Goal: Task Accomplishment & Management: Use online tool/utility

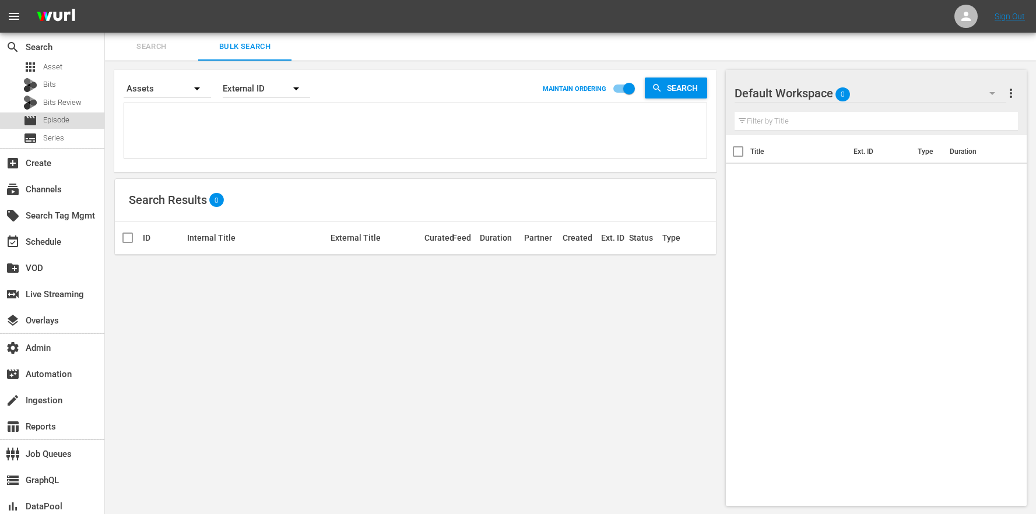
click at [86, 118] on div "movie Episode" at bounding box center [52, 121] width 104 height 16
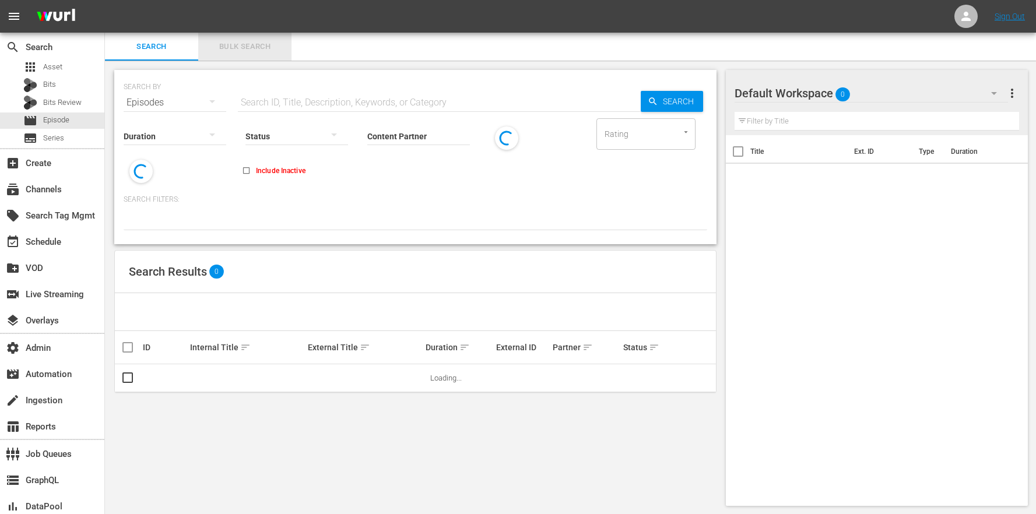
click at [243, 44] on span "Bulk Search" at bounding box center [244, 46] width 79 height 13
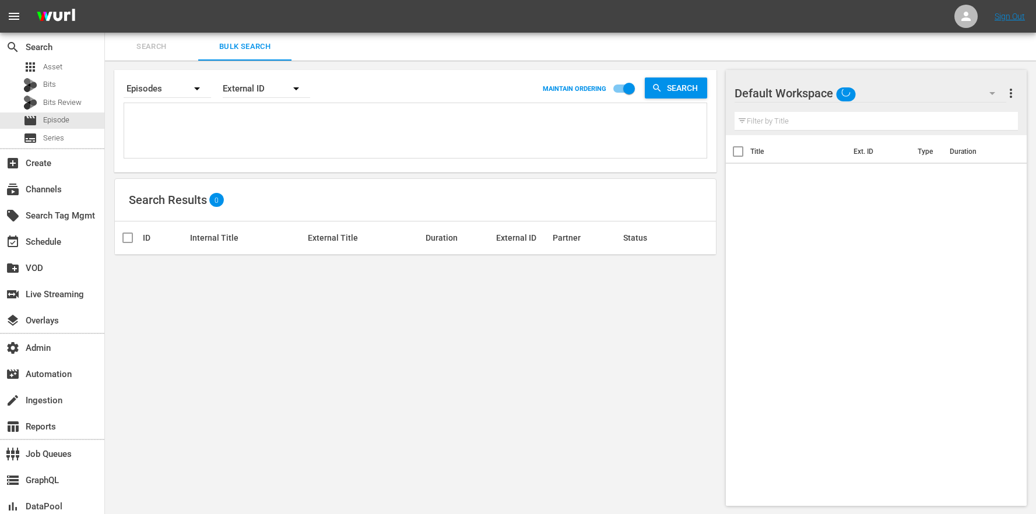
click at [264, 127] on textarea at bounding box center [417, 132] width 580 height 53
paste textarea "AMCNVR0000005547 AMCNVR0000005549 AMCNVR0000005551 AMCNVR0000005553 AMCNVR00000…"
type textarea "AMCNVR0000005547 AMCNVR0000005549 AMCNVR0000005551 AMCNVR0000005553 AMCNVR00000…"
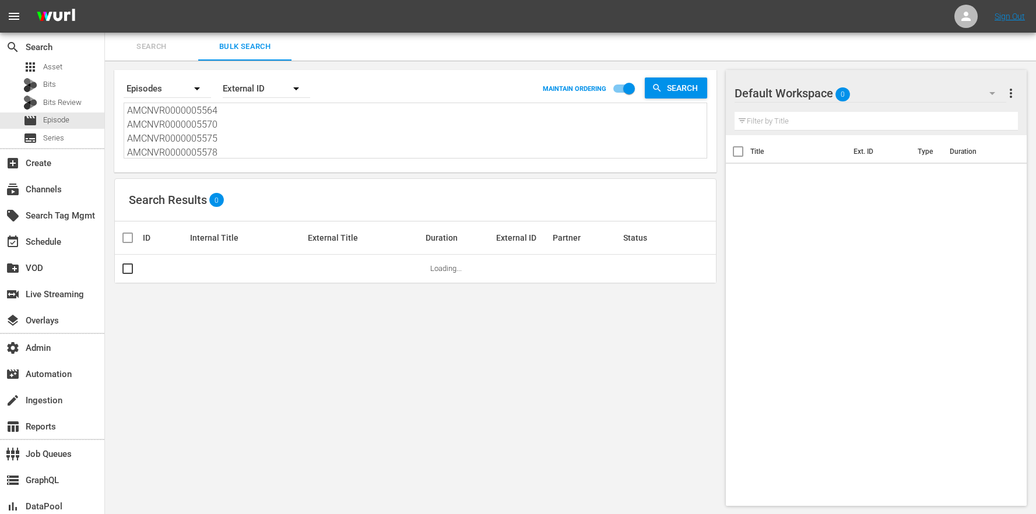
type textarea "AMCNVR0000005547 AMCNVR0000005549 AMCNVR0000005551 AMCNVR0000005553 AMCNVR00000…"
click at [882, 97] on div "Default Workspace 0" at bounding box center [871, 93] width 272 height 33
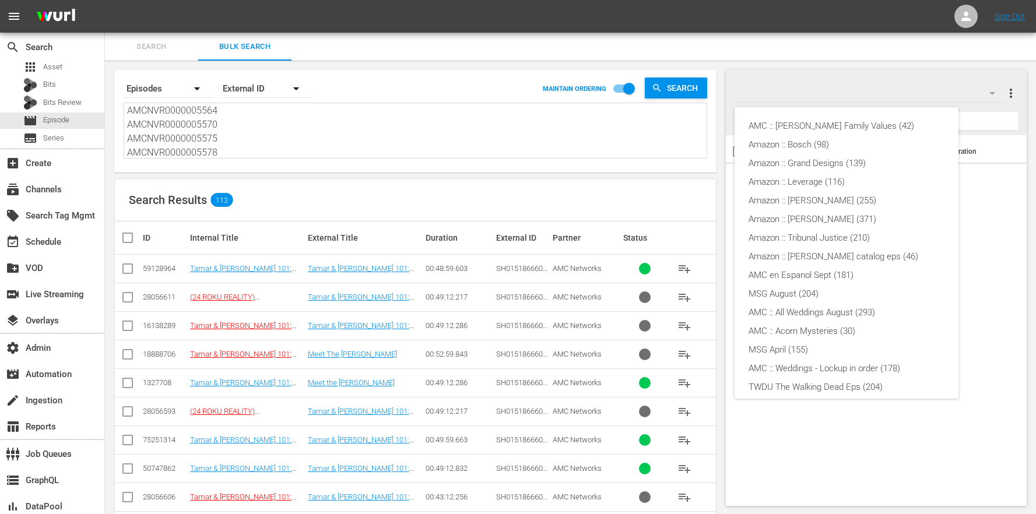
scroll to position [231, 0]
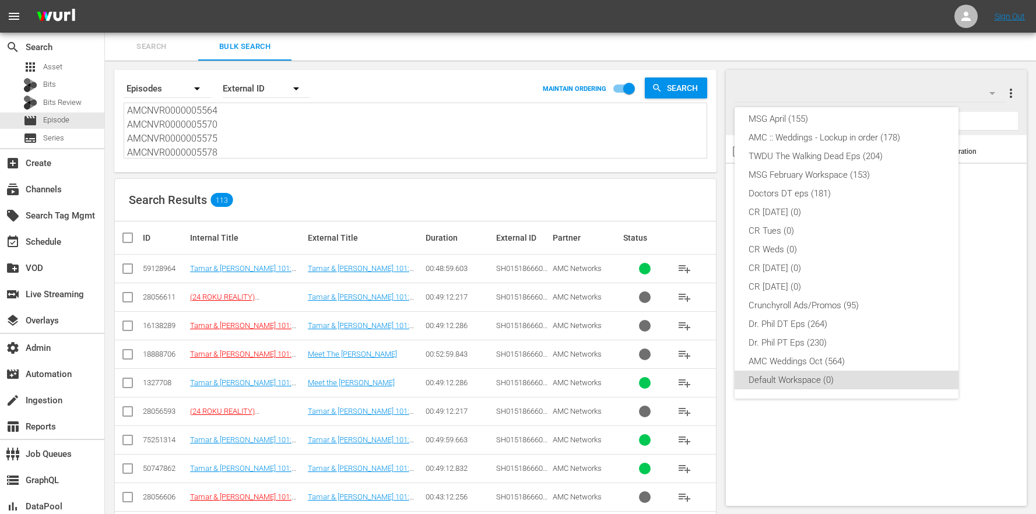
click at [259, 181] on div "AMC :: Braxton Family Values (42) Amazon :: Bosch (98) Amazon :: Grand Designs …" at bounding box center [518, 257] width 1036 height 514
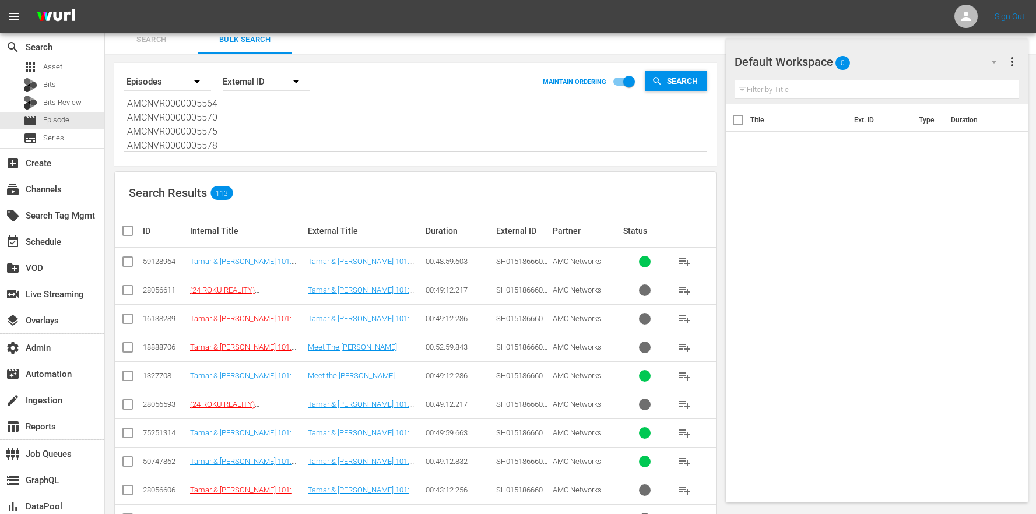
scroll to position [128, 0]
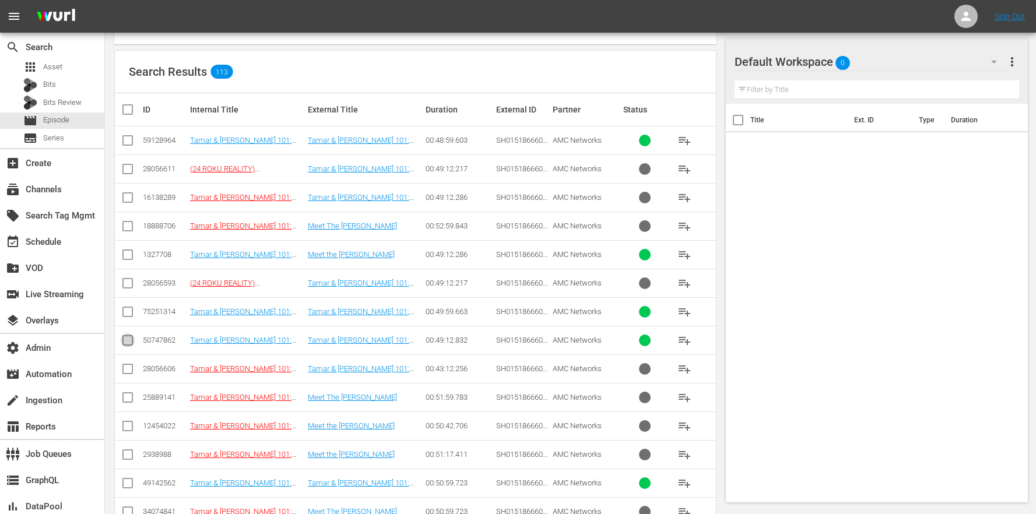
click at [132, 342] on input "checkbox" at bounding box center [128, 343] width 14 height 14
checkbox input "true"
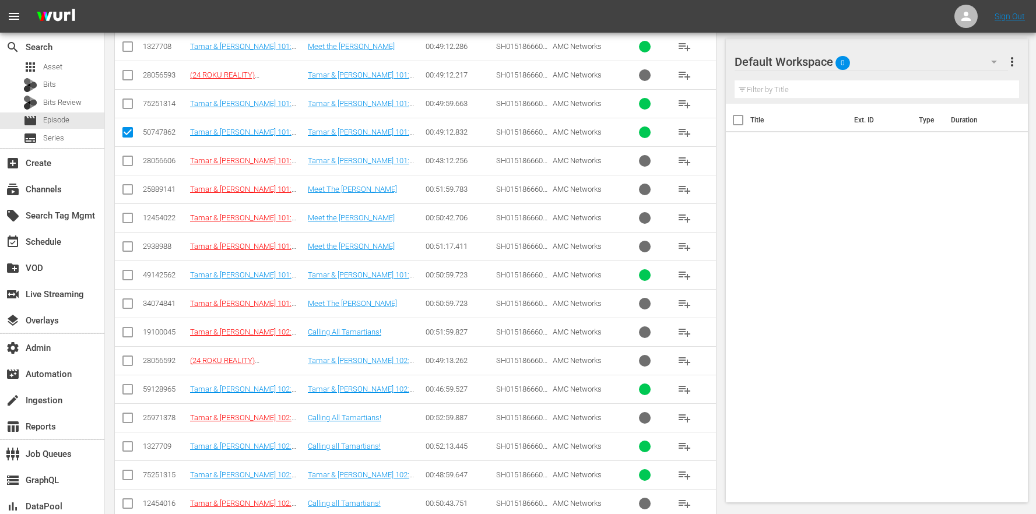
scroll to position [562, 0]
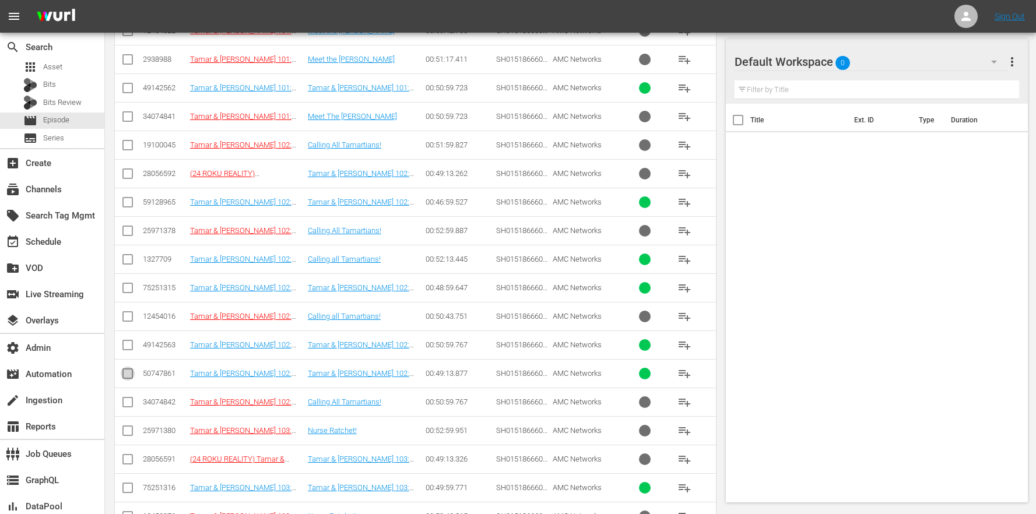
click at [124, 381] on input "checkbox" at bounding box center [128, 376] width 14 height 14
checkbox input "true"
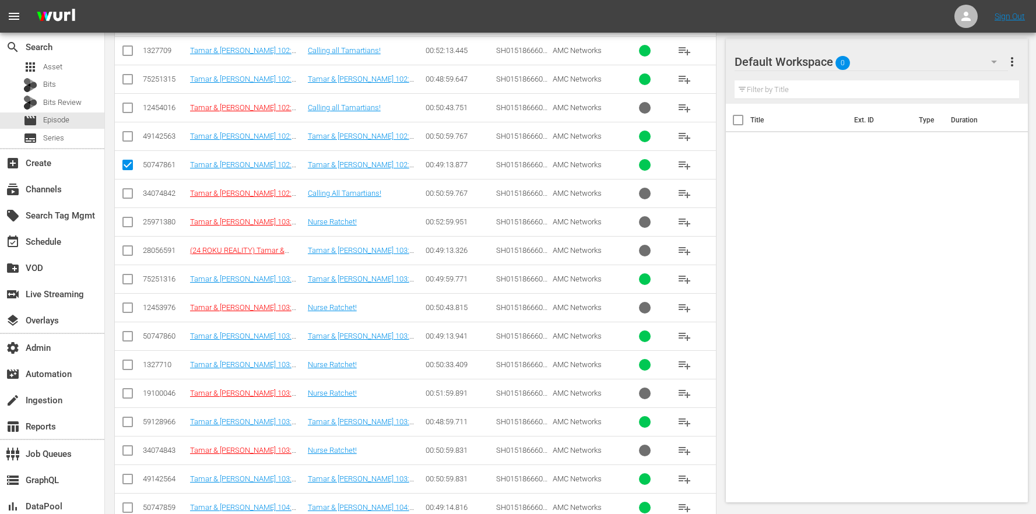
scroll to position [835, 0]
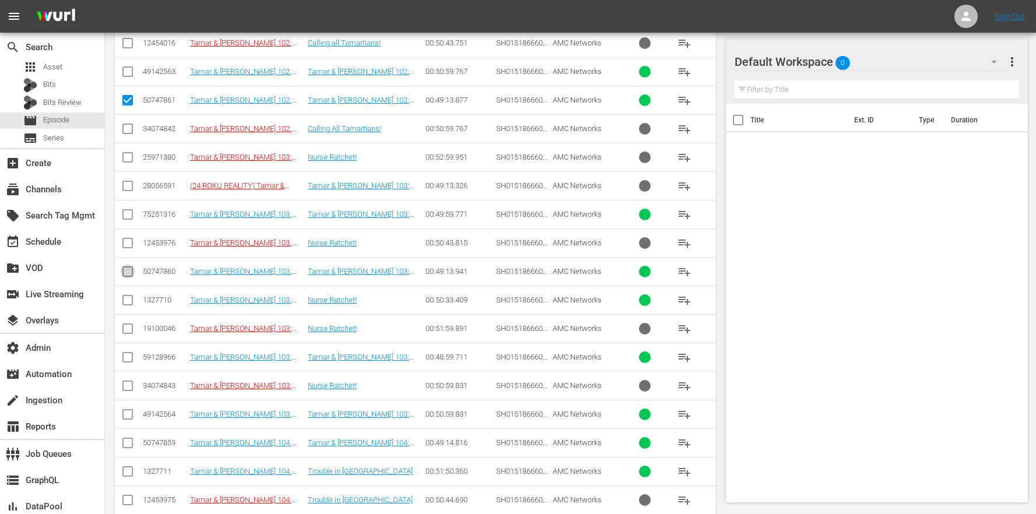
click at [121, 269] on input "checkbox" at bounding box center [128, 274] width 14 height 14
checkbox input "true"
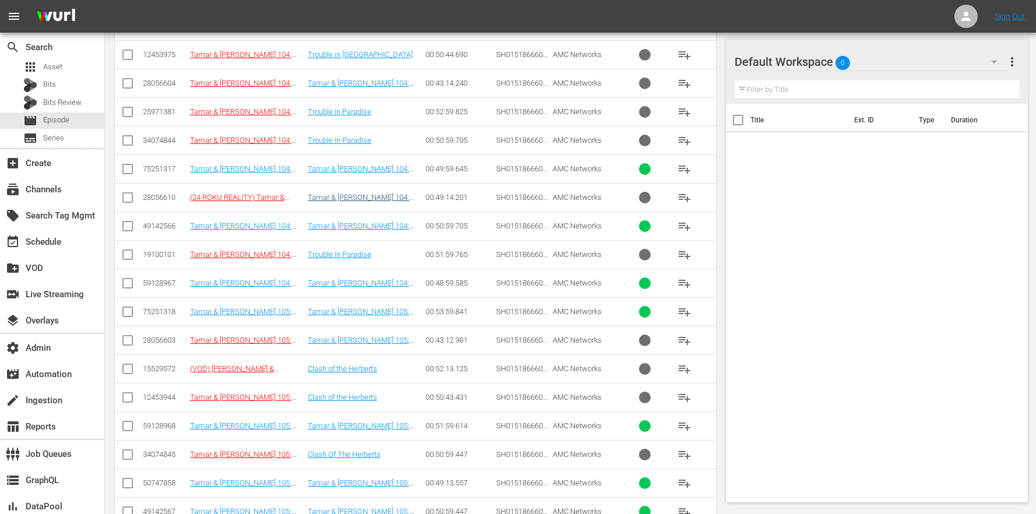
scroll to position [1196, 0]
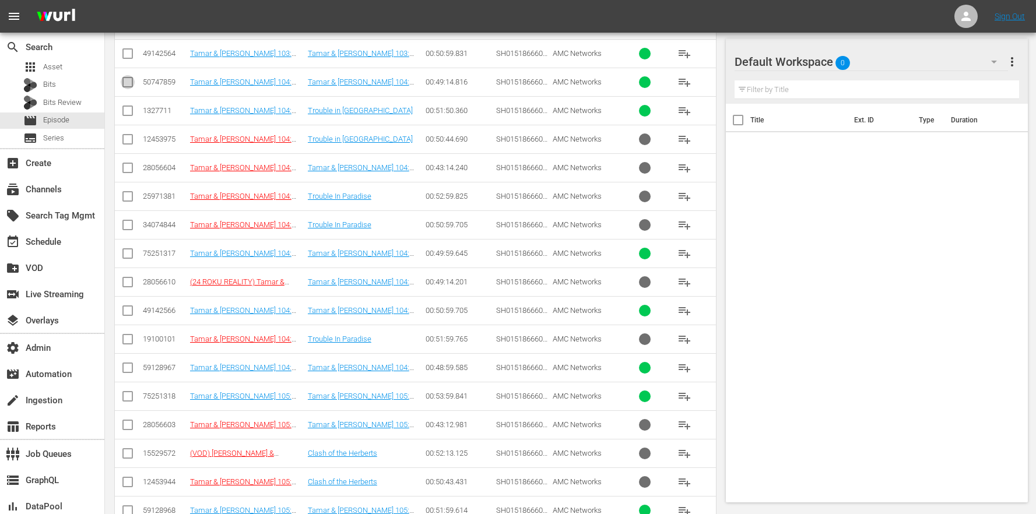
click at [134, 83] on input "checkbox" at bounding box center [128, 85] width 14 height 14
checkbox input "true"
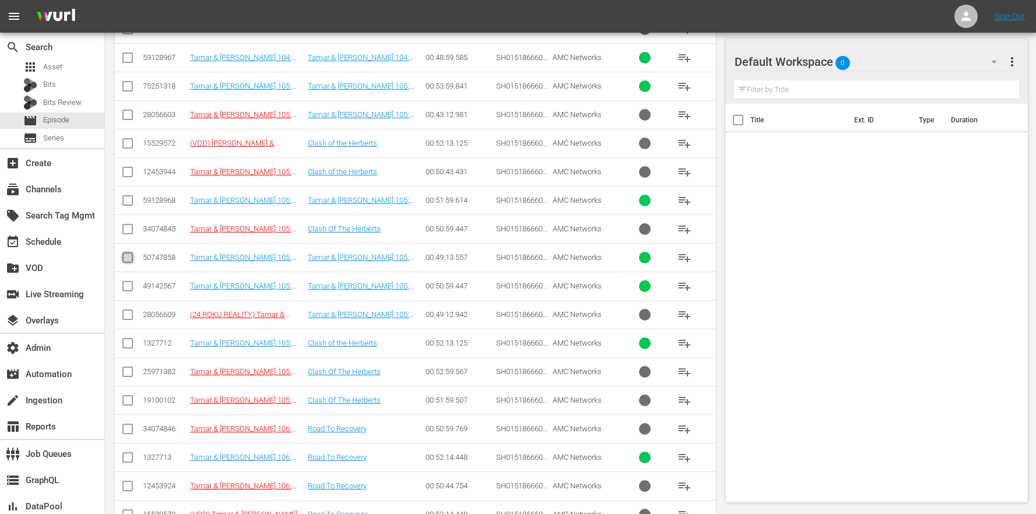
click at [125, 260] on input "checkbox" at bounding box center [128, 260] width 14 height 14
checkbox input "true"
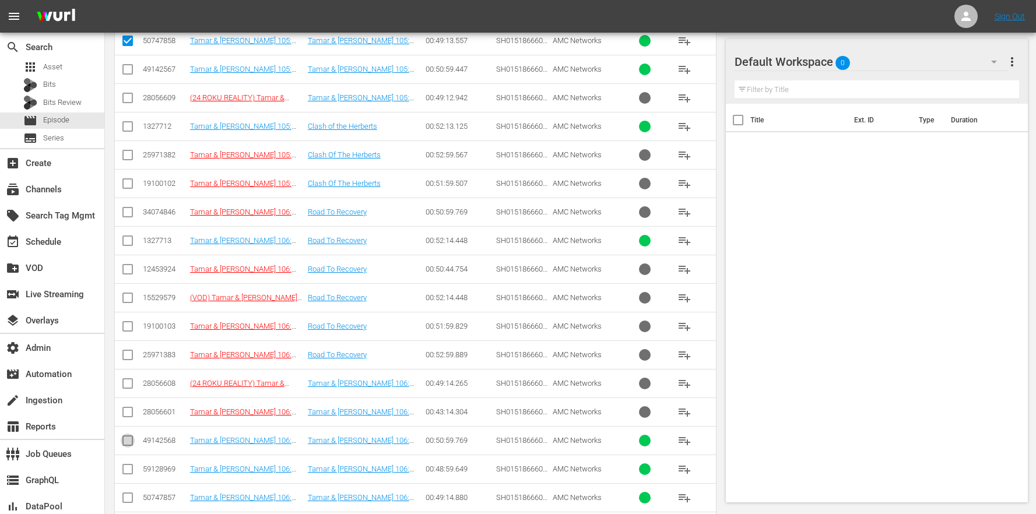
click at [125, 441] on input "checkbox" at bounding box center [128, 443] width 14 height 14
checkbox input "false"
click at [128, 493] on input "checkbox" at bounding box center [128, 500] width 14 height 14
checkbox input "true"
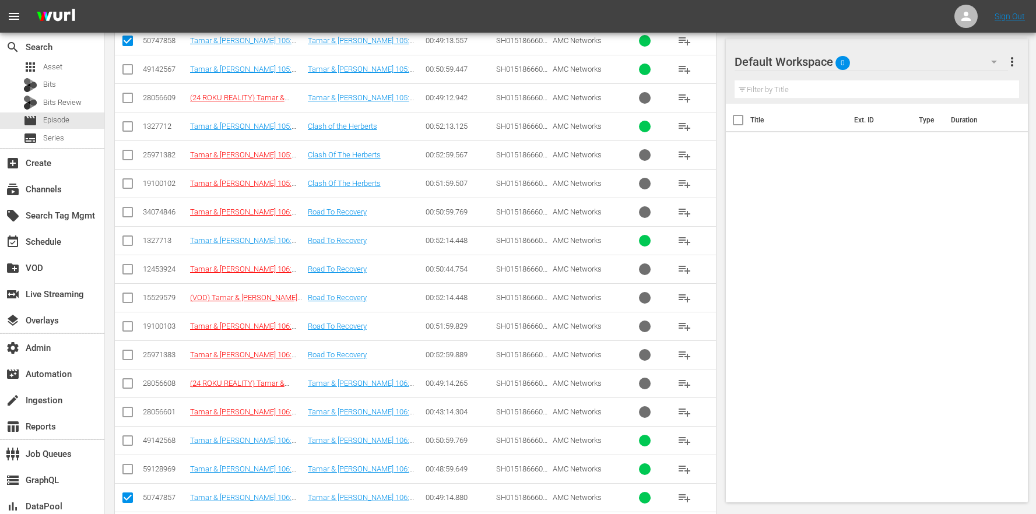
scroll to position [2093, 0]
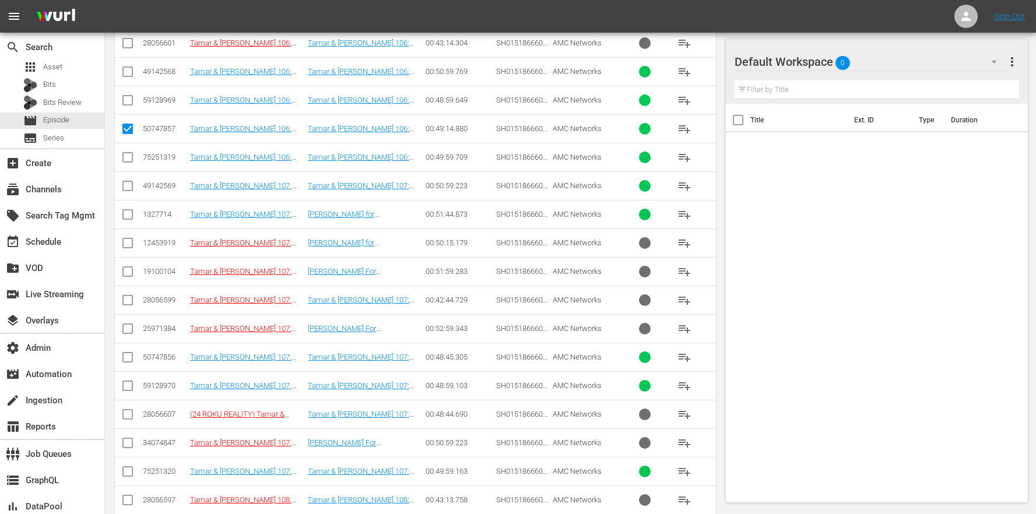
click at [127, 348] on td at bounding box center [128, 357] width 26 height 29
click at [124, 360] on input "checkbox" at bounding box center [128, 360] width 14 height 14
checkbox input "true"
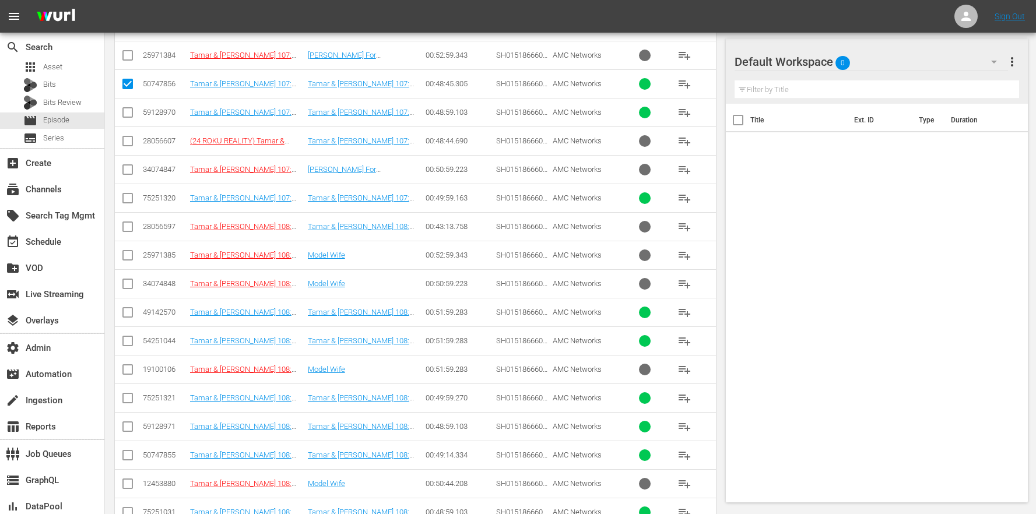
scroll to position [2450, 0]
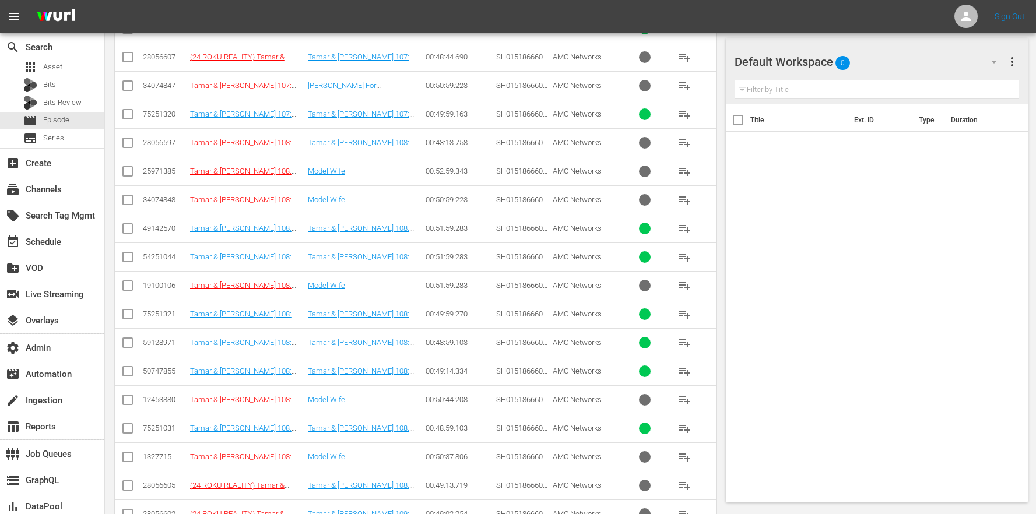
click at [121, 372] on input "checkbox" at bounding box center [128, 374] width 14 height 14
checkbox input "true"
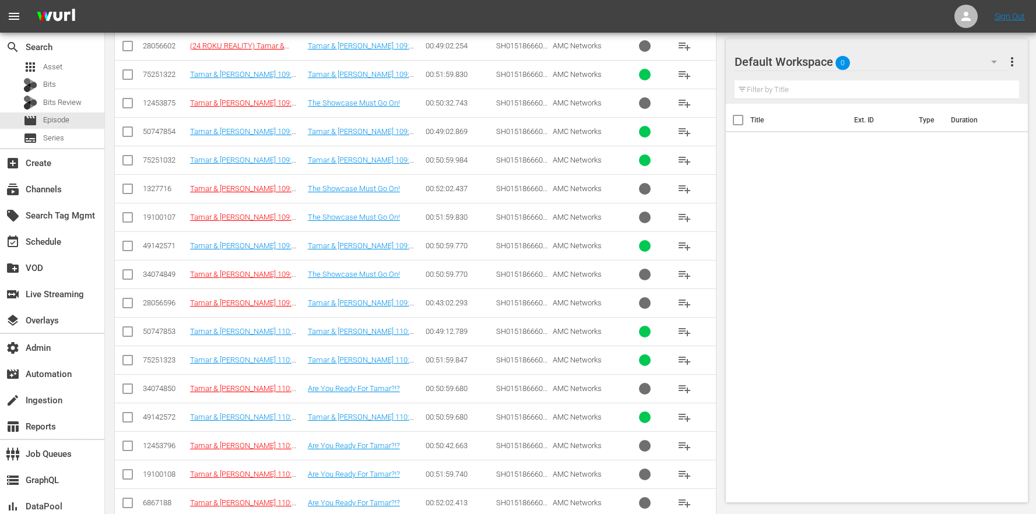
click at [129, 132] on input "checkbox" at bounding box center [128, 134] width 14 height 14
checkbox input "true"
click at [132, 334] on input "checkbox" at bounding box center [128, 334] width 14 height 14
checkbox input "true"
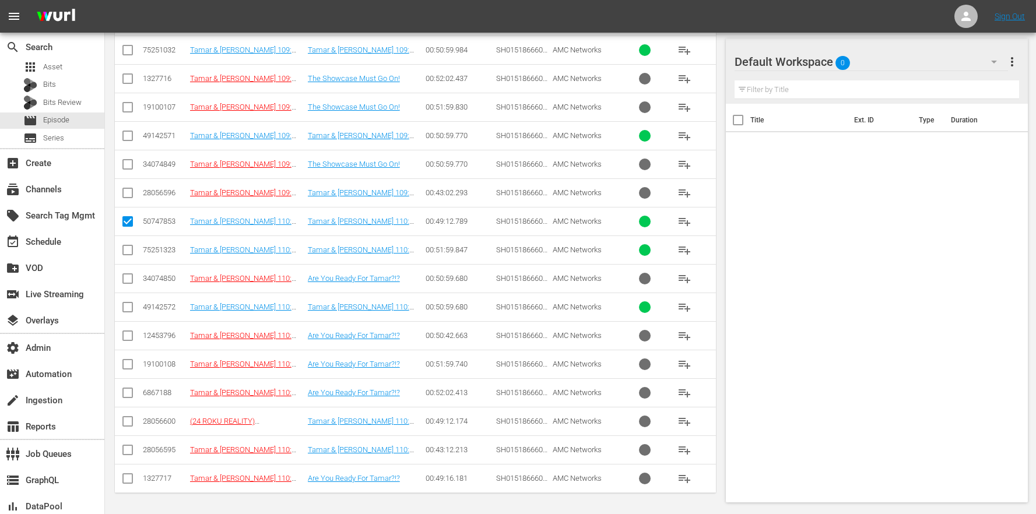
scroll to position [0, 0]
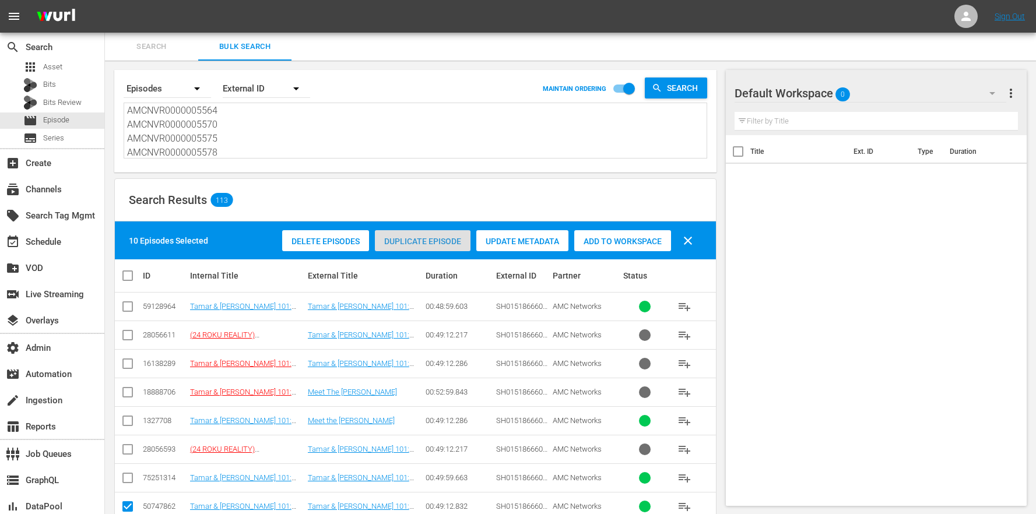
click at [419, 243] on span "Duplicate Episode" at bounding box center [423, 241] width 96 height 9
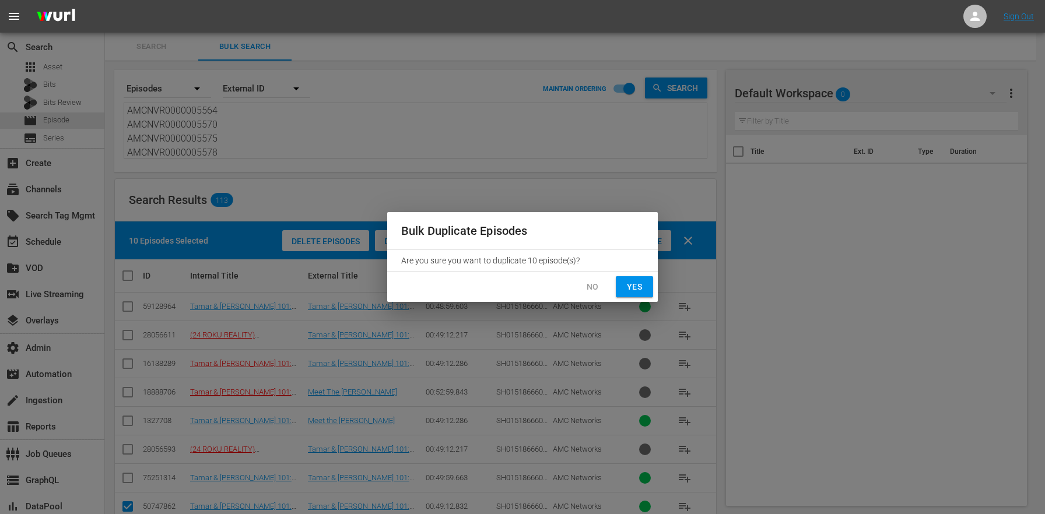
click at [635, 281] on span "Yes" at bounding box center [634, 287] width 19 height 15
checkbox input "false"
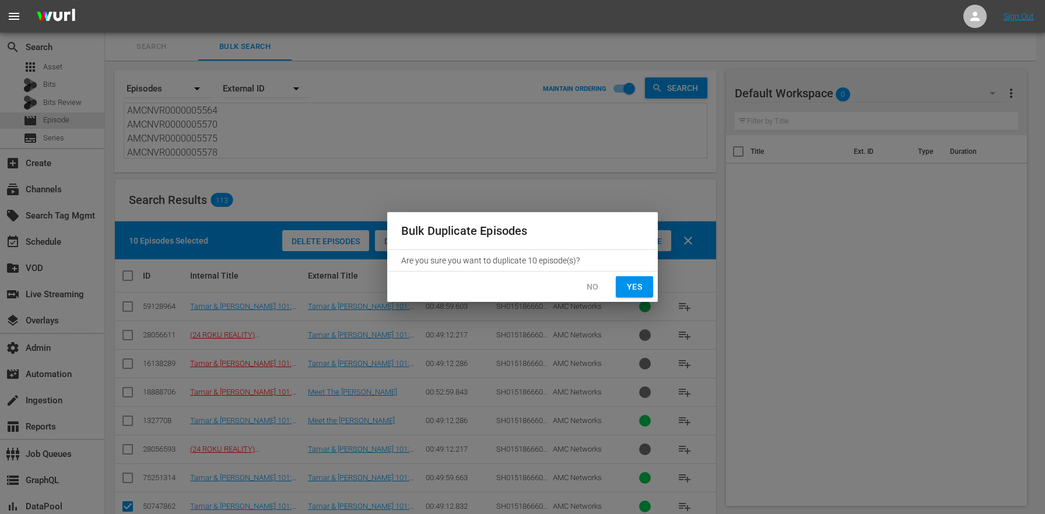
checkbox input "false"
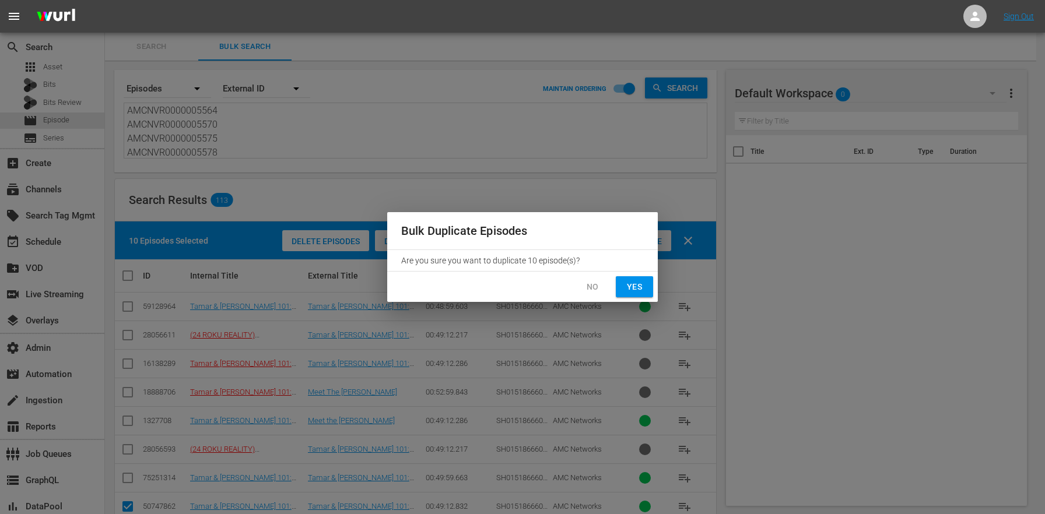
checkbox input "false"
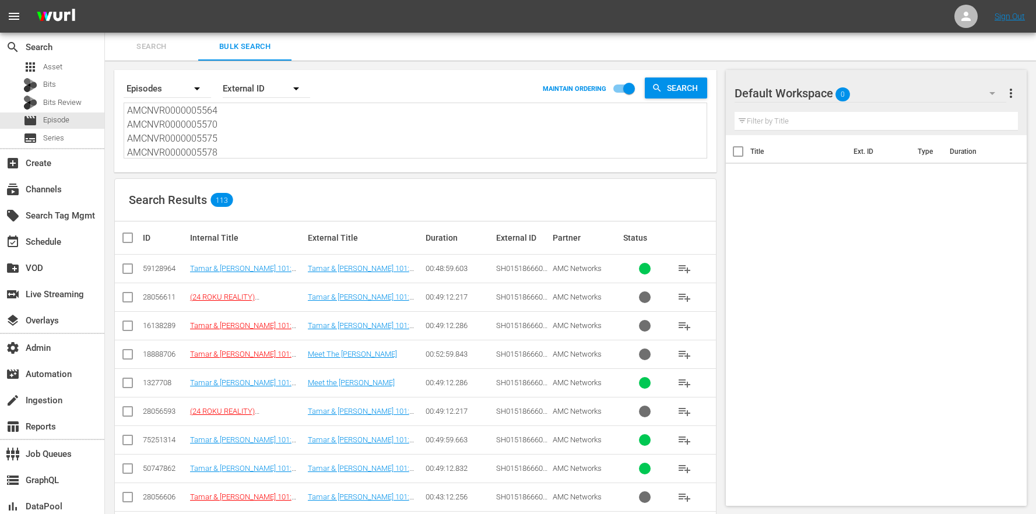
click at [445, 191] on div "Search Results 113" at bounding box center [415, 200] width 601 height 43
click at [430, 202] on div "Search Results 113" at bounding box center [415, 200] width 601 height 43
click at [319, 195] on div "Search Results 113" at bounding box center [415, 200] width 601 height 43
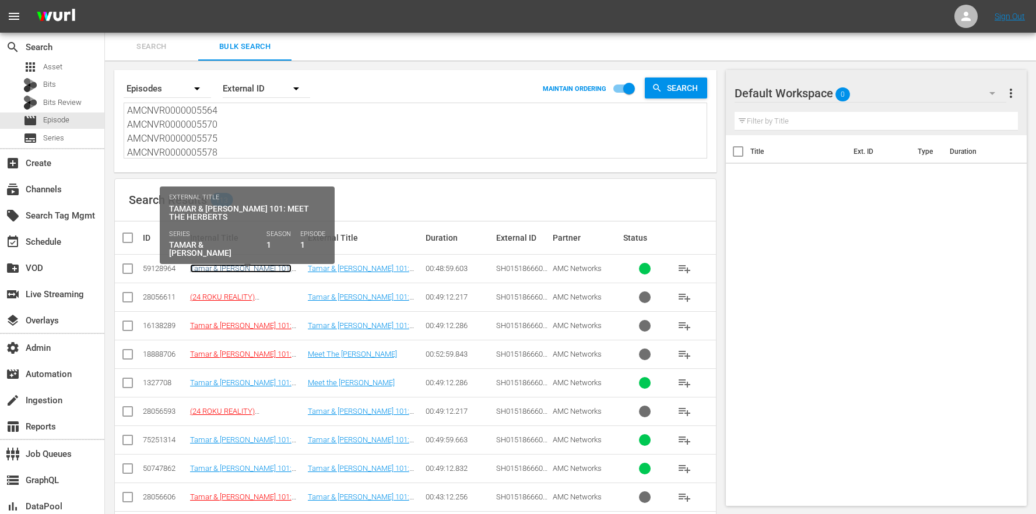
click at [251, 272] on link "Tamar & Vince 101: Meet the Herberts ((FINAL_24 ROKU REALITY) Tamar & Vince 101…" at bounding box center [246, 290] width 113 height 52
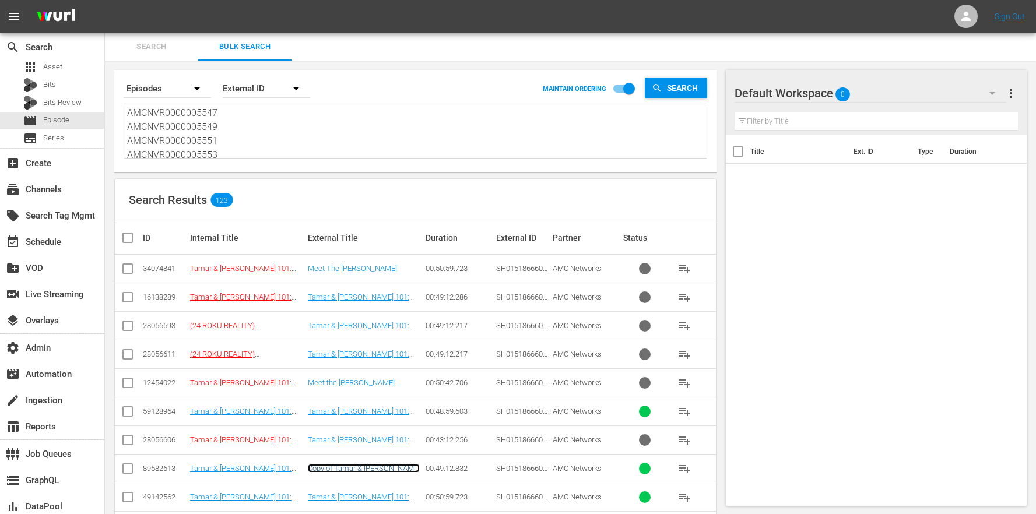
click at [338, 467] on link "Copy of Tamar & Vince 101: Meet the Herberts" at bounding box center [364, 472] width 112 height 17
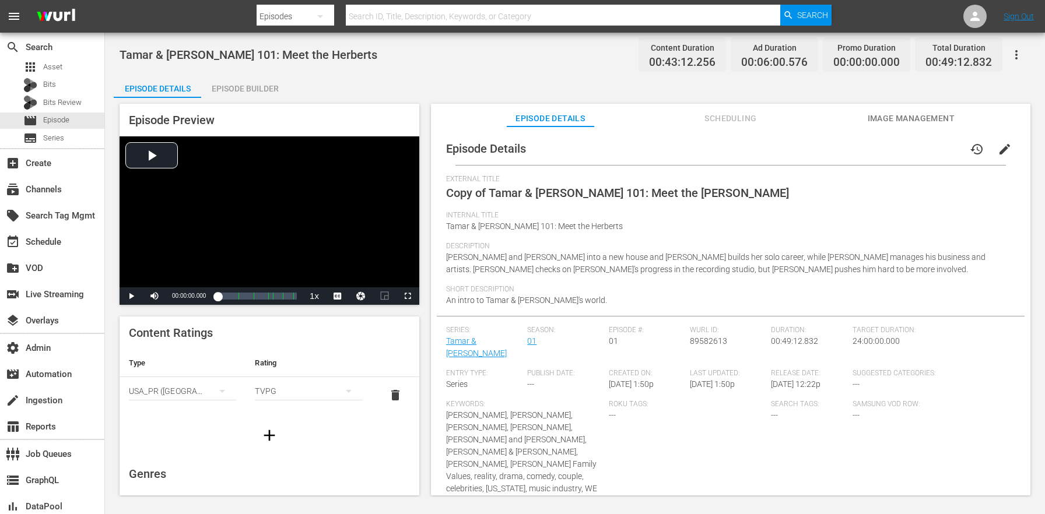
click at [1000, 153] on span "edit" at bounding box center [1005, 149] width 14 height 14
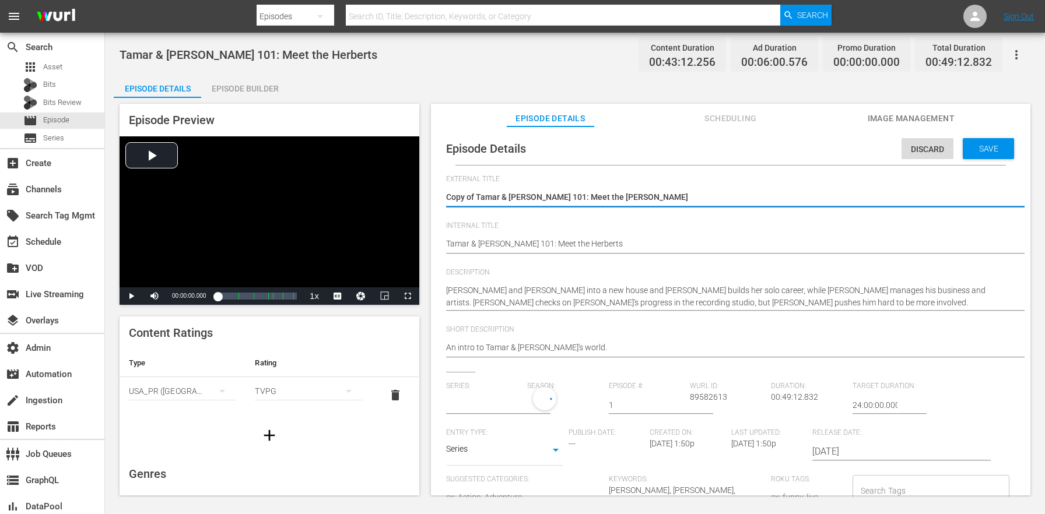
type input "Tamar & Vince"
drag, startPoint x: 477, startPoint y: 194, endPoint x: 417, endPoint y: 190, distance: 60.3
click at [417, 192] on div "Episode Preview Video Player is loading. Play Video Play Mute Current Time 00:0…" at bounding box center [575, 301] width 923 height 407
type textarea "Tamar & Vince 101: Meet the Herberts"
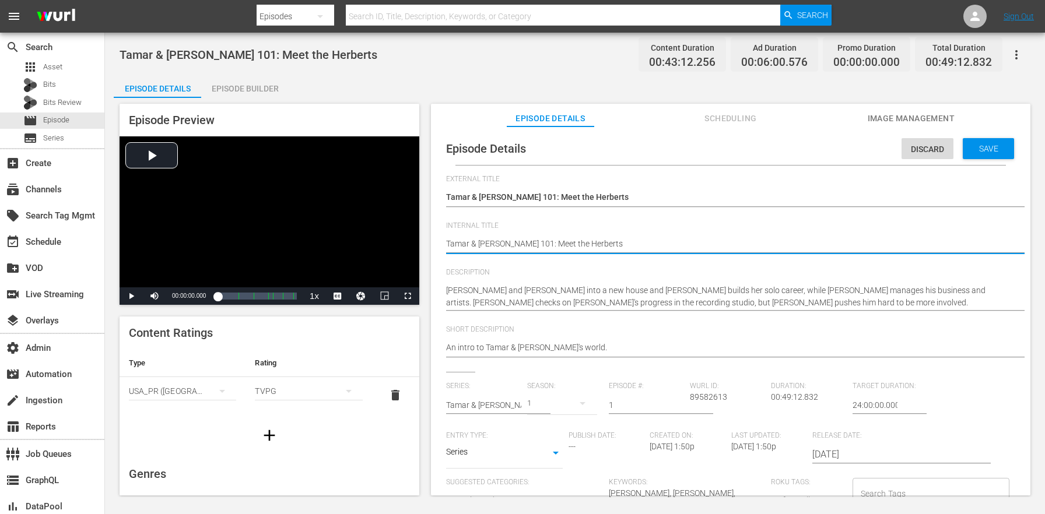
paste textarea "(24 ROKU BFV)"
type textarea "(24 ROKU BFV) Tamar & Vince 101: Meet the Herberts"
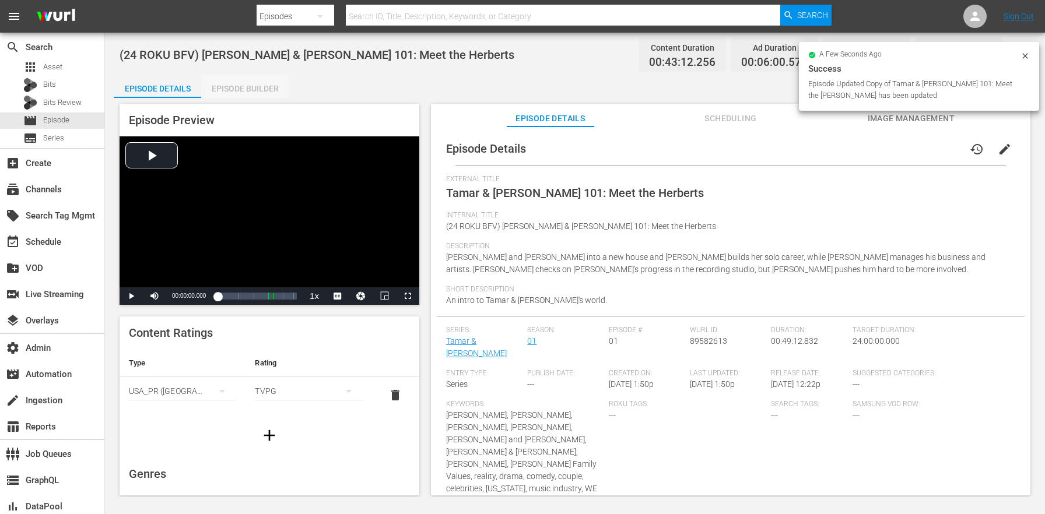
click at [276, 92] on div "Episode Builder" at bounding box center [244, 89] width 87 height 28
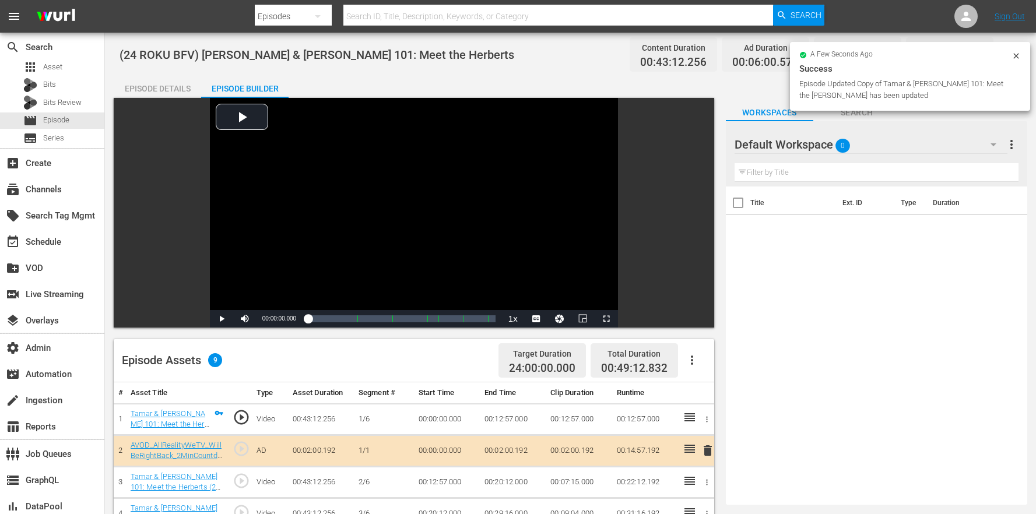
click at [701, 360] on button "button" at bounding box center [692, 360] width 28 height 28
click at [712, 420] on div "Clear Ads" at bounding box center [727, 421] width 79 height 28
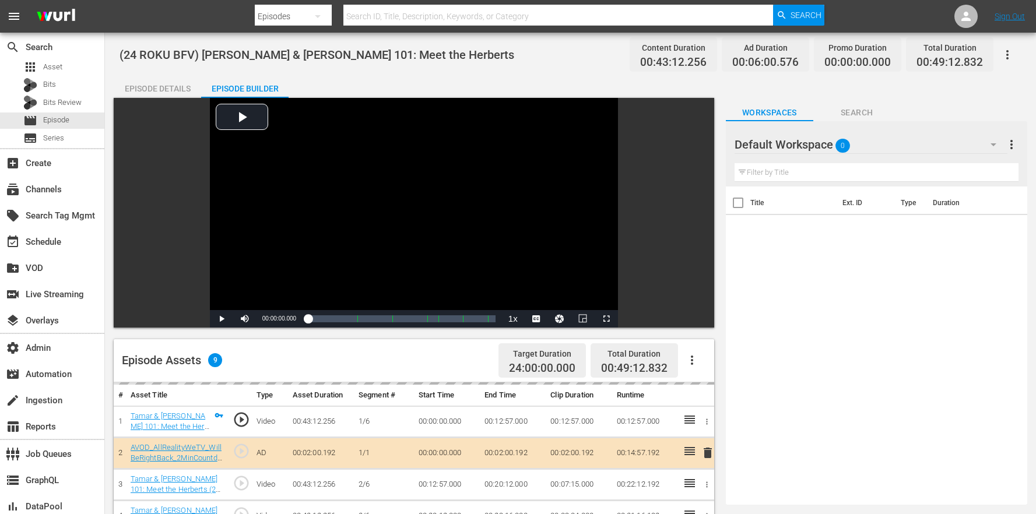
click at [885, 144] on div "Default Workspace 0" at bounding box center [871, 144] width 273 height 33
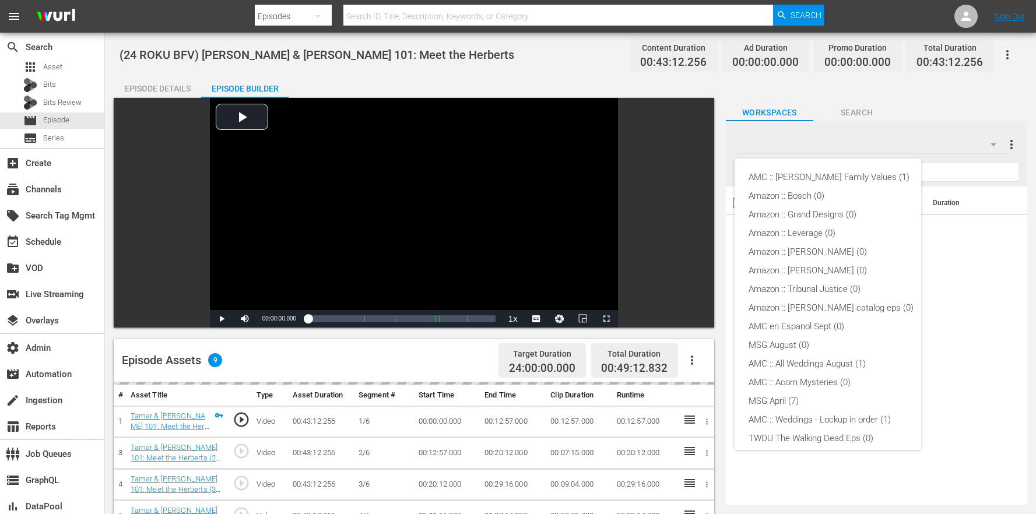
scroll to position [231, 0]
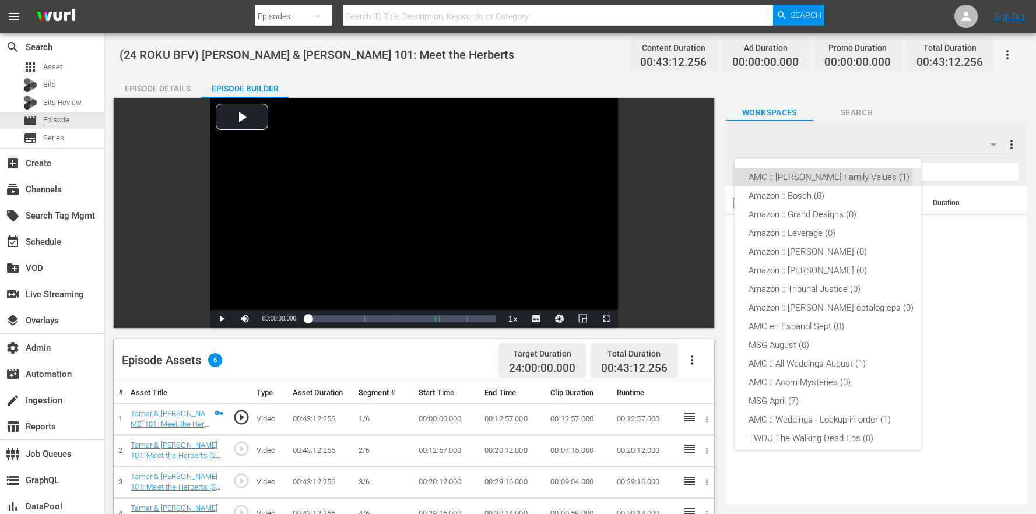
click at [801, 182] on div "AMC :: [PERSON_NAME] Family Values (1)" at bounding box center [831, 177] width 165 height 19
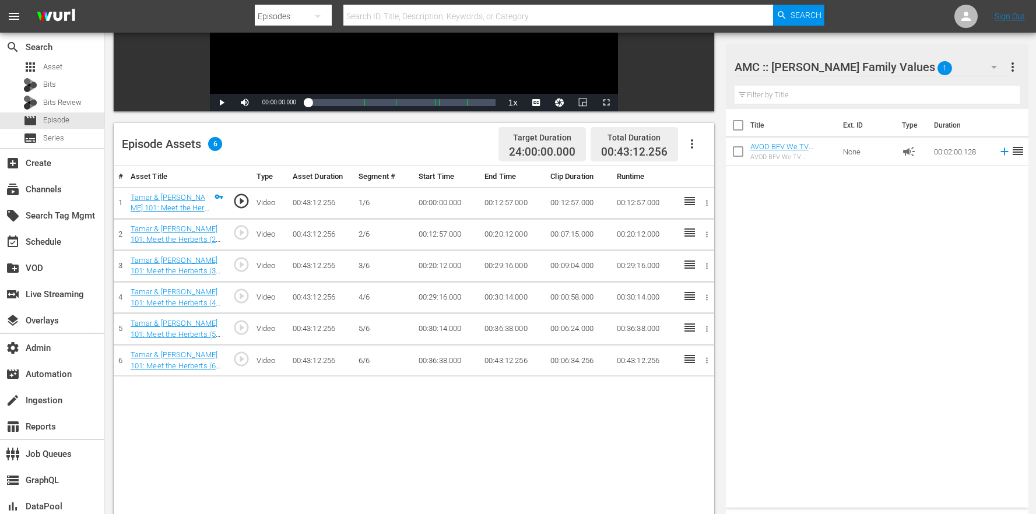
scroll to position [303, 0]
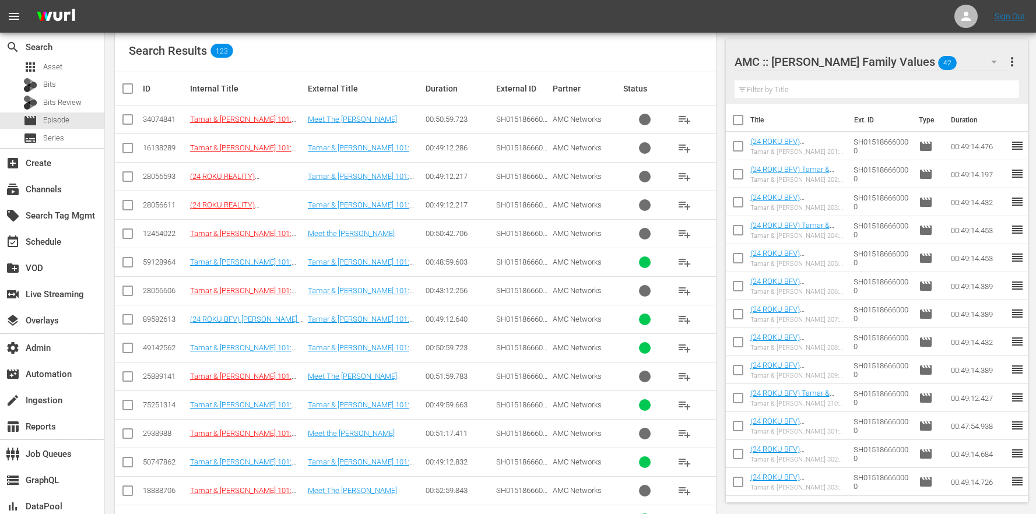
scroll to position [312, 0]
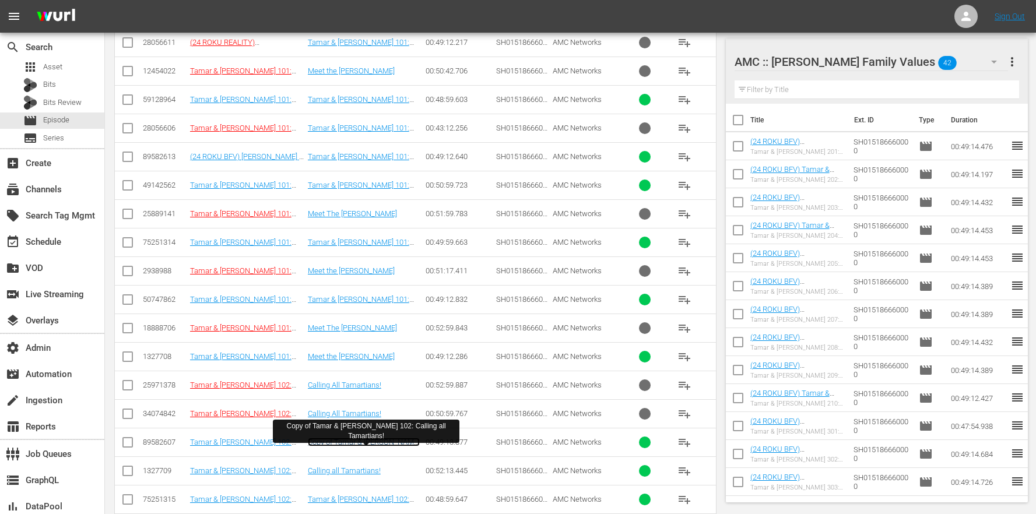
click at [348, 443] on link "Copy of Tamar & Vince 102: Calling all Tamartians!" at bounding box center [364, 446] width 112 height 17
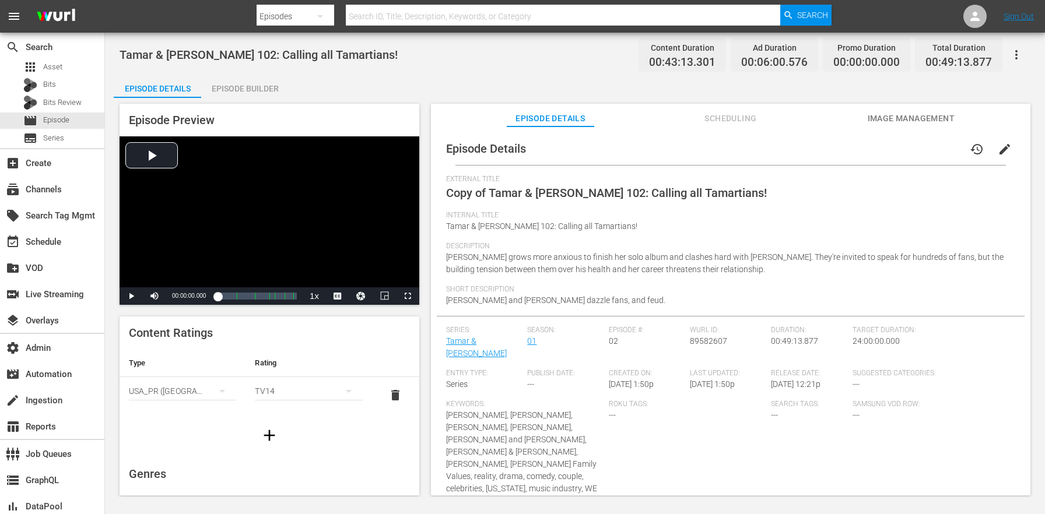
click at [1005, 150] on button "edit" at bounding box center [1005, 149] width 28 height 28
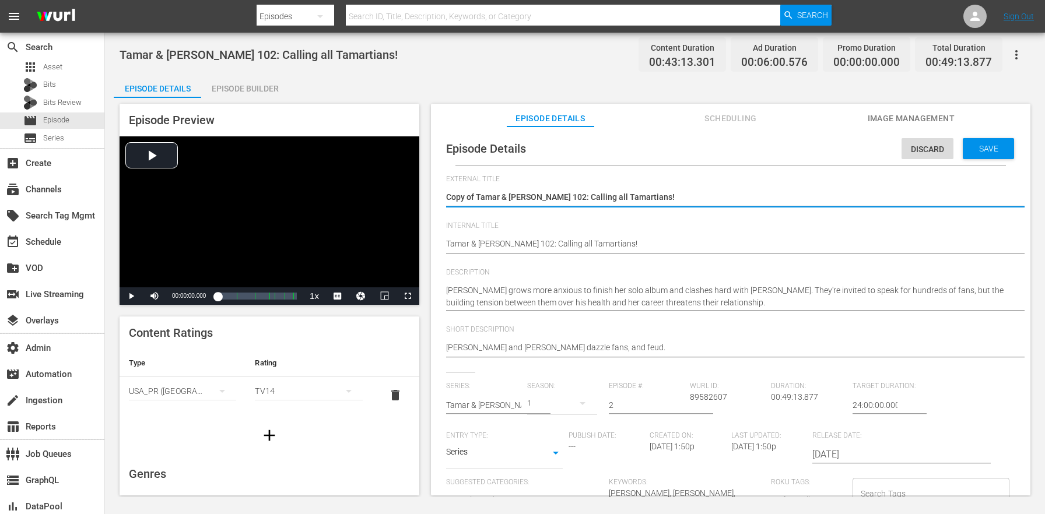
click at [479, 194] on textarea "Copy of Tamar & Vince 102: Calling all Tamartians!" at bounding box center [727, 198] width 563 height 14
drag, startPoint x: 478, startPoint y: 194, endPoint x: 391, endPoint y: 188, distance: 87.1
click at [391, 188] on div "Episode Preview Video Player is loading. Play Video Play Mute Current Time 00:0…" at bounding box center [575, 301] width 923 height 407
type textarea "Tamar & Vince 102: Calling all Tamartians!"
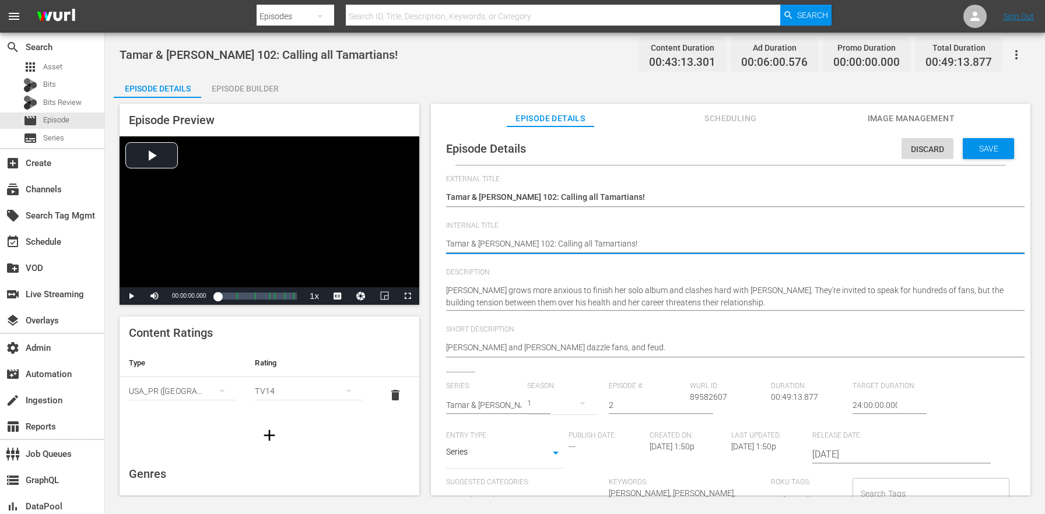
paste textarea "(24 ROKU BFV)"
type textarea "(24 ROKU BFV) [PERSON_NAME] & [PERSON_NAME] 102: Calling all Tamartians!"
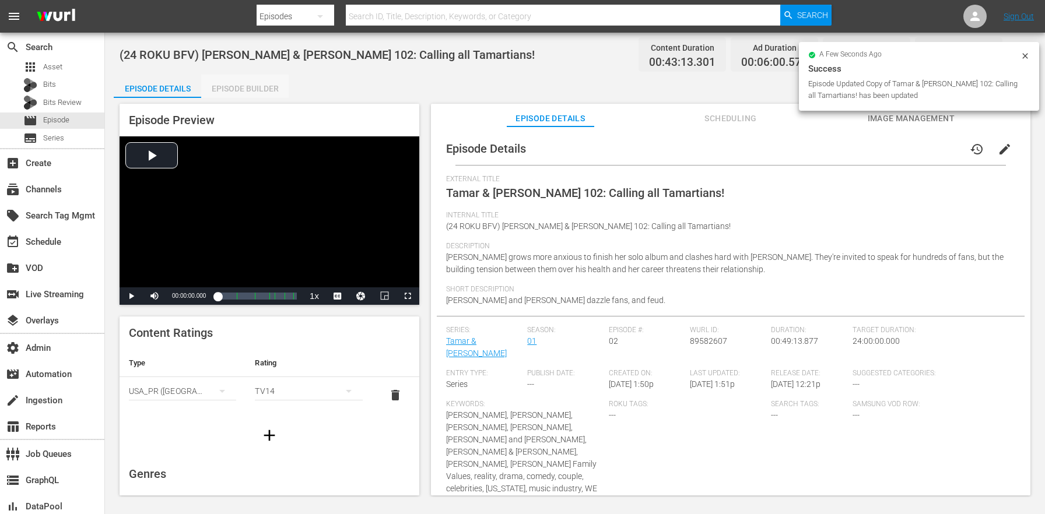
click at [281, 83] on div "Episode Builder" at bounding box center [244, 89] width 87 height 28
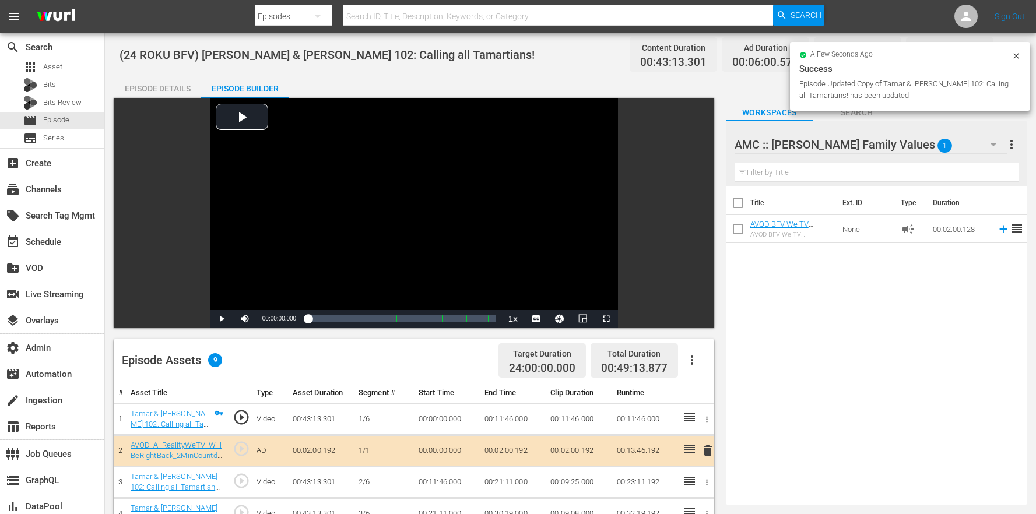
click at [689, 358] on icon "button" at bounding box center [692, 360] width 14 height 14
click at [716, 424] on div "Clear Ads" at bounding box center [727, 421] width 79 height 28
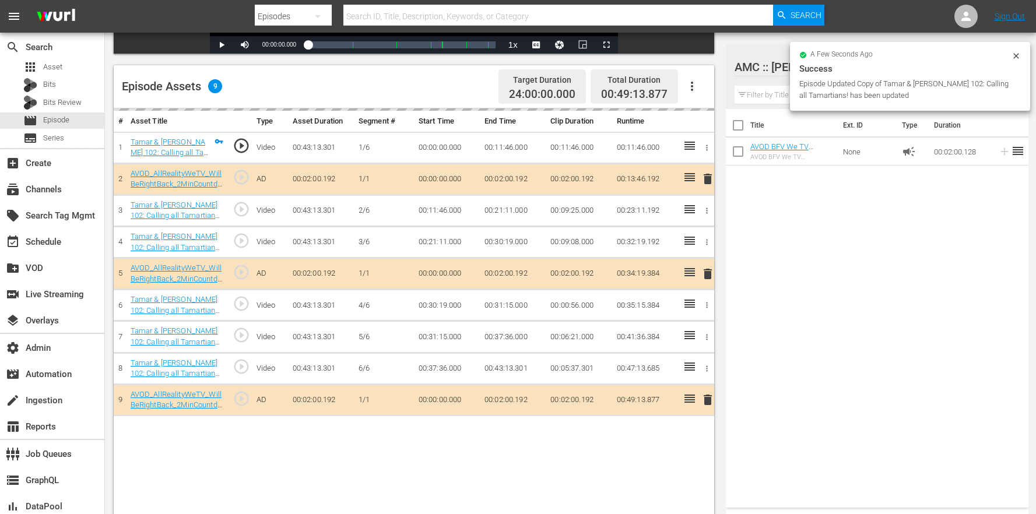
scroll to position [303, 0]
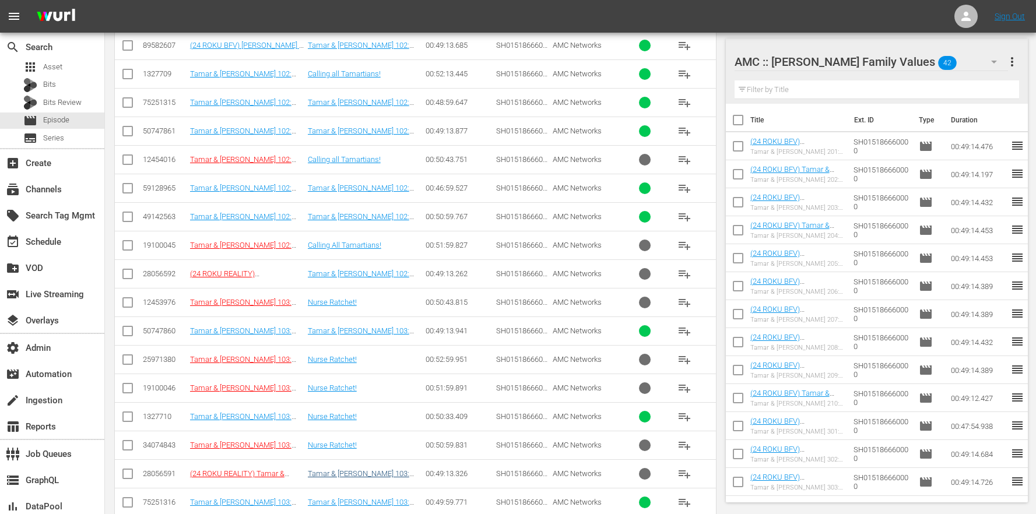
scroll to position [828, 0]
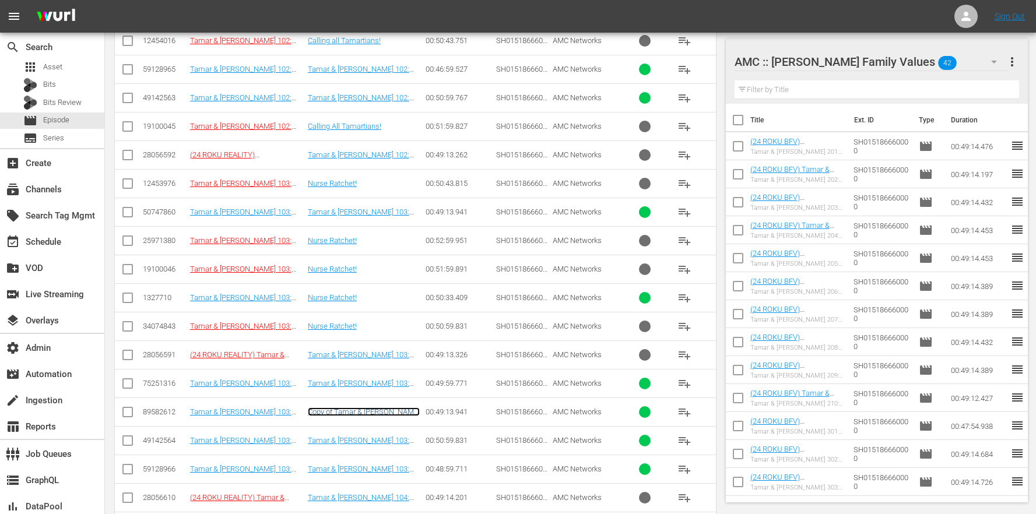
click at [384, 409] on link "Copy of Tamar & Vince 103: Nurse Ratchet!" at bounding box center [364, 416] width 112 height 17
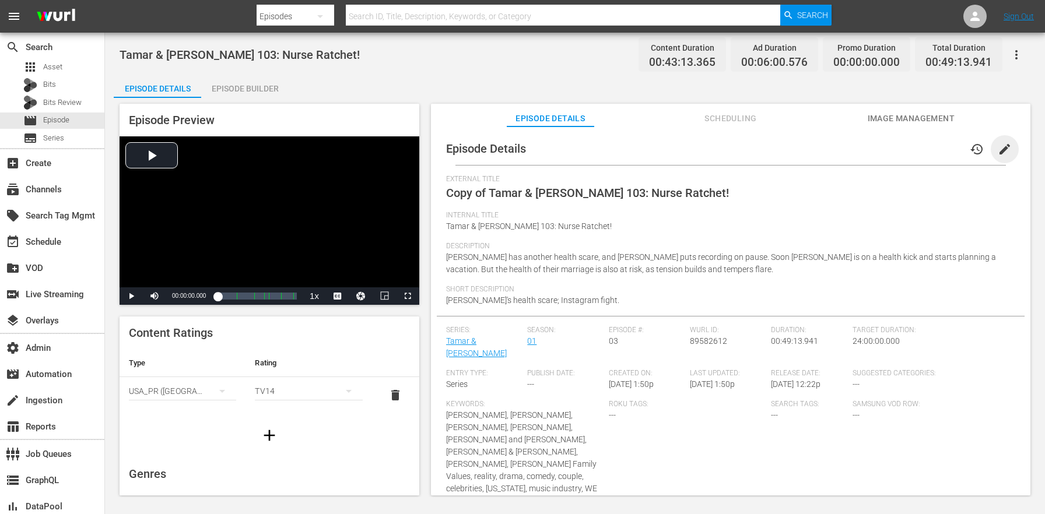
click at [998, 149] on span "edit" at bounding box center [1005, 149] width 14 height 14
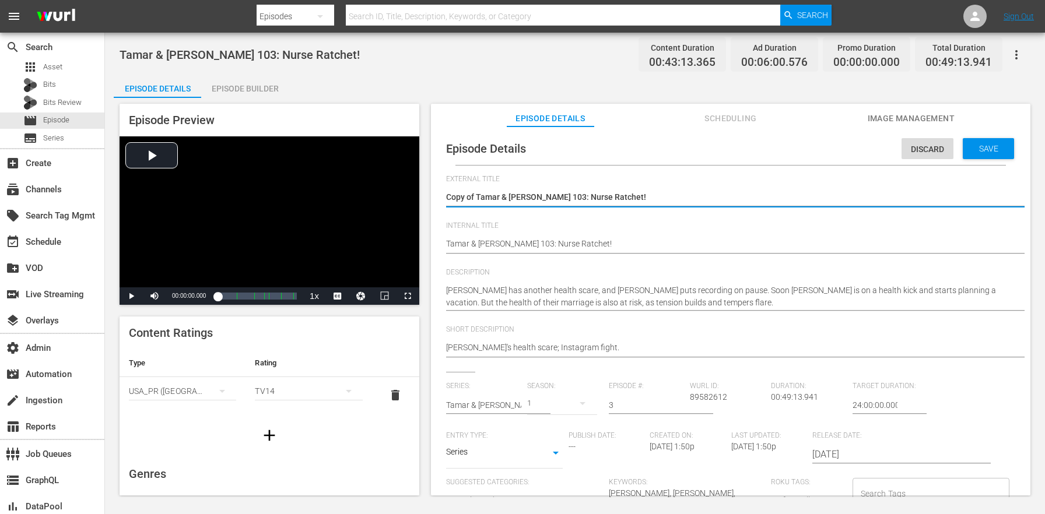
drag, startPoint x: 477, startPoint y: 193, endPoint x: 428, endPoint y: 182, distance: 50.8
click at [428, 182] on div "Episode Preview Video Player is loading. Play Video Play Mute Current Time 00:0…" at bounding box center [575, 301] width 923 height 407
type textarea "Tamar & [PERSON_NAME] 103: Nurse Ratchet!"
click at [444, 244] on div "Episode Details Discard Save External Title Copy of Tamar & Vince 103: Nurse Ra…" at bounding box center [731, 484] width 588 height 705
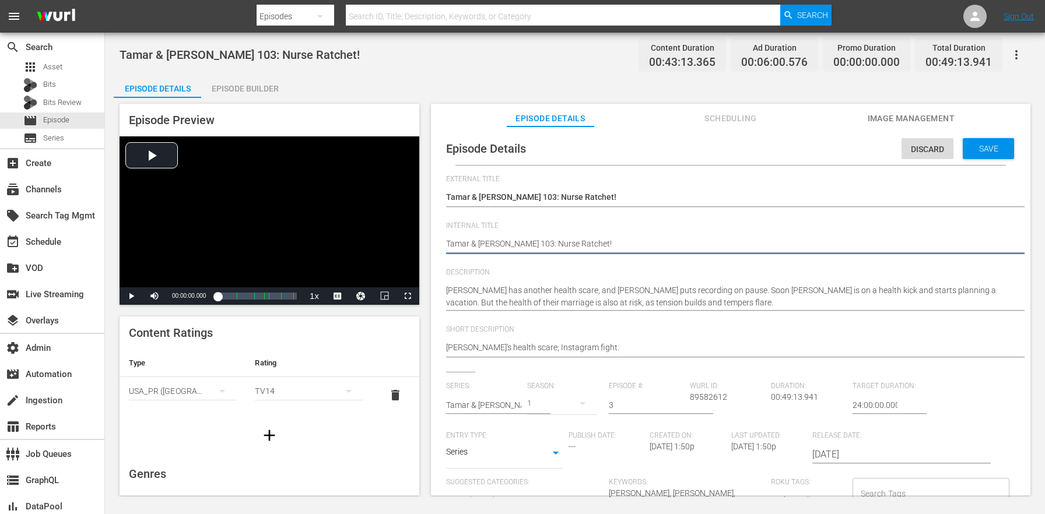
paste textarea "(24 ROKU BFV)"
type textarea "(24 ROKU BFV) [PERSON_NAME] & [PERSON_NAME] 103: Nurse Ratchet!"
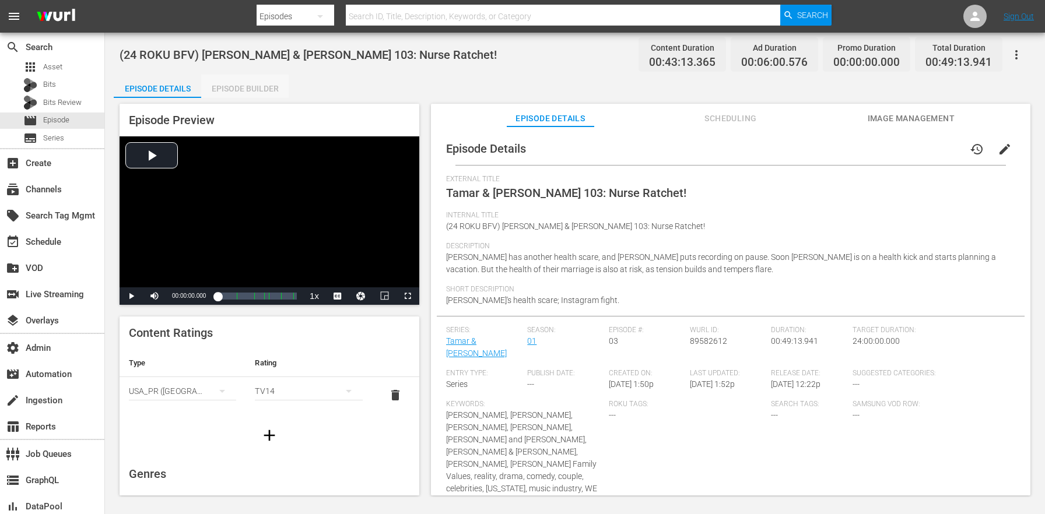
click at [267, 82] on div "Episode Builder" at bounding box center [244, 89] width 87 height 28
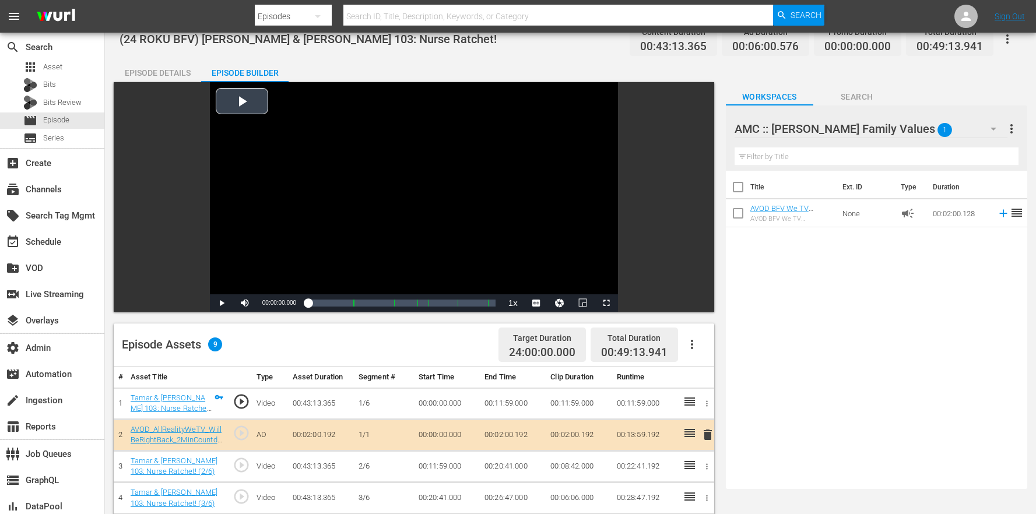
scroll to position [303, 0]
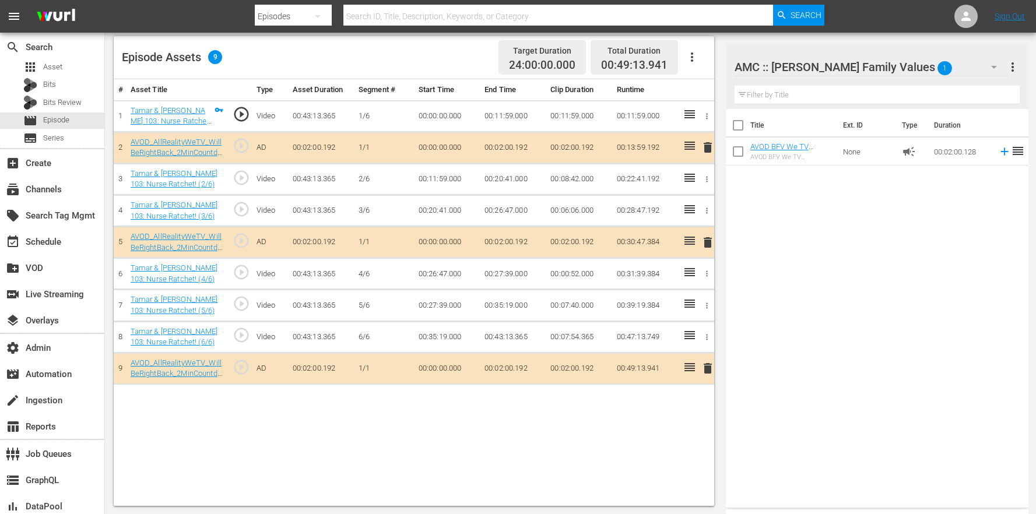
click at [694, 52] on icon "button" at bounding box center [692, 57] width 14 height 14
click at [706, 114] on div "Clear Ads" at bounding box center [727, 118] width 79 height 28
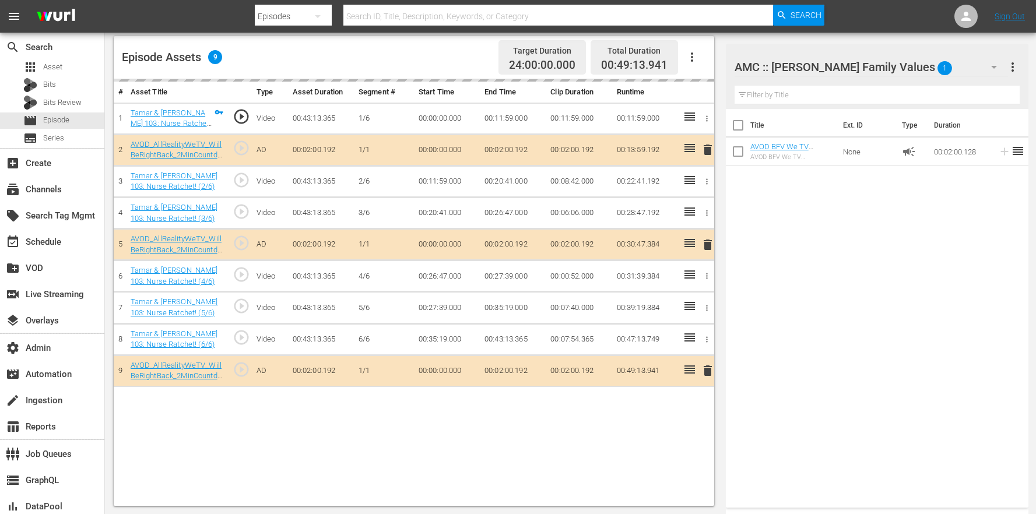
click at [824, 197] on div "Title Ext. ID Type Duration AVOD BFV We TV Slate_WillBeRightBack_Countdown Cloc…" at bounding box center [877, 306] width 303 height 394
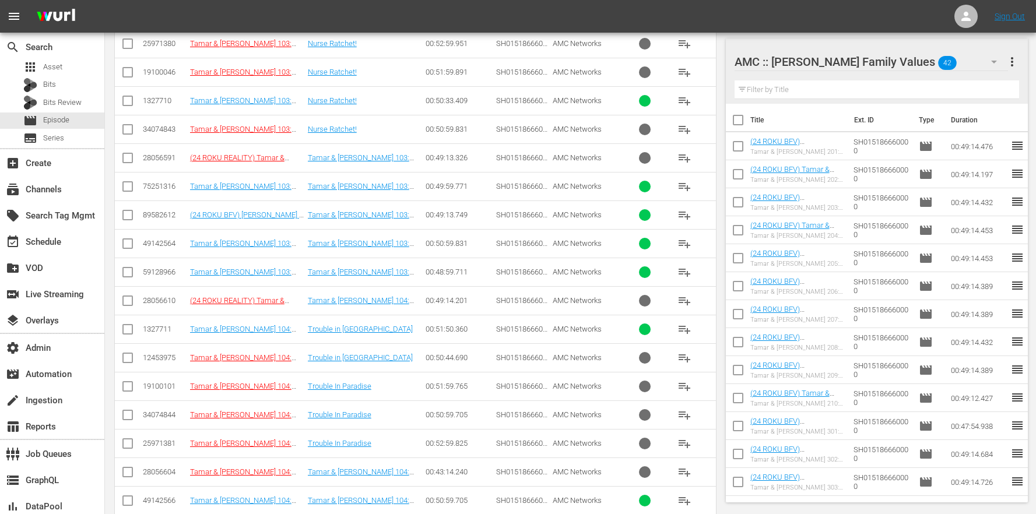
scroll to position [1300, 0]
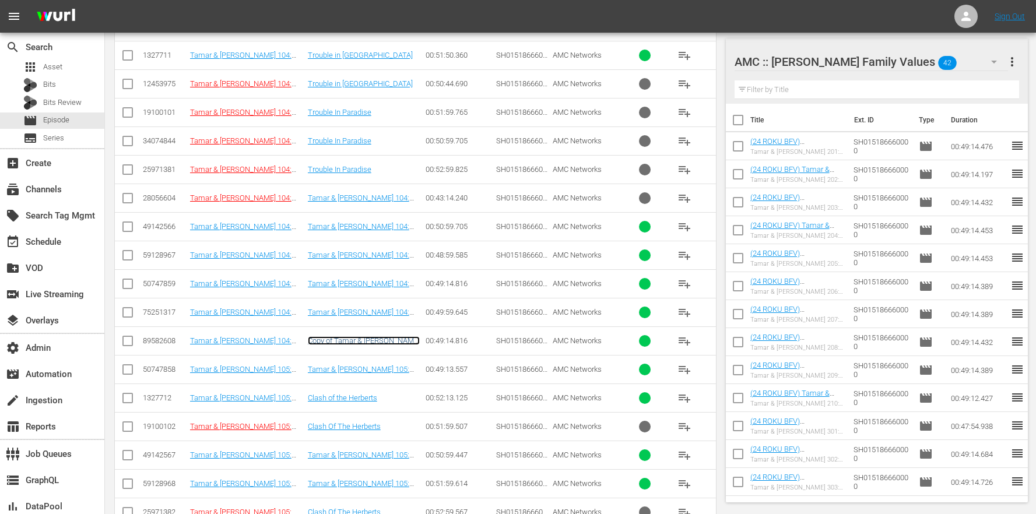
click at [390, 342] on link "Copy of Tamar & Vince 104: Trouble in Paradise" at bounding box center [364, 345] width 112 height 17
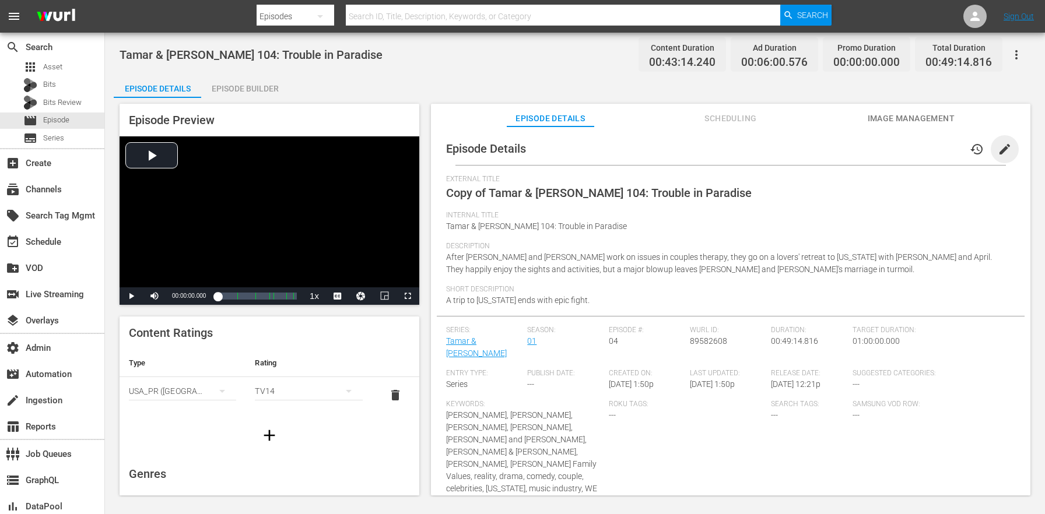
click at [1003, 153] on span "edit" at bounding box center [1005, 149] width 14 height 14
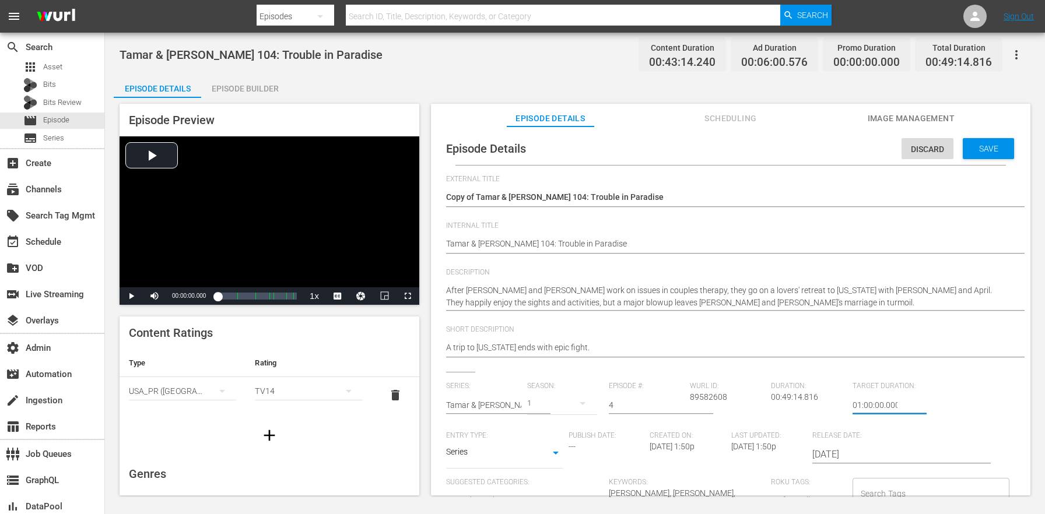
click at [853, 405] on input "01:00:00.000" at bounding box center [875, 405] width 45 height 28
type input "24:00:00.000"
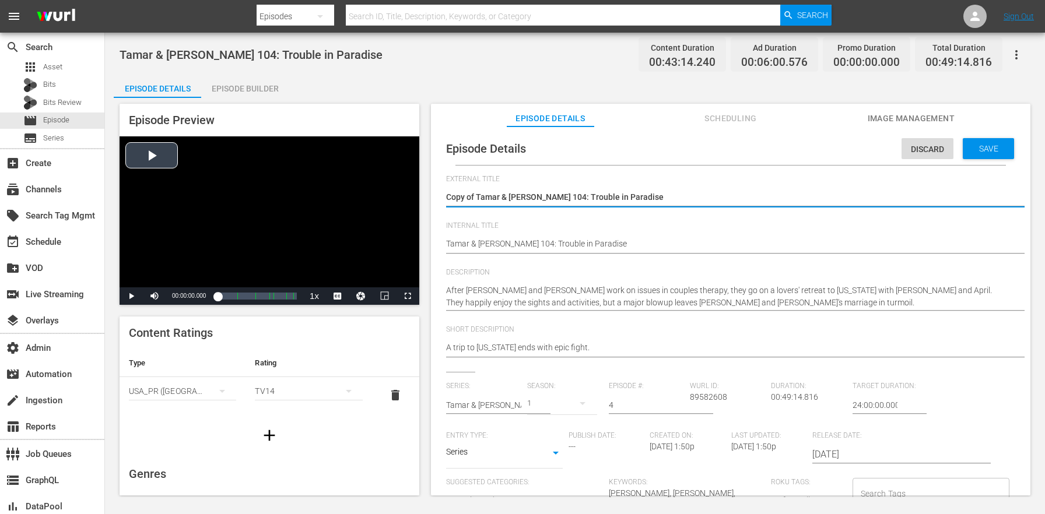
drag, startPoint x: 477, startPoint y: 194, endPoint x: 414, endPoint y: 187, distance: 64.0
type textarea "Tamar & [PERSON_NAME] 104: Trouble in Paradise"
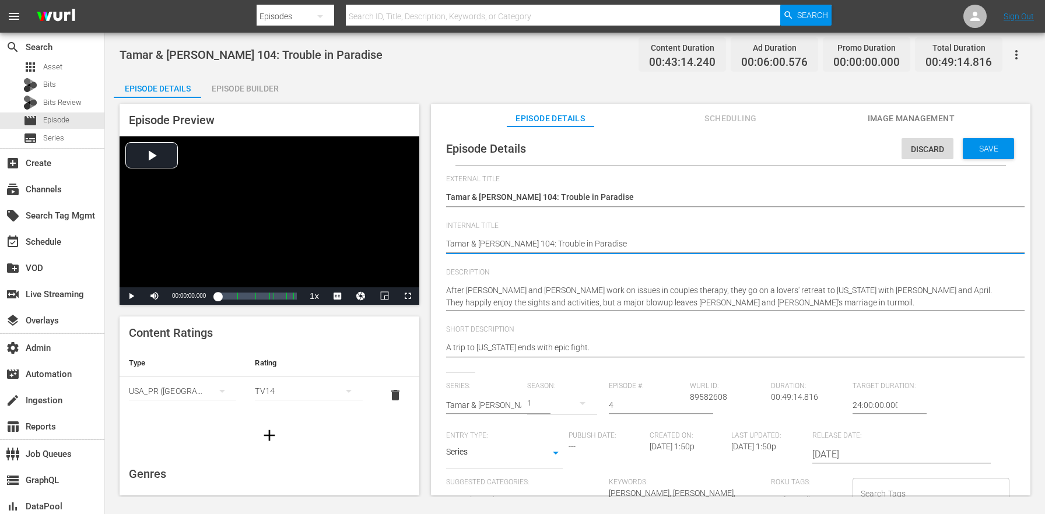
paste textarea "(24 ROKU BFV)"
type textarea "(24 ROKU BFV) [PERSON_NAME] & [PERSON_NAME] 104: Trouble in [GEOGRAPHIC_DATA]"
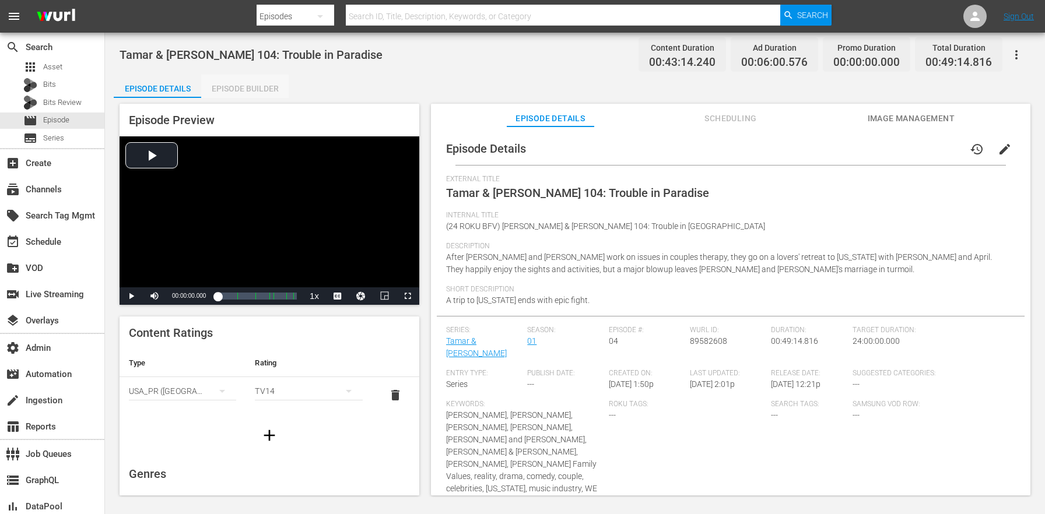
click at [255, 88] on div "Episode Builder" at bounding box center [244, 89] width 87 height 28
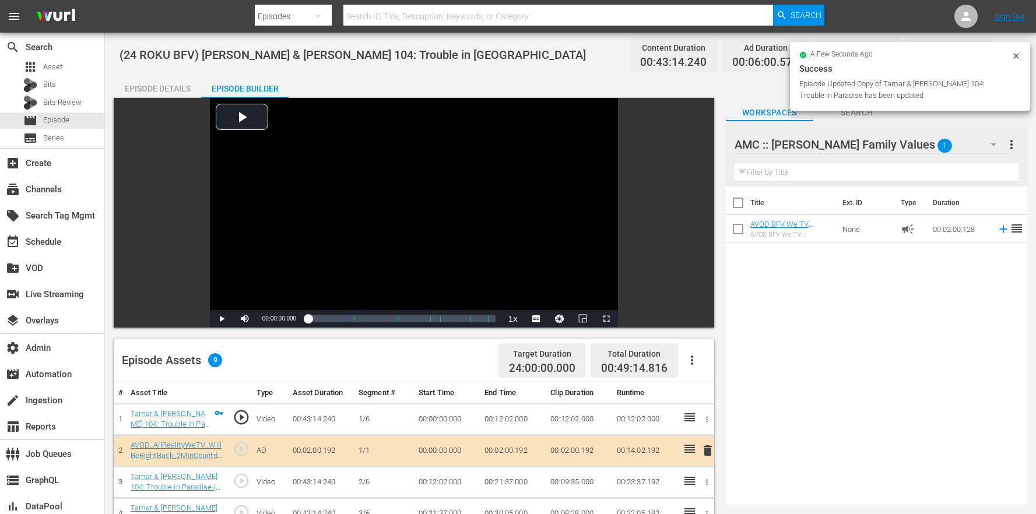
click at [701, 359] on button "button" at bounding box center [692, 360] width 28 height 28
click at [721, 419] on div "Clear Ads" at bounding box center [727, 421] width 79 height 28
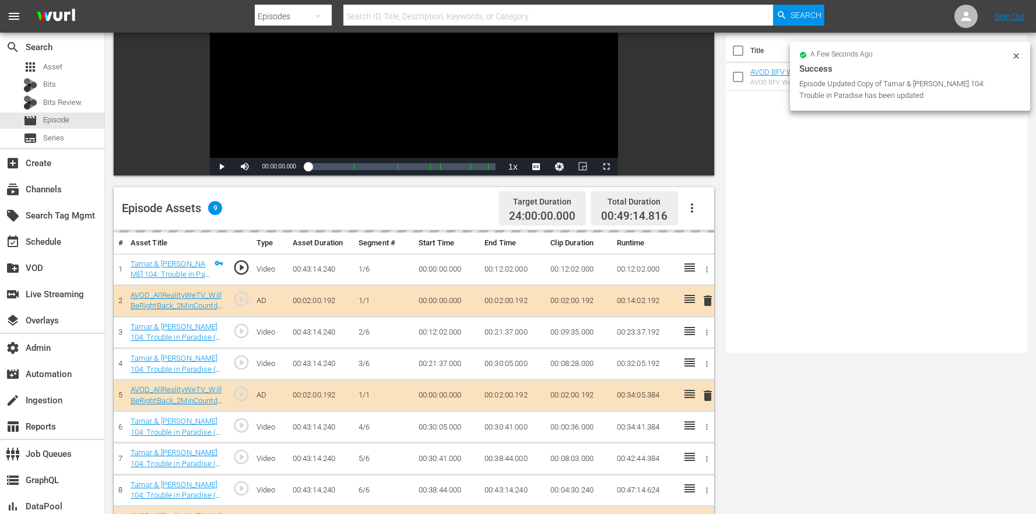
scroll to position [282, 0]
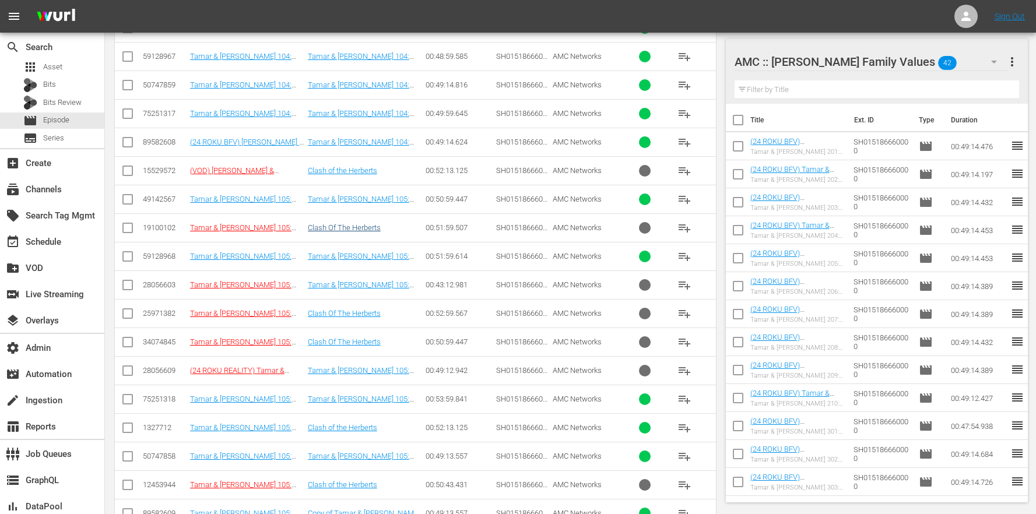
scroll to position [1685, 0]
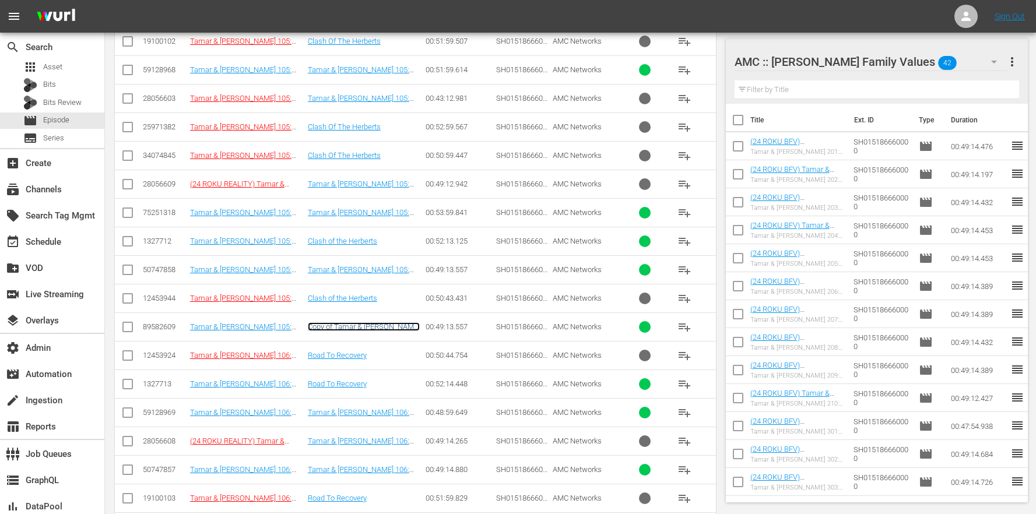
click at [373, 325] on link "Copy of Tamar & Vince 105: Clash of the Herberts" at bounding box center [364, 331] width 112 height 17
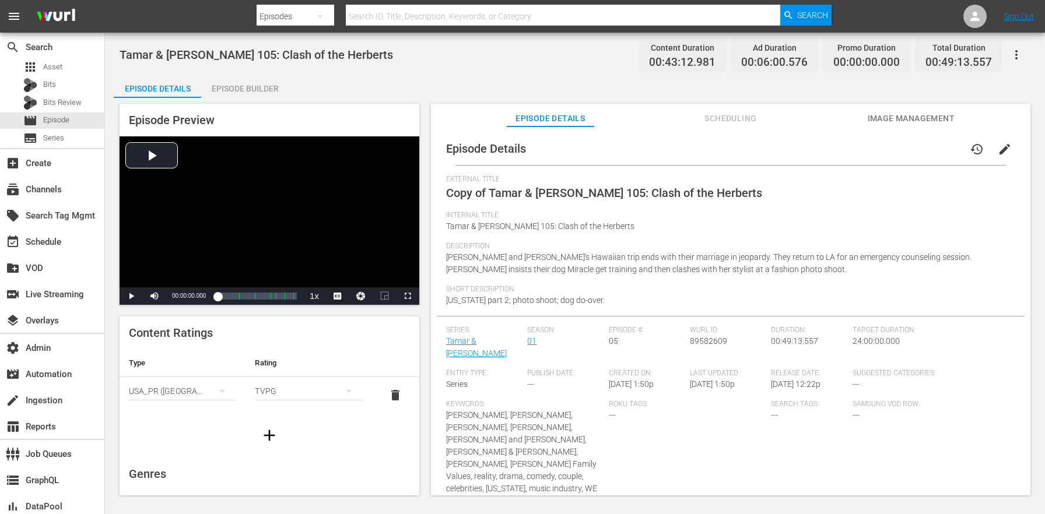
click at [997, 164] on div "Episode Details history edit" at bounding box center [731, 148] width 588 height 33
click at [998, 152] on span "edit" at bounding box center [1005, 149] width 14 height 14
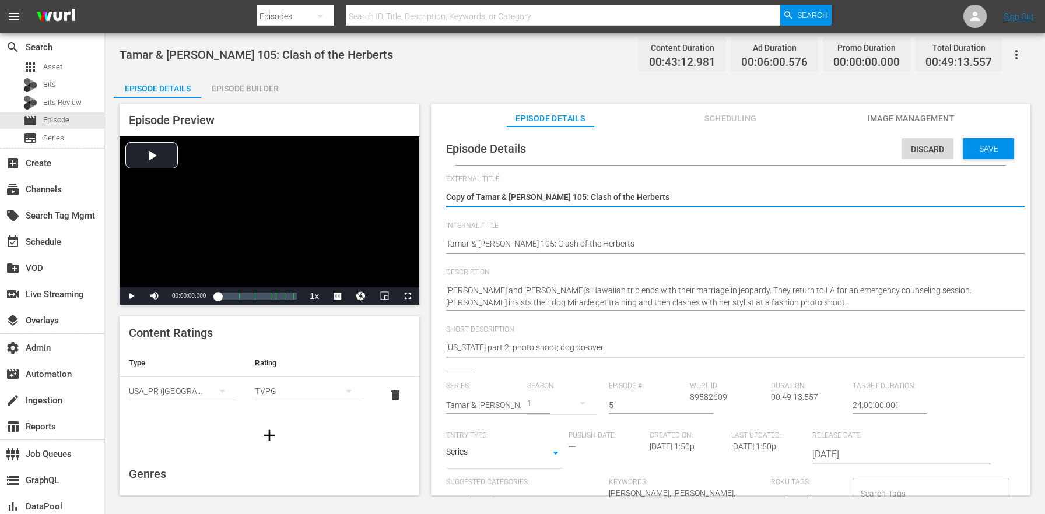
drag, startPoint x: 477, startPoint y: 193, endPoint x: 433, endPoint y: 184, distance: 44.7
click at [433, 184] on div "Episode Details Discard Save External Title Copy of Tamar & Vince 105: Clash of…" at bounding box center [731, 317] width 600 height 380
type textarea "Tamar & [PERSON_NAME] 105: Clash of the Herberts"
click at [444, 243] on div "Episode Details Discard Save External Title Copy of Tamar & Vince 105: Clash of…" at bounding box center [731, 484] width 588 height 705
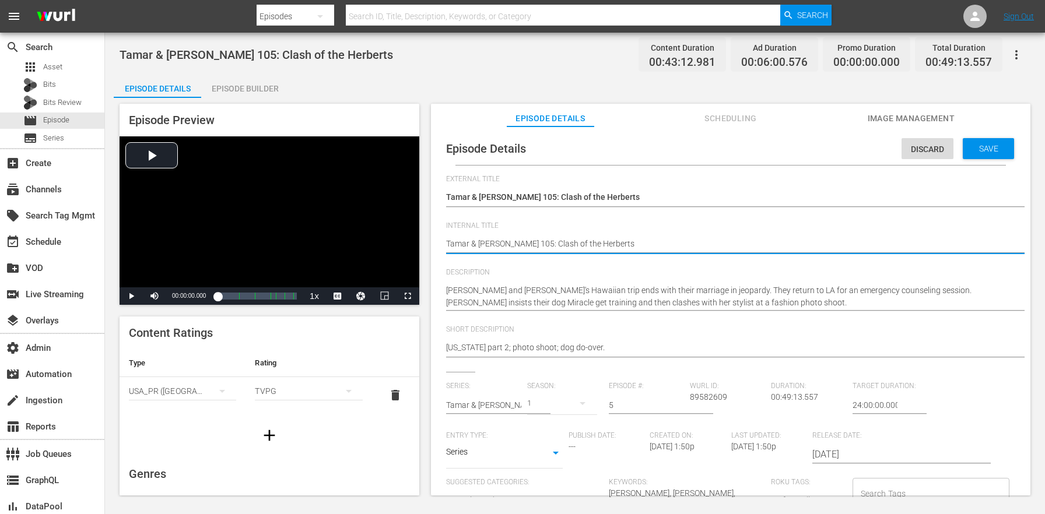
paste textarea "(24 ROKU BFV)"
type textarea "(24 ROKU BFV) [PERSON_NAME] & [PERSON_NAME] 105: Clash of the Herberts"
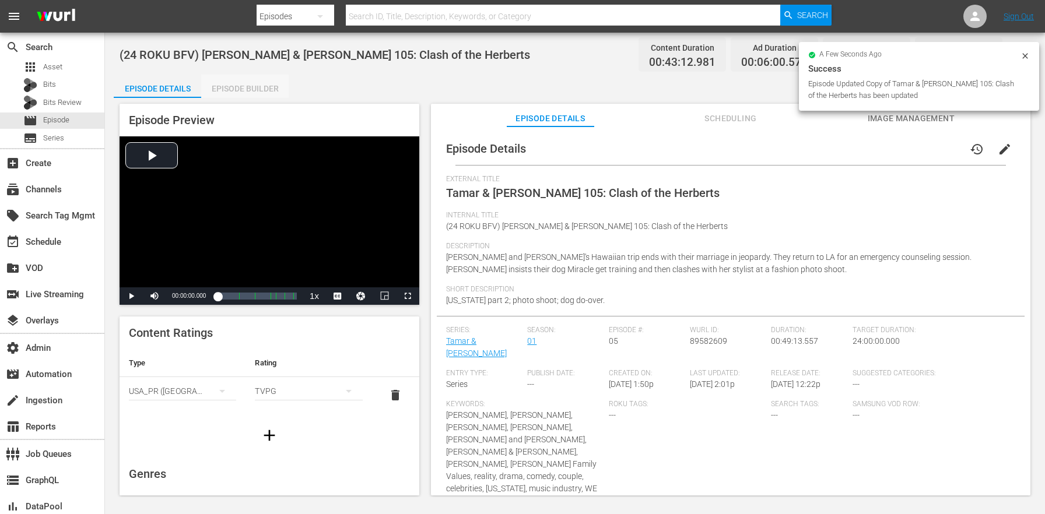
click at [257, 84] on div "Episode Builder" at bounding box center [244, 89] width 87 height 28
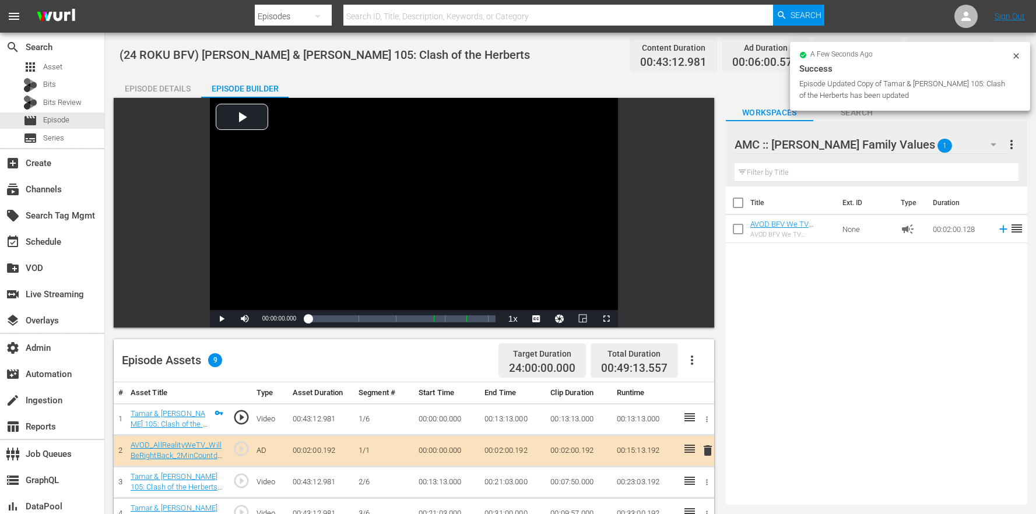
click at [696, 346] on button "button" at bounding box center [692, 360] width 28 height 28
click at [712, 422] on div "Clear Ads" at bounding box center [727, 421] width 79 height 28
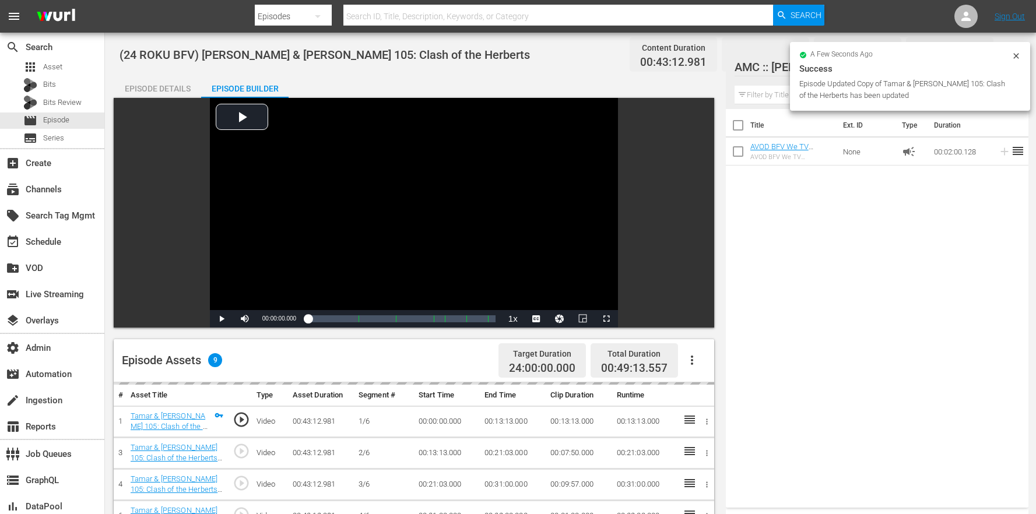
scroll to position [303, 0]
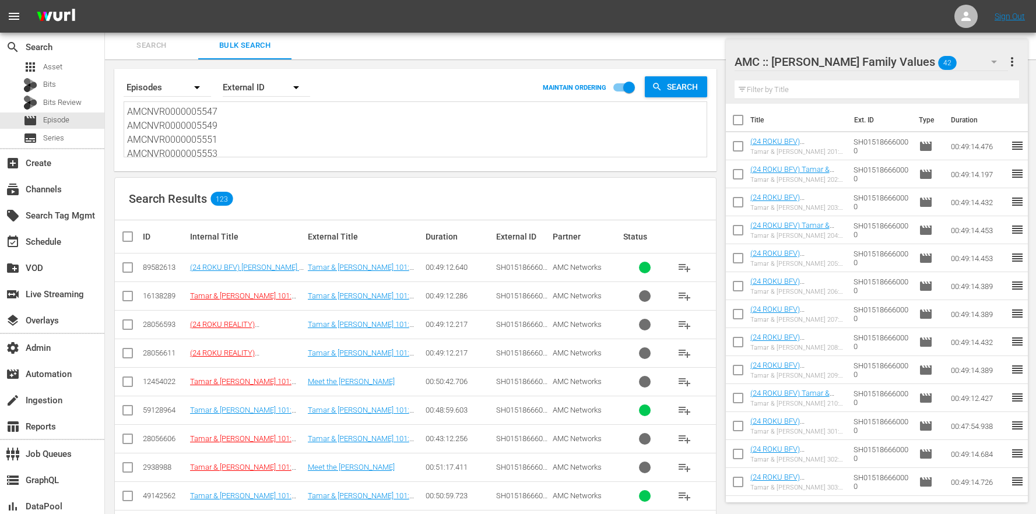
scroll to position [1958, 0]
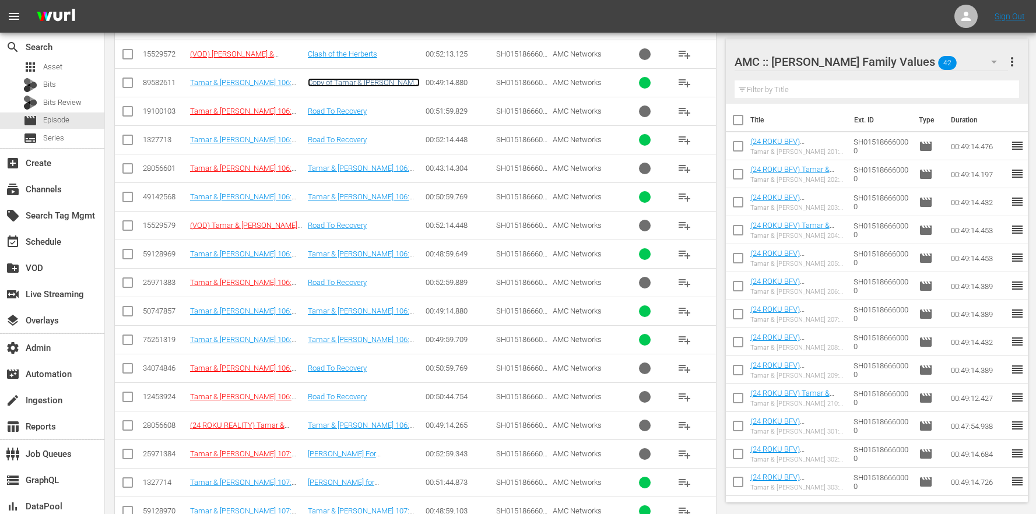
click at [364, 81] on link "Copy of Tamar & Vince 106: Road To Recovery" at bounding box center [364, 86] width 112 height 17
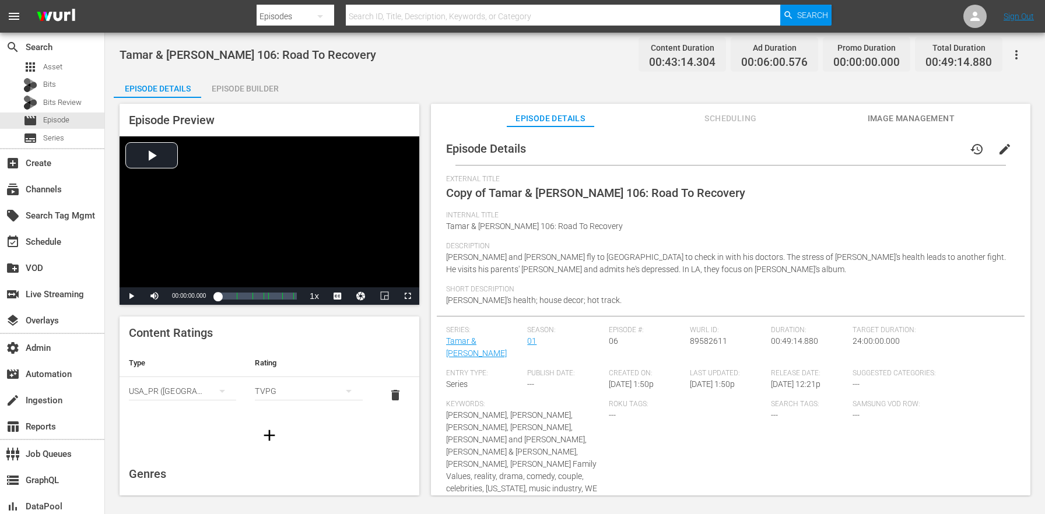
click at [998, 143] on span "edit" at bounding box center [1005, 149] width 14 height 14
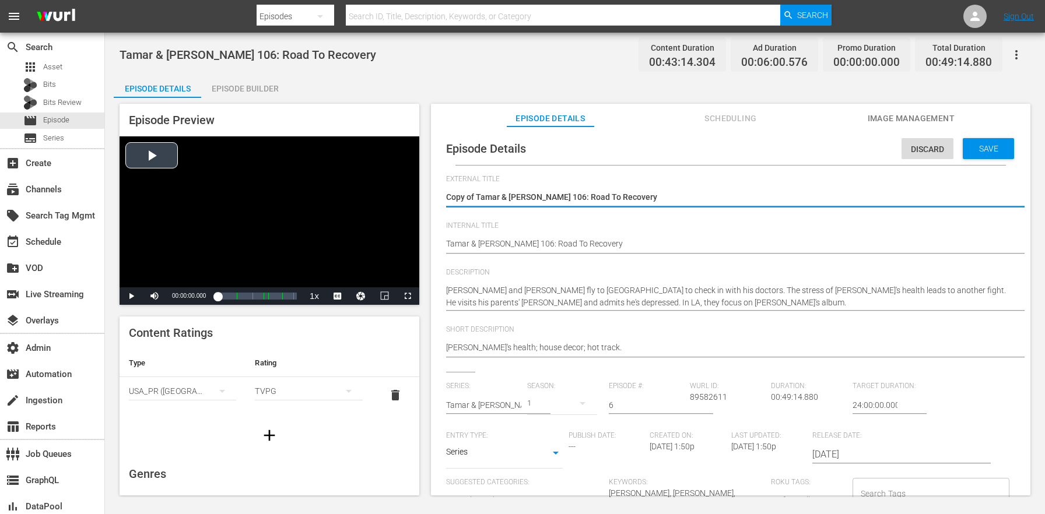
drag, startPoint x: 477, startPoint y: 194, endPoint x: 374, endPoint y: 181, distance: 103.5
click at [374, 181] on div "Episode Preview Video Player is loading. Play Video Play Mute Current Time 00:0…" at bounding box center [575, 301] width 923 height 407
type textarea "Tamar & [PERSON_NAME] 106: Road To Recovery"
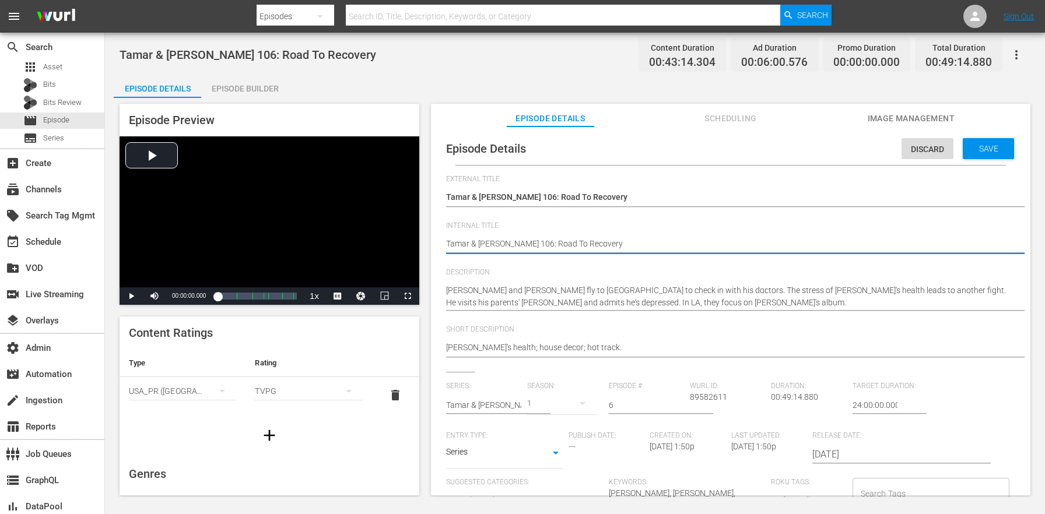
paste textarea "(24 ROKU BFV)"
type textarea "(24 ROKU BFV) Tamar & [PERSON_NAME] 106: Road To Recovery"
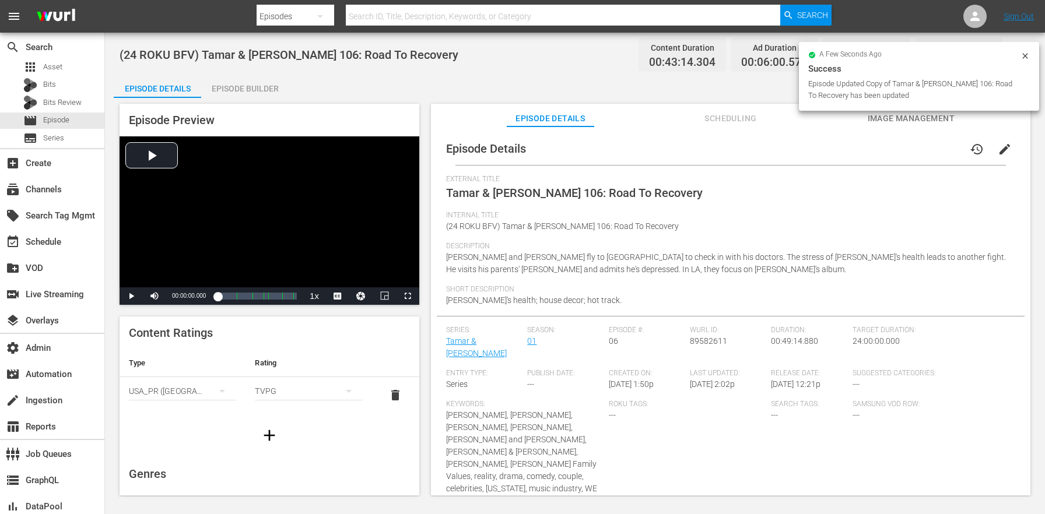
click at [248, 90] on div "Episode Builder" at bounding box center [244, 89] width 87 height 28
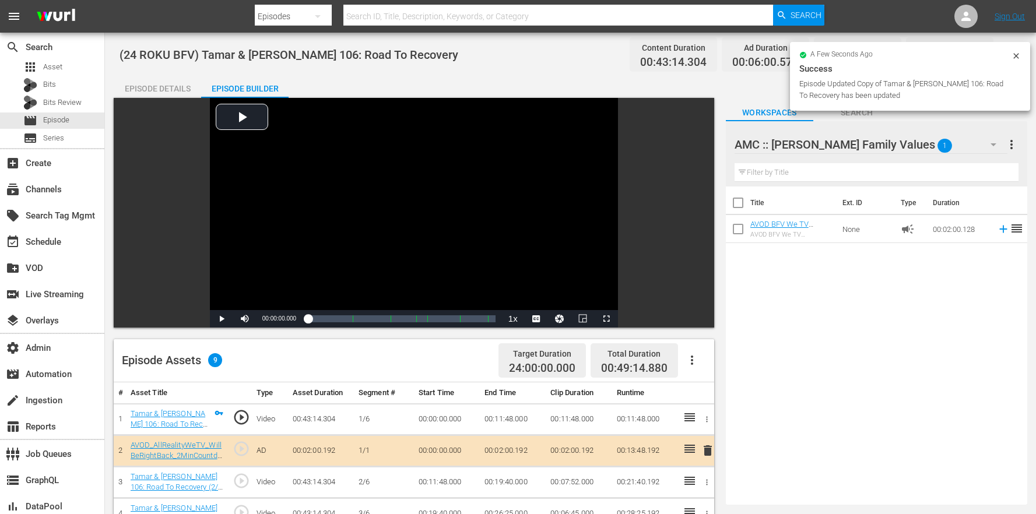
click at [697, 365] on icon "button" at bounding box center [692, 360] width 14 height 14
click at [717, 428] on div "Clear Ads" at bounding box center [727, 421] width 79 height 28
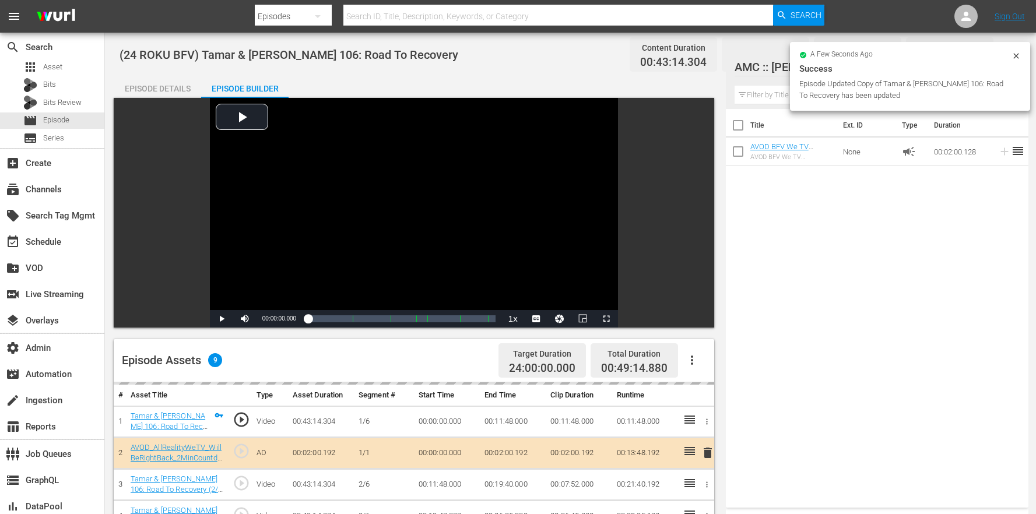
scroll to position [303, 0]
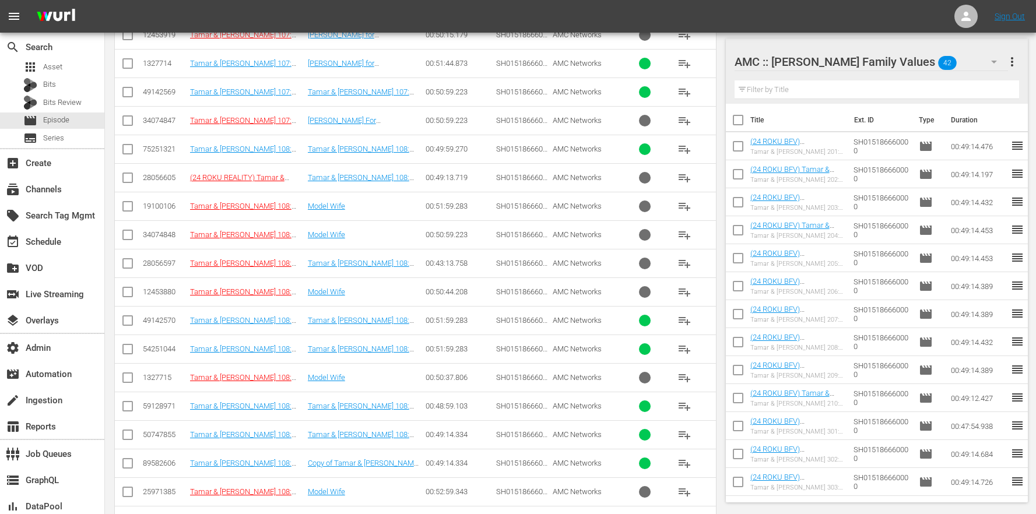
scroll to position [2519, 0]
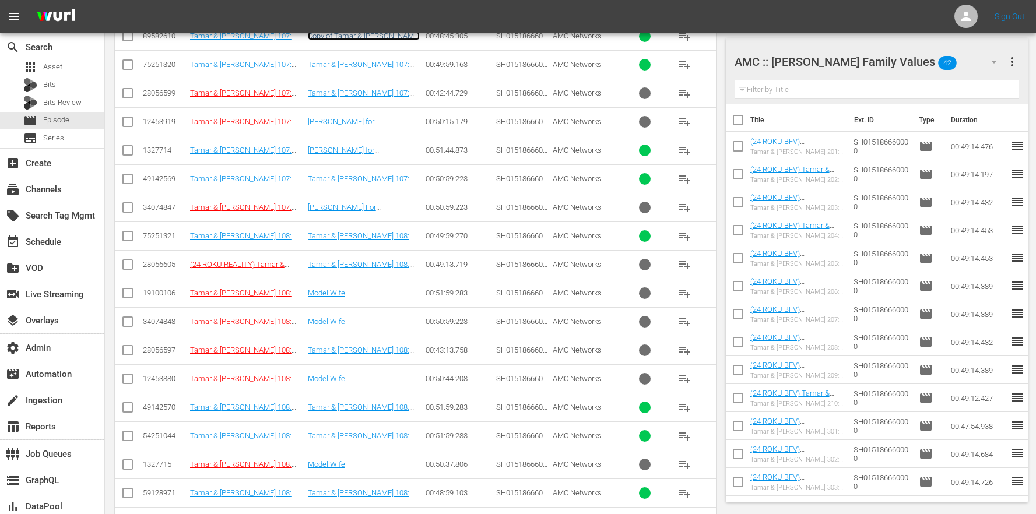
click at [379, 39] on link "Copy of Tamar & Vince 107: Gaga for Gaga" at bounding box center [364, 44] width 112 height 26
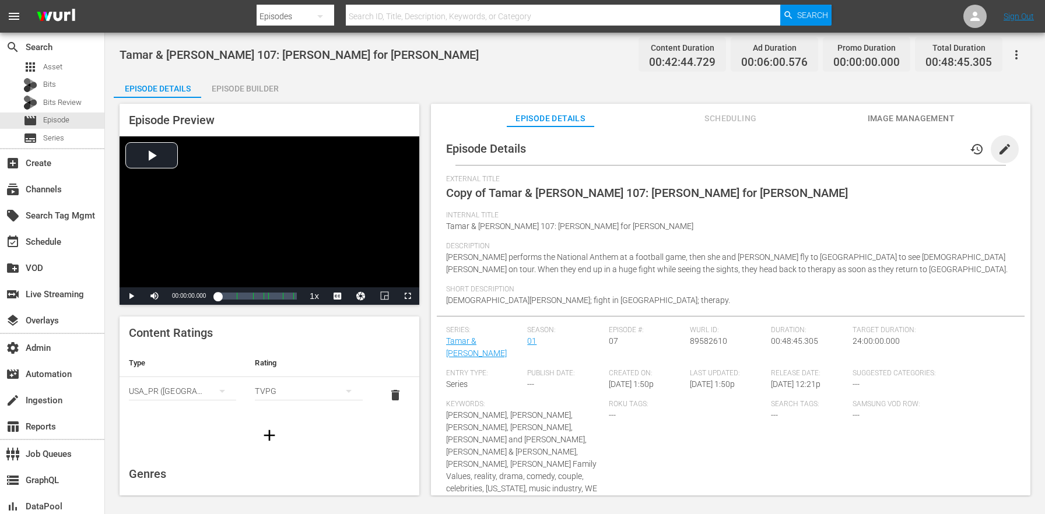
click at [1003, 153] on span "edit" at bounding box center [1005, 149] width 14 height 14
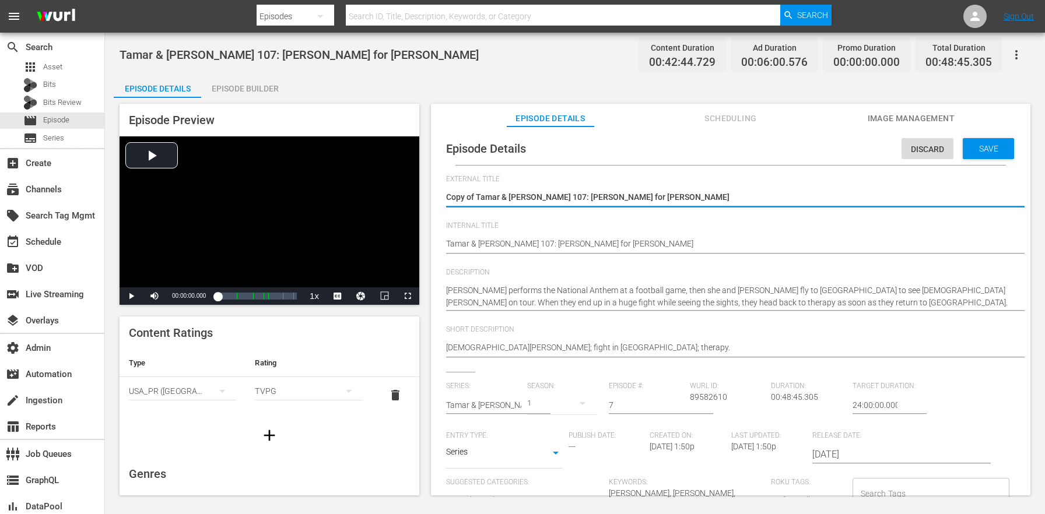
drag, startPoint x: 479, startPoint y: 195, endPoint x: 431, endPoint y: 184, distance: 49.2
click at [431, 184] on div "Episode Details Discard Save External Title Copy of Tamar & Vince 107: Gaga for…" at bounding box center [731, 317] width 600 height 380
type textarea "Tamar & [PERSON_NAME] 107: [PERSON_NAME] for [PERSON_NAME]"
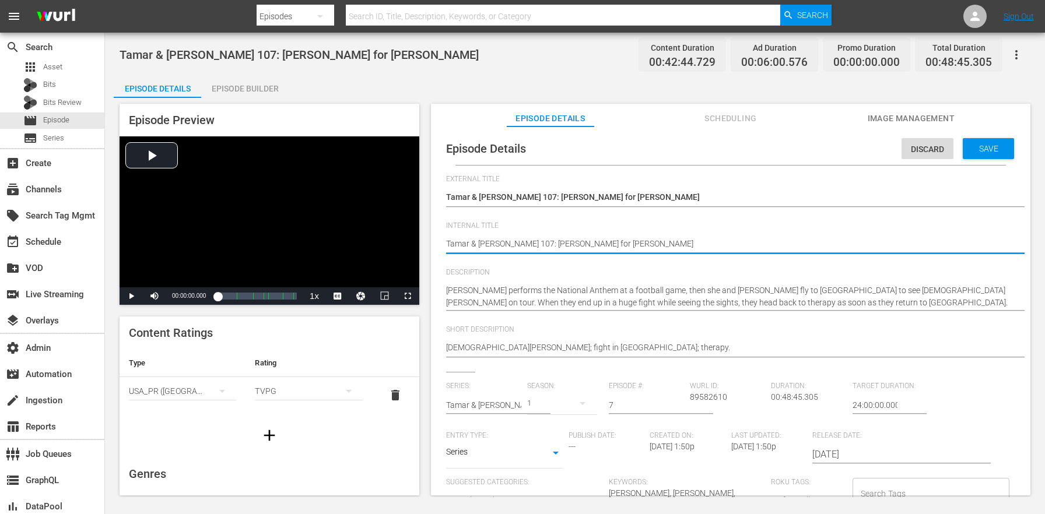
paste textarea "(24 ROKU BFV)"
type textarea "(24 ROKU BFV) [PERSON_NAME] & [PERSON_NAME] 107: [PERSON_NAME] for [PERSON_NAME]"
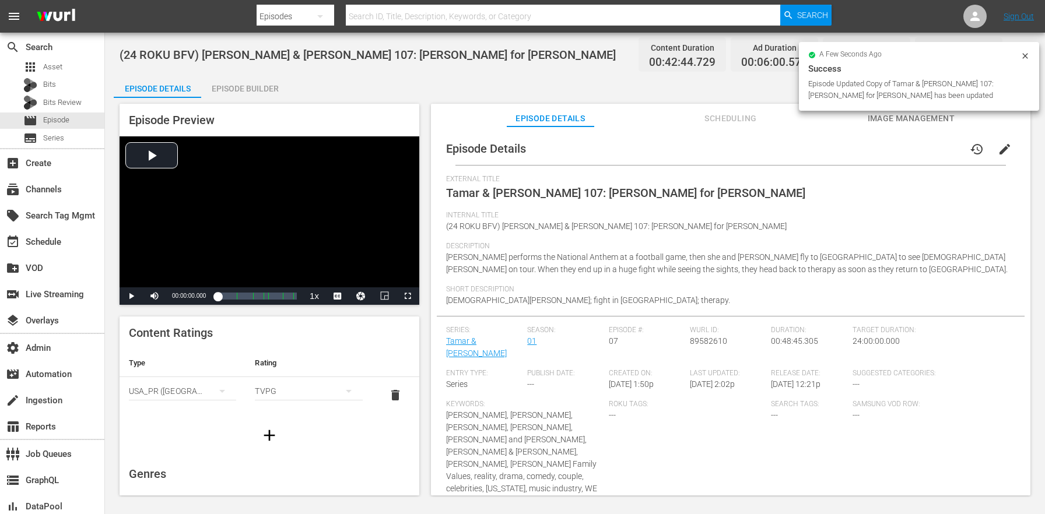
click at [244, 99] on div "Episode Preview Video Player is loading. Play Video Play Mute Current Time 00:0…" at bounding box center [575, 301] width 923 height 407
click at [251, 85] on div "Episode Builder" at bounding box center [244, 89] width 87 height 28
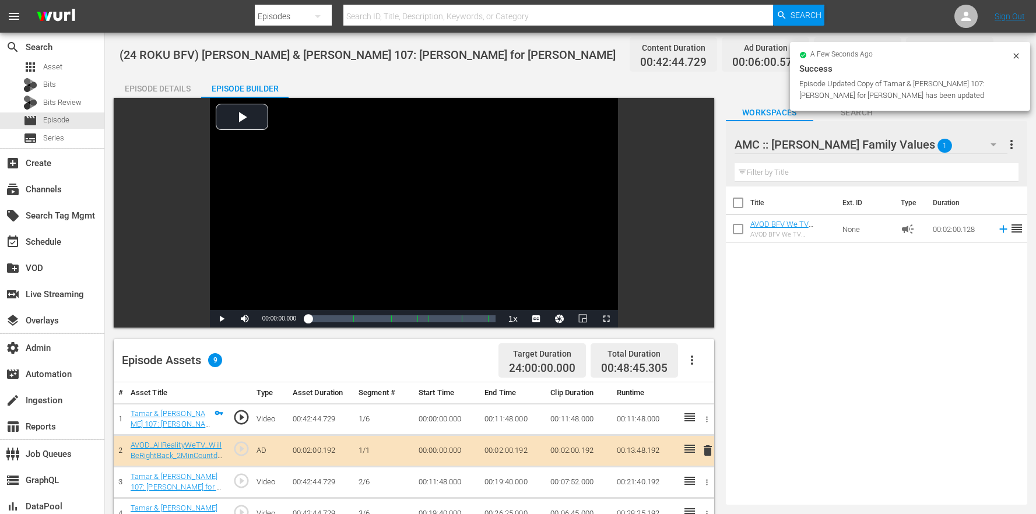
click at [684, 364] on button "button" at bounding box center [692, 360] width 28 height 28
click at [707, 416] on div "Clear Ads" at bounding box center [727, 421] width 79 height 28
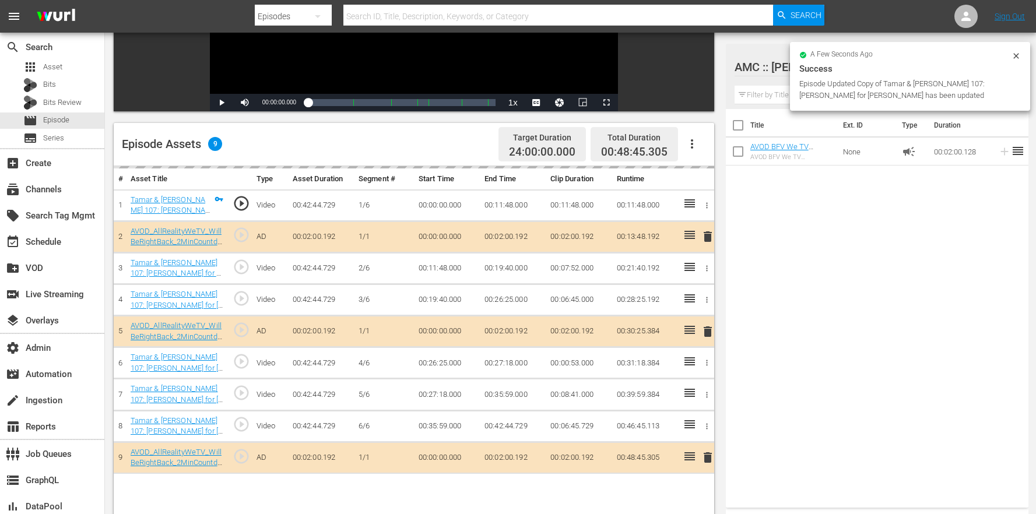
scroll to position [224, 0]
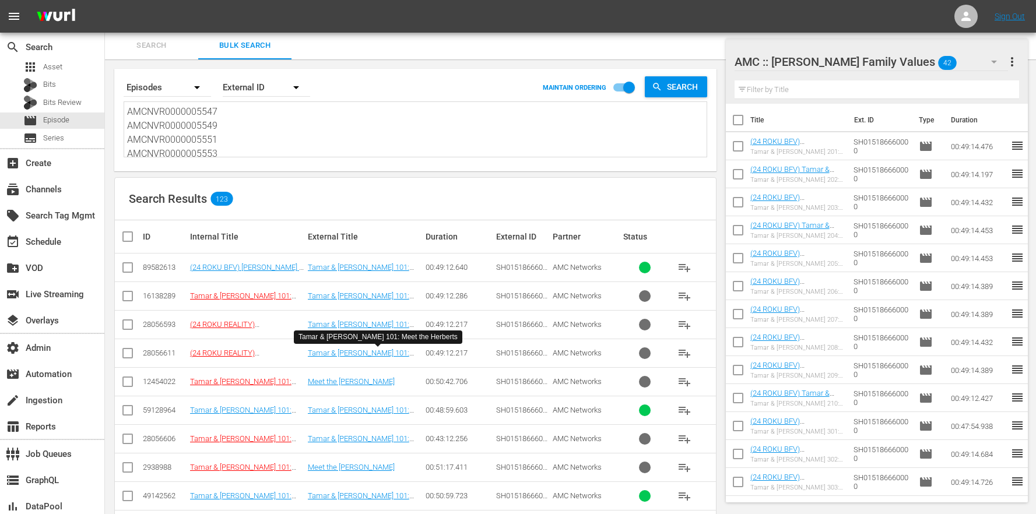
scroll to position [2772, 0]
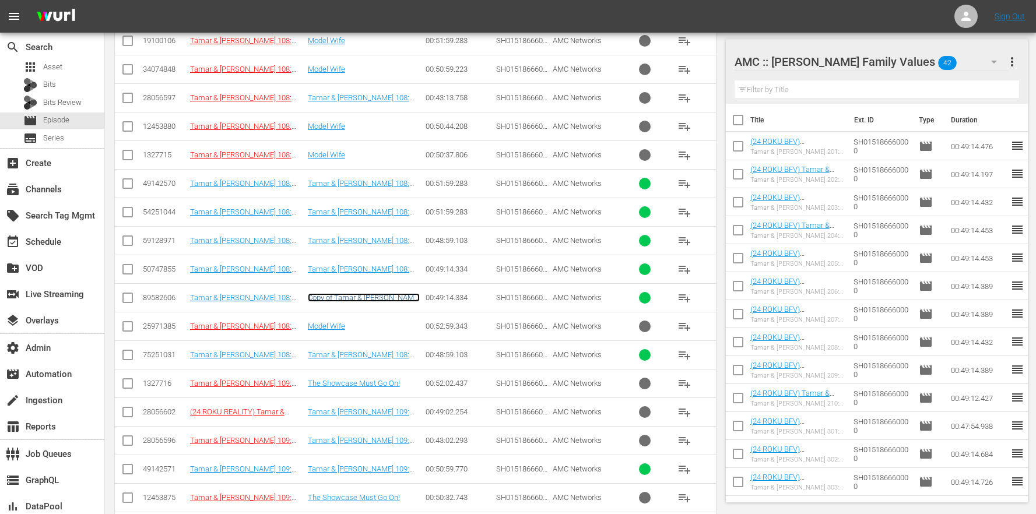
click at [352, 295] on link "Copy of Tamar & Vince 108: Model Wife" at bounding box center [364, 301] width 112 height 17
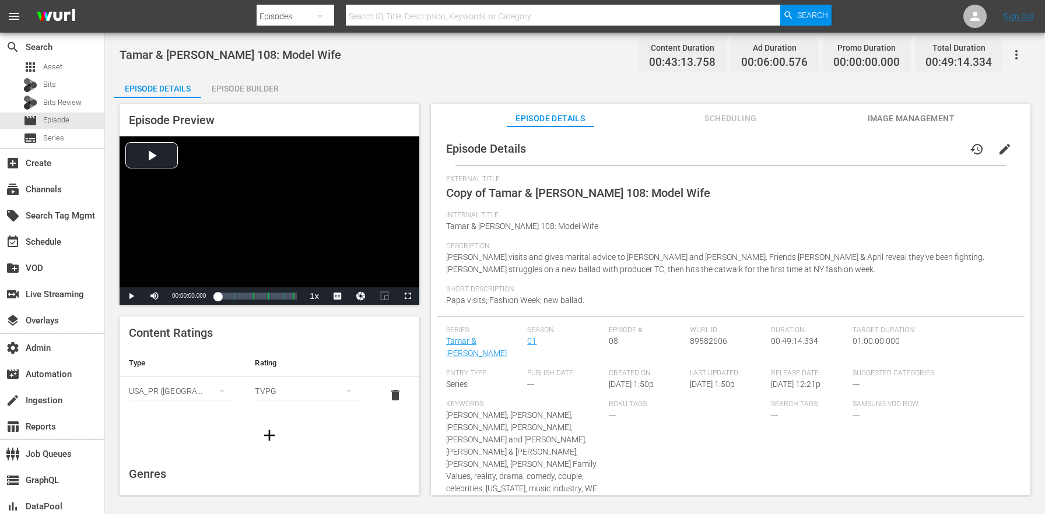
click at [998, 143] on span "edit" at bounding box center [1005, 149] width 14 height 14
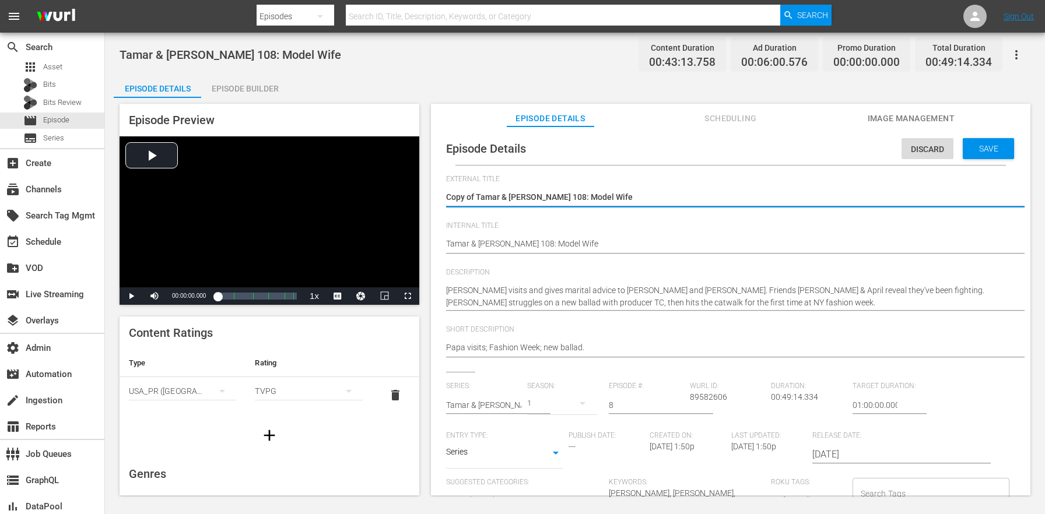
click at [853, 405] on input "01:00:00.000" at bounding box center [875, 405] width 45 height 28
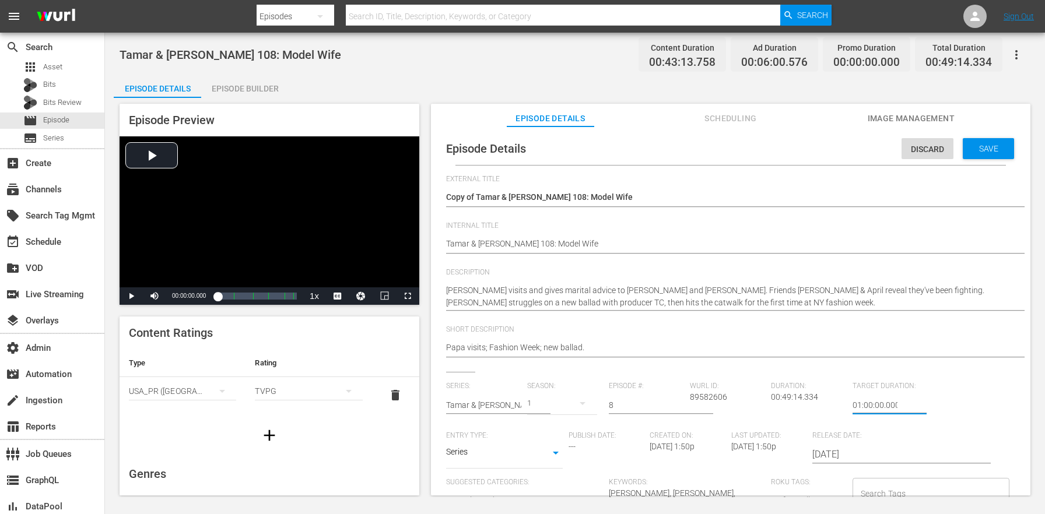
click at [853, 405] on input "01:00:00.000" at bounding box center [875, 405] width 45 height 28
type input "24:00:00.000"
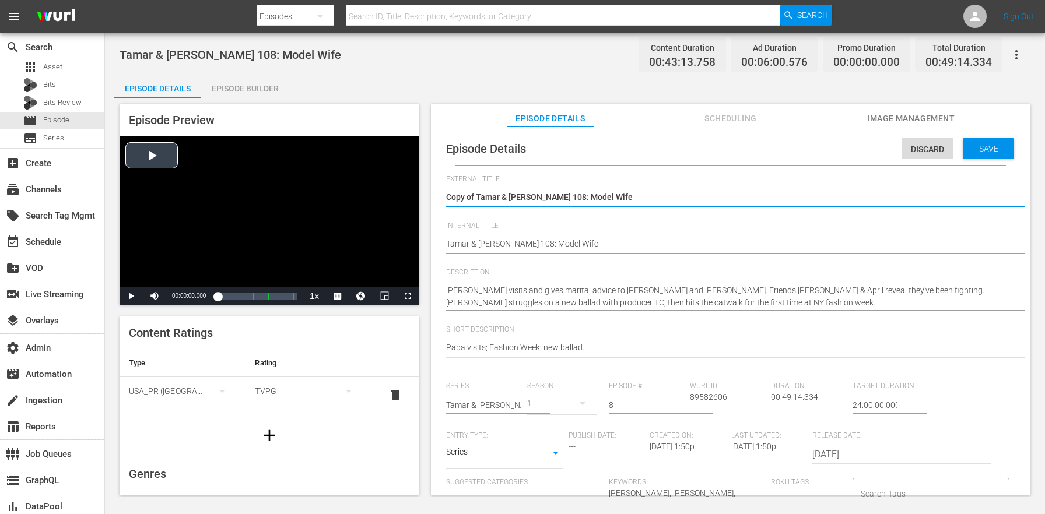
drag, startPoint x: 475, startPoint y: 192, endPoint x: 349, endPoint y: 183, distance: 126.4
type textarea "Tamar & [PERSON_NAME] 108: Model Wife"
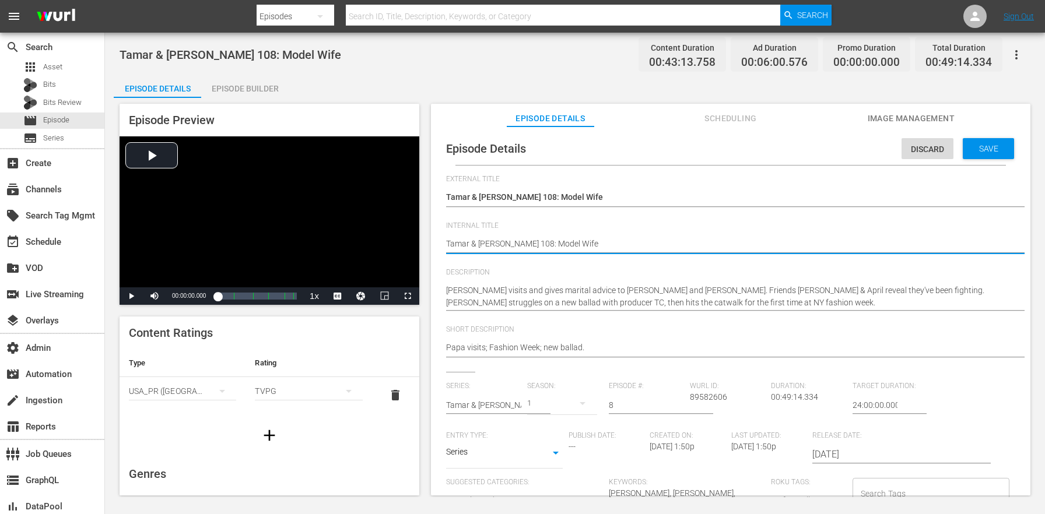
paste textarea "(24 ROKU BFV)"
type textarea "(24 ROKU BFV) [PERSON_NAME] & [PERSON_NAME] 108: Model Wife"
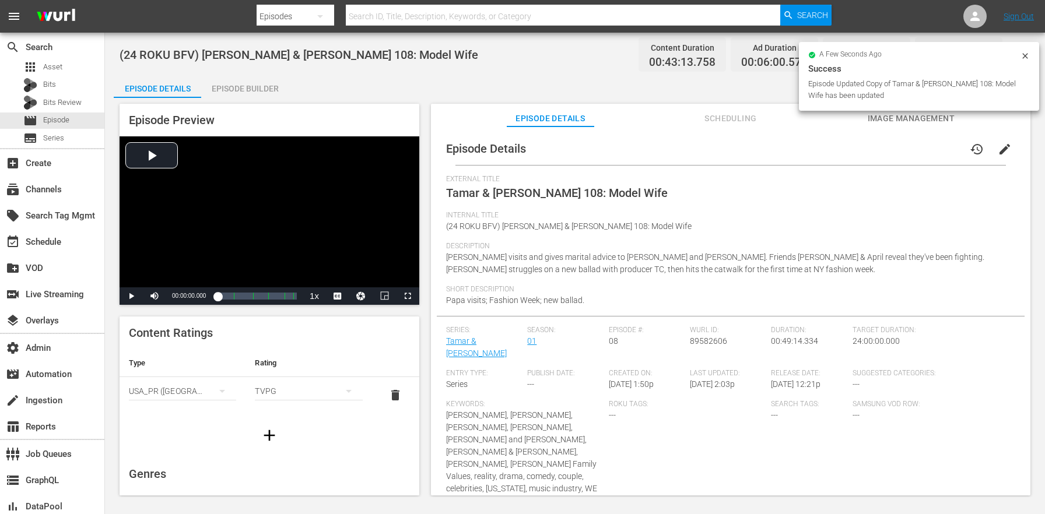
click at [249, 73] on div "(24 ROKU BFV) Tamar & Vince 108: Model Wife Content Duration 00:43:13.758 Ad Du…" at bounding box center [575, 265] width 940 height 465
click at [255, 87] on div "Episode Builder" at bounding box center [244, 89] width 87 height 28
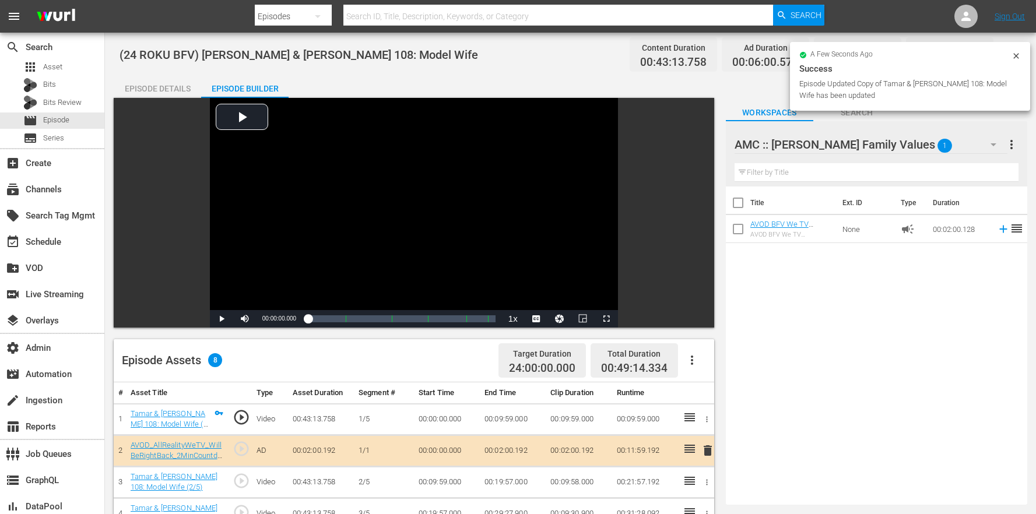
click at [690, 362] on icon "button" at bounding box center [692, 360] width 14 height 14
click at [720, 423] on div "Clear Ads" at bounding box center [727, 421] width 79 height 28
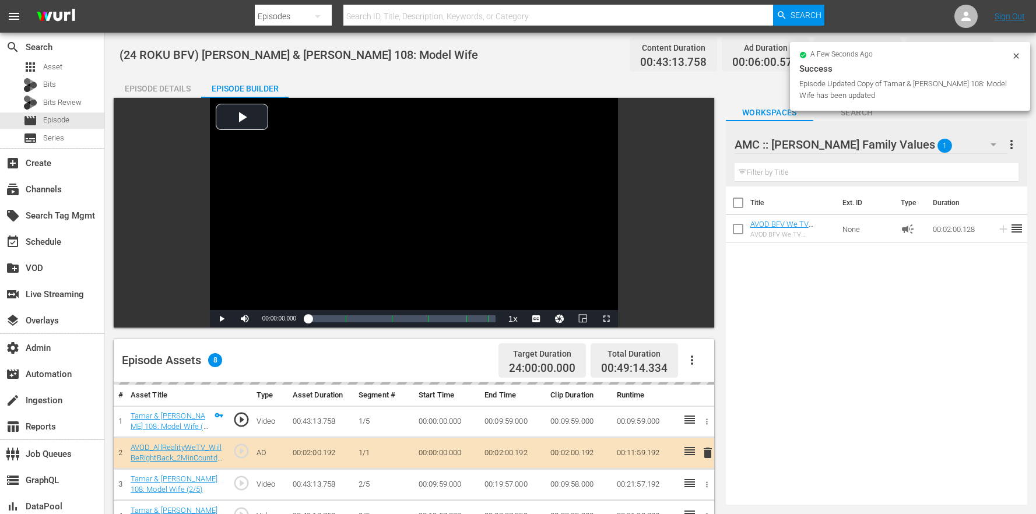
scroll to position [303, 0]
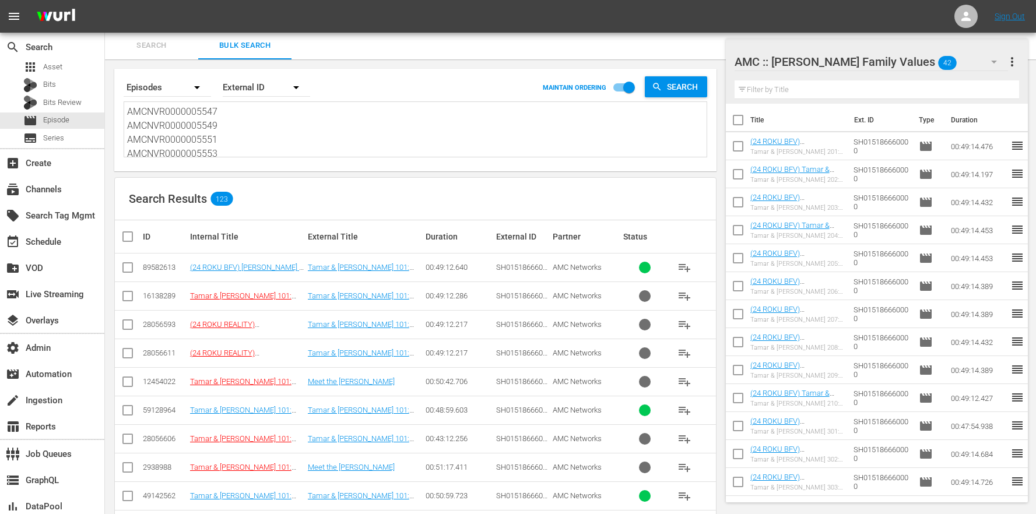
scroll to position [3277, 0]
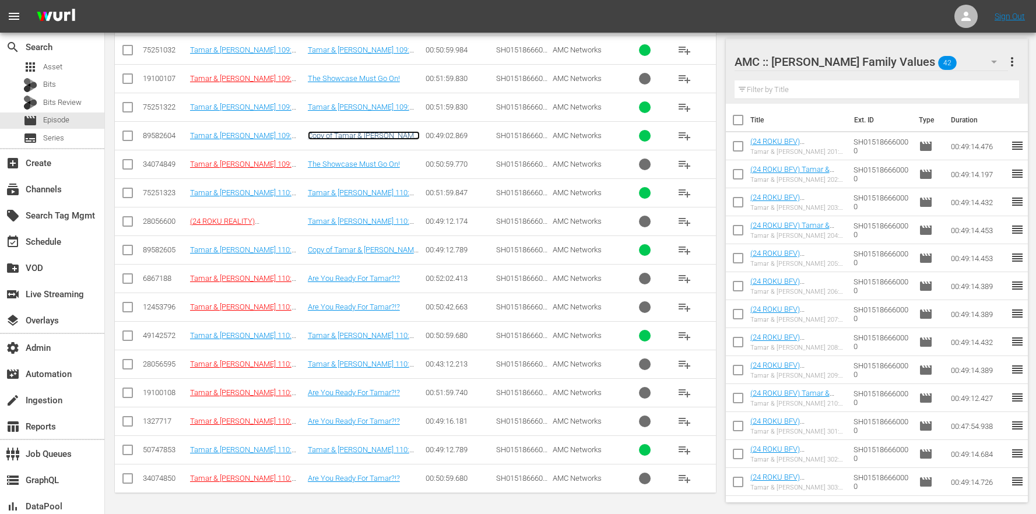
click at [388, 138] on link "Copy of Tamar & Vince 109: The Showcase Must Go On!" at bounding box center [364, 139] width 112 height 17
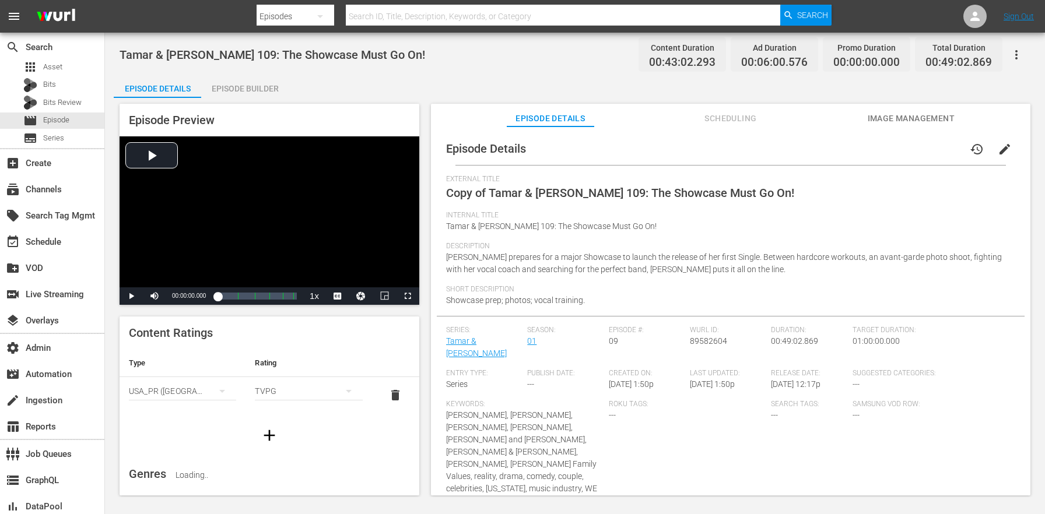
click at [991, 156] on button "edit" at bounding box center [1005, 149] width 28 height 28
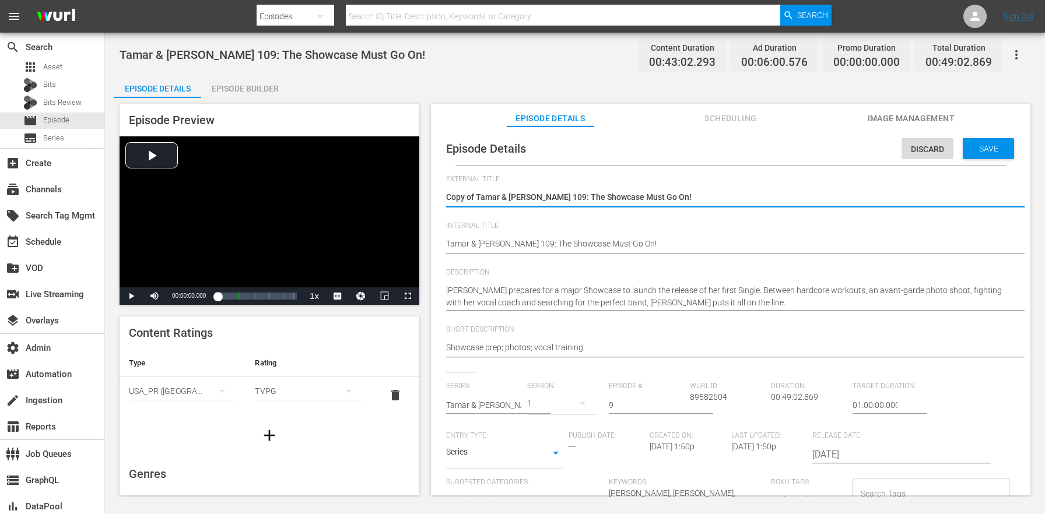
click at [853, 402] on input "01:00:00.000" at bounding box center [875, 405] width 45 height 28
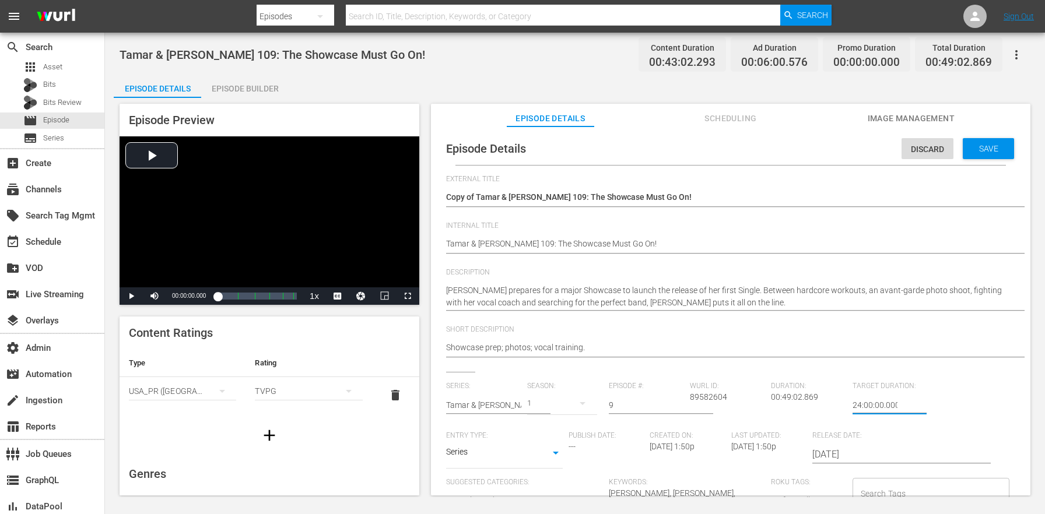
type input "24:00:00.000"
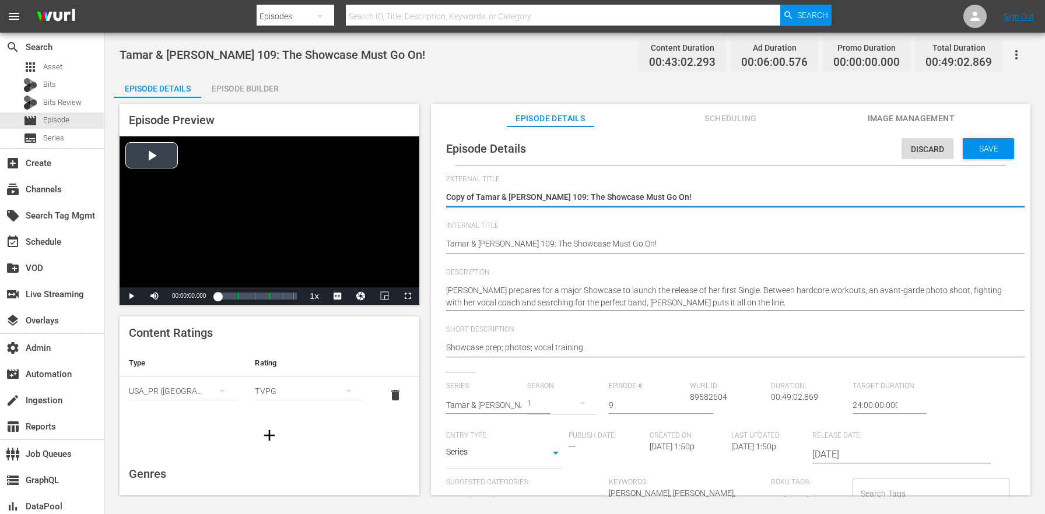
drag, startPoint x: 478, startPoint y: 192, endPoint x: 382, endPoint y: 167, distance: 98.9
type textarea "Tamar & [PERSON_NAME] 109: The Showcase Must Go On!"
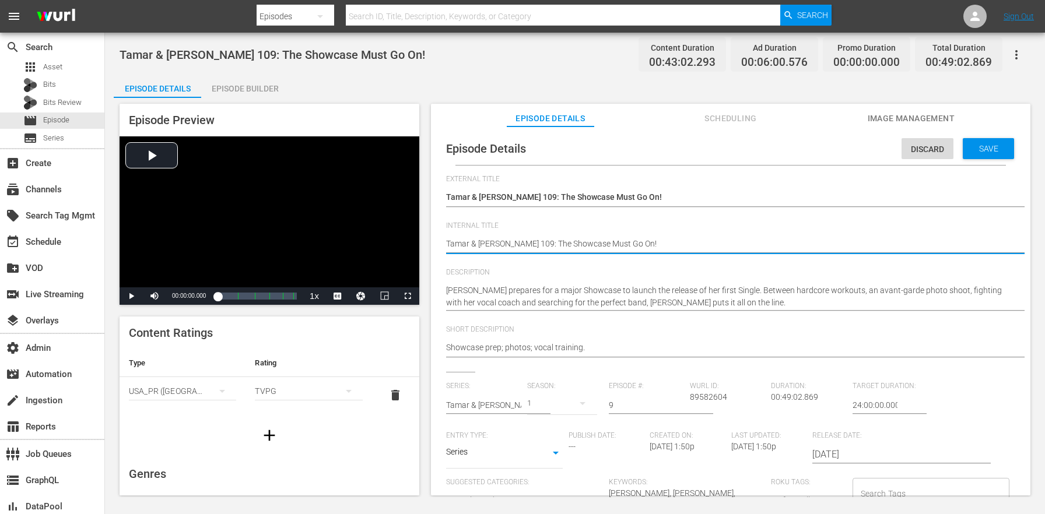
paste textarea "(24 ROKU BFV)"
type textarea "(24 ROKU BFV) [PERSON_NAME] & [PERSON_NAME] 109: The Showcase Must Go On!"
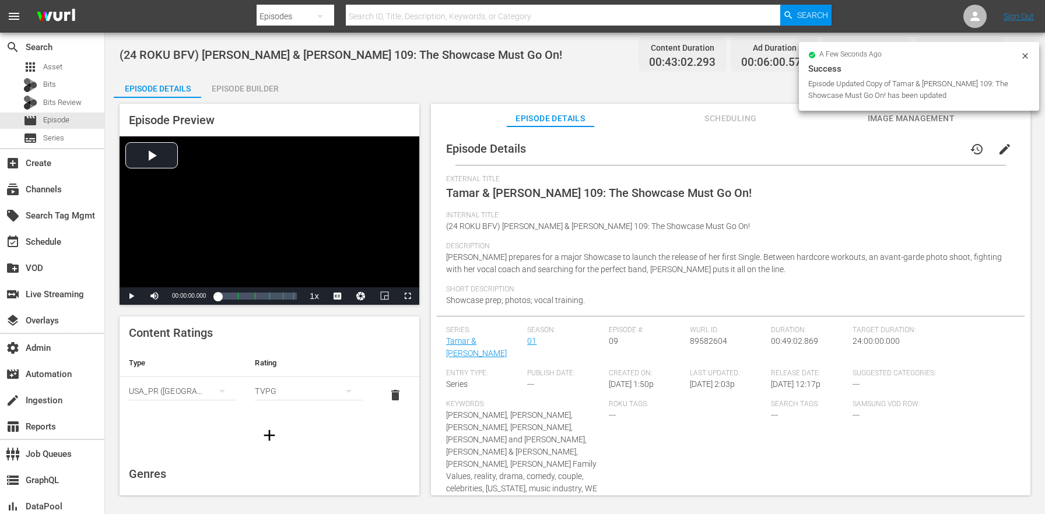
click at [226, 83] on div "Episode Builder" at bounding box center [244, 89] width 87 height 28
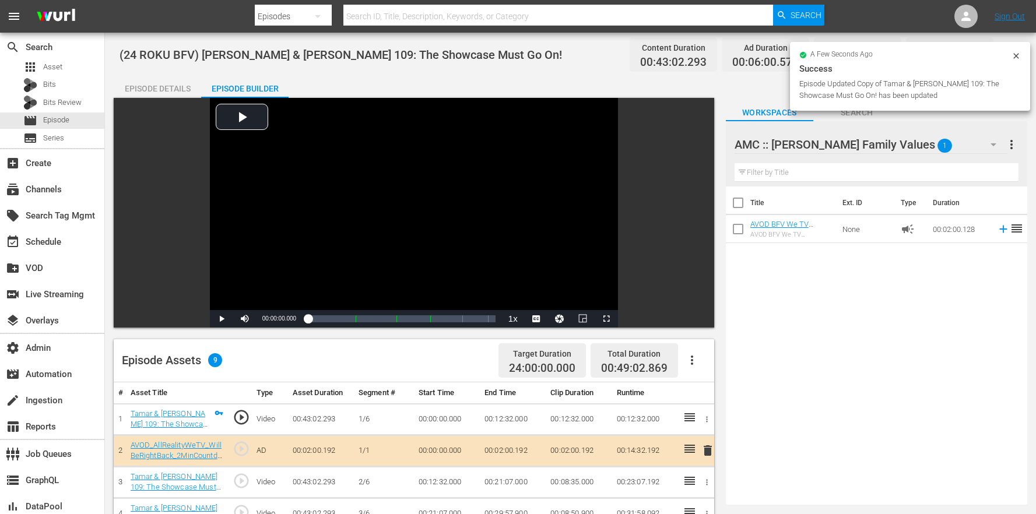
click at [709, 361] on div "Episode Assets 9 Target Duration 24:00:00.000 Total Duration 00:49:02.869" at bounding box center [414, 360] width 601 height 43
click at [698, 362] on icon "button" at bounding box center [692, 360] width 14 height 14
click at [702, 422] on div "Clear Ads" at bounding box center [727, 421] width 79 height 28
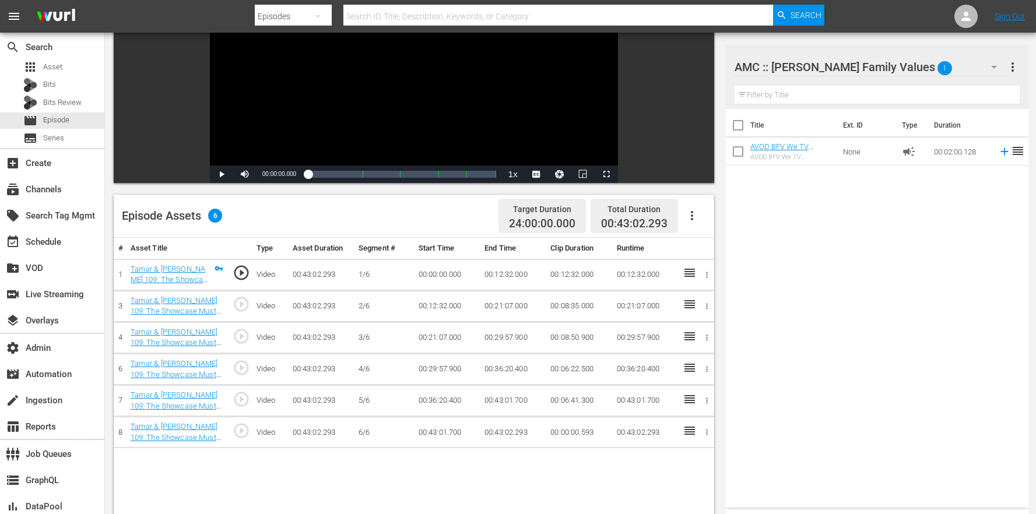
scroll to position [274, 0]
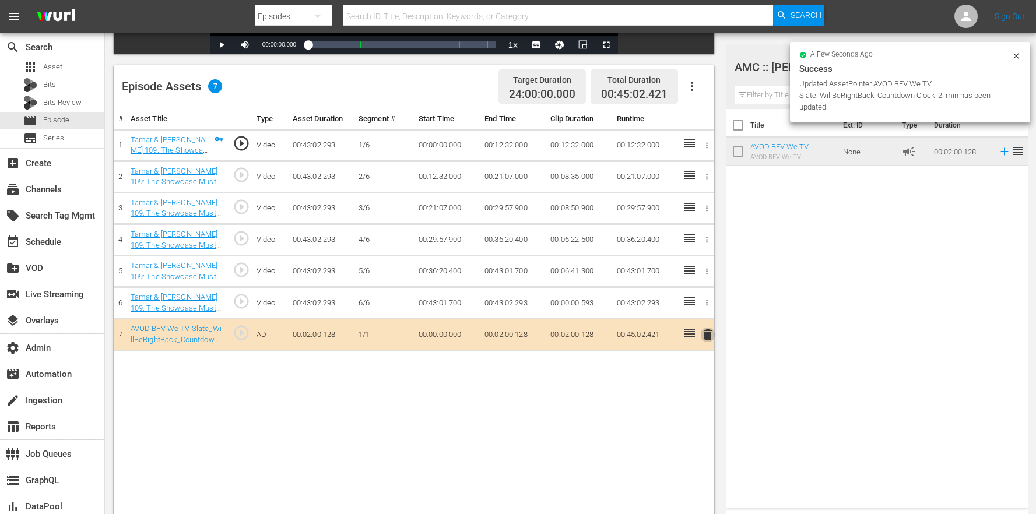
click at [702, 334] on span "delete" at bounding box center [708, 335] width 14 height 14
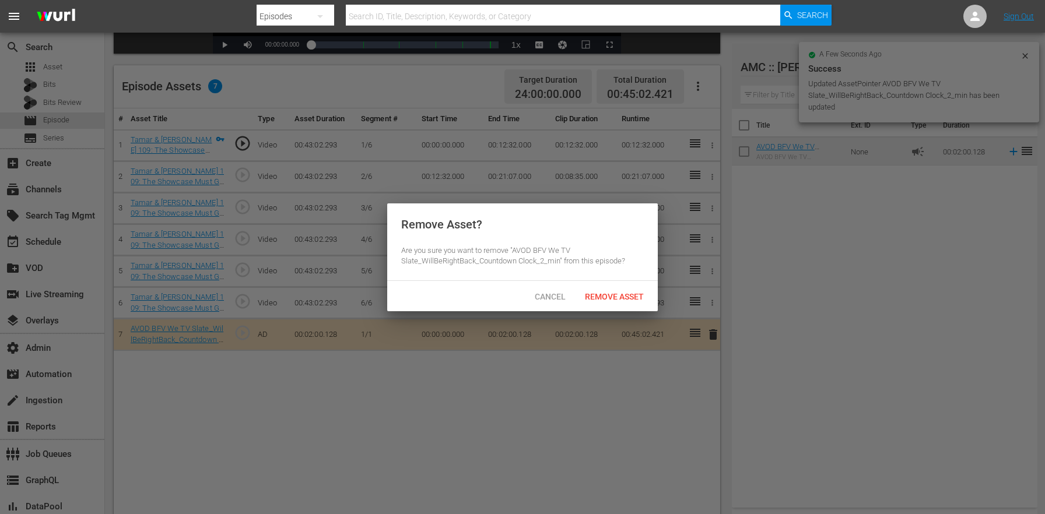
click at [633, 292] on span "Remove Asset" at bounding box center [615, 296] width 78 height 9
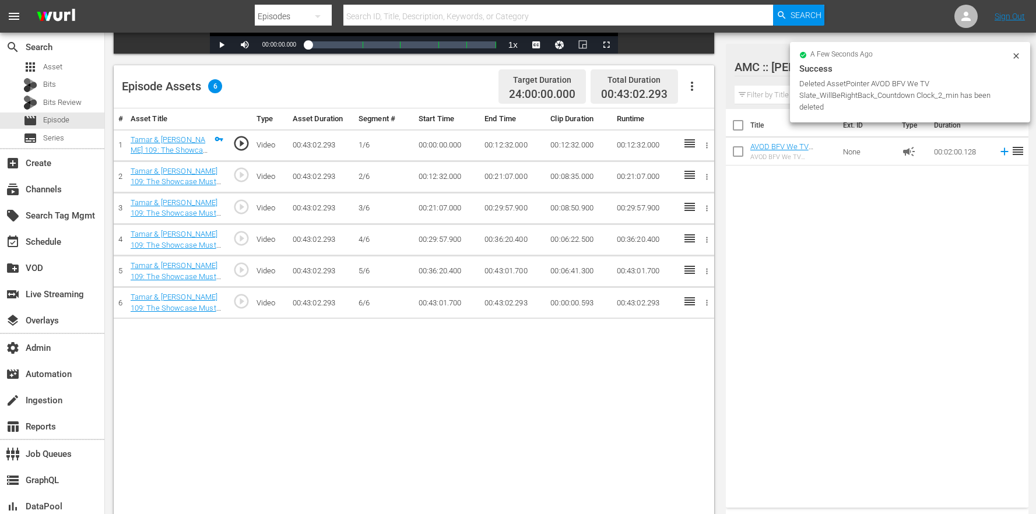
click at [698, 81] on icon "button" at bounding box center [692, 86] width 14 height 14
click at [725, 99] on div "Edit Cue Points" at bounding box center [727, 91] width 79 height 28
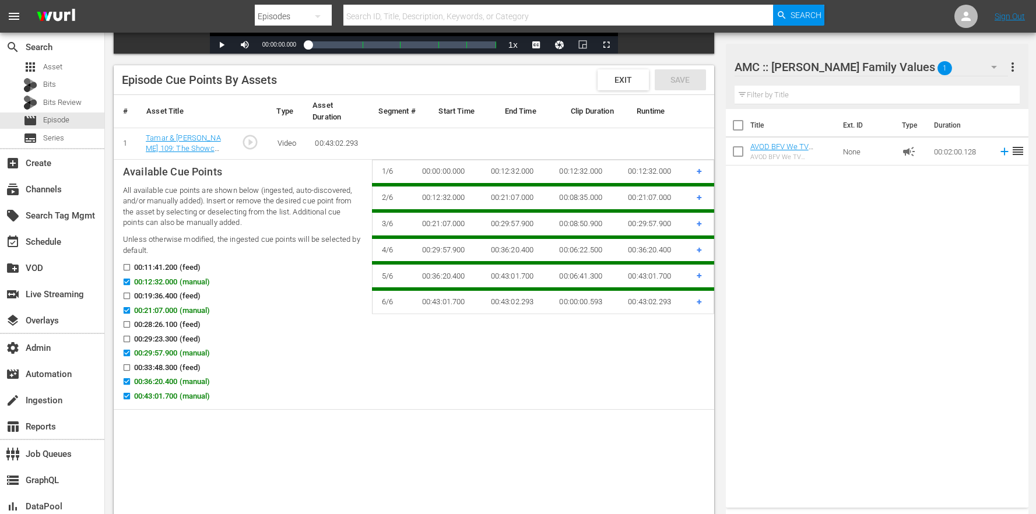
click at [161, 281] on span "00:12:32.000 (manual)" at bounding box center [172, 282] width 76 height 12
click at [131, 281] on input "00:12:32.000 (manual)" at bounding box center [124, 284] width 15 height 9
checkbox input "false"
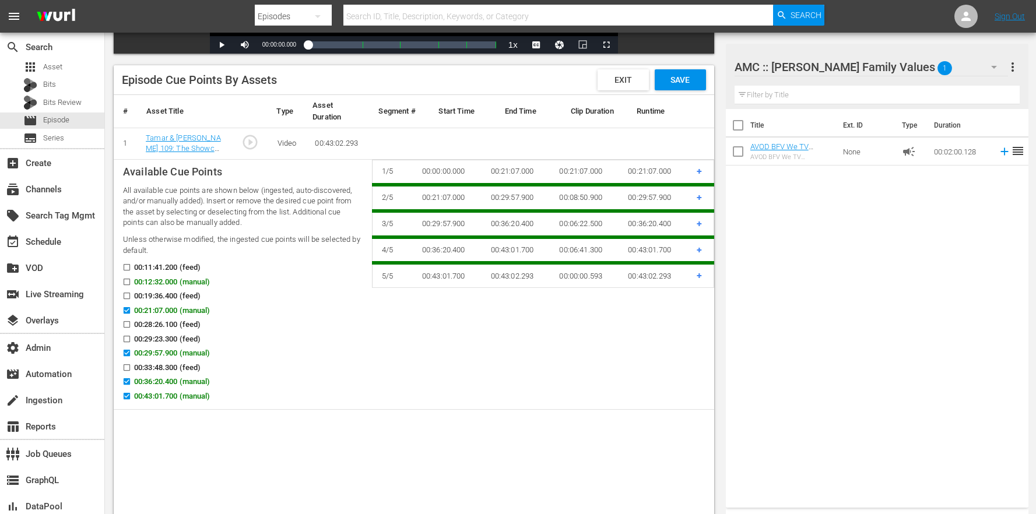
click at [171, 313] on span "00:21:07.000 (manual)" at bounding box center [172, 311] width 76 height 12
click at [131, 313] on input "00:21:07.000 (manual)" at bounding box center [124, 313] width 15 height 9
checkbox input "false"
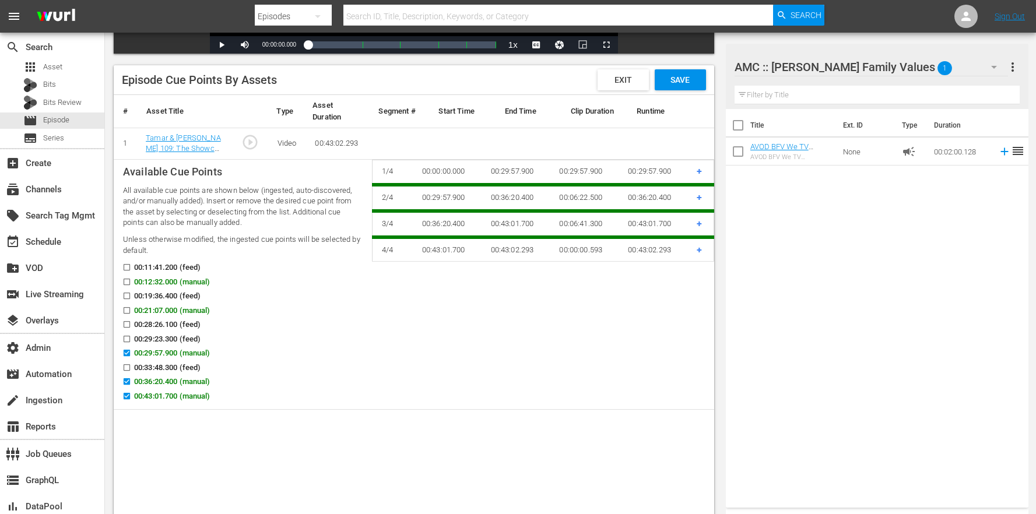
click at [174, 353] on span "00:29:57.900 (manual)" at bounding box center [172, 354] width 76 height 12
click at [131, 353] on input "00:29:57.900 (manual)" at bounding box center [124, 355] width 15 height 9
checkbox input "false"
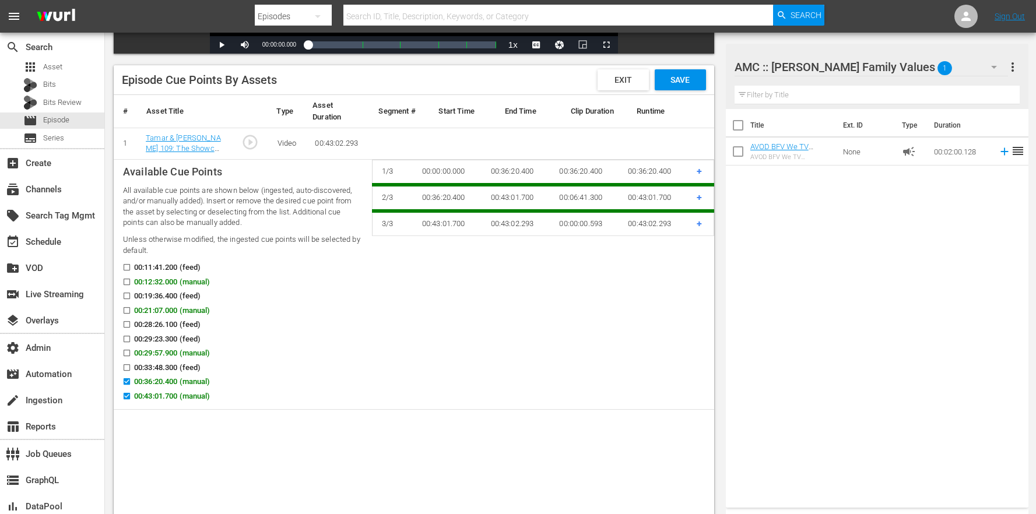
click at [172, 380] on span "00:36:20.400 (manual)" at bounding box center [172, 382] width 76 height 12
click at [131, 380] on input "00:36:20.400 (manual)" at bounding box center [124, 384] width 15 height 9
checkbox input "false"
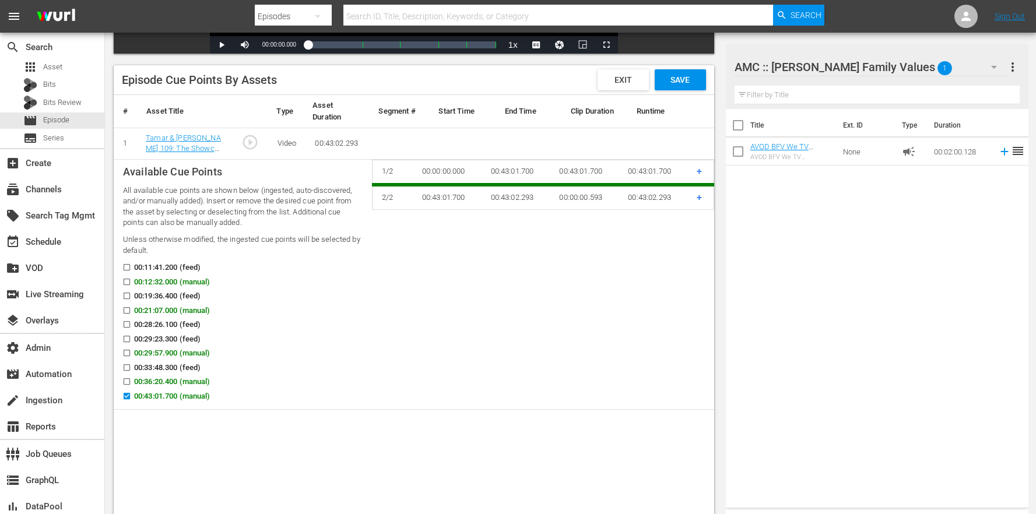
click at [170, 397] on span "00:43:01.700 (manual)" at bounding box center [172, 397] width 76 height 12
click at [131, 397] on input "00:43:01.700 (manual)" at bounding box center [124, 398] width 15 height 9
checkbox input "false"
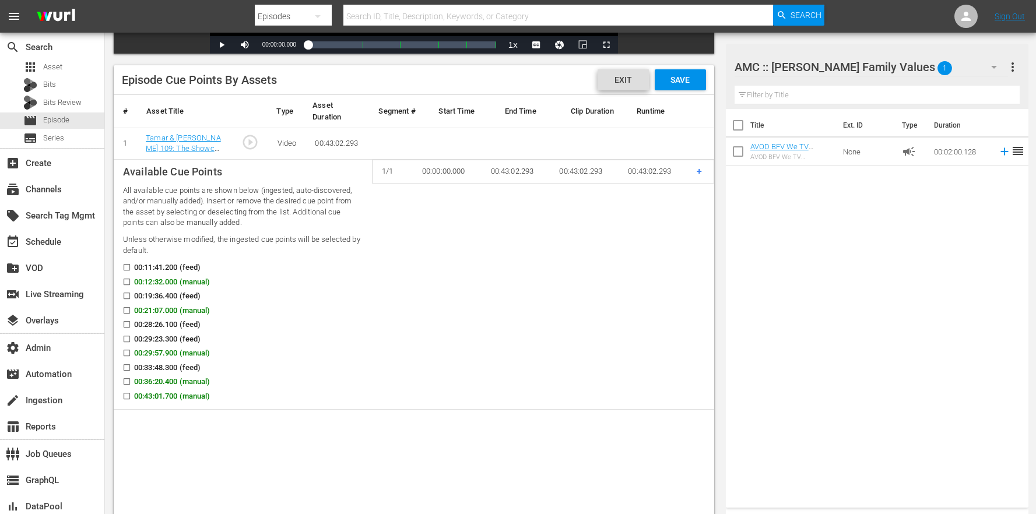
click at [625, 76] on span "Exit" at bounding box center [623, 79] width 36 height 9
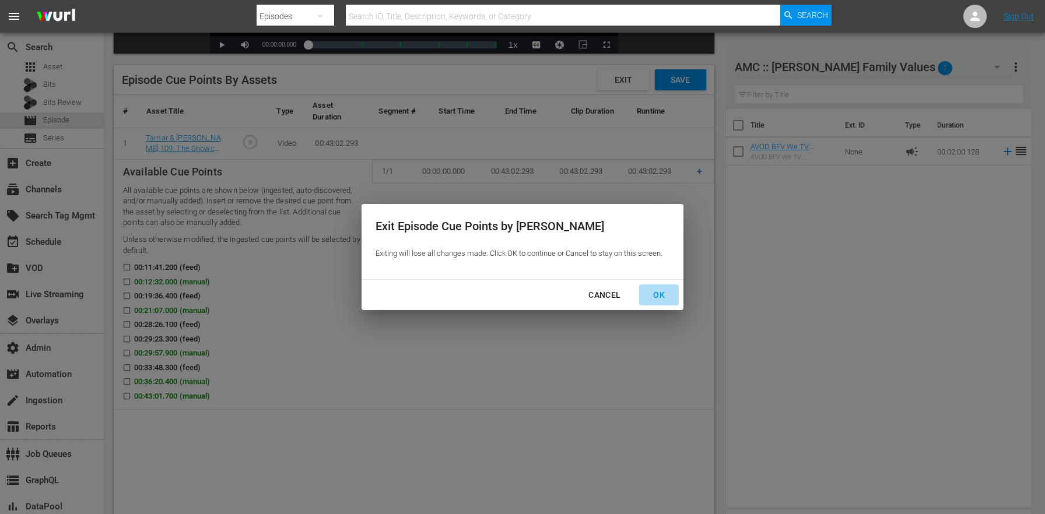
click at [660, 302] on button "OK" at bounding box center [659, 296] width 40 height 22
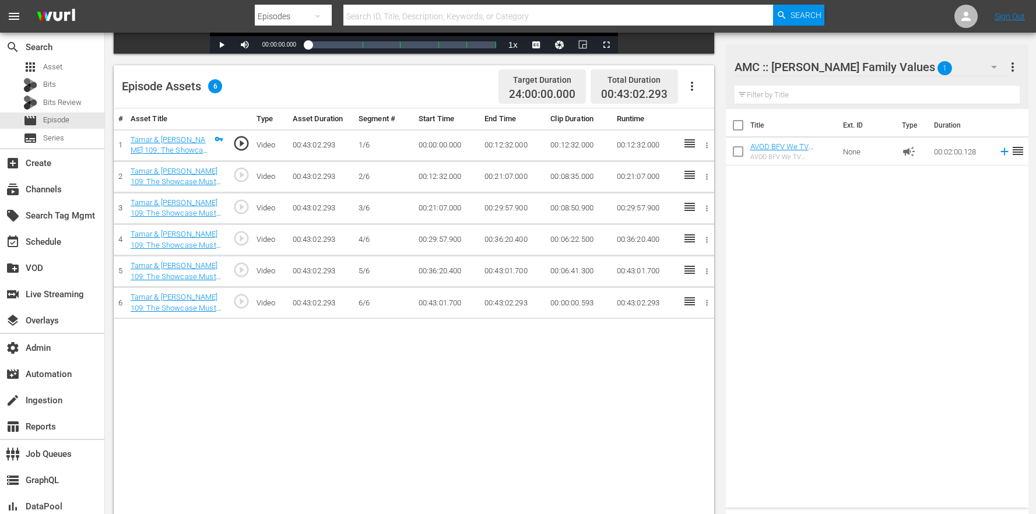
scroll to position [0, 0]
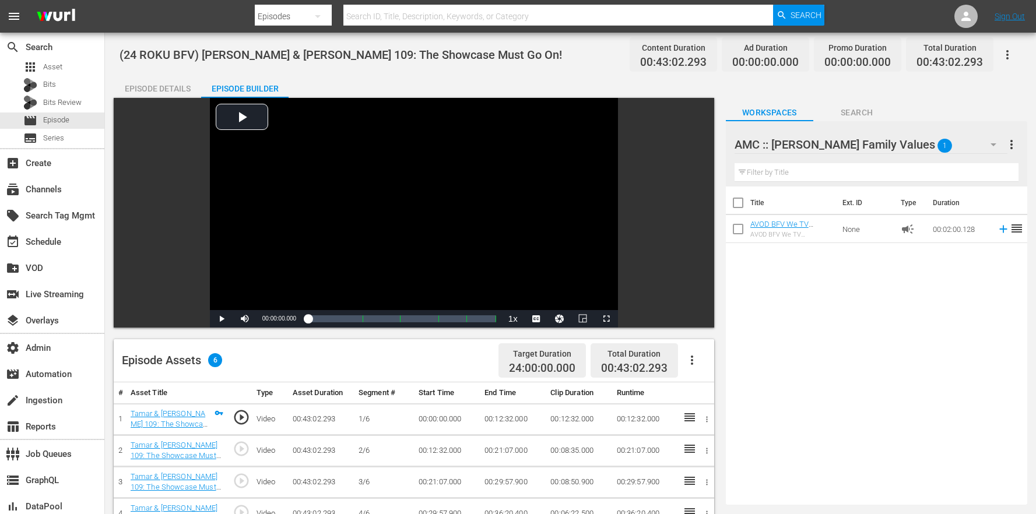
click at [175, 84] on div "Episode Details" at bounding box center [157, 89] width 87 height 28
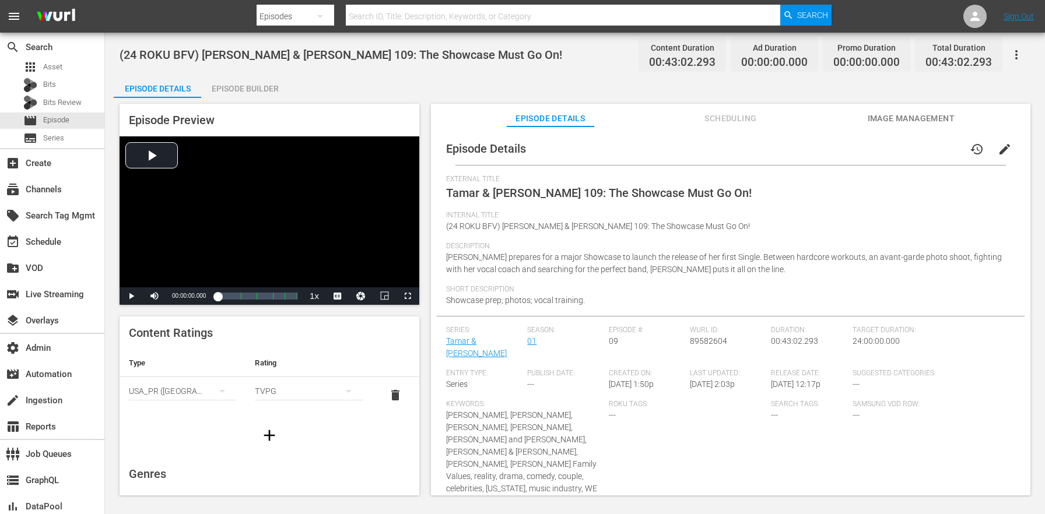
click at [1018, 58] on icon "button" at bounding box center [1017, 55] width 14 height 14
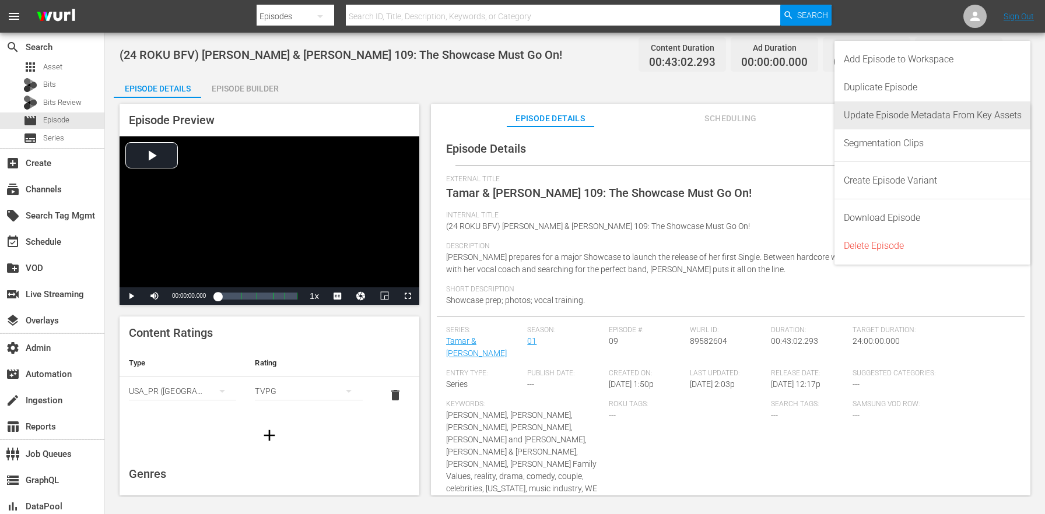
click at [937, 113] on div "Update Episode Metadata From Key Assets" at bounding box center [933, 115] width 178 height 28
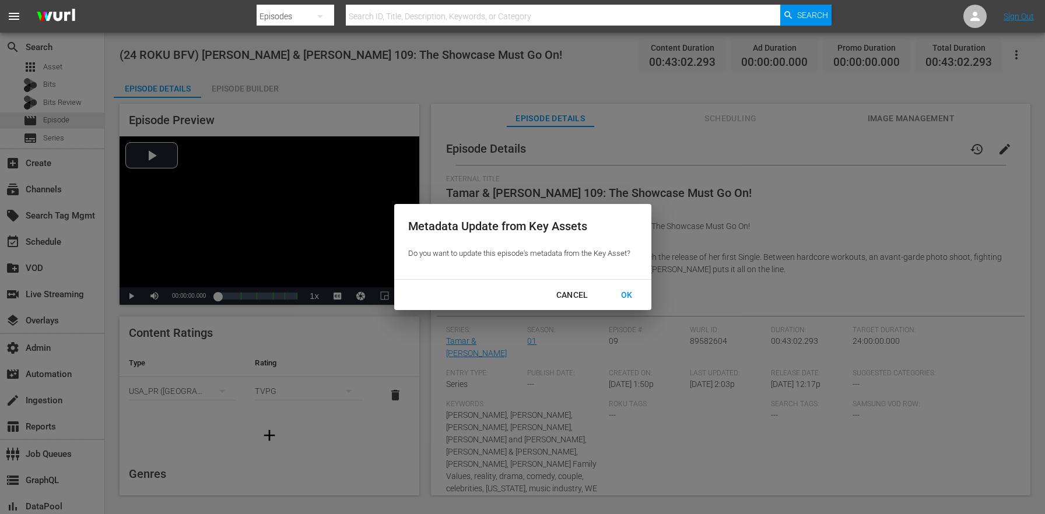
click at [629, 297] on div "OK" at bounding box center [627, 295] width 30 height 15
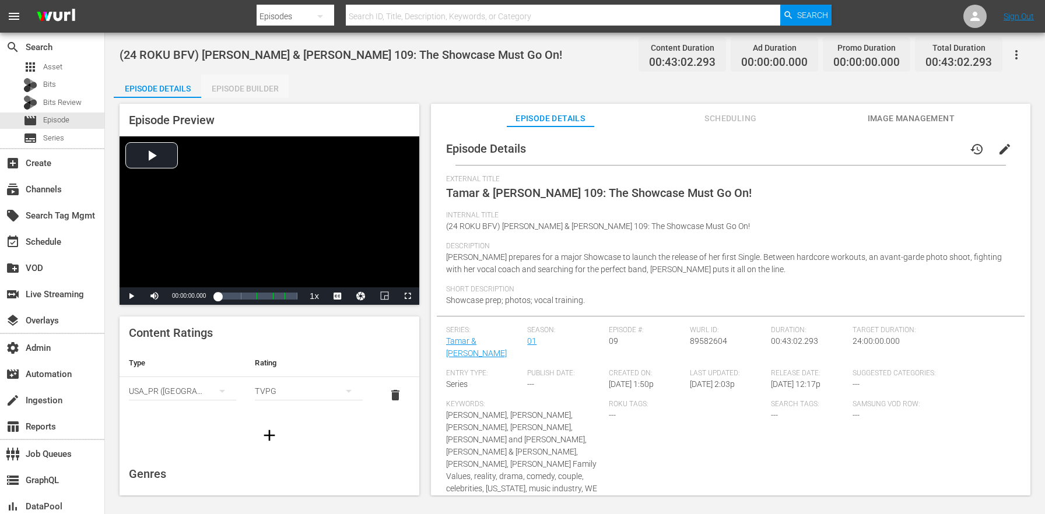
click at [271, 82] on div "Episode Builder" at bounding box center [244, 89] width 87 height 28
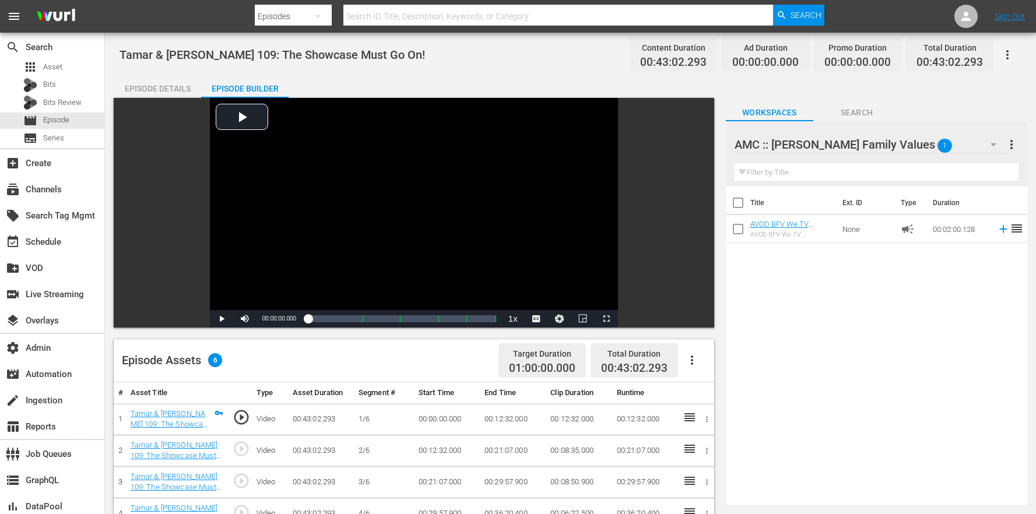
click at [160, 78] on div "Episode Details" at bounding box center [157, 89] width 87 height 28
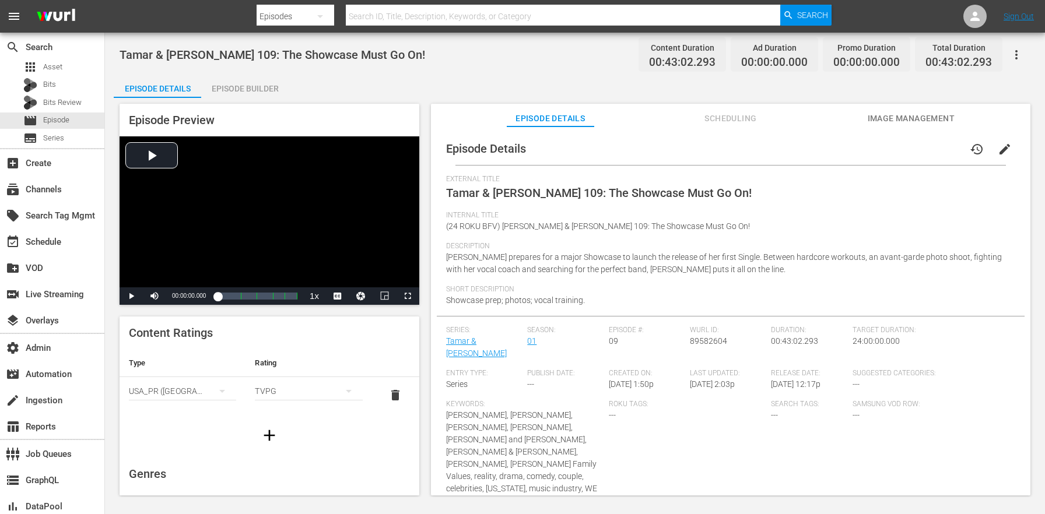
click at [751, 280] on div "Description Tamar prepares for a major Showcase to launch the release of her fi…" at bounding box center [730, 263] width 569 height 43
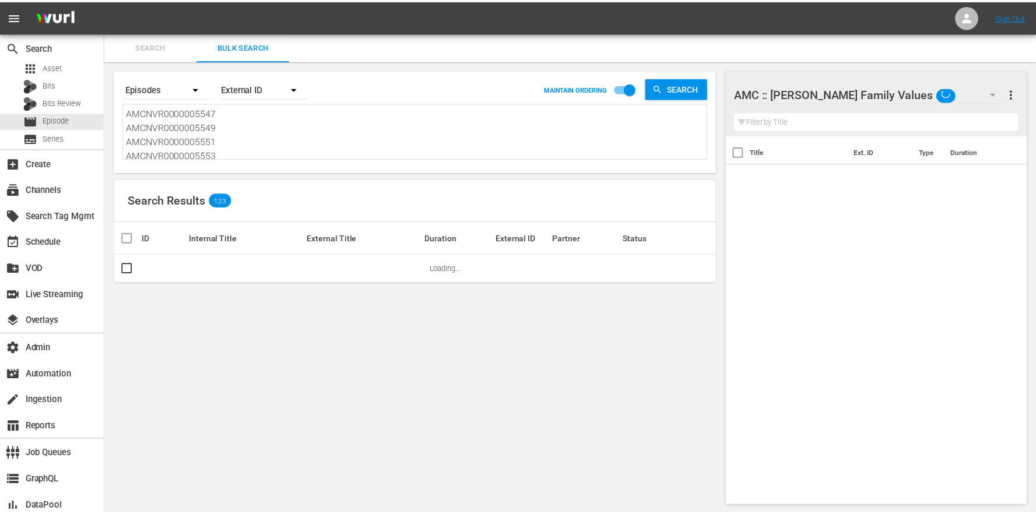
scroll to position [1, 0]
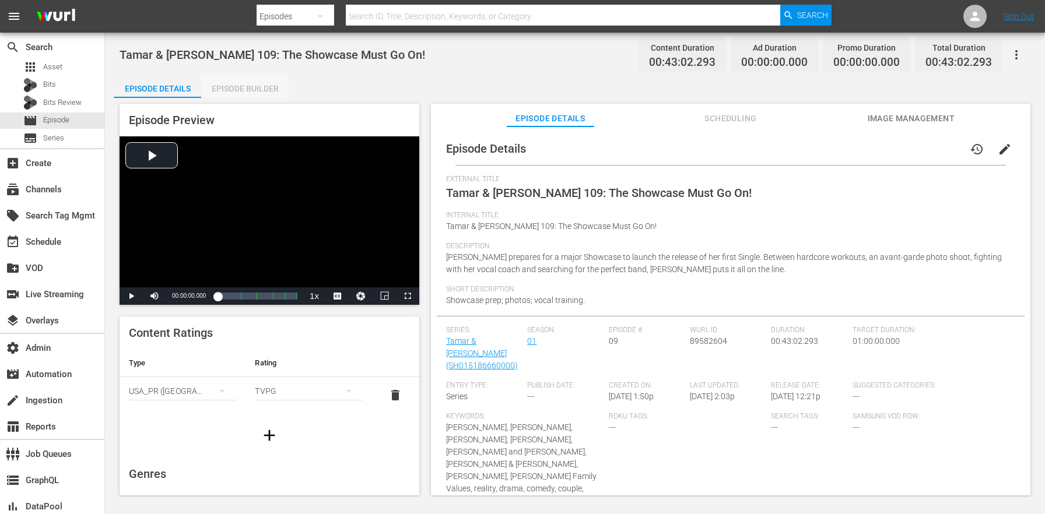
click at [253, 86] on div "Episode Builder" at bounding box center [244, 89] width 87 height 28
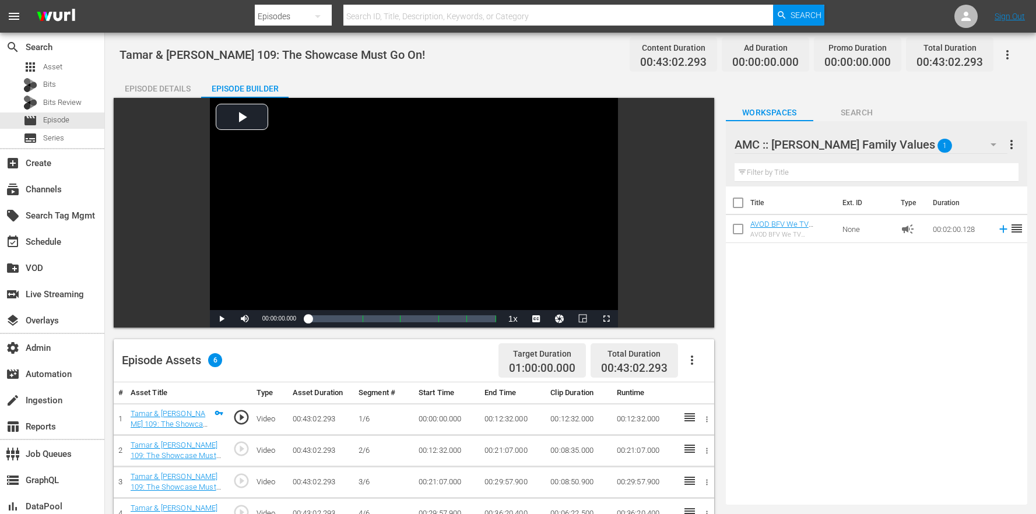
click at [185, 90] on div "Episode Details" at bounding box center [157, 89] width 87 height 28
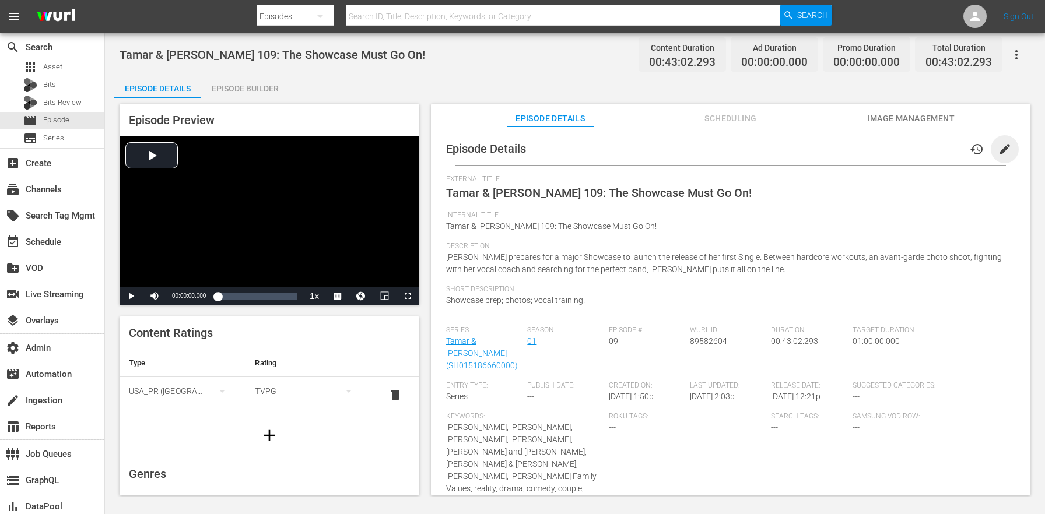
click at [1000, 147] on span "edit" at bounding box center [1005, 149] width 14 height 14
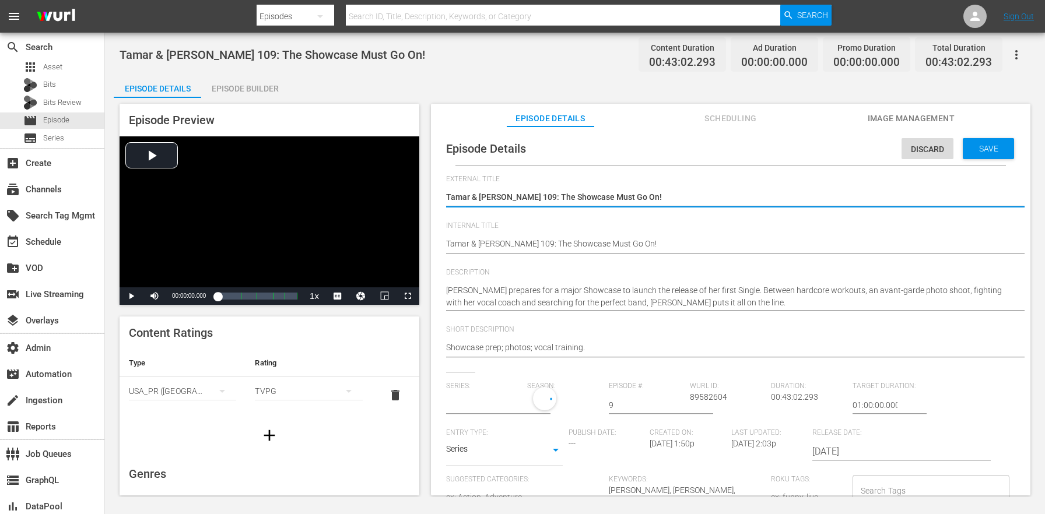
type input "Tamar & Vince"
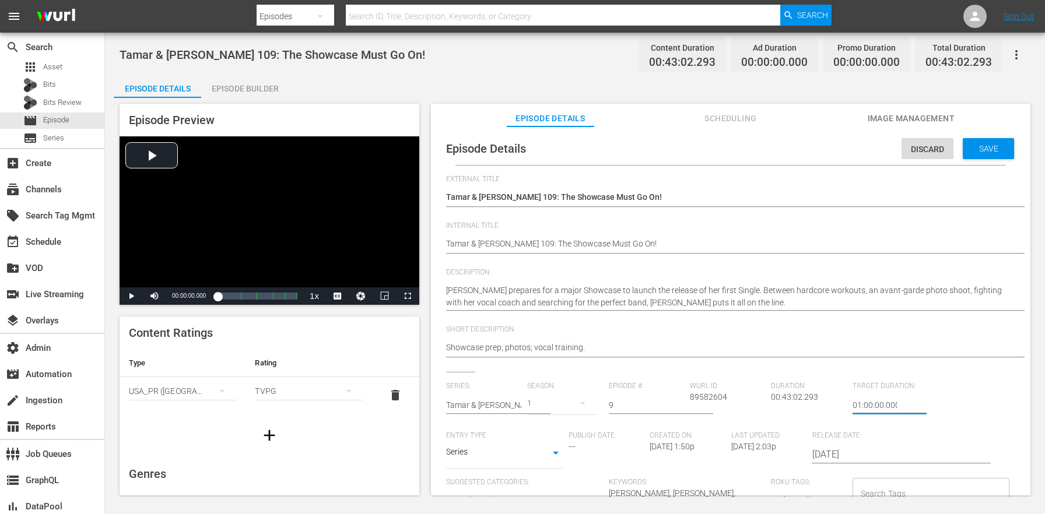
click at [853, 402] on input "01:00:00.000" at bounding box center [875, 405] width 45 height 28
type input "24:00:00.000"
paste textarea "(24 ROKU BFV)"
type textarea "(24 ROKU BFV) [PERSON_NAME] & [PERSON_NAME] 109: The Showcase Must Go On!"
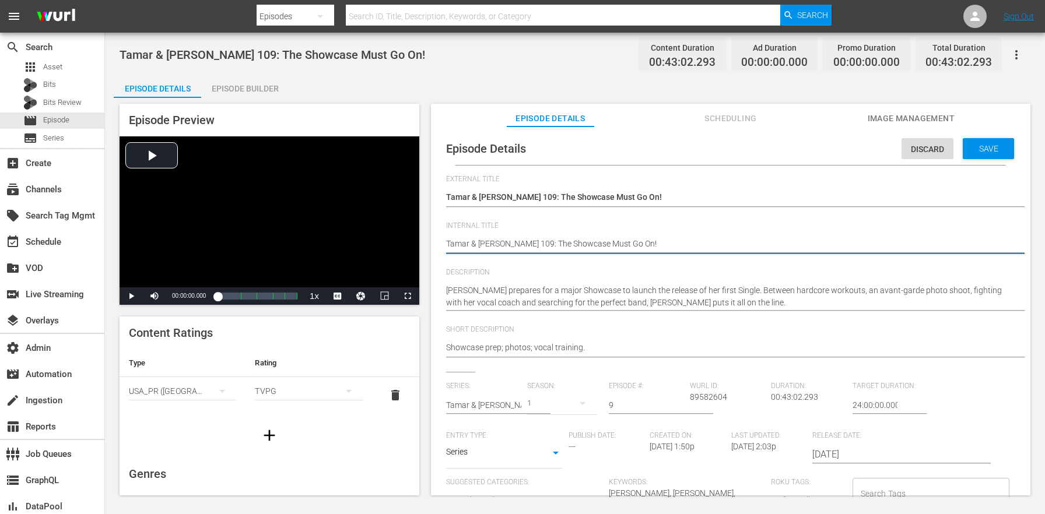
type textarea "(24 ROKU BFV) [PERSON_NAME] & [PERSON_NAME] 109: The Showcase Must Go On!"
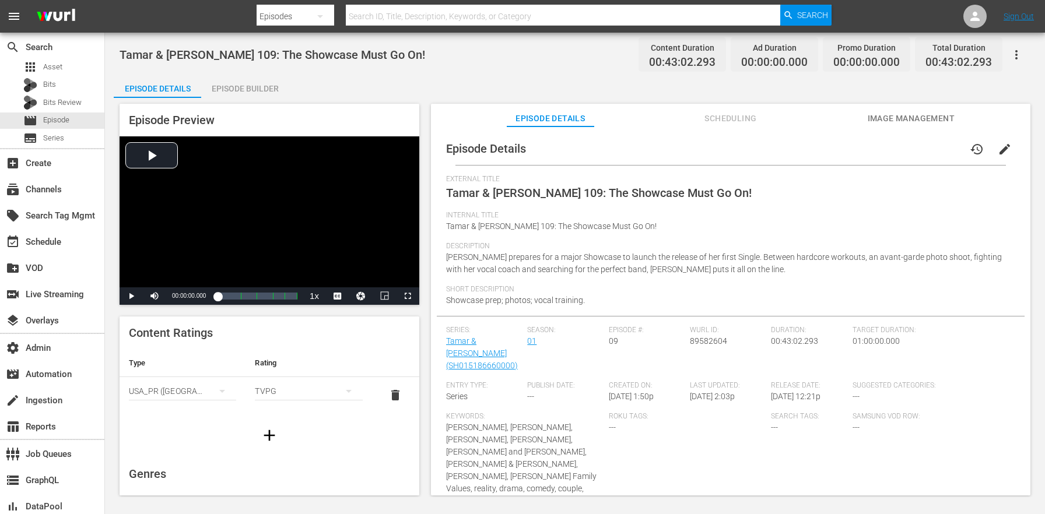
click at [246, 87] on div "Episode Builder" at bounding box center [244, 89] width 87 height 28
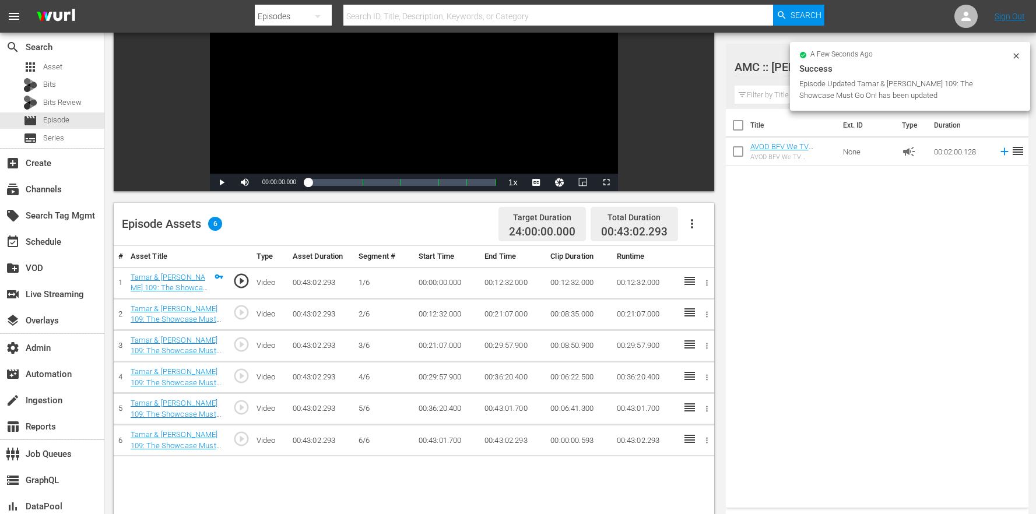
scroll to position [266, 0]
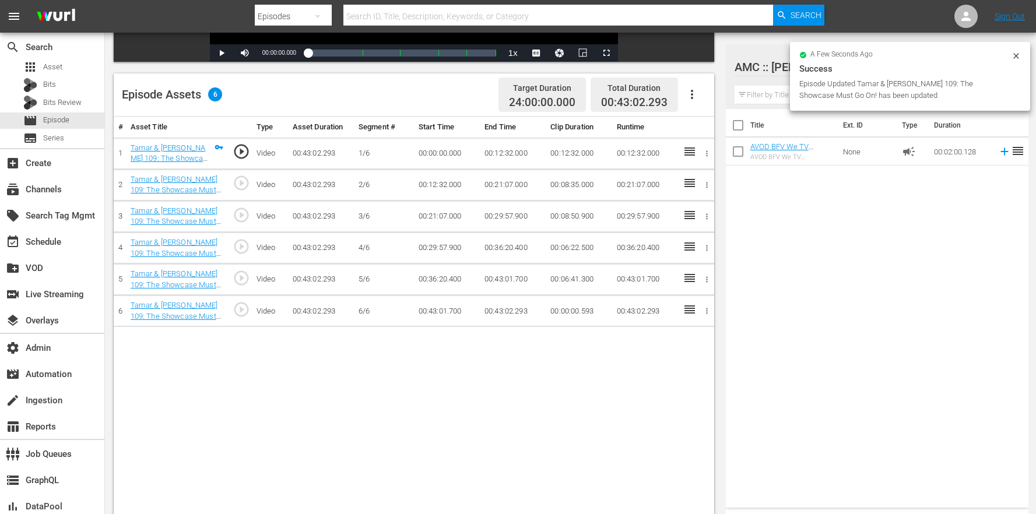
click at [698, 86] on button "button" at bounding box center [692, 94] width 28 height 28
click at [698, 103] on div "Edit Cue Points" at bounding box center [727, 99] width 79 height 28
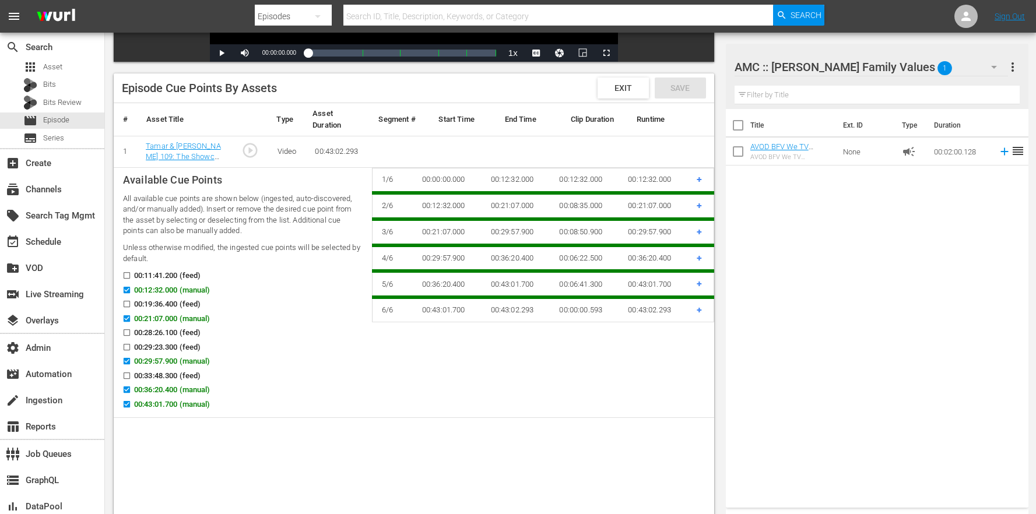
click at [159, 290] on span "00:12:32.000 (manual)" at bounding box center [172, 291] width 76 height 12
click at [131, 290] on input "00:12:32.000 (manual)" at bounding box center [124, 292] width 15 height 9
checkbox input "false"
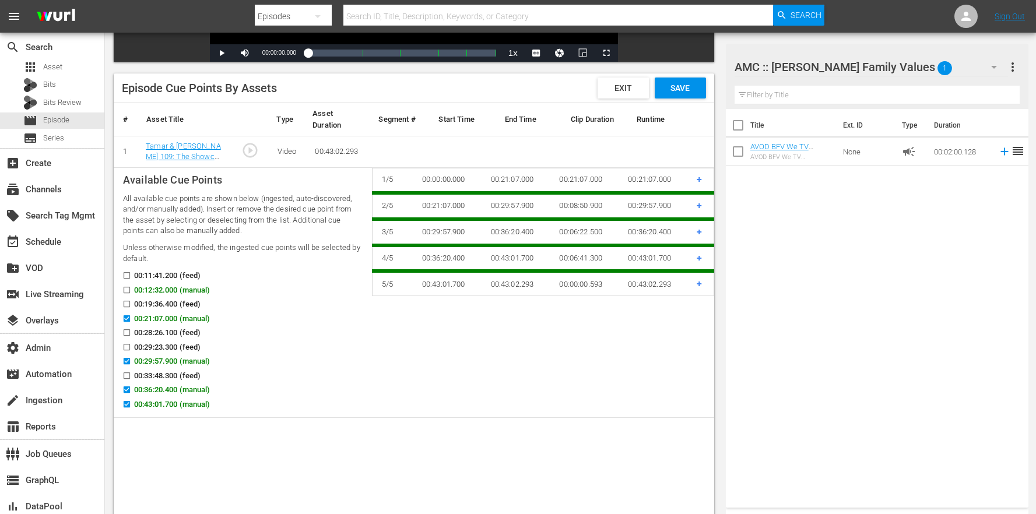
drag, startPoint x: 162, startPoint y: 271, endPoint x: 163, endPoint y: 279, distance: 8.2
click at [163, 271] on span "00:11:41.200 (feed)" at bounding box center [167, 276] width 66 height 12
click at [131, 274] on input "00:11:41.200 (feed)" at bounding box center [124, 278] width 15 height 9
checkbox input "true"
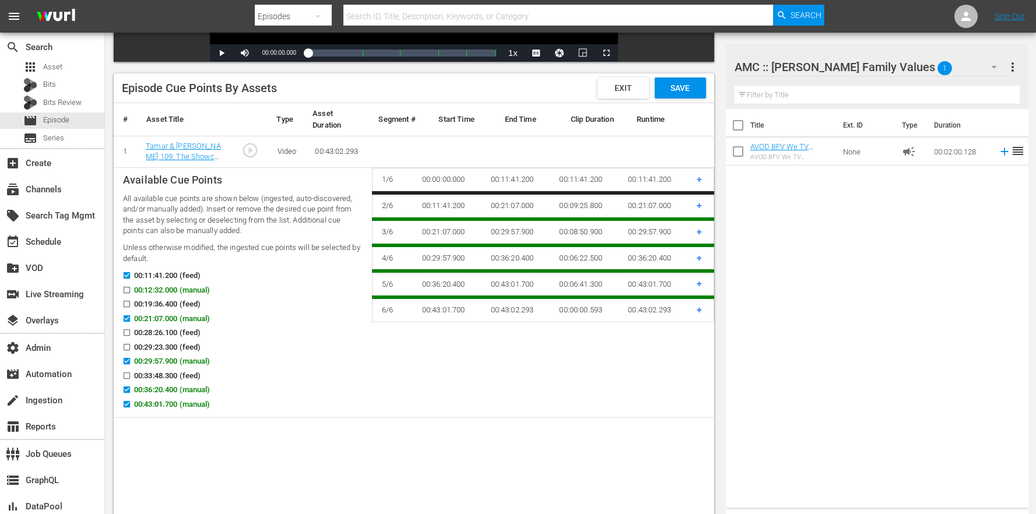
click at [164, 305] on span "00:19:36.400 (feed)" at bounding box center [167, 305] width 66 height 12
click at [131, 305] on input "00:19:36.400 (feed)" at bounding box center [124, 306] width 15 height 9
checkbox input "true"
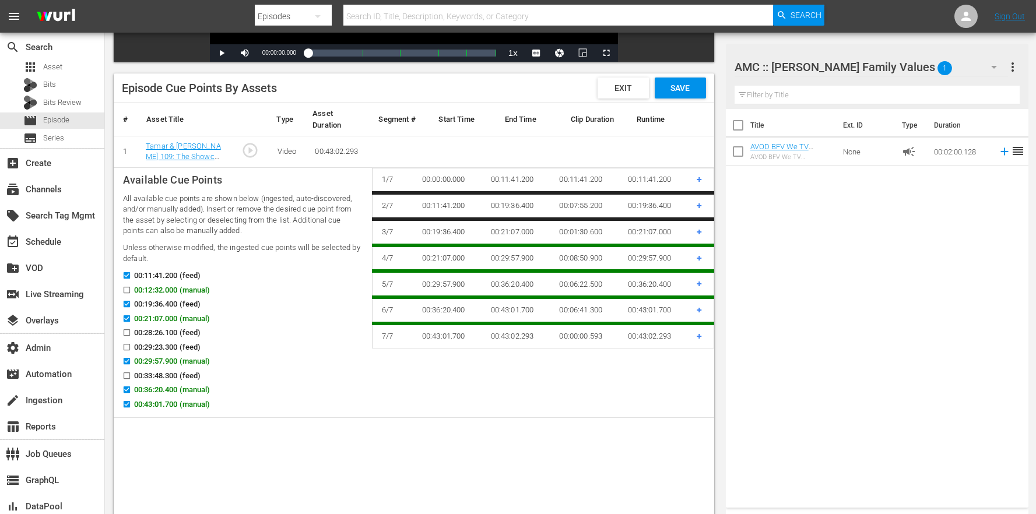
click at [164, 320] on span "00:21:07.000 (manual)" at bounding box center [172, 319] width 76 height 12
click at [131, 320] on input "00:21:07.000 (manual)" at bounding box center [124, 321] width 15 height 9
checkbox input "false"
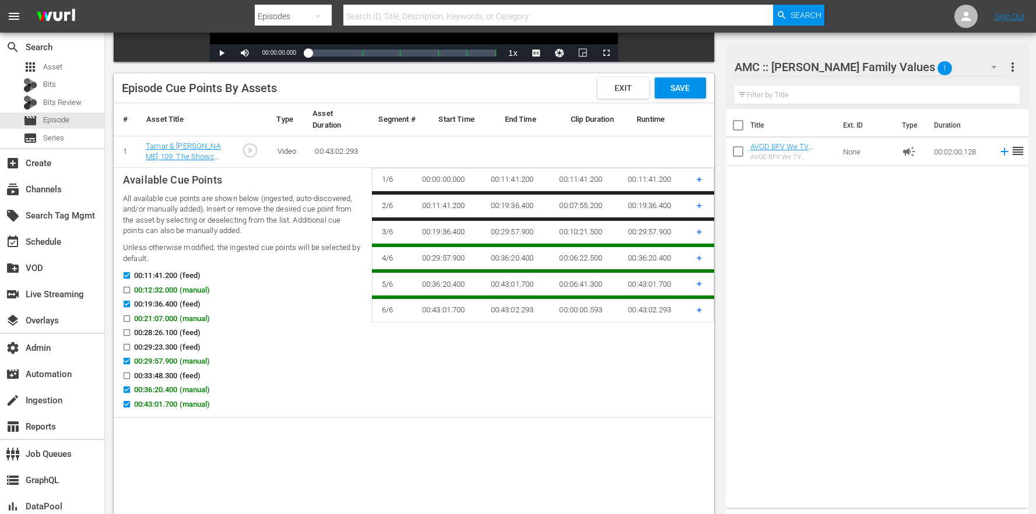
click at [168, 337] on span "00:28:26.100 (feed)" at bounding box center [167, 333] width 66 height 12
click at [131, 337] on input "00:28:26.100 (feed)" at bounding box center [124, 335] width 15 height 9
checkbox input "true"
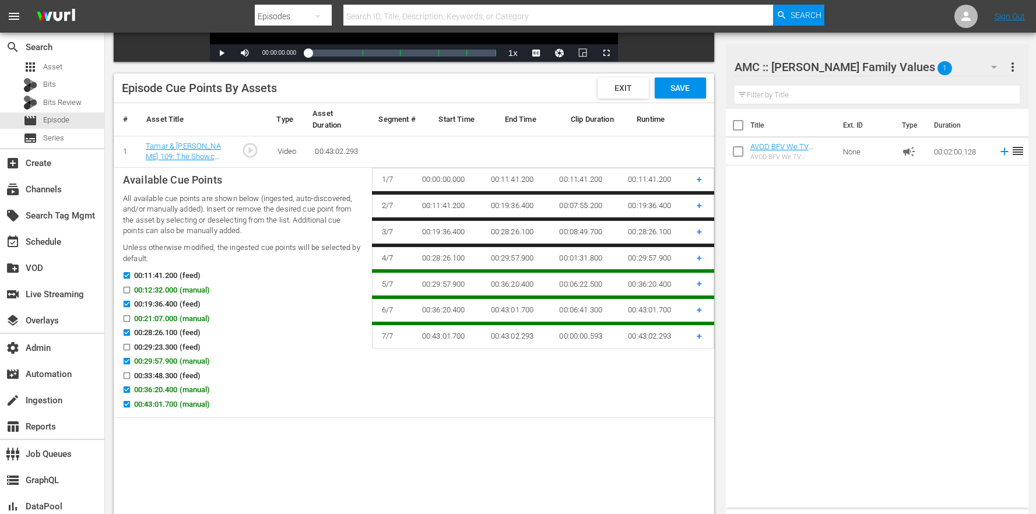
click at [170, 344] on span "00:29:23.300 (feed)" at bounding box center [167, 348] width 66 height 12
click at [131, 345] on input "00:29:23.300 (feed)" at bounding box center [124, 349] width 15 height 9
checkbox input "true"
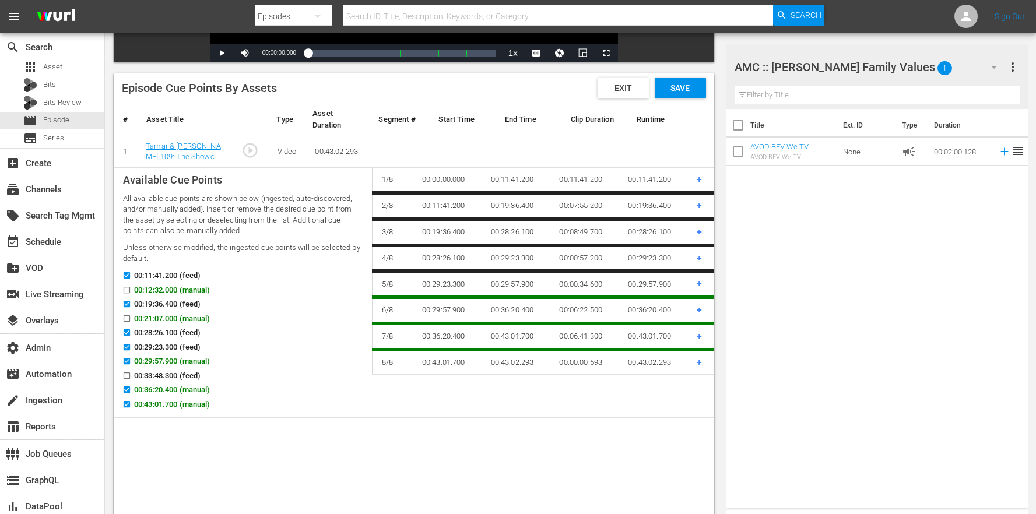
click at [173, 364] on span "00:29:57.900 (manual)" at bounding box center [172, 362] width 76 height 12
click at [131, 364] on input "00:29:57.900 (manual)" at bounding box center [124, 363] width 15 height 9
checkbox input "false"
click at [168, 374] on span "00:33:48.300 (feed)" at bounding box center [167, 376] width 66 height 12
click at [131, 374] on input "00:33:48.300 (feed)" at bounding box center [124, 378] width 15 height 9
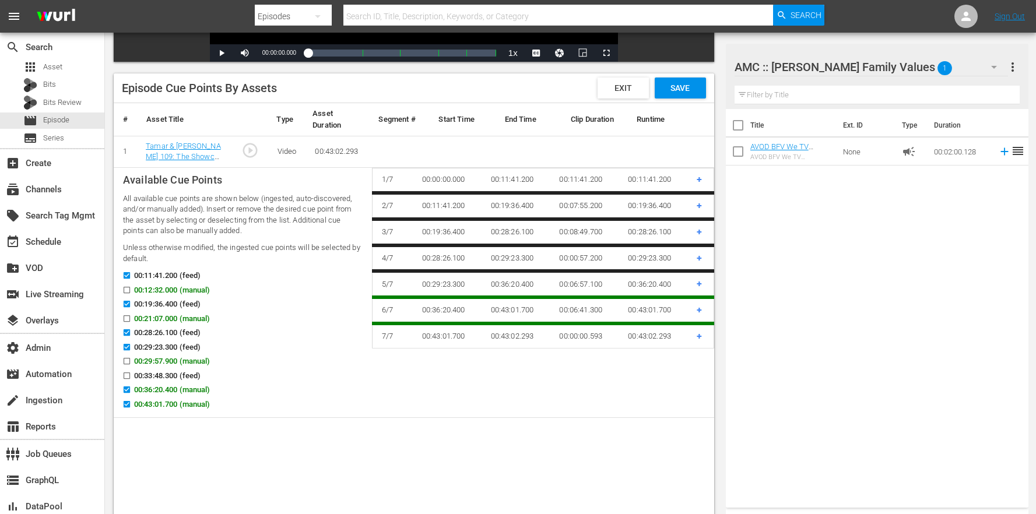
checkbox input "true"
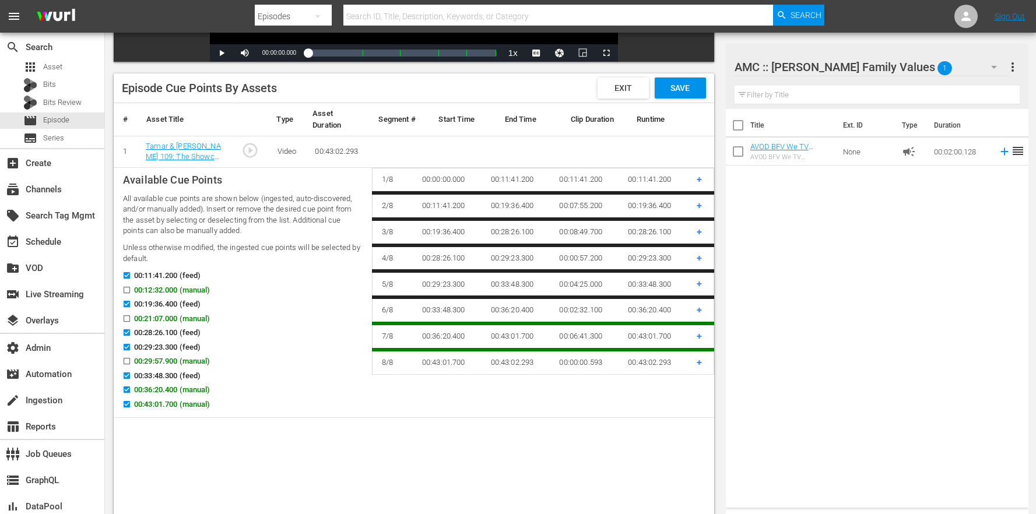
click at [167, 394] on span "00:36:20.400 (manual)" at bounding box center [172, 390] width 76 height 12
click at [131, 394] on input "00:36:20.400 (manual)" at bounding box center [124, 392] width 15 height 9
checkbox input "false"
click at [167, 407] on span "00:43:01.700 (manual)" at bounding box center [172, 405] width 76 height 12
click at [131, 407] on input "00:43:01.700 (manual)" at bounding box center [124, 406] width 15 height 9
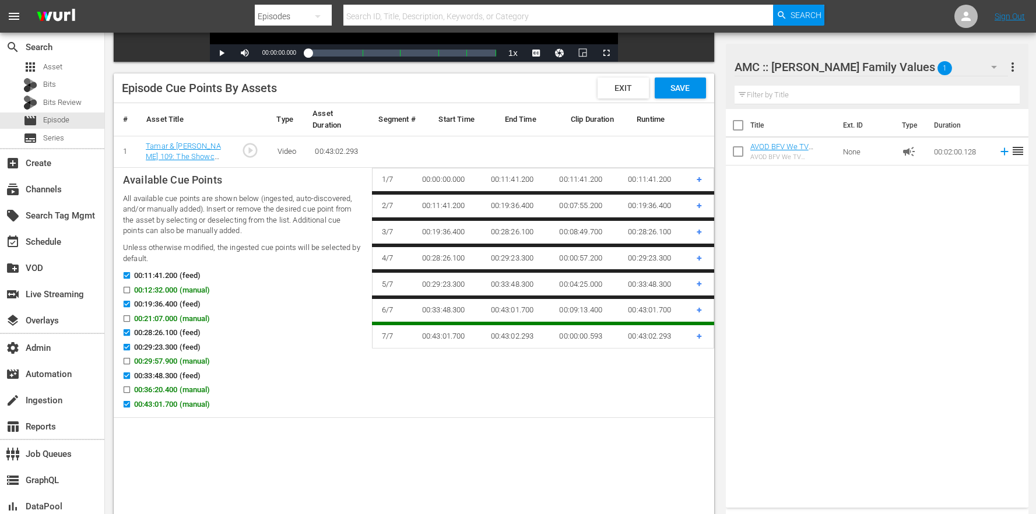
checkbox input "false"
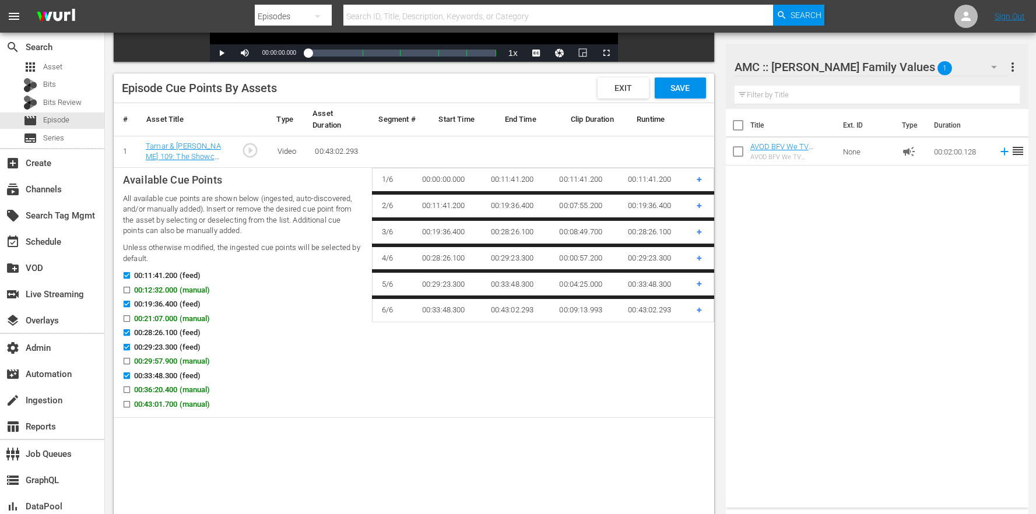
click at [679, 88] on span "Save" at bounding box center [680, 87] width 38 height 9
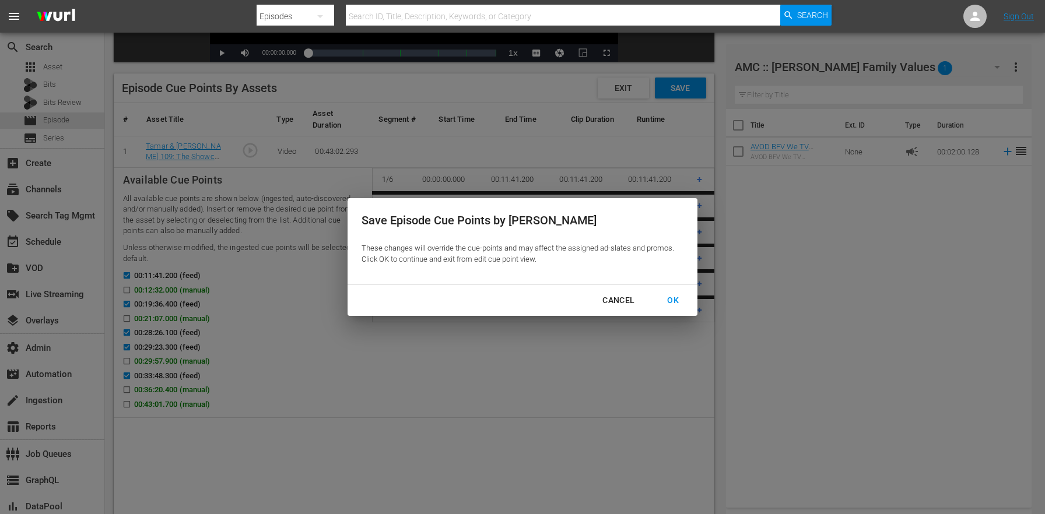
click at [685, 314] on div "Cancel OK" at bounding box center [523, 300] width 350 height 31
click at [683, 306] on div "OK" at bounding box center [673, 300] width 30 height 15
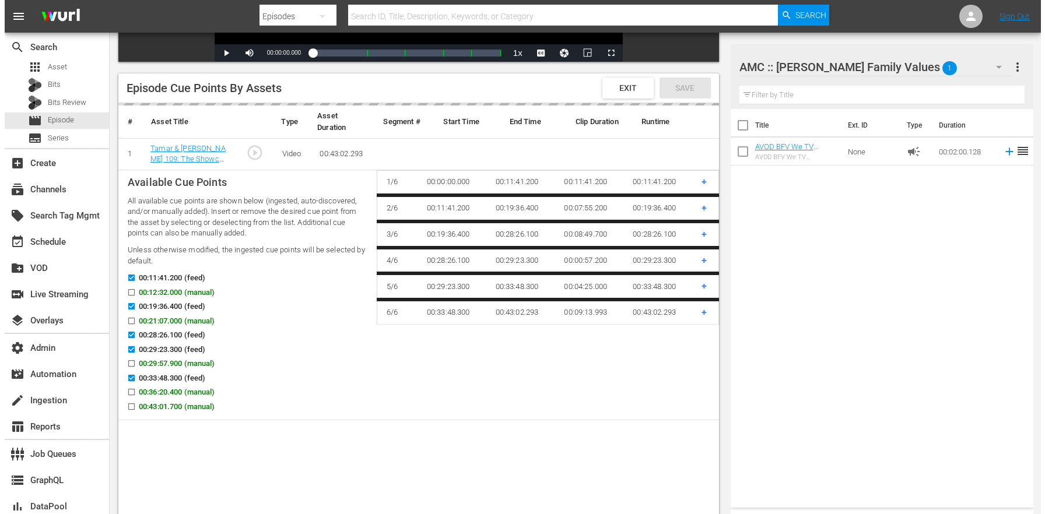
scroll to position [0, 0]
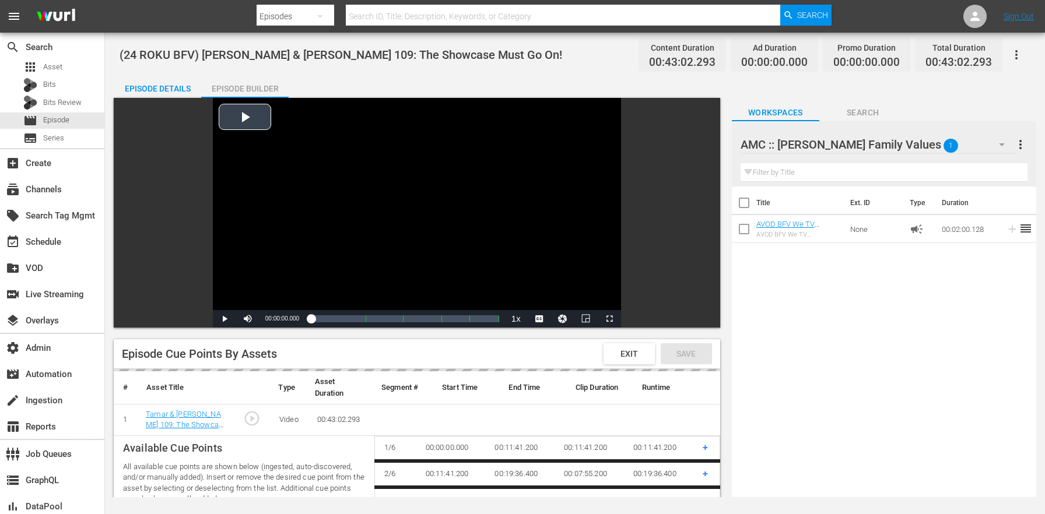
checkbox input "false"
checkbox input "true"
checkbox input "false"
checkbox input "true"
checkbox input "false"
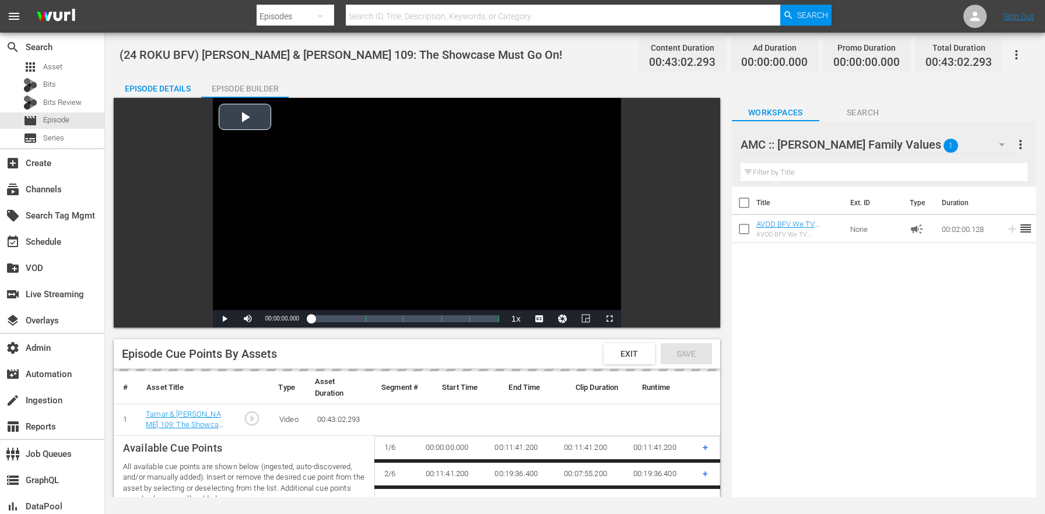
checkbox input "false"
checkbox input "true"
checkbox input "false"
checkbox input "true"
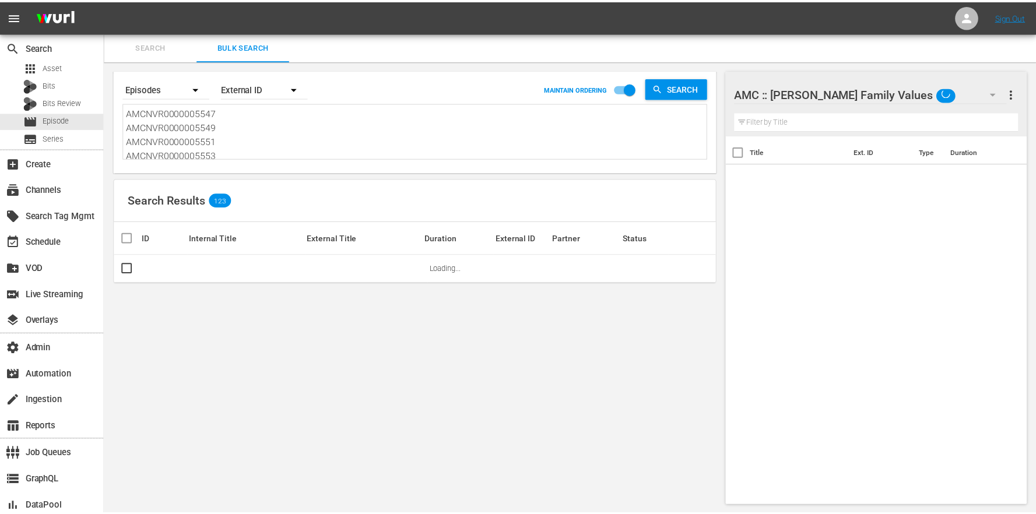
scroll to position [1, 0]
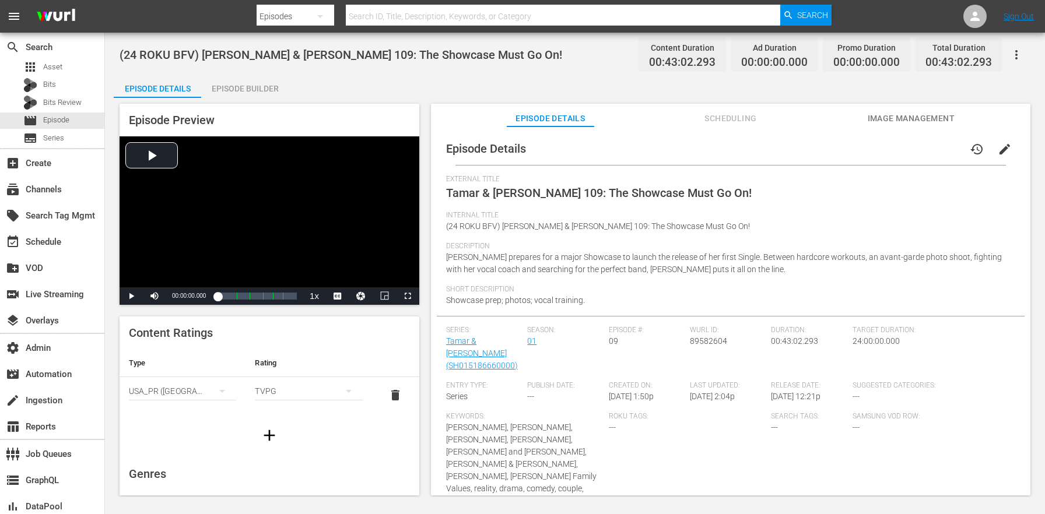
click at [243, 99] on div "Episode Preview Video Player is loading. Play Video Play Mute Current Time 00:0…" at bounding box center [575, 301] width 923 height 407
click at [244, 91] on div "Episode Builder" at bounding box center [244, 89] width 87 height 28
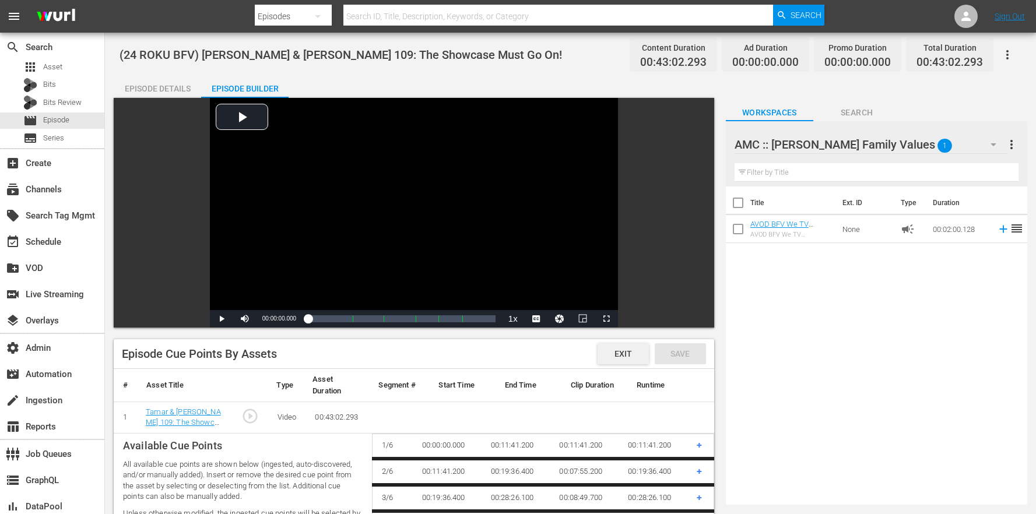
click at [628, 354] on span "Exit" at bounding box center [623, 353] width 36 height 9
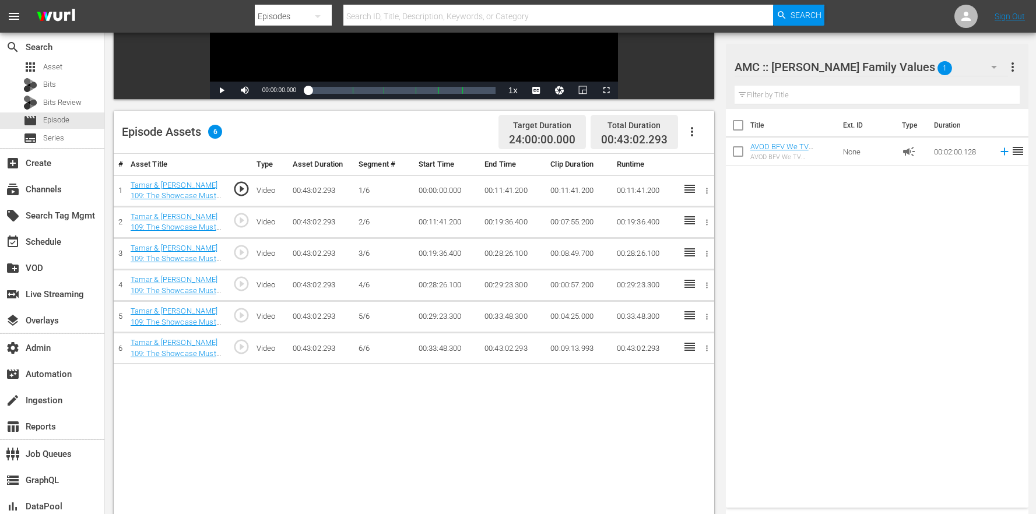
scroll to position [303, 0]
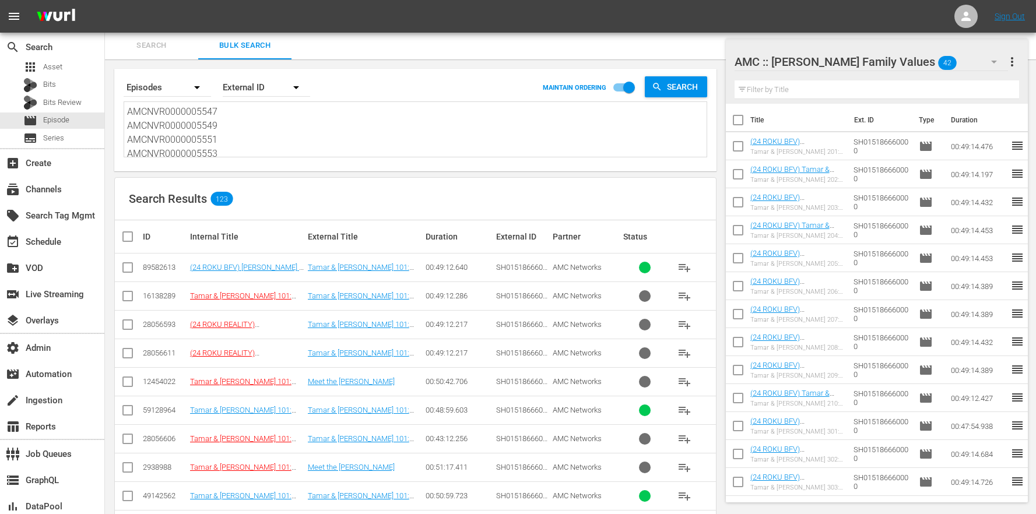
scroll to position [3277, 0]
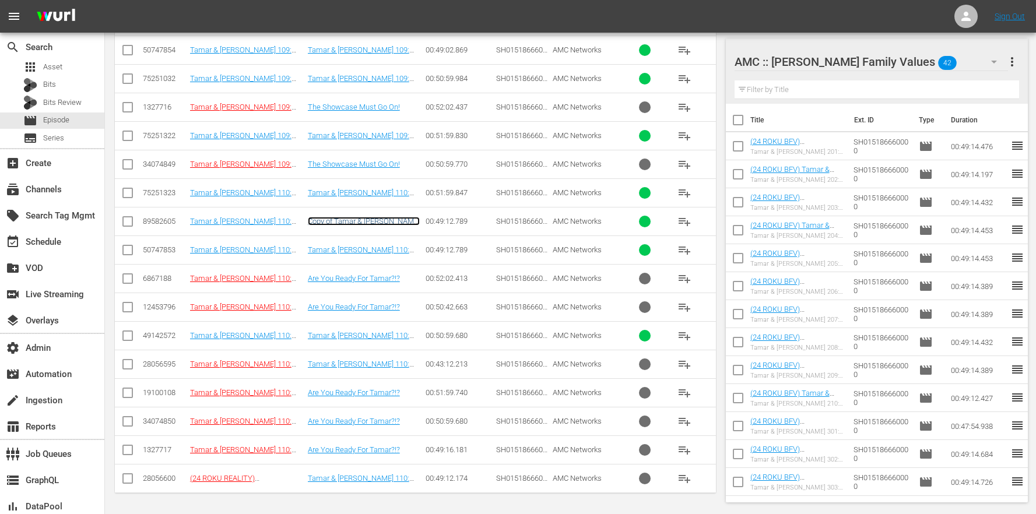
click at [379, 219] on link "Copy of Tamar & Vince 110: Are You Ready For Tamar?!?" at bounding box center [364, 225] width 112 height 17
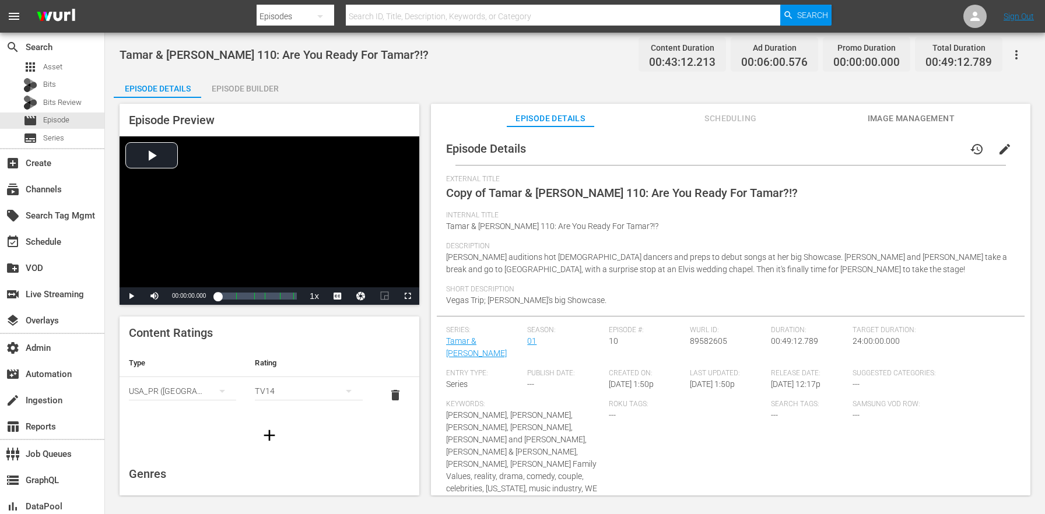
click at [1002, 151] on span "edit" at bounding box center [1005, 149] width 14 height 14
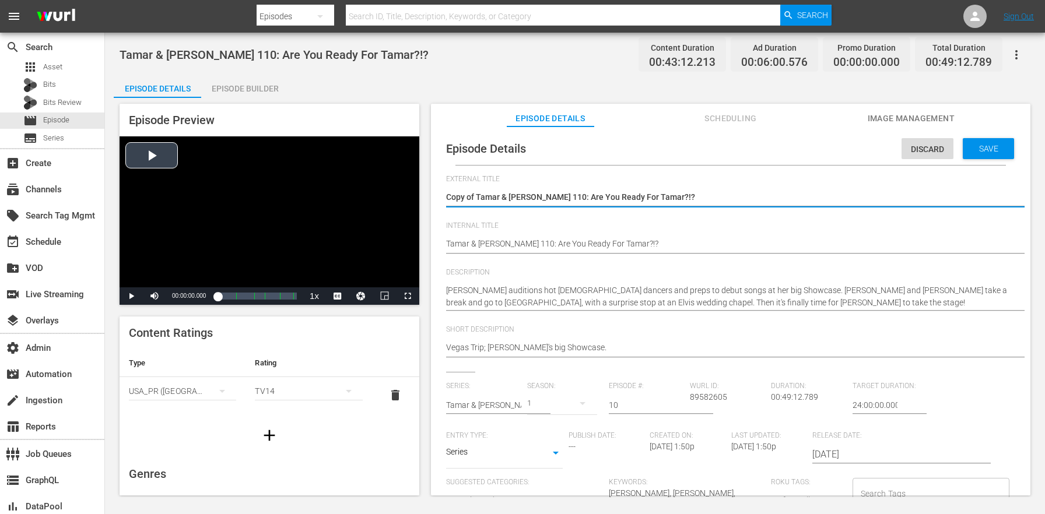
drag, startPoint x: 478, startPoint y: 191, endPoint x: 312, endPoint y: 183, distance: 165.9
click at [337, 190] on div "Episode Preview Video Player is loading. Play Video Play Mute Current Time 00:0…" at bounding box center [575, 301] width 923 height 407
type textarea "Tamar & [PERSON_NAME] 110: Are You Ready For Tamar?!?"
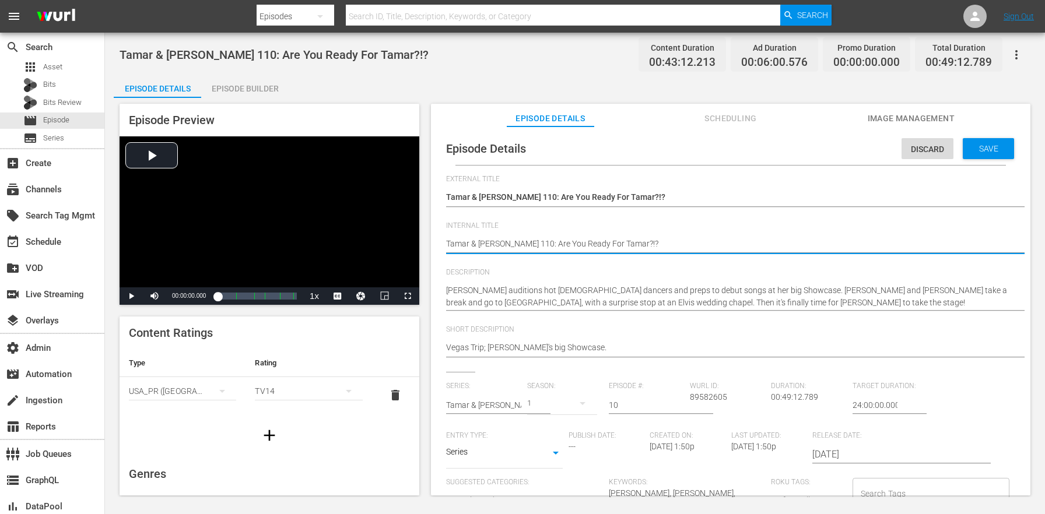
paste textarea "(24 ROKU BFV)"
type textarea "(24 ROKU BFV) [PERSON_NAME] & [PERSON_NAME] 110: Are You Ready For Tamar?!?"
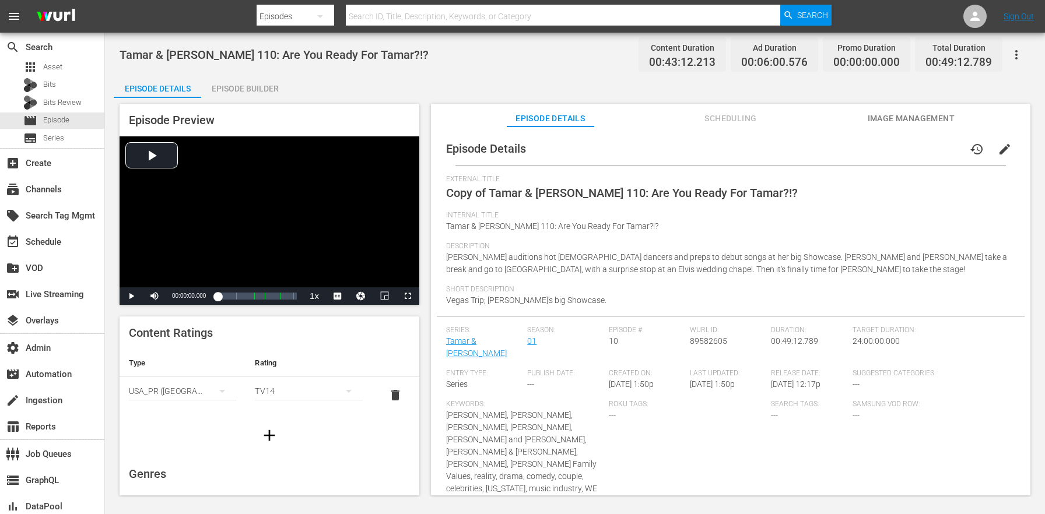
click at [264, 86] on div "Episode Builder" at bounding box center [244, 89] width 87 height 28
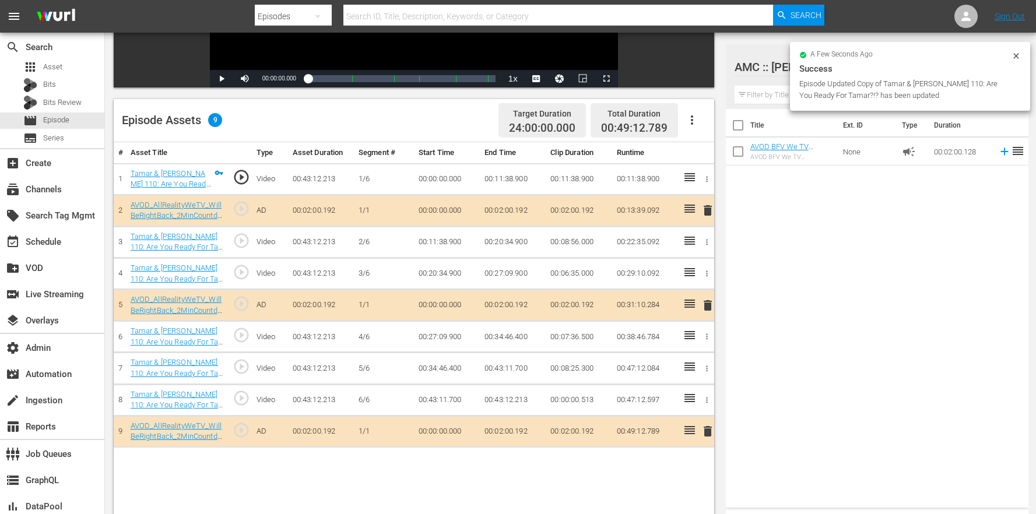
scroll to position [303, 0]
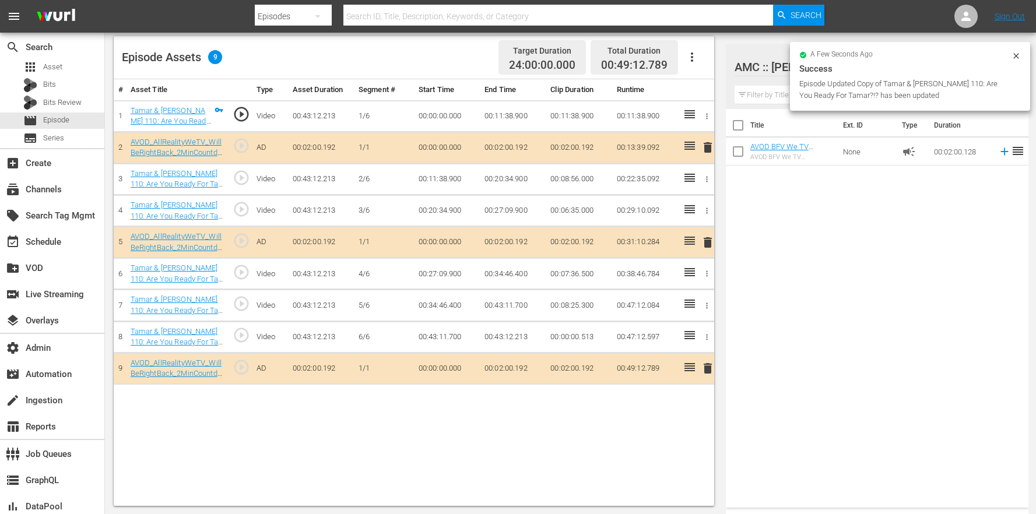
click at [688, 62] on icon "button" at bounding box center [692, 57] width 14 height 14
click at [724, 123] on div "Clear Ads" at bounding box center [727, 118] width 79 height 28
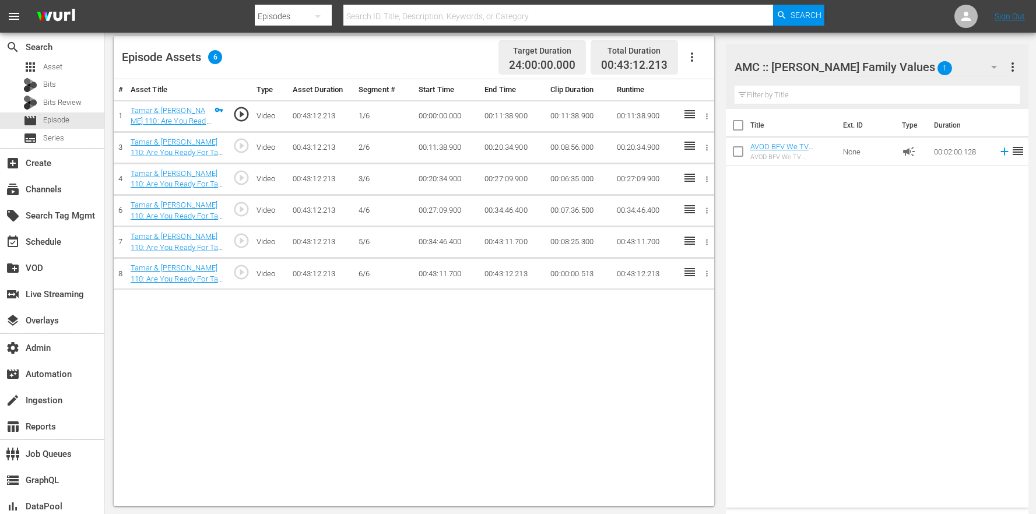
click at [699, 61] on icon "button" at bounding box center [692, 57] width 14 height 14
click at [710, 71] on div "Edit Cue Points" at bounding box center [727, 62] width 79 height 28
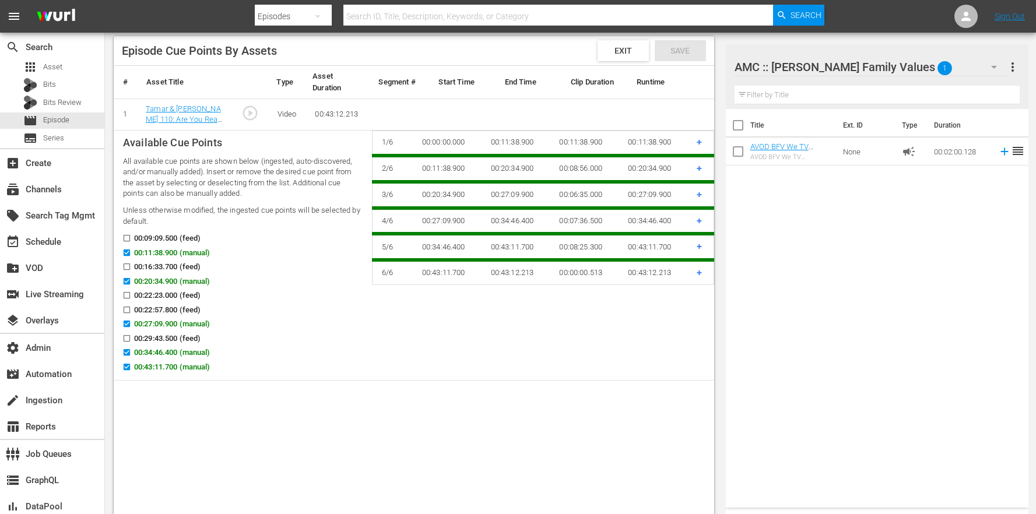
click at [163, 237] on span "00:09:09.500 (feed)" at bounding box center [167, 239] width 66 height 12
click at [131, 237] on input "00:09:09.500 (feed)" at bounding box center [124, 240] width 15 height 9
checkbox input "true"
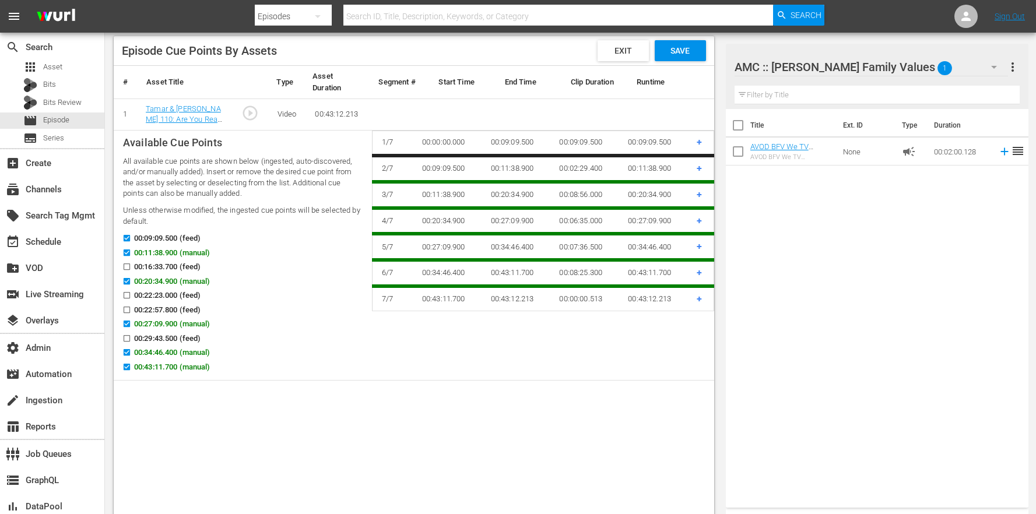
click at [163, 252] on span "00:11:38.900 (manual)" at bounding box center [172, 253] width 76 height 12
click at [131, 252] on input "00:11:38.900 (manual)" at bounding box center [124, 255] width 15 height 9
checkbox input "false"
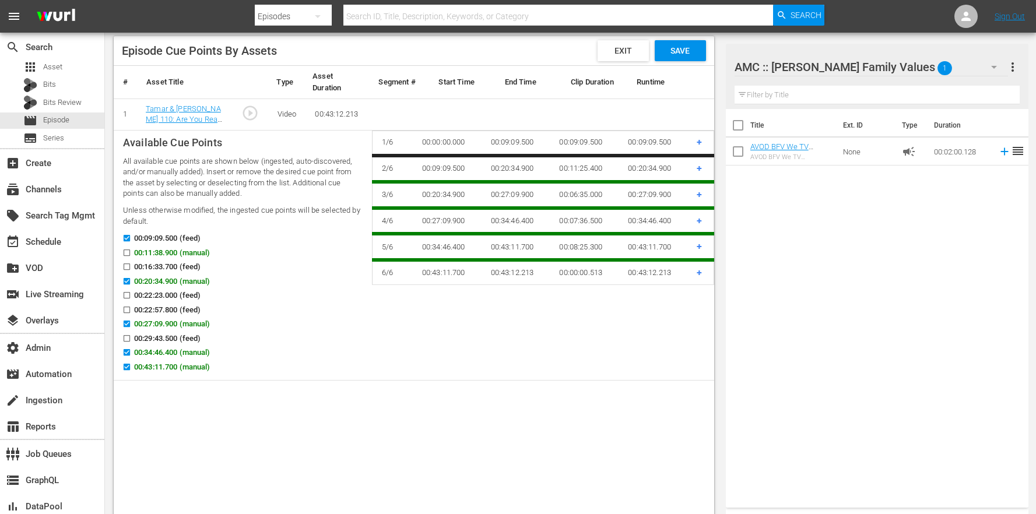
click at [165, 266] on span "00:16:33.700 (feed)" at bounding box center [167, 267] width 66 height 12
click at [131, 266] on input "00:16:33.700 (feed)" at bounding box center [124, 269] width 15 height 9
checkbox input "true"
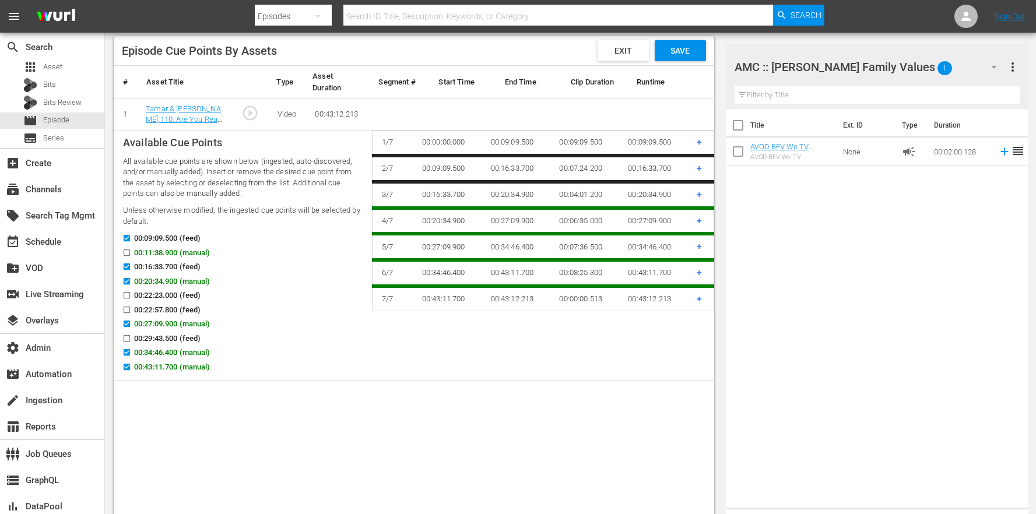
click at [165, 281] on span "00:20:34.900 (manual)" at bounding box center [172, 282] width 76 height 12
click at [131, 281] on input "00:20:34.900 (manual)" at bounding box center [124, 283] width 15 height 9
checkbox input "false"
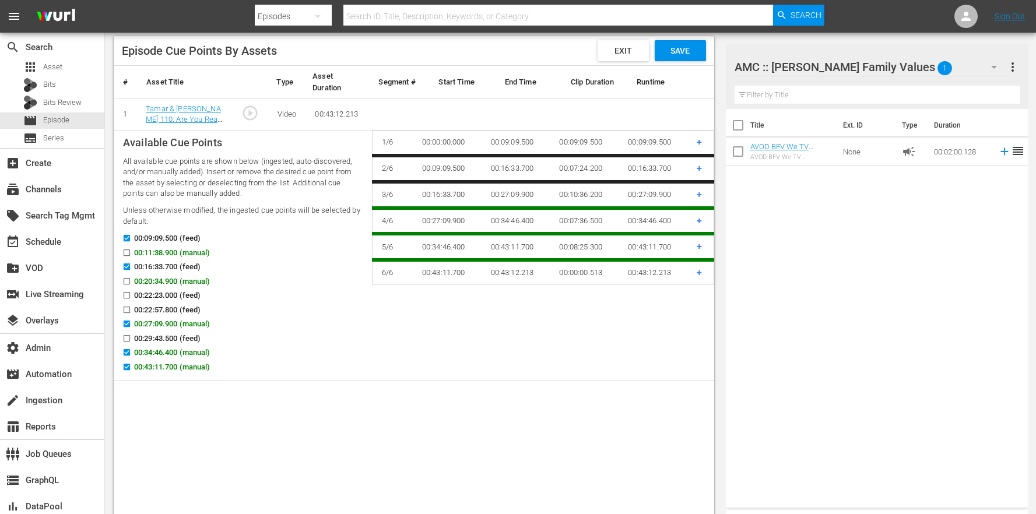
click at [168, 300] on span "00:22:23.000 (feed)" at bounding box center [167, 296] width 66 height 12
click at [131, 300] on input "00:22:23.000 (feed)" at bounding box center [124, 297] width 15 height 9
checkbox input "true"
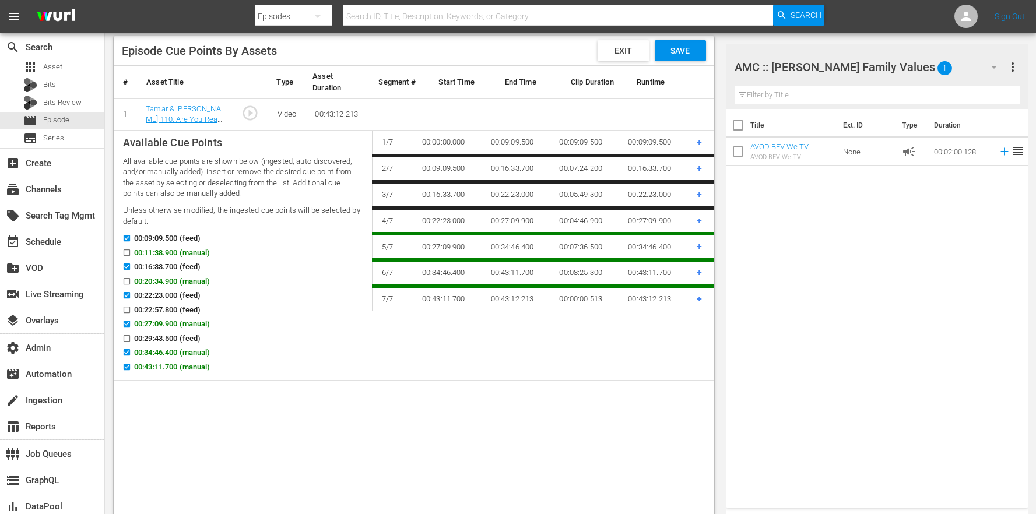
click at [169, 309] on span "00:22:57.800 (feed)" at bounding box center [167, 310] width 66 height 12
click at [131, 309] on input "00:22:57.800 (feed)" at bounding box center [124, 312] width 15 height 9
checkbox input "true"
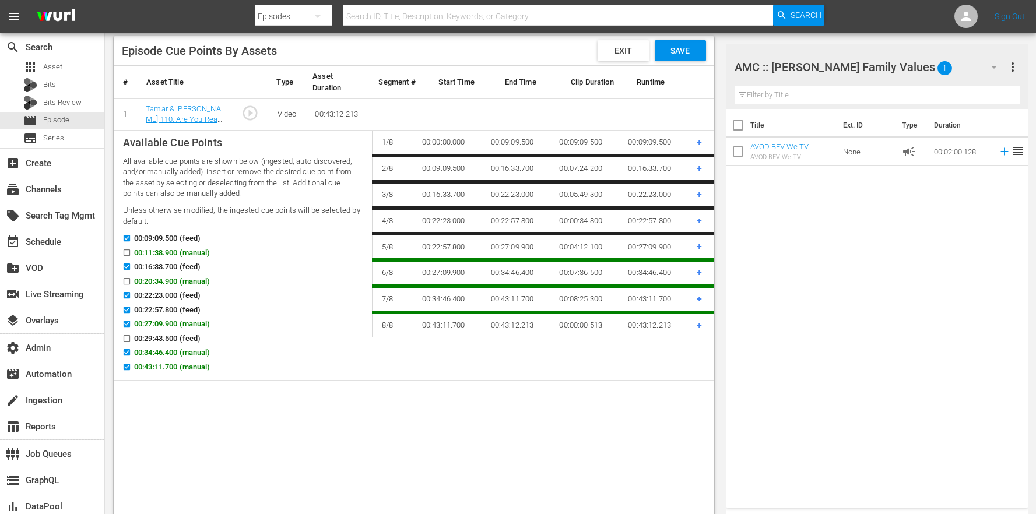
click at [165, 325] on span "00:27:09.900 (manual)" at bounding box center [172, 324] width 76 height 12
click at [131, 325] on input "00:27:09.900 (manual)" at bounding box center [124, 326] width 15 height 9
checkbox input "false"
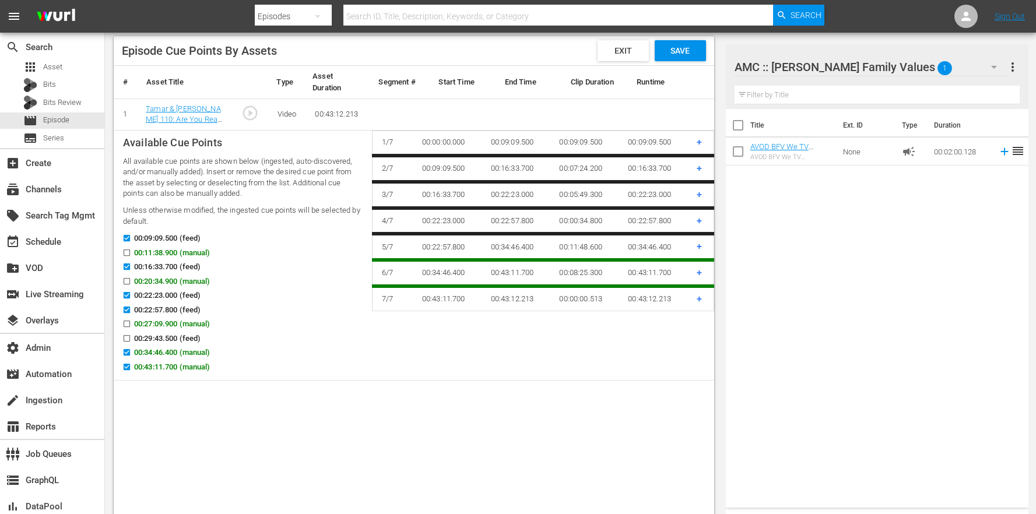
click at [177, 352] on span "00:34:46.400 (manual)" at bounding box center [172, 353] width 76 height 12
click at [131, 352] on input "00:34:46.400 (manual)" at bounding box center [124, 355] width 15 height 9
checkbox input "false"
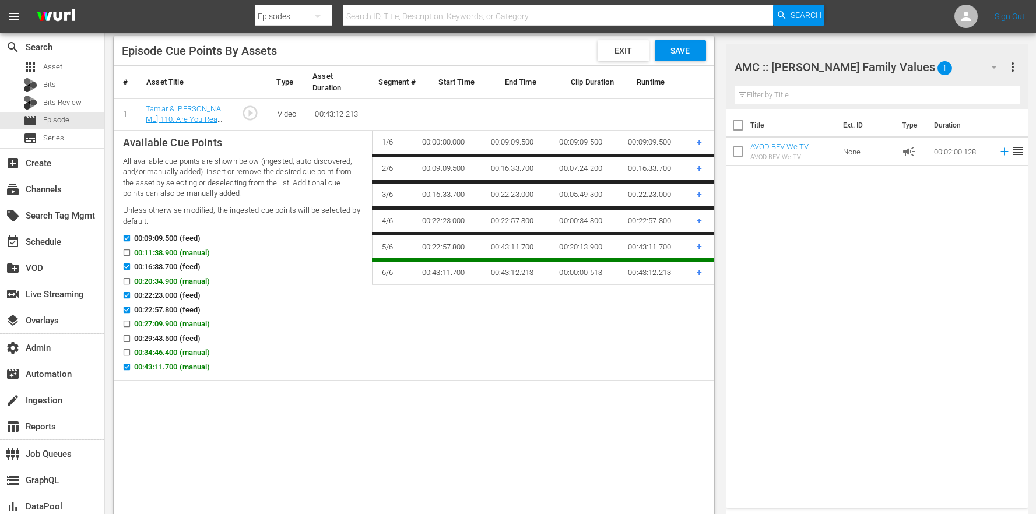
click at [176, 366] on span "00:43:11.700 (manual)" at bounding box center [172, 368] width 76 height 12
click at [131, 366] on input "00:43:11.700 (manual)" at bounding box center [124, 369] width 15 height 9
checkbox input "false"
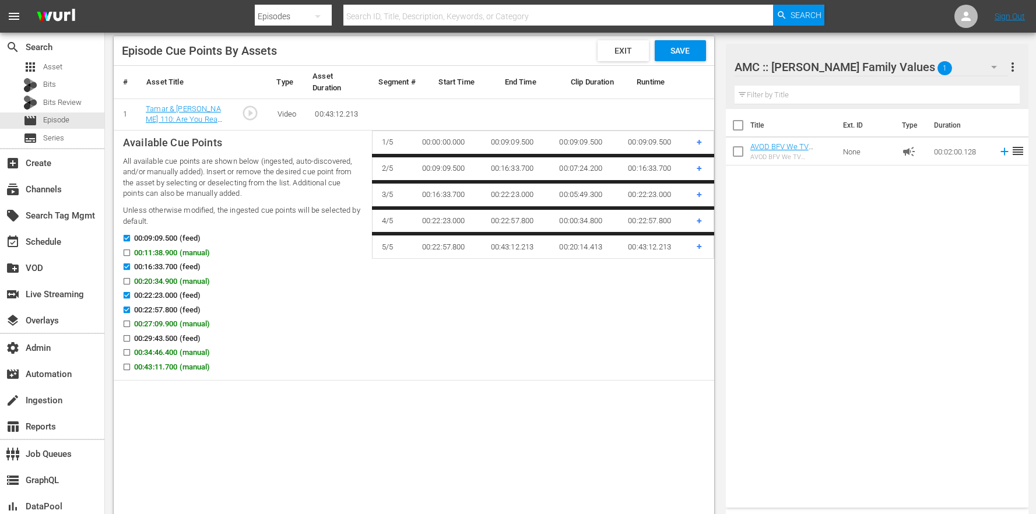
click at [174, 340] on span "00:29:43.500 (feed)" at bounding box center [167, 339] width 66 height 12
click at [131, 340] on input "00:29:43.500 (feed)" at bounding box center [124, 341] width 15 height 9
checkbox input "true"
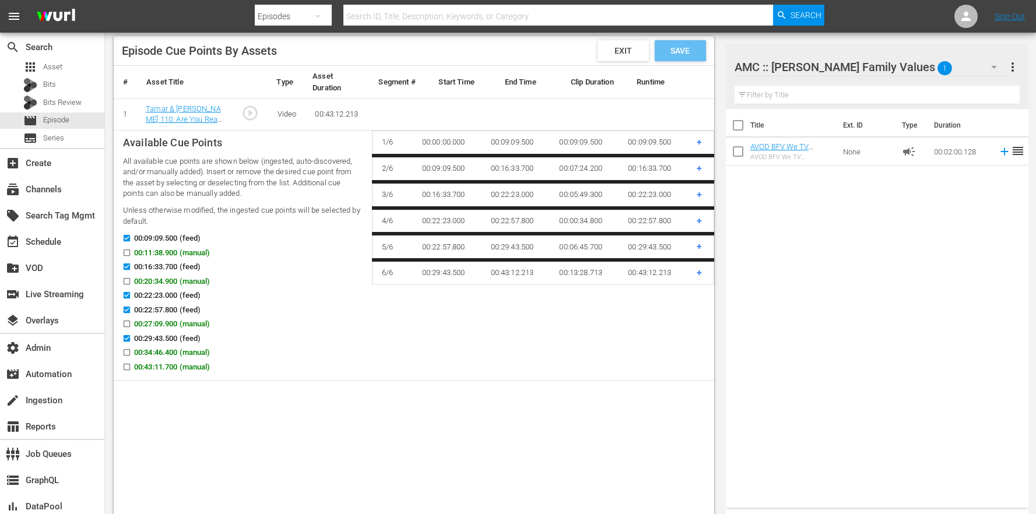
click at [696, 51] on span "Save" at bounding box center [680, 50] width 38 height 9
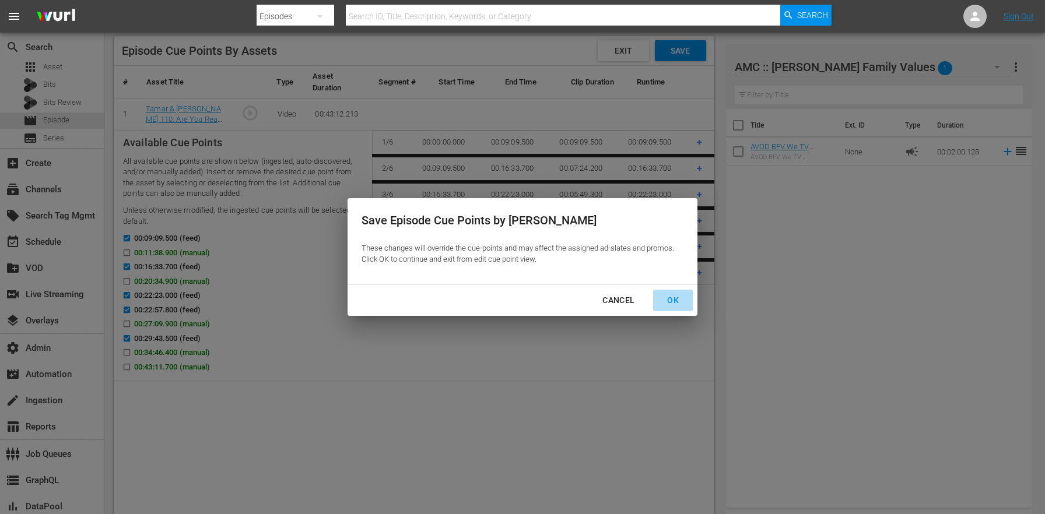
click at [668, 302] on div "OK" at bounding box center [673, 300] width 30 height 15
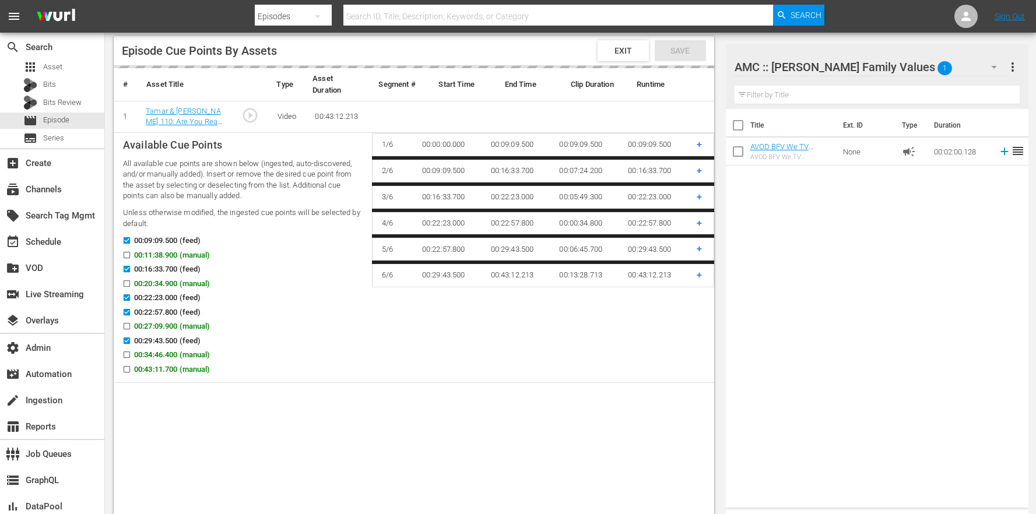
scroll to position [0, 0]
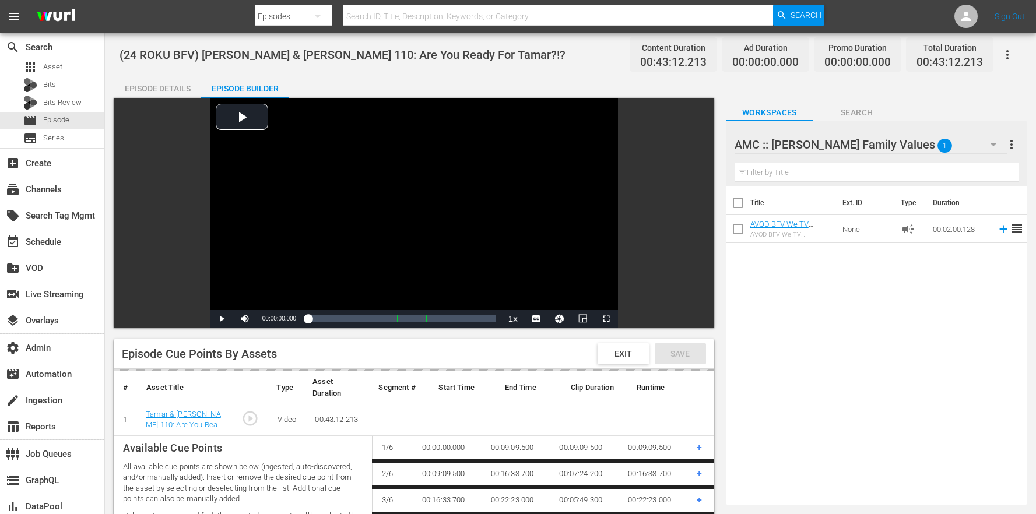
click at [814, 327] on div "Title Ext. ID Type Duration AVOD BFV We TV Slate_WillBeRightBack_Countdown Cloc…" at bounding box center [877, 344] width 302 height 314
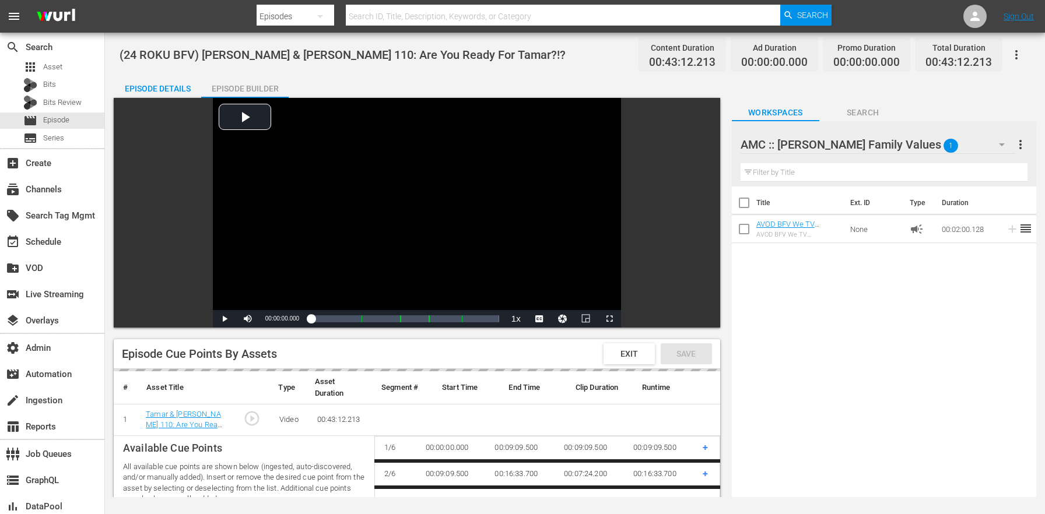
checkbox input "false"
checkbox input "true"
checkbox input "false"
checkbox input "true"
checkbox input "false"
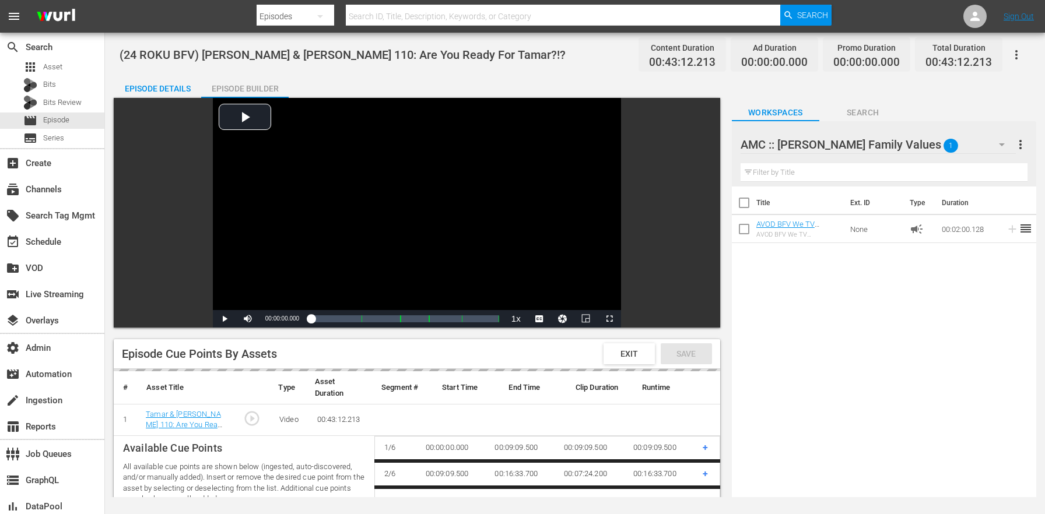
checkbox input "false"
checkbox input "true"
checkbox input "false"
checkbox input "true"
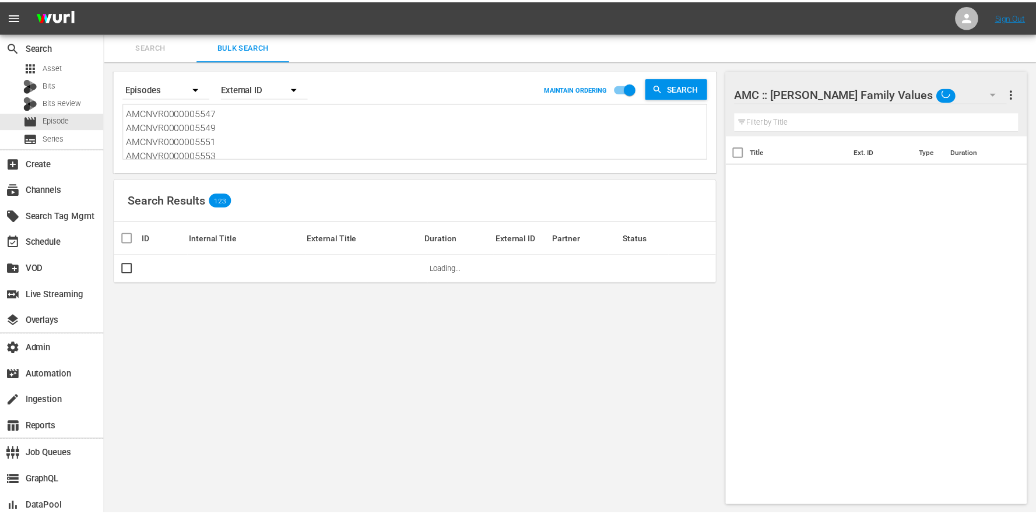
scroll to position [1, 0]
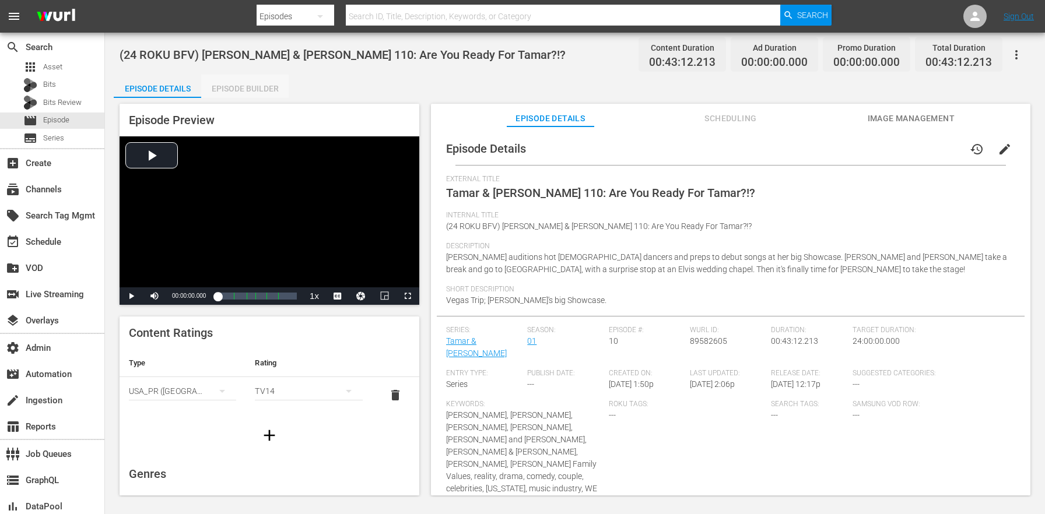
click at [226, 86] on div "Episode Builder" at bounding box center [244, 89] width 87 height 28
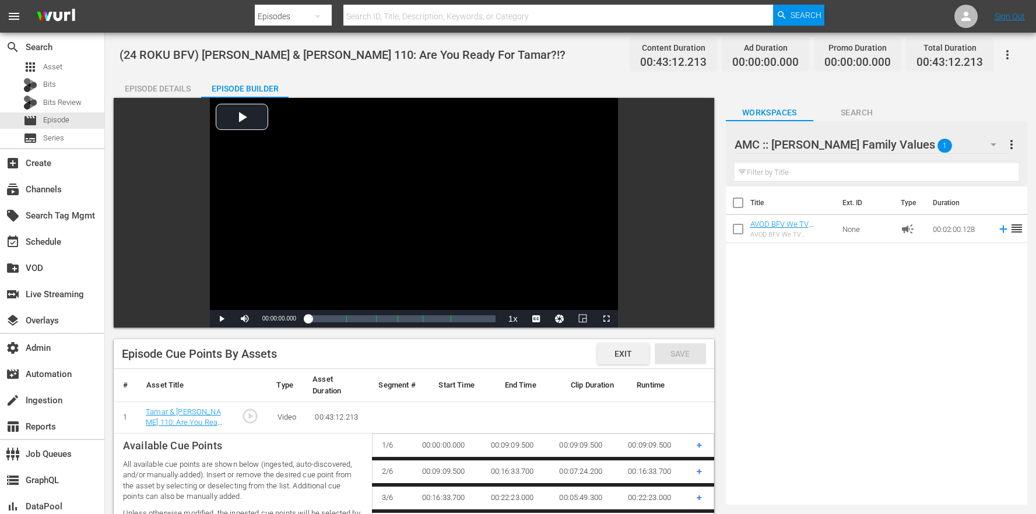
click at [608, 346] on div "Exit" at bounding box center [623, 354] width 51 height 21
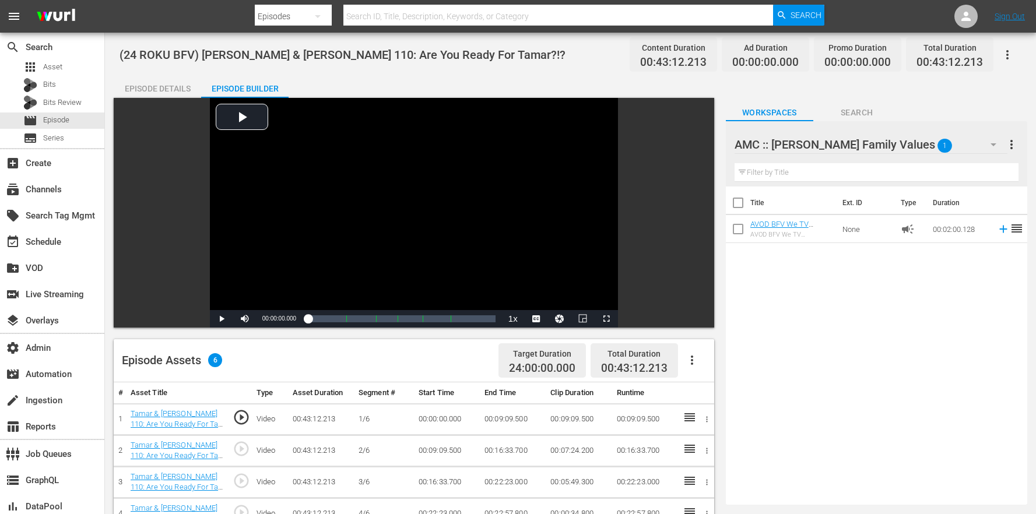
scroll to position [303, 0]
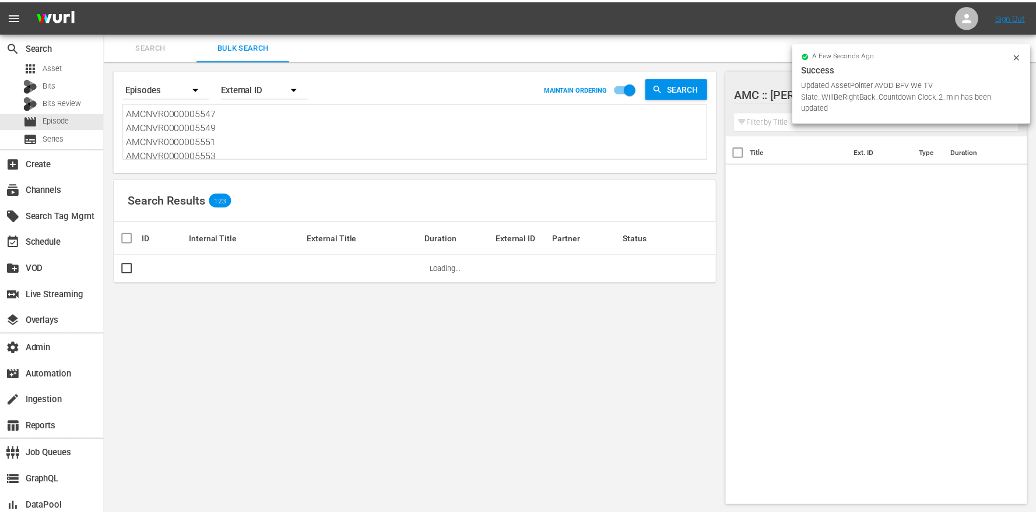
scroll to position [1, 0]
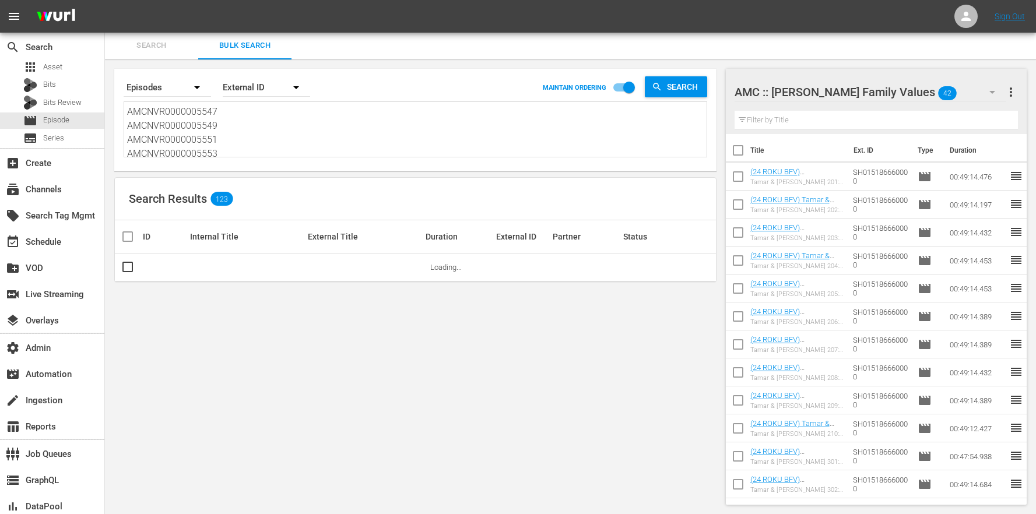
click at [448, 199] on div "Search Results 123" at bounding box center [415, 199] width 601 height 43
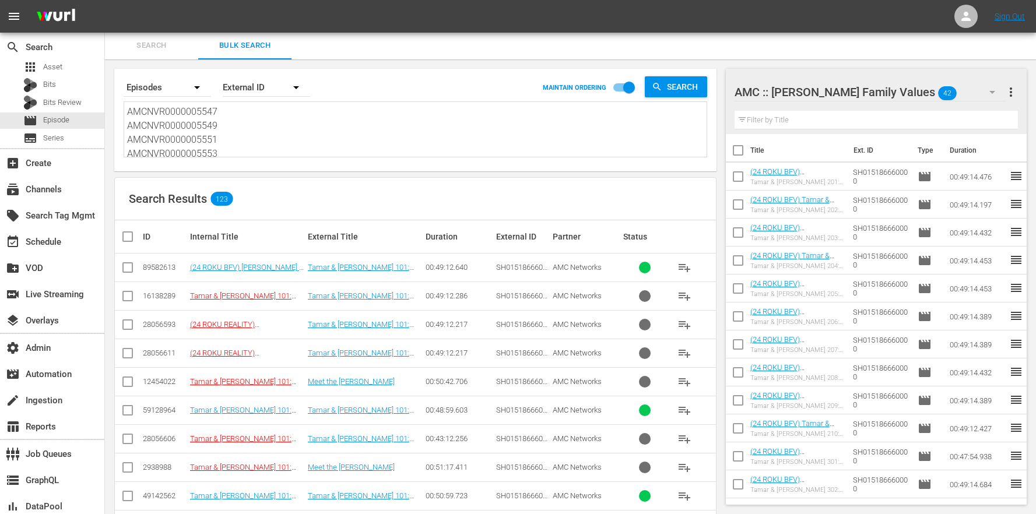
click at [122, 270] on input "checkbox" at bounding box center [128, 270] width 14 height 14
checkbox input "true"
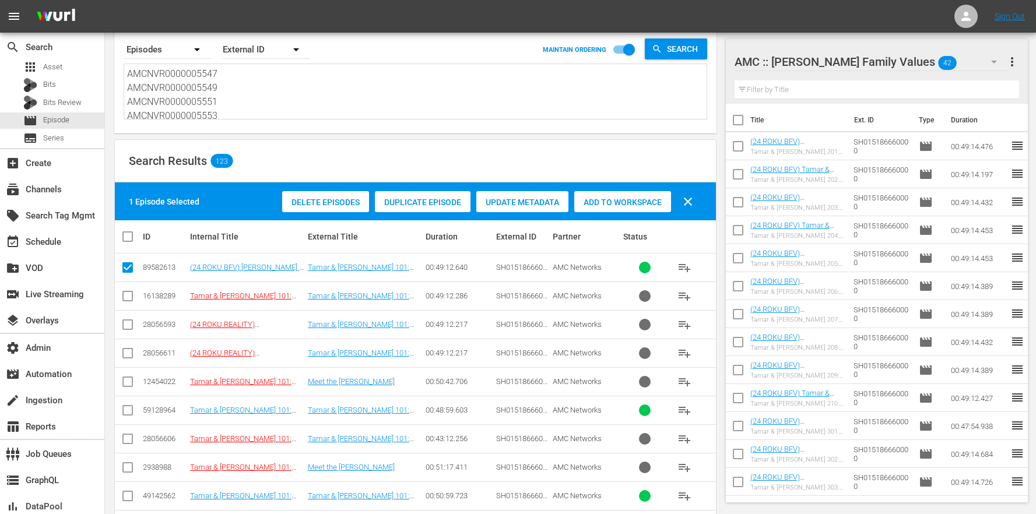
scroll to position [453, 0]
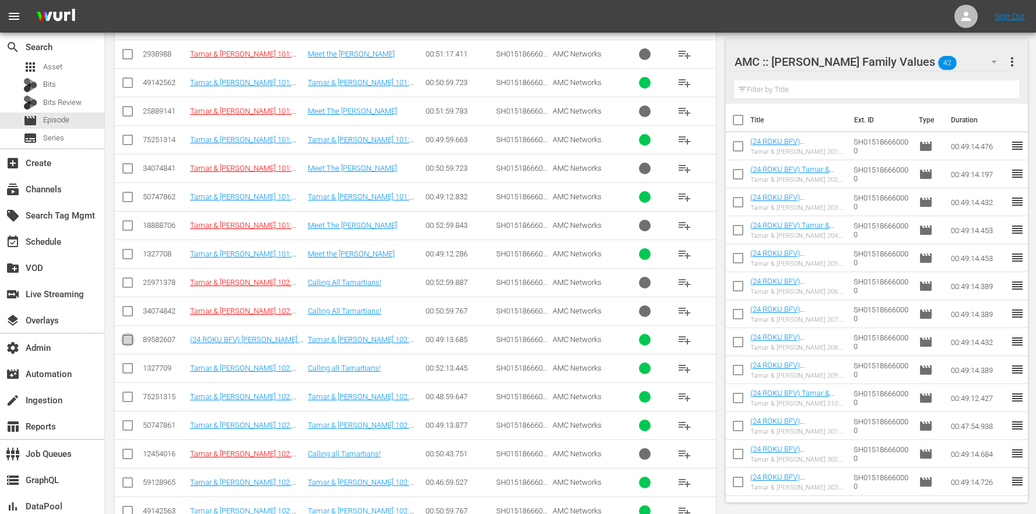
click at [126, 339] on input "checkbox" at bounding box center [128, 342] width 14 height 14
checkbox input "true"
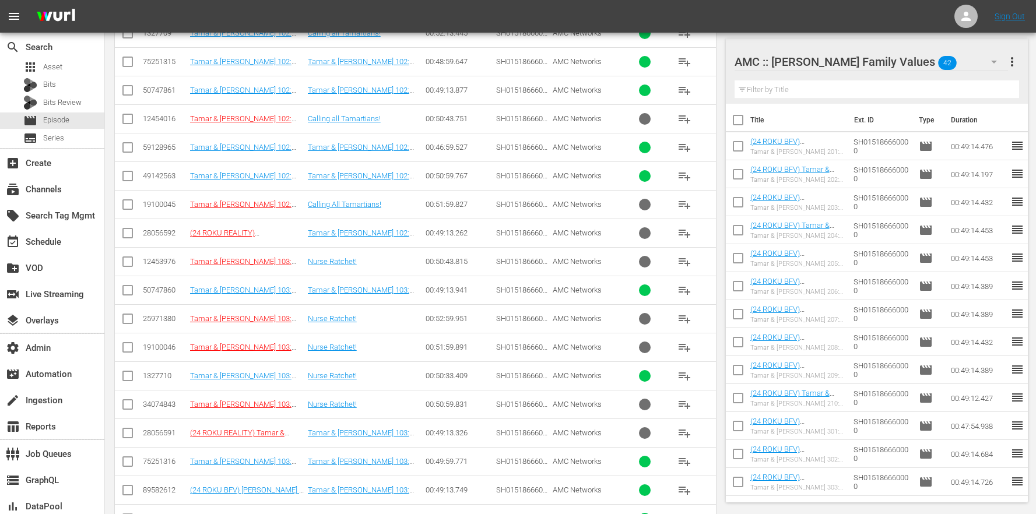
scroll to position [1023, 0]
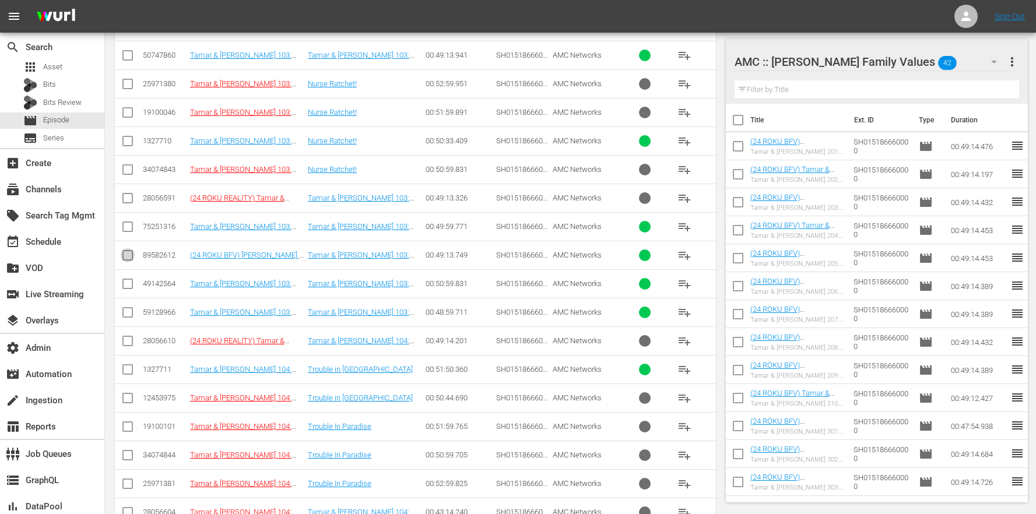
click at [127, 254] on input "checkbox" at bounding box center [128, 258] width 14 height 14
checkbox input "true"
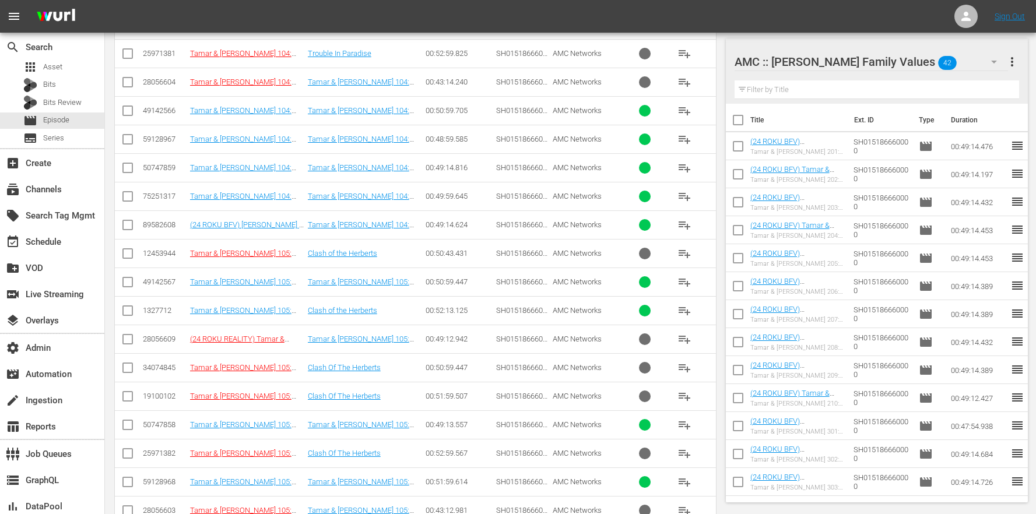
click at [128, 227] on input "checkbox" at bounding box center [128, 227] width 14 height 14
checkbox input "true"
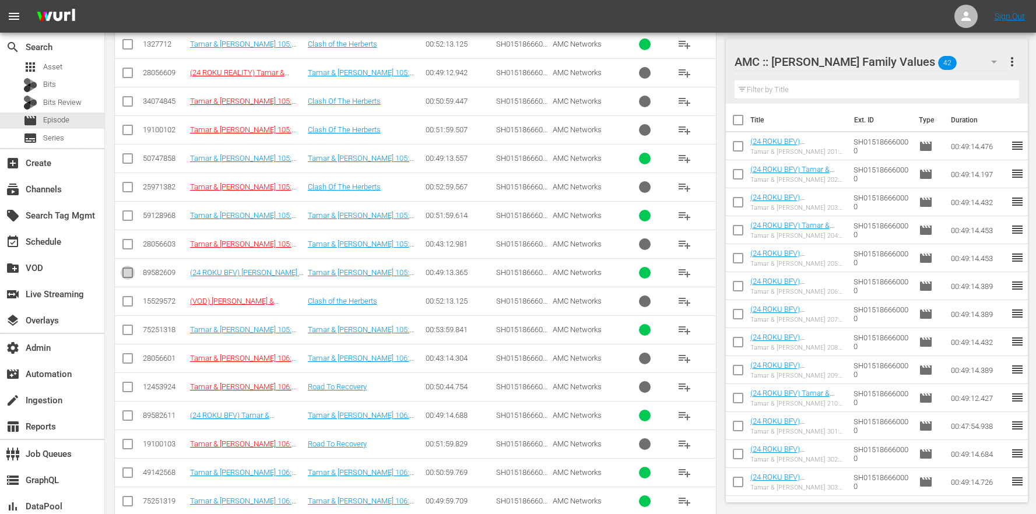
click at [131, 271] on input "checkbox" at bounding box center [128, 275] width 14 height 14
checkbox input "true"
click at [127, 415] on input "checkbox" at bounding box center [128, 418] width 14 height 14
checkbox input "true"
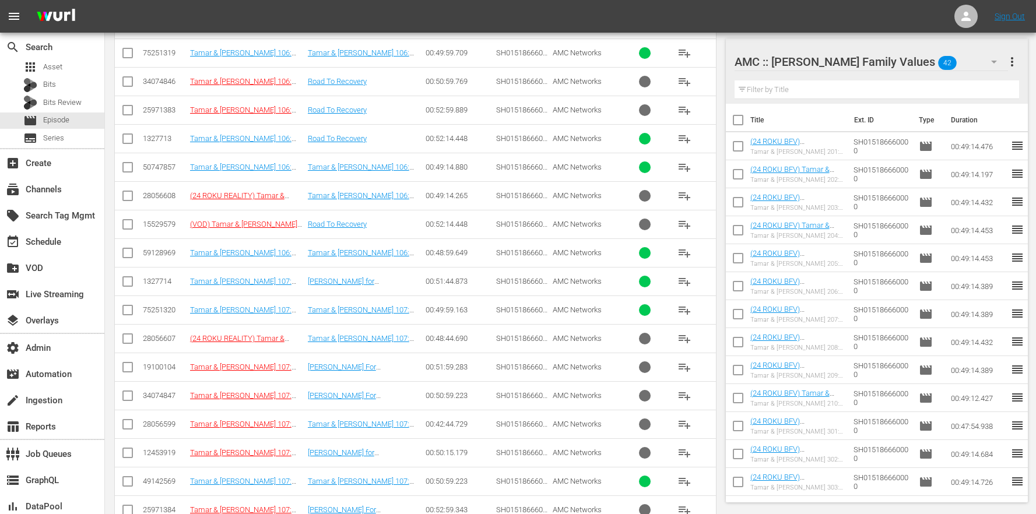
scroll to position [2374, 0]
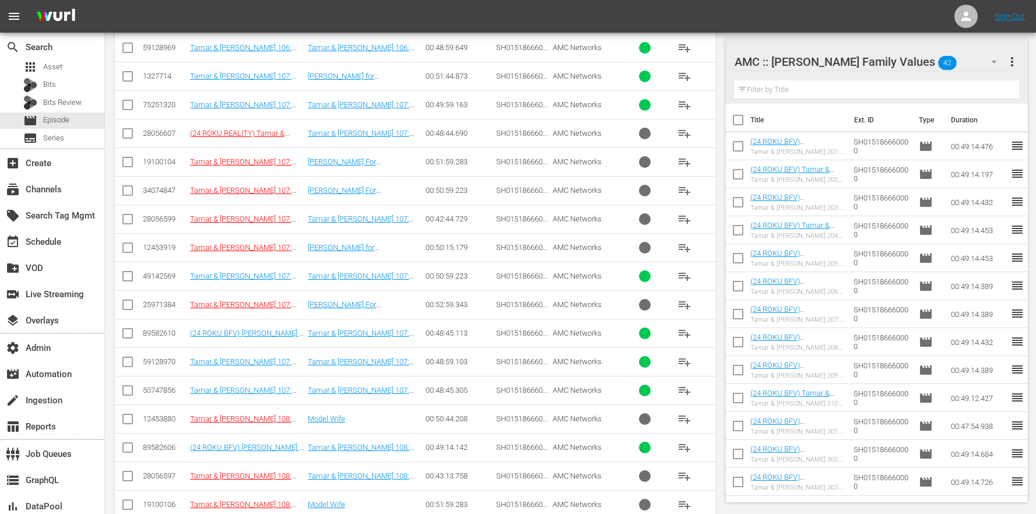
click at [122, 341] on input "checkbox" at bounding box center [128, 336] width 14 height 14
checkbox input "true"
click at [121, 458] on td at bounding box center [128, 447] width 26 height 29
click at [123, 451] on input "checkbox" at bounding box center [128, 450] width 14 height 14
checkbox input "true"
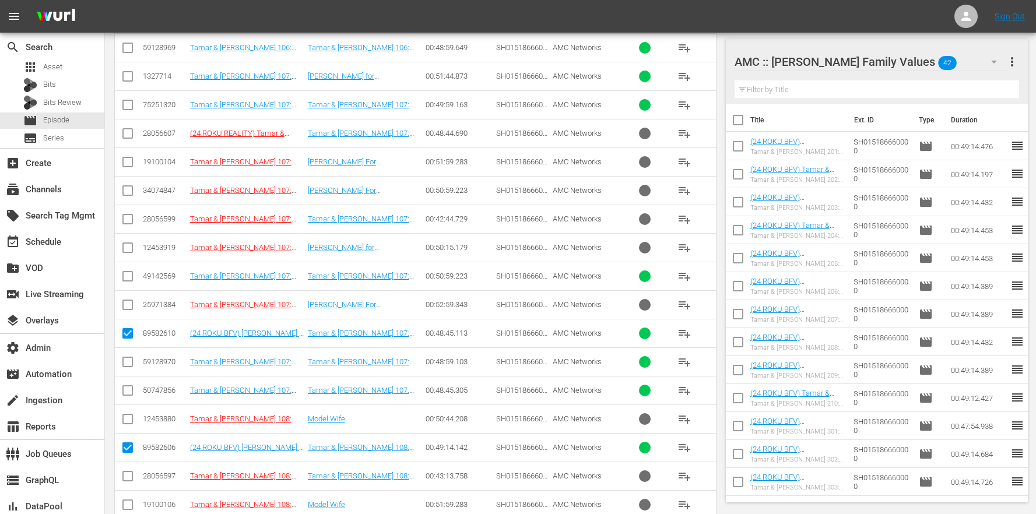
scroll to position [3037, 0]
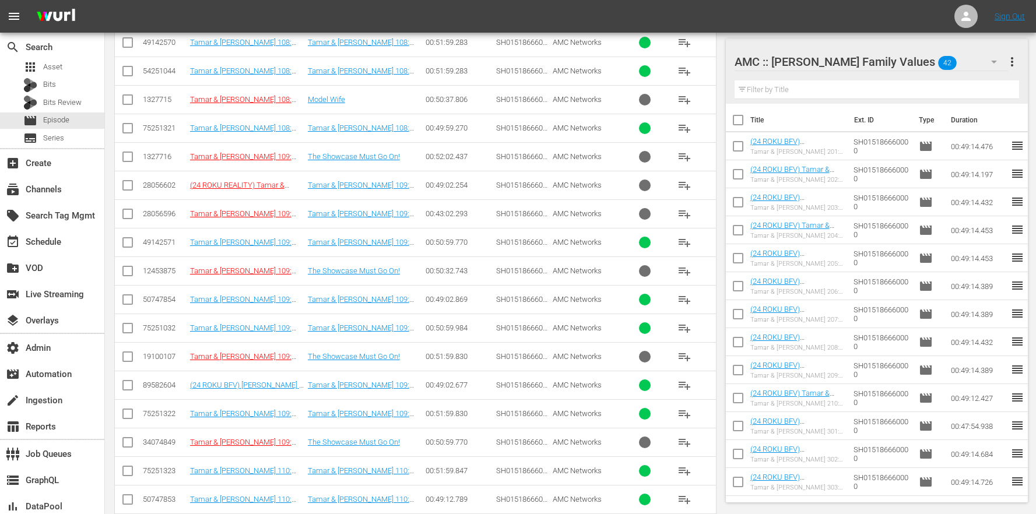
click at [124, 390] on input "checkbox" at bounding box center [128, 388] width 14 height 14
checkbox input "true"
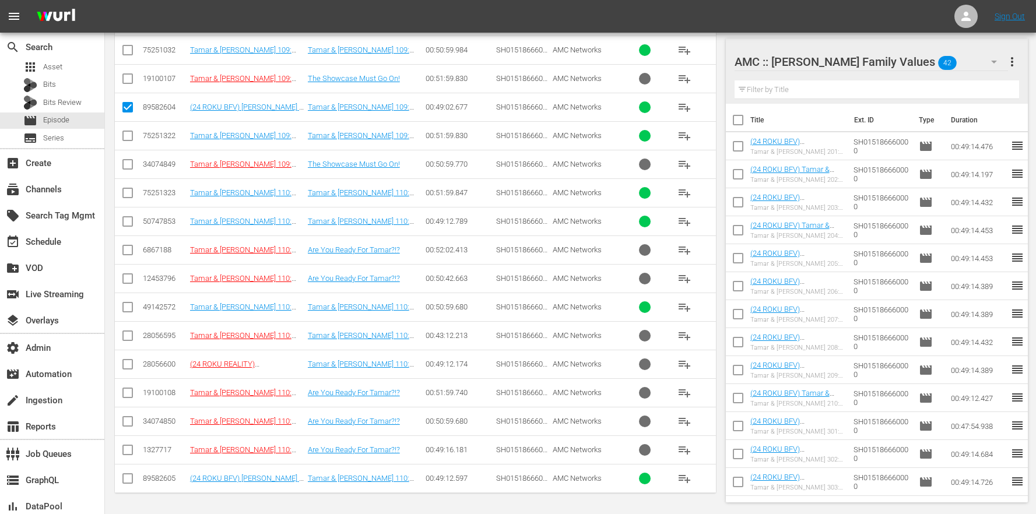
click at [130, 472] on icon at bounding box center [128, 479] width 14 height 14
click at [132, 479] on input "checkbox" at bounding box center [128, 481] width 14 height 14
checkbox input "true"
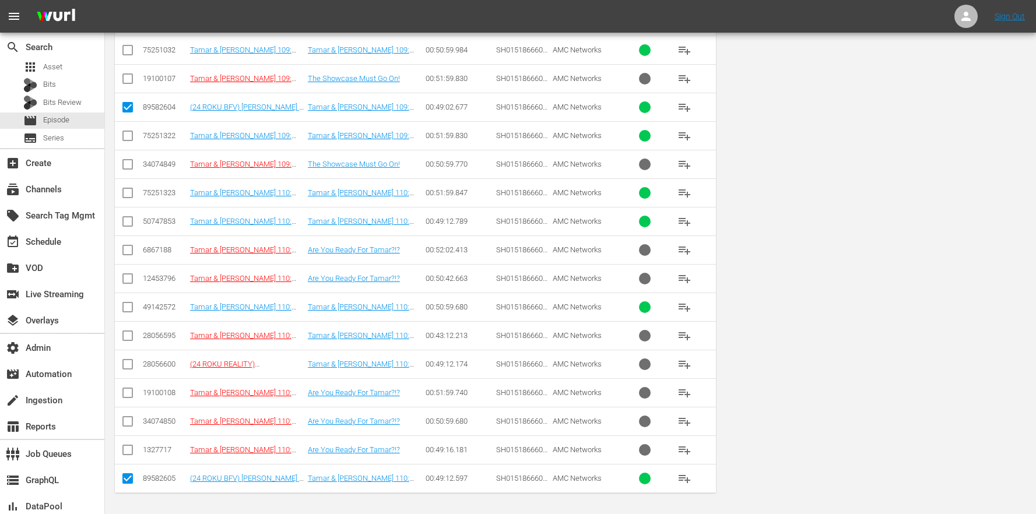
scroll to position [0, 0]
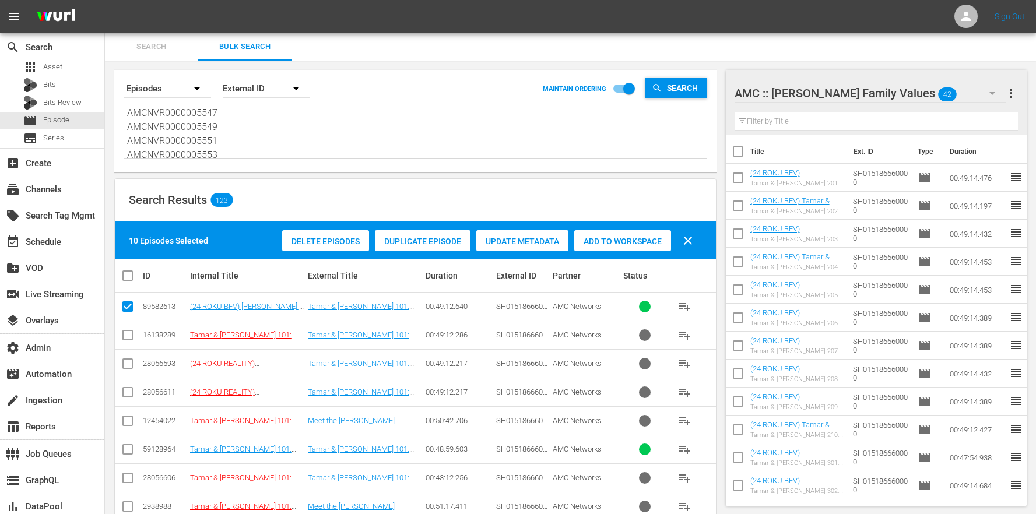
click at [610, 240] on span "Add to Workspace" at bounding box center [623, 241] width 97 height 9
click at [257, 131] on textarea "AMCNVR0000005547 AMCNVR0000005549 AMCNVR0000005551 AMCNVR0000005553 AMCNVR00000…" at bounding box center [417, 132] width 580 height 53
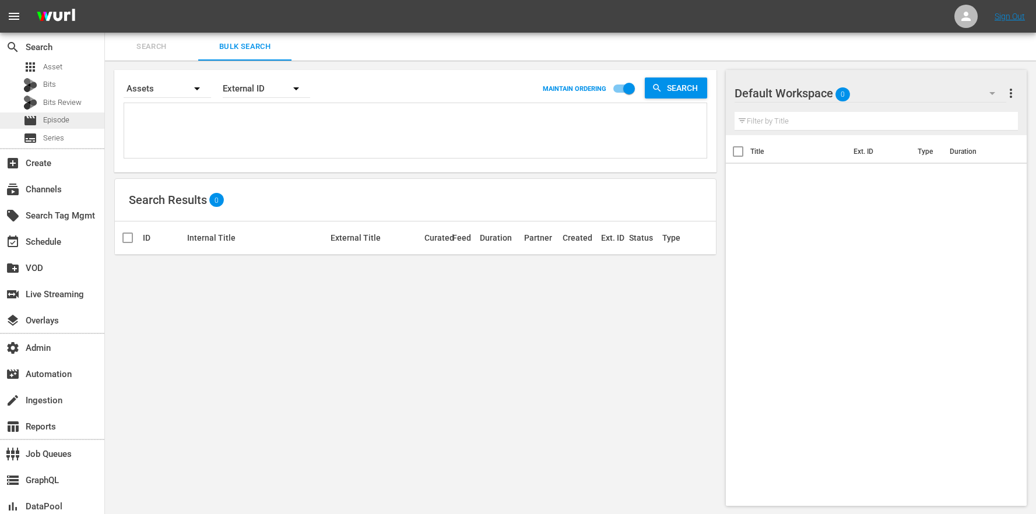
click at [68, 118] on span "Episode" at bounding box center [56, 120] width 26 height 12
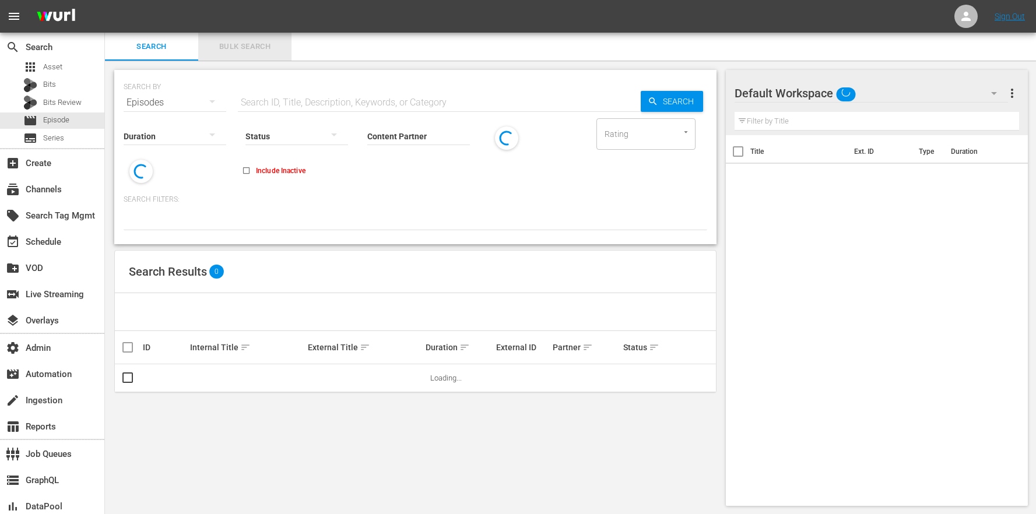
click at [261, 51] on span "Bulk Search" at bounding box center [244, 46] width 79 height 13
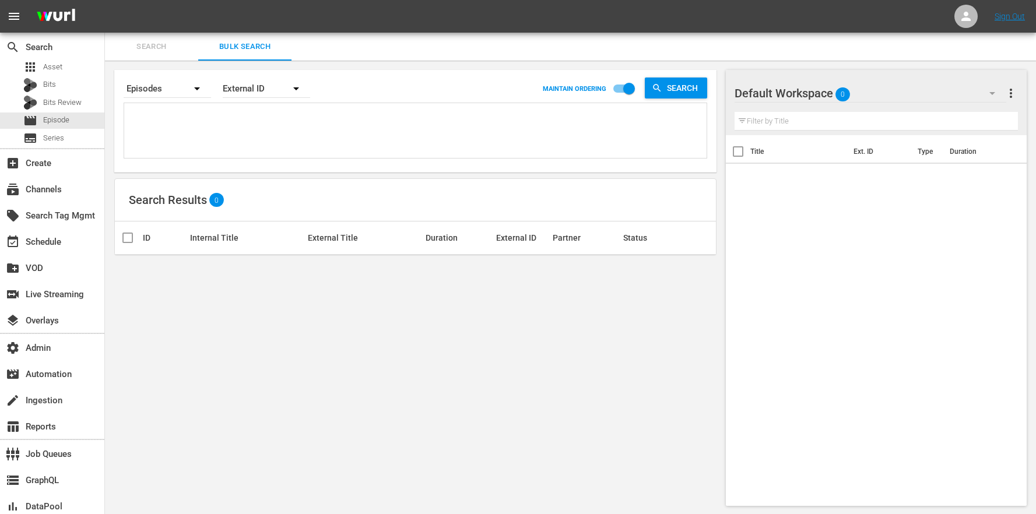
click at [885, 89] on div "Default Workspace 0" at bounding box center [871, 93] width 272 height 33
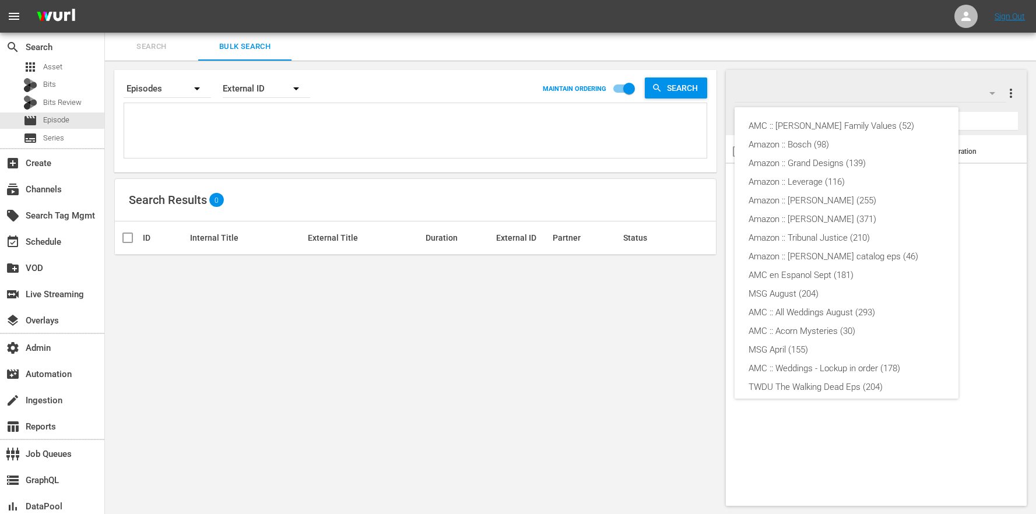
scroll to position [231, 0]
click at [817, 123] on div "AMC :: [PERSON_NAME] Family Values (52)" at bounding box center [847, 126] width 196 height 19
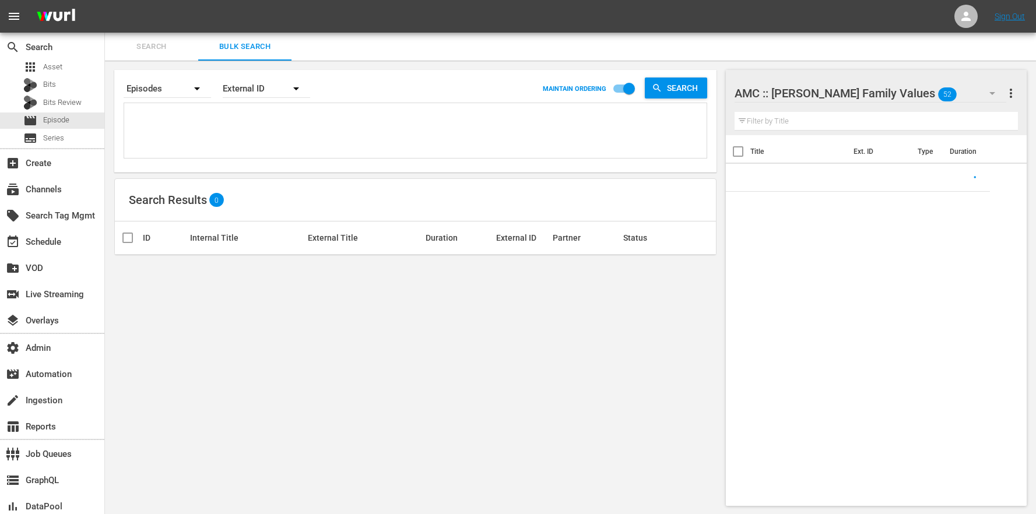
click at [433, 110] on div "AMC :: Braxton Family Values (52) Amazon :: Bosch (98) Amazon :: Grand Designs …" at bounding box center [518, 257] width 1036 height 514
click at [373, 125] on textarea at bounding box center [417, 132] width 580 height 53
paste textarea "AMCNVR0000054997 AMCNVR0000055000 AMCNVR0000055001 AMCNVR0000055002 AMCNVR00000…"
type textarea "AMCNVR0000054997 AMCNVR0000055000 AMCNVR0000055001 AMCNVR0000055002 AMCNVR00000…"
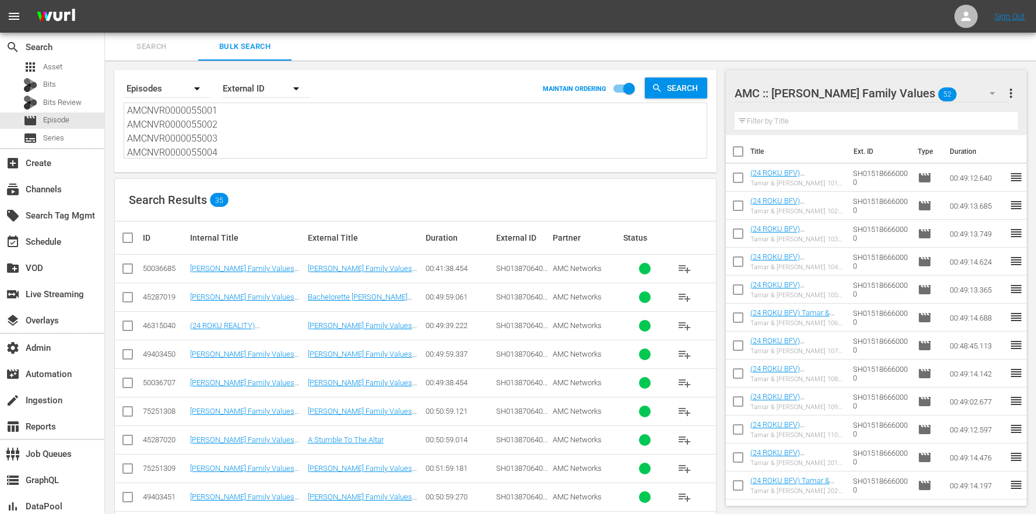
type textarea "AMCNVR0000054997 AMCNVR0000055000 AMCNVR0000055001 AMCNVR0000055002 AMCNVR00000…"
click at [131, 325] on input "checkbox" at bounding box center [128, 328] width 14 height 14
checkbox input "true"
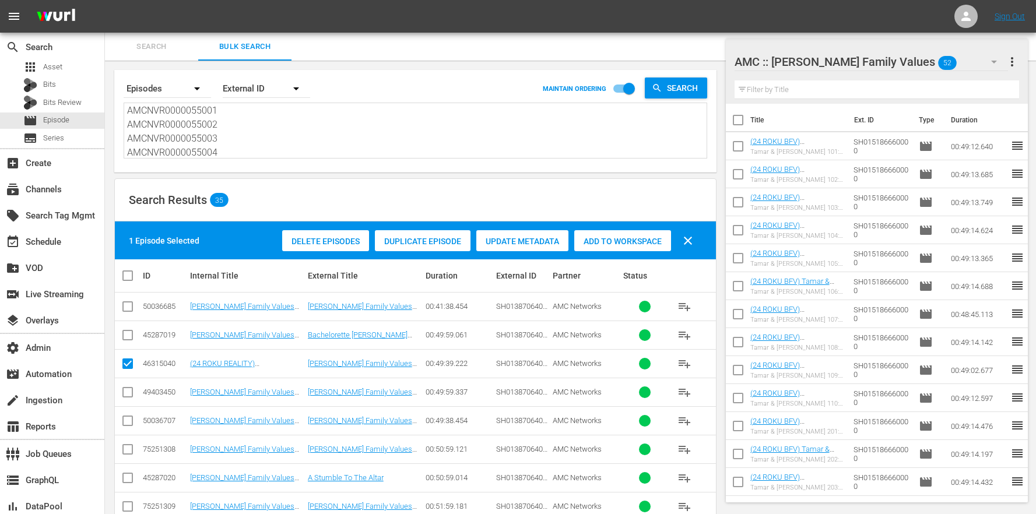
scroll to position [246, 0]
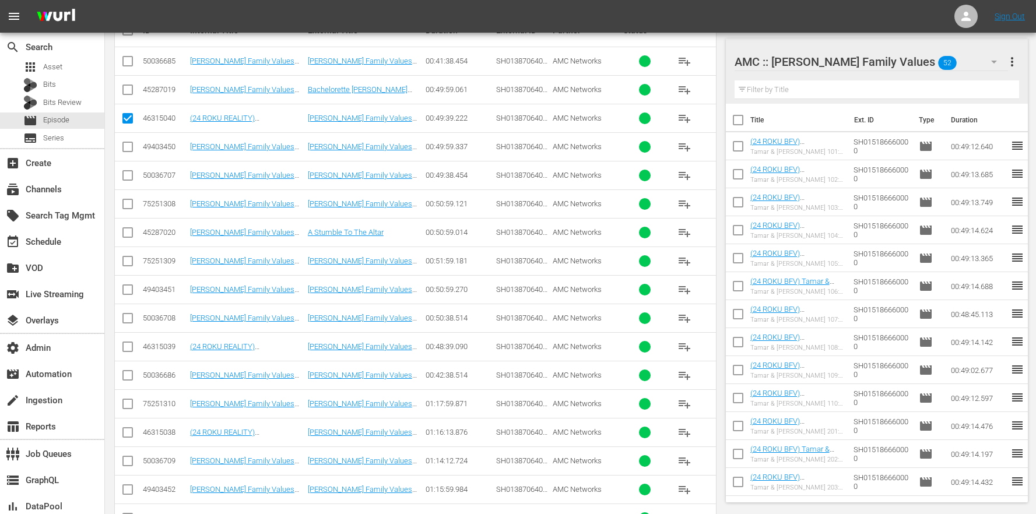
click at [128, 348] on input "checkbox" at bounding box center [128, 349] width 14 height 14
checkbox input "true"
click at [125, 435] on input "checkbox" at bounding box center [128, 435] width 14 height 14
checkbox input "true"
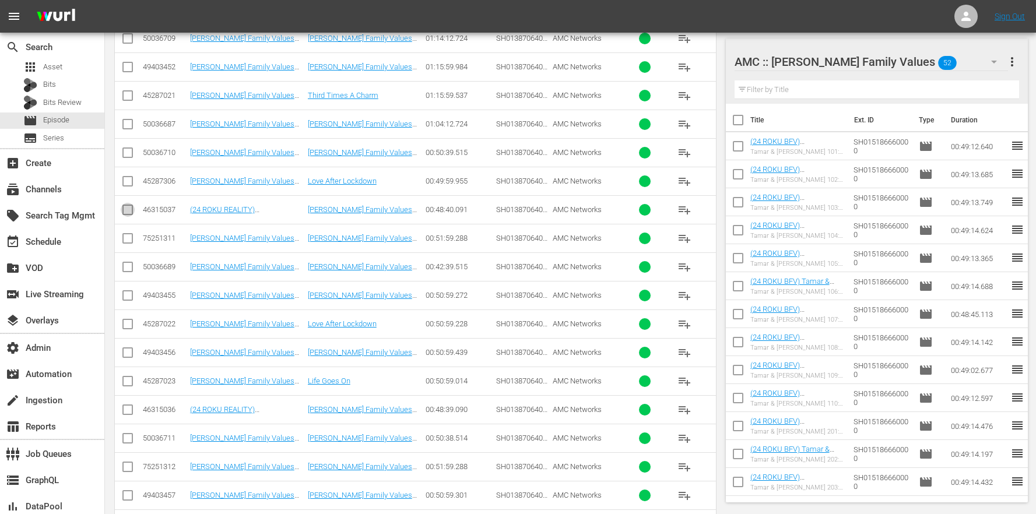
click at [134, 208] on input "checkbox" at bounding box center [128, 212] width 14 height 14
checkbox input "true"
click at [128, 414] on input "checkbox" at bounding box center [128, 412] width 14 height 14
checkbox input "true"
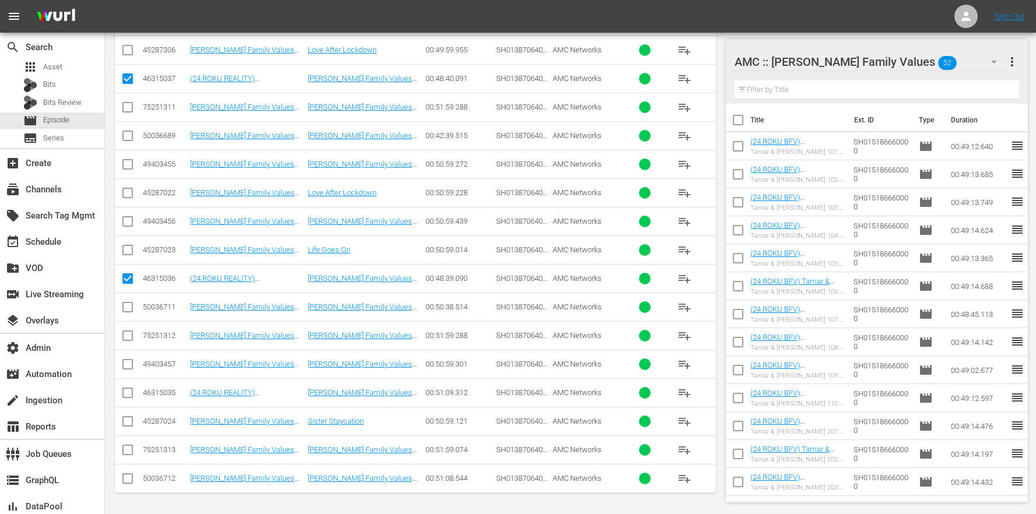
click at [128, 393] on input "checkbox" at bounding box center [128, 395] width 14 height 14
checkbox input "true"
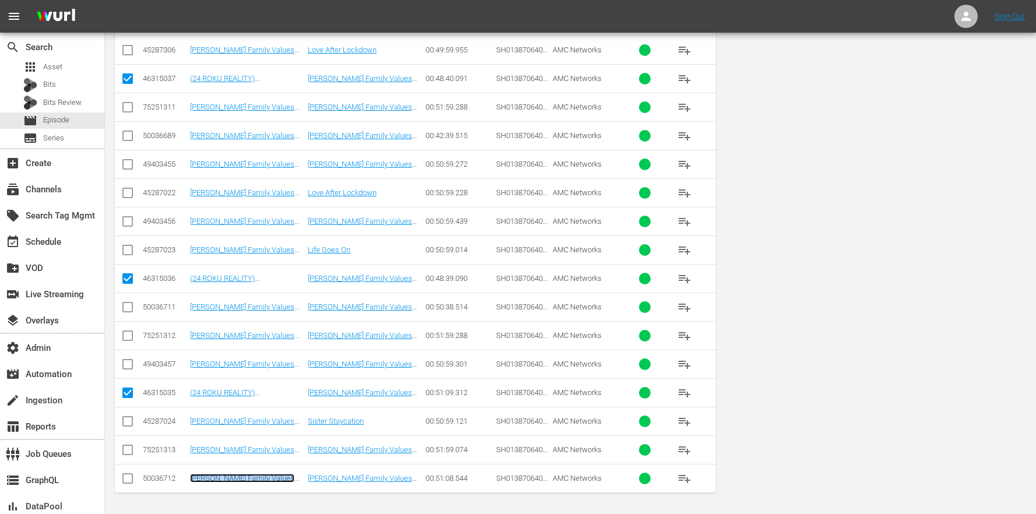
scroll to position [0, 0]
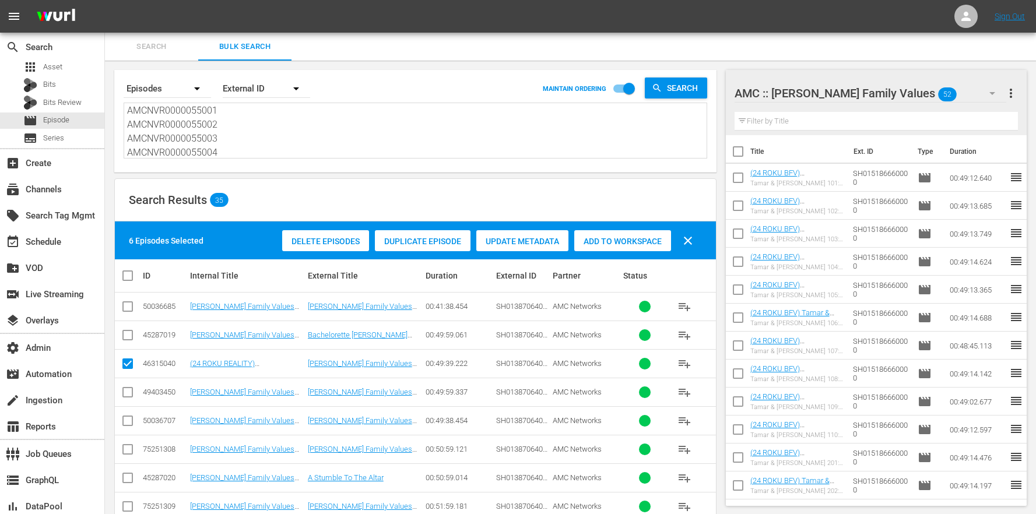
click at [428, 188] on div "Search Results 35" at bounding box center [415, 200] width 601 height 43
click at [422, 232] on div "Duplicate Episode" at bounding box center [423, 241] width 96 height 22
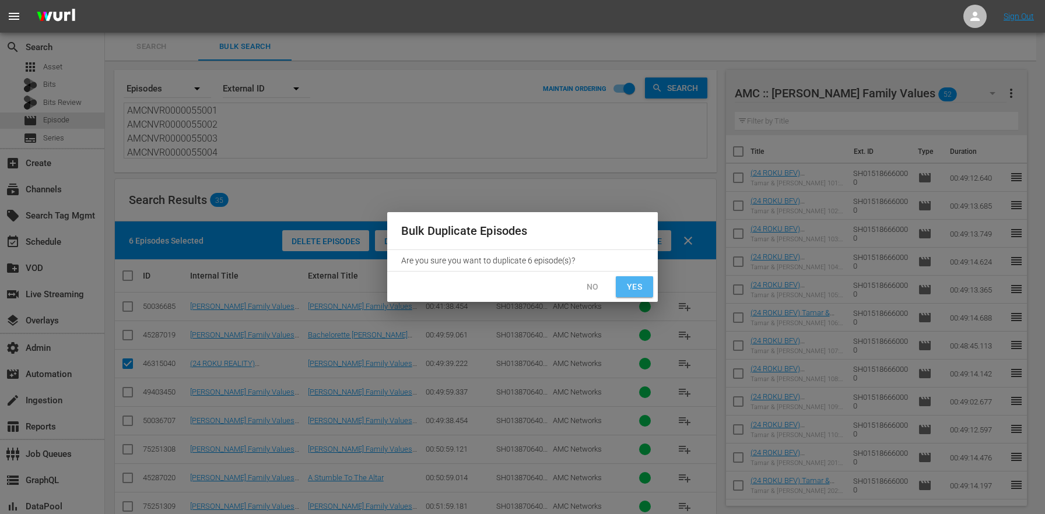
click at [625, 286] on span "Yes" at bounding box center [634, 287] width 19 height 15
checkbox input "false"
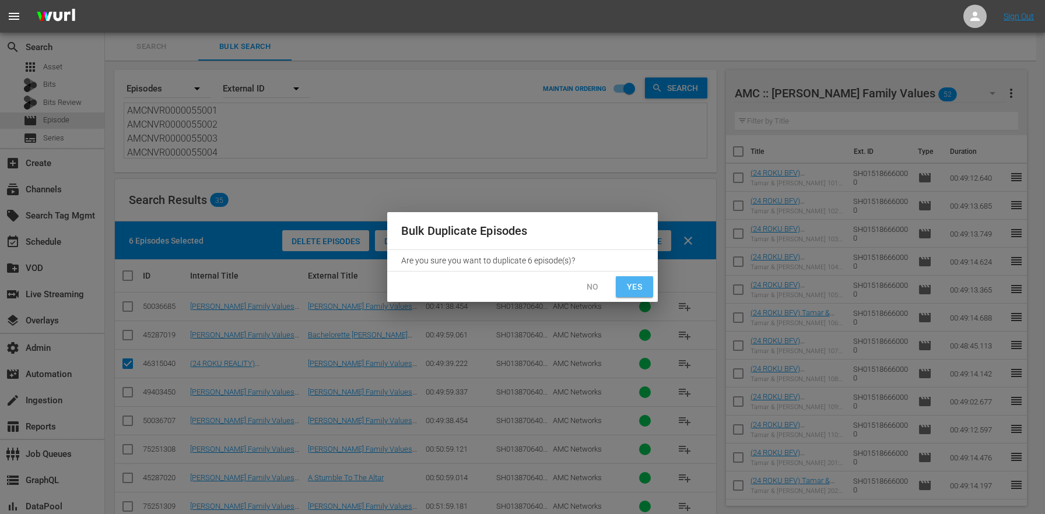
checkbox input "false"
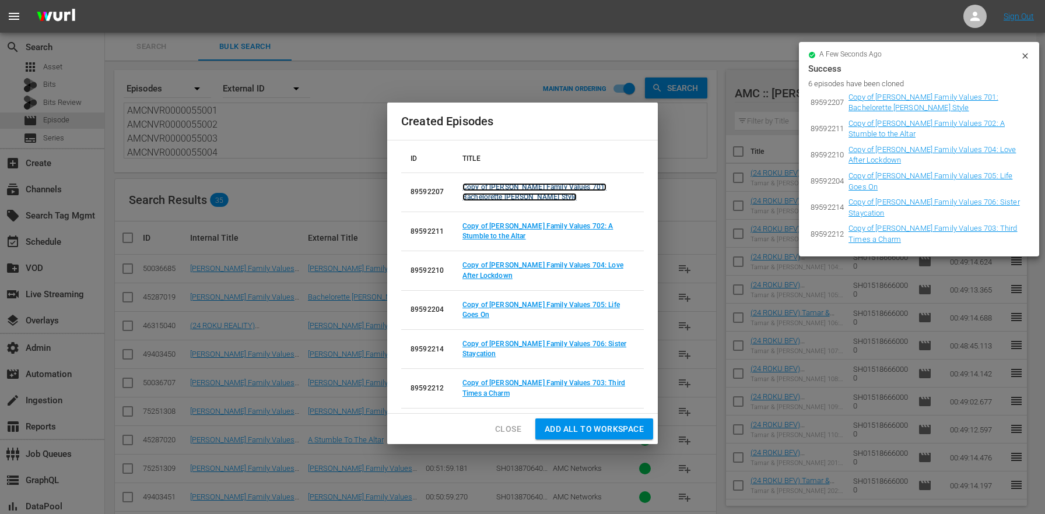
click at [535, 198] on link "Copy of Braxton Family Values 701: Bachelorette Braxton Style" at bounding box center [535, 192] width 144 height 18
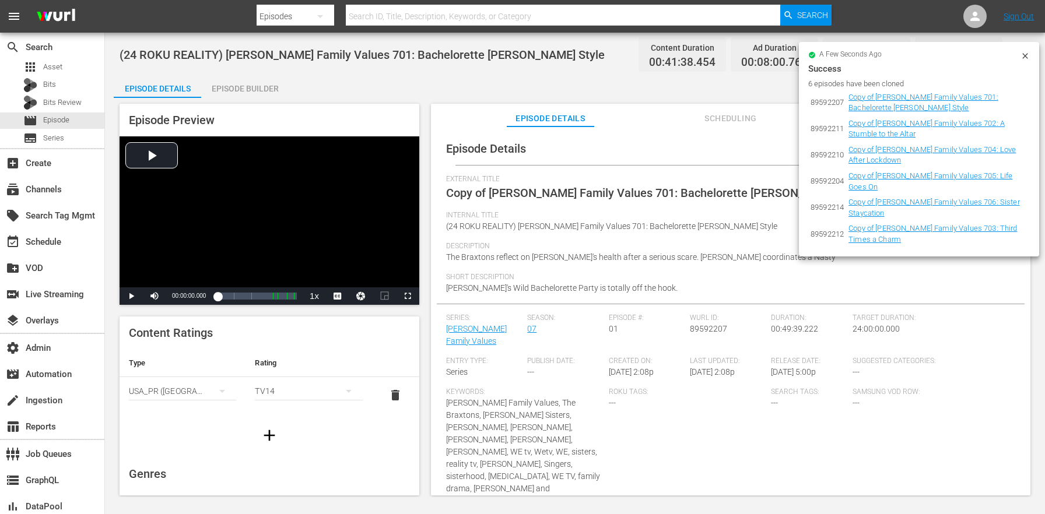
click at [1023, 58] on icon at bounding box center [1024, 55] width 5 height 5
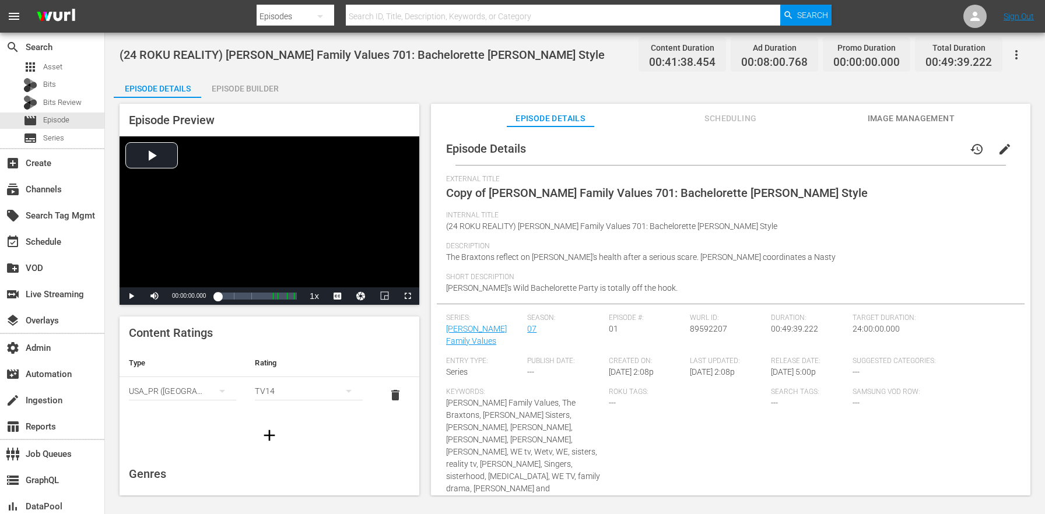
click at [998, 150] on span "edit" at bounding box center [1005, 149] width 14 height 14
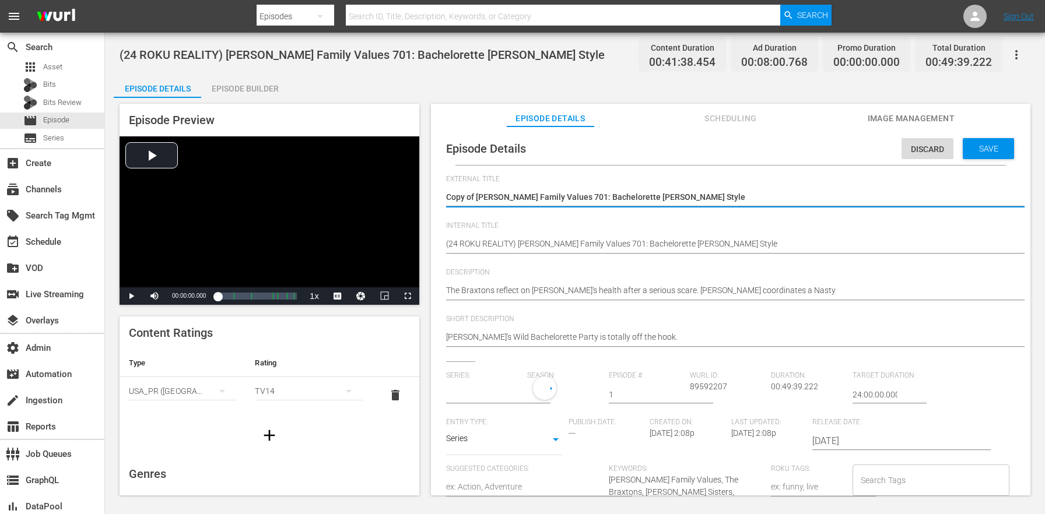
type input "[PERSON_NAME] Family Values"
drag, startPoint x: 477, startPoint y: 194, endPoint x: 386, endPoint y: 181, distance: 91.9
click at [387, 182] on div "Episode Preview Video Player is loading. Play Video Play Mute Current Time 00:0…" at bounding box center [575, 301] width 923 height 407
type textarea "Braxton Family Values 701: Bachelorette Braxton Style"
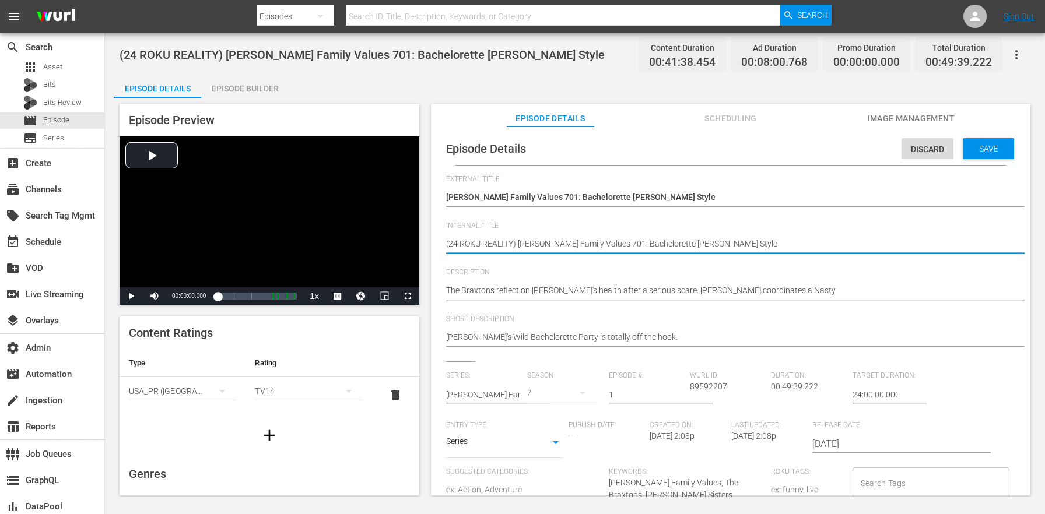
click at [500, 246] on textarea "(24 ROKU REALITY) Braxton Family Values 701: Bachelorette Braxton Style" at bounding box center [727, 245] width 563 height 14
type textarea "(24 ROKU B) Braxton Family Values 701: Bachelorette Braxton Style"
type textarea "(24 ROKU BF) Braxton Family Values 701: Bachelorette Braxton Style"
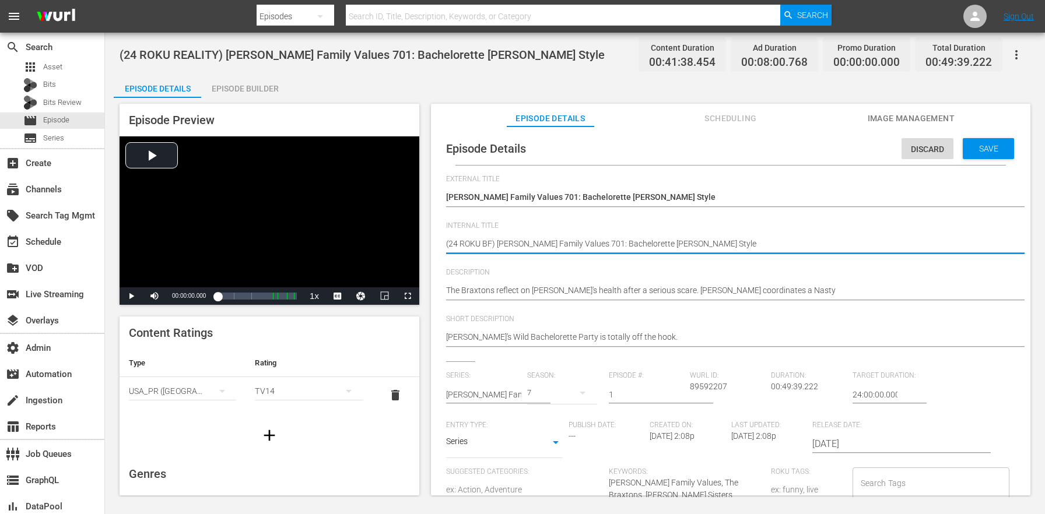
type textarea "(24 ROKU BFV) [PERSON_NAME] Family Values 701: Bachelorette [PERSON_NAME] Style"
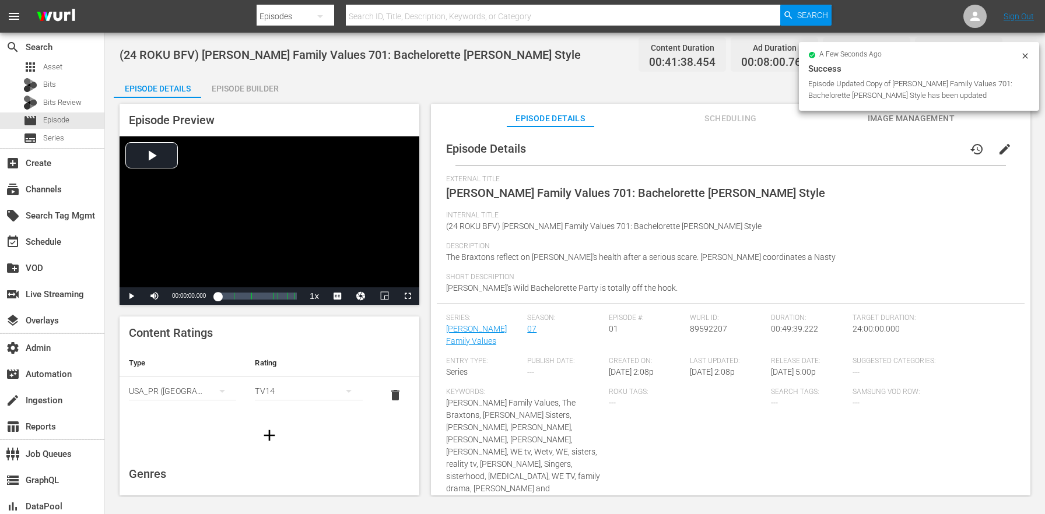
click at [251, 93] on div "Episode Builder" at bounding box center [244, 89] width 87 height 28
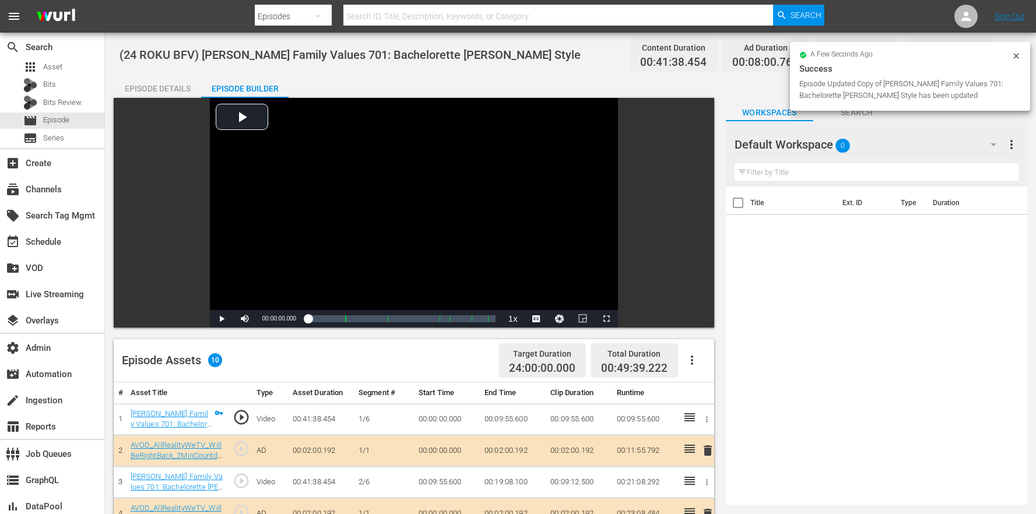
click at [699, 362] on icon "button" at bounding box center [692, 360] width 14 height 14
click at [717, 424] on div "Clear Ads" at bounding box center [727, 421] width 79 height 28
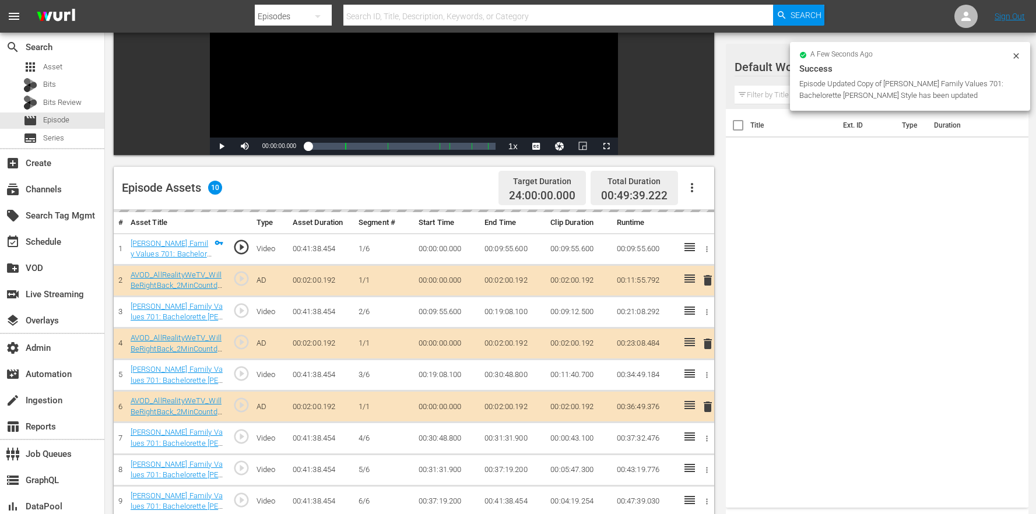
scroll to position [302, 0]
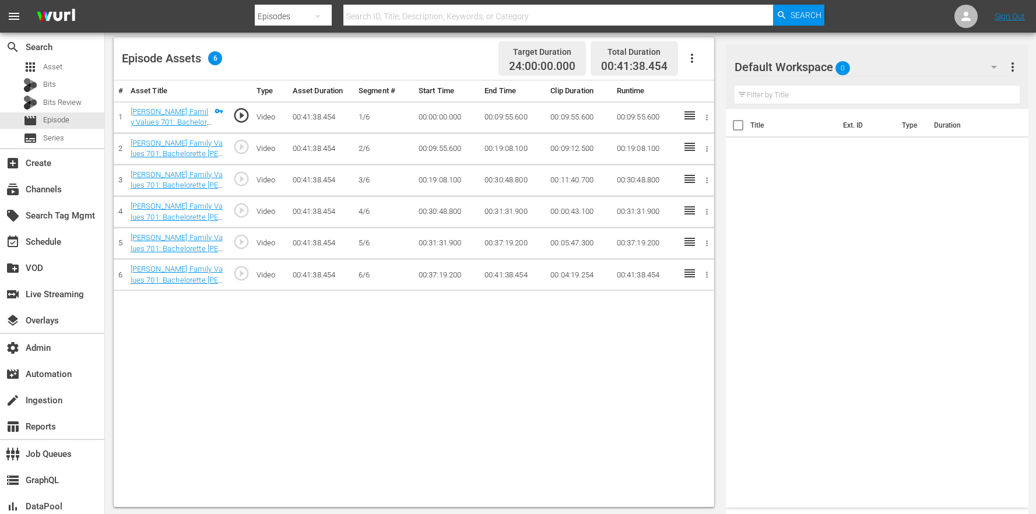
click at [878, 63] on div "Default Workspace 0" at bounding box center [872, 67] width 274 height 33
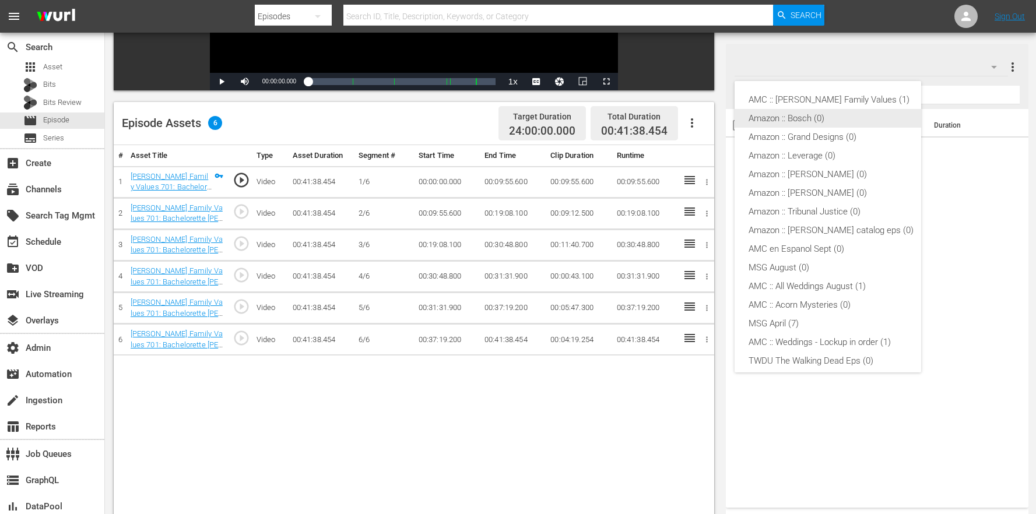
scroll to position [108, 0]
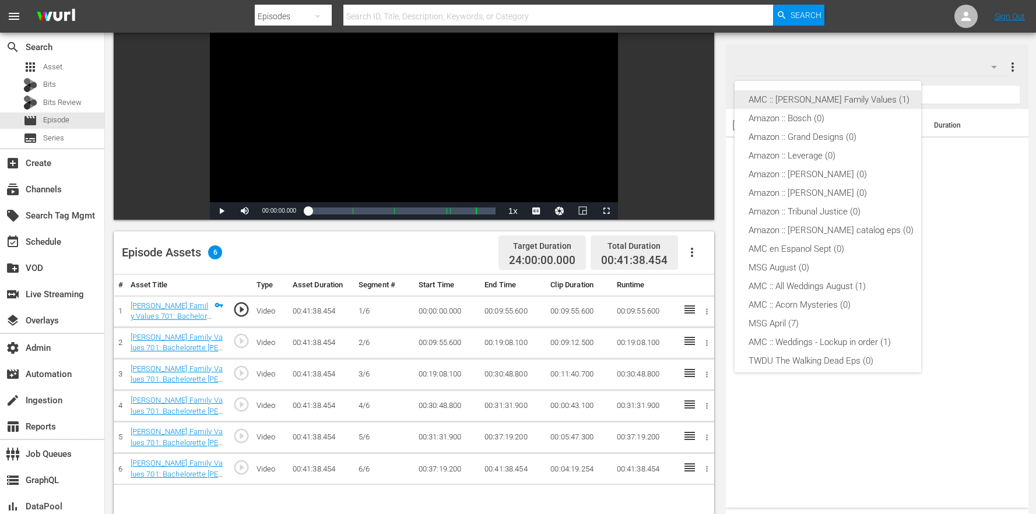
click at [827, 98] on div "AMC :: Braxton Family Values (1)" at bounding box center [831, 99] width 165 height 19
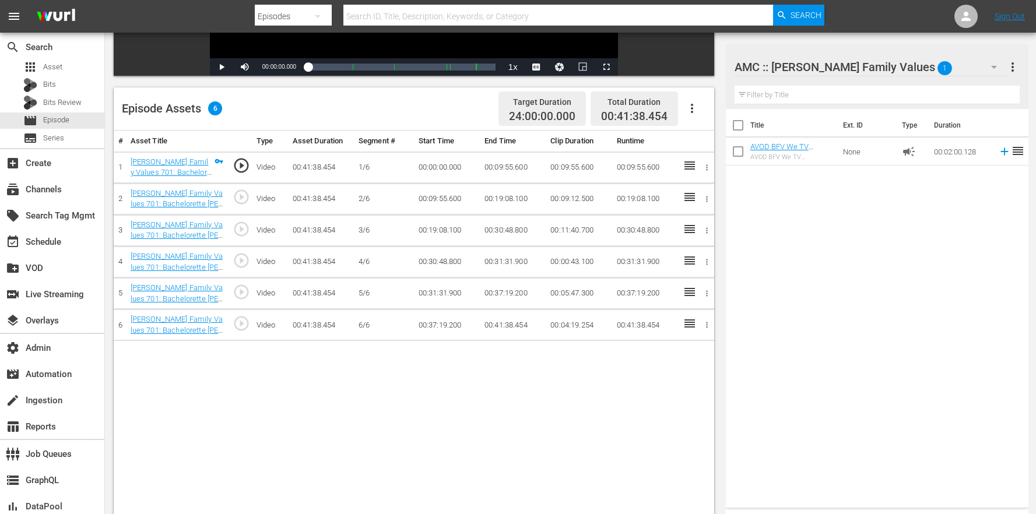
scroll to position [303, 0]
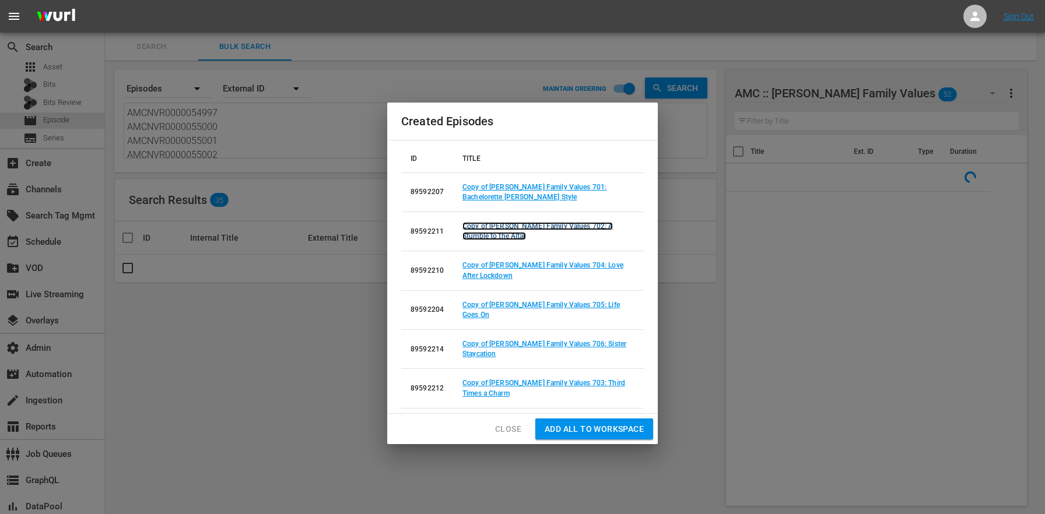
click at [534, 234] on link "Copy of Braxton Family Values 702: A Stumble to the Altar" at bounding box center [538, 231] width 150 height 18
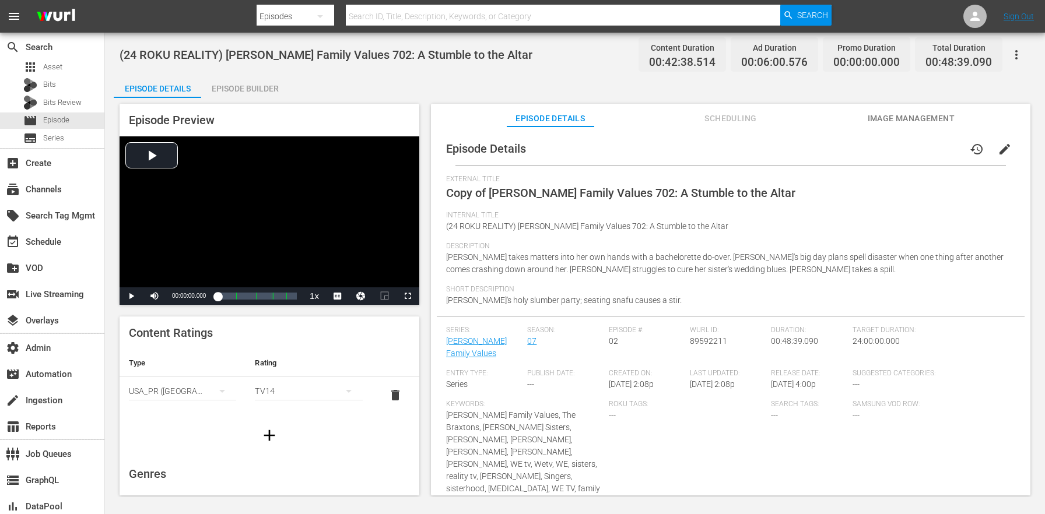
click at [998, 147] on span "edit" at bounding box center [1005, 149] width 14 height 14
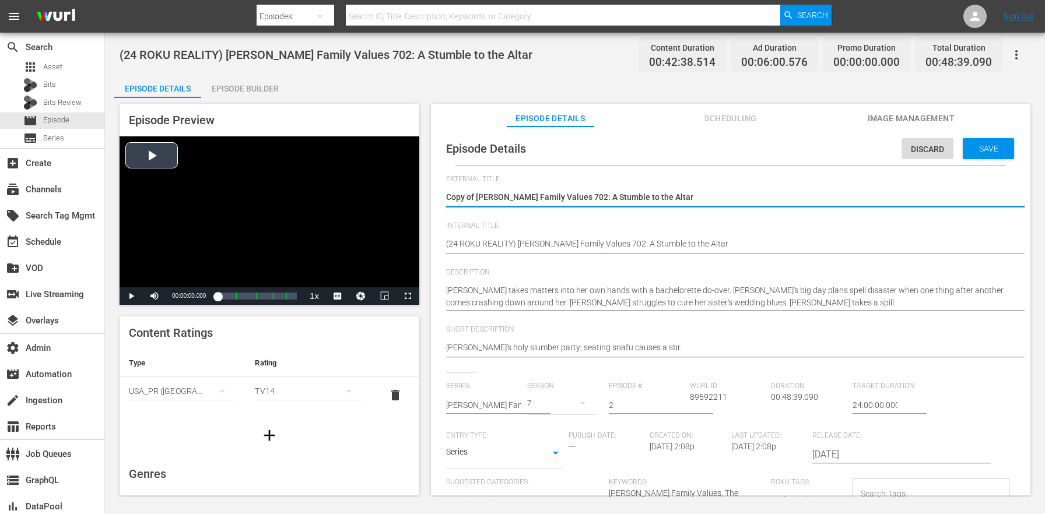
drag, startPoint x: 475, startPoint y: 195, endPoint x: 395, endPoint y: 187, distance: 80.9
click at [395, 187] on div "Episode Preview Video Player is loading. Play Video Play Mute Current Time 00:0…" at bounding box center [575, 301] width 923 height 407
type textarea "[PERSON_NAME] Family Values 702: A Stumble to the Altar"
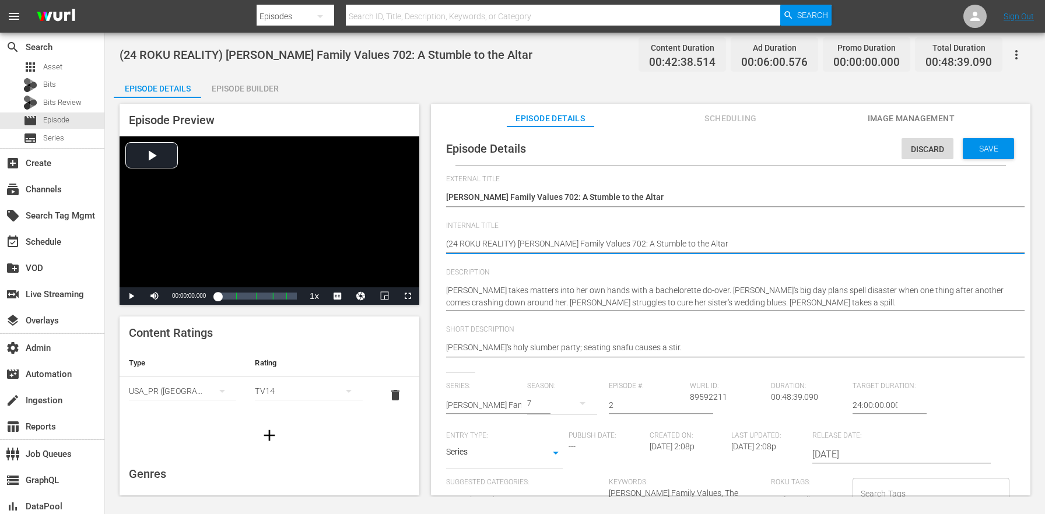
click at [502, 247] on textarea "(24 ROKU REALITY) Braxton Family Values 702: A Stumble to the Altar" at bounding box center [727, 245] width 563 height 14
type textarea "(24 ROKU B) Braxton Family Values 702: A Stumble to the Altar"
type textarea "(24 ROKU BF) Braxton Family Values 702: A Stumble to the Altar"
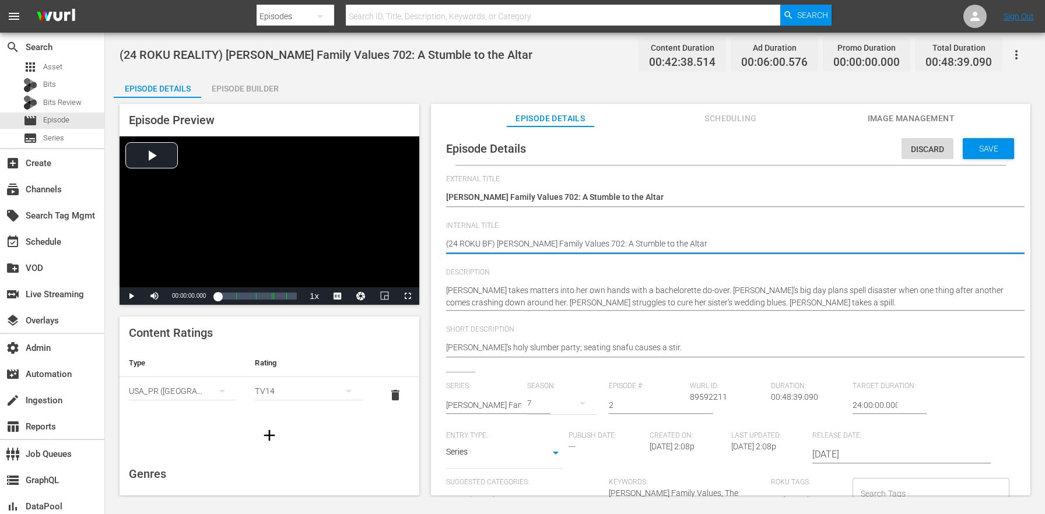
type textarea "(24 ROKU BFV) [PERSON_NAME] Family Values 702: A Stumble to the Altar"
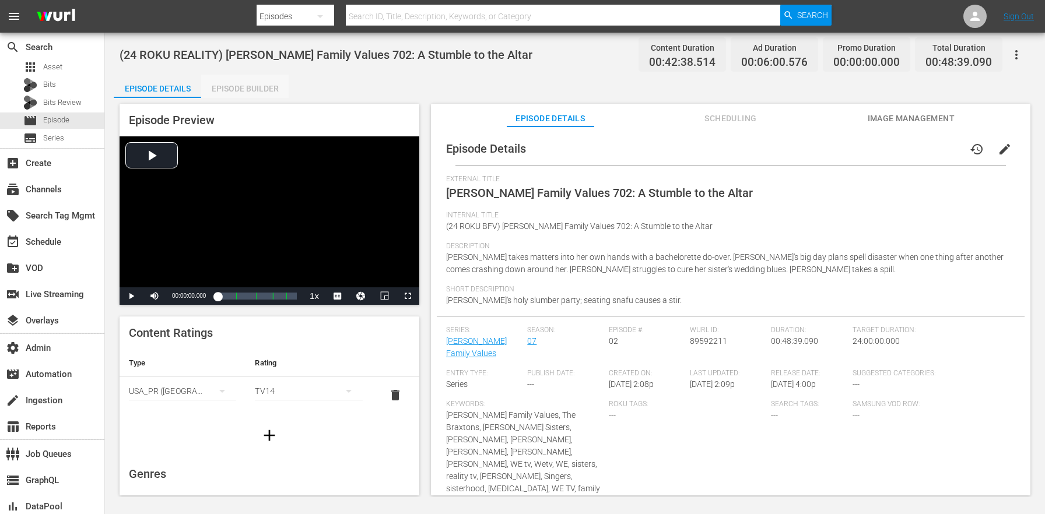
click at [247, 78] on div "Episode Builder" at bounding box center [244, 89] width 87 height 28
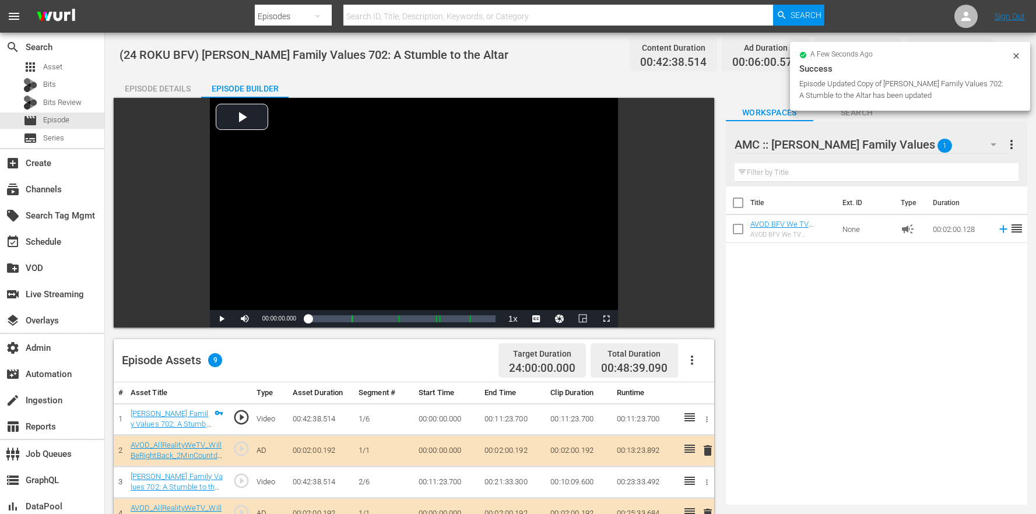
click at [696, 372] on button "button" at bounding box center [692, 360] width 28 height 28
click at [707, 421] on div "Clear Ads" at bounding box center [727, 421] width 79 height 28
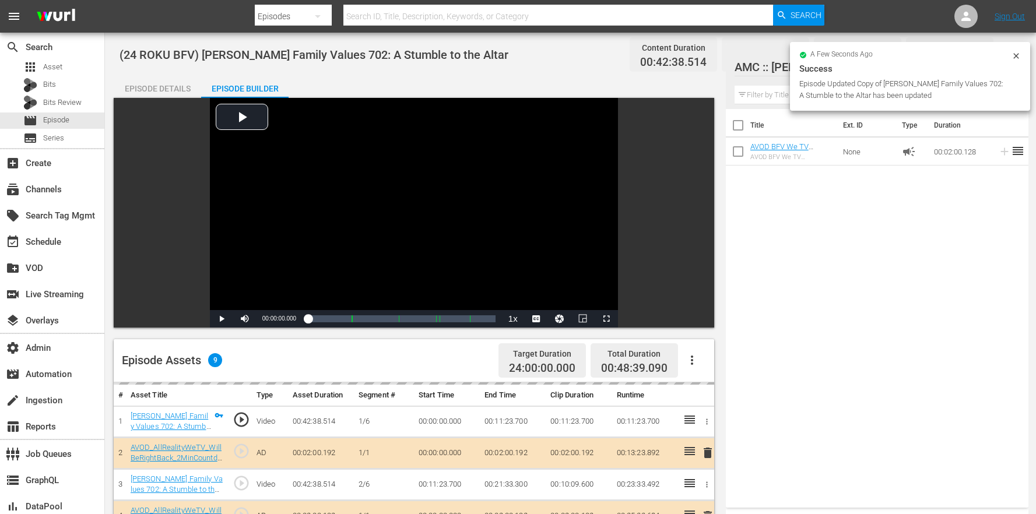
scroll to position [202, 0]
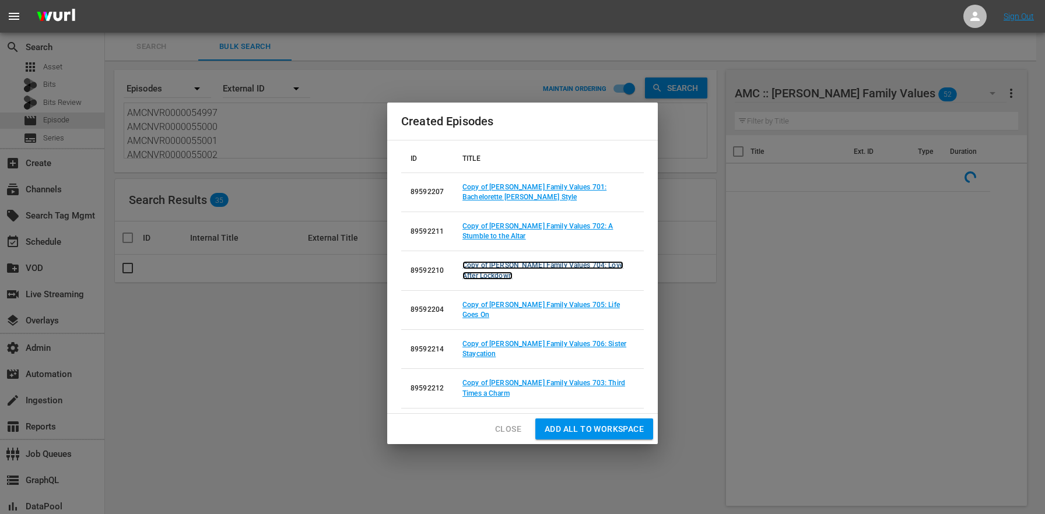
click at [562, 272] on link "Copy of Braxton Family Values 704: Love After Lockdown" at bounding box center [543, 270] width 161 height 18
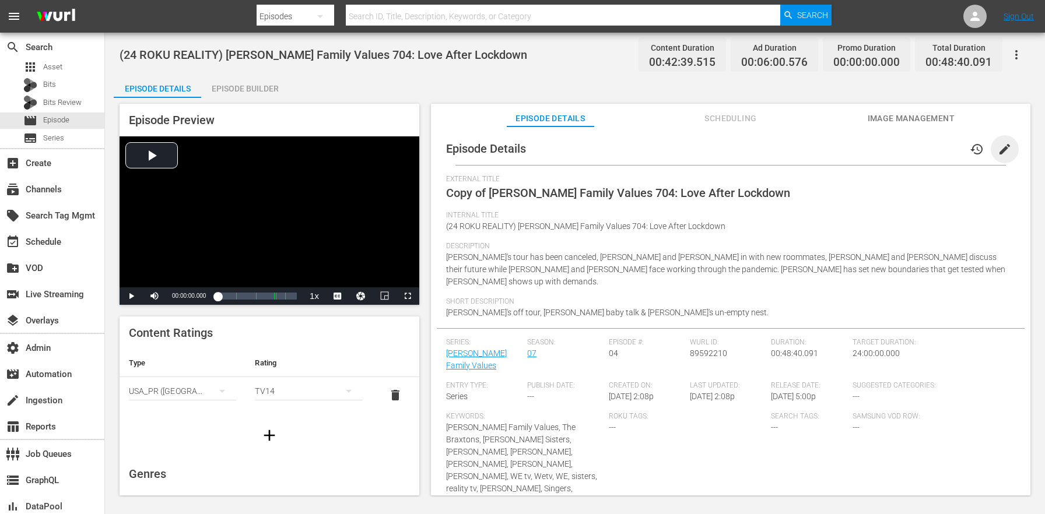
click at [999, 143] on span "edit" at bounding box center [1005, 149] width 14 height 14
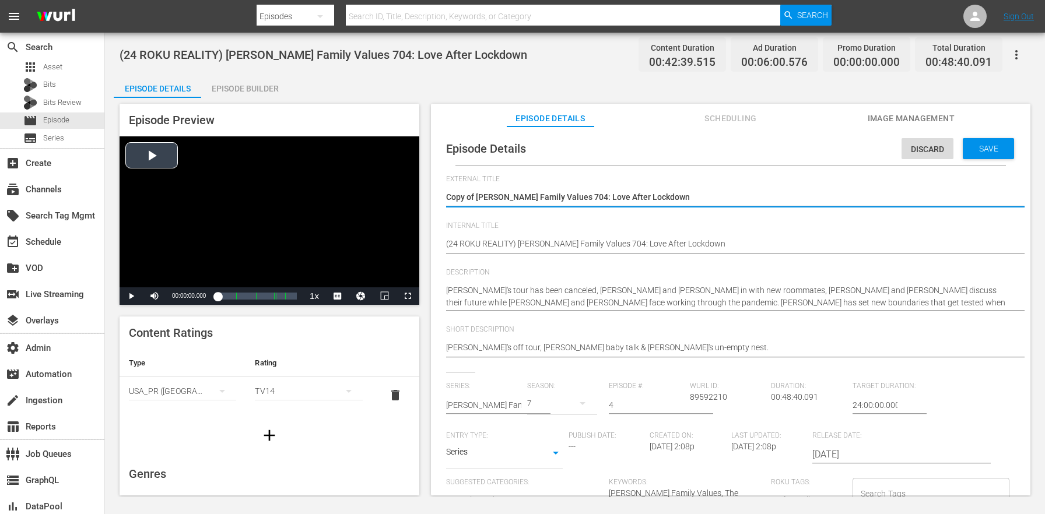
drag, startPoint x: 477, startPoint y: 195, endPoint x: 400, endPoint y: 181, distance: 78.7
click at [401, 183] on div "Episode Preview Video Player is loading. Play Video Play Mute Current Time 00:0…" at bounding box center [575, 301] width 923 height 407
type textarea "Braxton Family Values 704: Love After Lockdown"
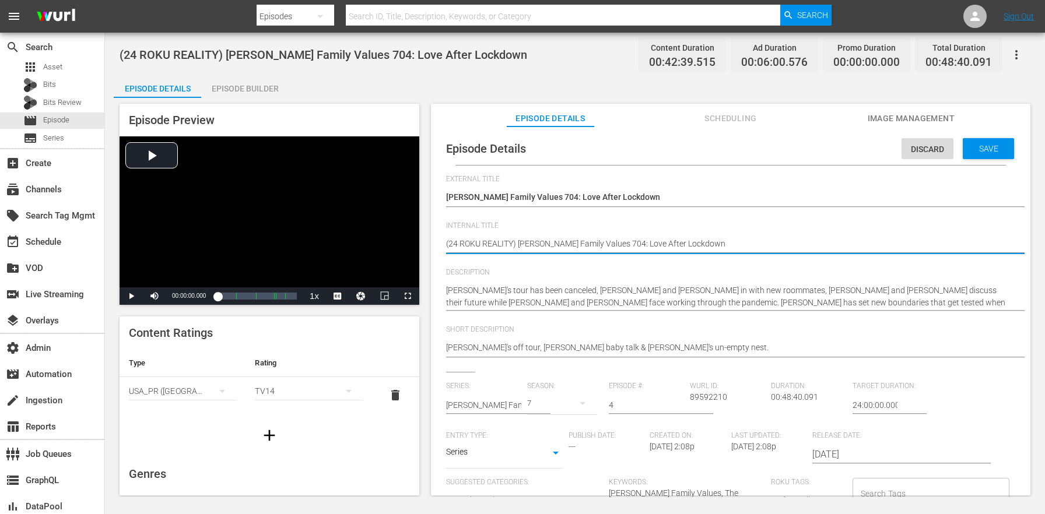
click at [502, 244] on textarea "(24 ROKU REALITY) Braxton Family Values 704: Love After Lockdown" at bounding box center [727, 245] width 563 height 14
type textarea "(24 ROKU B) Braxton Family Values 704: Love After Lockdown"
type textarea "(24 ROKU BF) Braxton Family Values 704: Love After Lockdown"
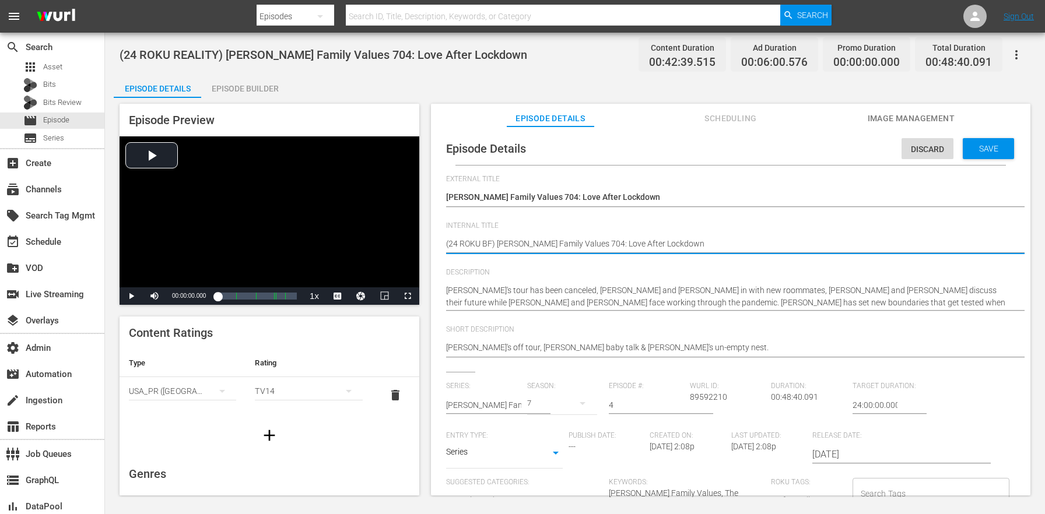
type textarea "(24 ROKU BFV) Braxton Family Values 704: Love After Lockdown"
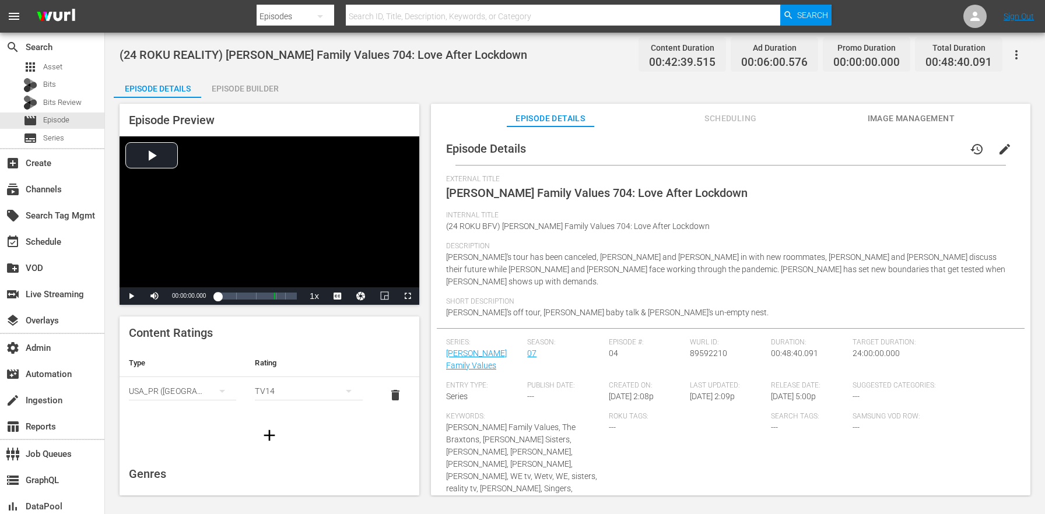
click at [288, 97] on div "Episode Builder" at bounding box center [244, 89] width 87 height 28
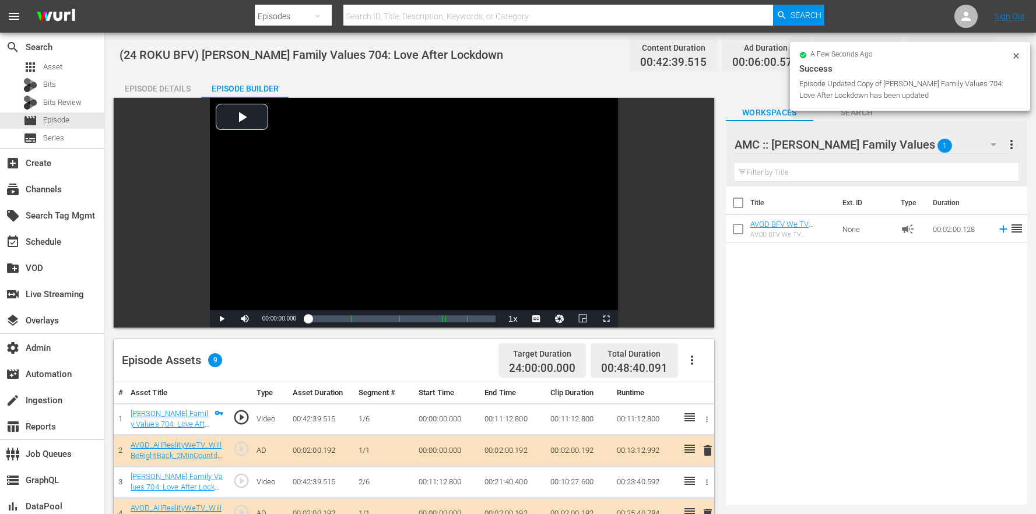
click at [687, 354] on icon "button" at bounding box center [692, 360] width 14 height 14
click at [720, 419] on div "Clear Ads" at bounding box center [727, 421] width 79 height 28
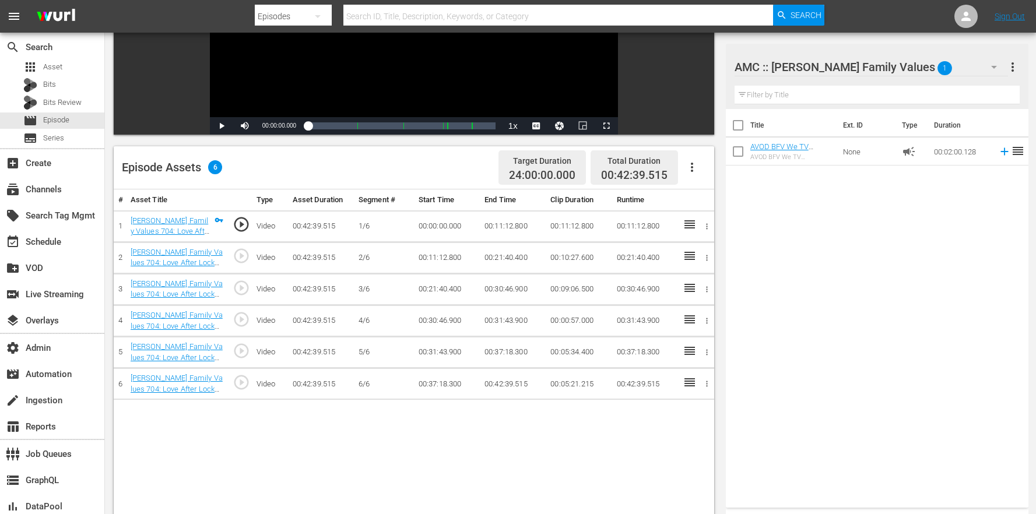
scroll to position [243, 0]
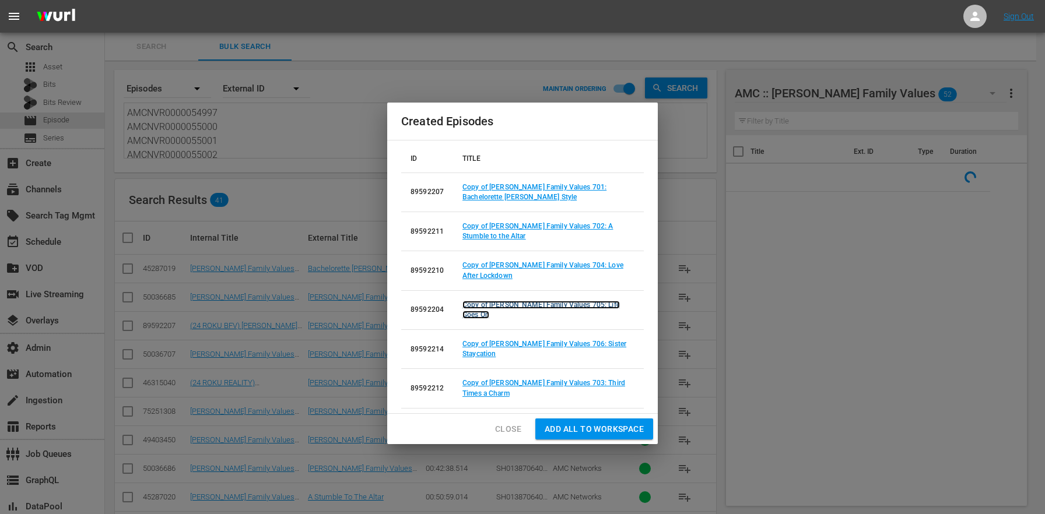
click at [574, 315] on link "Copy of Braxton Family Values 705: Life Goes On" at bounding box center [541, 310] width 157 height 18
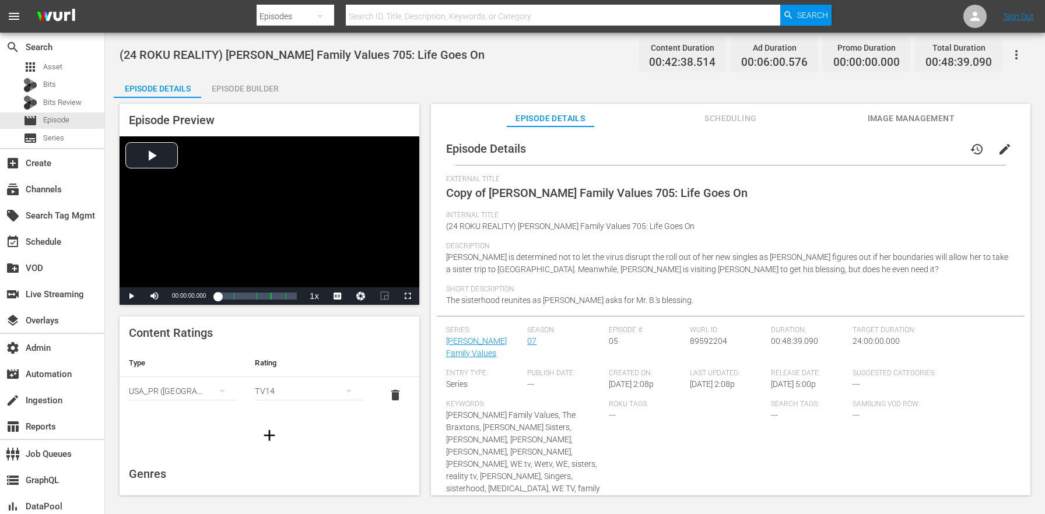
click at [998, 152] on span "edit" at bounding box center [1005, 149] width 14 height 14
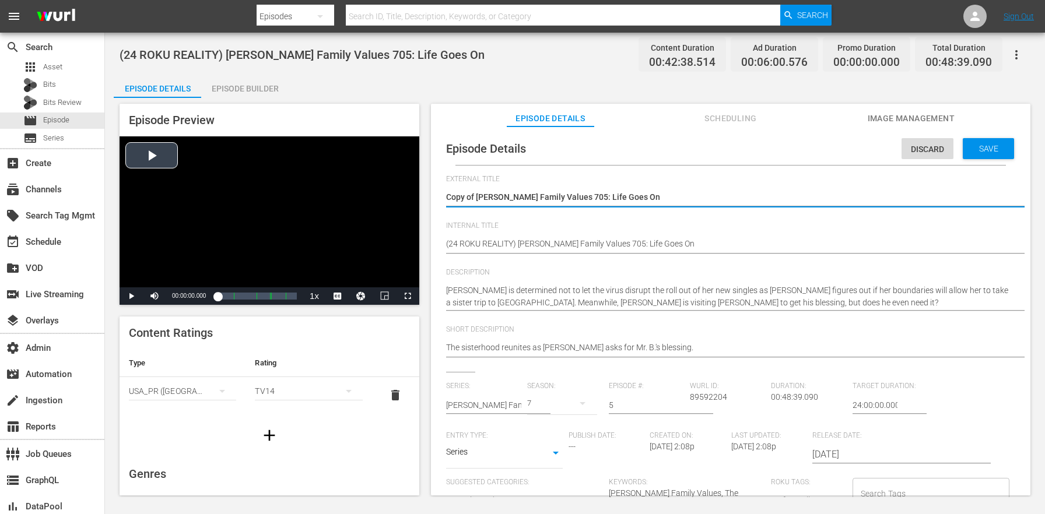
drag, startPoint x: 475, startPoint y: 194, endPoint x: 397, endPoint y: 184, distance: 79.4
click at [398, 184] on div "Episode Preview Video Player is loading. Play Video Play Mute Current Time 00:0…" at bounding box center [575, 301] width 923 height 407
type textarea "Braxton Family Values 705: Life Goes On"
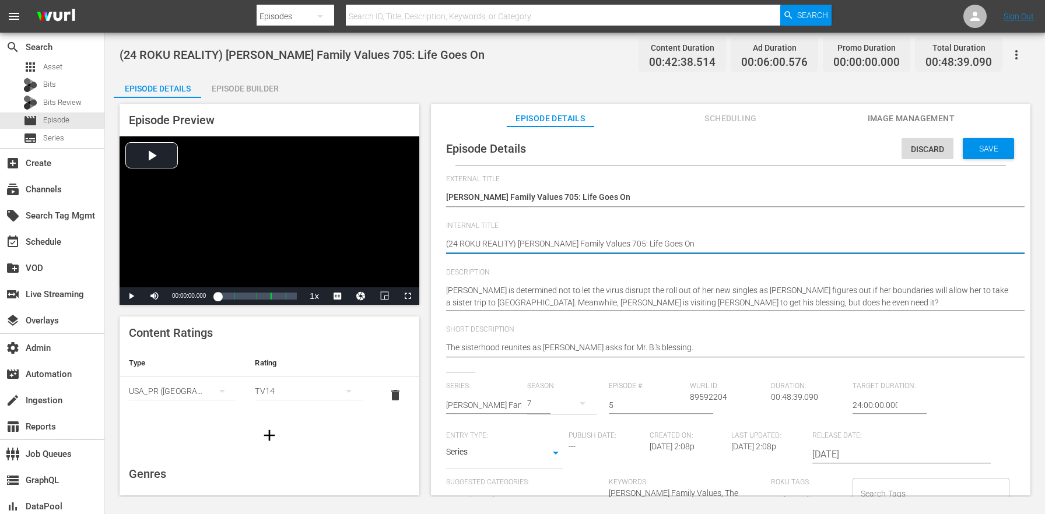
click at [501, 248] on textarea "(24 ROKU REALITY) Braxton Family Values 705: Life Goes On" at bounding box center [727, 245] width 563 height 14
type textarea "(24 ROKU B) Braxton Family Values 705: Life Goes On"
type textarea "(24 ROKU BF) Braxton Family Values 705: Life Goes On"
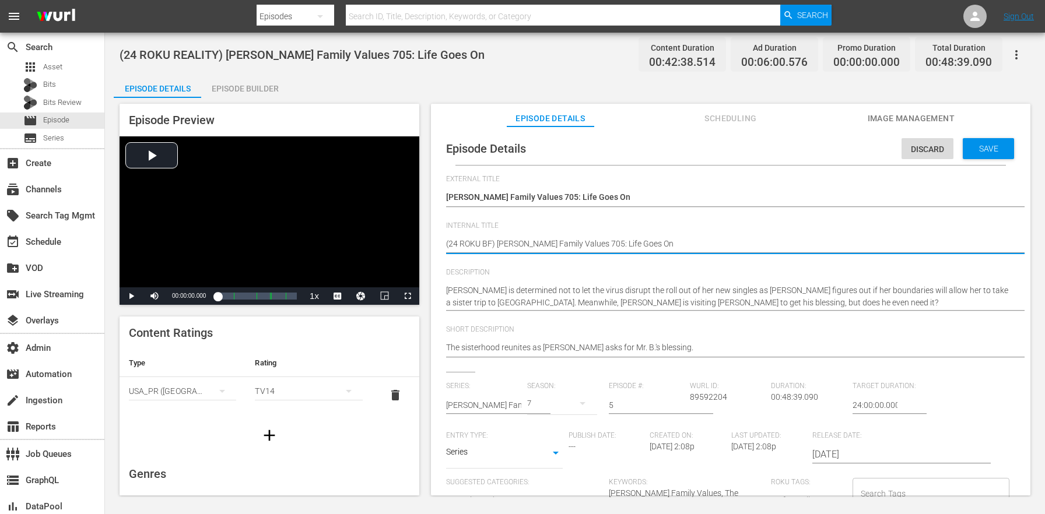
type textarea "(24 ROKU BFV) Braxton Family Values 705: Life Goes On"
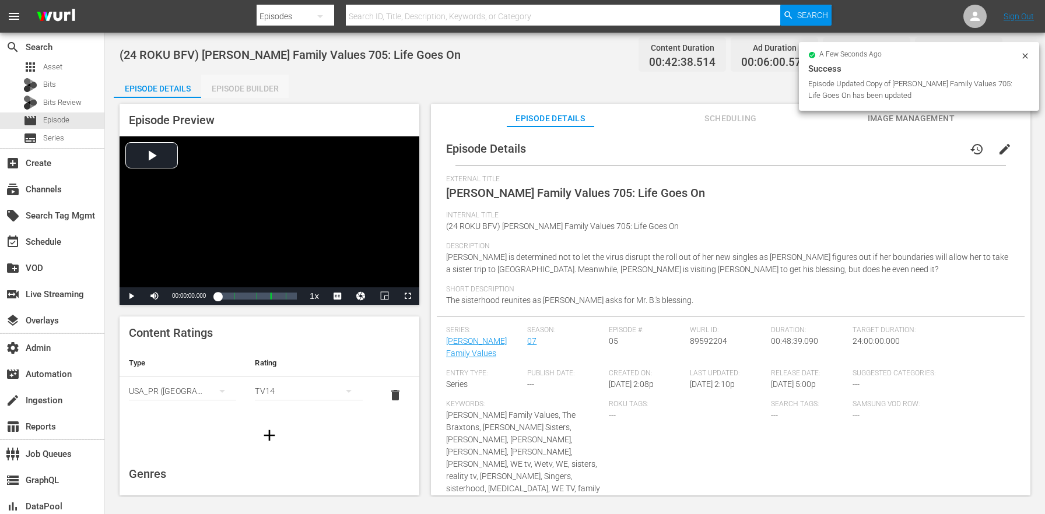
click at [247, 86] on div "Episode Builder" at bounding box center [244, 89] width 87 height 28
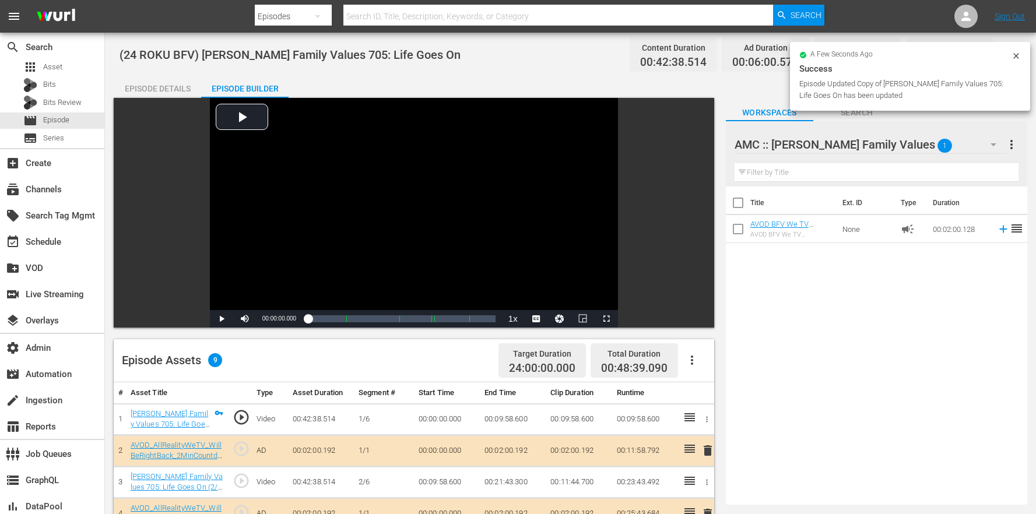
click at [703, 363] on button "button" at bounding box center [692, 360] width 28 height 28
click at [723, 413] on div "Clear Ads" at bounding box center [727, 421] width 79 height 28
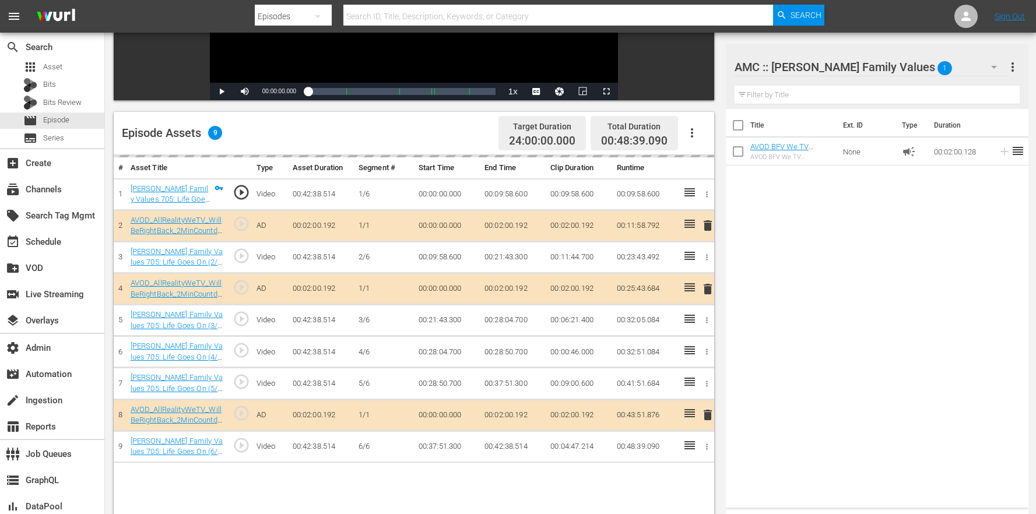
scroll to position [303, 0]
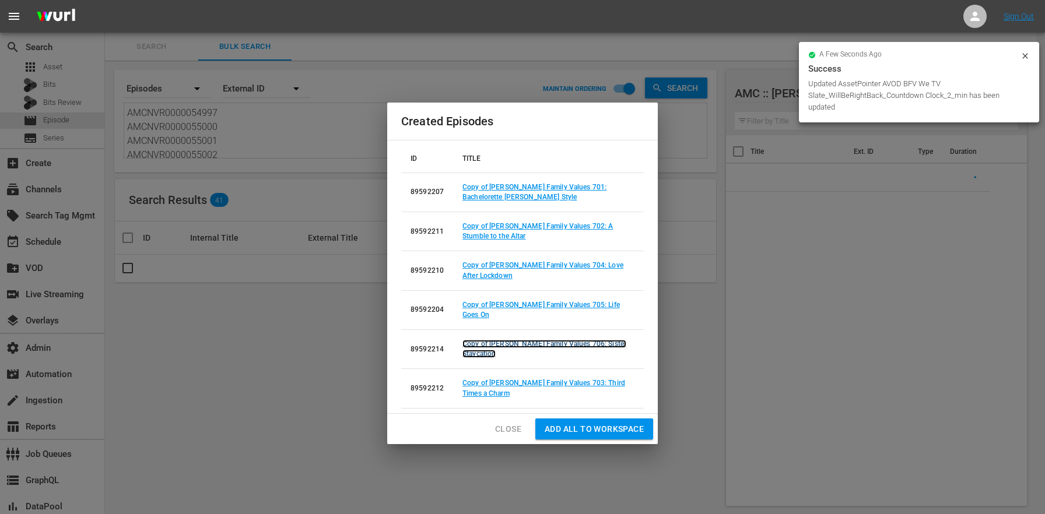
click at [548, 348] on link "Copy of Braxton Family Values 706: Sister Staycation" at bounding box center [545, 349] width 164 height 18
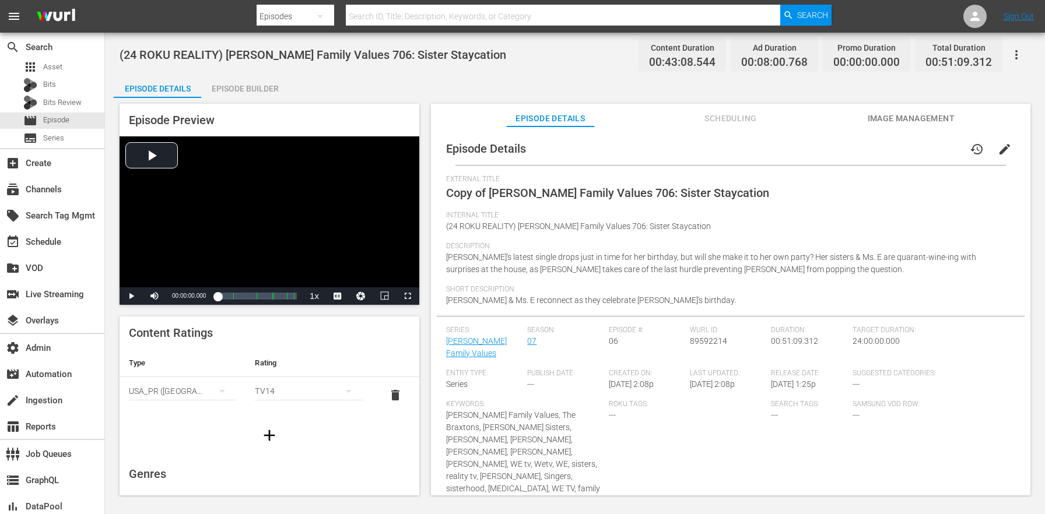
click at [998, 147] on span "edit" at bounding box center [1005, 149] width 14 height 14
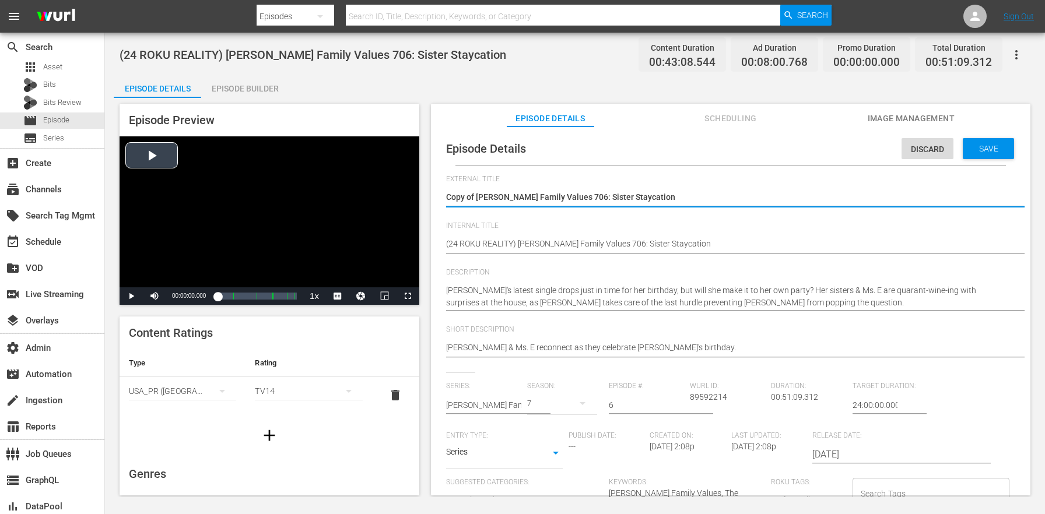
drag, startPoint x: 477, startPoint y: 195, endPoint x: 367, endPoint y: 175, distance: 111.5
click at [367, 176] on div "Episode Preview Video Player is loading. Play Video Play Mute Current Time 00:0…" at bounding box center [575, 301] width 923 height 407
type textarea "Braxton Family Values 706: Sister Staycation"
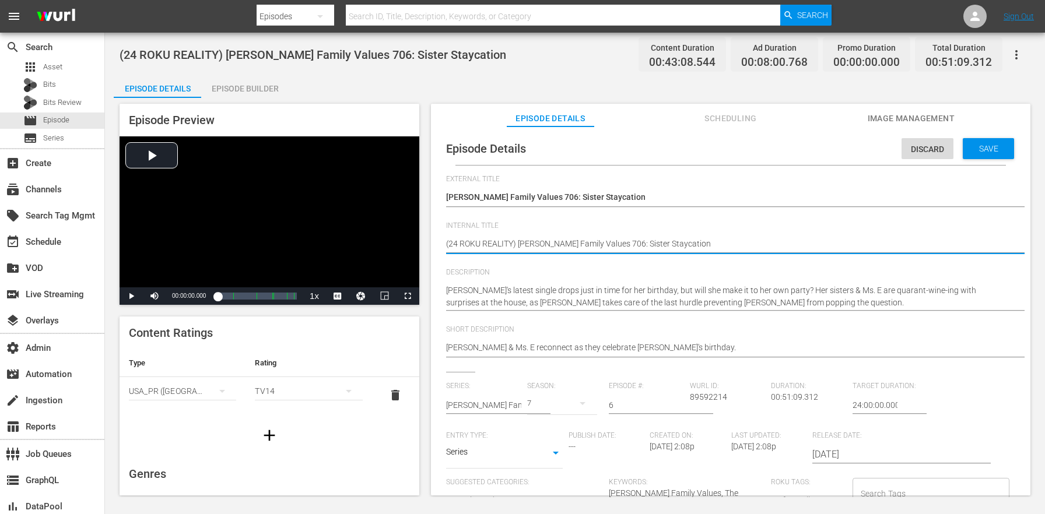
click at [503, 239] on textarea "(24 ROKU REALITY) Braxton Family Values 706: Sister Staycation" at bounding box center [727, 245] width 563 height 14
type textarea "(24 ROKU B) Braxton Family Values 706: Sister Staycation"
type textarea "(24 ROKU BF) Braxton Family Values 706: Sister Staycation"
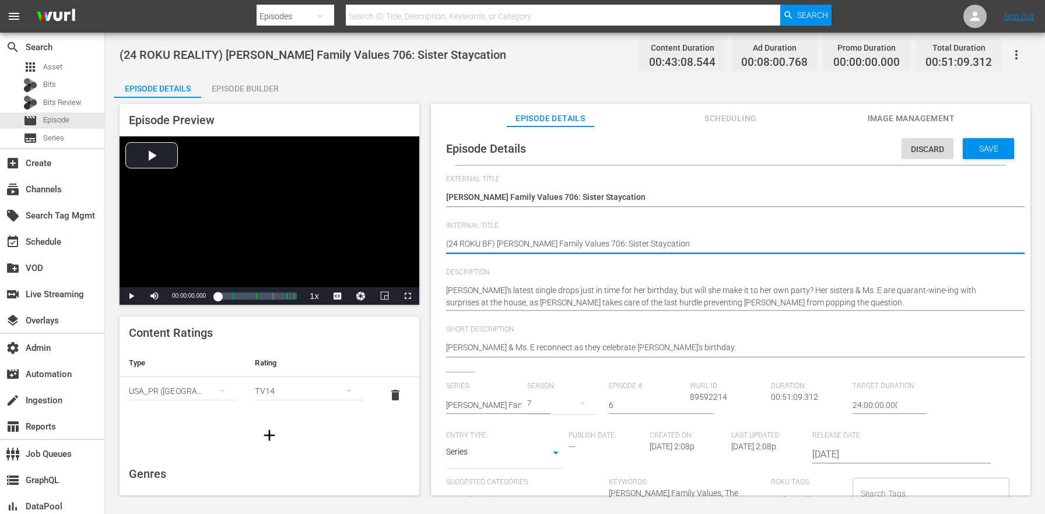
type textarea "(24 ROKU BFV) Braxton Family Values 706: Sister Staycation"
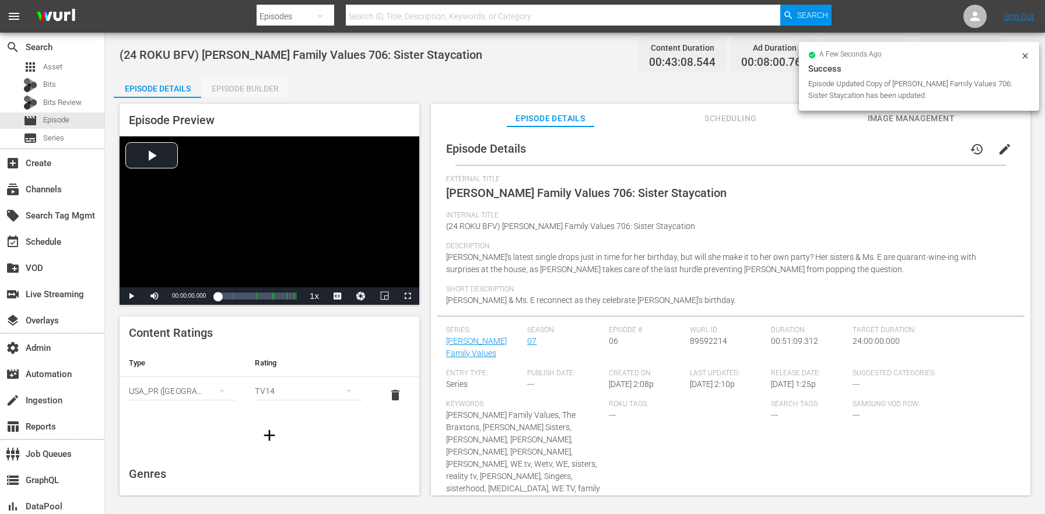
click at [234, 85] on div "Episode Builder" at bounding box center [244, 89] width 87 height 28
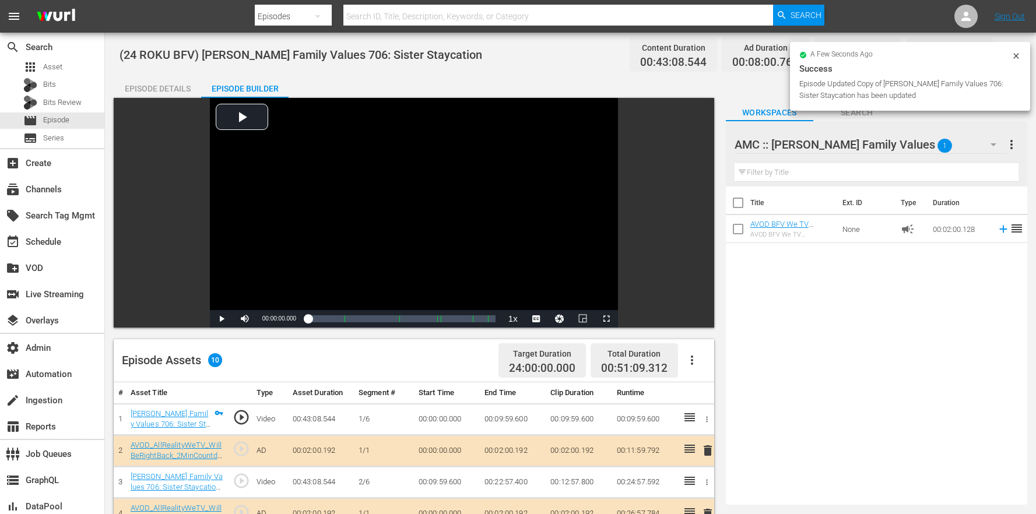
click at [708, 365] on div "Episode Assets 10 Target Duration 24:00:00.000 Total Duration 00:51:09.312" at bounding box center [414, 360] width 601 height 43
click at [696, 367] on button "button" at bounding box center [692, 360] width 28 height 28
click at [703, 425] on div "Clear Ads" at bounding box center [727, 421] width 79 height 28
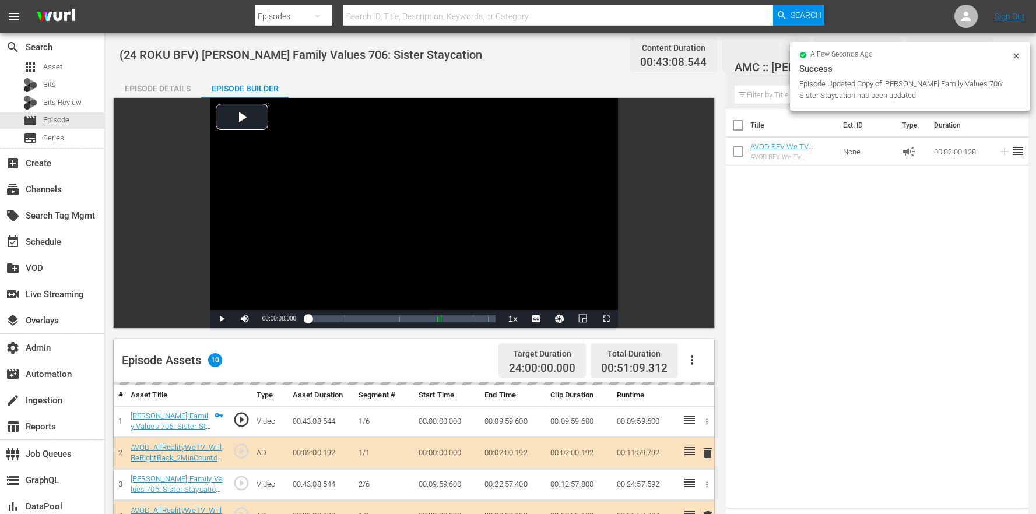
scroll to position [209, 0]
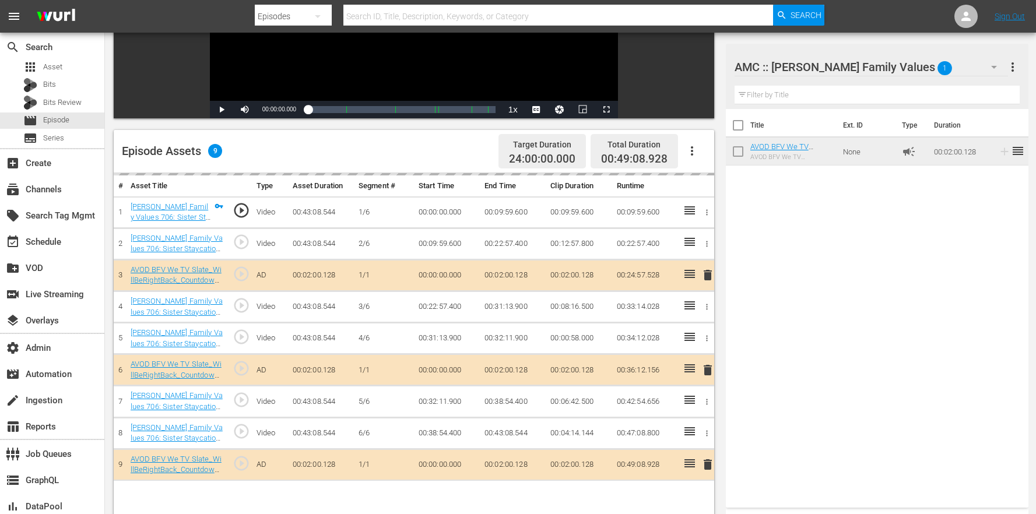
click at [800, 319] on div "Title Ext. ID Type Duration AVOD BFV We TV Slate_WillBeRightBack_Countdown Cloc…" at bounding box center [877, 306] width 303 height 394
click at [859, 332] on div "Title Ext. ID Type Duration AVOD BFV We TV Slate_WillBeRightBack_Countdown Cloc…" at bounding box center [877, 306] width 303 height 394
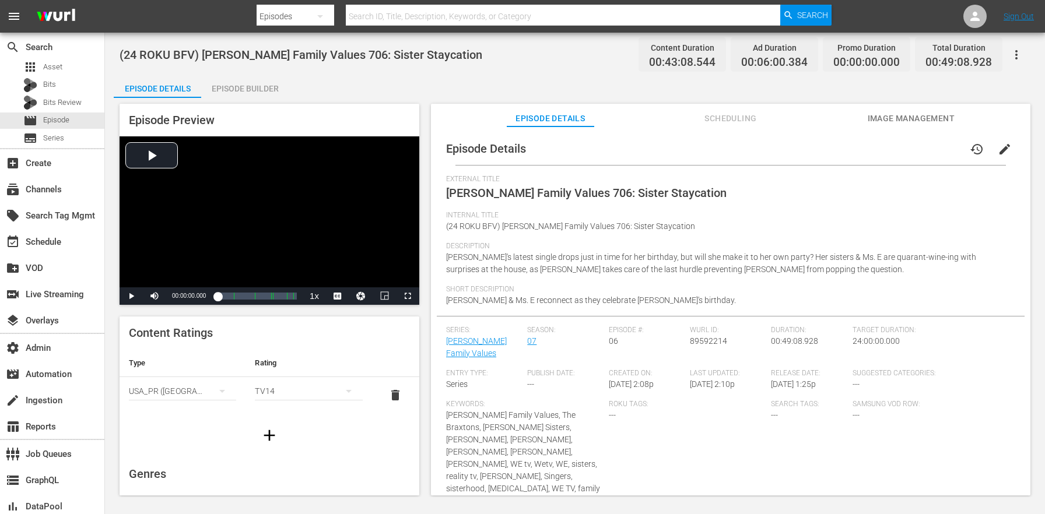
click at [274, 85] on div "Episode Builder" at bounding box center [244, 89] width 87 height 28
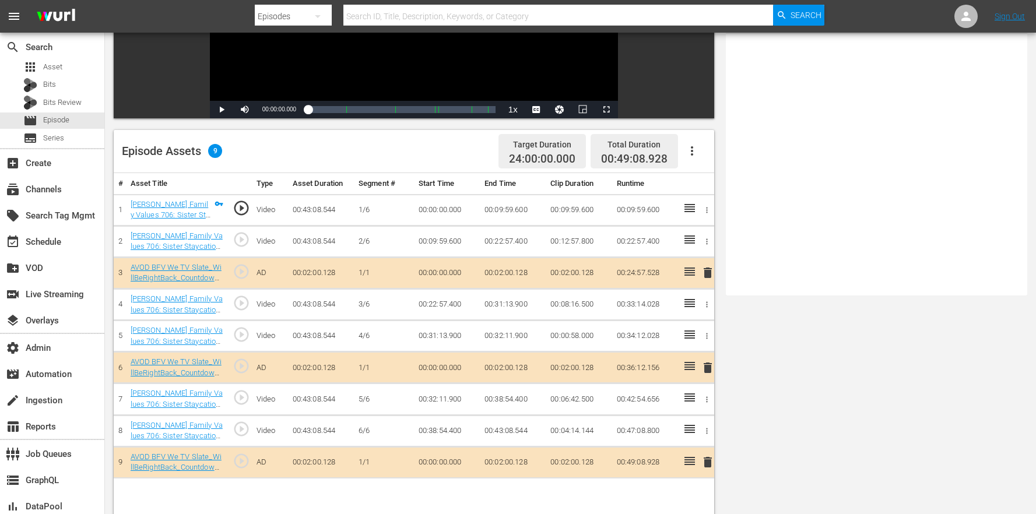
scroll to position [303, 0]
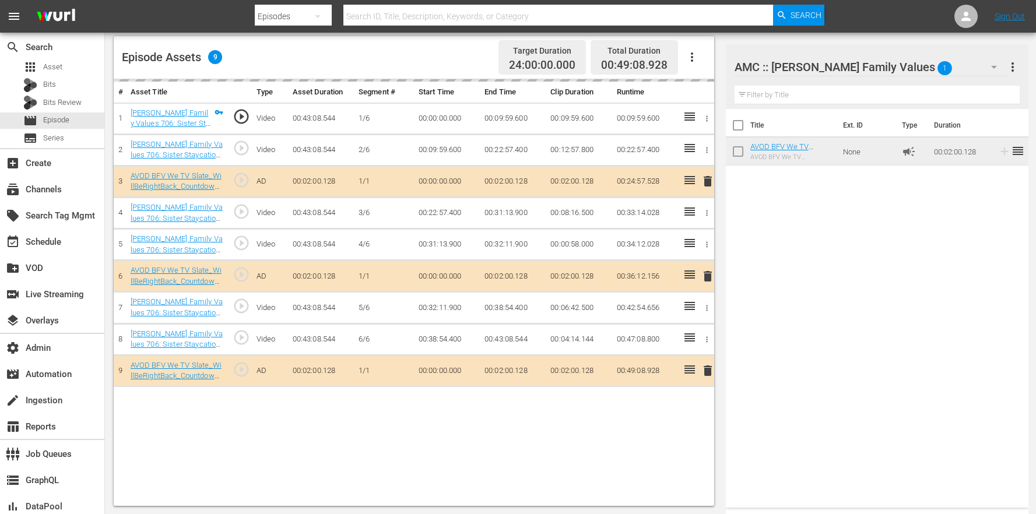
click at [560, 453] on div "# Asset Title Type Asset Duration Segment # Start Time End Time Clip Duration R…" at bounding box center [414, 292] width 601 height 427
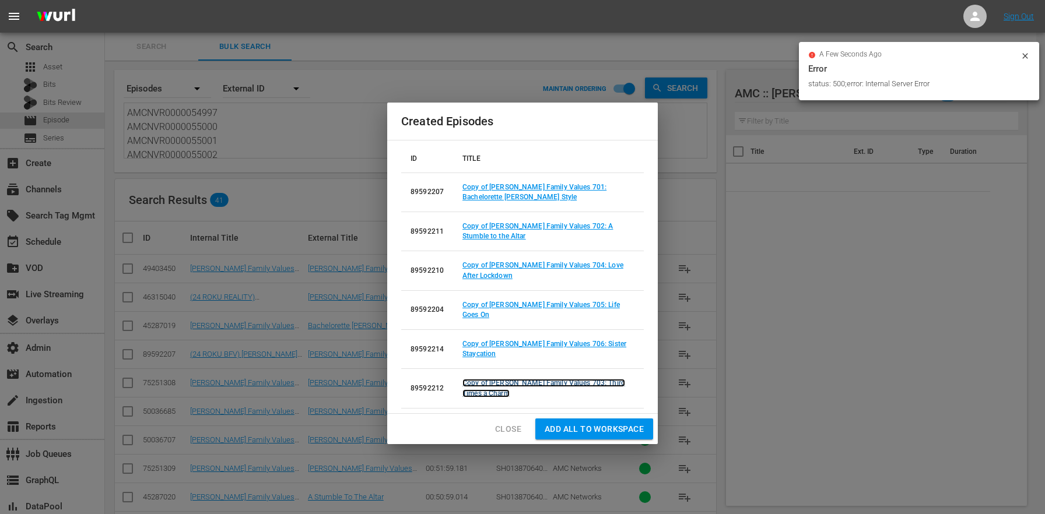
click at [528, 379] on link "Copy of Braxton Family Values 703: Third Times a Charm" at bounding box center [544, 388] width 163 height 18
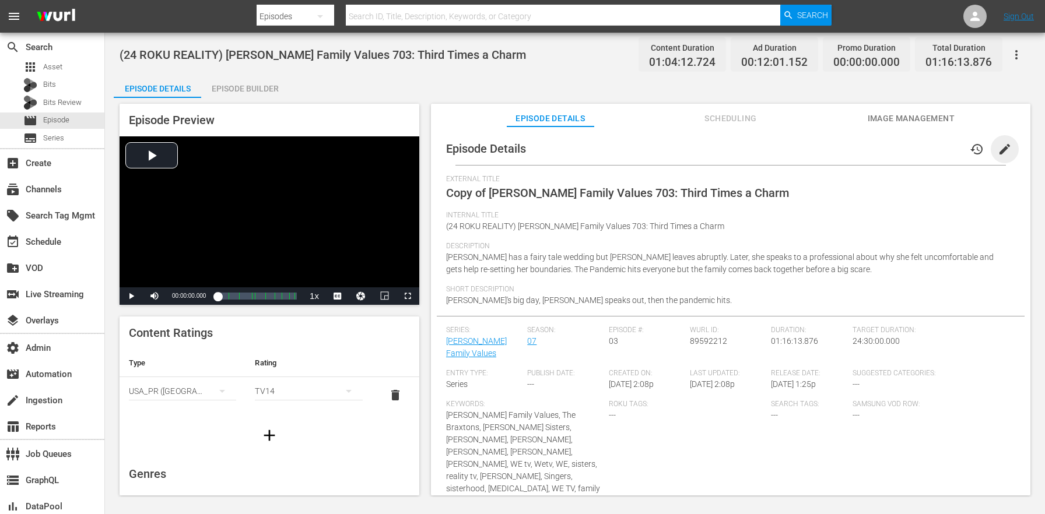
click at [998, 154] on span "edit" at bounding box center [1005, 149] width 14 height 14
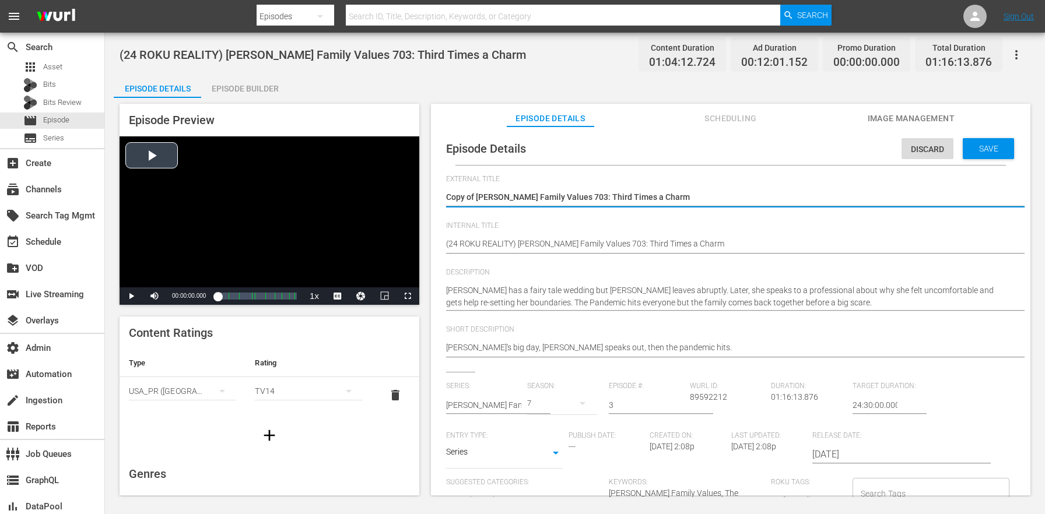
drag, startPoint x: 476, startPoint y: 197, endPoint x: 367, endPoint y: 188, distance: 108.8
click at [367, 188] on div "Episode Preview Video Player is loading. Play Video Play Mute Current Time 00:0…" at bounding box center [575, 301] width 923 height 407
type textarea "[PERSON_NAME] Family Values 703: Third Times a Charm"
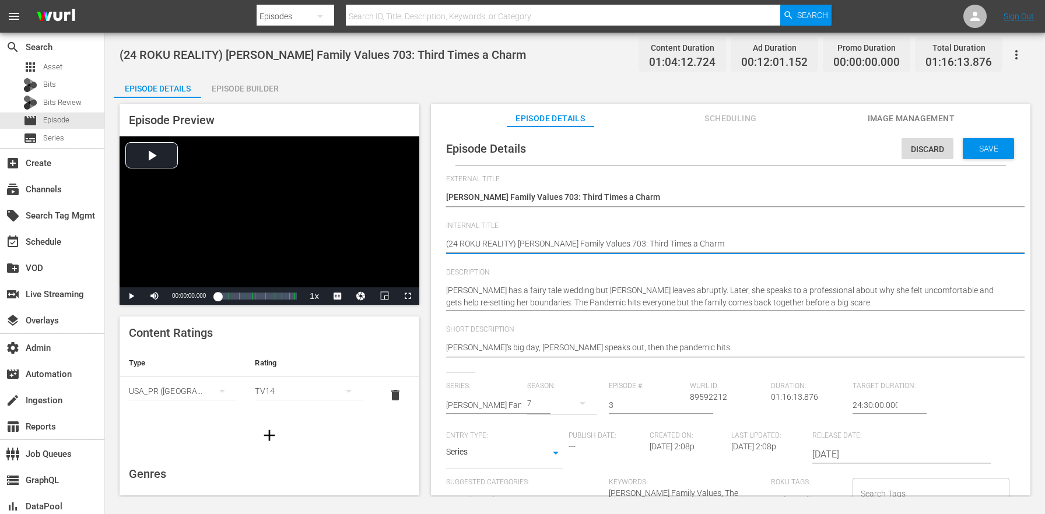
click at [499, 244] on textarea "(24 ROKU REALITY) Braxton Family Values 703: Third Times a Charm" at bounding box center [727, 245] width 563 height 14
type textarea "(24 ROKU B) Braxton Family Values 703: Third Times a Charm"
type textarea "(24 ROKU BF) Braxton Family Values 703: Third Times a Charm"
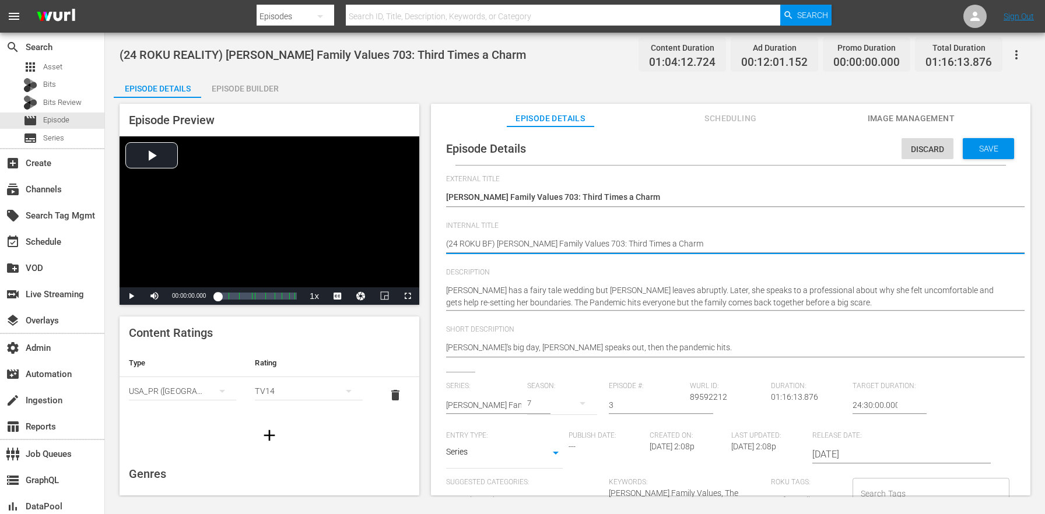
type textarea "(24 ROKU BFV) [PERSON_NAME] Family Values 703: Third Times a Charm"
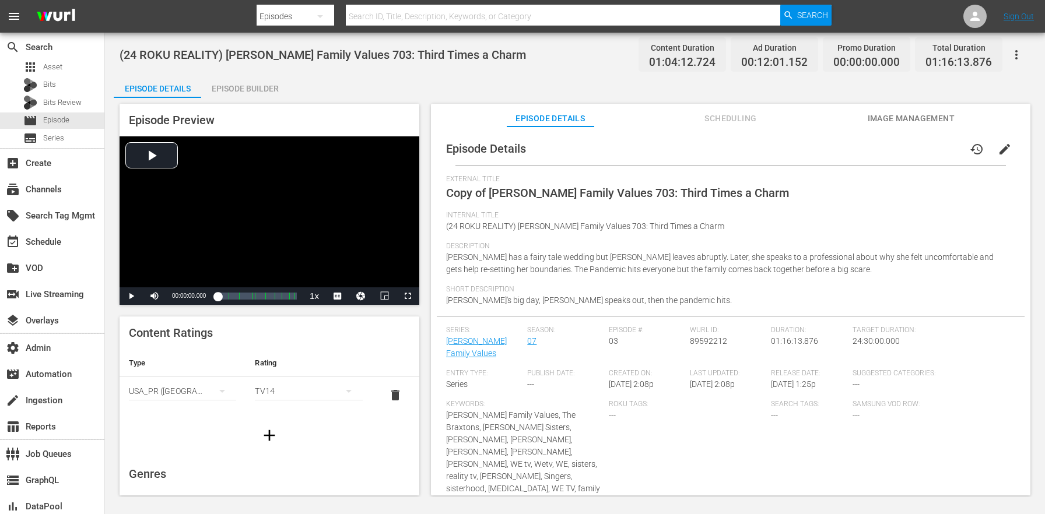
click at [530, 238] on div "Internal Title (24 ROKU REALITY) Braxton Family Values 703: Third Times a Charm" at bounding box center [730, 226] width 569 height 31
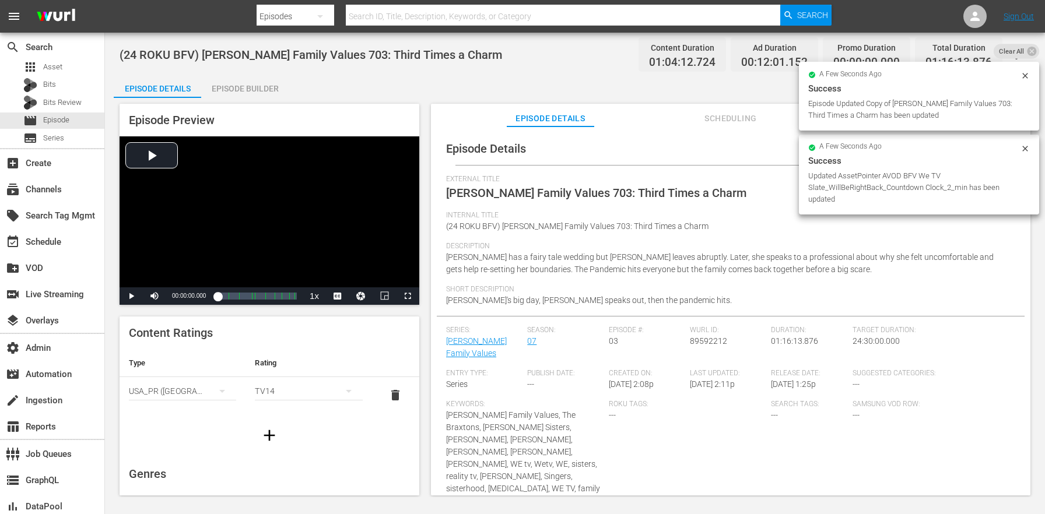
click at [251, 90] on div "Episode Builder" at bounding box center [244, 89] width 87 height 28
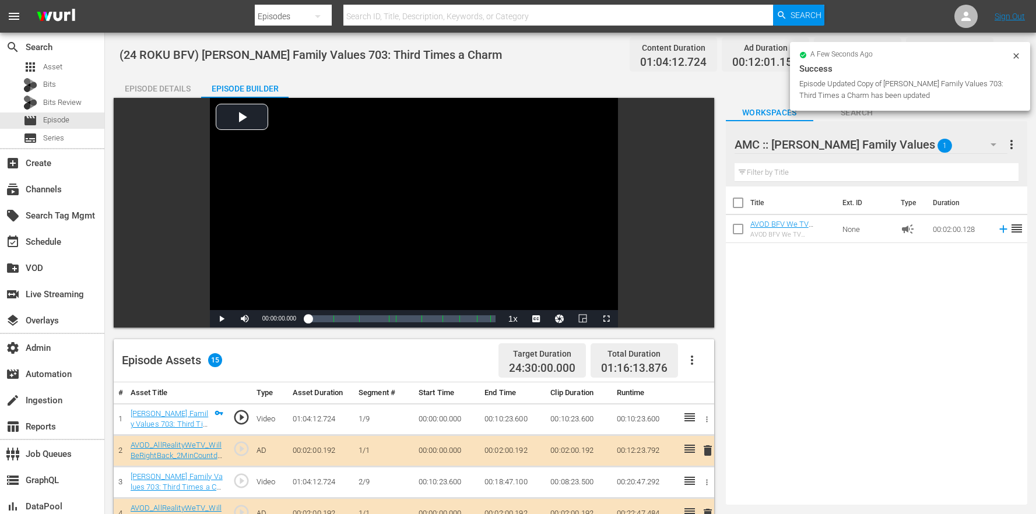
click at [691, 358] on icon "button" at bounding box center [692, 360] width 14 height 14
click at [734, 423] on div "Clear Ads" at bounding box center [727, 421] width 79 height 28
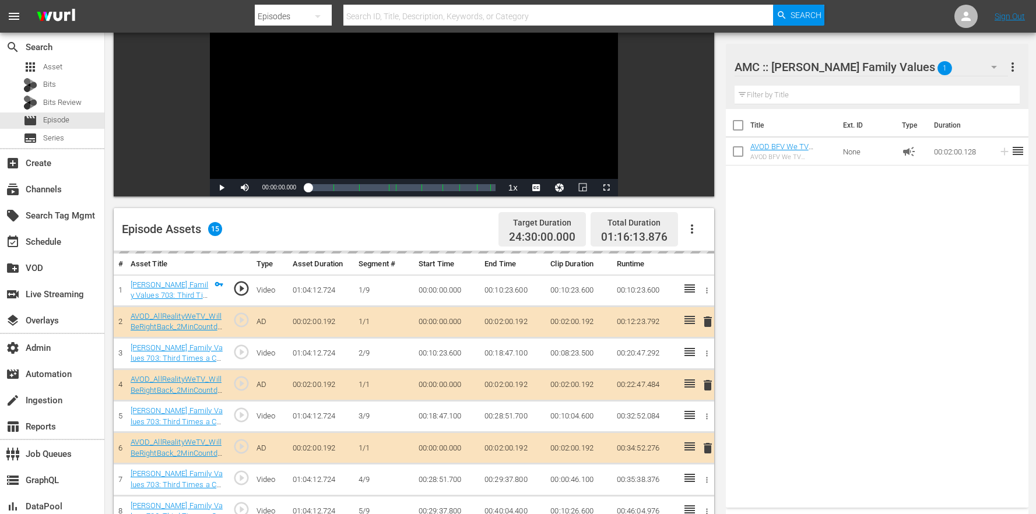
scroll to position [124, 0]
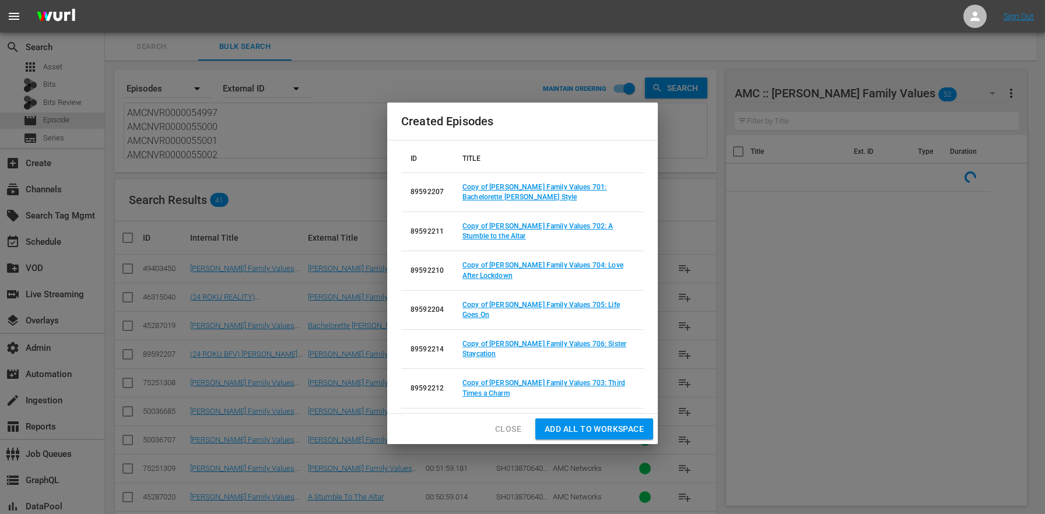
click at [512, 422] on span "Close" at bounding box center [508, 429] width 26 height 15
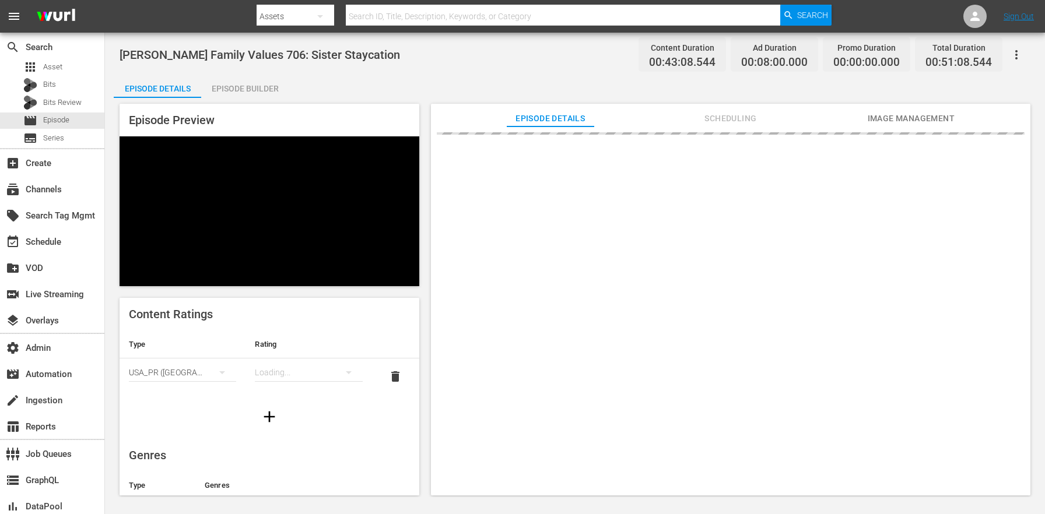
click at [274, 89] on div "Episode Builder" at bounding box center [244, 89] width 87 height 28
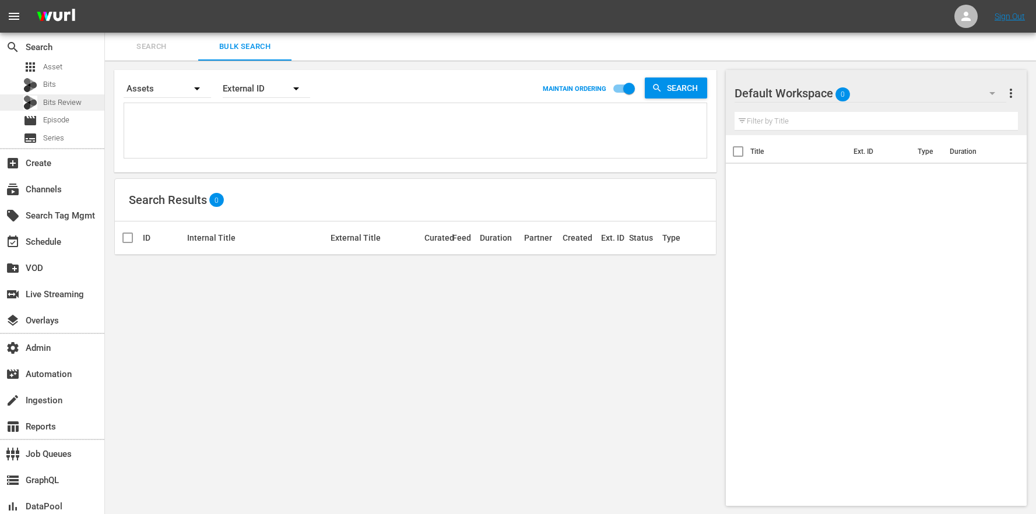
click at [38, 105] on div "Bits Review" at bounding box center [52, 102] width 58 height 16
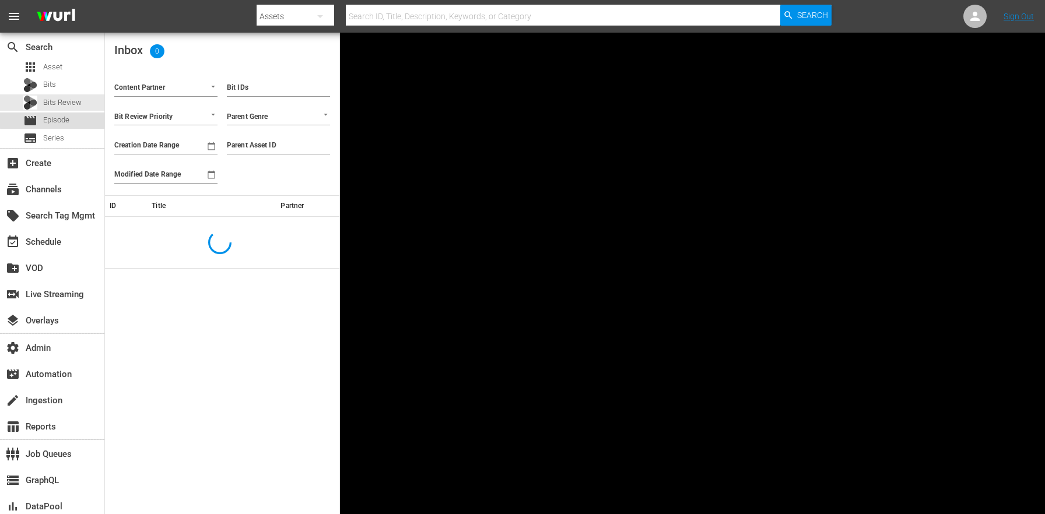
click at [53, 117] on span "Episode" at bounding box center [56, 120] width 26 height 12
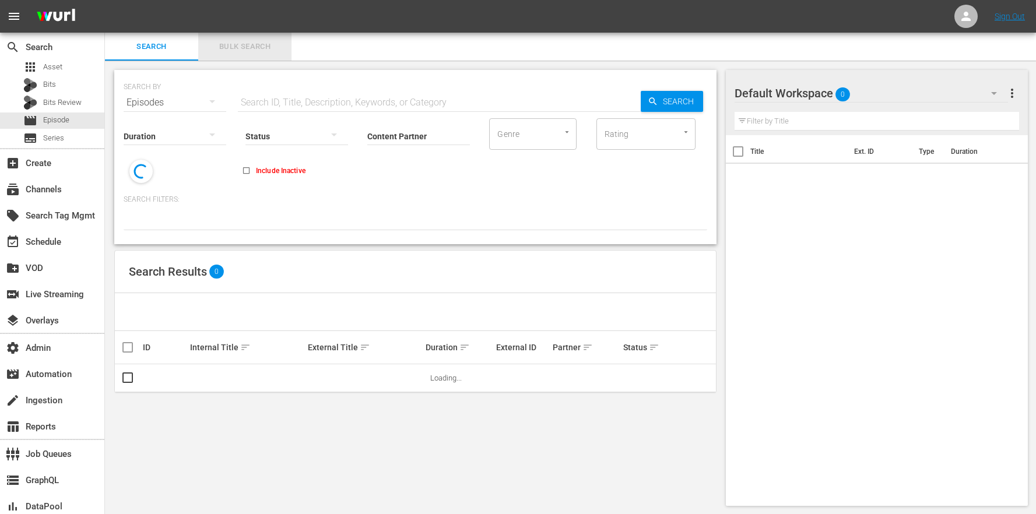
click at [267, 33] on button "Bulk Search" at bounding box center [244, 47] width 93 height 28
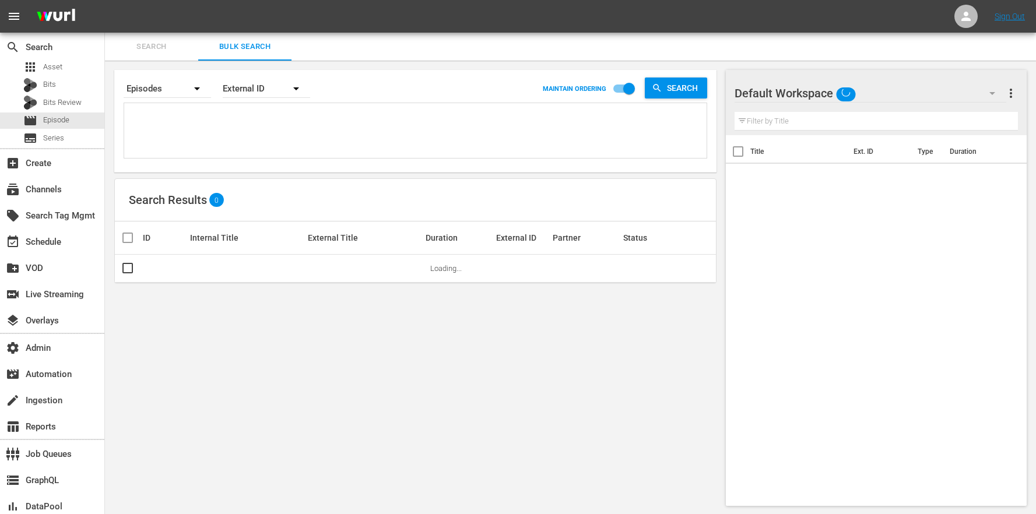
click at [225, 132] on textarea at bounding box center [417, 132] width 580 height 53
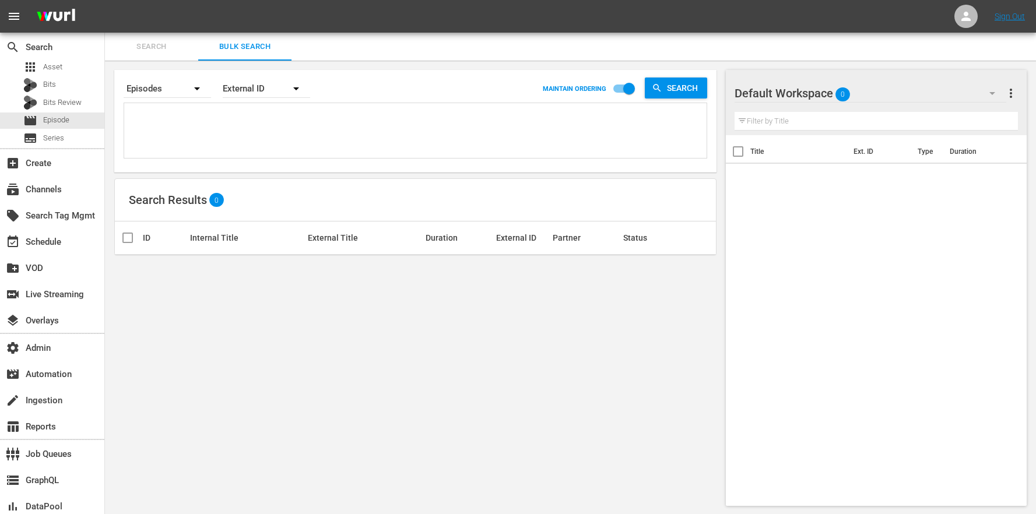
paste textarea "(24 ROKU BFV)"
type textarea "(24 ROKU BFV)"
drag, startPoint x: 228, startPoint y: 134, endPoint x: 51, endPoint y: 83, distance: 184.4
click at [105, 0] on div "search Search apps Asset Bits Bits Review movie Episode subtitles Series add_bo…" at bounding box center [570, 0] width 931 height 0
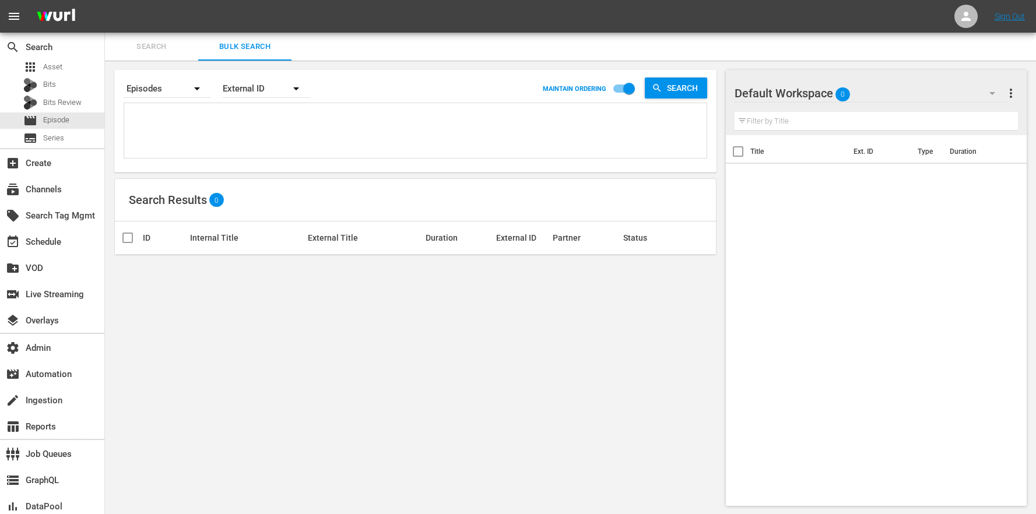
paste textarea "AMCNVR0000054997 AMCNVR0000055000 AMCNVR0000055001 AMCNVR0000055002 AMCNVR00000…"
type textarea "AMCNVR0000054997 AMCNVR0000055000 AMCNVR0000055001 AMCNVR0000055002 AMCNVR00000…"
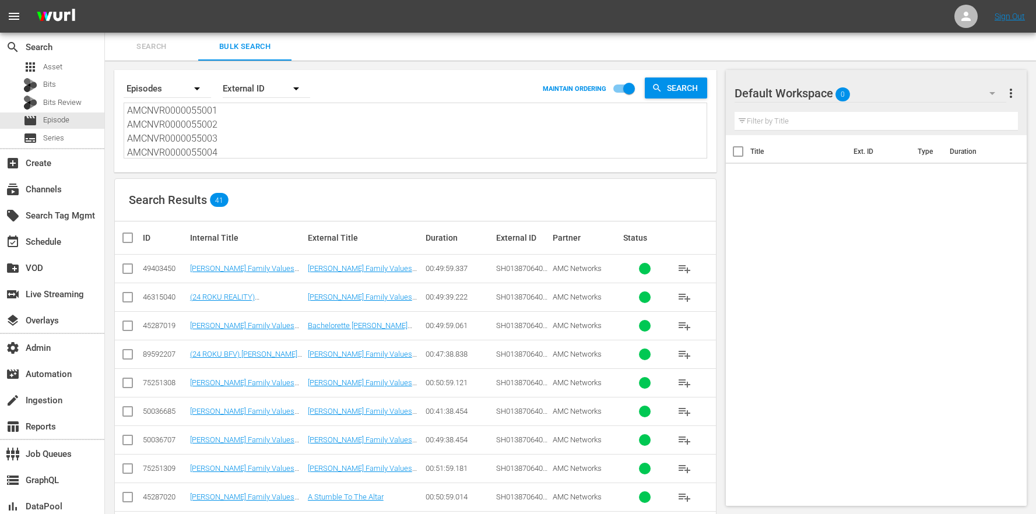
type textarea "AMCNVR0000054997 AMCNVR0000055000 AMCNVR0000055001 AMCNVR0000055002 AMCNVR00000…"
click at [129, 351] on input "checkbox" at bounding box center [128, 357] width 14 height 14
checkbox input "true"
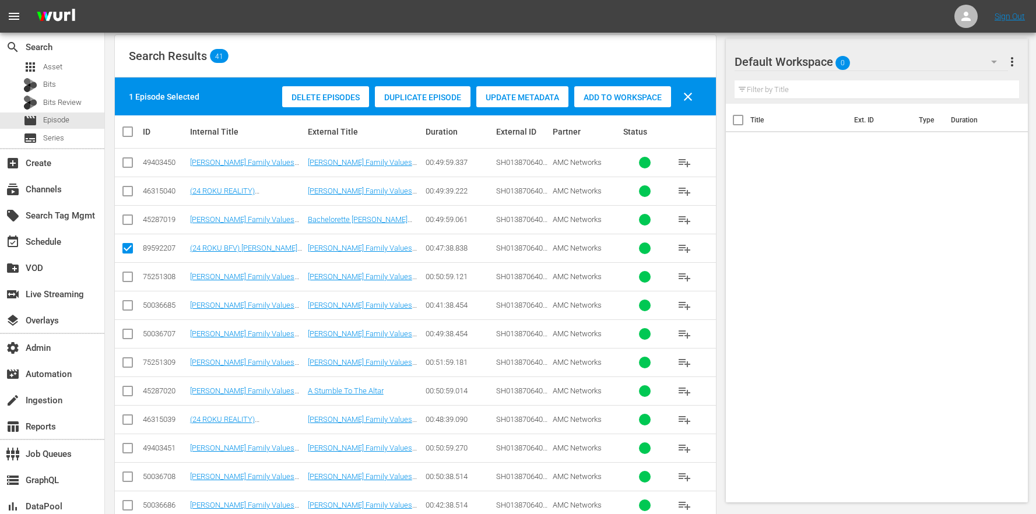
scroll to position [273, 0]
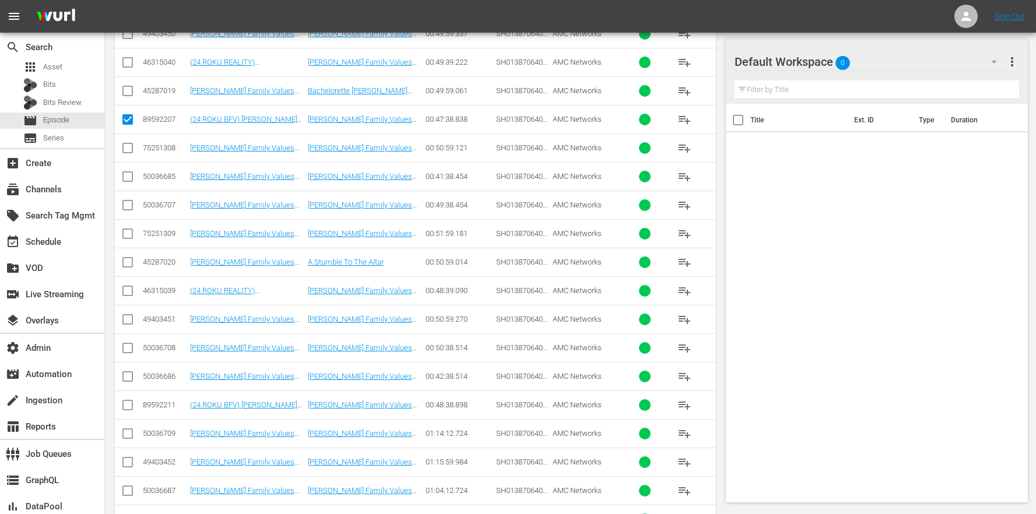
click at [133, 407] on input "checkbox" at bounding box center [128, 408] width 14 height 14
checkbox input "true"
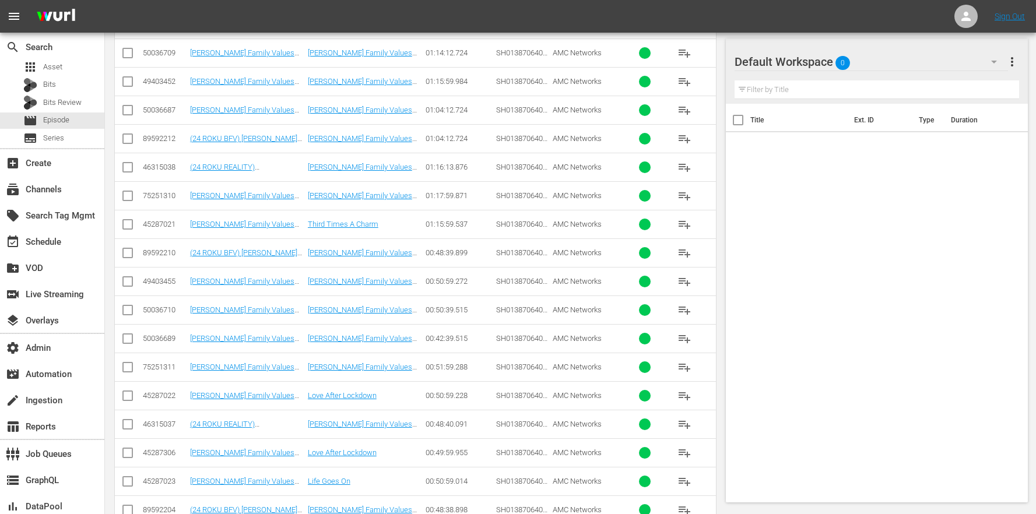
click at [129, 139] on input "checkbox" at bounding box center [128, 141] width 14 height 14
checkbox input "true"
click at [128, 261] on input "checkbox" at bounding box center [128, 255] width 14 height 14
checkbox input "true"
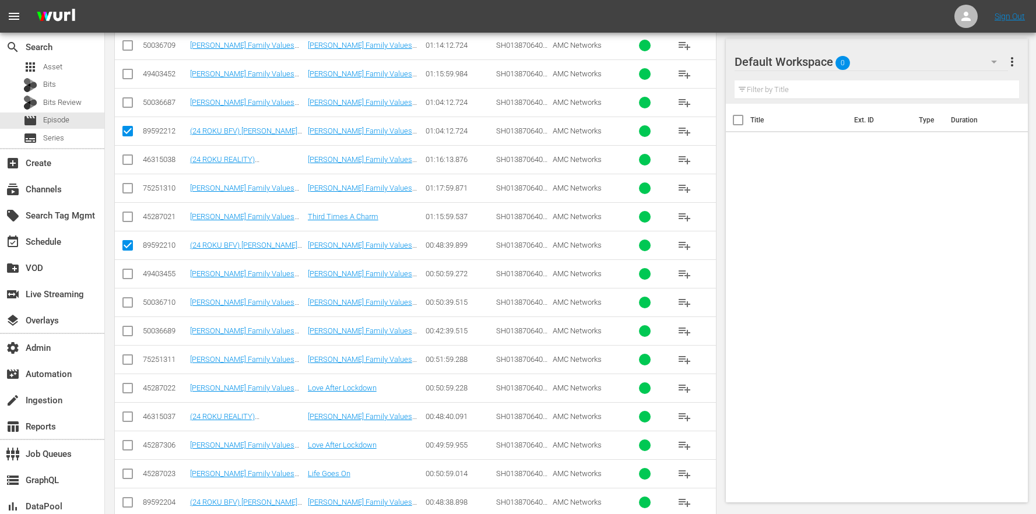
scroll to position [831, 0]
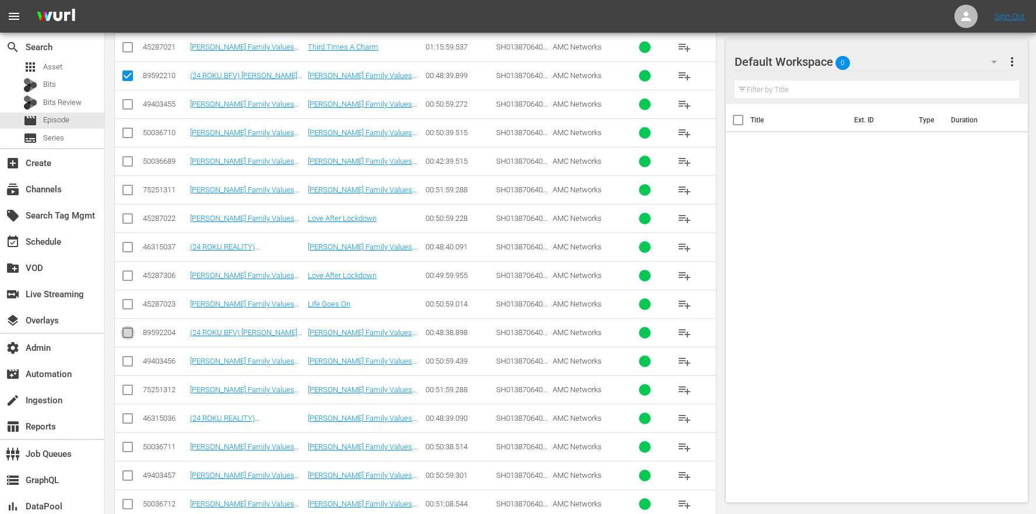
click at [128, 330] on input "checkbox" at bounding box center [128, 335] width 14 height 14
checkbox input "true"
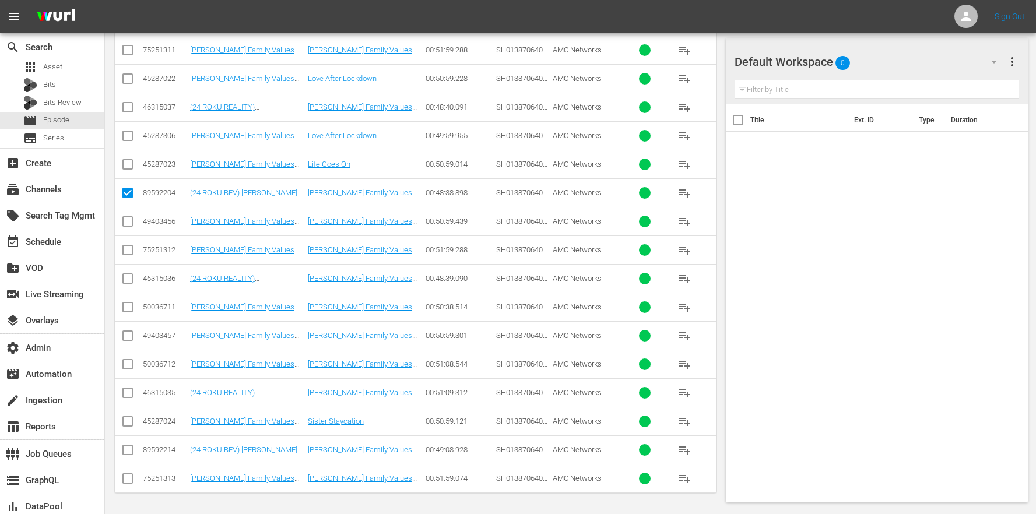
click at [134, 450] on input "checkbox" at bounding box center [128, 453] width 14 height 14
checkbox input "true"
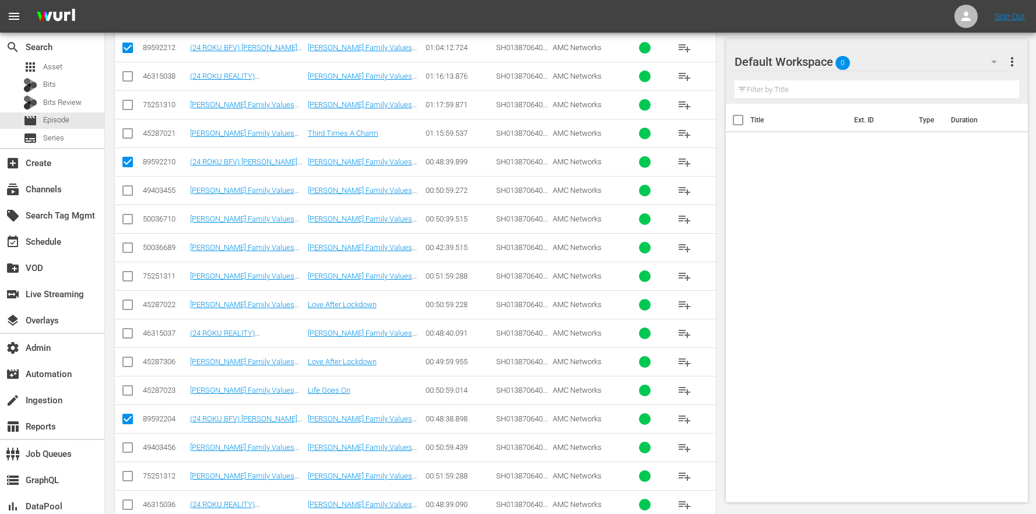
scroll to position [0, 0]
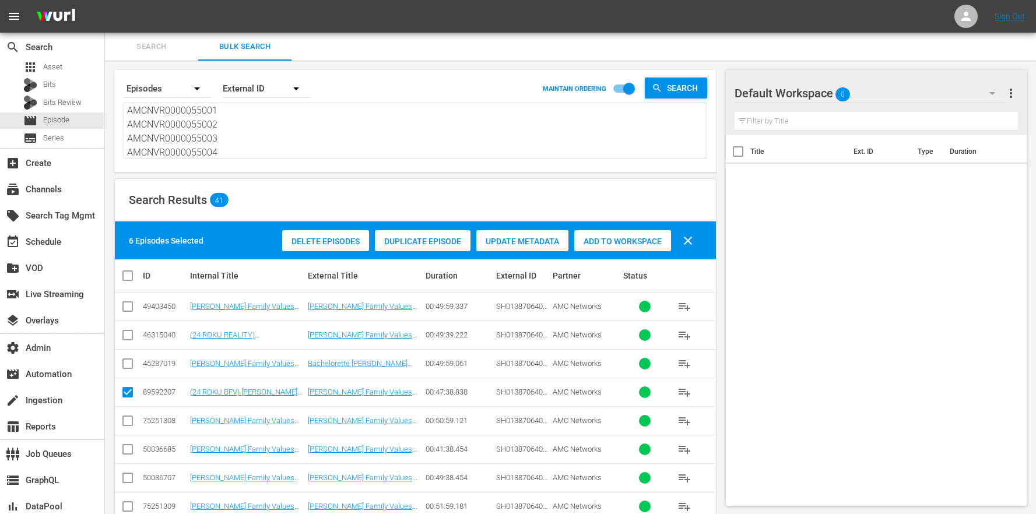
click at [654, 221] on div "Search Results 41" at bounding box center [415, 200] width 601 height 43
click at [638, 237] on span "Add to Workspace" at bounding box center [623, 241] width 97 height 9
click at [638, 190] on div "Search Results 41" at bounding box center [415, 200] width 601 height 43
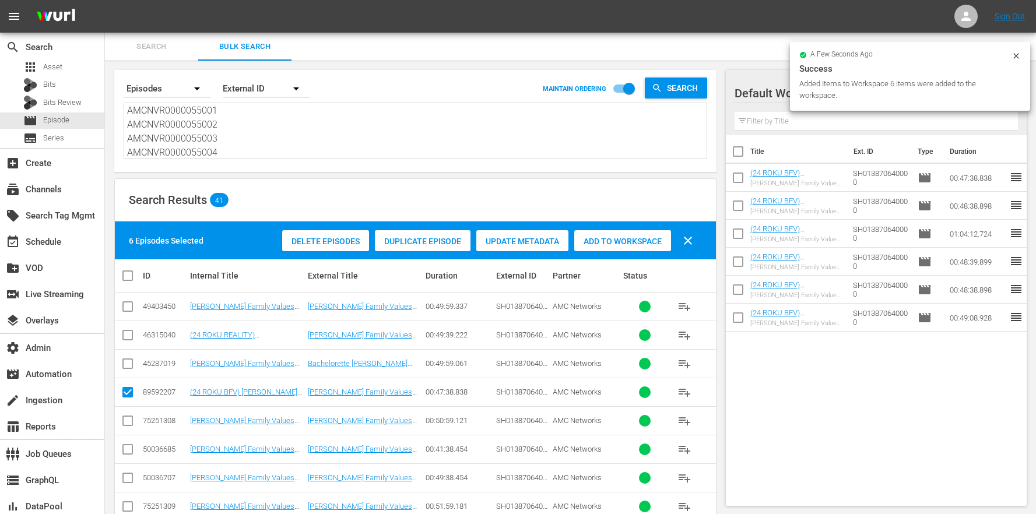
click at [1018, 55] on icon at bounding box center [1016, 55] width 9 height 9
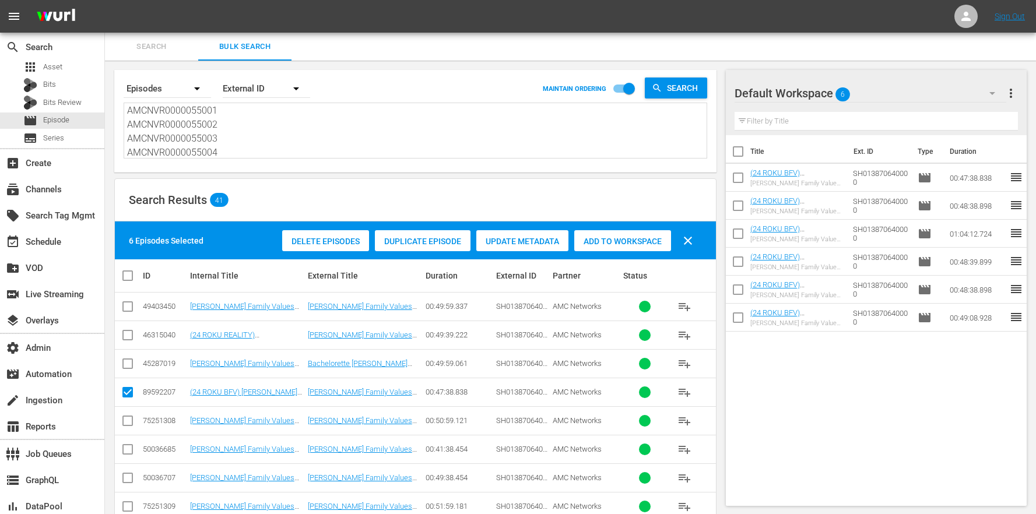
click at [734, 156] on input "checkbox" at bounding box center [738, 154] width 24 height 24
checkbox input "true"
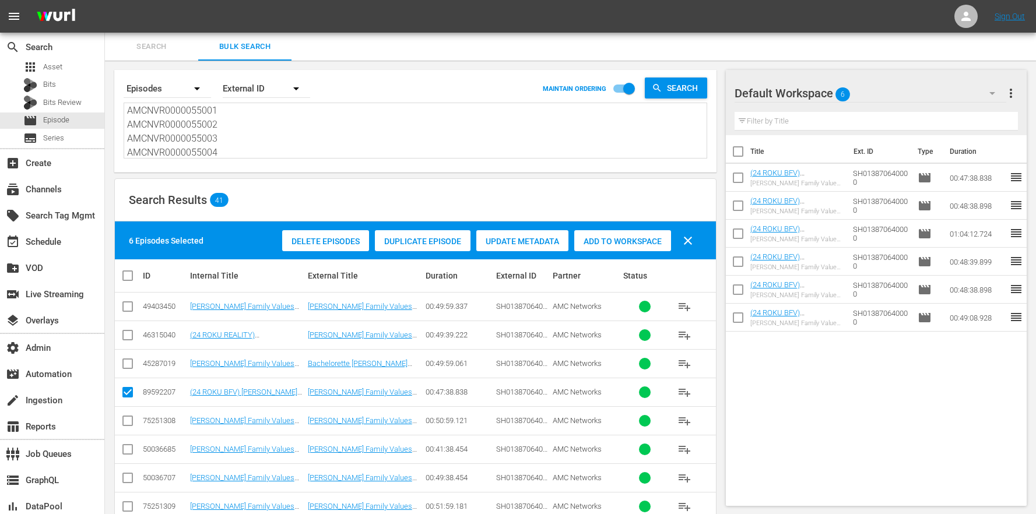
checkbox input "true"
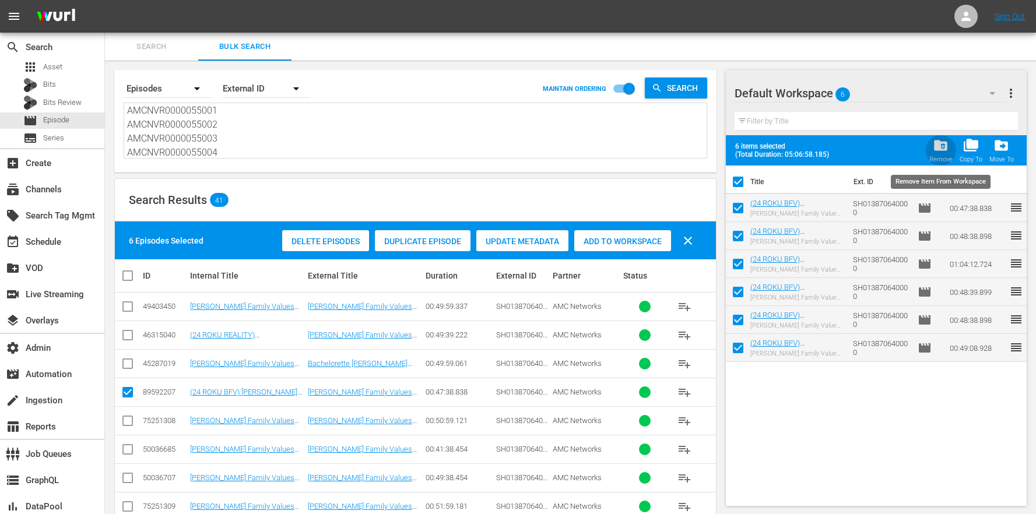
click at [941, 149] on span "folder_delete" at bounding box center [941, 146] width 16 height 16
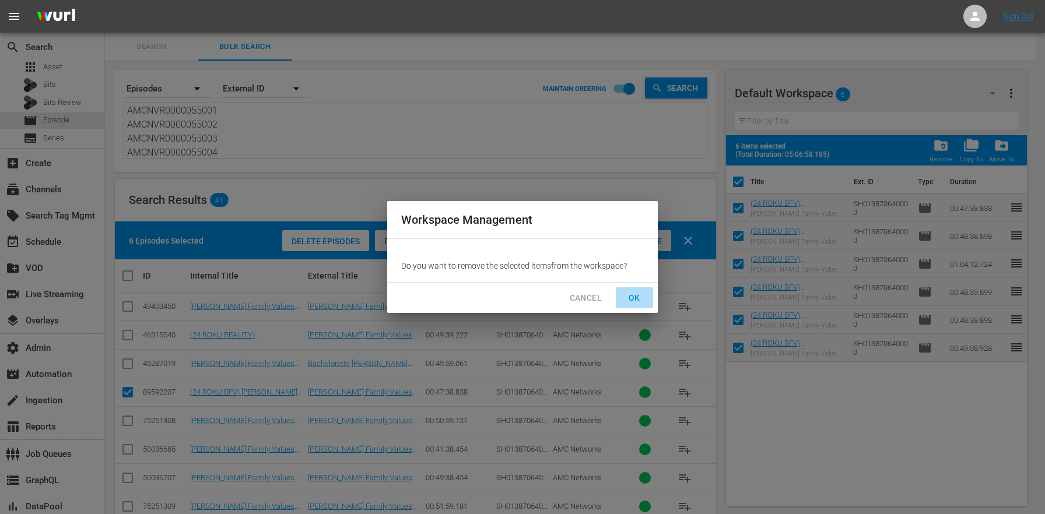
click at [630, 297] on span "OK" at bounding box center [634, 298] width 19 height 15
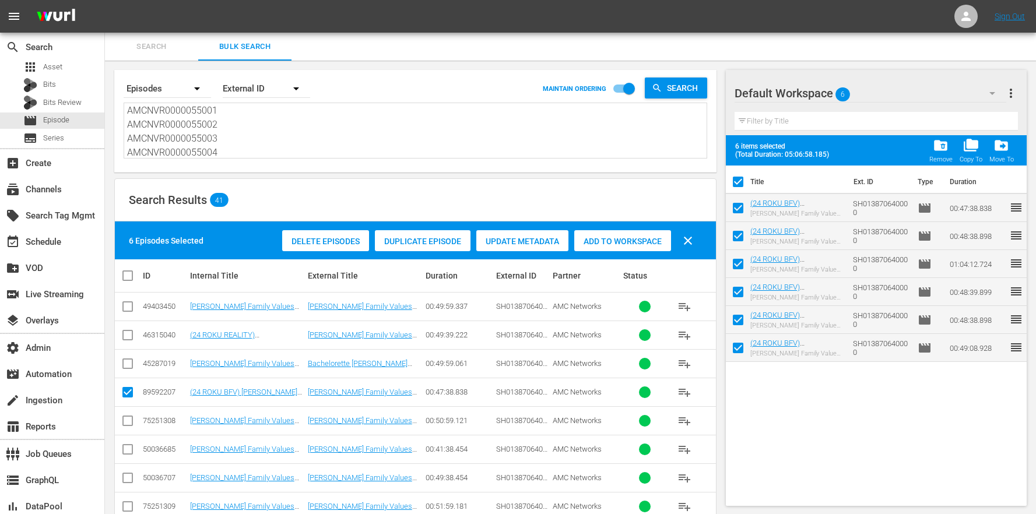
checkbox input "false"
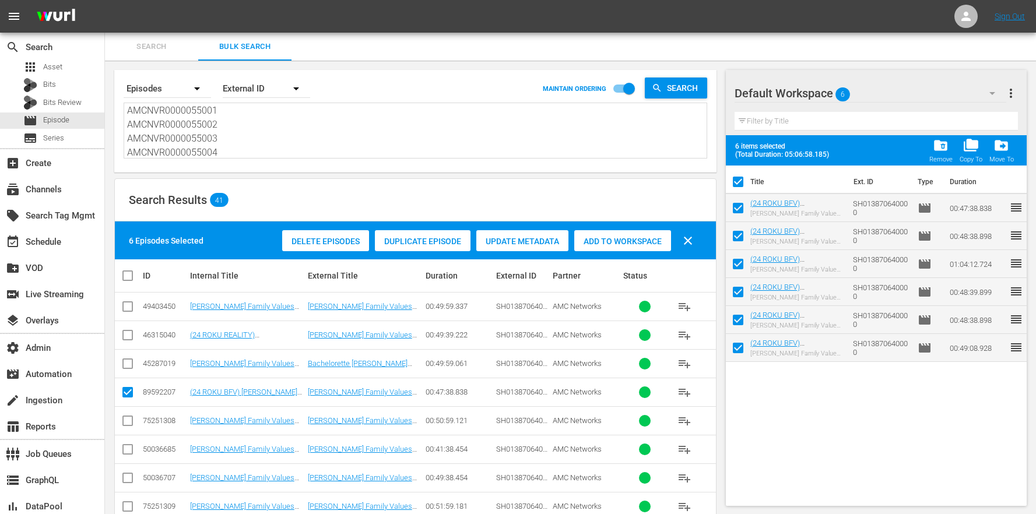
checkbox input "false"
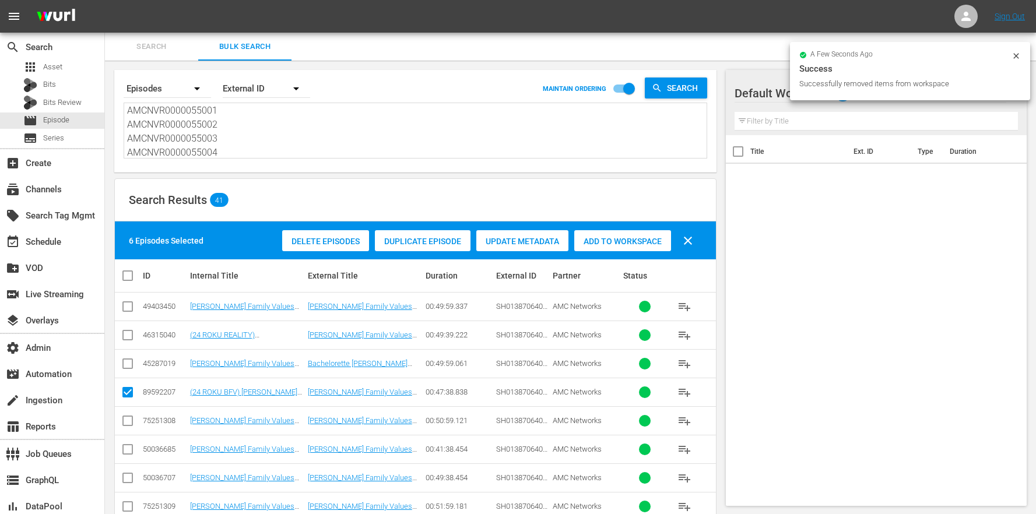
click at [1008, 60] on div "a few seconds ago Success Successfully removed items from workspace" at bounding box center [911, 70] width 222 height 38
click at [1014, 57] on icon at bounding box center [1016, 55] width 9 height 9
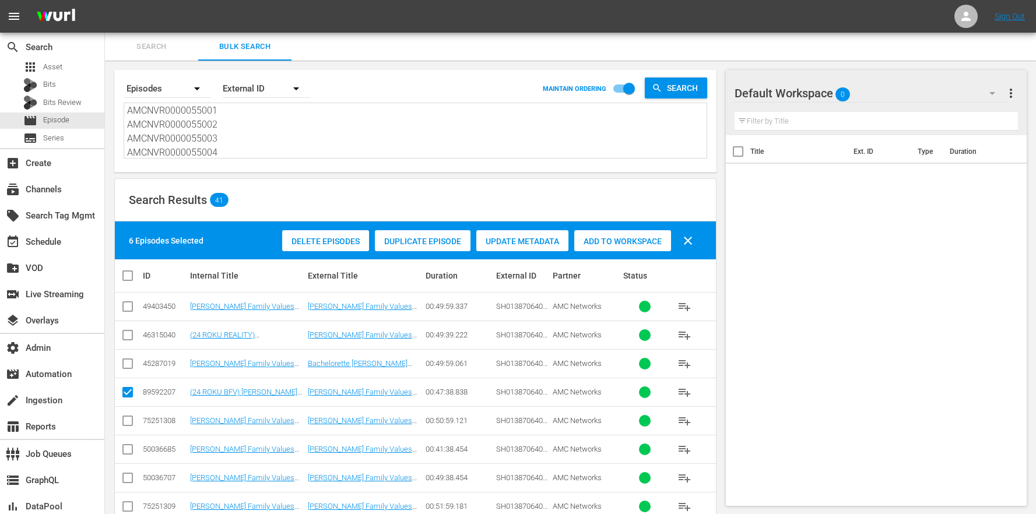
click at [959, 92] on div "Default Workspace 0" at bounding box center [871, 93] width 272 height 33
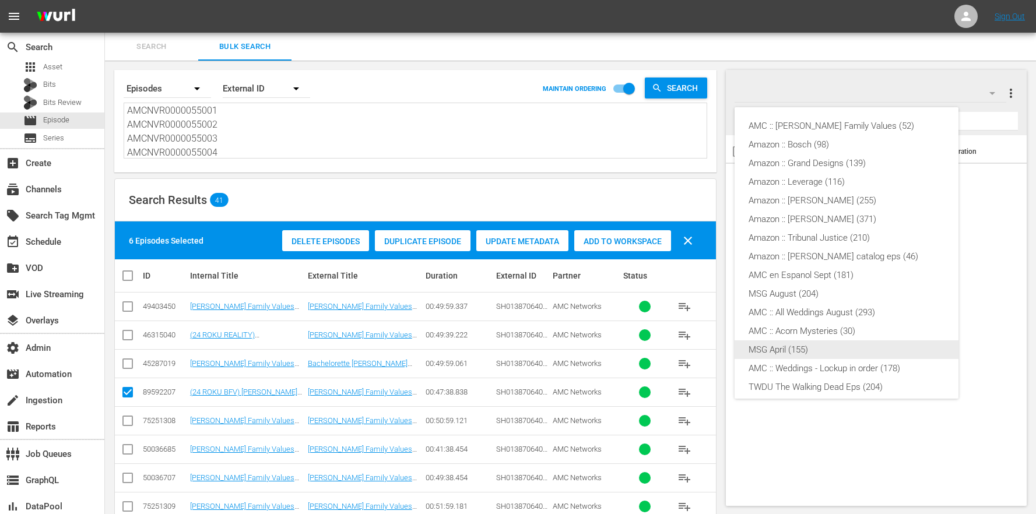
scroll to position [231, 0]
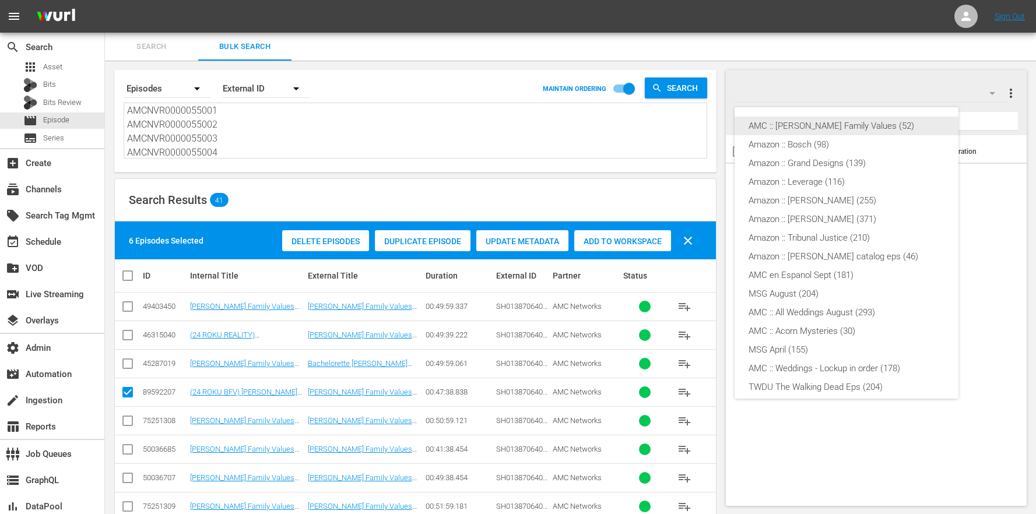
click at [806, 122] on div "AMC :: Braxton Family Values (52)" at bounding box center [847, 126] width 196 height 19
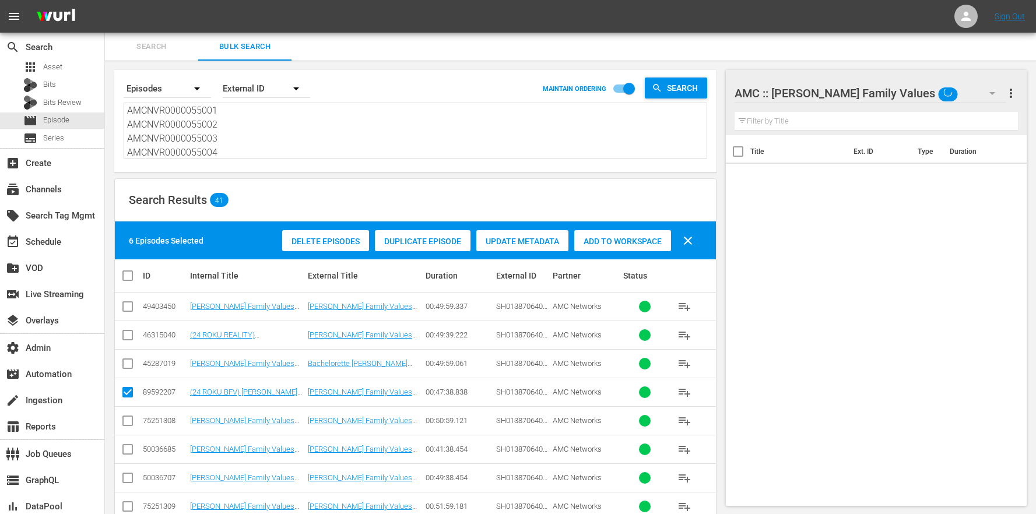
scroll to position [0, 0]
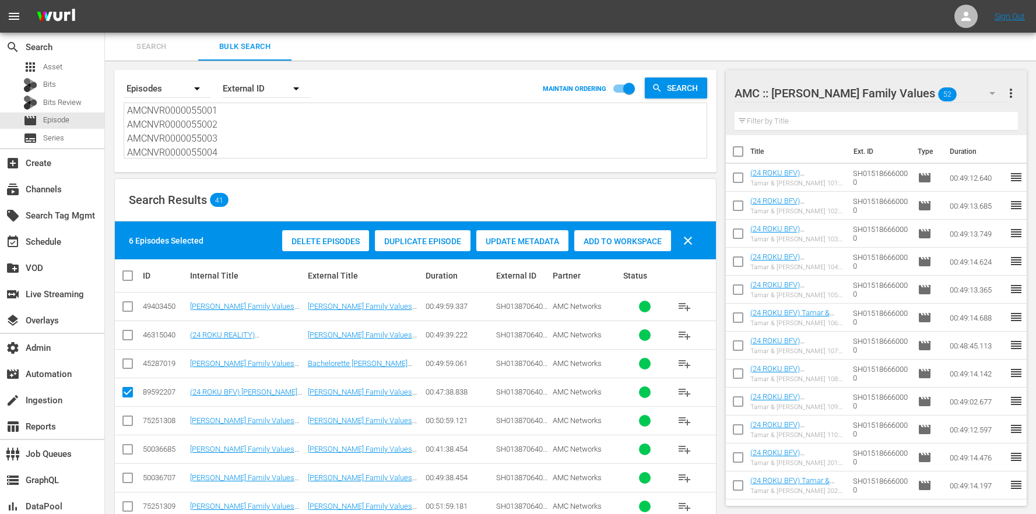
click at [646, 196] on div "Search Results 41" at bounding box center [415, 200] width 601 height 43
click at [649, 237] on span "Add to Workspace" at bounding box center [623, 241] width 97 height 9
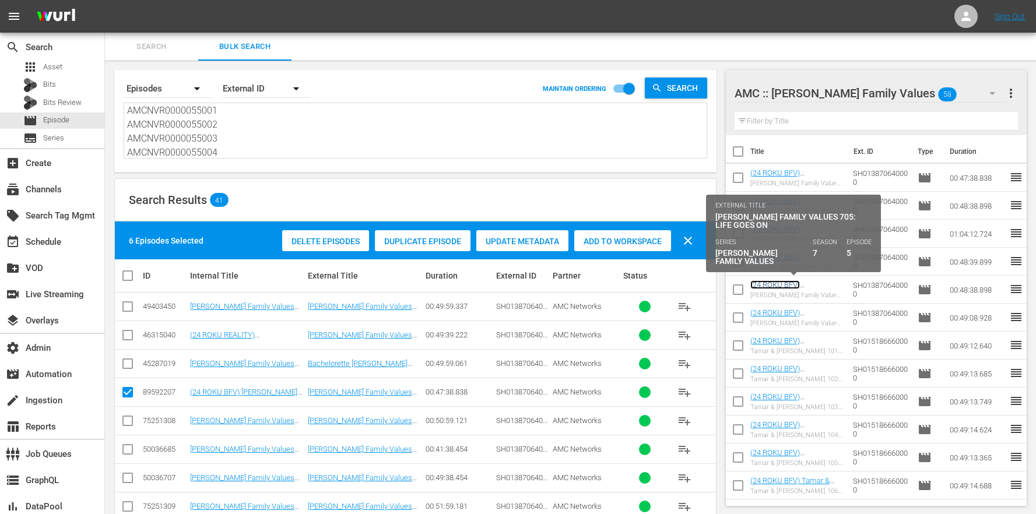
click at [828, 285] on link "(24 ROKU BFV) Braxton Family Values 705: Life Goes On" at bounding box center [792, 294] width 83 height 26
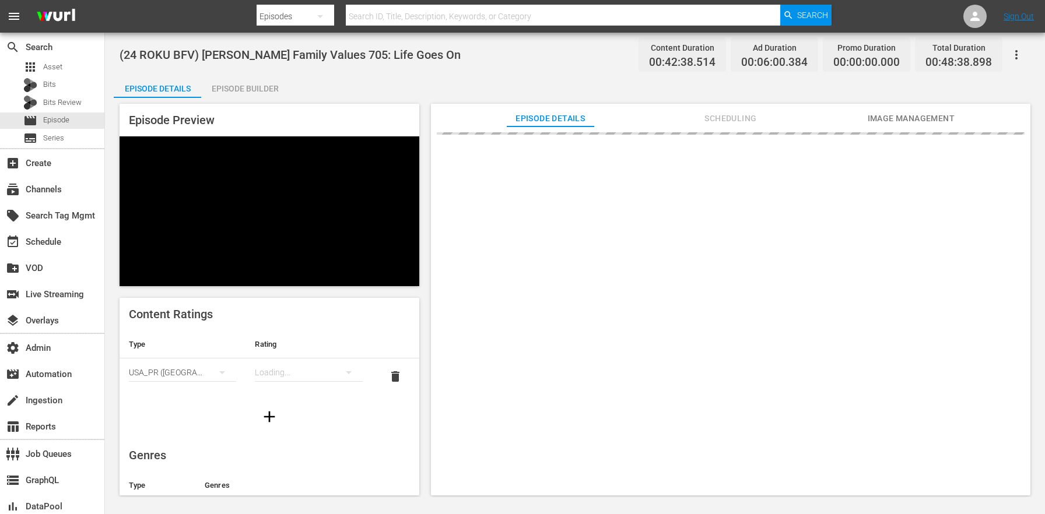
click at [276, 87] on div "Episode Builder" at bounding box center [244, 89] width 87 height 28
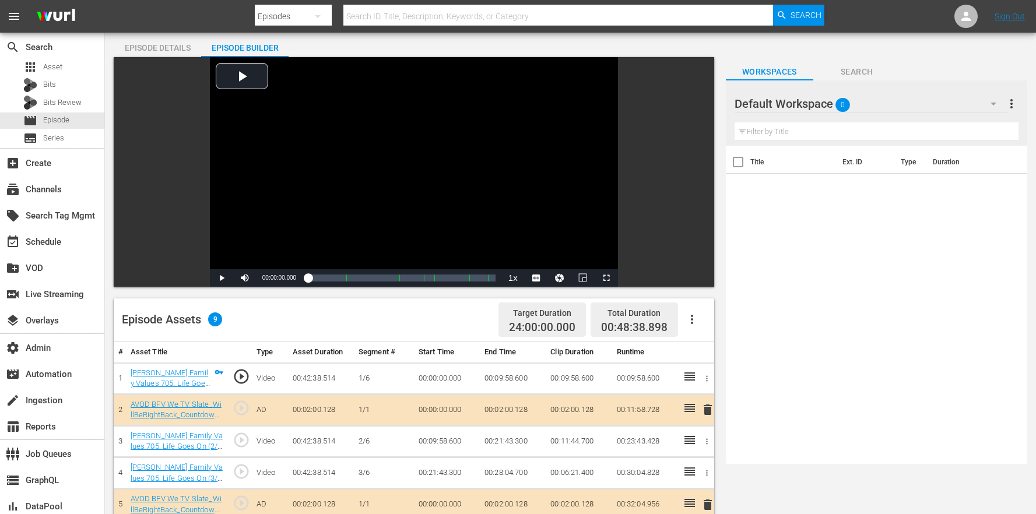
scroll to position [243, 0]
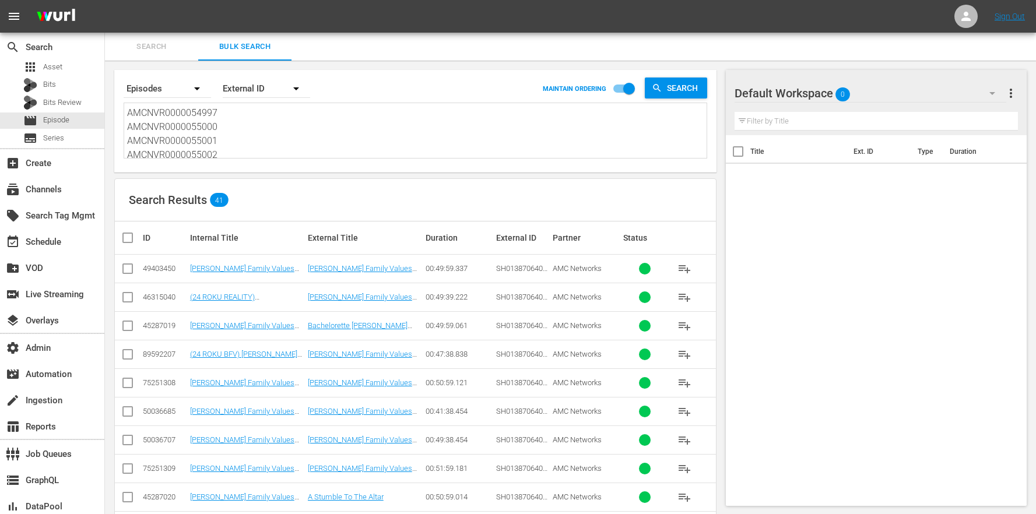
click at [857, 107] on div "Filter by Title" at bounding box center [876, 121] width 283 height 28
click at [874, 95] on div "Default Workspace 0" at bounding box center [871, 93] width 272 height 33
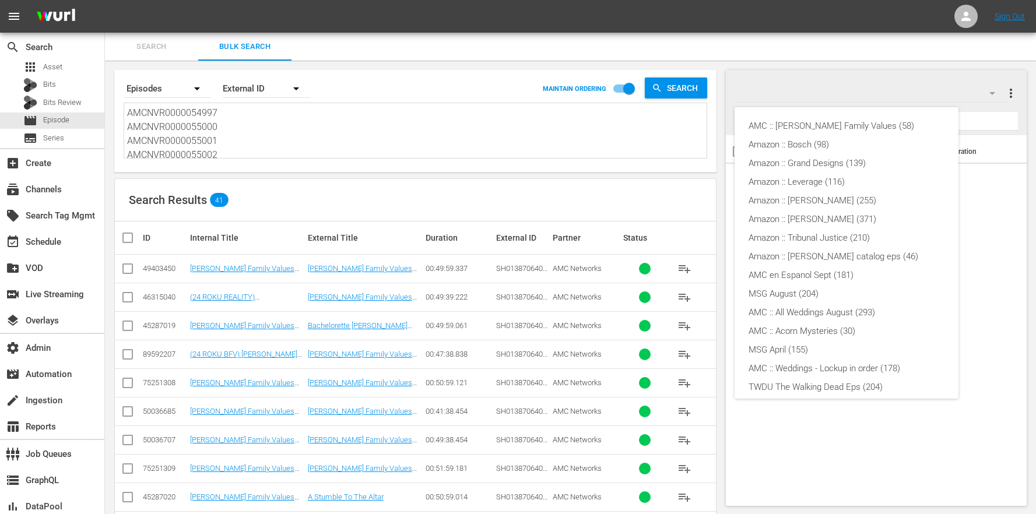
scroll to position [231, 0]
click at [814, 122] on div "AMC :: Braxton Family Values (58)" at bounding box center [847, 126] width 196 height 19
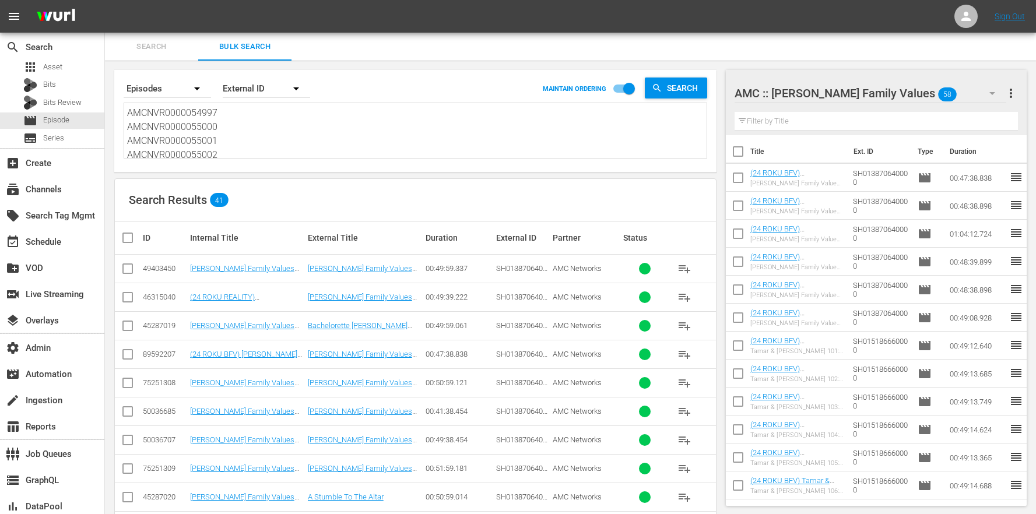
click at [255, 128] on textarea "AMCNVR0000054997 AMCNVR0000055000 AMCNVR0000055001 AMCNVR0000055002 AMCNVR00000…" at bounding box center [417, 132] width 580 height 53
click at [253, 130] on textarea "AMCNVR0000054997 AMCNVR0000055000 AMCNVR0000055001 AMCNVR0000055002 AMCNVR00000…" at bounding box center [417, 132] width 580 height 53
drag, startPoint x: 220, startPoint y: 153, endPoint x: 168, endPoint y: 10, distance: 151.5
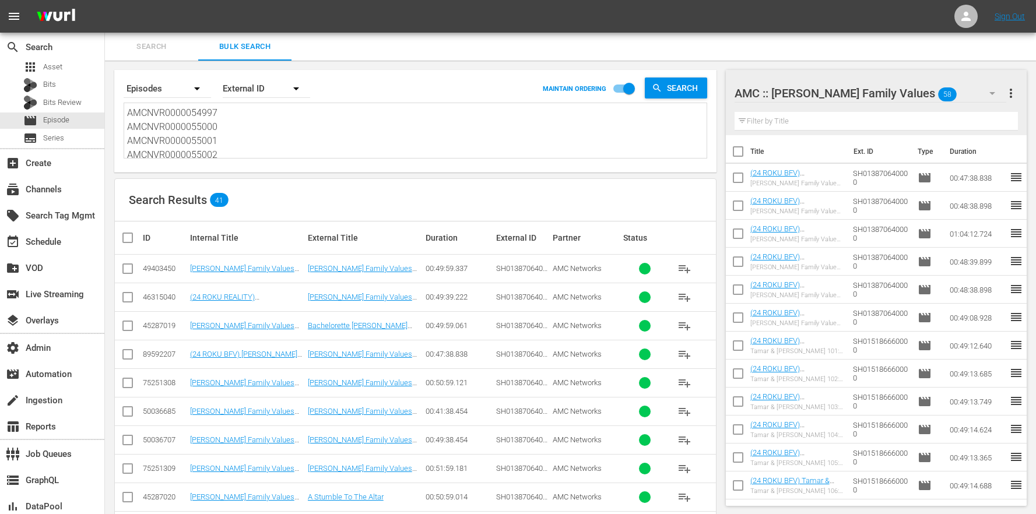
paste textarea "55 AMCNVR0000054956 AMCNVR0000054957 AMCNVR0000054958 AMCNVR0000054959 AMCNVR00…"
type textarea "AMCNVR0000054955 AMCNVR0000054956 AMCNVR0000054957 AMCNVR0000054958 AMCNVR00000…"
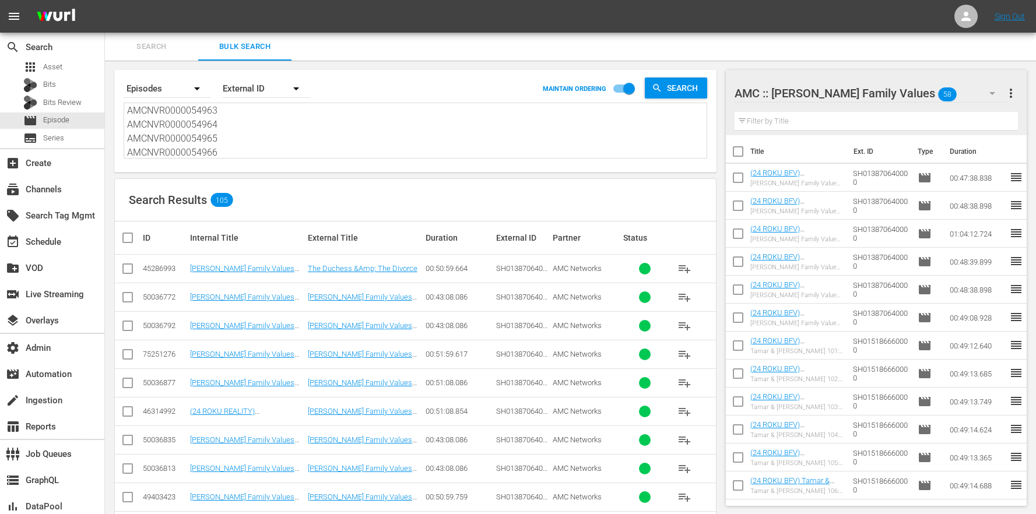
click at [125, 409] on input "checkbox" at bounding box center [128, 414] width 14 height 14
checkbox input "true"
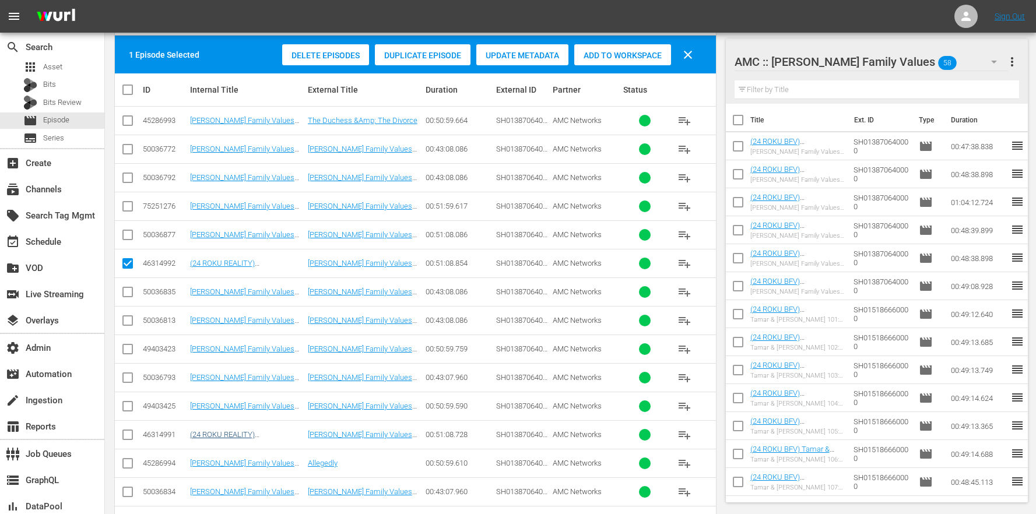
scroll to position [251, 0]
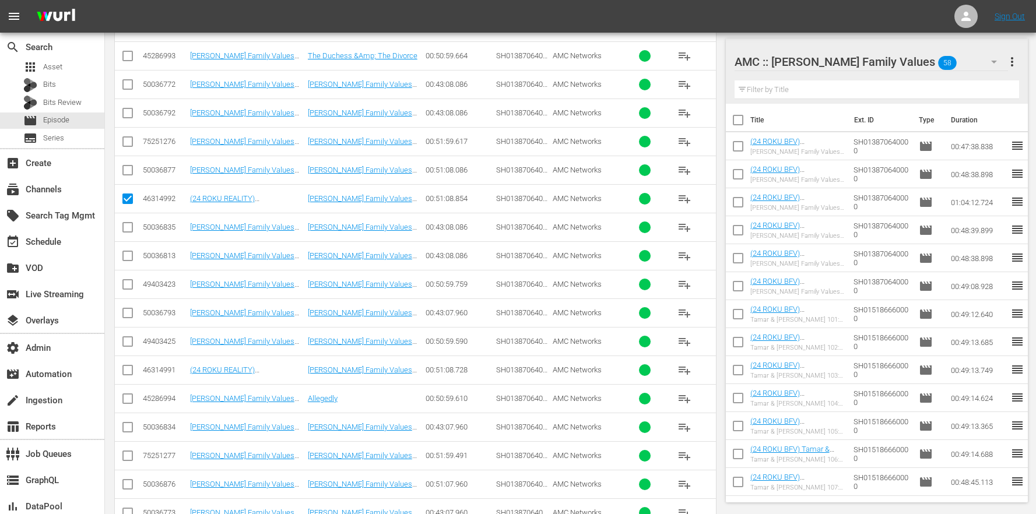
click at [127, 372] on input "checkbox" at bounding box center [128, 373] width 14 height 14
checkbox input "true"
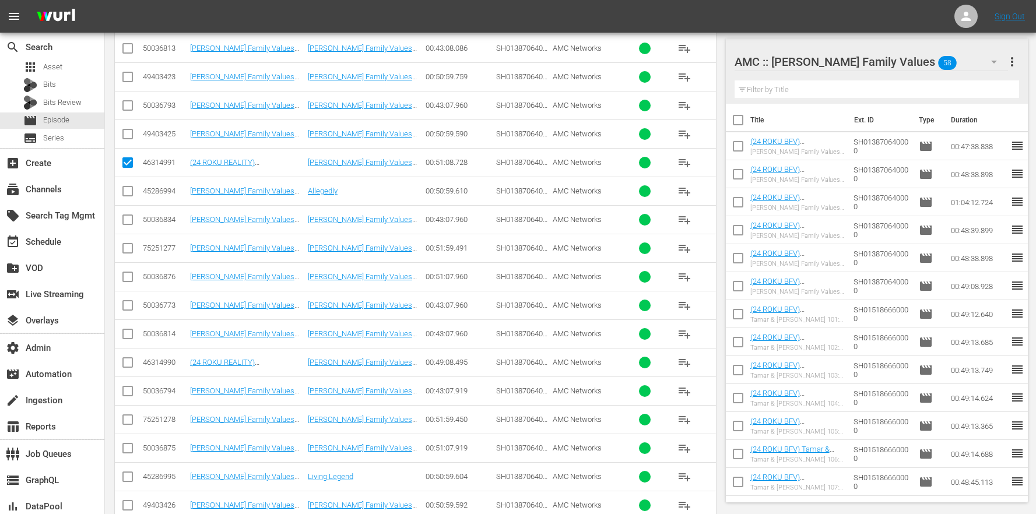
click at [128, 370] on input "checkbox" at bounding box center [128, 365] width 14 height 14
checkbox input "true"
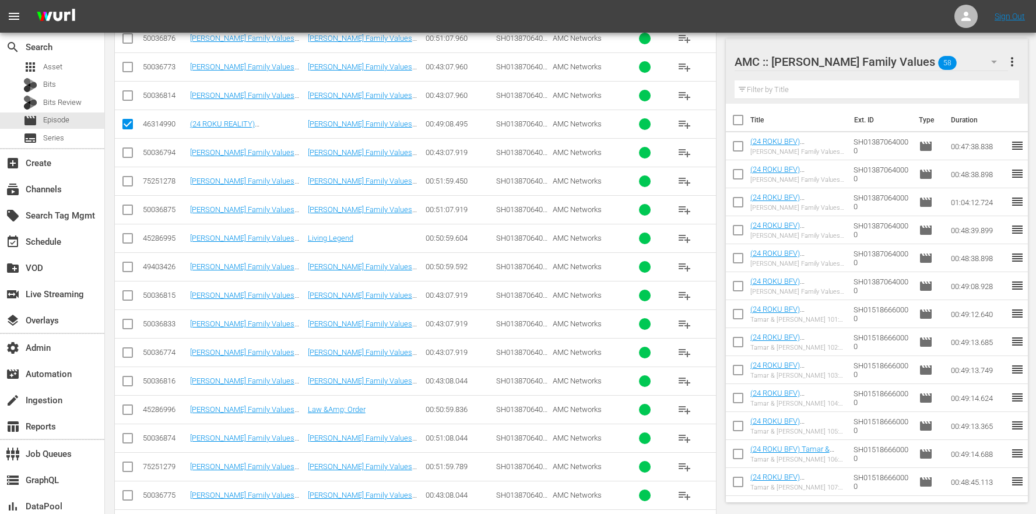
scroll to position [899, 0]
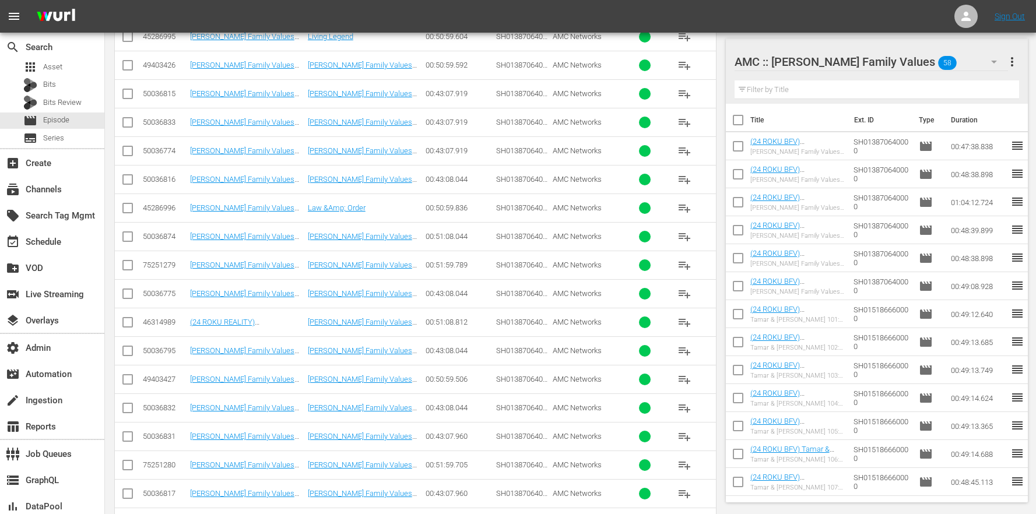
click at [127, 328] on input "checkbox" at bounding box center [128, 325] width 14 height 14
checkbox input "true"
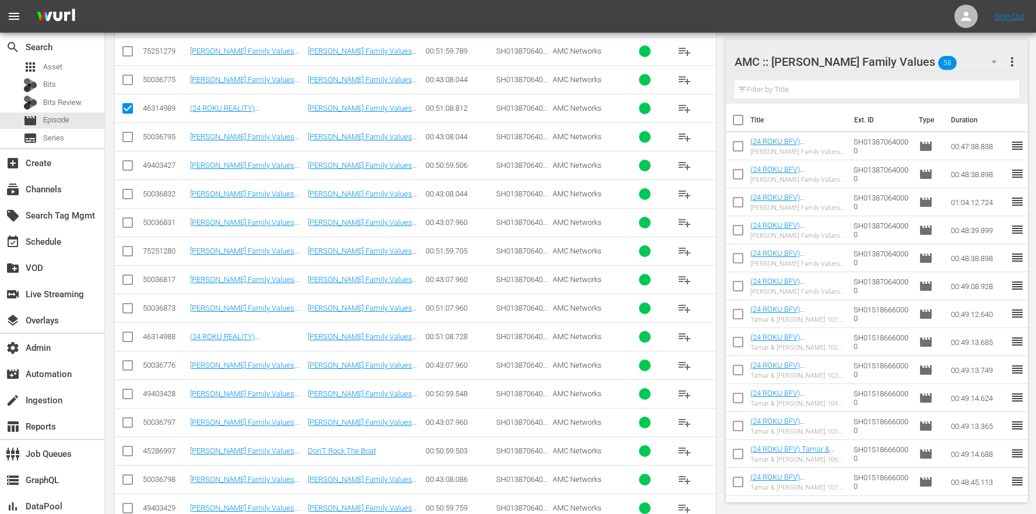
click at [127, 338] on input "checkbox" at bounding box center [128, 339] width 14 height 14
checkbox input "true"
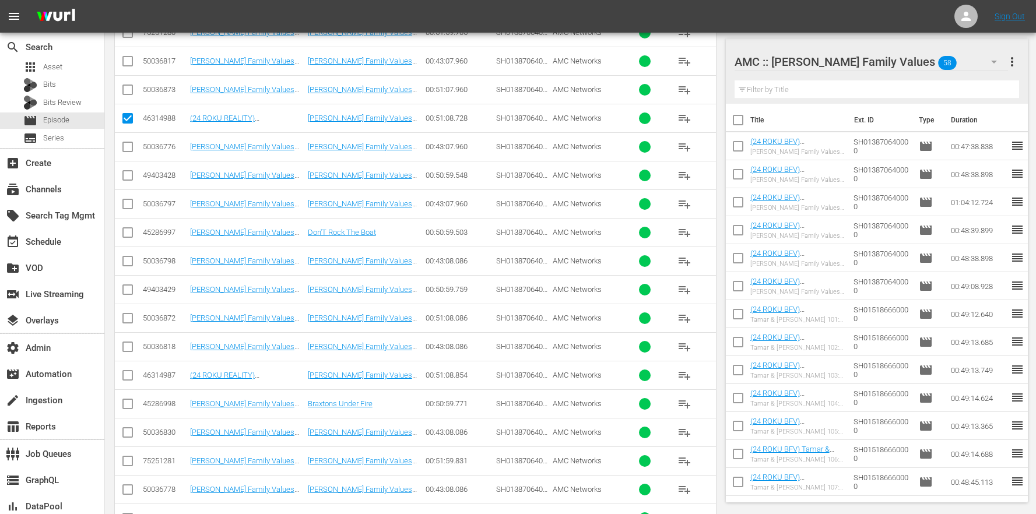
click at [134, 375] on input "checkbox" at bounding box center [128, 378] width 14 height 14
checkbox input "true"
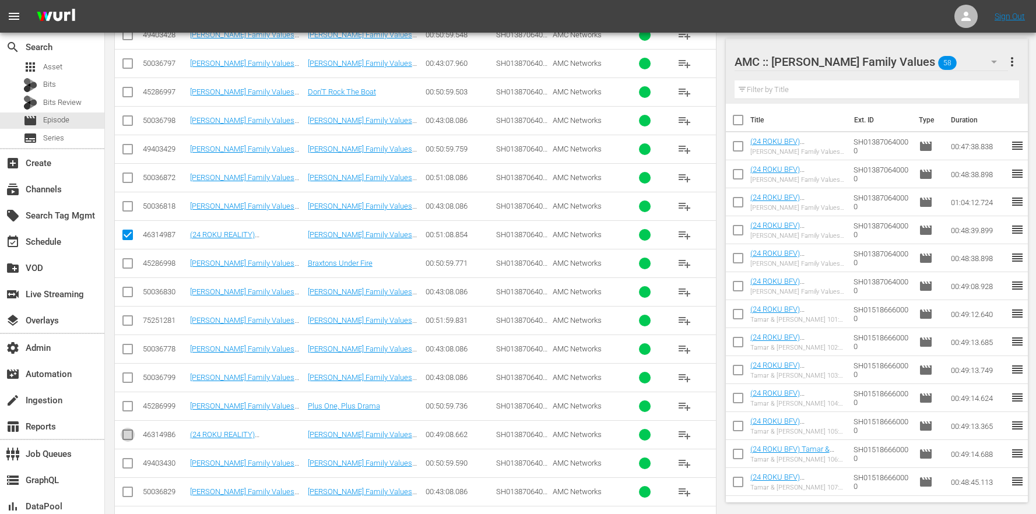
click at [131, 435] on input "checkbox" at bounding box center [128, 437] width 14 height 14
checkbox input "true"
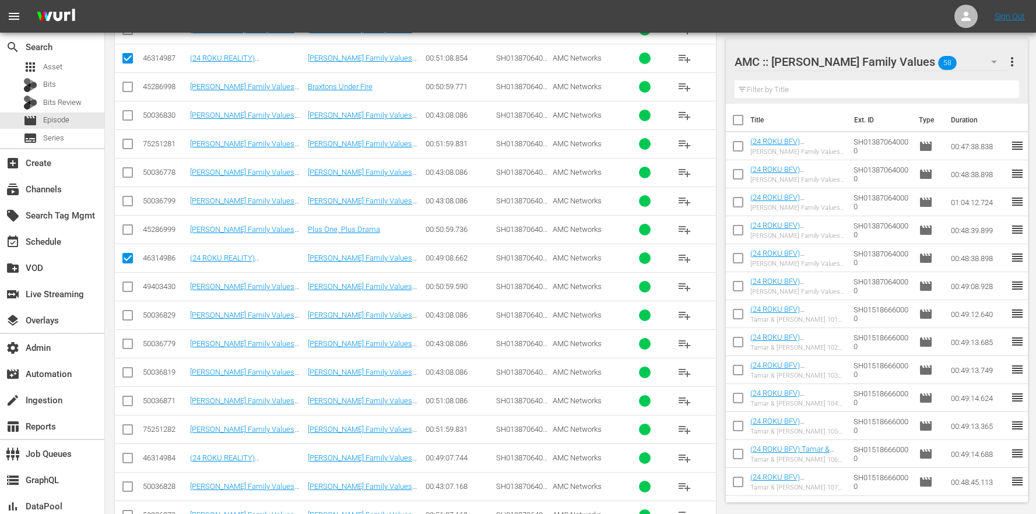
click at [128, 450] on td at bounding box center [128, 458] width 26 height 29
click at [128, 456] on input "checkbox" at bounding box center [128, 461] width 14 height 14
checkbox input "true"
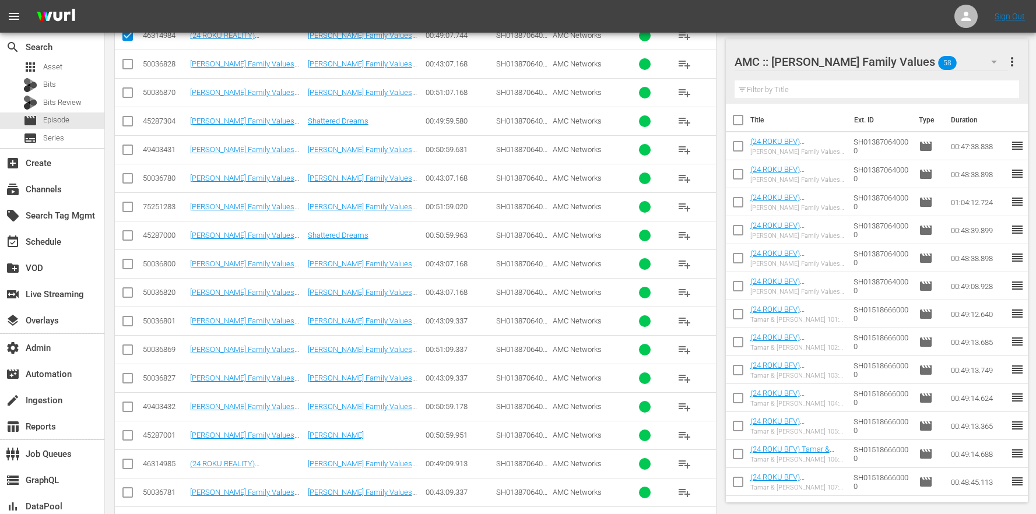
click at [125, 470] on input "checkbox" at bounding box center [128, 467] width 14 height 14
checkbox input "true"
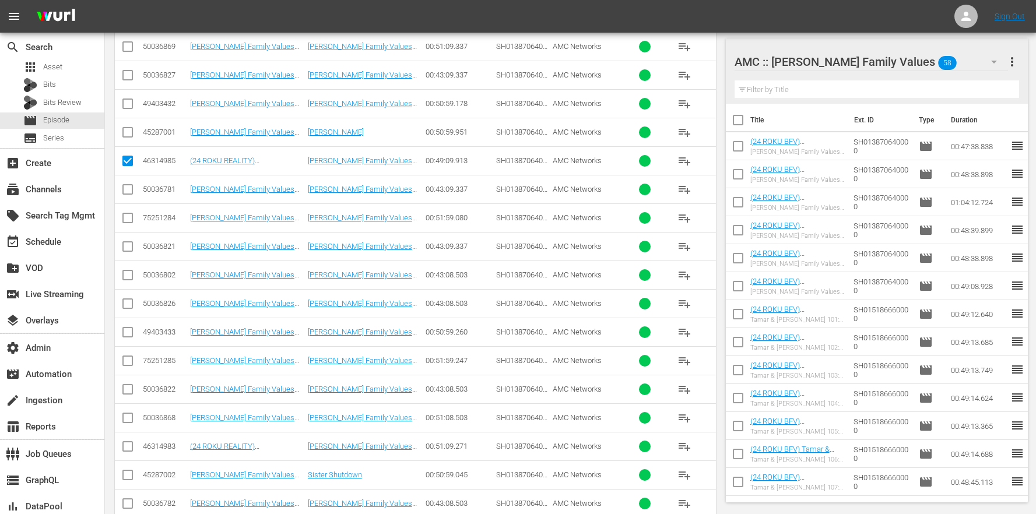
click at [126, 447] on input "checkbox" at bounding box center [128, 449] width 14 height 14
checkbox input "true"
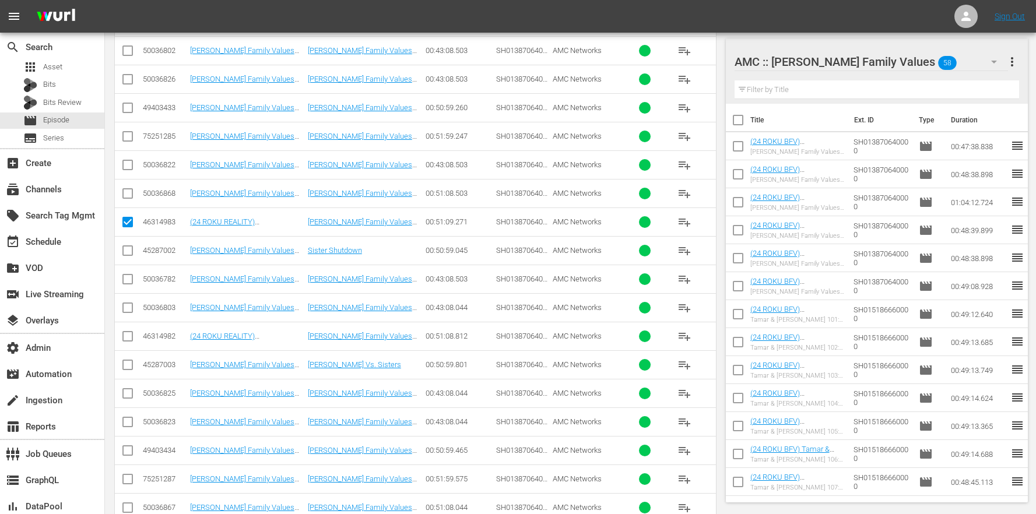
click at [135, 337] on td at bounding box center [128, 336] width 26 height 29
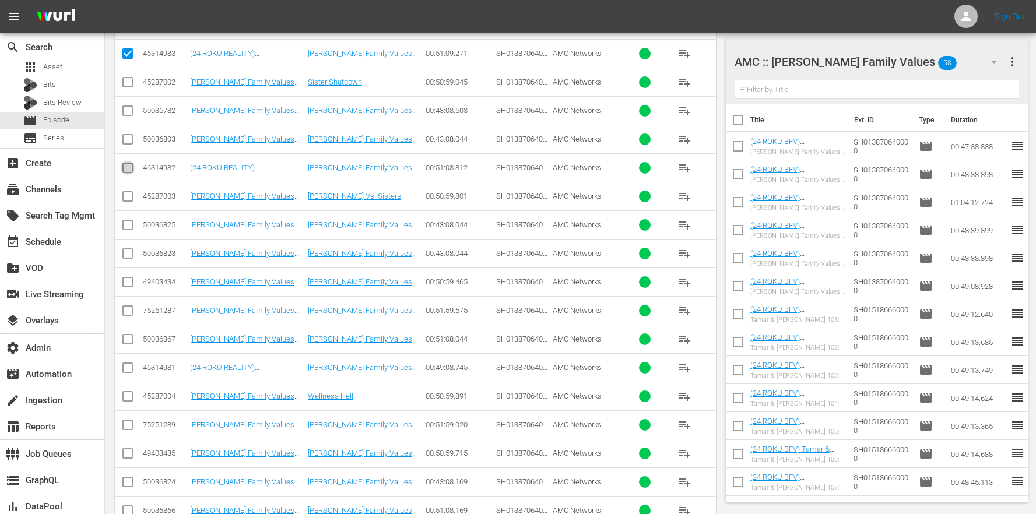
click at [125, 166] on input "checkbox" at bounding box center [128, 170] width 14 height 14
checkbox input "true"
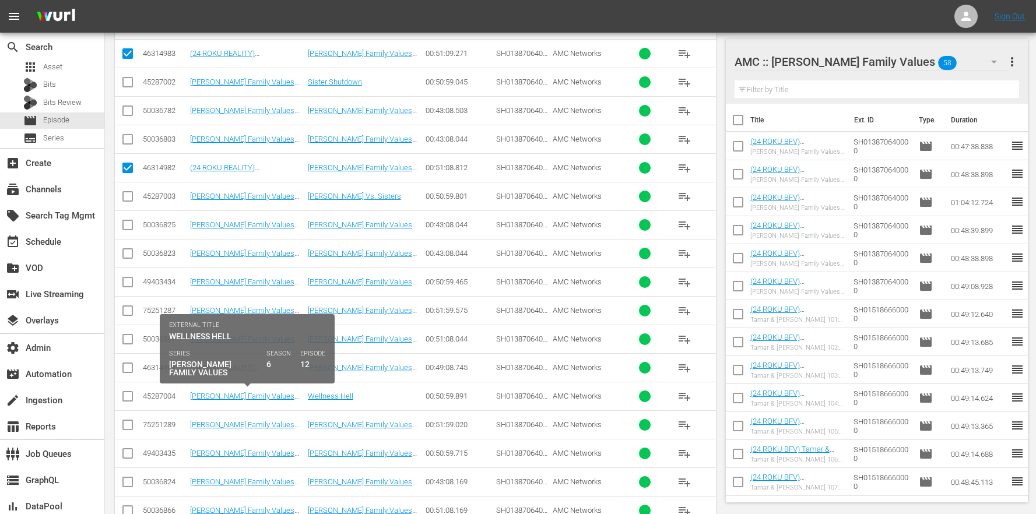
scroll to position [2800, 0]
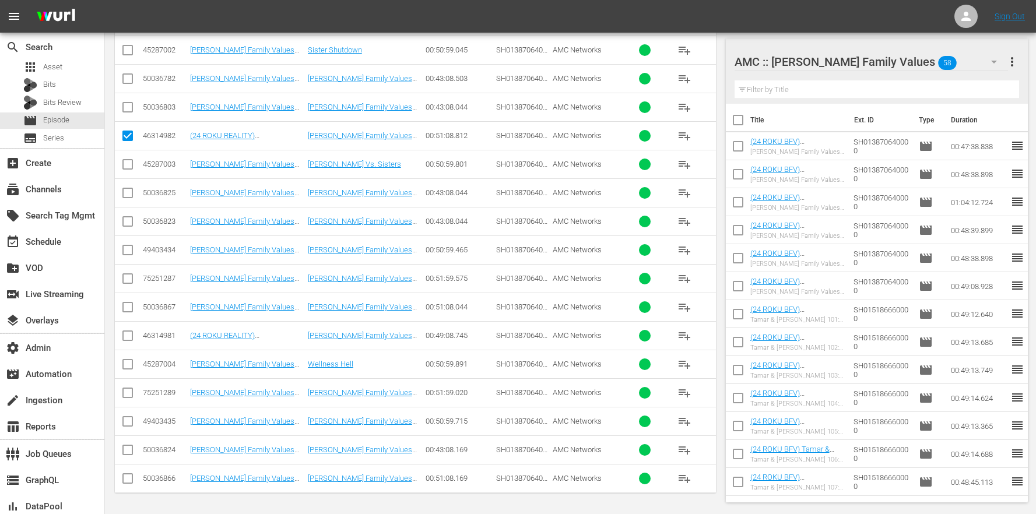
click at [137, 334] on td at bounding box center [128, 335] width 26 height 29
click at [134, 335] on input "checkbox" at bounding box center [128, 338] width 14 height 14
checkbox input "true"
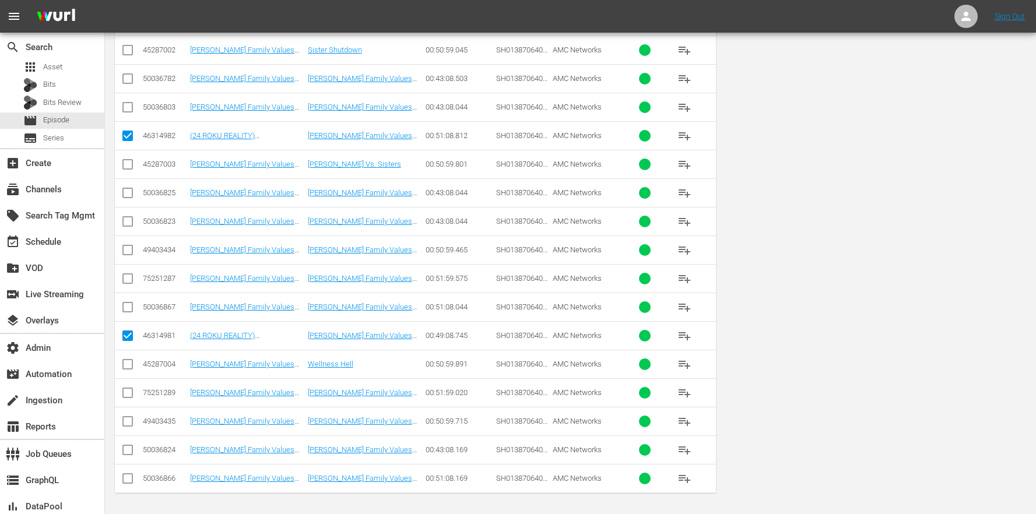
scroll to position [0, 0]
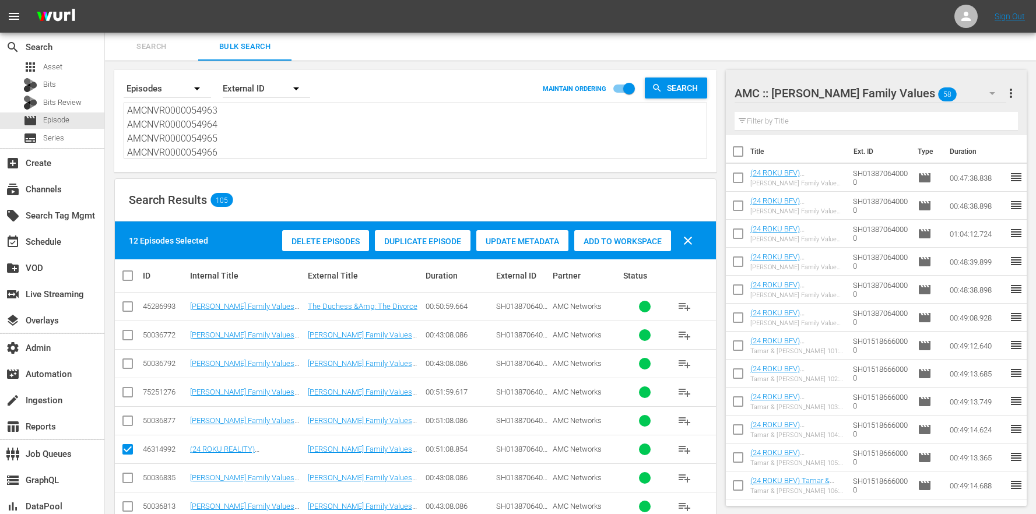
click at [405, 237] on span "Duplicate Episode" at bounding box center [423, 241] width 96 height 9
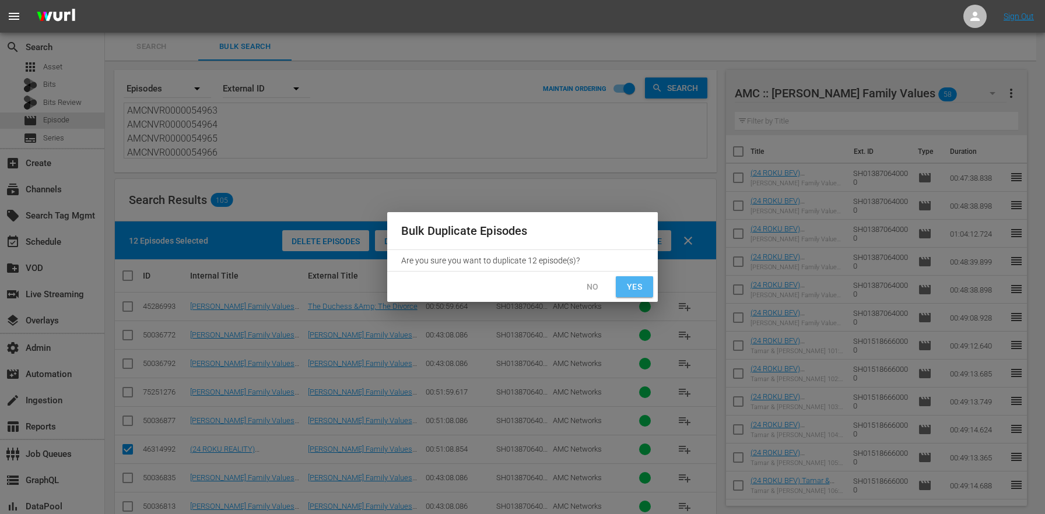
click at [629, 282] on span "Yes" at bounding box center [634, 287] width 19 height 15
checkbox input "false"
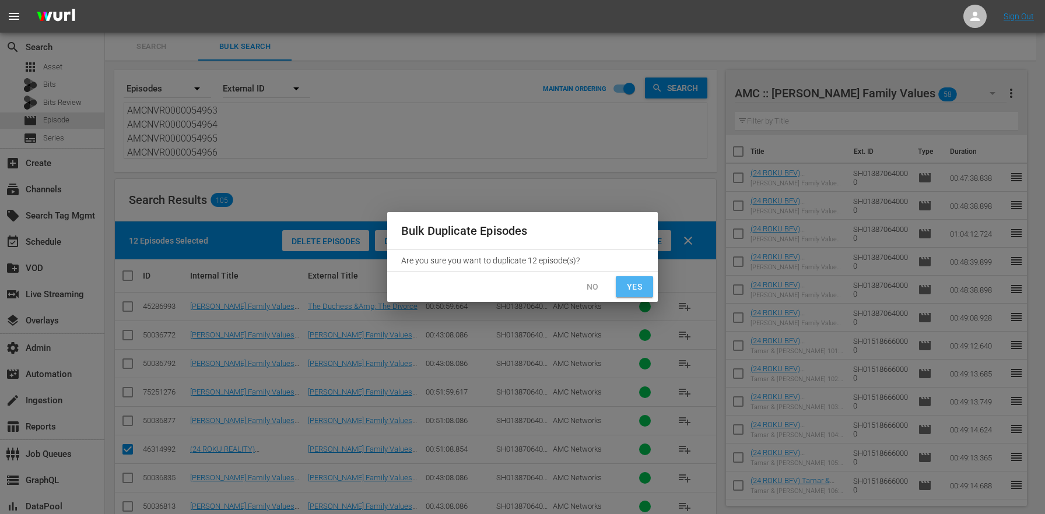
checkbox input "false"
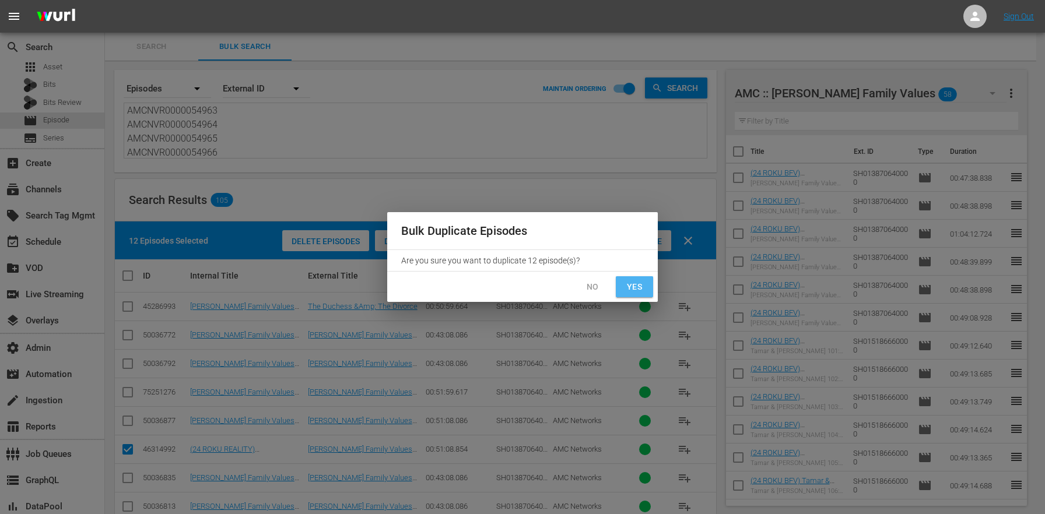
checkbox input "false"
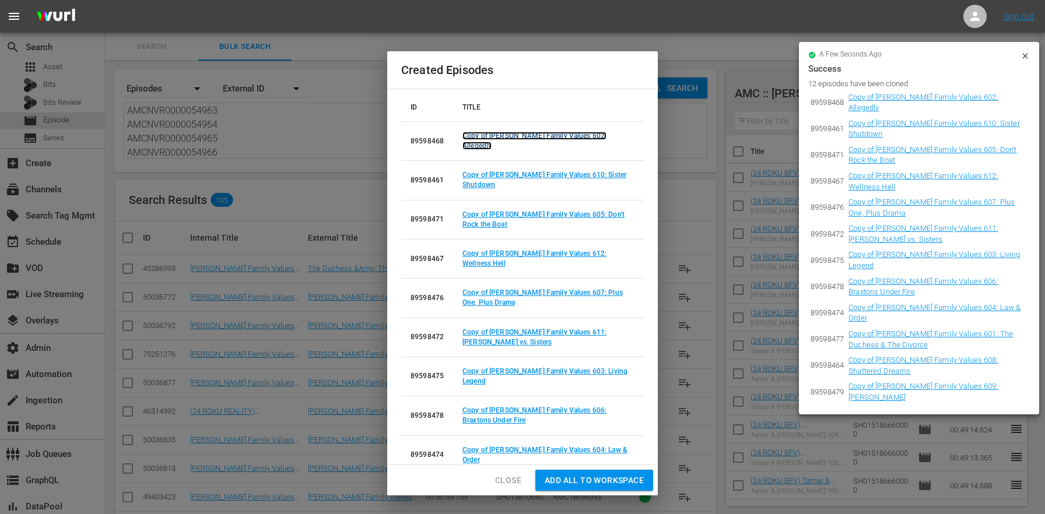
click at [495, 137] on link "Copy of Braxton Family Values 602: Allegedly" at bounding box center [535, 141] width 144 height 18
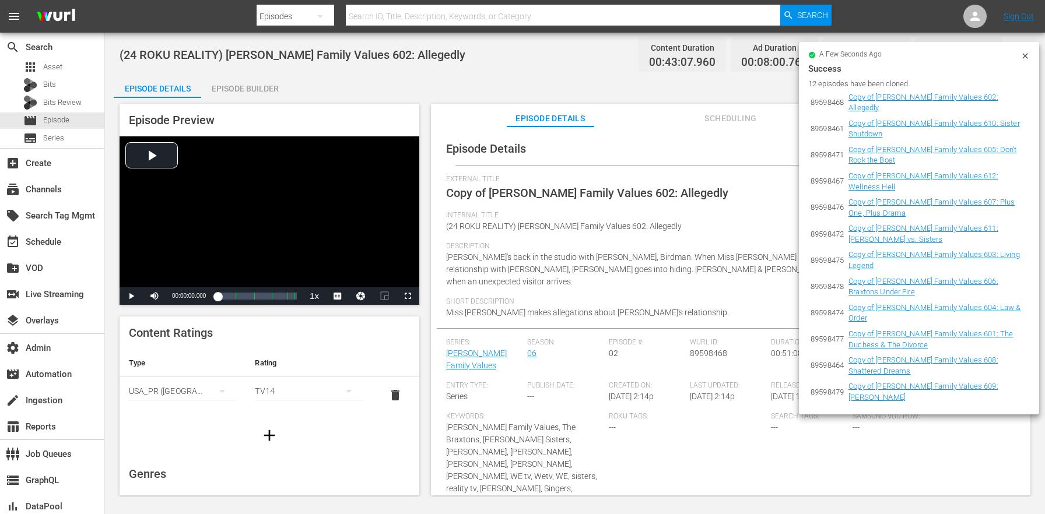
click at [1026, 61] on div at bounding box center [1025, 57] width 9 height 12
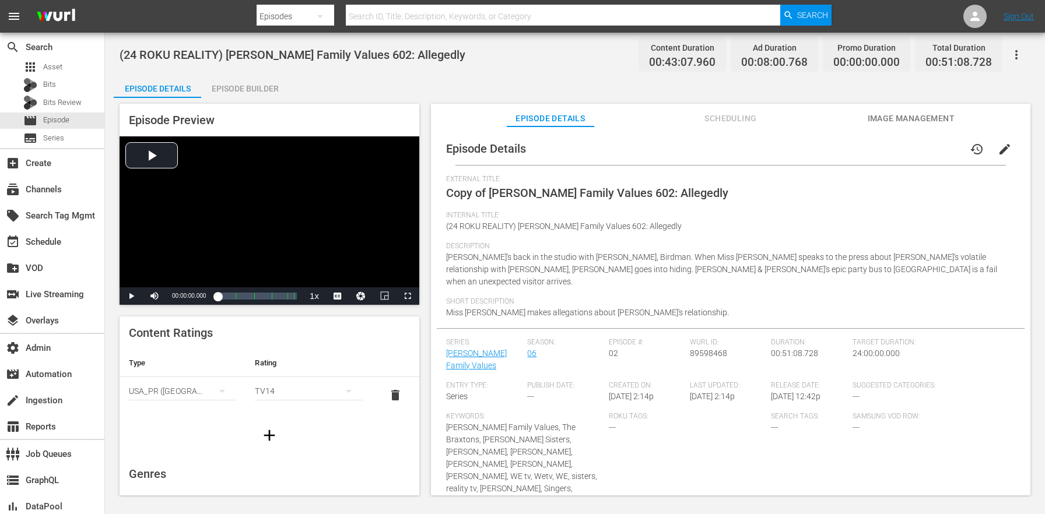
click at [998, 149] on span "edit" at bounding box center [1005, 149] width 14 height 14
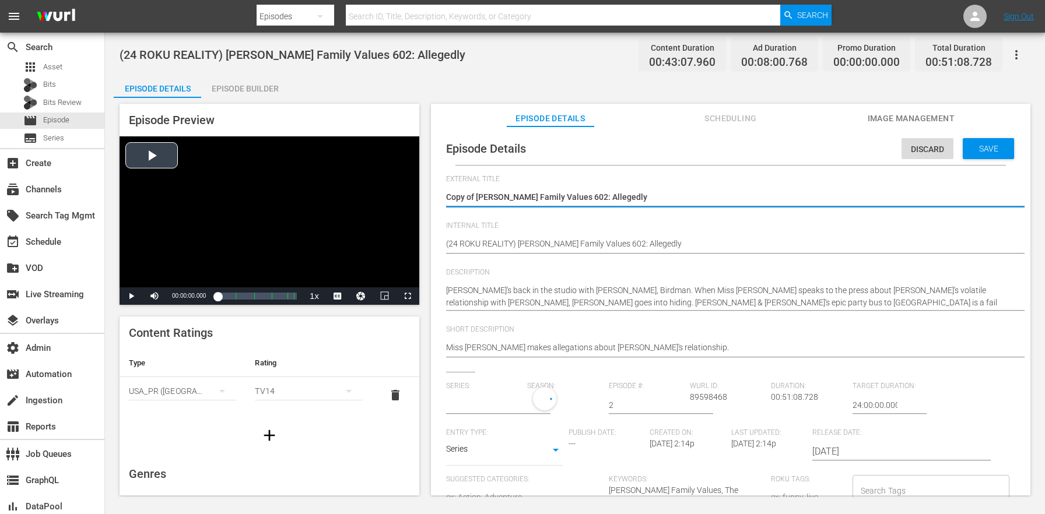
type input "[PERSON_NAME] Family Values"
drag, startPoint x: 476, startPoint y: 195, endPoint x: 388, endPoint y: 185, distance: 88.1
click at [391, 187] on div "Episode Preview Video Player is loading. Play Video Play Mute Current Time 00:0…" at bounding box center [575, 301] width 923 height 407
type textarea "[PERSON_NAME] Family Values 602: Allegedly"
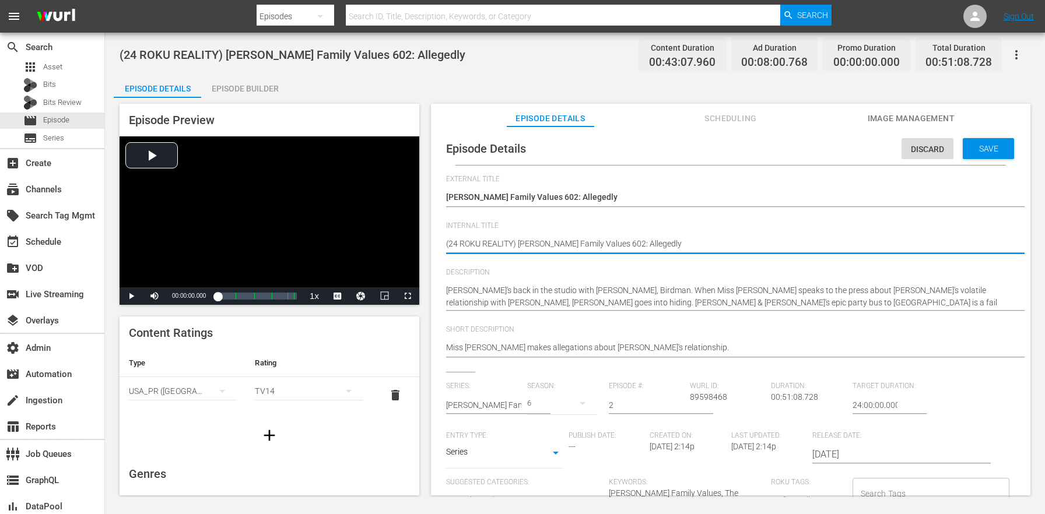
click at [498, 244] on textarea "(24 ROKU REALITY) [PERSON_NAME] Family Values 602: Allegedly" at bounding box center [727, 245] width 563 height 14
type textarea "(24 ROKU B) Braxton Family Values 602: Allegedly"
type textarea "(24 ROKU BF) Braxton Family Values 602: Allegedly"
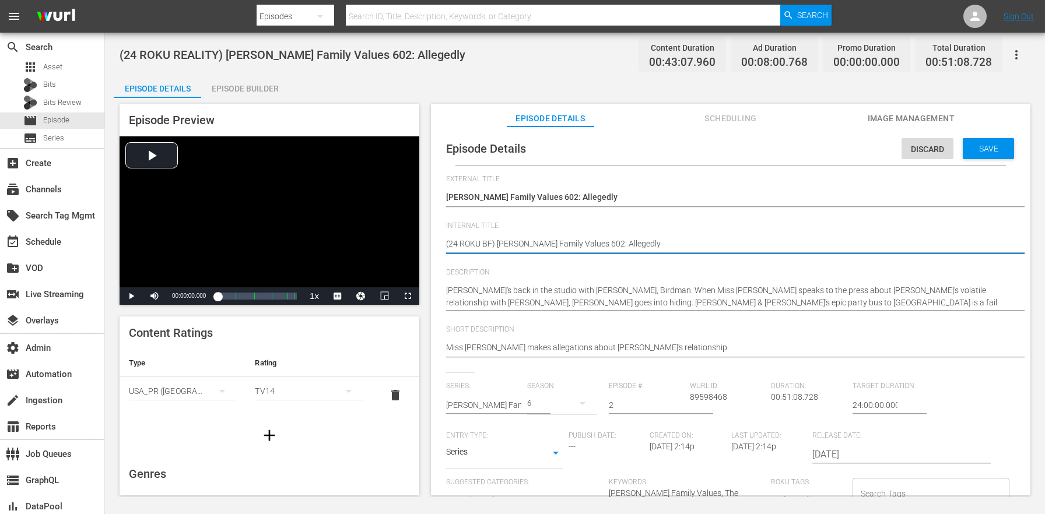
type textarea "(24 ROKU BFV) [PERSON_NAME] Family Values 602: Allegedly"
click at [489, 244] on textarea "(24 ROKU REALITY) [PERSON_NAME] Family Values 602: Allegedly" at bounding box center [727, 245] width 563 height 14
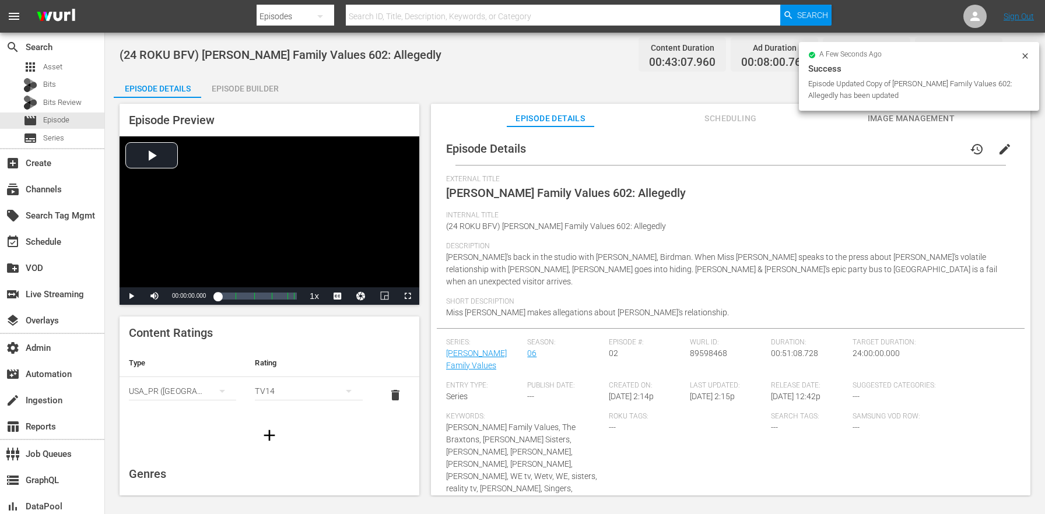
click at [236, 71] on div "(24 ROKU BFV) Braxton Family Values 602: Allegedly Content Duration 00:43:07.96…" at bounding box center [575, 265] width 940 height 465
click at [240, 87] on div "Episode Builder" at bounding box center [244, 89] width 87 height 28
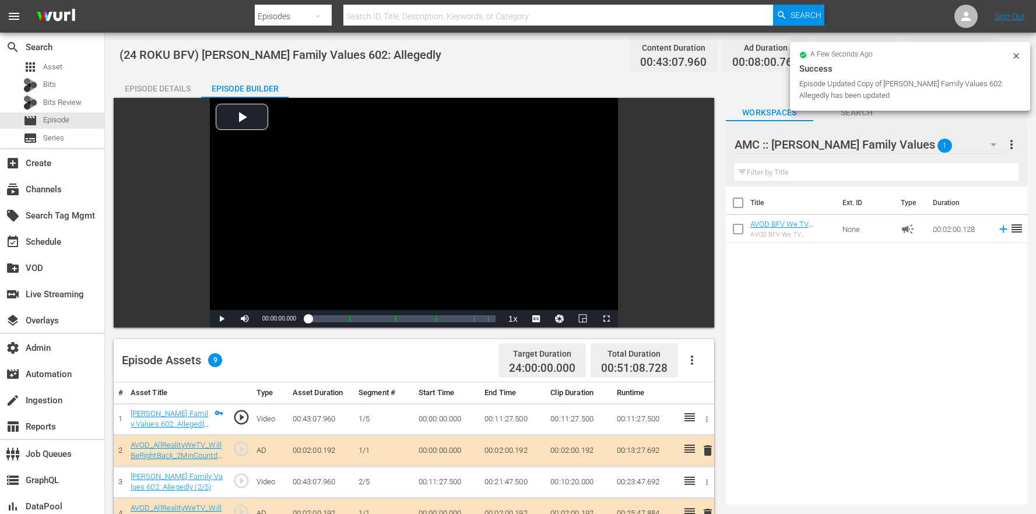
click at [695, 360] on icon "button" at bounding box center [692, 360] width 14 height 14
click at [710, 425] on div "Clear Ads" at bounding box center [727, 421] width 79 height 28
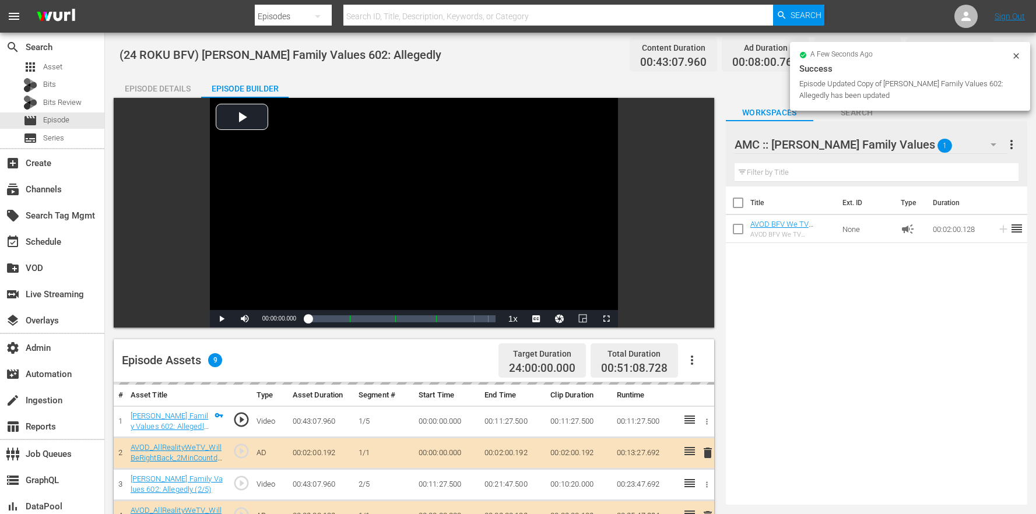
scroll to position [303, 0]
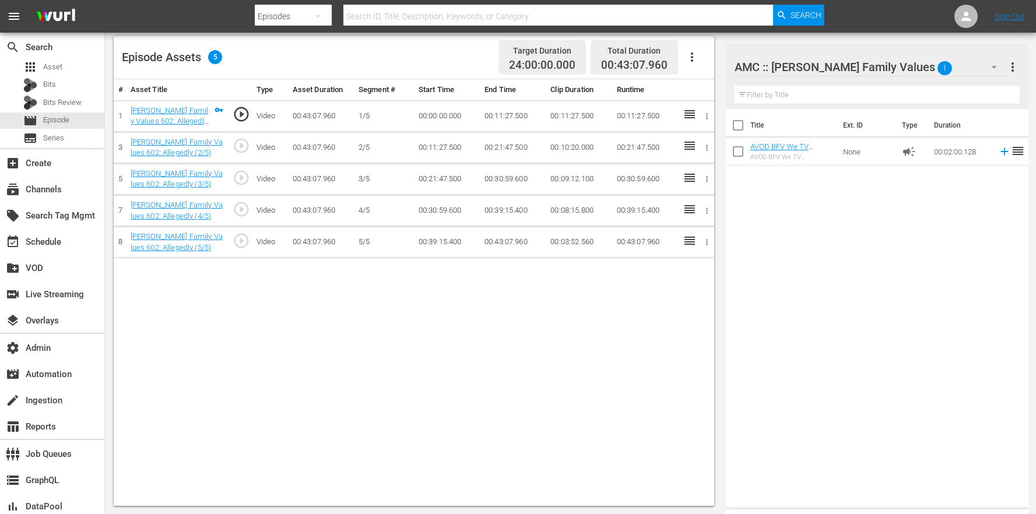
click at [687, 314] on div "# Asset Title Type Asset Duration Segment # Start Time End Time Clip Duration R…" at bounding box center [414, 292] width 601 height 427
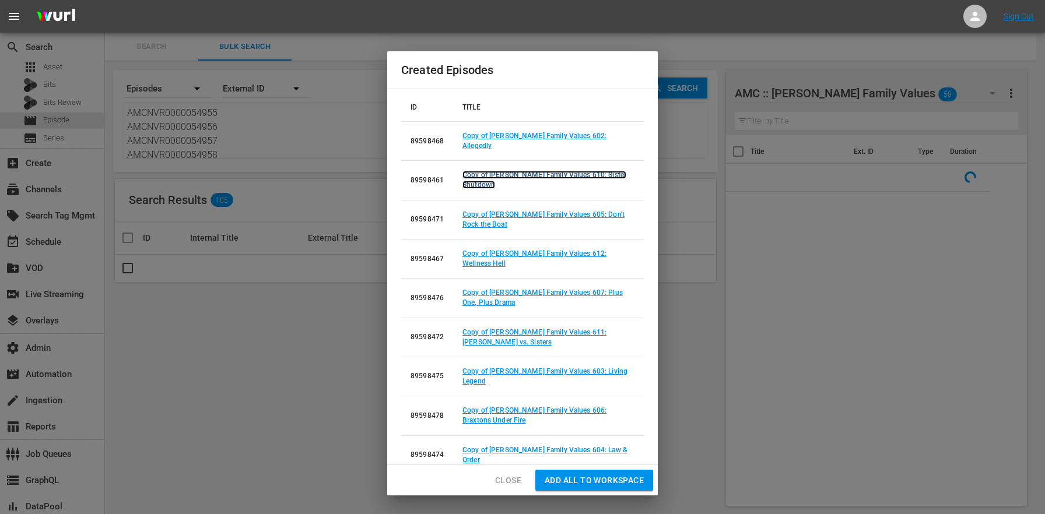
click at [527, 171] on link "Copy of Braxton Family Values 610: Sister Shutdown" at bounding box center [545, 180] width 164 height 18
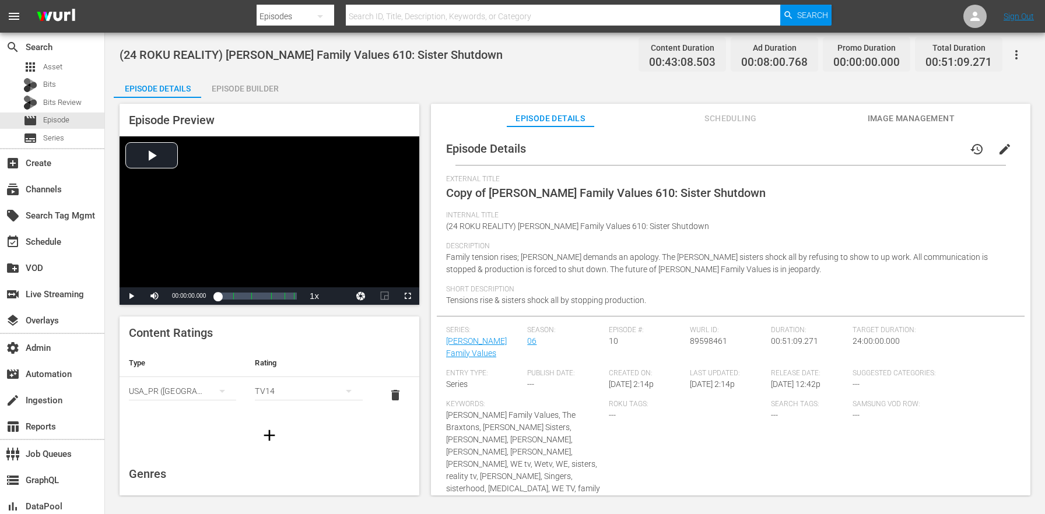
click at [1003, 149] on span "edit" at bounding box center [1005, 149] width 14 height 14
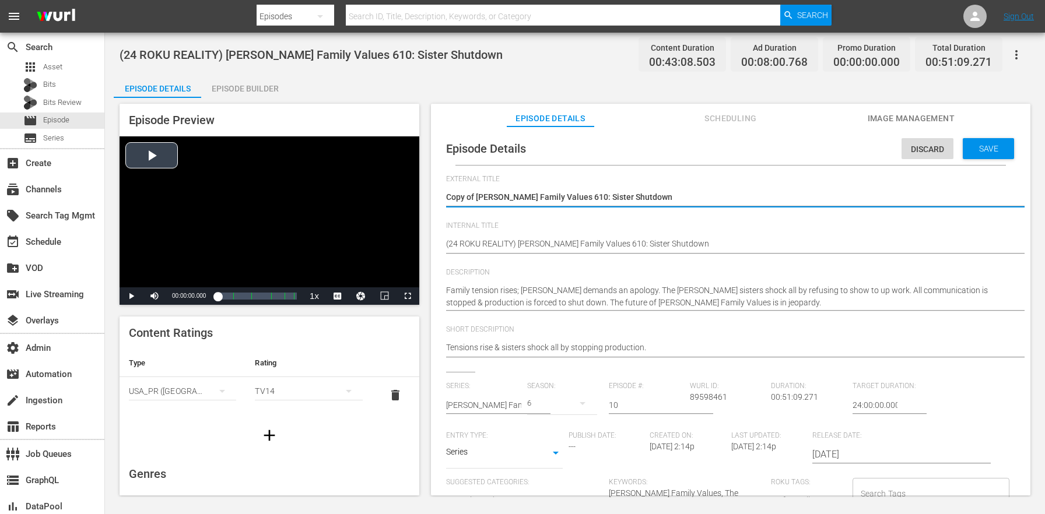
drag, startPoint x: 477, startPoint y: 195, endPoint x: 371, endPoint y: 187, distance: 106.5
click at [371, 187] on div "Episode Preview Video Player is loading. Play Video Play Mute Current Time 00:0…" at bounding box center [575, 301] width 923 height 407
type textarea "[PERSON_NAME] Family Values 610: Sister Shutdown"
click at [485, 243] on textarea "(24 ROKU REALITY) [PERSON_NAME] Family Values 610: Sister Shutdown" at bounding box center [727, 245] width 563 height 14
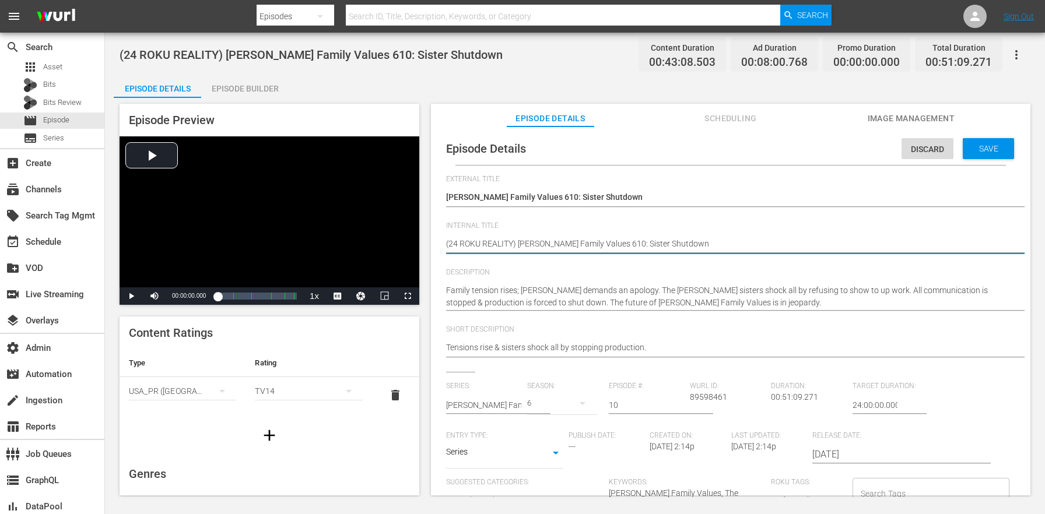
paste textarea "BFV"
type textarea "(24 ROKU BFV) [PERSON_NAME] Family Values 610: Sister Shutdown"
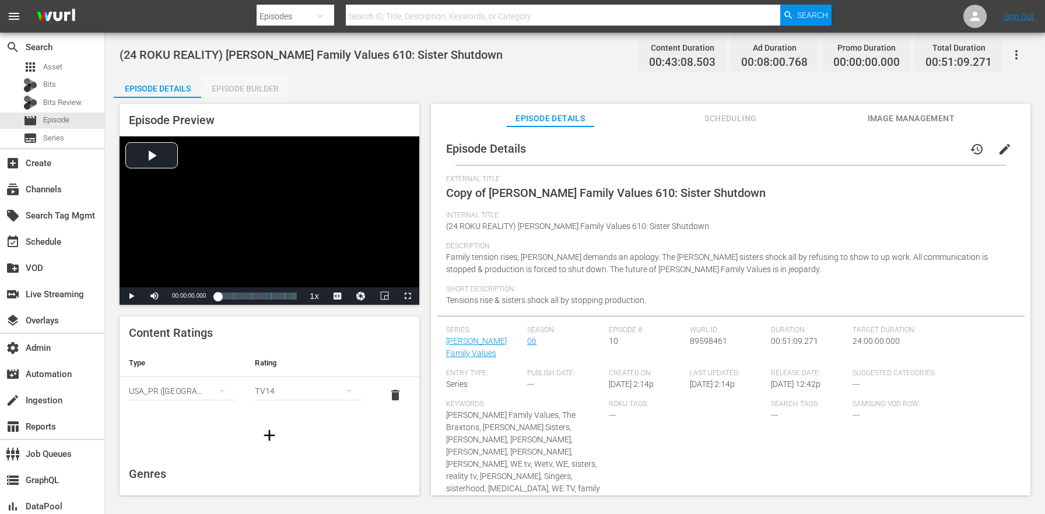
click at [233, 92] on div "Episode Builder" at bounding box center [244, 89] width 87 height 28
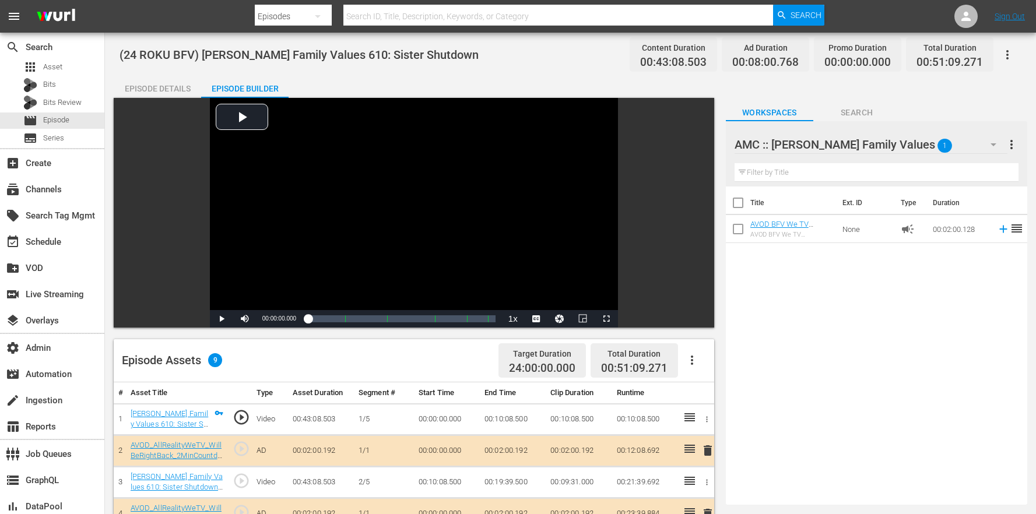
click at [701, 362] on button "button" at bounding box center [692, 360] width 28 height 28
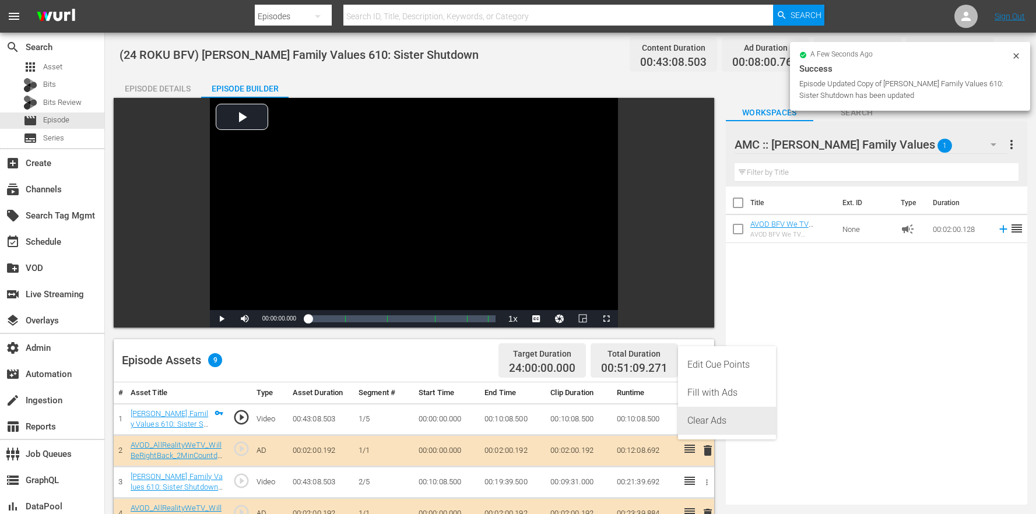
click at [705, 422] on div "Clear Ads" at bounding box center [727, 421] width 79 height 28
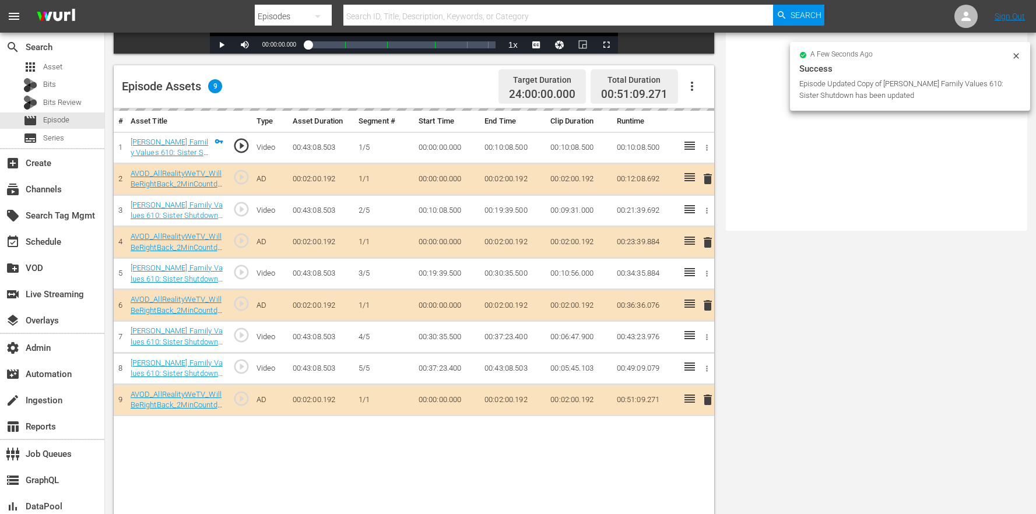
scroll to position [303, 0]
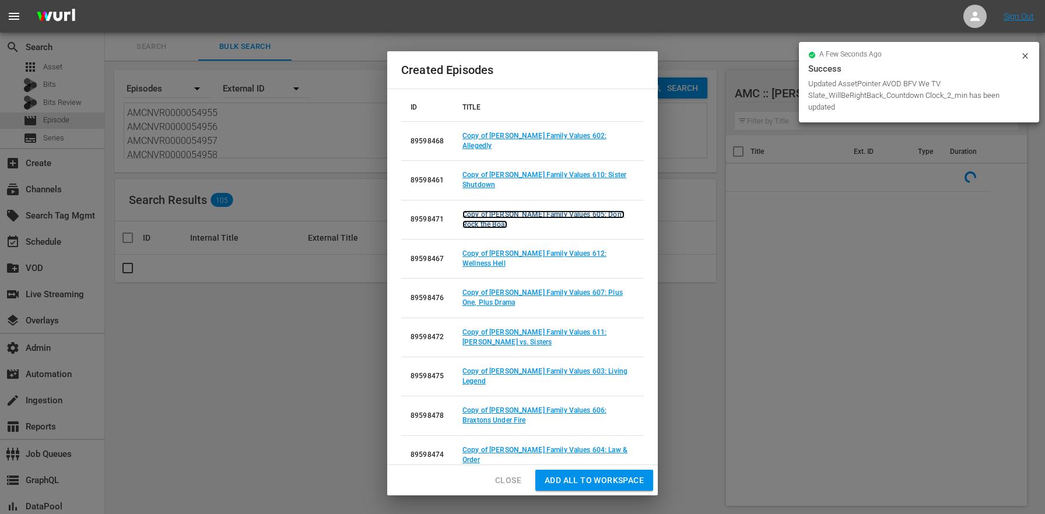
click at [582, 211] on link "Copy of Braxton Family Values 605: Don't Rock the Boat" at bounding box center [544, 220] width 162 height 18
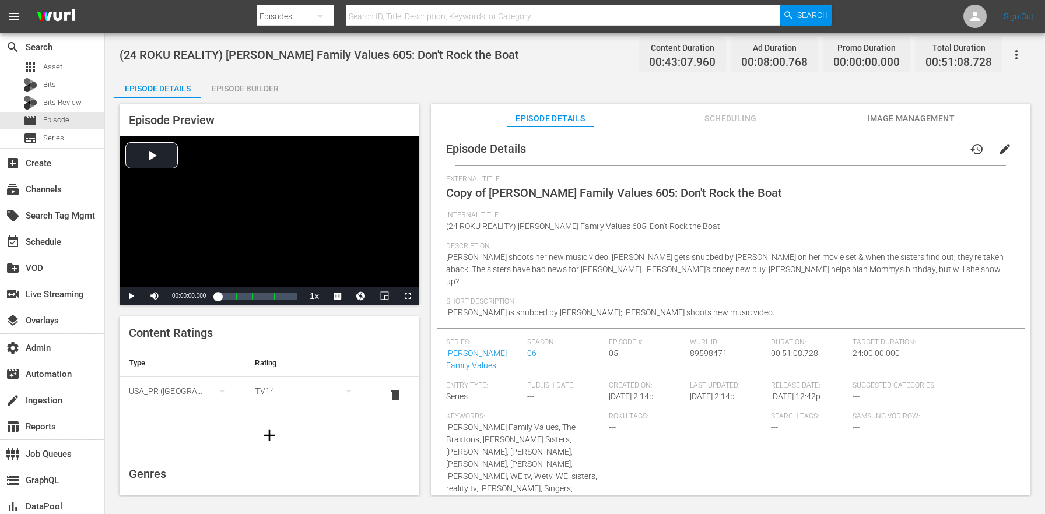
click at [1007, 145] on button "edit" at bounding box center [1005, 149] width 28 height 28
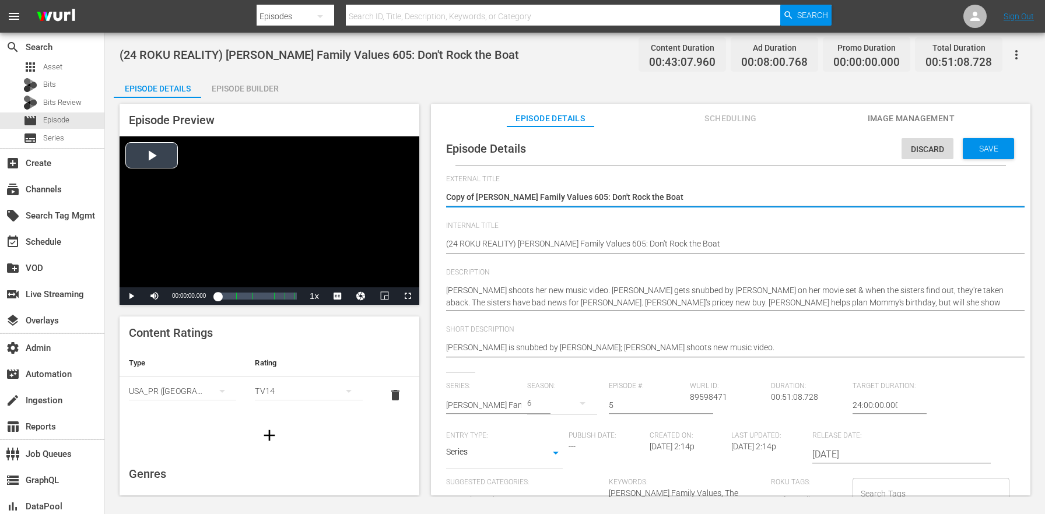
drag, startPoint x: 478, startPoint y: 195, endPoint x: 315, endPoint y: 188, distance: 162.9
click at [314, 188] on div "Episode Preview Video Player is loading. Play Video Play Mute Current Time 00:0…" at bounding box center [575, 301] width 923 height 407
type textarea "[PERSON_NAME] Family Values 605: Don't Rock the Boat"
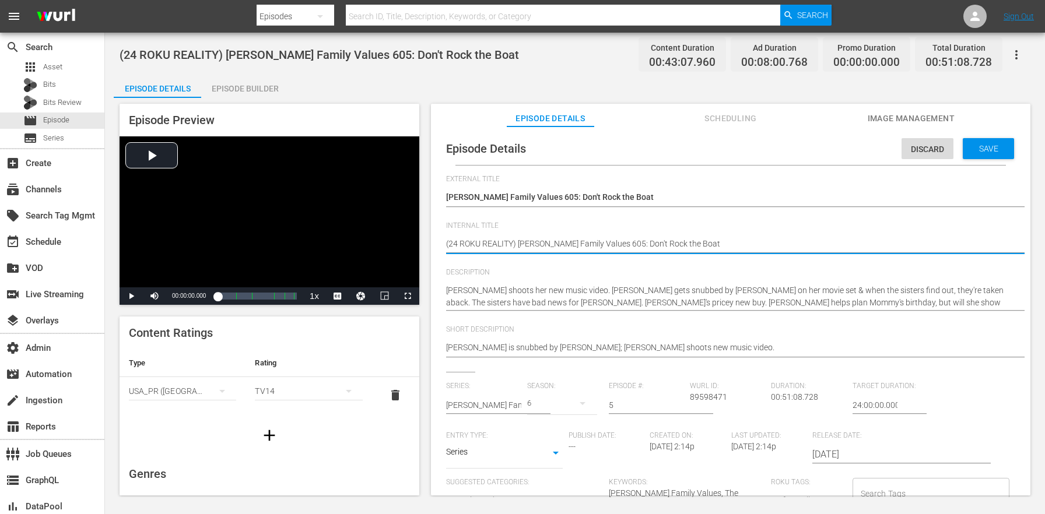
click at [499, 243] on textarea "(24 ROKU REALITY) [PERSON_NAME] Family Values 605: Don't Rock the Boat" at bounding box center [727, 245] width 563 height 14
paste textarea "BFV"
type textarea "(24 ROKU BFV) [PERSON_NAME] Family Values 605: Don't Rock the Boat"
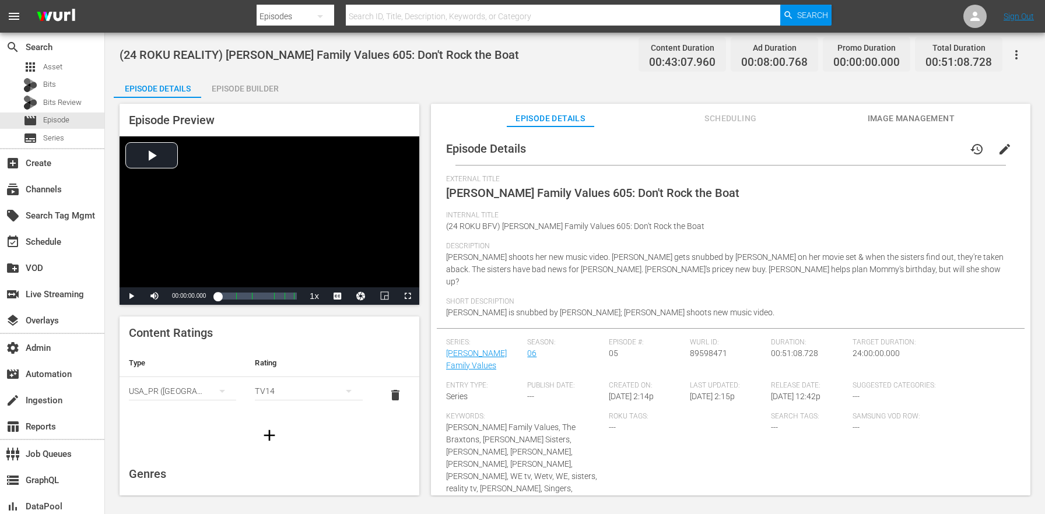
click at [262, 86] on div "Episode Builder" at bounding box center [244, 89] width 87 height 28
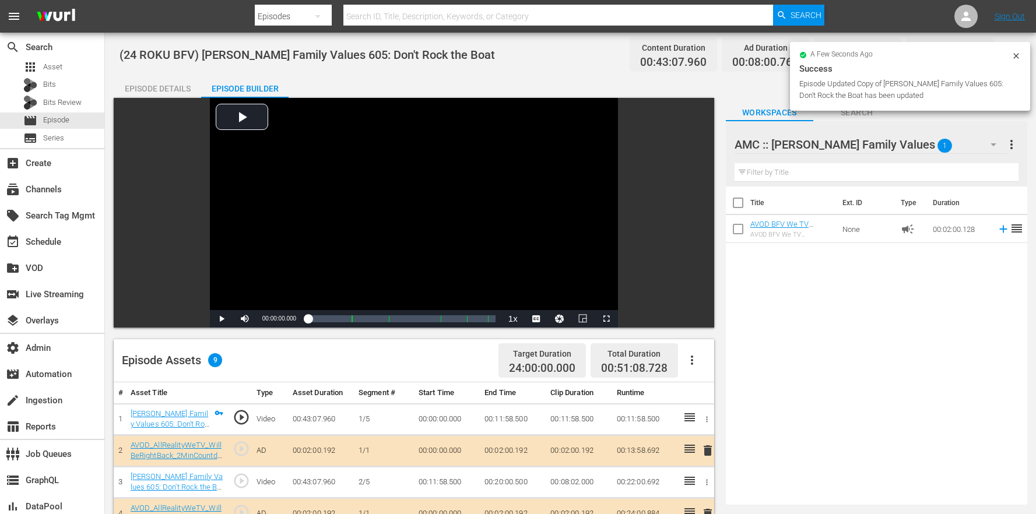
click at [691, 364] on icon "button" at bounding box center [692, 360] width 2 height 9
click at [721, 438] on div "Edit Cue Points Fill with Ads Clear Ads" at bounding box center [727, 392] width 98 height 93
click at [709, 425] on div "Clear Ads" at bounding box center [727, 421] width 79 height 28
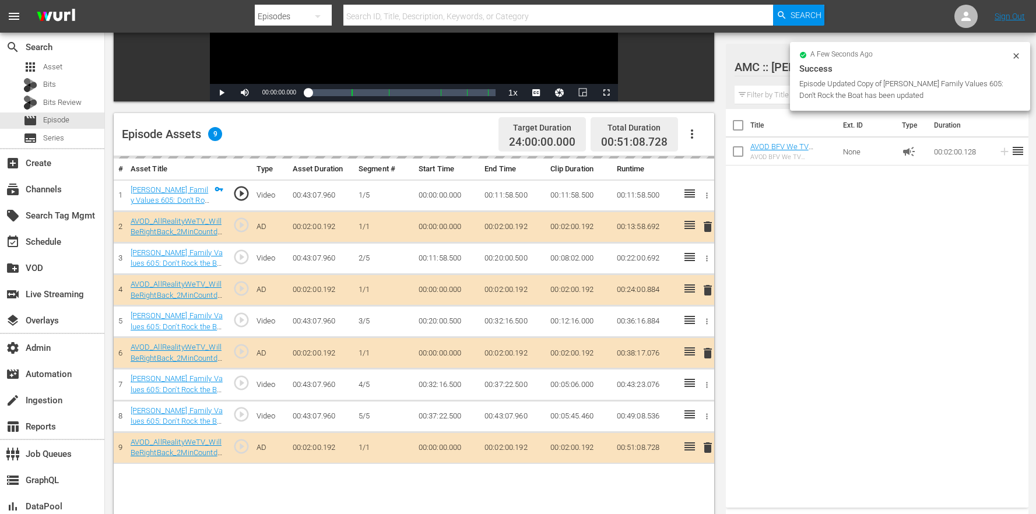
scroll to position [303, 0]
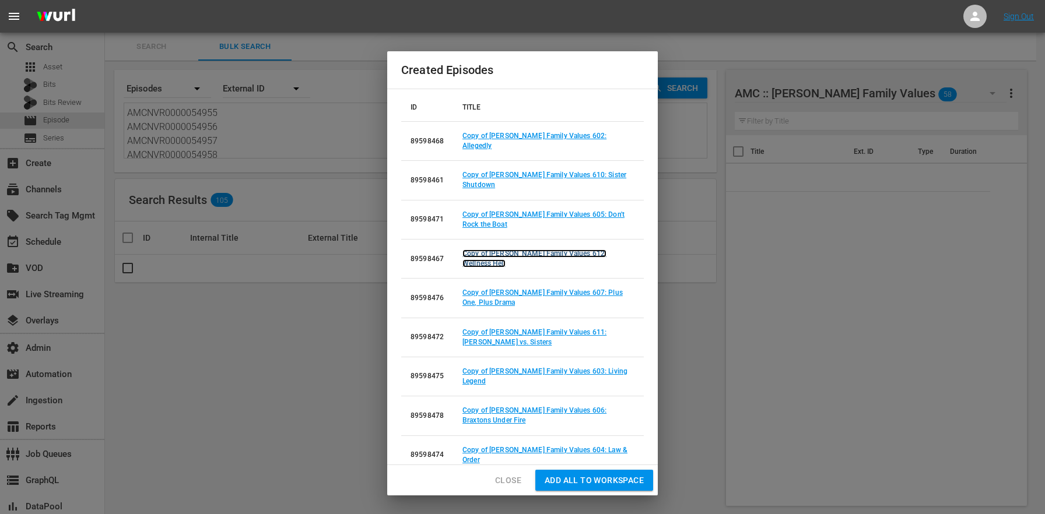
click at [598, 250] on link "Copy of Braxton Family Values 612: Wellness Hell" at bounding box center [535, 259] width 144 height 18
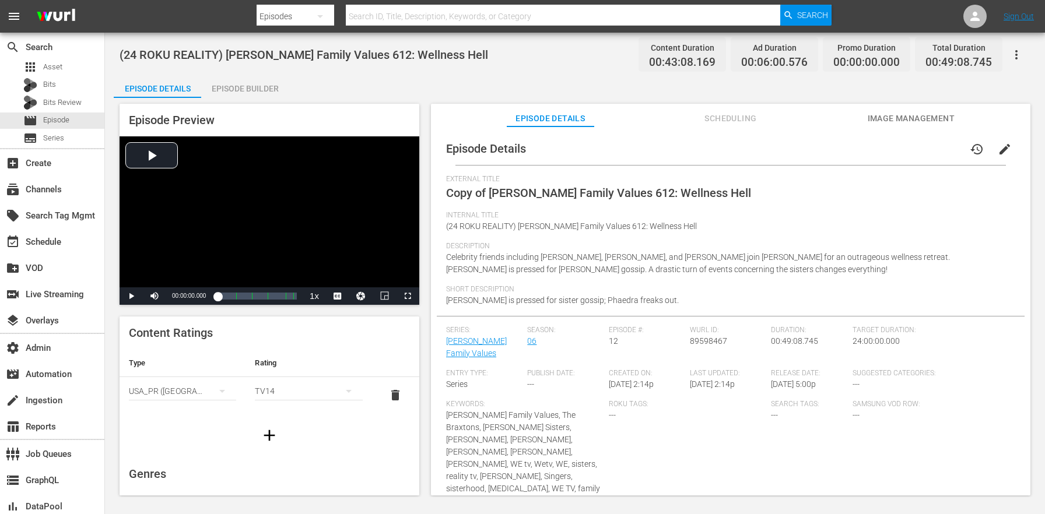
click at [1006, 146] on button "edit" at bounding box center [1005, 149] width 28 height 28
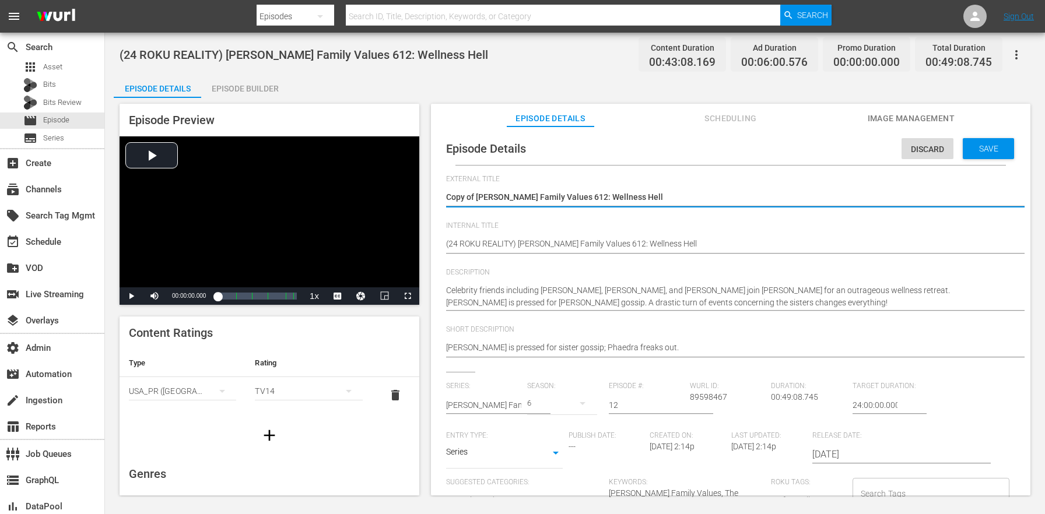
click at [474, 199] on textarea "Copy of Braxton Family Values 612: Wellness Hell" at bounding box center [727, 198] width 563 height 14
drag, startPoint x: 477, startPoint y: 198, endPoint x: 377, endPoint y: 184, distance: 100.8
click at [377, 184] on div "Episode Preview Video Player is loading. Play Video Play Mute Current Time 00:0…" at bounding box center [575, 301] width 923 height 407
type textarea "[PERSON_NAME] Family Values 612: Wellness Hell"
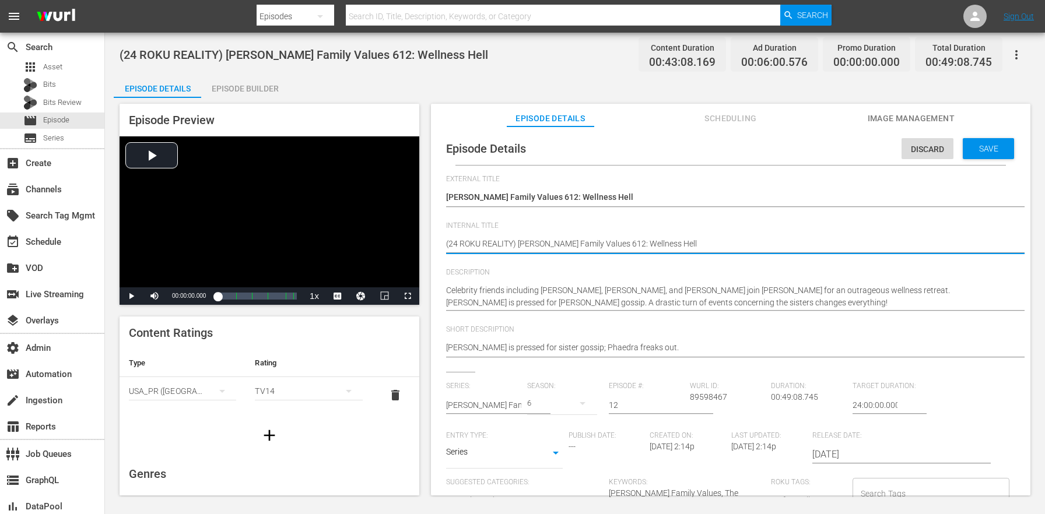
paste textarea "BFV"
type textarea "(24 ROKU REALBFVITY) Braxton Family Values 612: Wellness Hell"
click at [500, 241] on textarea "(24 ROKU REALITY) [PERSON_NAME] Family Values 612: Wellness Hell" at bounding box center [727, 245] width 563 height 14
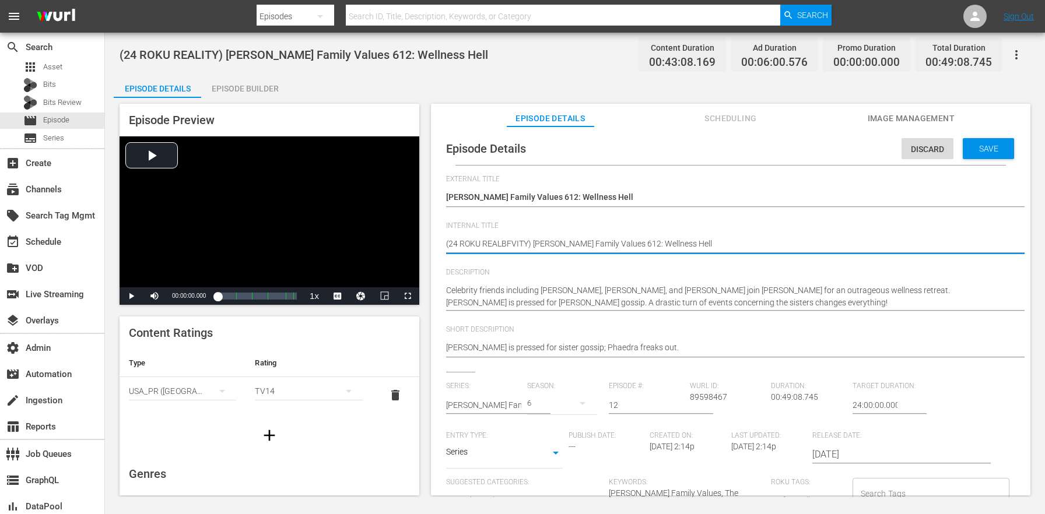
paste textarea "BFV"
type textarea "(24 ROKU BFV) [PERSON_NAME] Family Values 612: Wellness Hell"
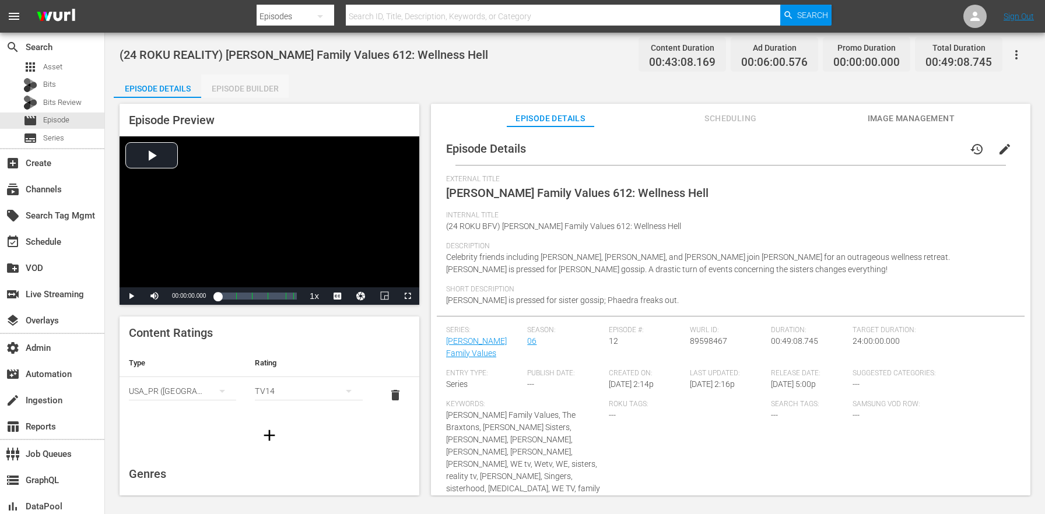
click at [246, 85] on div "Episode Builder" at bounding box center [244, 89] width 87 height 28
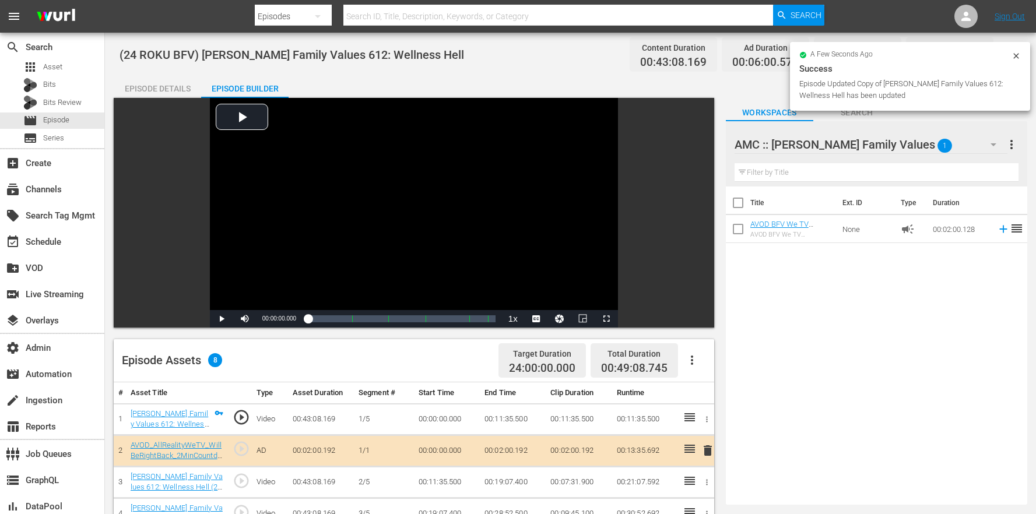
click at [691, 363] on icon "button" at bounding box center [692, 360] width 14 height 14
click at [727, 428] on div "Clear Ads" at bounding box center [727, 421] width 79 height 28
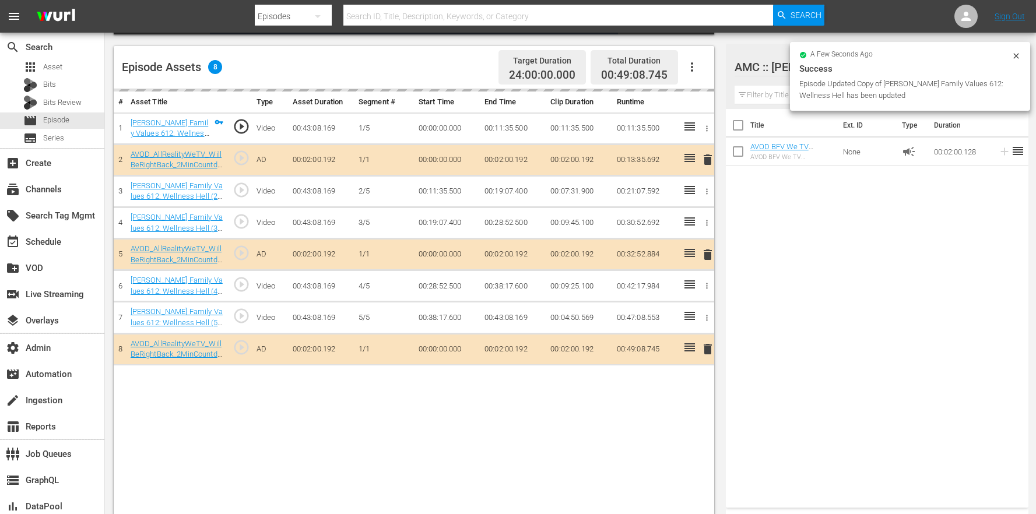
scroll to position [303, 0]
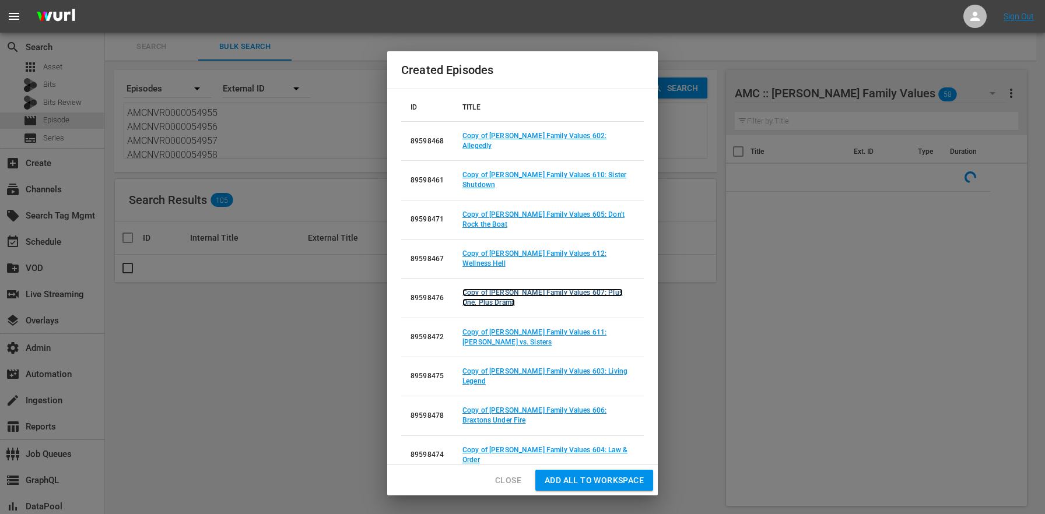
click at [594, 289] on link "Copy of Braxton Family Values 607: Plus One, Plus Drama" at bounding box center [543, 298] width 160 height 18
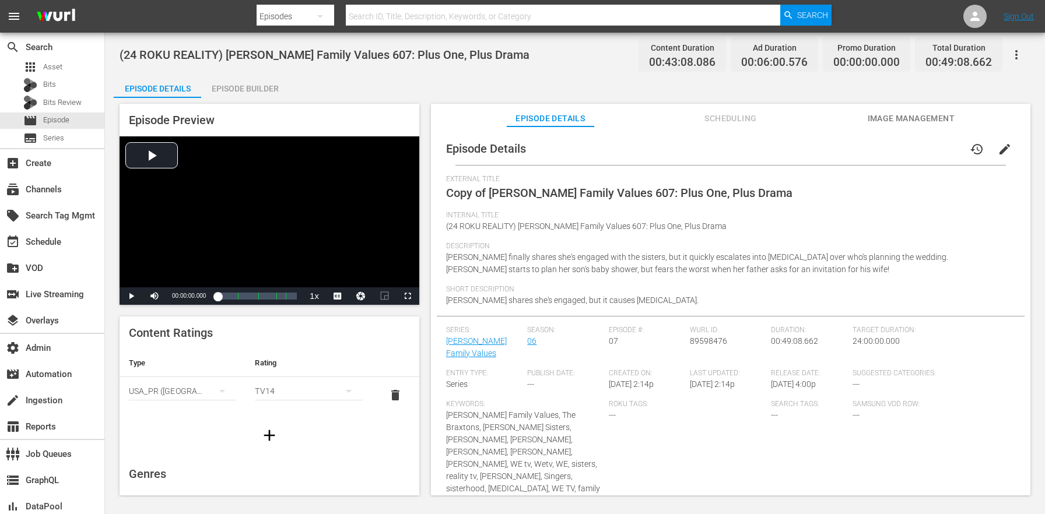
click at [999, 153] on span "edit" at bounding box center [1005, 149] width 14 height 14
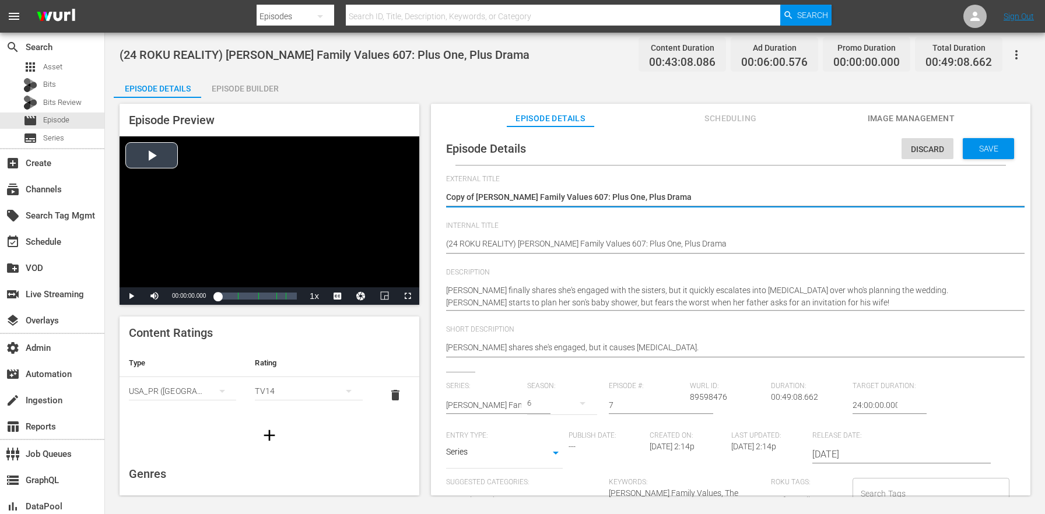
drag, startPoint x: 478, startPoint y: 198, endPoint x: 370, endPoint y: 187, distance: 108.0
click at [376, 189] on div "Episode Preview Video Player is loading. Play Video Play Mute Current Time 00:0…" at bounding box center [575, 301] width 923 height 407
type textarea "[PERSON_NAME] Family Values 607: Plus One, Plus Drama"
click at [500, 243] on textarea "(24 ROKU REALITY) [PERSON_NAME] Family Values 607: Plus One, Plus Drama" at bounding box center [727, 245] width 563 height 14
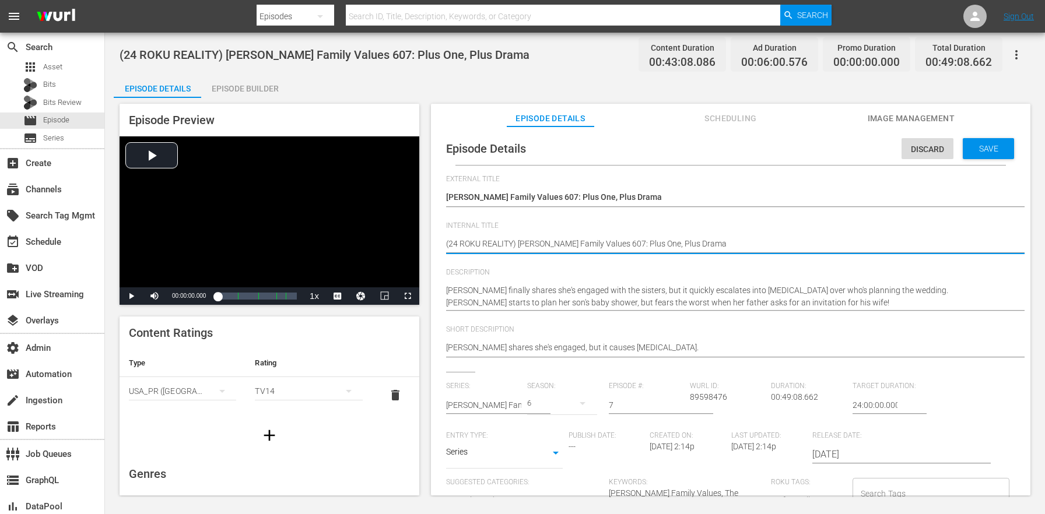
paste textarea "BFV"
type textarea "(24 ROKU BFV) [PERSON_NAME] Family Values 607: Plus One, Plus Drama"
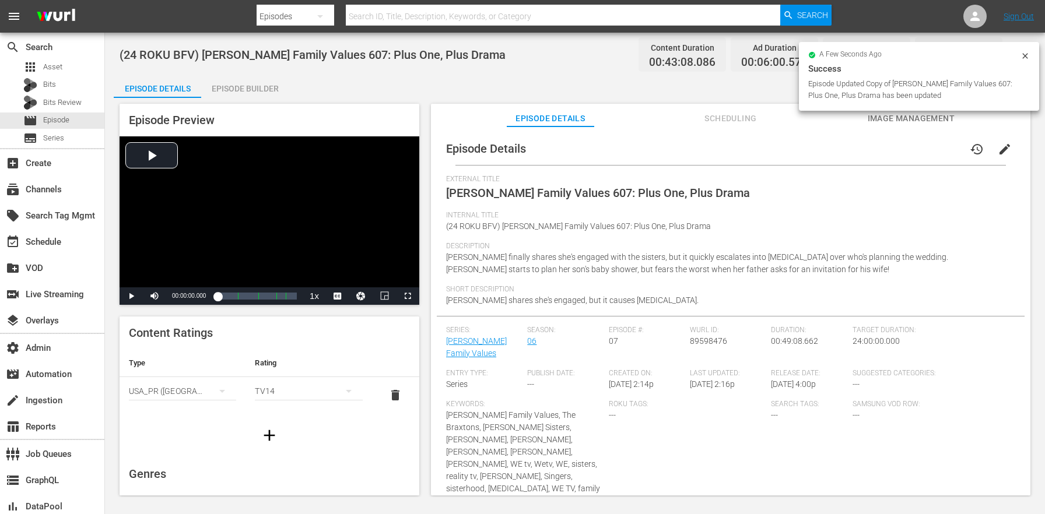
click at [262, 83] on div "Episode Builder" at bounding box center [244, 89] width 87 height 28
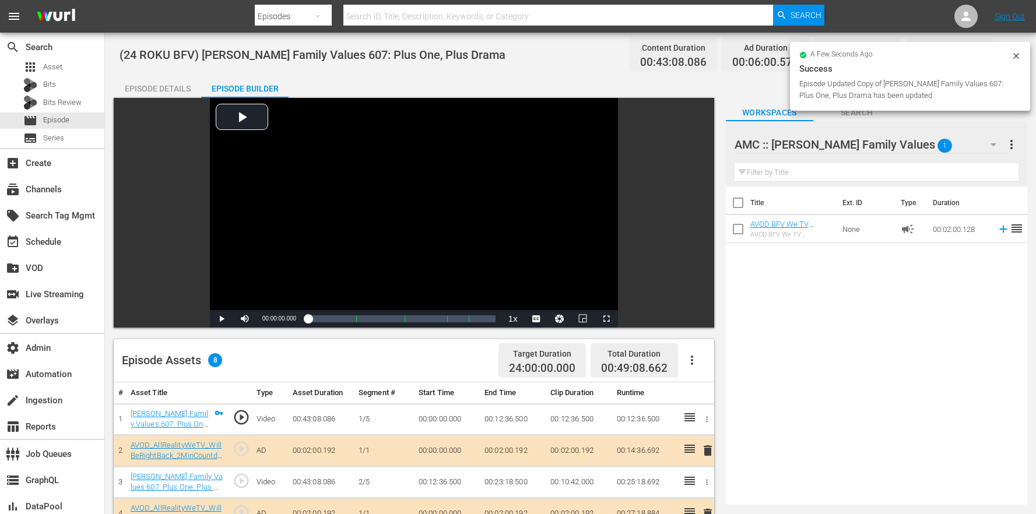
click at [693, 355] on icon "button" at bounding box center [692, 360] width 14 height 14
click at [711, 419] on div "Clear Ads" at bounding box center [727, 421] width 79 height 28
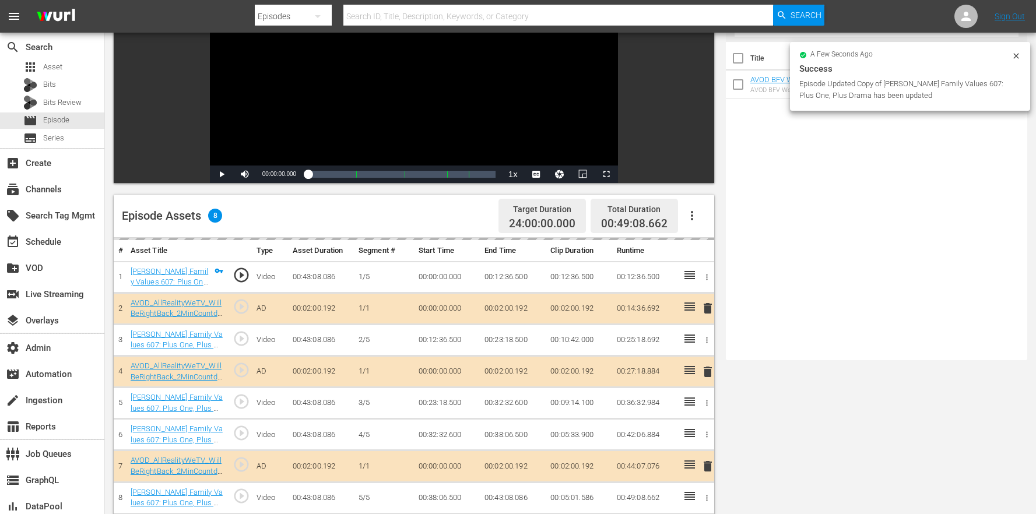
scroll to position [303, 0]
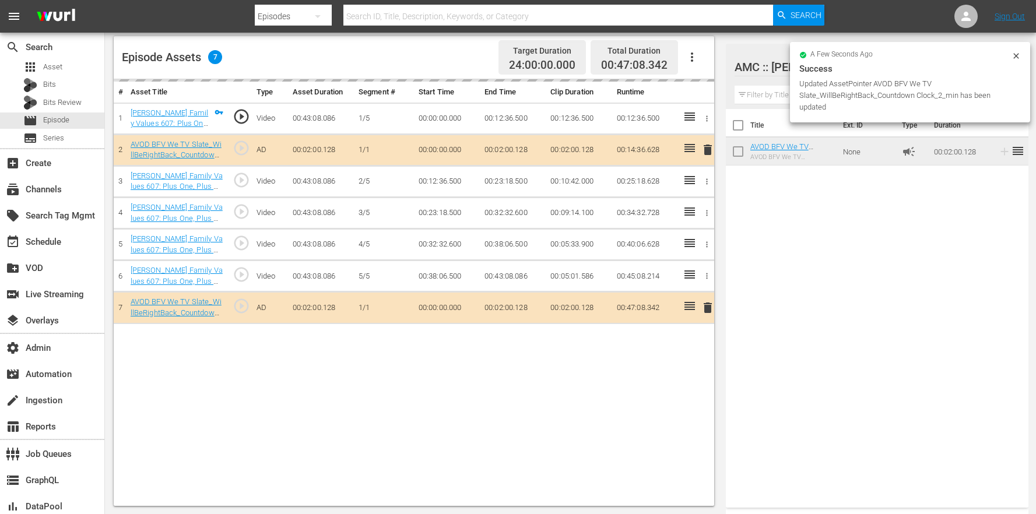
drag, startPoint x: 780, startPoint y: 157, endPoint x: 668, endPoint y: 225, distance: 131.1
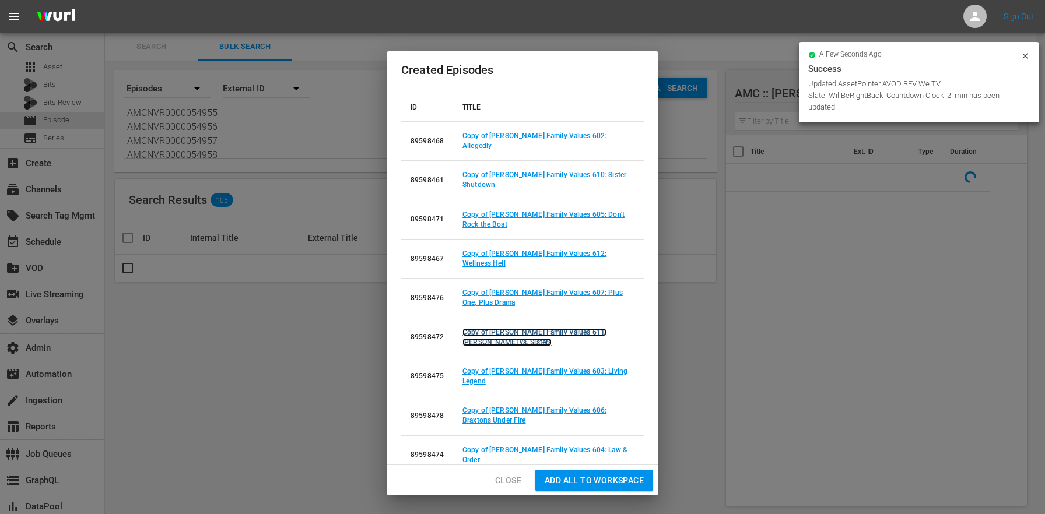
click at [544, 328] on link "Copy of Braxton Family Values 611: Traci vs. Sisters" at bounding box center [535, 337] width 144 height 18
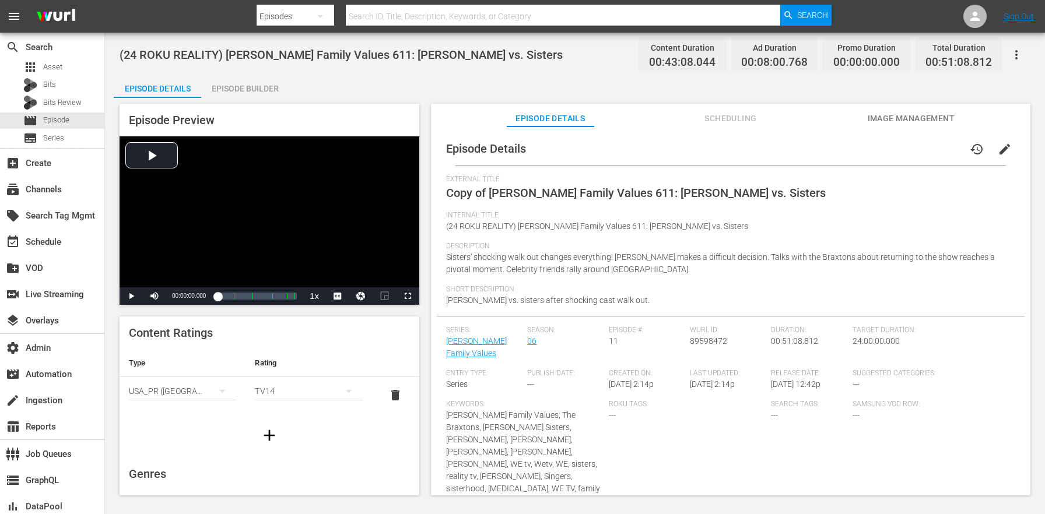
click at [998, 151] on span "edit" at bounding box center [1005, 149] width 14 height 14
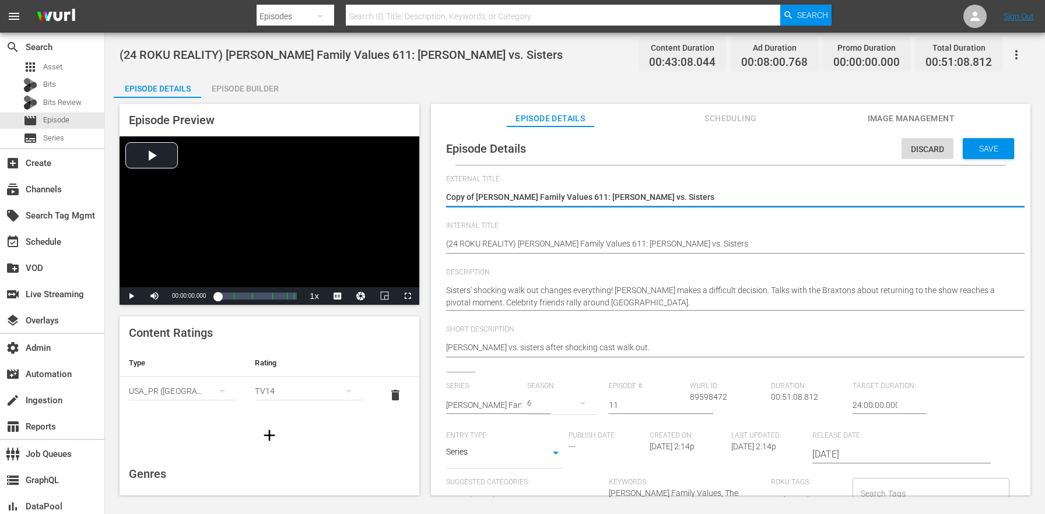
drag, startPoint x: 477, startPoint y: 199, endPoint x: 420, endPoint y: 190, distance: 57.3
click at [423, 191] on div "Episode Preview Video Player is loading. Play Video Play Mute Current Time 00:0…" at bounding box center [575, 301] width 923 height 407
type textarea "[PERSON_NAME] Family Values 611: [PERSON_NAME] vs. Sisters"
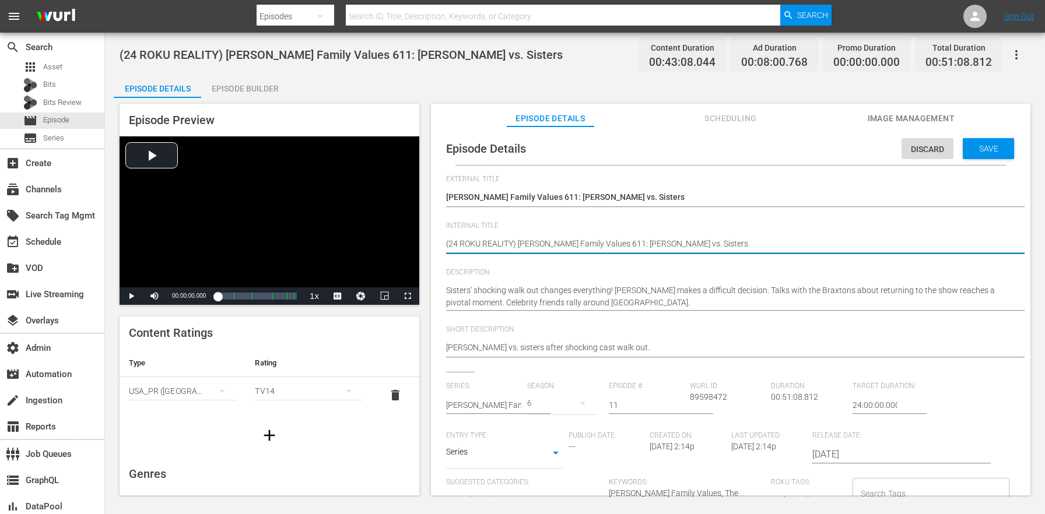
click at [508, 243] on textarea "(24 ROKU REALITY) [PERSON_NAME] Family Values 611: [PERSON_NAME] vs. Sisters" at bounding box center [727, 245] width 563 height 14
paste textarea "BFV"
type textarea "(24 ROKU BFV) [PERSON_NAME] Family Values 611: [PERSON_NAME] vs. Sisters"
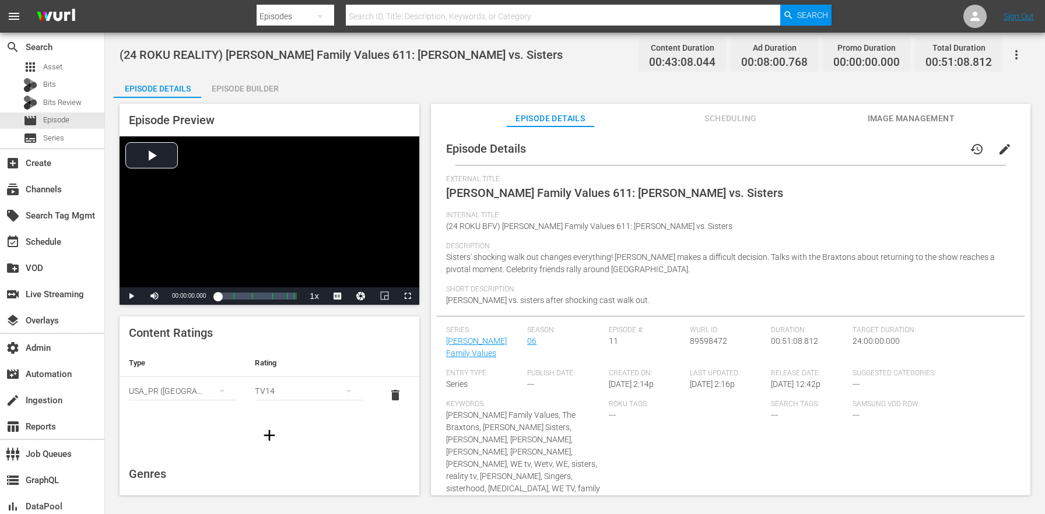
click at [300, 96] on div "Episode Details Episode Builder Episode Preview Video Player is loading. Play V…" at bounding box center [575, 290] width 923 height 430
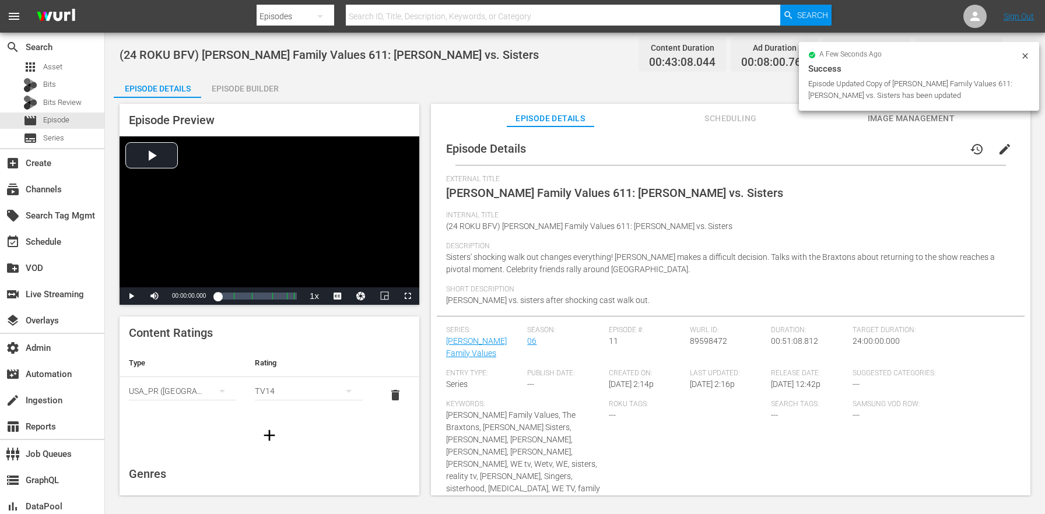
click at [279, 89] on div "Episode Builder" at bounding box center [244, 89] width 87 height 28
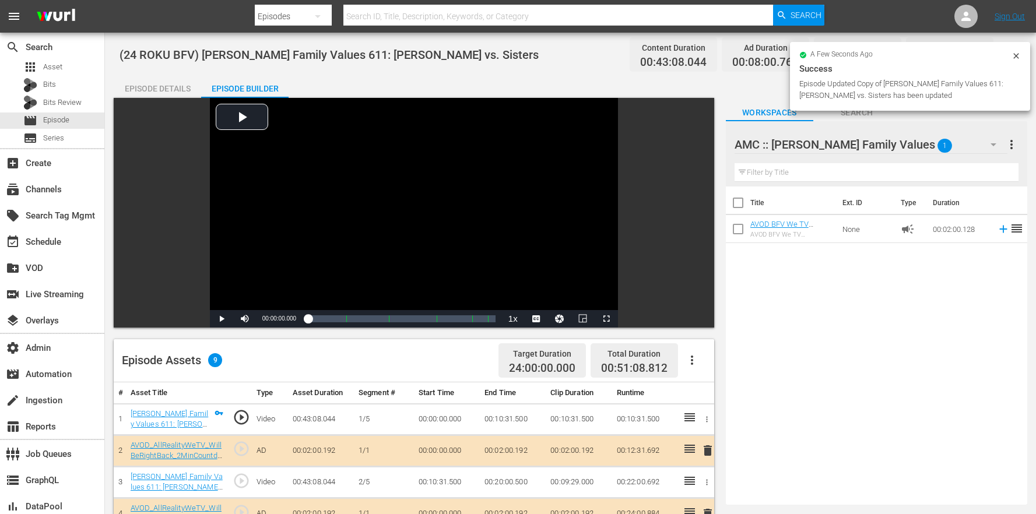
click at [700, 365] on button "button" at bounding box center [692, 360] width 28 height 28
click at [714, 417] on div "Clear Ads" at bounding box center [727, 421] width 79 height 28
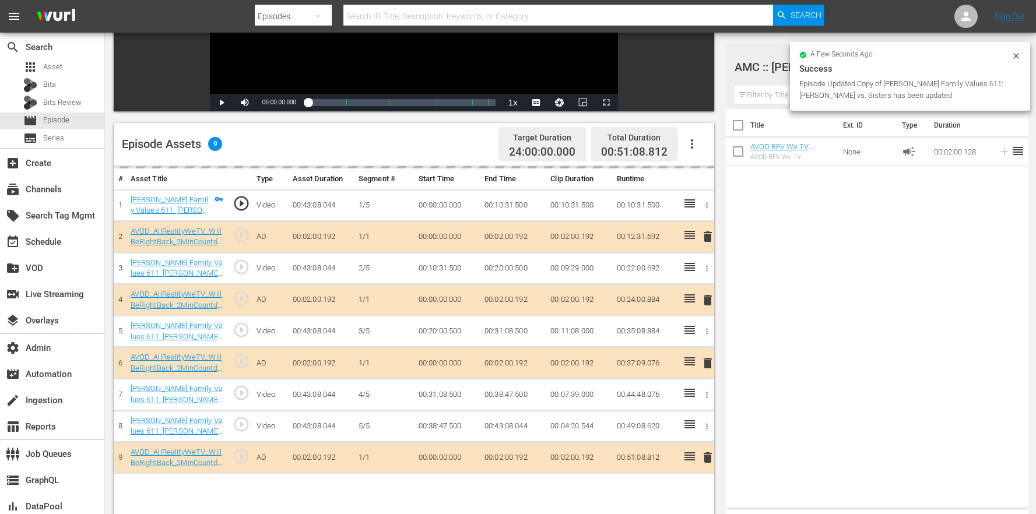
scroll to position [303, 0]
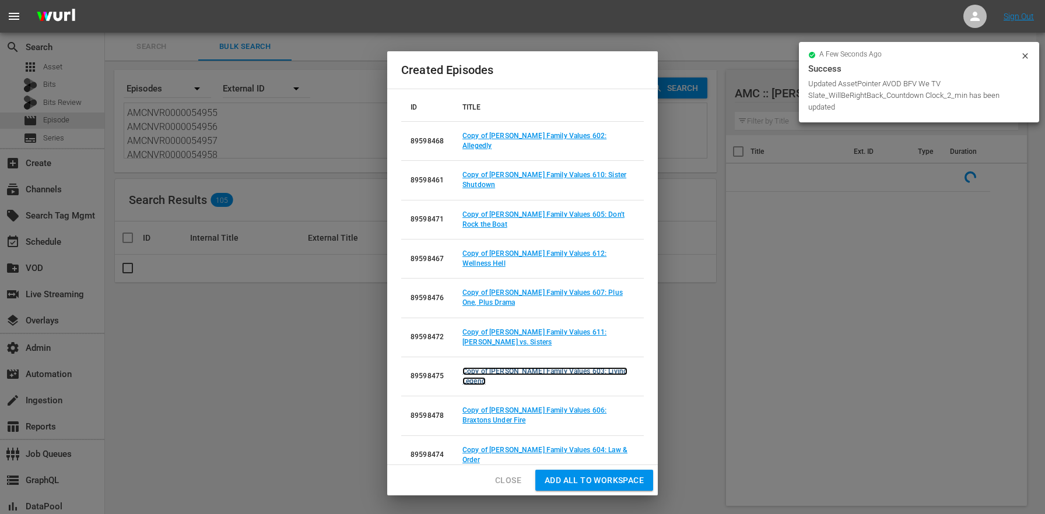
click at [580, 367] on link "Copy of Braxton Family Values 603: Living Legend" at bounding box center [545, 376] width 165 height 18
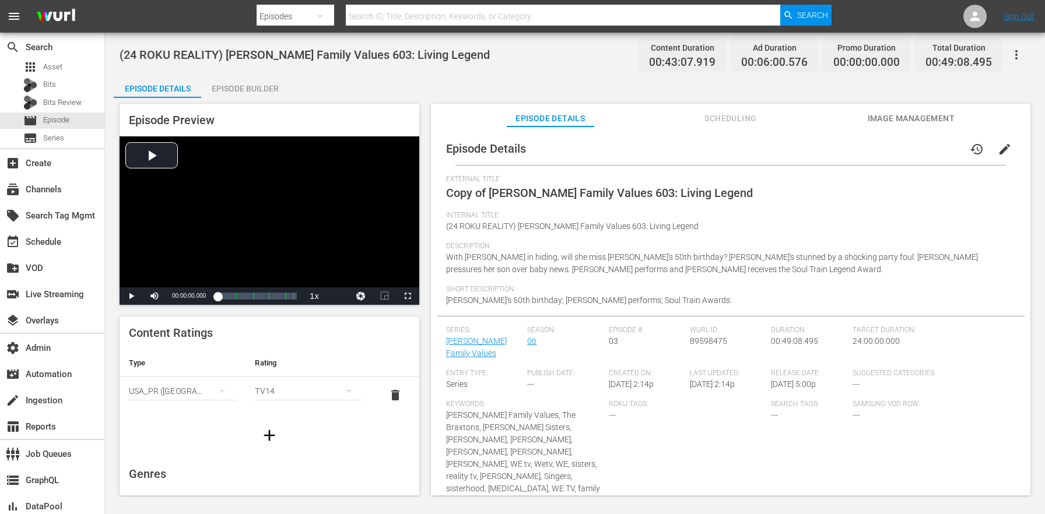
click at [1003, 153] on span "edit" at bounding box center [1005, 149] width 14 height 14
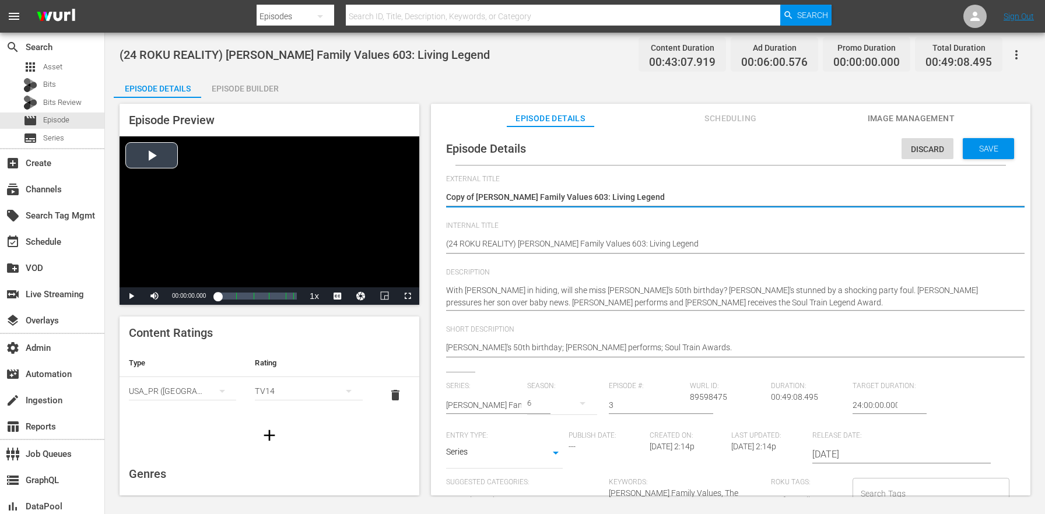
drag, startPoint x: 478, startPoint y: 196, endPoint x: 405, endPoint y: 193, distance: 73.6
click at [405, 193] on div "Episode Preview Video Player is loading. Play Video Play Mute Current Time 00:0…" at bounding box center [575, 301] width 923 height 407
type textarea "[PERSON_NAME] Family Values 603: Living Legend"
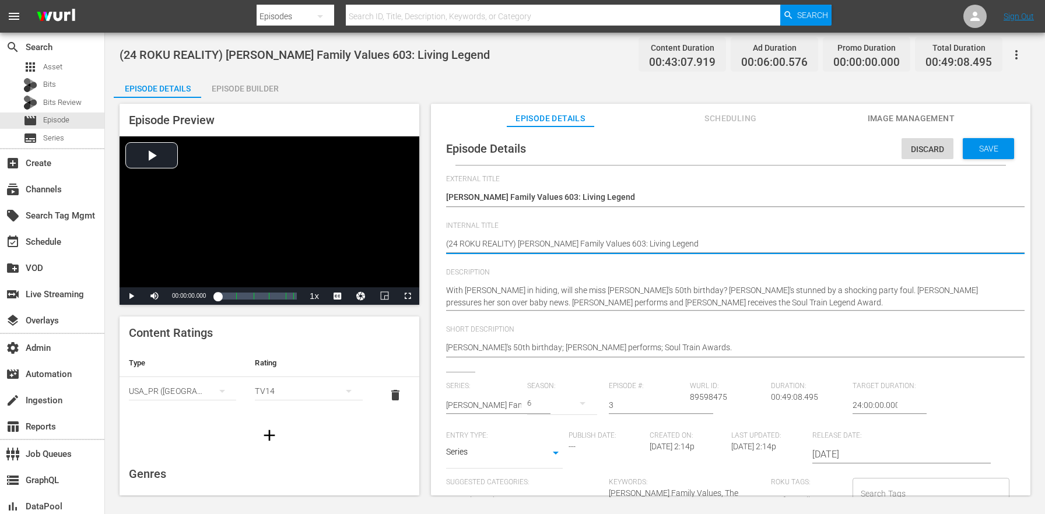
click at [502, 245] on textarea "(24 ROKU REALITY) [PERSON_NAME] Family Values 603: Living Legend" at bounding box center [727, 245] width 563 height 14
paste textarea "BFV"
type textarea "(24 ROKU BFV) [PERSON_NAME] Family Values 603: Living Legend"
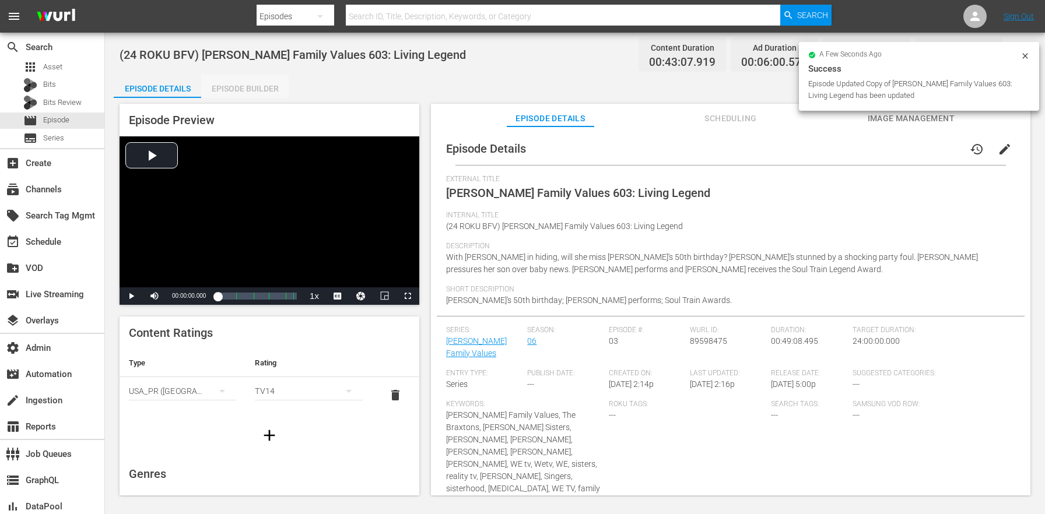
click at [261, 85] on div "Episode Builder" at bounding box center [244, 89] width 87 height 28
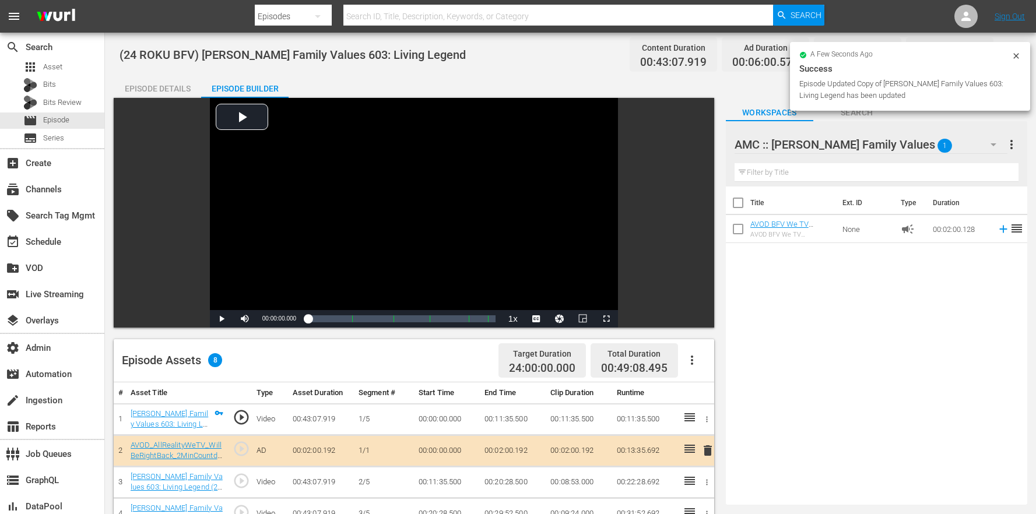
click at [694, 355] on icon "button" at bounding box center [692, 360] width 14 height 14
click at [717, 427] on div "Clear Ads" at bounding box center [727, 421] width 79 height 28
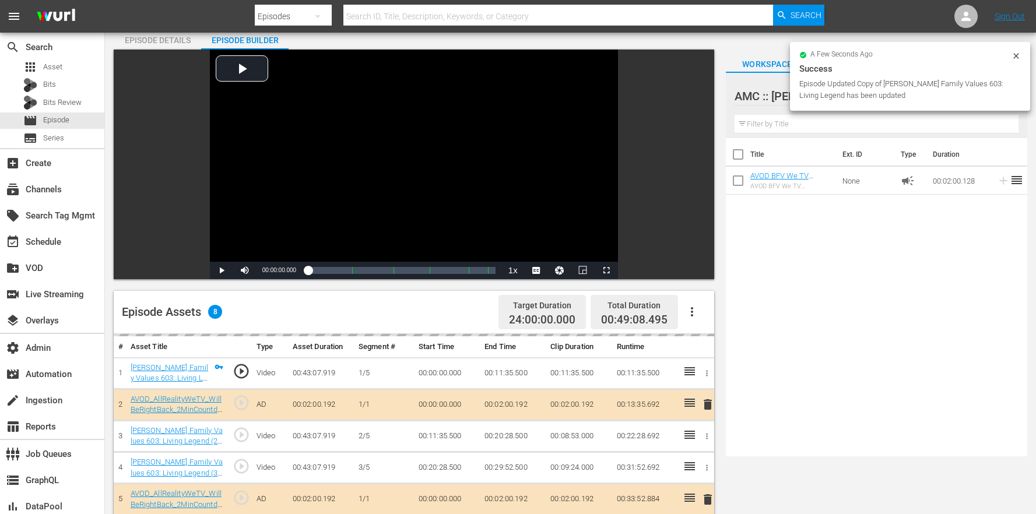
scroll to position [303, 0]
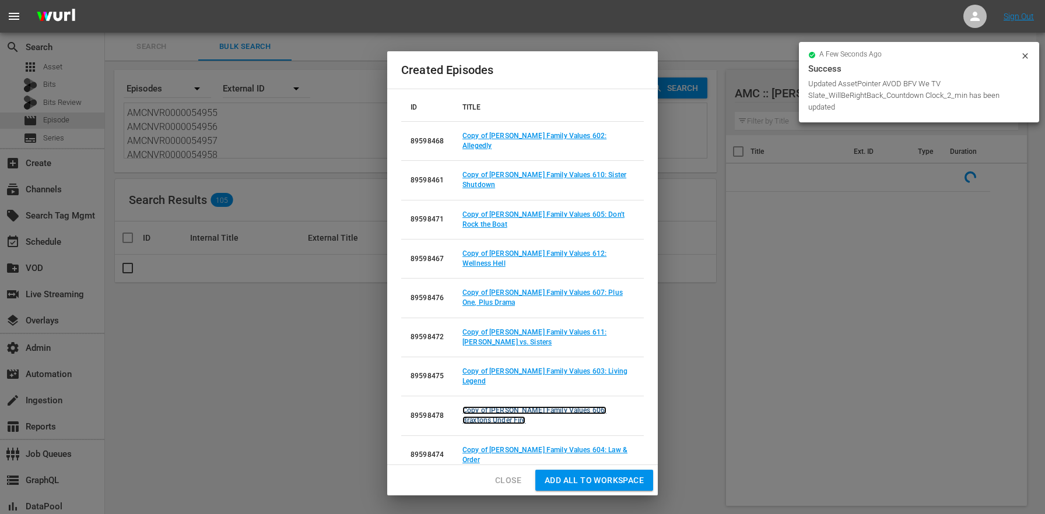
click at [601, 407] on link "Copy of Braxton Family Values 606: Braxtons Under Fire" at bounding box center [535, 416] width 144 height 18
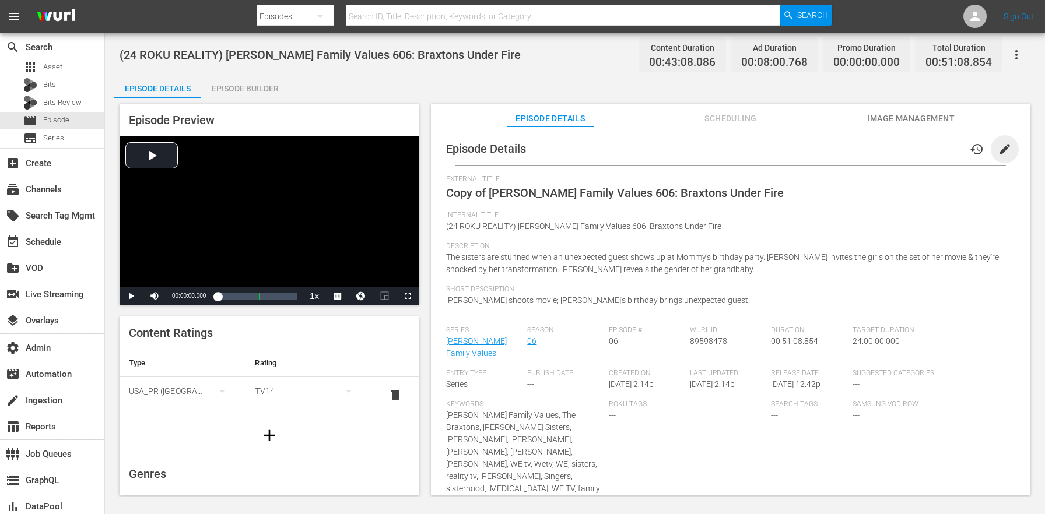
click at [998, 156] on span "edit" at bounding box center [1005, 149] width 14 height 14
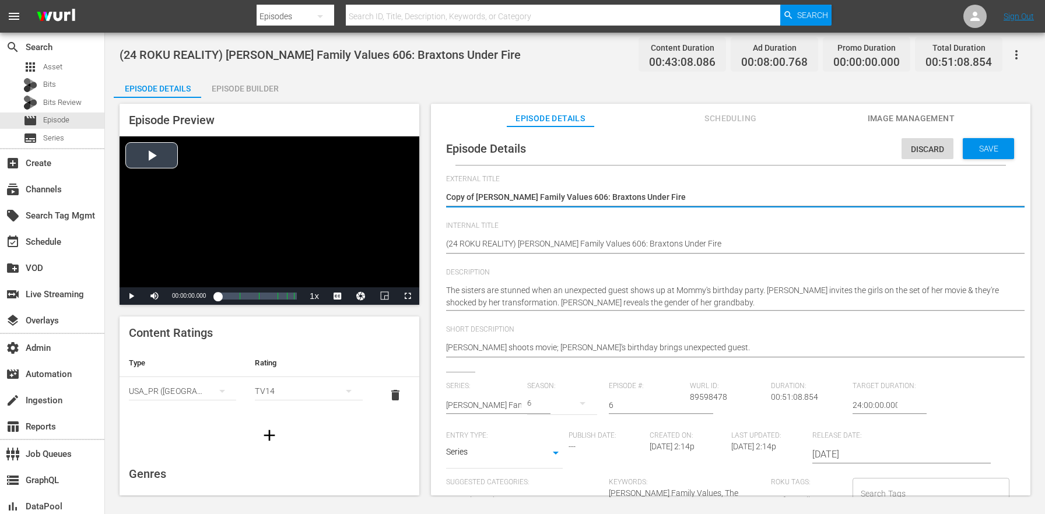
drag, startPoint x: 478, startPoint y: 192, endPoint x: 419, endPoint y: 186, distance: 59.2
click at [420, 187] on div "Episode Preview Video Player is loading. Play Video Play Mute Current Time 00:0…" at bounding box center [575, 301] width 923 height 407
type textarea "[PERSON_NAME] Family Values 606: Braxtons Under Fire"
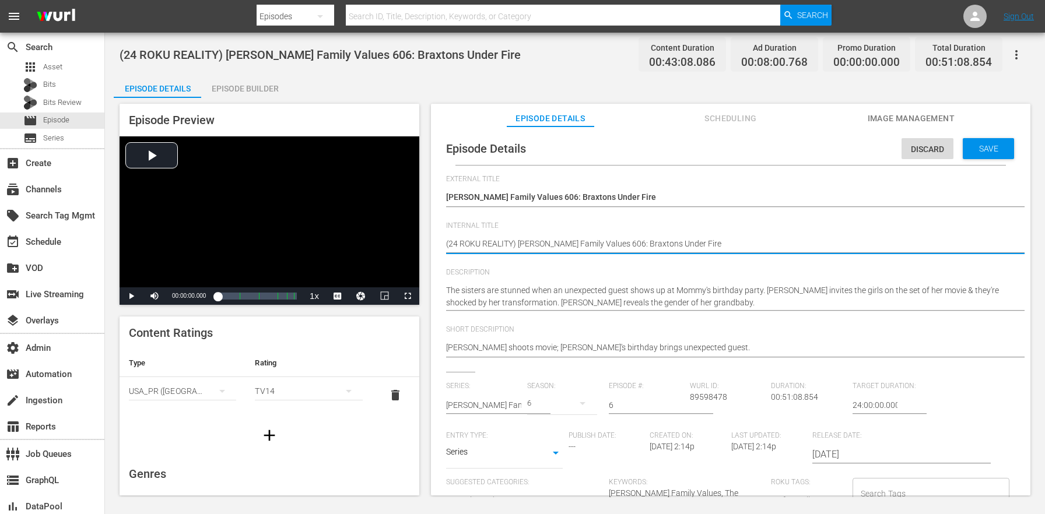
click at [496, 239] on textarea "(24 ROKU REALITY) [PERSON_NAME] Family Values 606: Braxtons Under Fire" at bounding box center [727, 245] width 563 height 14
paste textarea "BFV"
type textarea "(24 ROKU BFV) [PERSON_NAME] Family Values 606: Braxtons Under Fire"
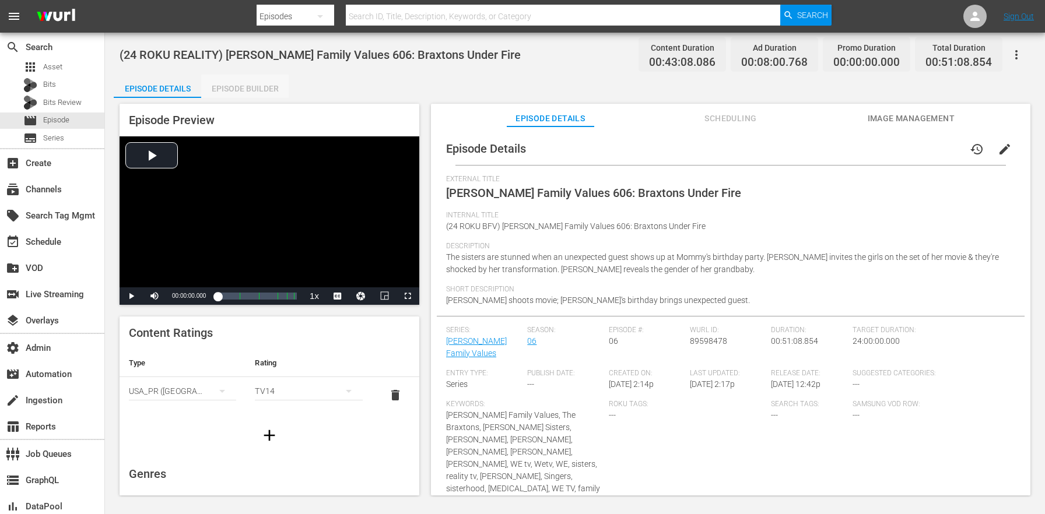
click at [257, 97] on div "Episode Builder" at bounding box center [244, 89] width 87 height 28
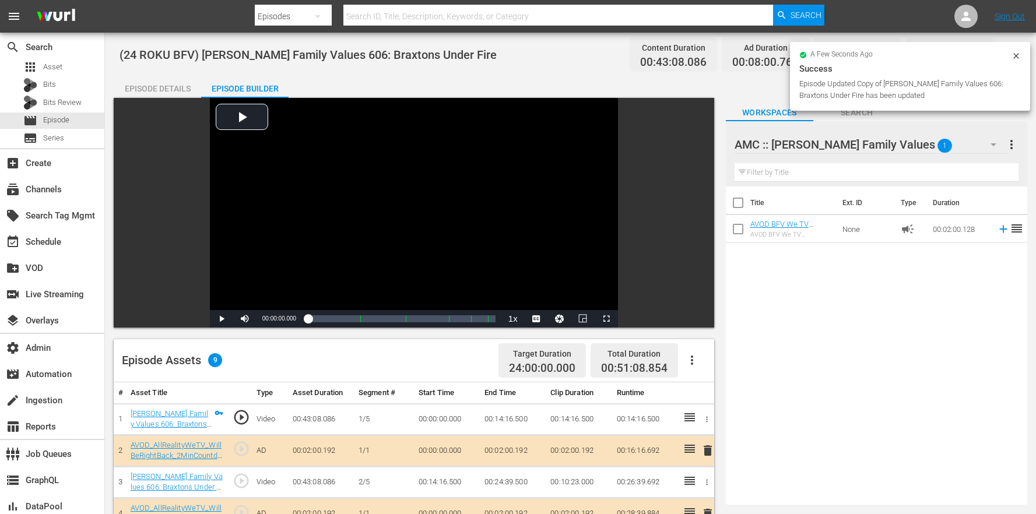
click at [700, 364] on button "button" at bounding box center [692, 360] width 28 height 28
click at [721, 415] on div "Clear Ads" at bounding box center [727, 421] width 79 height 28
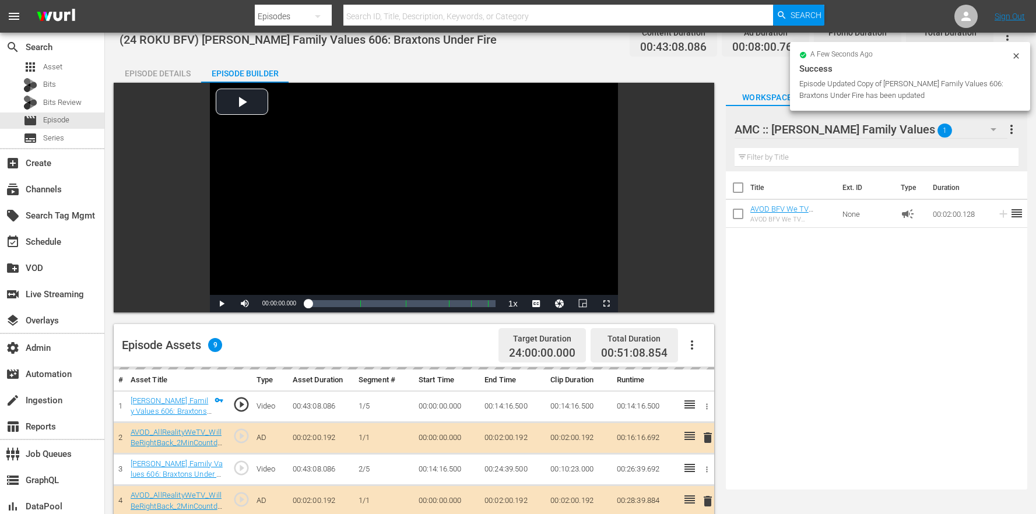
scroll to position [303, 0]
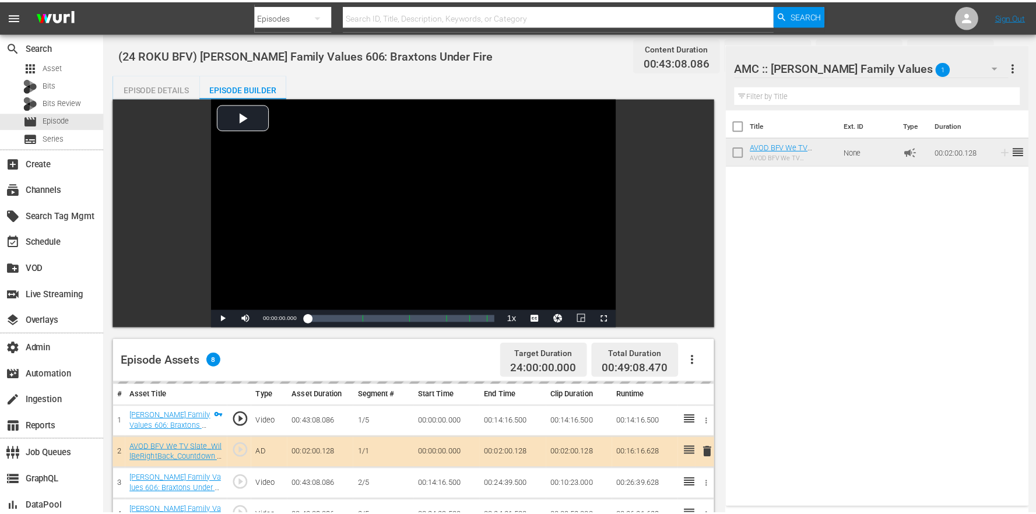
scroll to position [303, 0]
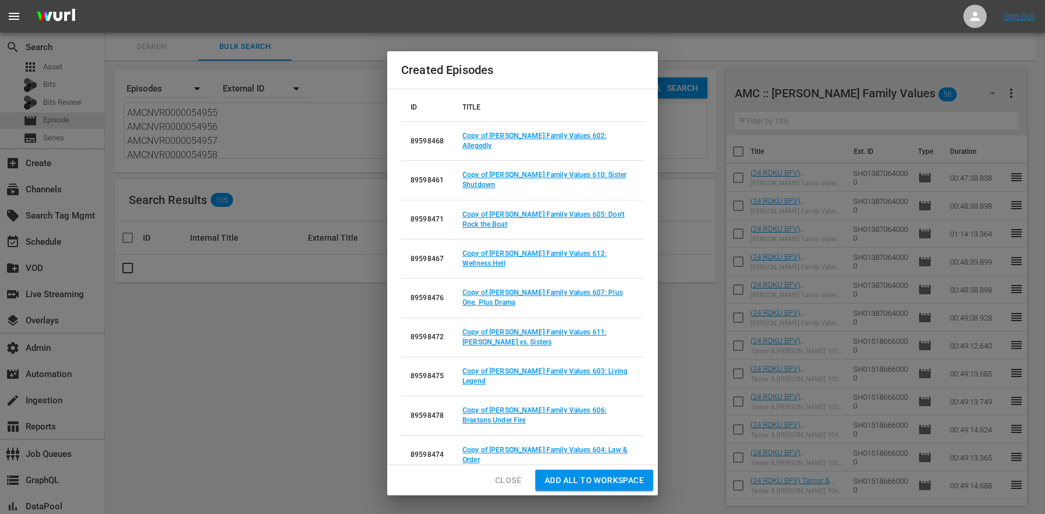
click at [582, 436] on td "Copy of Braxton Family Values 604: Law & Order" at bounding box center [548, 455] width 191 height 39
click at [582, 446] on link "Copy of Braxton Family Values 604: Law & Order" at bounding box center [545, 455] width 165 height 18
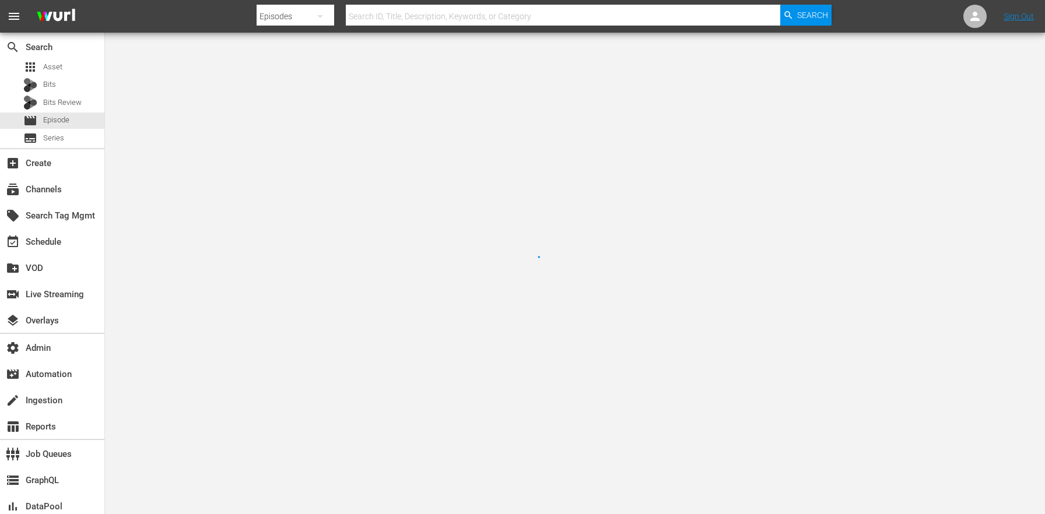
click at [580, 418] on div at bounding box center [522, 257] width 1045 height 514
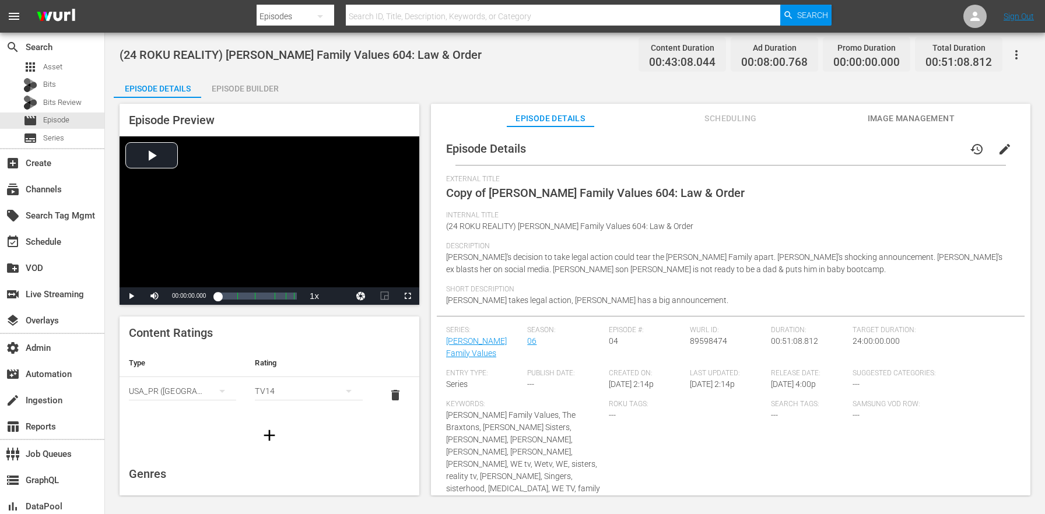
click at [1006, 144] on button "edit" at bounding box center [1005, 149] width 28 height 28
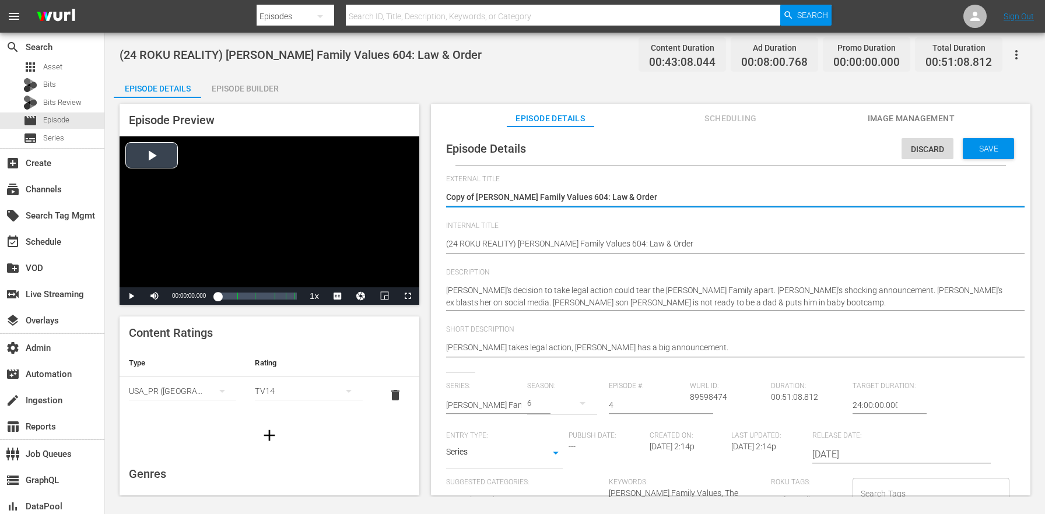
drag, startPoint x: 476, startPoint y: 195, endPoint x: 316, endPoint y: 170, distance: 162.4
click at [340, 175] on div "Episode Preview Video Player is loading. Play Video Play Mute Current Time 00:0…" at bounding box center [575, 301] width 923 height 407
type textarea "[PERSON_NAME] Family Values 604: Law & Order"
click at [491, 241] on textarea "(24 ROKU REALITY) [PERSON_NAME] Family Values 604: Law & Order" at bounding box center [727, 245] width 563 height 14
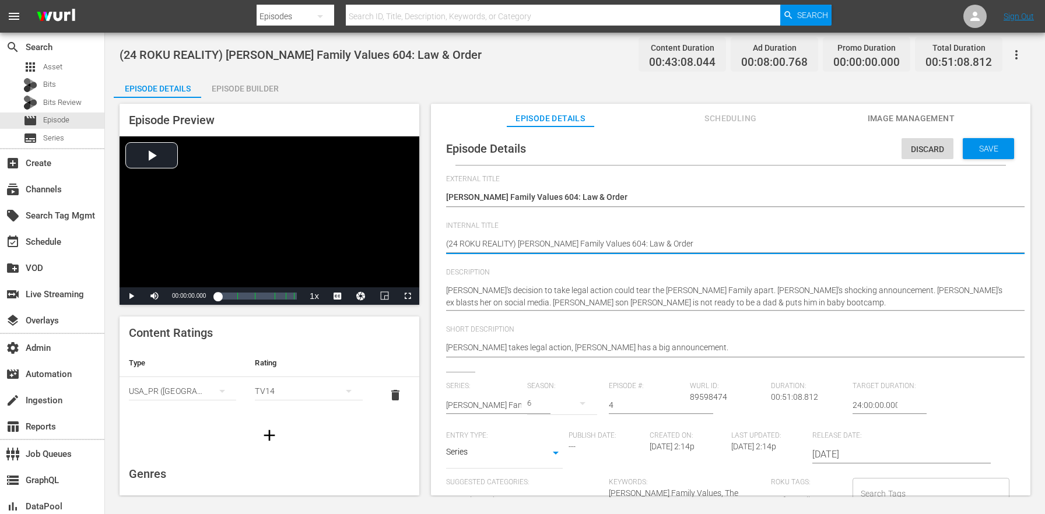
paste textarea "BFV"
type textarea "(24 ROKU BFV) [PERSON_NAME] Family Values 604: Law & Order"
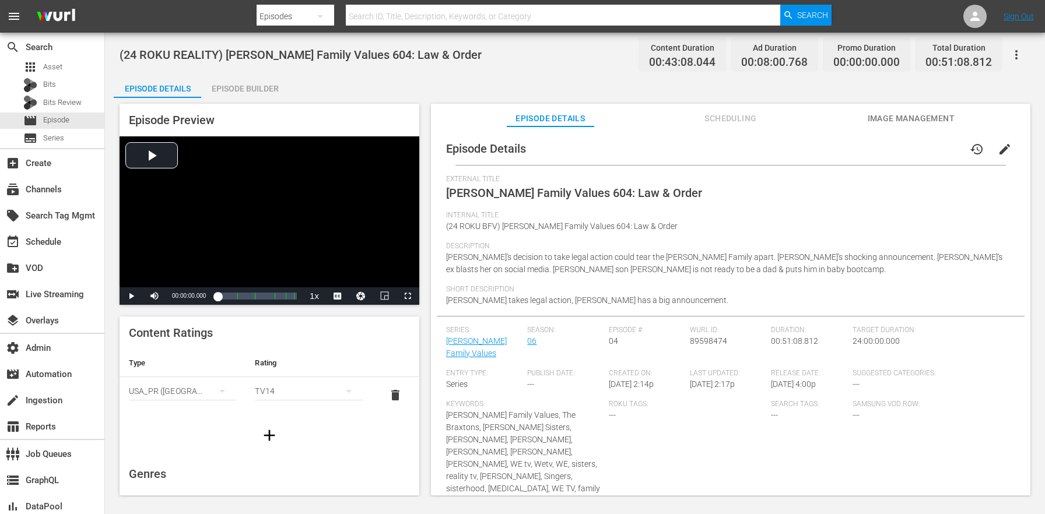
click at [267, 87] on div "Episode Builder" at bounding box center [244, 89] width 87 height 28
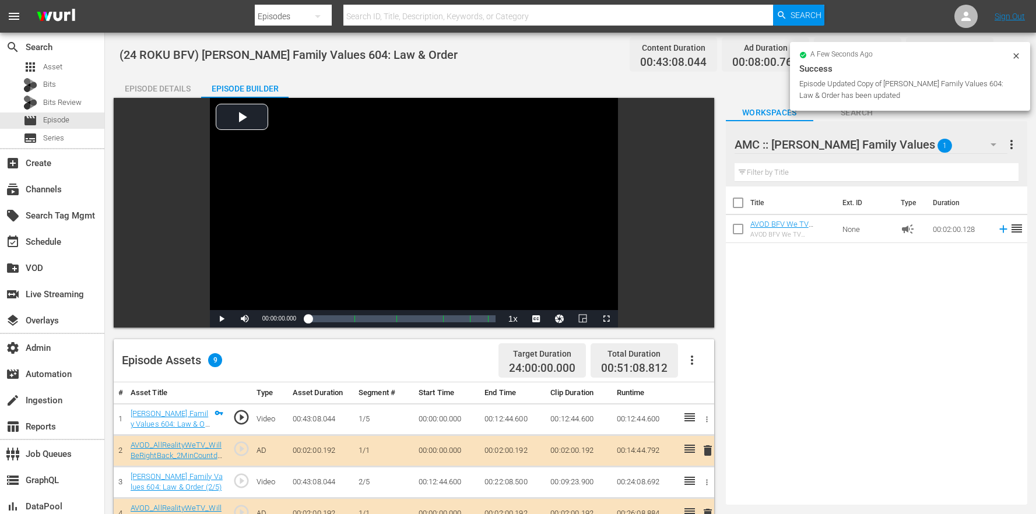
click at [675, 370] on div "Total Duration 00:51:08.812" at bounding box center [634, 361] width 87 height 34
click at [692, 362] on icon "button" at bounding box center [692, 360] width 14 height 14
click at [696, 416] on div "Clear Ads" at bounding box center [727, 421] width 79 height 28
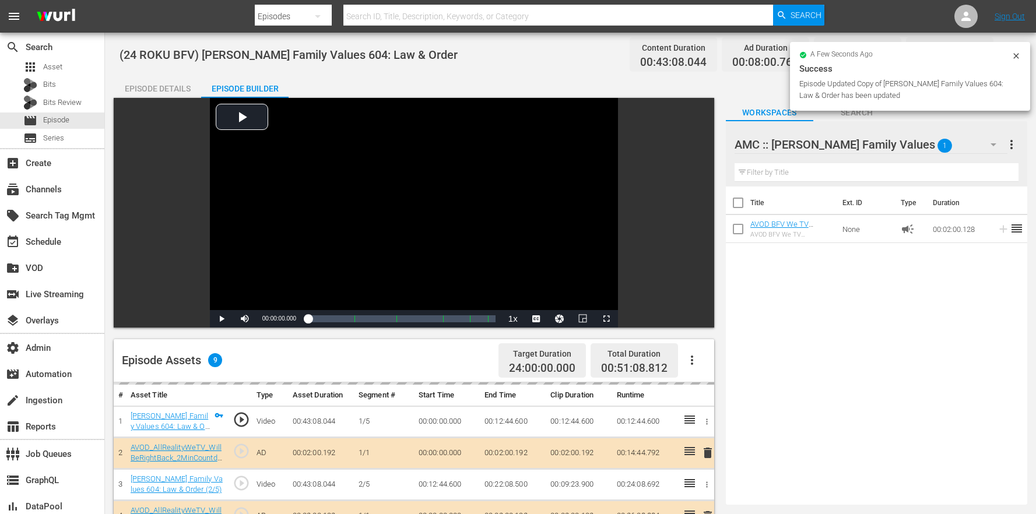
scroll to position [303, 0]
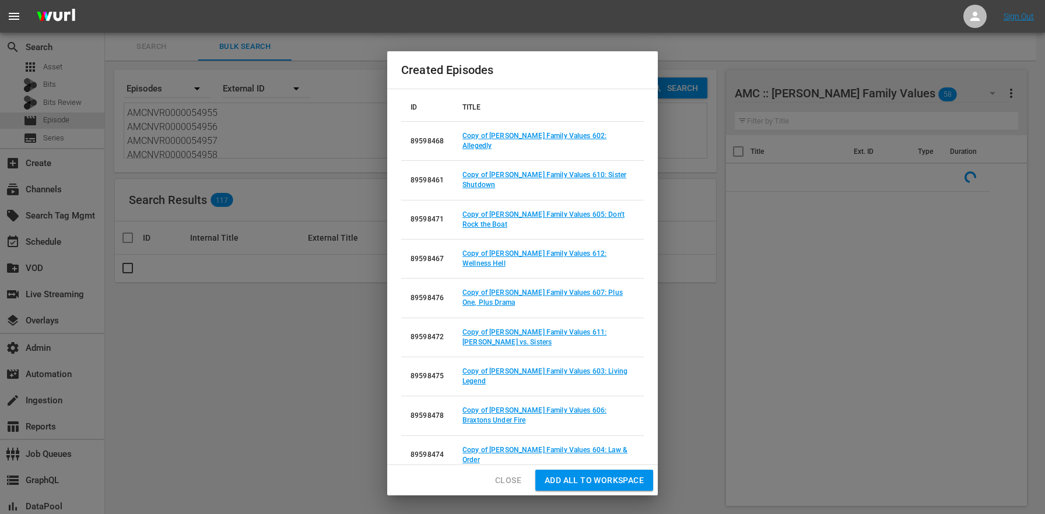
click at [602, 485] on link "Copy of Braxton Family Values 601: The Duchess & The Divorce" at bounding box center [542, 494] width 158 height 18
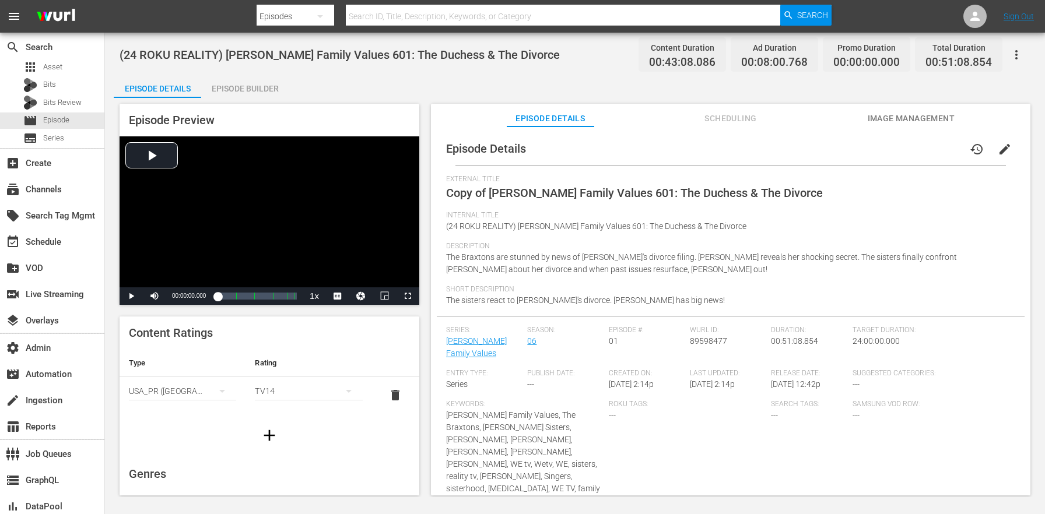
click at [1005, 146] on button "edit" at bounding box center [1005, 149] width 28 height 28
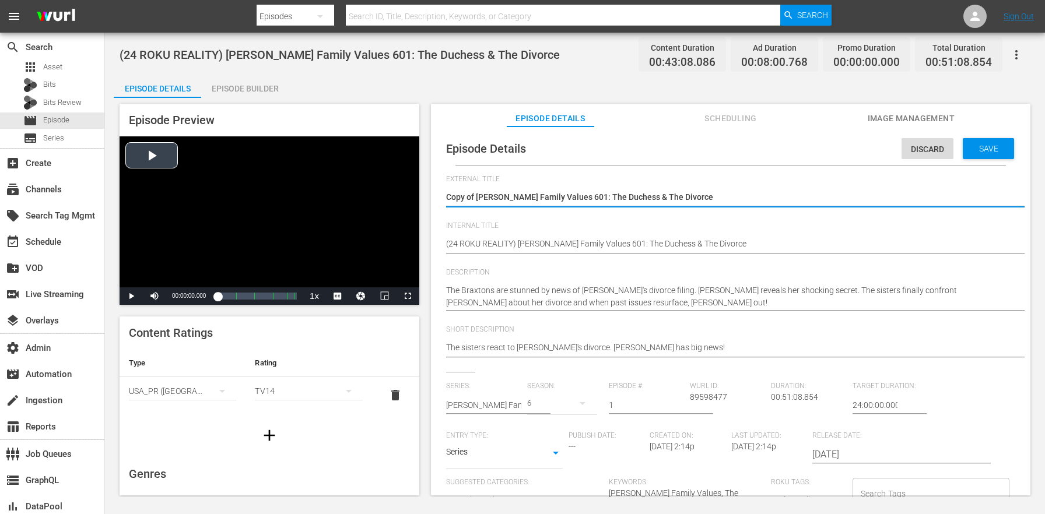
drag, startPoint x: 477, startPoint y: 195, endPoint x: 339, endPoint y: 173, distance: 139.3
click at [351, 181] on div "Episode Preview Video Player is loading. Play Video Play Mute Current Time 00:0…" at bounding box center [575, 301] width 923 height 407
type textarea "[PERSON_NAME] Family Values 601: The Duchess & The Divorce"
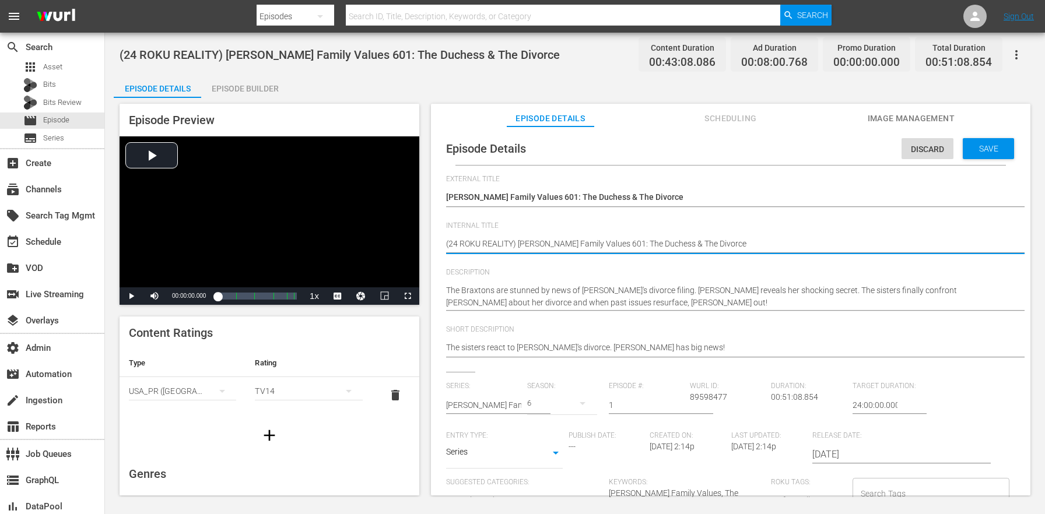
click at [503, 244] on textarea "(24 ROKU REALITY) [PERSON_NAME] Family Values 601: The Duchess & The Divorce" at bounding box center [727, 245] width 563 height 14
paste textarea "BFV"
type textarea "(24 ROKU BFV) [PERSON_NAME] Family Values 601: The Duchess & The Divorce"
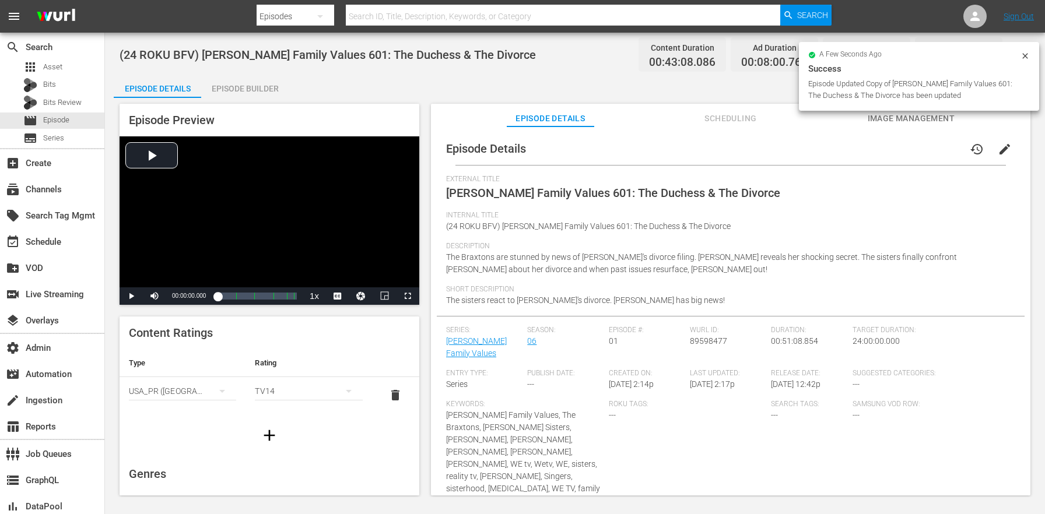
click at [271, 83] on div "Episode Builder" at bounding box center [244, 89] width 87 height 28
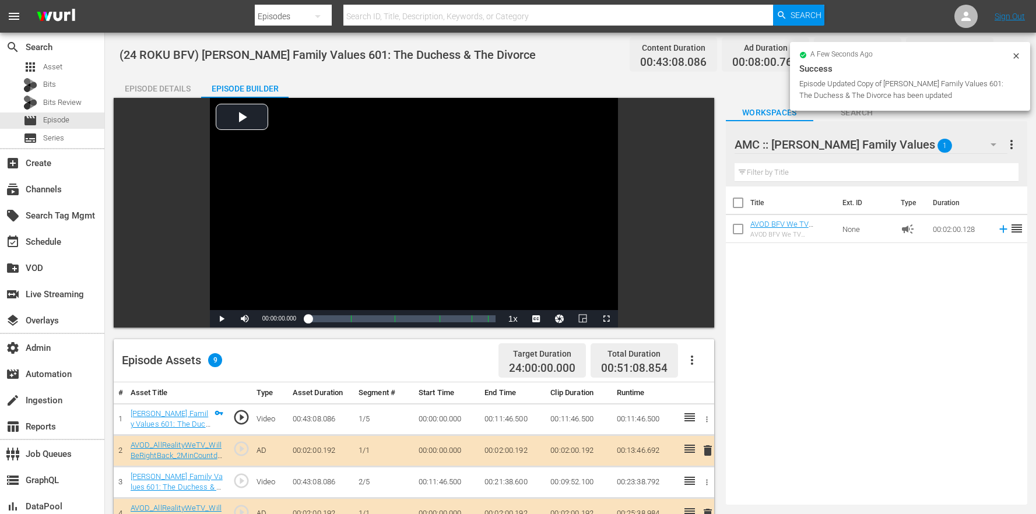
click at [699, 360] on icon "button" at bounding box center [692, 360] width 14 height 14
click at [733, 416] on div "Clear Ads" at bounding box center [727, 421] width 79 height 28
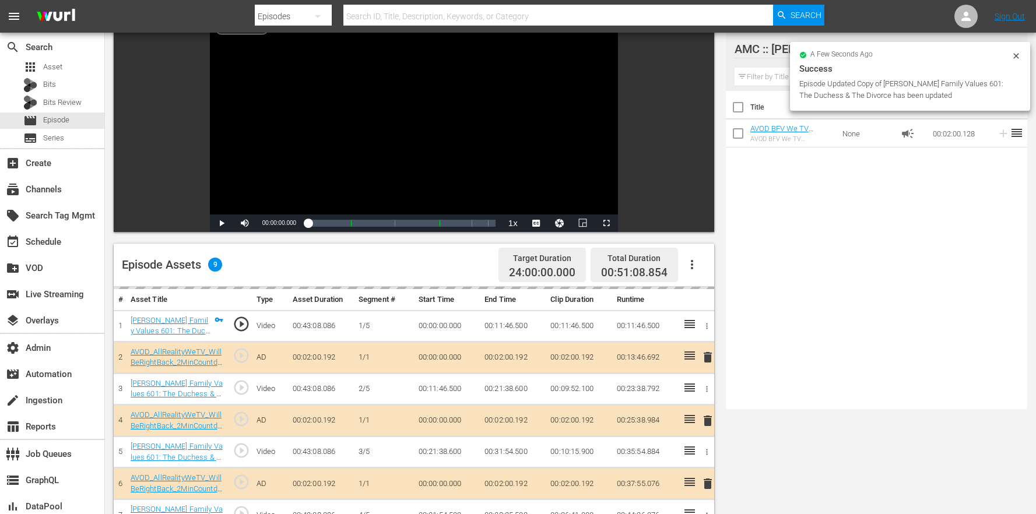
scroll to position [225, 0]
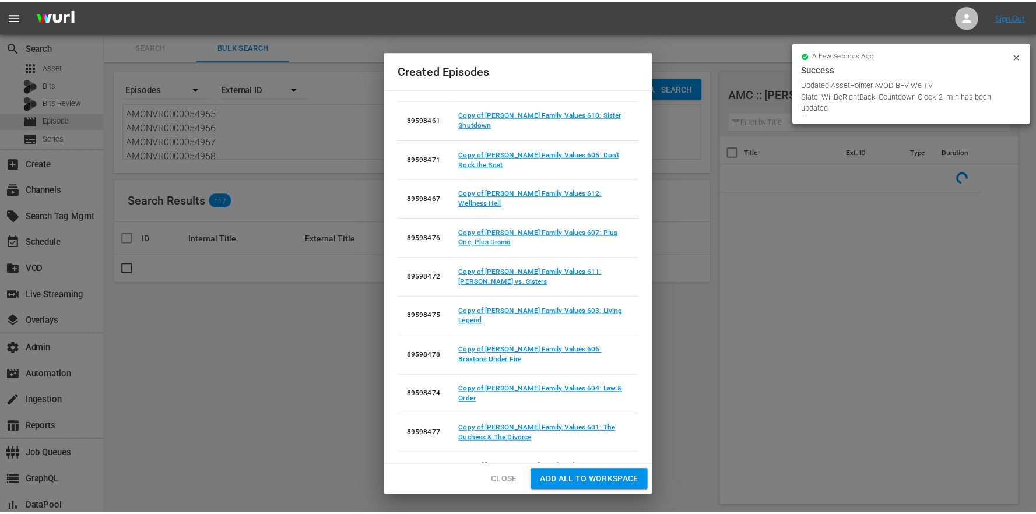
scroll to position [83, 0]
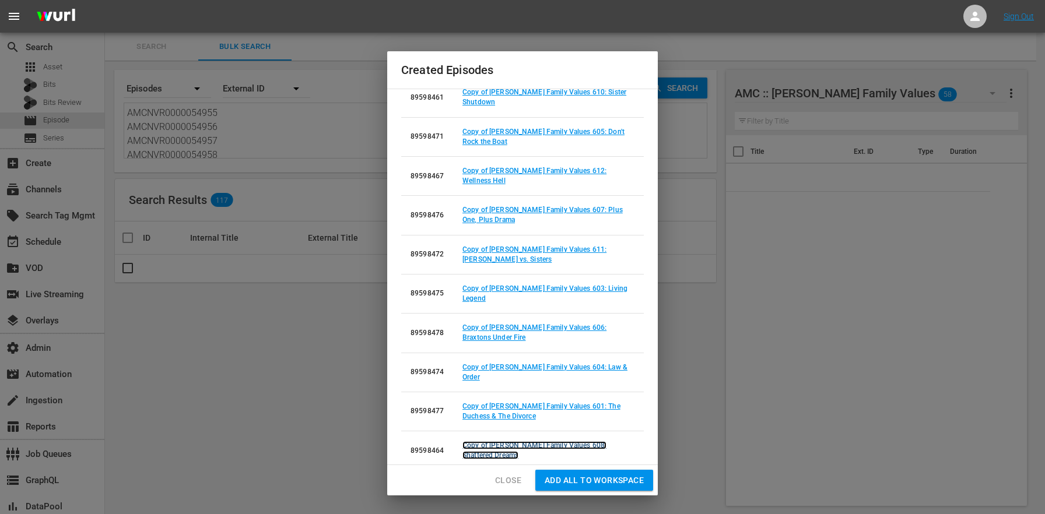
click at [575, 442] on link "Copy of Braxton Family Values 608: Shattered Dreams" at bounding box center [535, 451] width 144 height 18
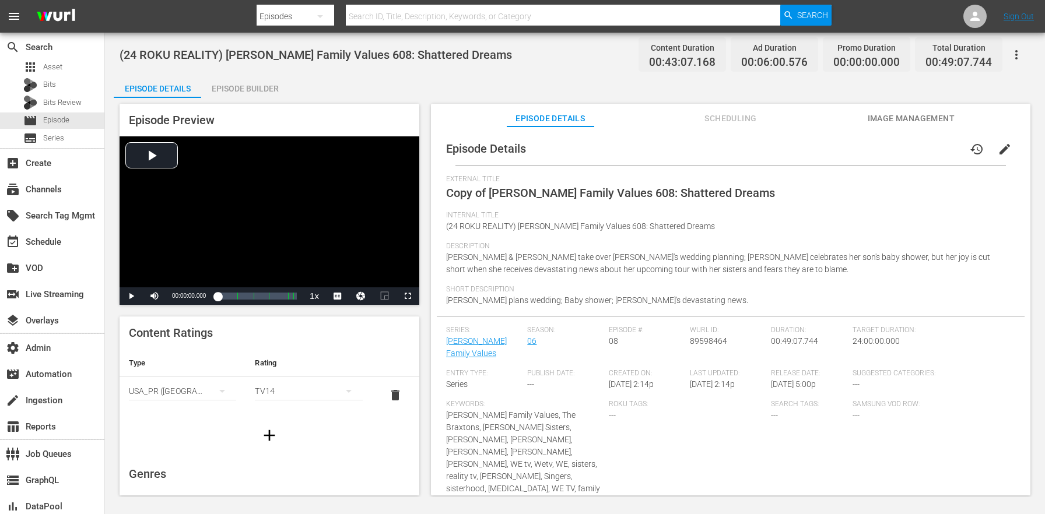
click at [1000, 155] on span "edit" at bounding box center [1005, 149] width 14 height 14
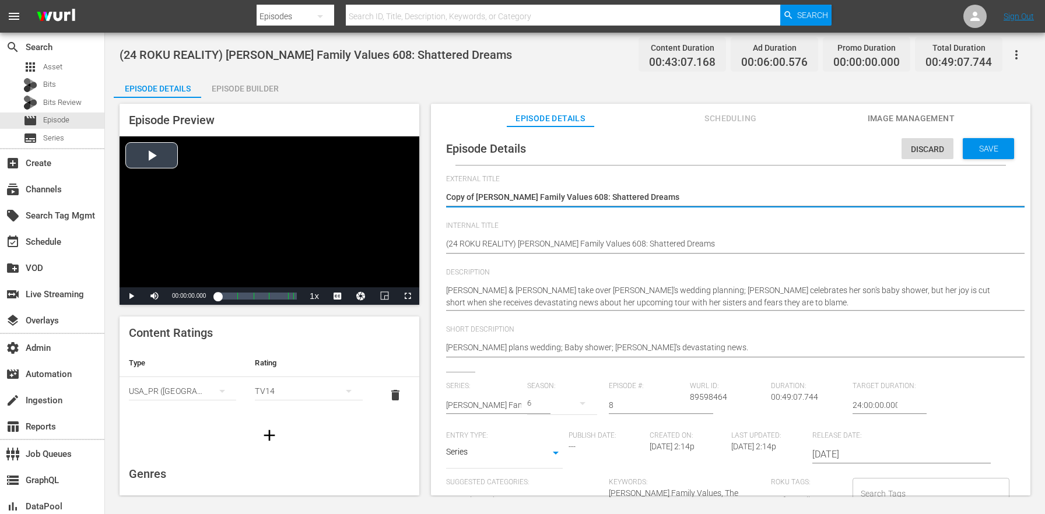
drag, startPoint x: 477, startPoint y: 192, endPoint x: 328, endPoint y: 182, distance: 149.7
click at [338, 183] on div "Episode Preview Video Player is loading. Play Video Play Mute Current Time 00:0…" at bounding box center [575, 301] width 923 height 407
type textarea "[PERSON_NAME] Family Values 608: Shattered Dreams"
click at [498, 241] on textarea "(24 ROKU REALITY) [PERSON_NAME] Family Values 608: Shattered Dreams" at bounding box center [727, 245] width 563 height 14
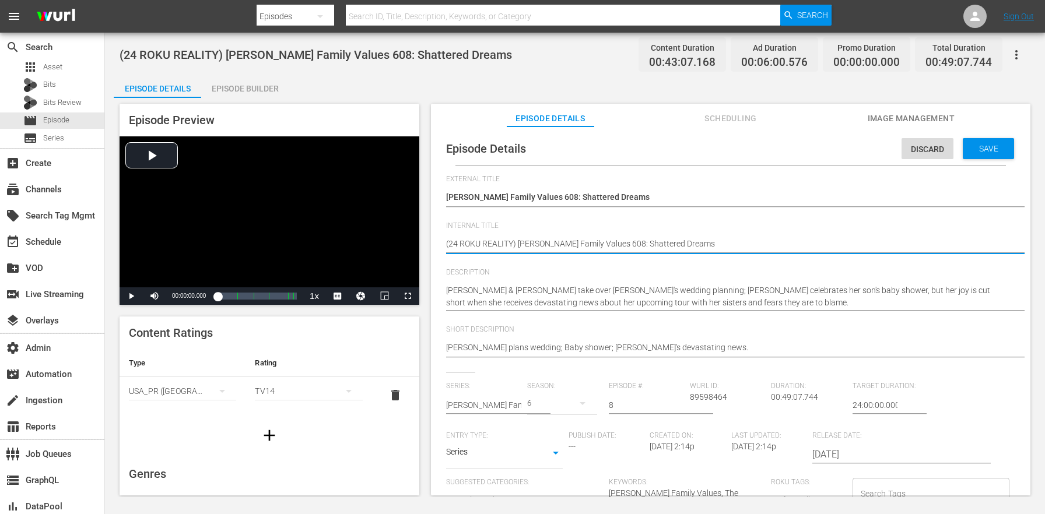
paste textarea "BFV"
type textarea "(24 ROKU BFV) [PERSON_NAME] Family Values 608: Shattered Dreams"
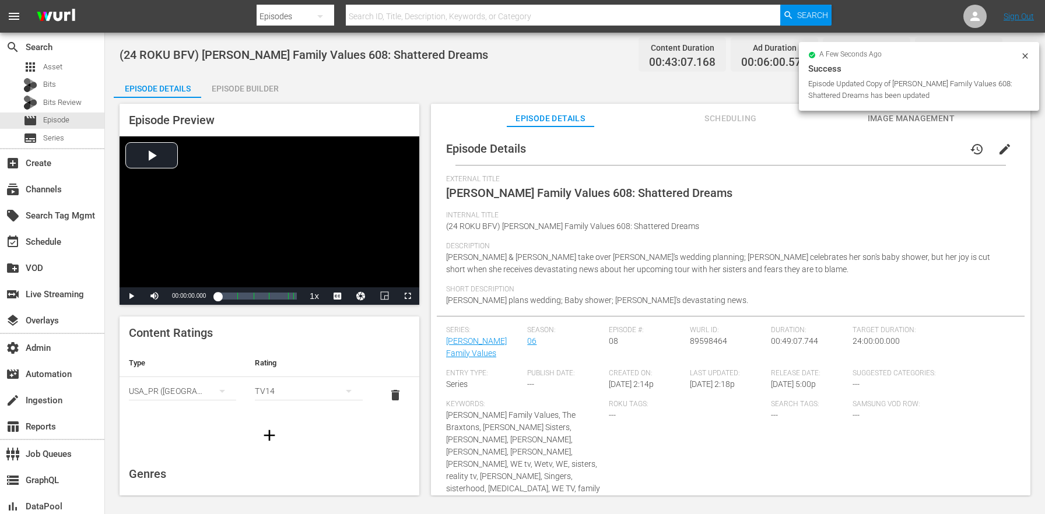
click at [291, 78] on div "Episode Details Episode Builder Episode Preview Video Player is loading. Play V…" at bounding box center [575, 290] width 923 height 430
click at [245, 90] on div "Episode Builder" at bounding box center [244, 89] width 87 height 28
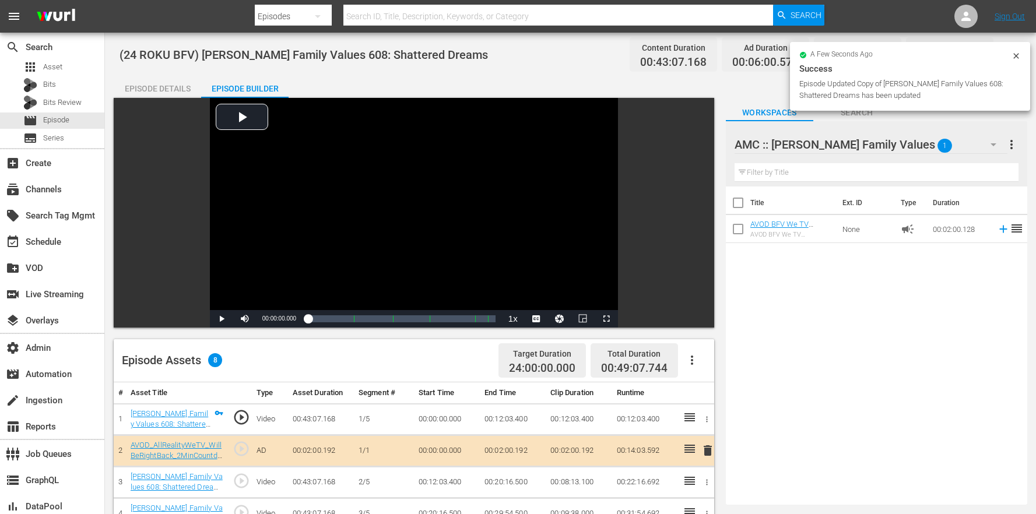
click at [688, 368] on button "button" at bounding box center [692, 360] width 28 height 28
click at [713, 423] on div "Clear Ads" at bounding box center [727, 421] width 79 height 28
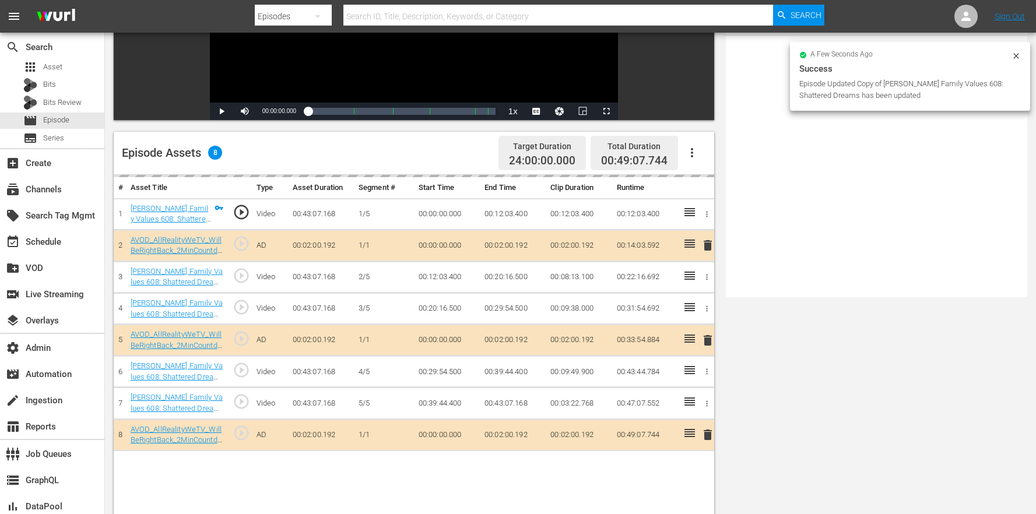
scroll to position [303, 0]
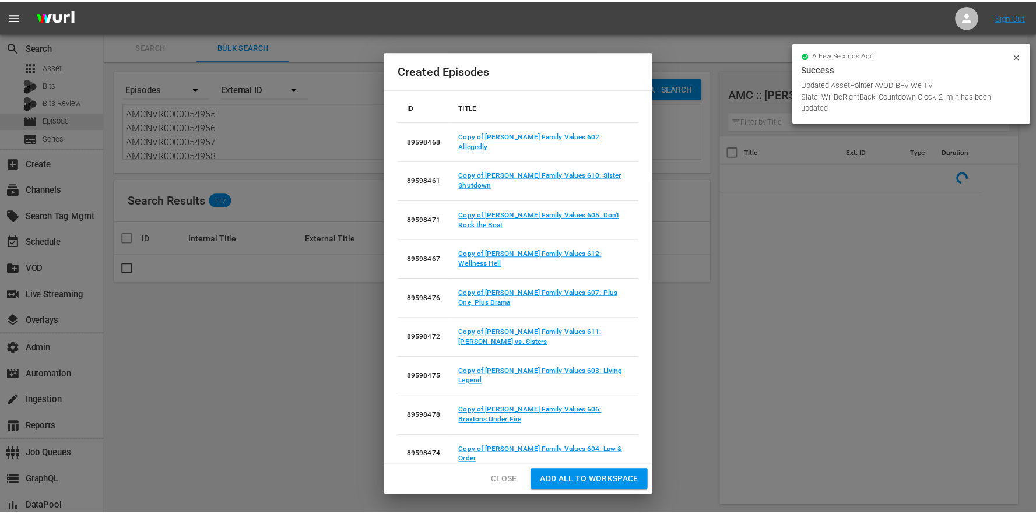
scroll to position [83, 0]
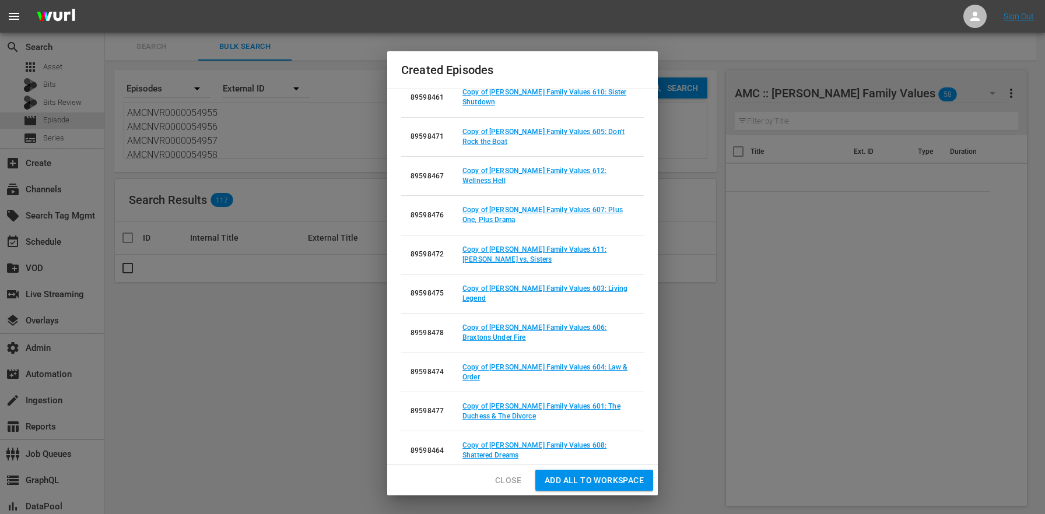
click at [583, 471] on td "Copy of Braxton Family Values 609: Toni-Zilla" at bounding box center [548, 490] width 191 height 39
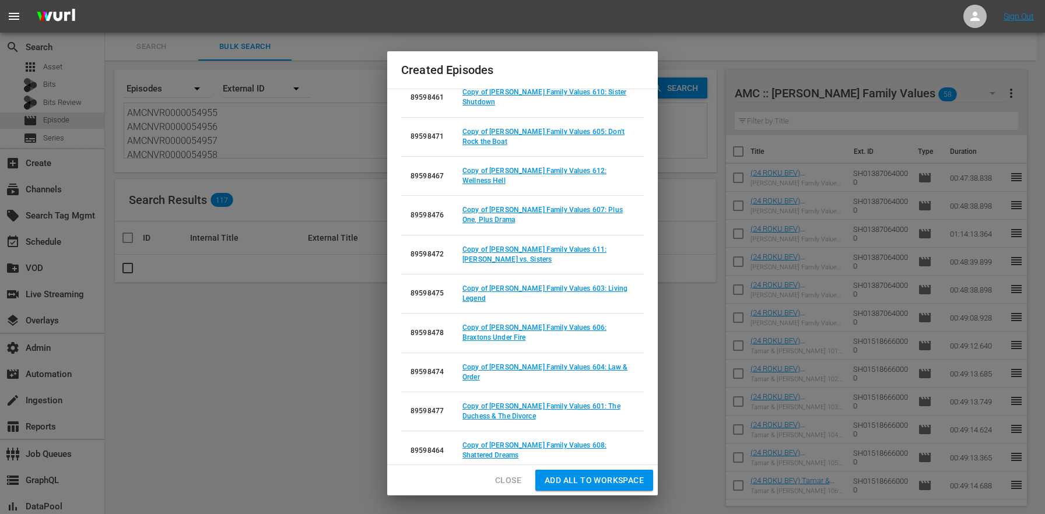
click at [583, 481] on link "Copy of Braxton Family Values 609: Toni-Zilla" at bounding box center [535, 490] width 144 height 18
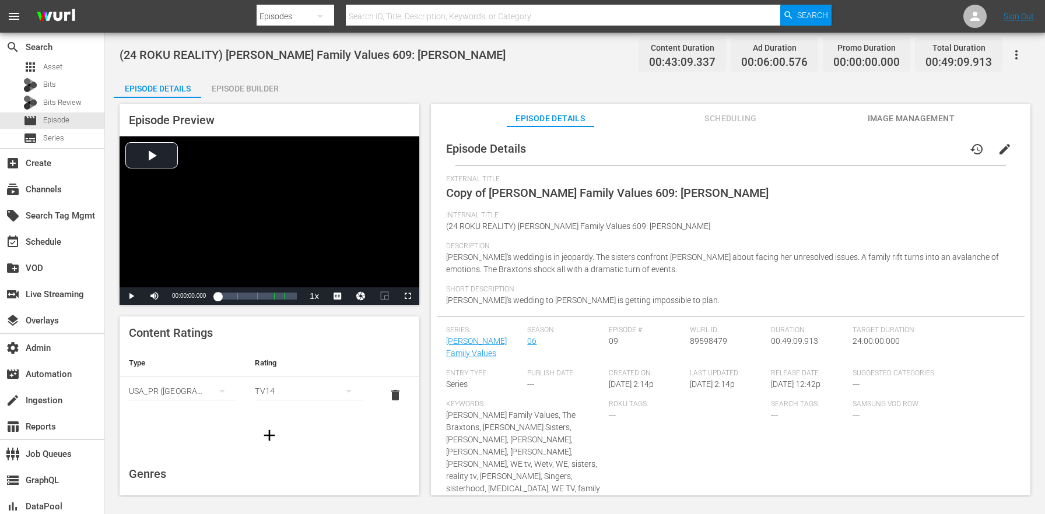
click at [1003, 157] on button "edit" at bounding box center [1005, 149] width 28 height 28
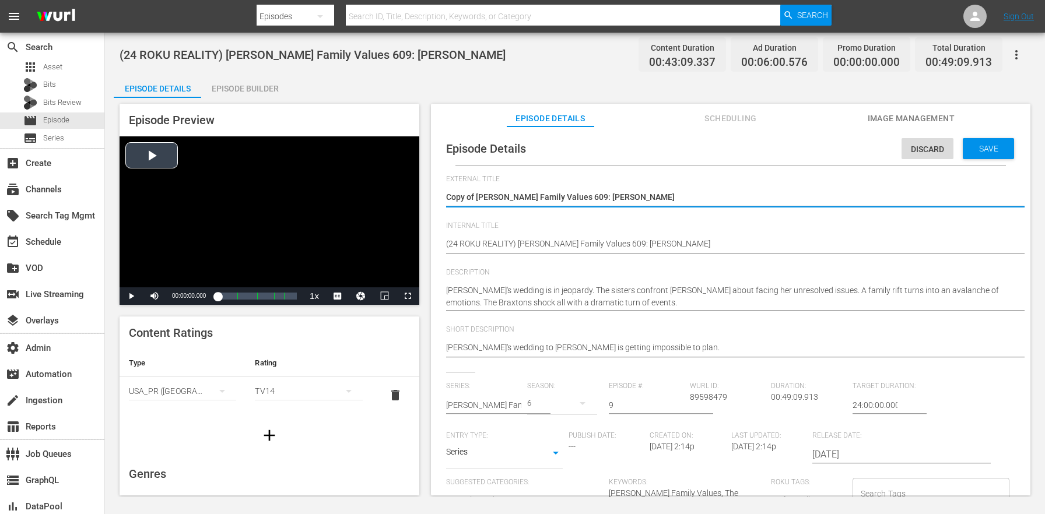
drag, startPoint x: 477, startPoint y: 199, endPoint x: 393, endPoint y: 185, distance: 84.7
click at [393, 185] on div "Episode Preview Video Player is loading. Play Video Play Mute Current Time 00:0…" at bounding box center [575, 301] width 923 height 407
type textarea "[PERSON_NAME] Family Values 609: [PERSON_NAME]"
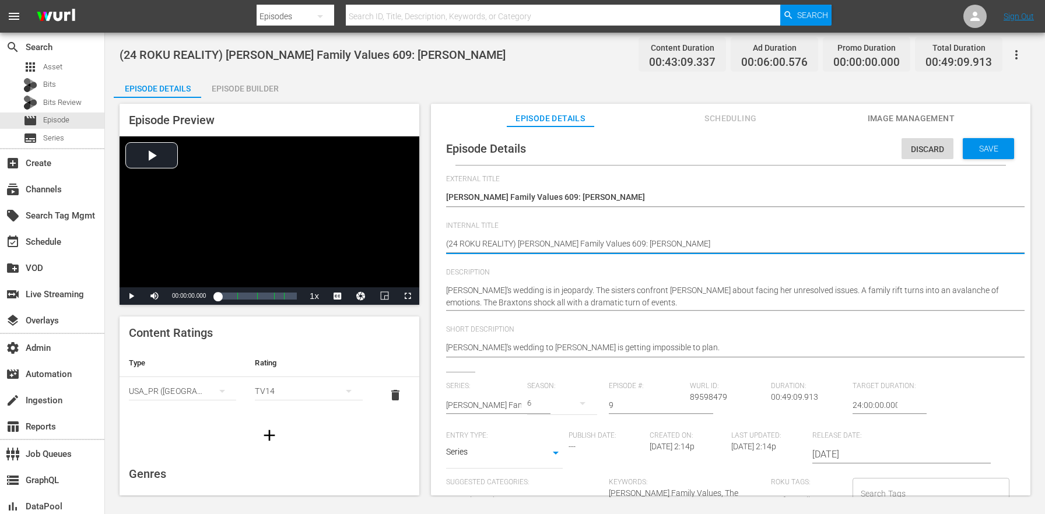
click at [501, 244] on textarea "(24 ROKU REALITY) [PERSON_NAME] Family Values 609: [PERSON_NAME]" at bounding box center [727, 245] width 563 height 14
paste textarea "BFV"
type textarea "(24 ROKU BFV) [PERSON_NAME] Family Values 609: [PERSON_NAME]"
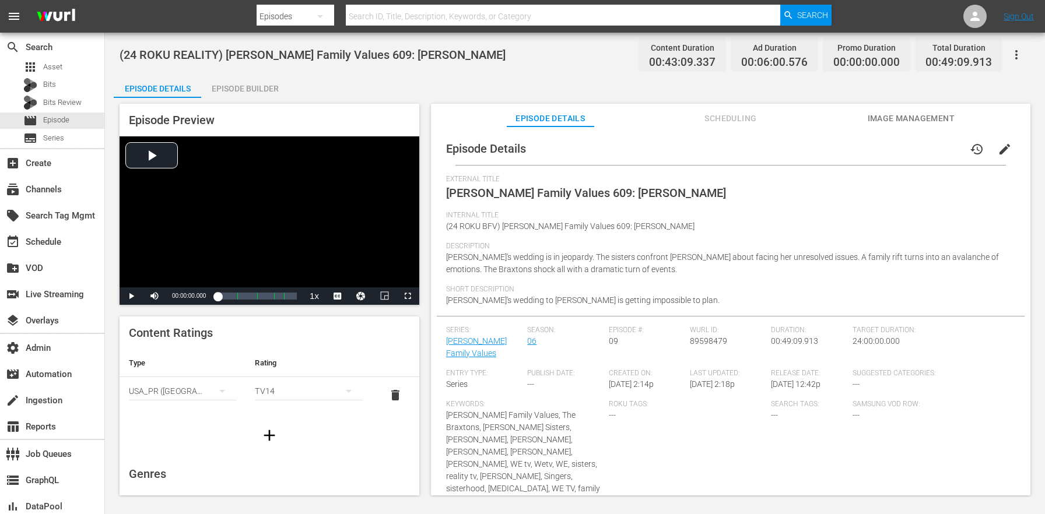
click at [261, 80] on div "Episode Builder" at bounding box center [244, 89] width 87 height 28
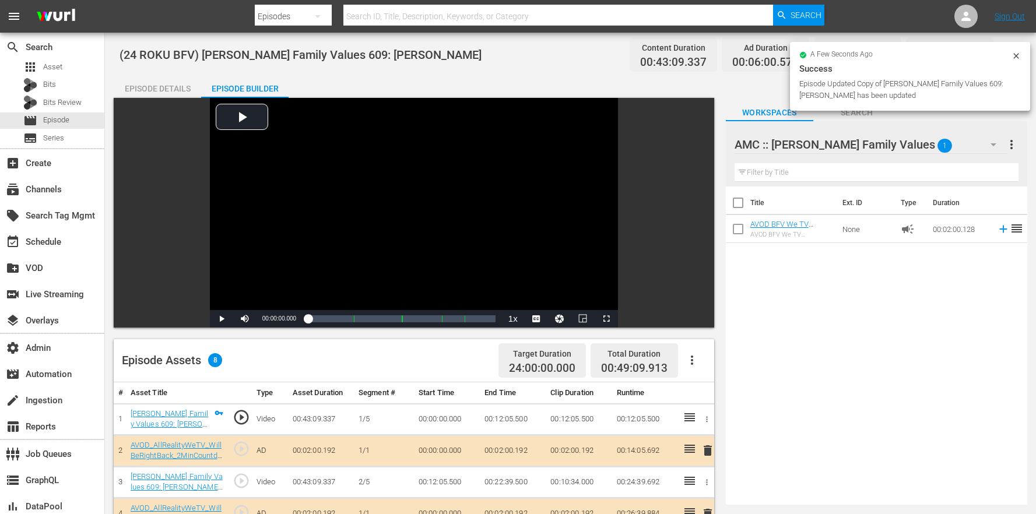
click at [695, 355] on icon "button" at bounding box center [692, 360] width 14 height 14
click at [722, 423] on div "Clear Ads" at bounding box center [727, 421] width 79 height 28
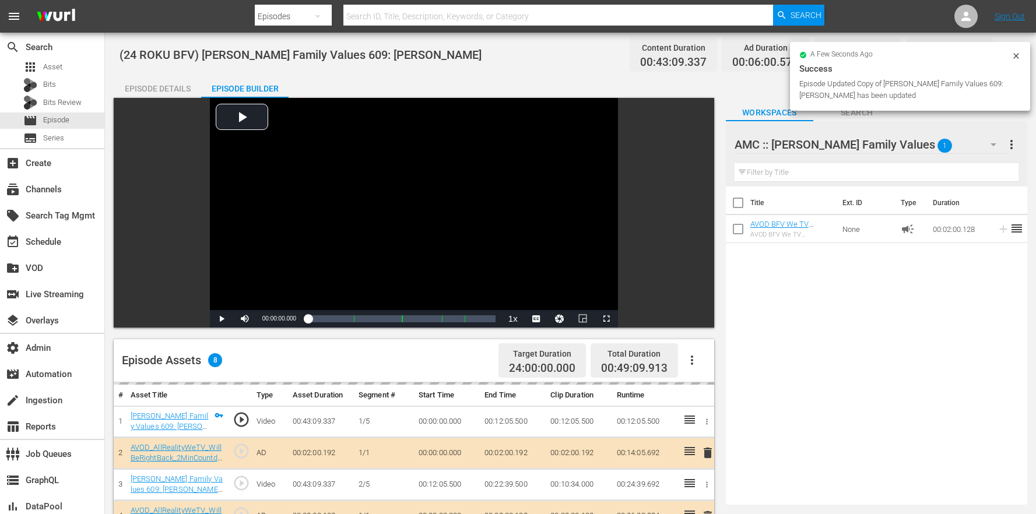
scroll to position [303, 0]
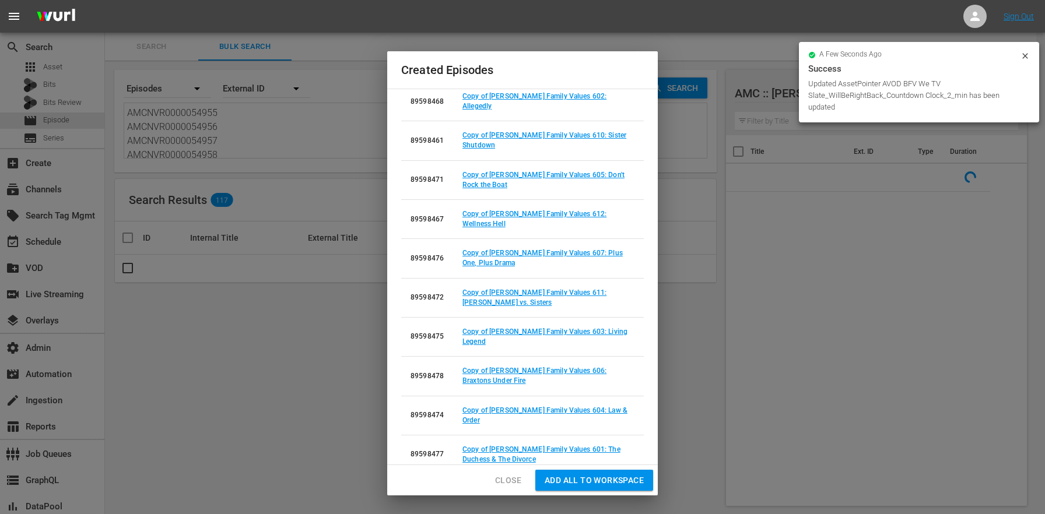
scroll to position [83, 0]
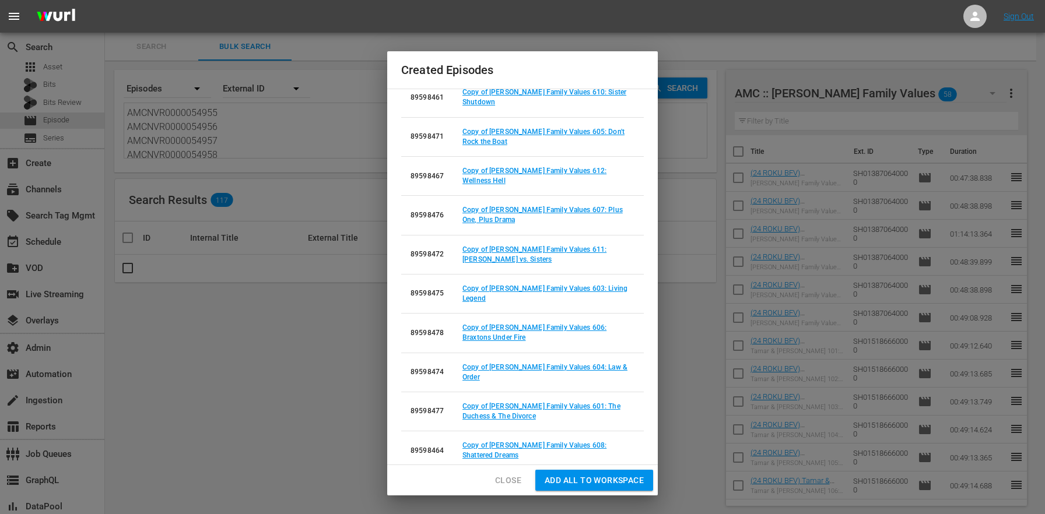
click at [512, 475] on span "Close" at bounding box center [508, 481] width 26 height 15
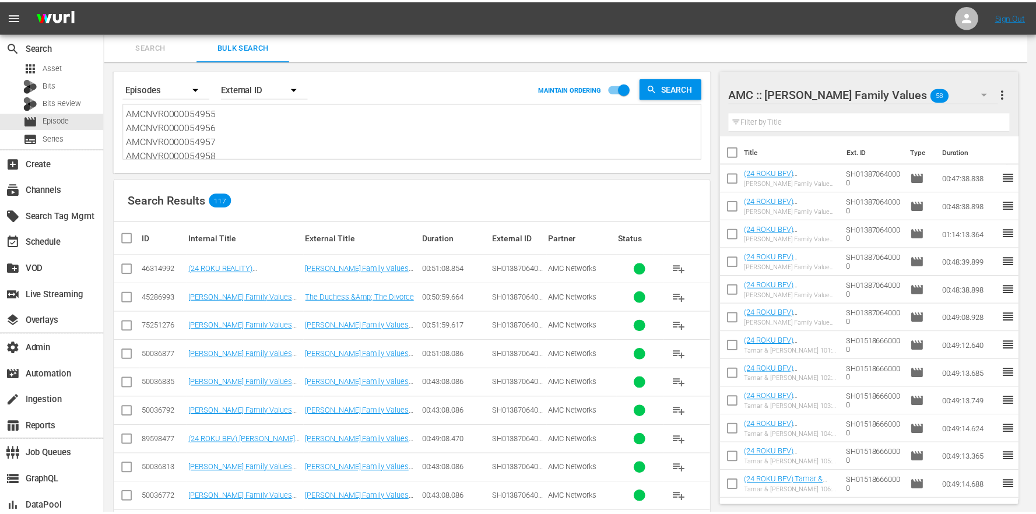
scroll to position [0, 0]
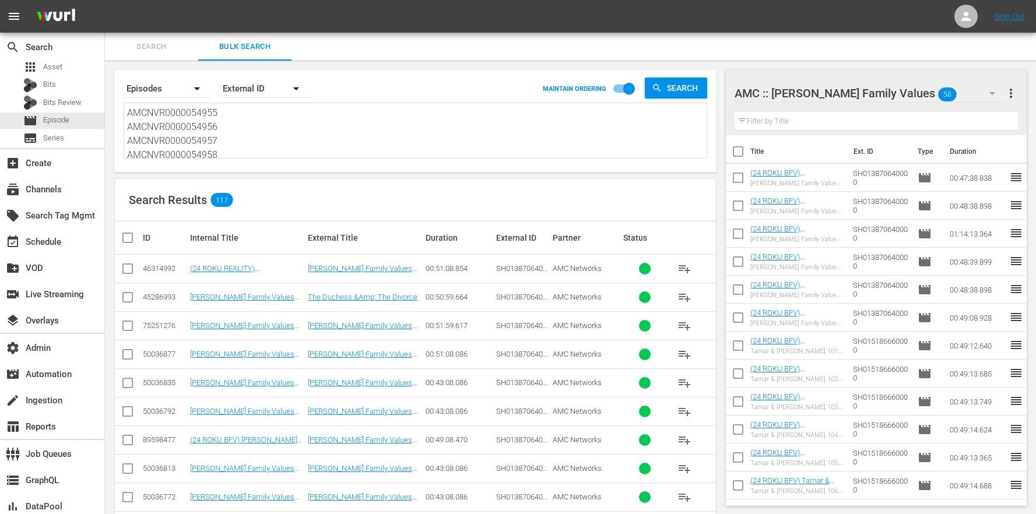
click at [253, 132] on textarea "AMCNVR0000054955 AMCNVR0000054956 AMCNVR0000054957 AMCNVR0000054958 AMCNVR00000…" at bounding box center [417, 132] width 580 height 53
click at [247, 136] on textarea "AMCNVR0000054955 AMCNVR0000054956 AMCNVR0000054957 AMCNVR0000054958 AMCNVR00000…" at bounding box center [417, 132] width 580 height 53
drag, startPoint x: 237, startPoint y: 148, endPoint x: 178, endPoint y: 16, distance: 144.1
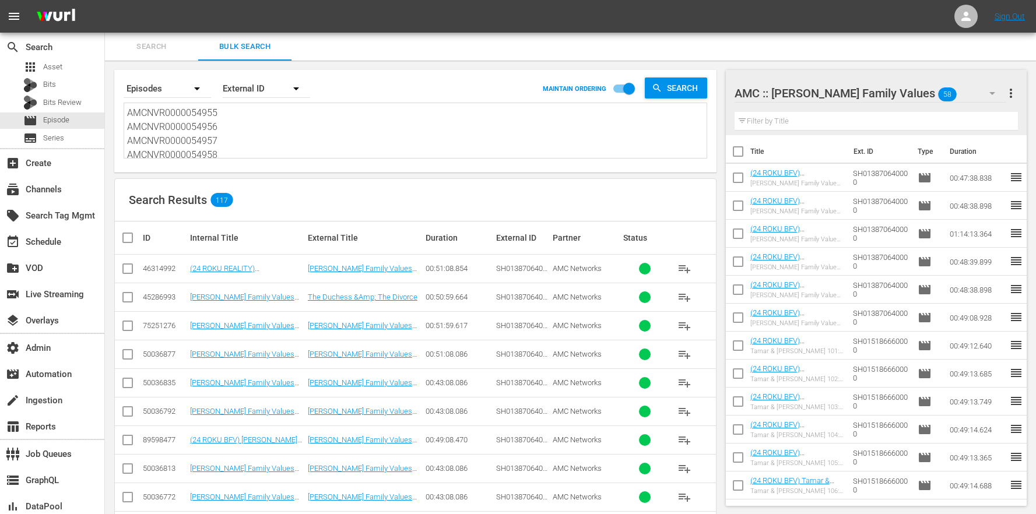
paste textarea "67 AMCNVR0000054969 AMCNVR0000054970 AMCNVR0000054974 AMCNVR0000054975 AMCNVR00…"
type textarea "AMCNVR0000054967 AMCNVR0000054969 AMCNVR0000054970 AMCNVR0000054974 AMCNVR00000…"
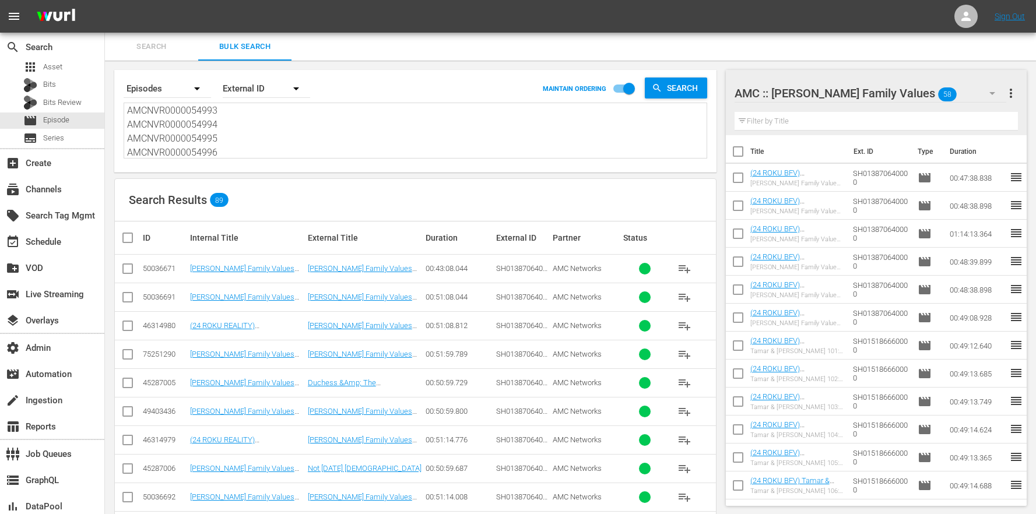
click at [138, 330] on td at bounding box center [128, 325] width 26 height 29
click at [118, 328] on td at bounding box center [128, 325] width 26 height 29
click at [125, 331] on input "checkbox" at bounding box center [128, 328] width 14 height 14
checkbox input "true"
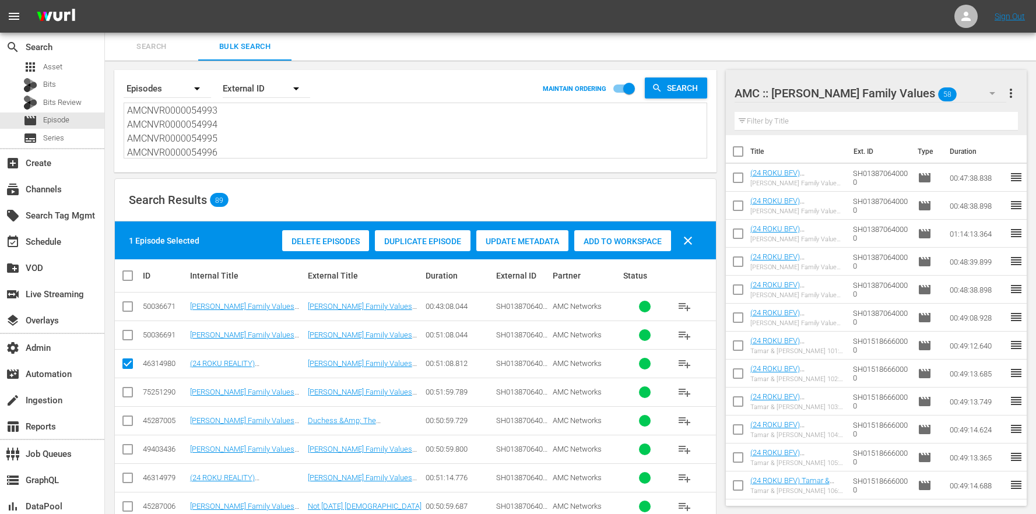
click at [136, 478] on td at bounding box center [128, 478] width 26 height 29
click at [132, 479] on input "checkbox" at bounding box center [128, 481] width 14 height 14
checkbox input "true"
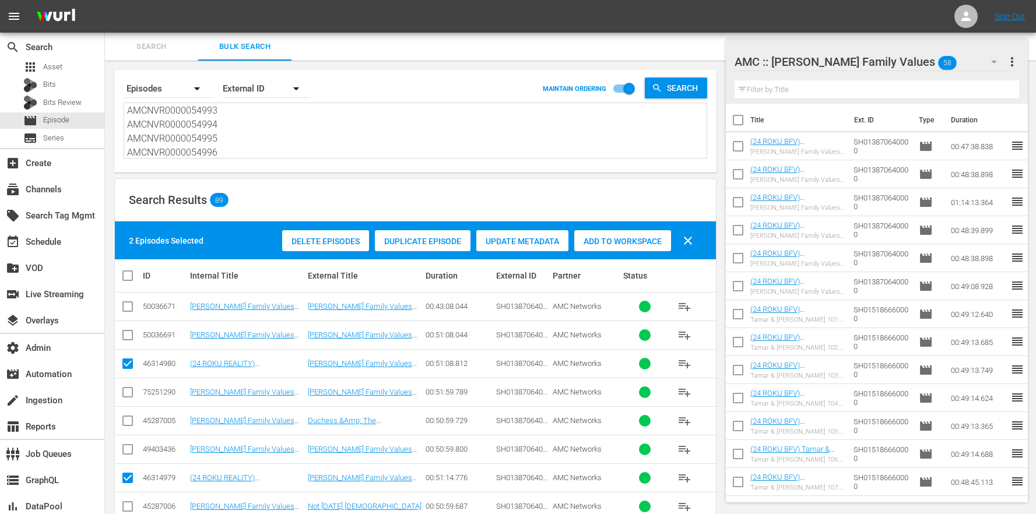
scroll to position [310, 0]
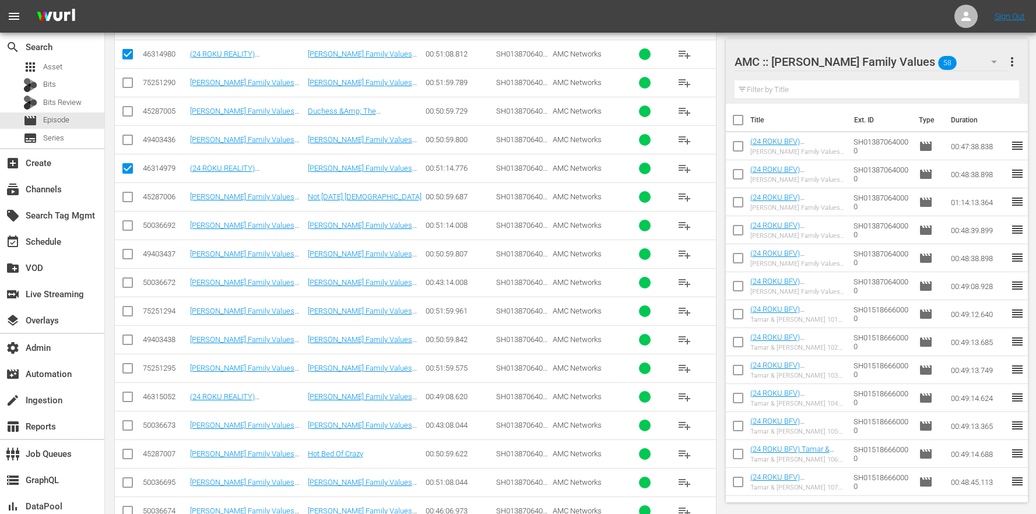
click at [129, 401] on input "checkbox" at bounding box center [128, 400] width 14 height 14
checkbox input "true"
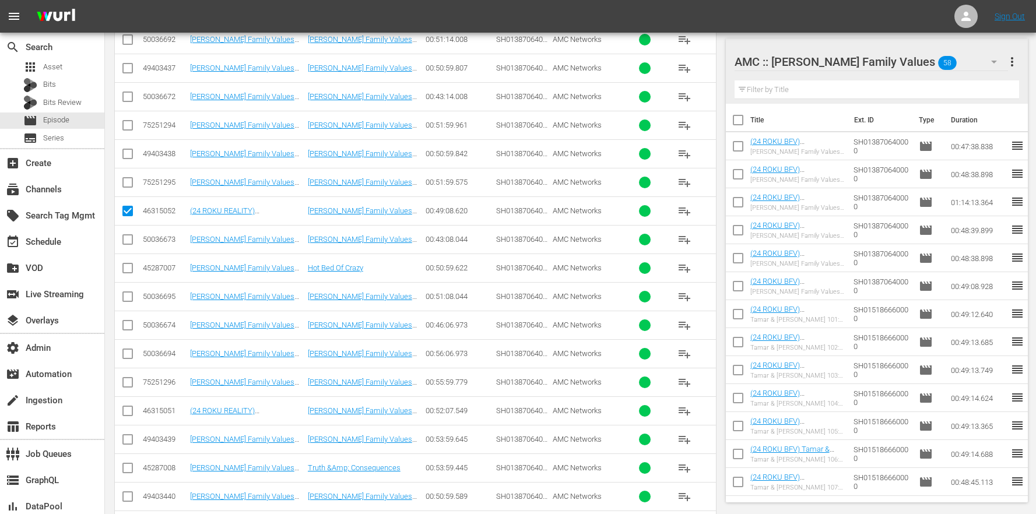
click at [127, 412] on input "checkbox" at bounding box center [128, 414] width 14 height 14
checkbox input "true"
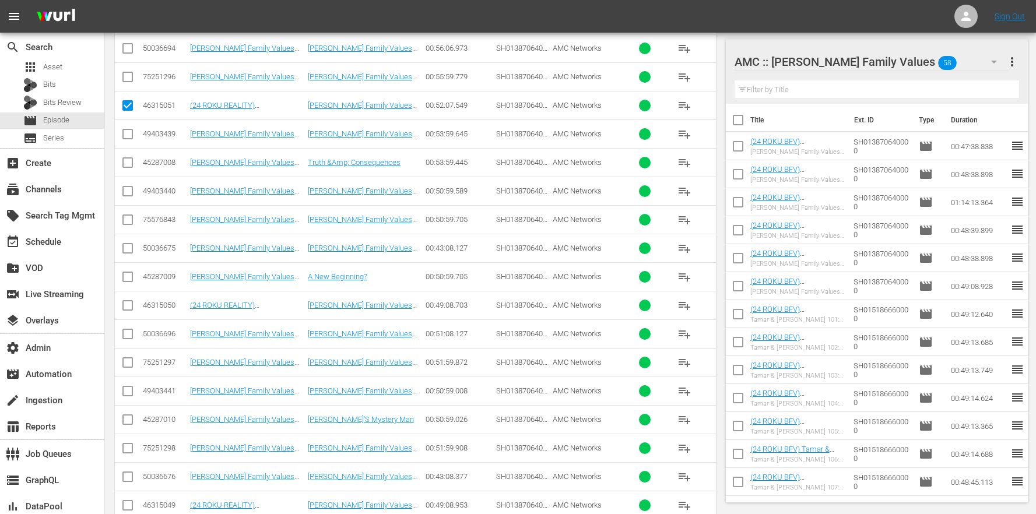
click at [124, 305] on input "checkbox" at bounding box center [128, 308] width 14 height 14
checkbox input "true"
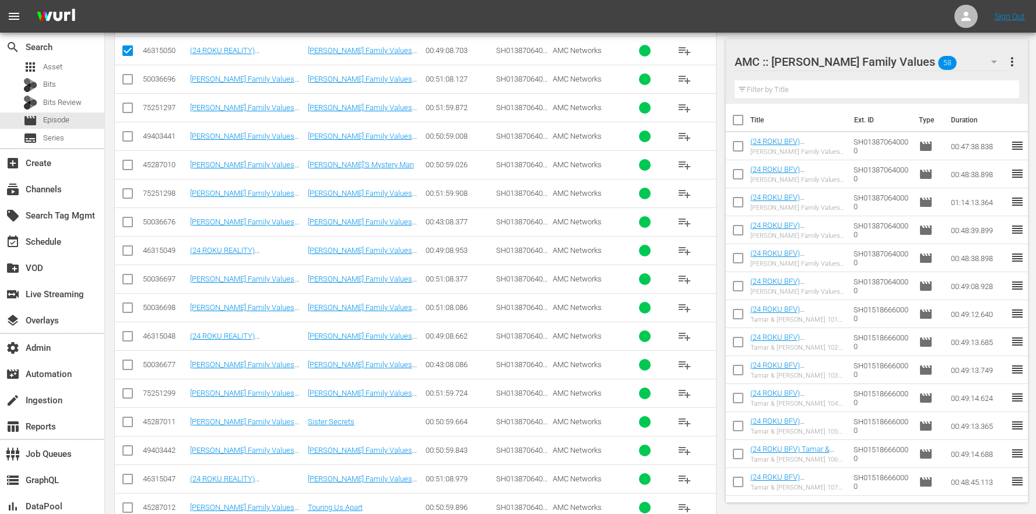
click at [133, 251] on input "checkbox" at bounding box center [128, 253] width 14 height 14
checkbox input "true"
click at [131, 338] on input "checkbox" at bounding box center [128, 339] width 14 height 14
checkbox input "true"
click at [128, 486] on input "checkbox" at bounding box center [128, 482] width 14 height 14
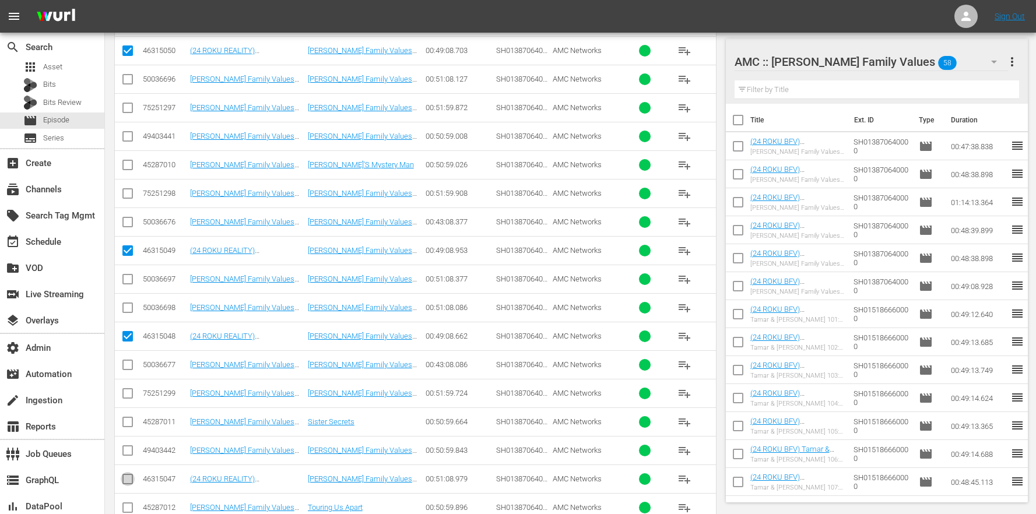
checkbox input "true"
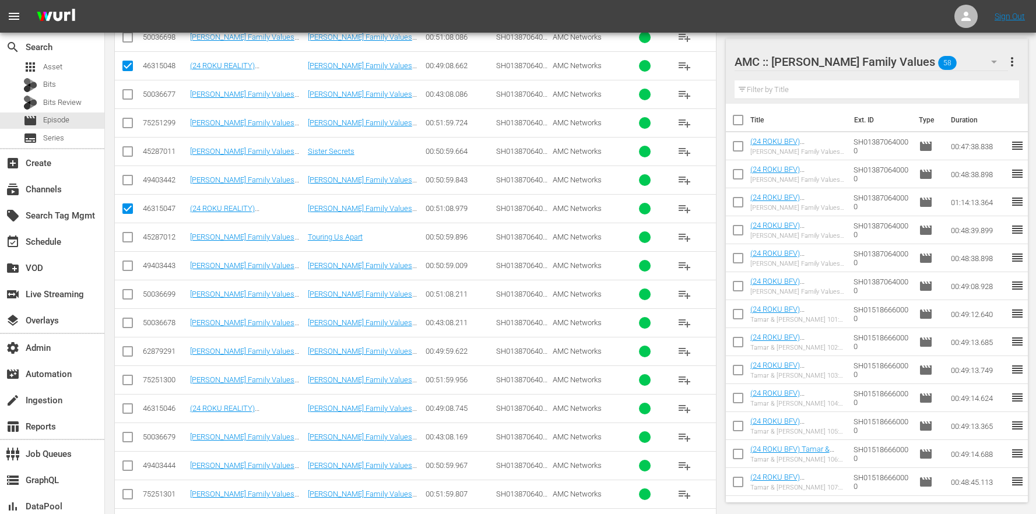
click at [128, 415] on input "checkbox" at bounding box center [128, 411] width 14 height 14
checkbox input "true"
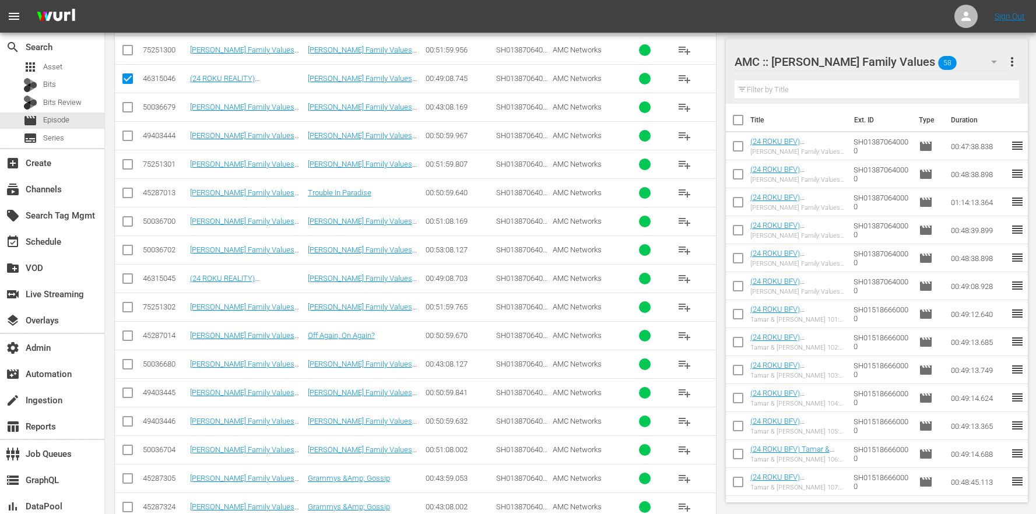
click at [129, 275] on input "checkbox" at bounding box center [128, 281] width 14 height 14
checkbox input "true"
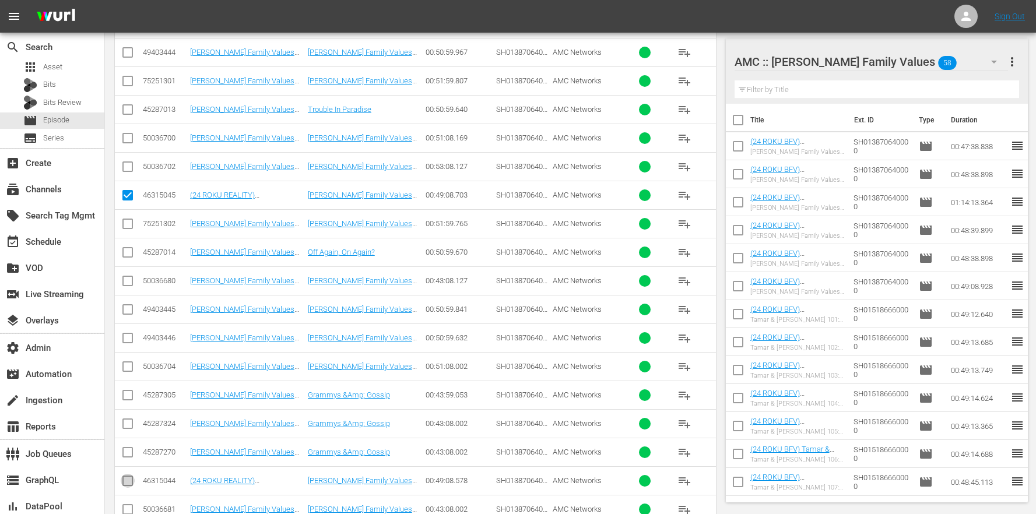
click at [122, 478] on input "checkbox" at bounding box center [128, 484] width 14 height 14
checkbox input "true"
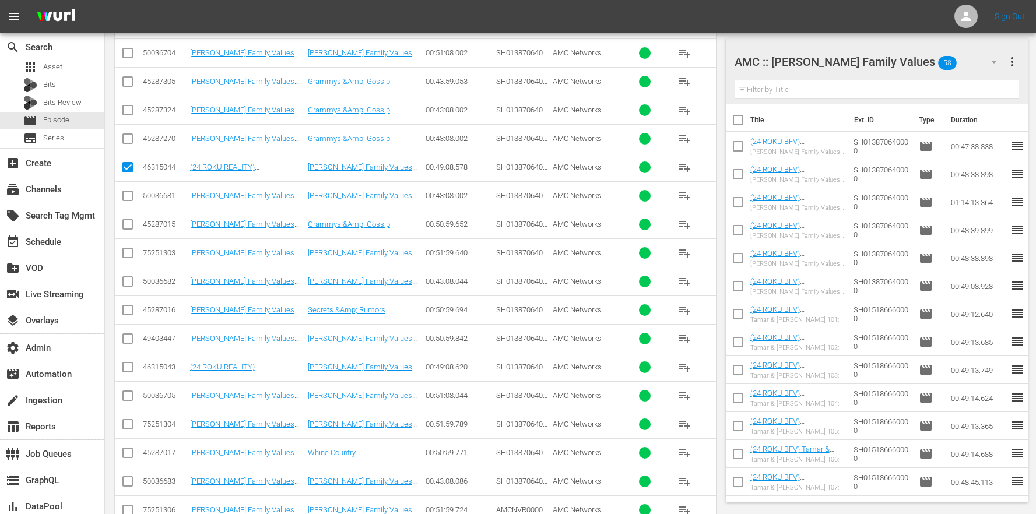
click at [125, 366] on input "checkbox" at bounding box center [128, 370] width 14 height 14
checkbox input "true"
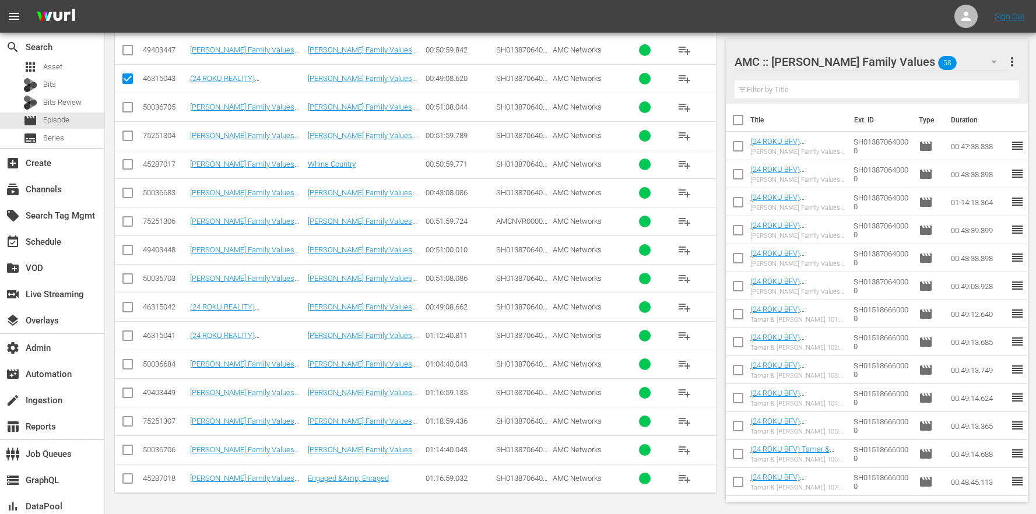
click at [128, 309] on input "checkbox" at bounding box center [128, 310] width 14 height 14
checkbox input "true"
click at [131, 339] on input "checkbox" at bounding box center [128, 338] width 14 height 14
checkbox input "true"
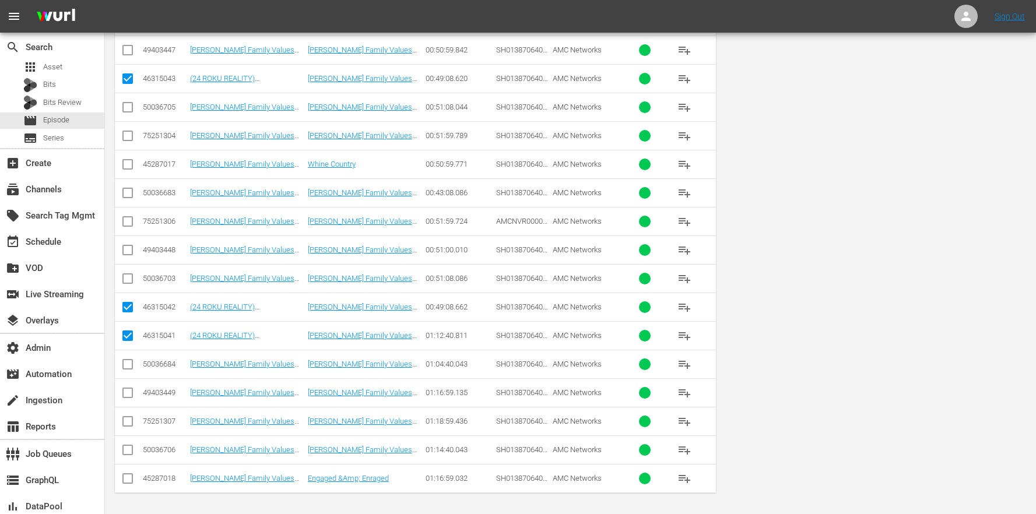
scroll to position [0, 0]
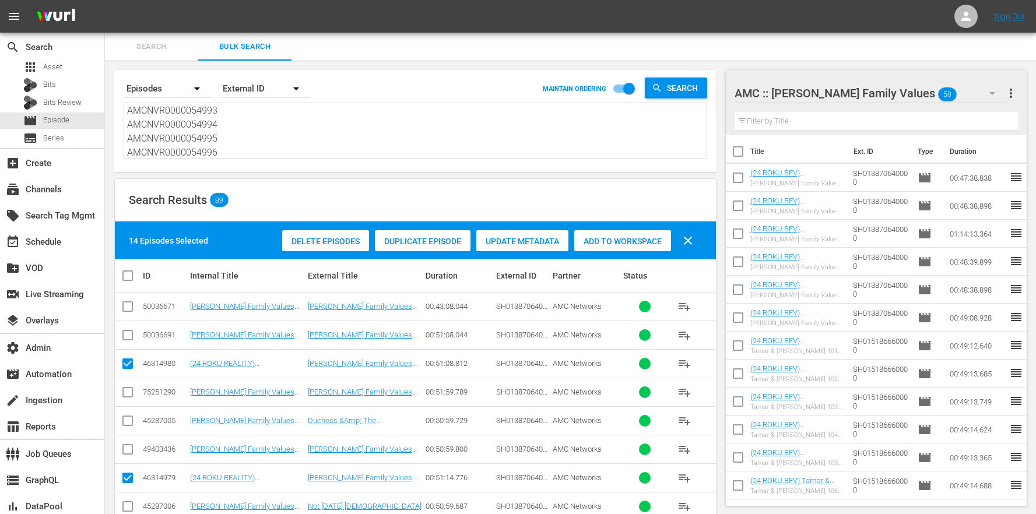
click at [424, 237] on span "Duplicate Episode" at bounding box center [423, 241] width 96 height 9
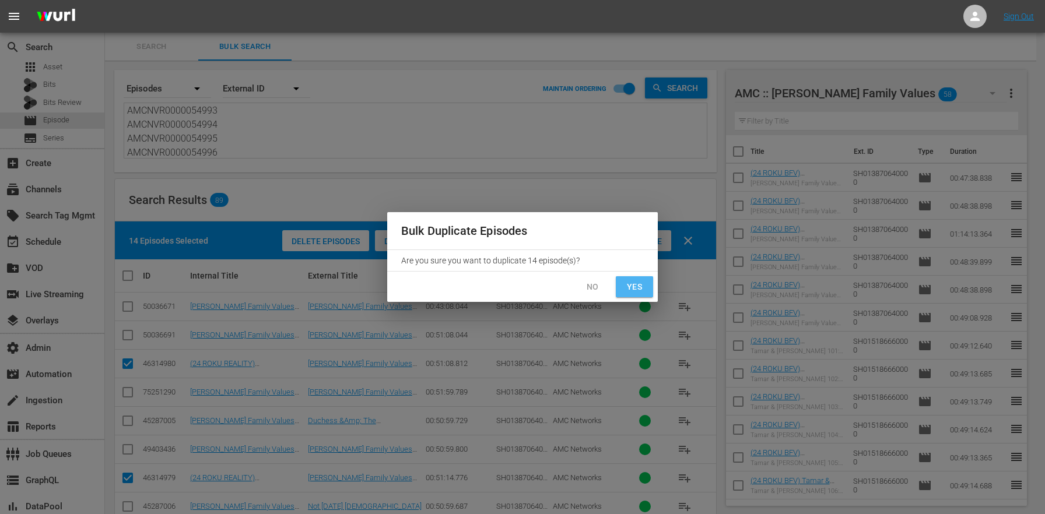
click at [622, 288] on button "Yes" at bounding box center [634, 287] width 37 height 22
checkbox input "false"
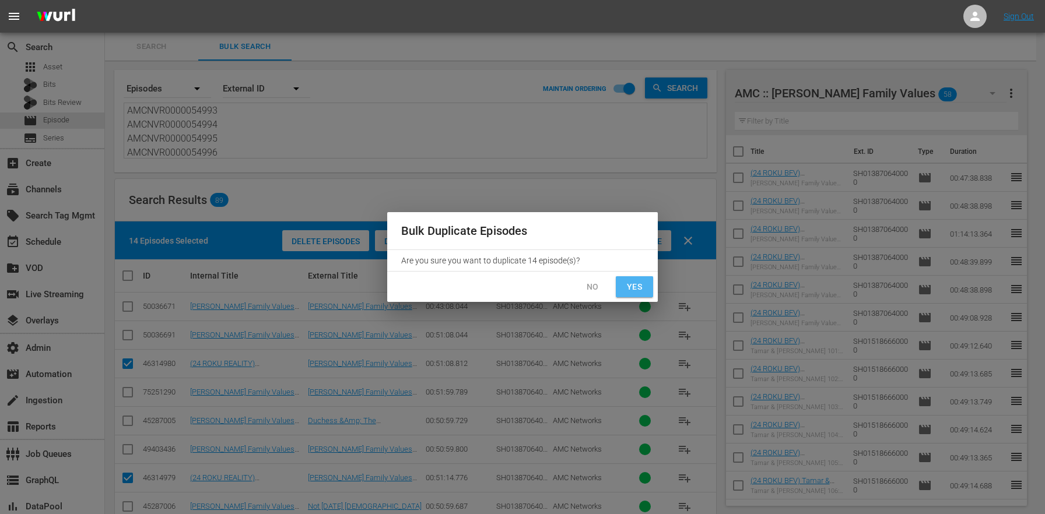
checkbox input "false"
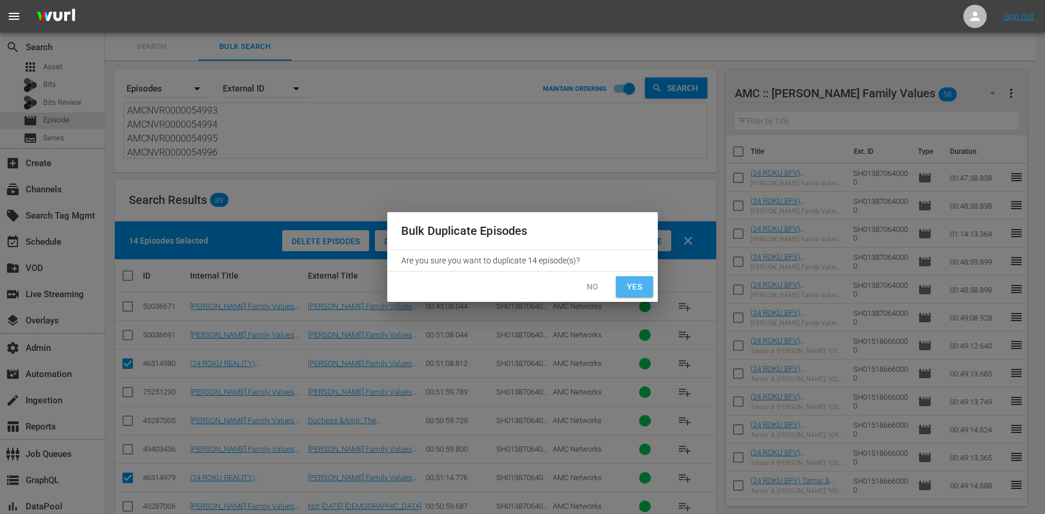
checkbox input "false"
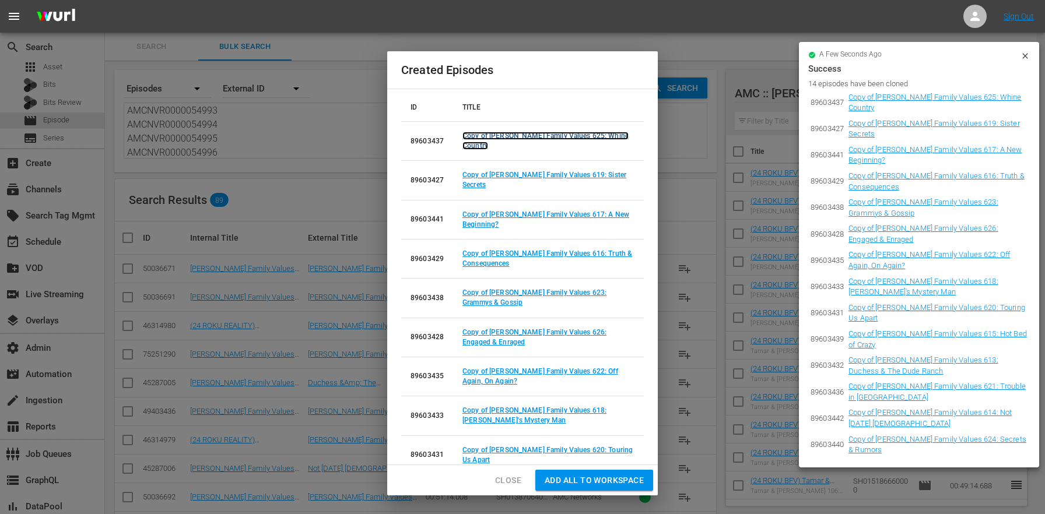
click at [505, 135] on link "Copy of [PERSON_NAME] Family Values 625: Whine Country" at bounding box center [546, 141] width 166 height 18
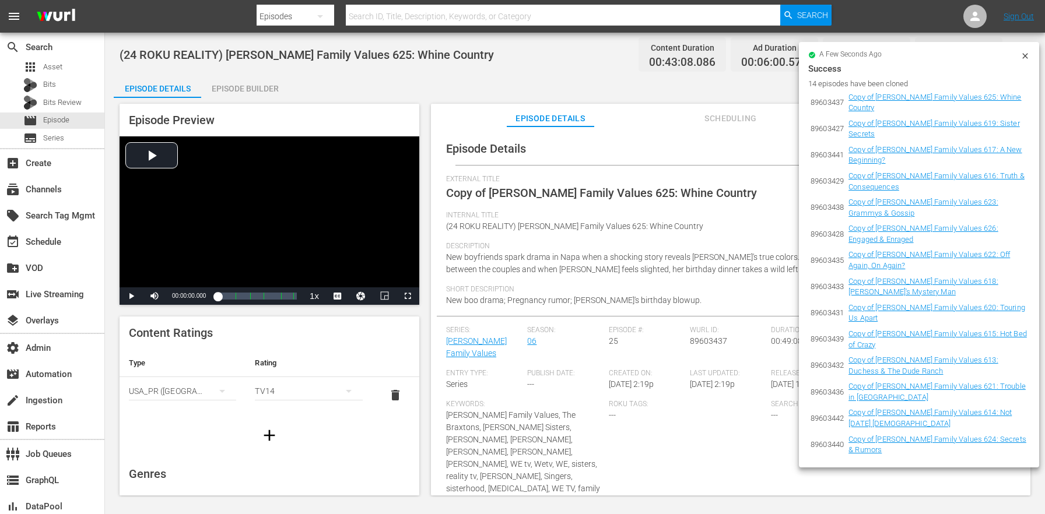
click at [1027, 53] on icon at bounding box center [1025, 55] width 9 height 9
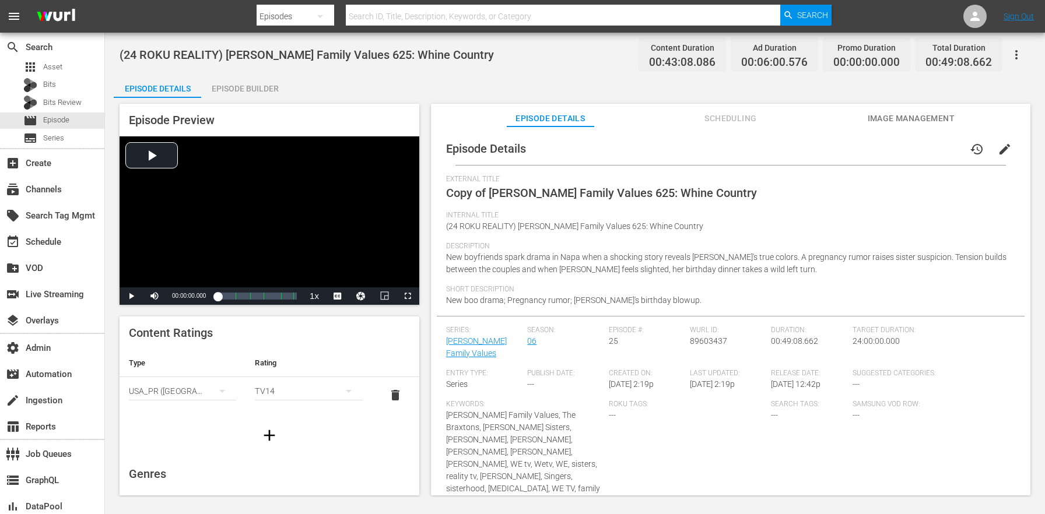
click at [998, 154] on span "edit" at bounding box center [1005, 149] width 14 height 14
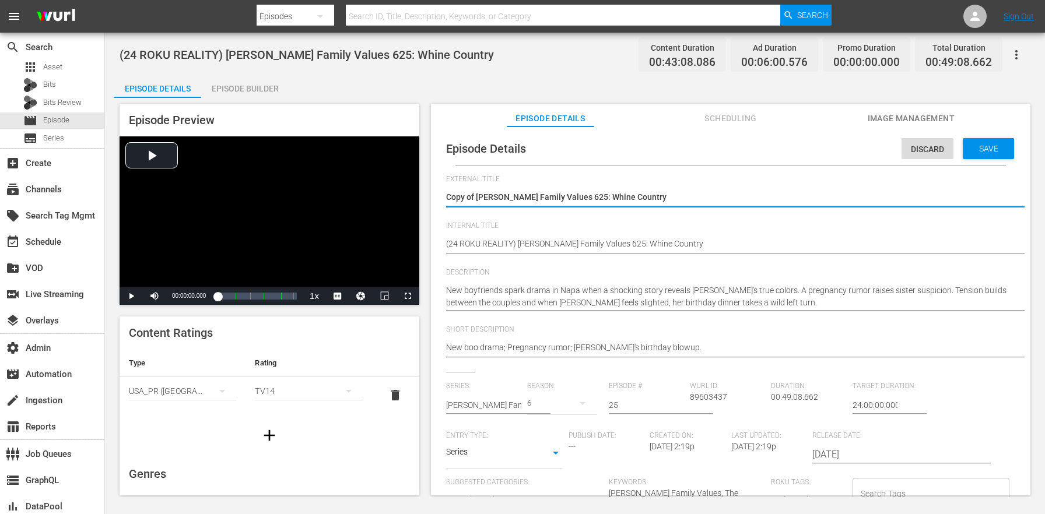
drag, startPoint x: 479, startPoint y: 196, endPoint x: 453, endPoint y: 197, distance: 26.3
click at [451, 196] on textarea "Copy of [PERSON_NAME] Family Values 625: Whine Country" at bounding box center [727, 198] width 563 height 14
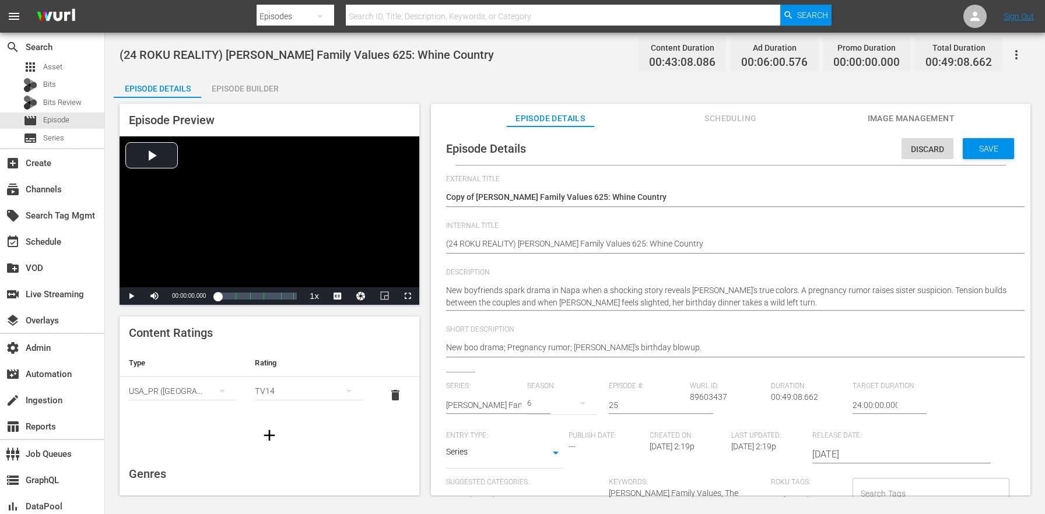
click at [479, 212] on div at bounding box center [727, 212] width 563 height 0
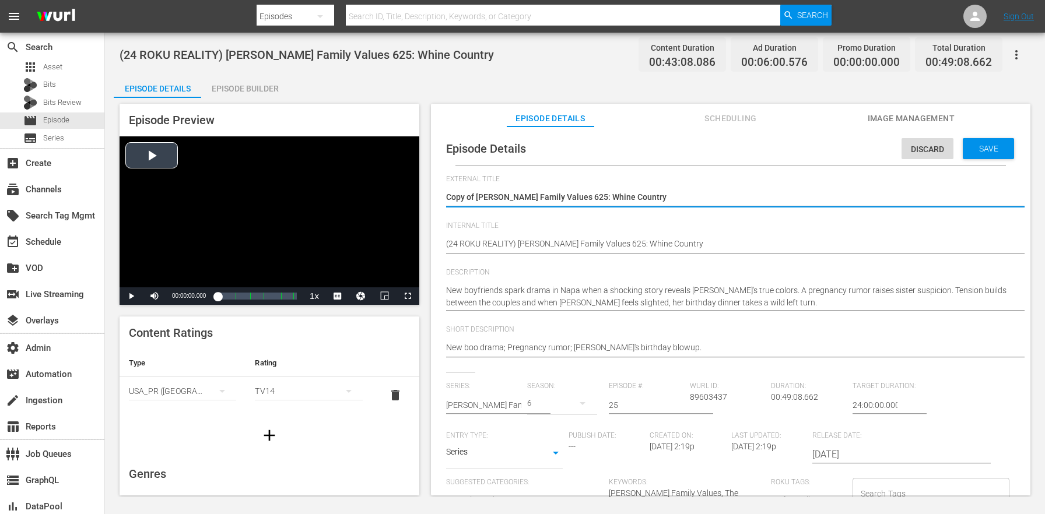
drag, startPoint x: 477, startPoint y: 198, endPoint x: 344, endPoint y: 183, distance: 133.2
type textarea "[PERSON_NAME] Family Values 625: Whine Country"
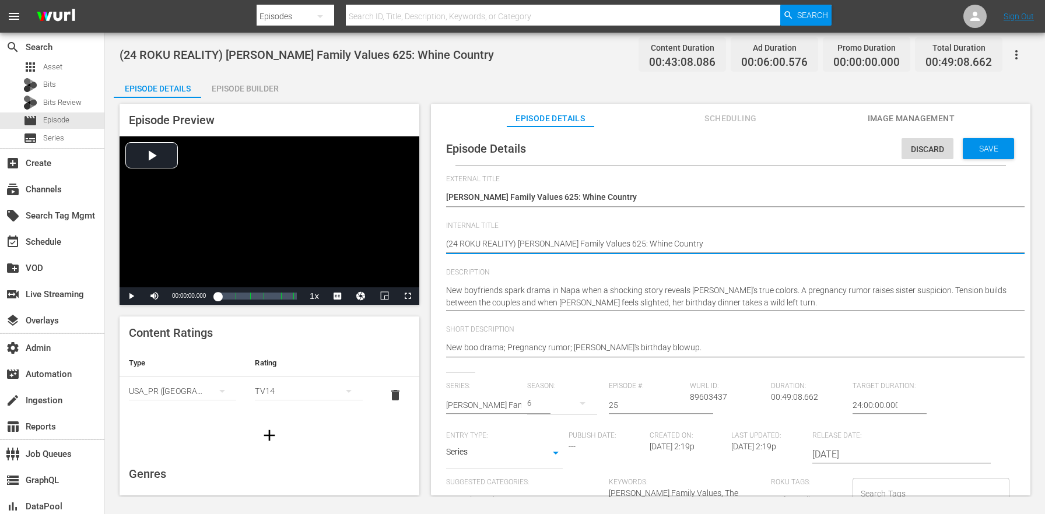
click at [482, 243] on textarea "(24 ROKU REALITY) [PERSON_NAME] Family Values 625: Whine Country" at bounding box center [727, 245] width 563 height 14
paste textarea "(24 ROKU BFV)"
type textarea "(24 ROKU (24 ROKU BFV) ) Braxton Family Values 625: Whine Country"
type textarea "(24 ROKU REALITY) [PERSON_NAME] Family Values 625: Whine Country"
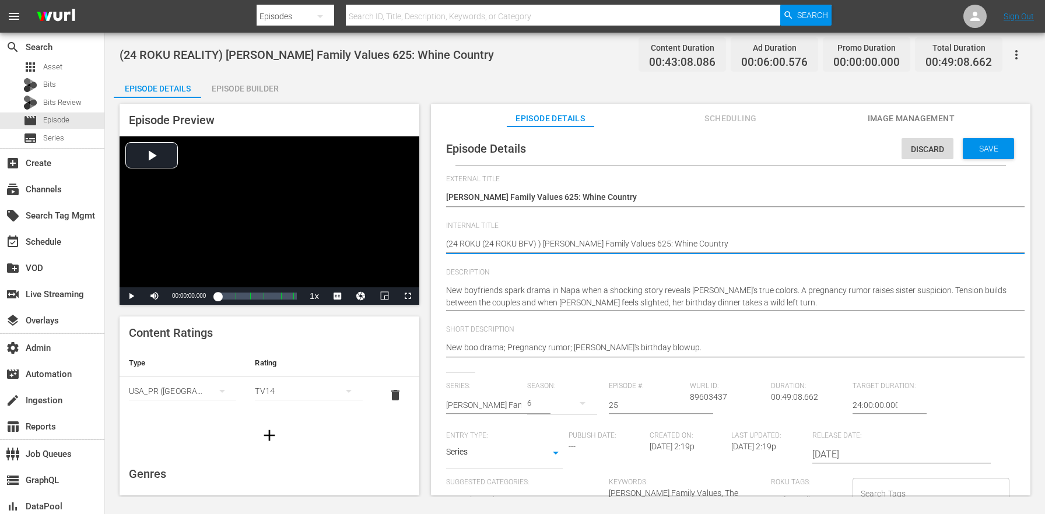
type textarea "(24 ROKU REALITY) [PERSON_NAME] Family Values 625: Whine Country"
click at [500, 247] on textarea "(24 ROKU REALITY) [PERSON_NAME] Family Values 625: Whine Country" at bounding box center [727, 245] width 563 height 14
click at [499, 246] on textarea "(24 ROKU REALITY) [PERSON_NAME] Family Values 625: Whine Country" at bounding box center [727, 245] width 563 height 14
type textarea "(24 ROKU REABLITY) Braxton Family Values 625: Whine Country"
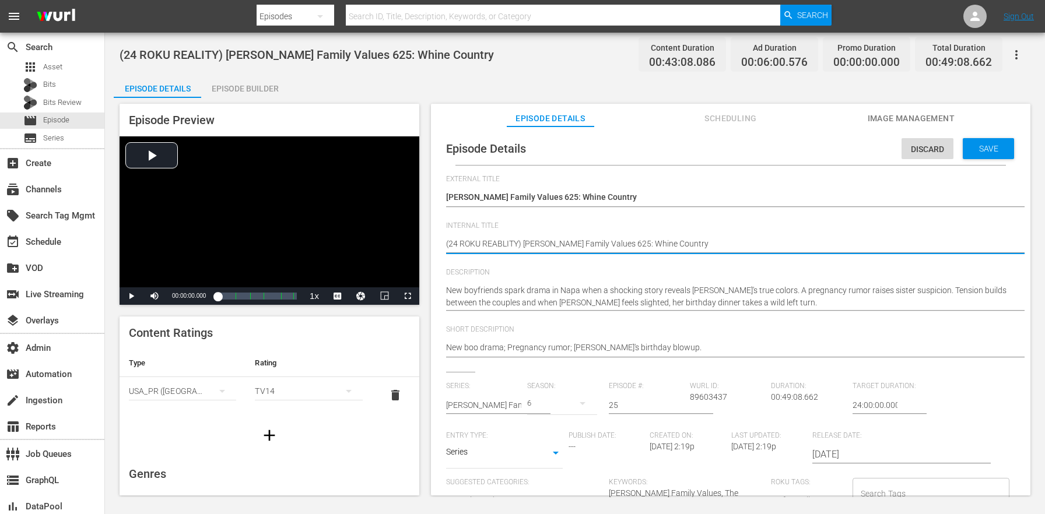
click at [499, 246] on textarea "(24 ROKU REALITY) [PERSON_NAME] Family Values 625: Whine Country" at bounding box center [727, 245] width 563 height 14
type textarea "(24 ROKU B) Braxton Family Values 625: Whine Country"
type textarea "(24 ROKU BF) Braxton Family Values 625: Whine Country"
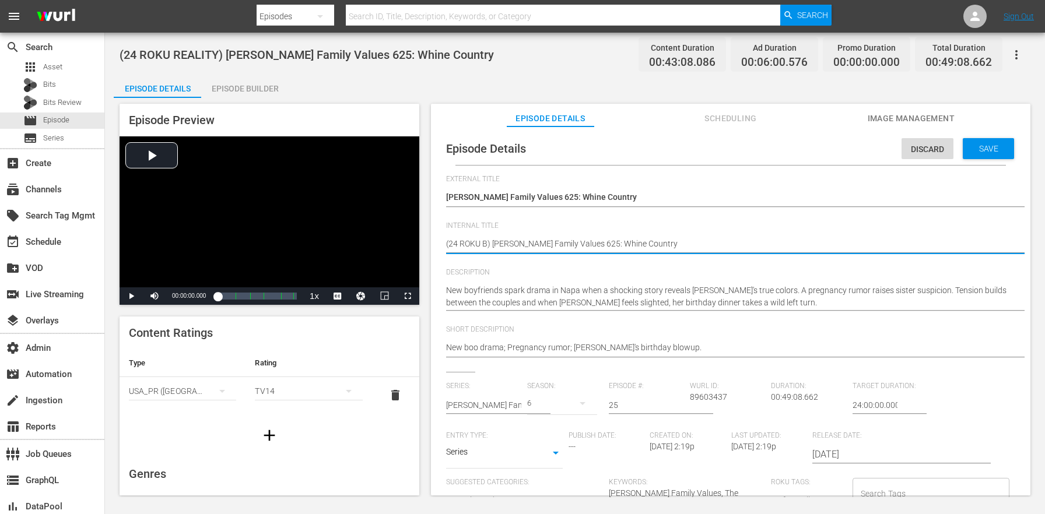
type textarea "(24 ROKU BF) Braxton Family Values 625: Whine Country"
type textarea "(24 ROKU BFV) [PERSON_NAME] Family Values 625: Whine Country"
click at [491, 244] on textarea "(24 ROKU REALITY) [PERSON_NAME] Family Values 625: Whine Country" at bounding box center [727, 245] width 563 height 14
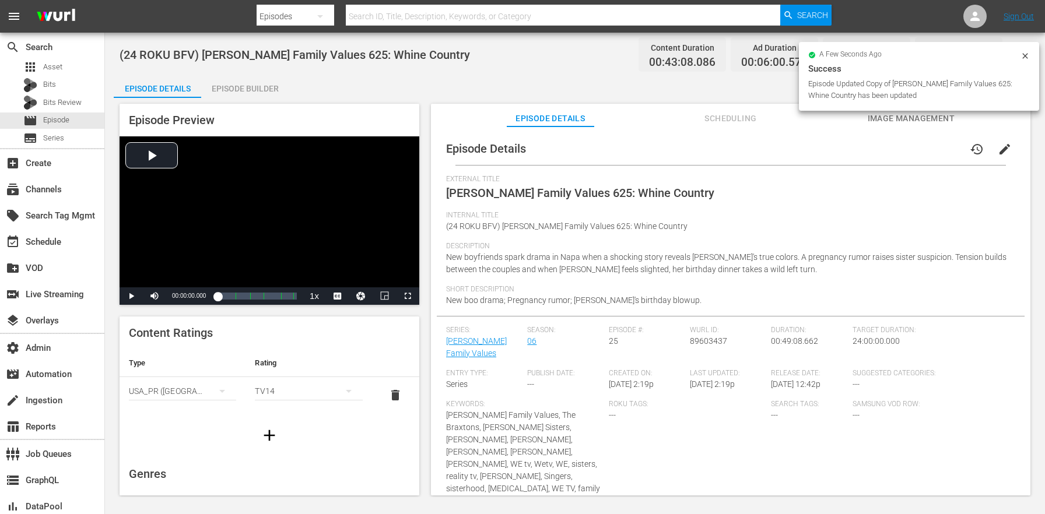
click at [237, 71] on div "(24 ROKU BFV) Braxton Family Values 625: Whine Country Content Duration 00:43:0…" at bounding box center [575, 265] width 940 height 465
click at [230, 82] on div "Episode Builder" at bounding box center [244, 89] width 87 height 28
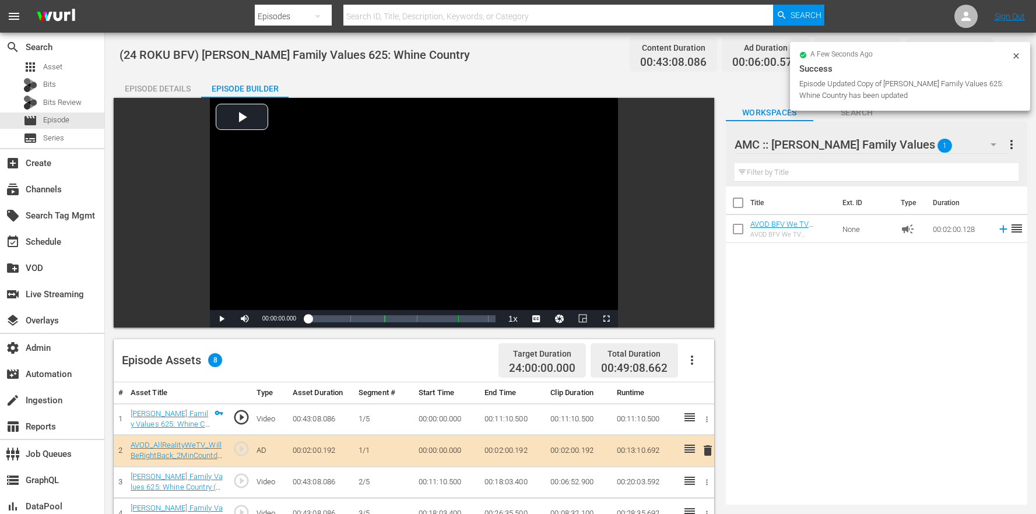
click at [702, 360] on button "button" at bounding box center [692, 360] width 28 height 28
click at [703, 419] on div "Clear Ads" at bounding box center [727, 421] width 79 height 28
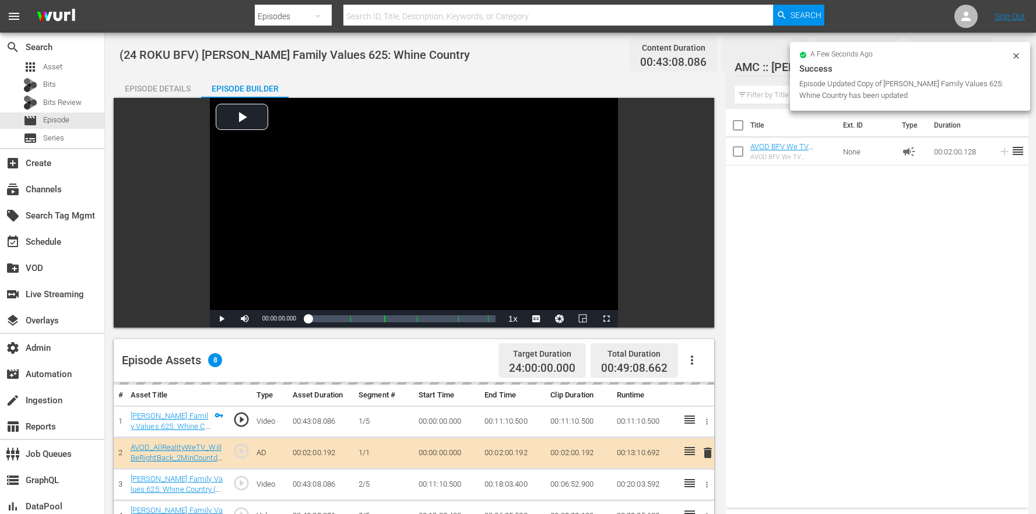
scroll to position [303, 0]
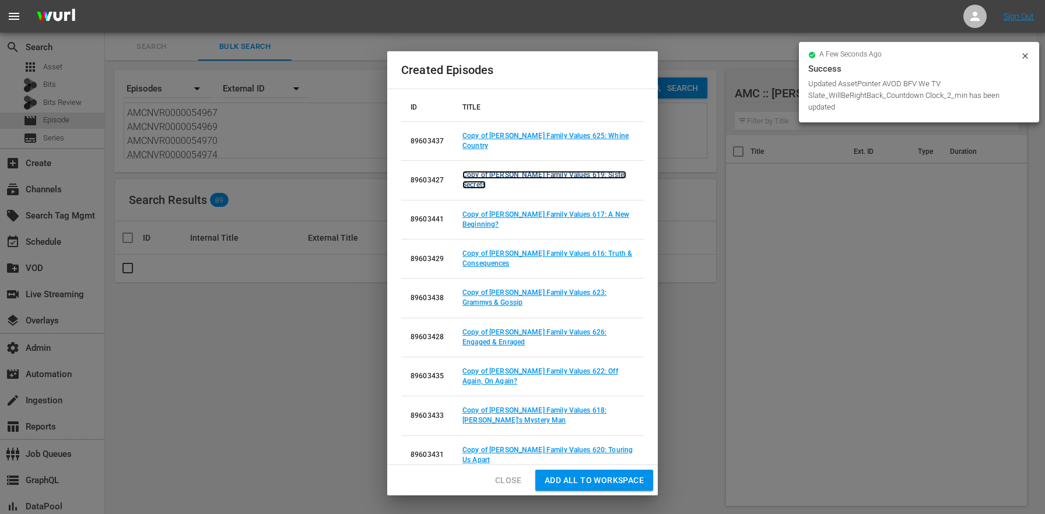
click at [583, 171] on link "Copy of [PERSON_NAME] Family Values 619: Sister Secrets" at bounding box center [545, 180] width 164 height 18
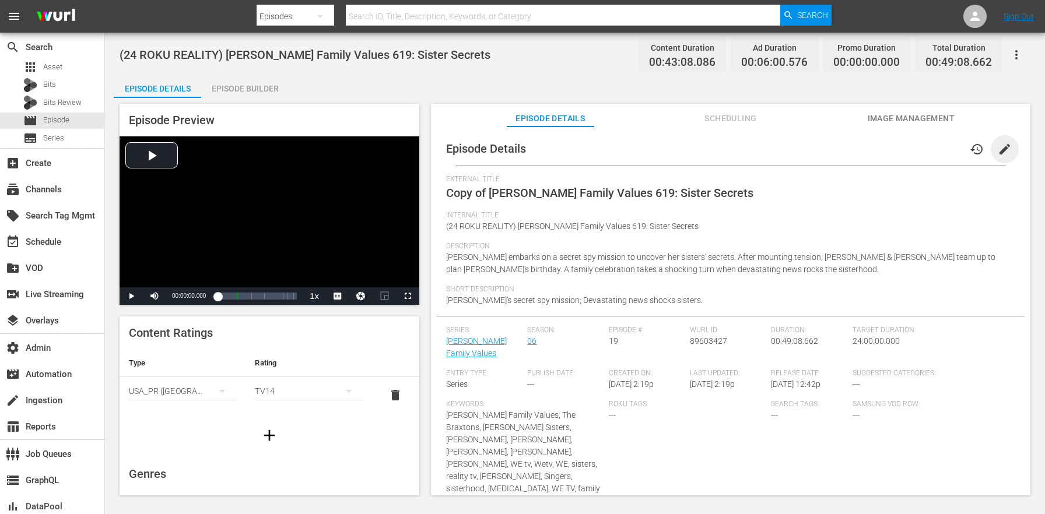
click at [1004, 145] on span "edit" at bounding box center [1005, 149] width 14 height 14
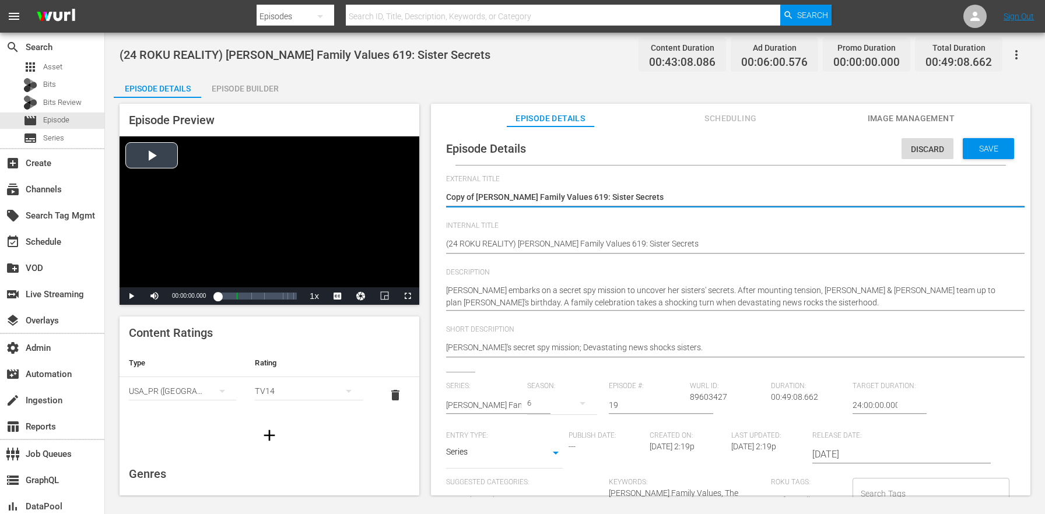
drag, startPoint x: 478, startPoint y: 194, endPoint x: 384, endPoint y: 188, distance: 94.6
click at [384, 188] on div "Episode Preview Video Player is loading. Play Video Play Mute Current Time 00:0…" at bounding box center [575, 301] width 923 height 407
type textarea "[PERSON_NAME] Family Values 619: Sister Secrets"
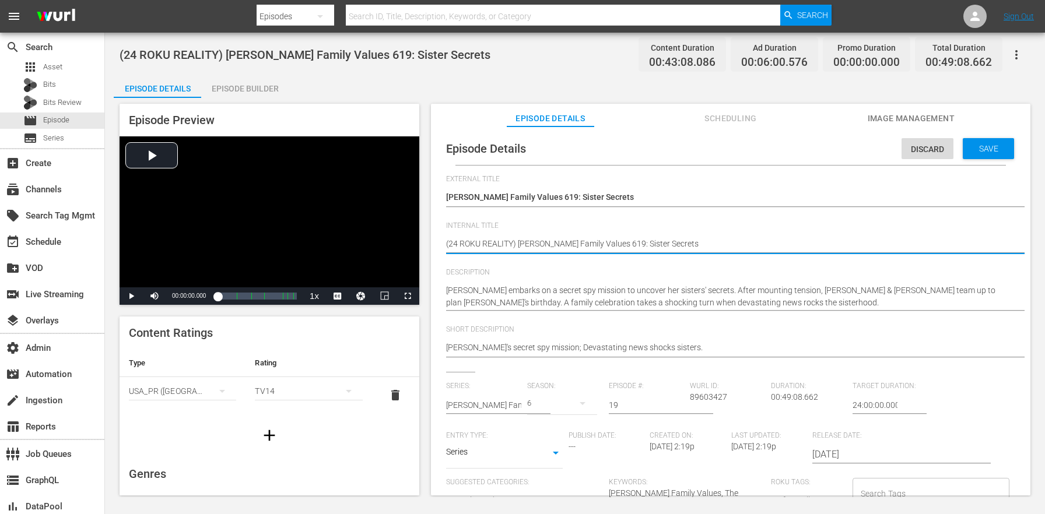
click at [498, 243] on textarea "(24 ROKU REALITY) [PERSON_NAME] Family Values 619: Sister Secrets" at bounding box center [727, 245] width 563 height 14
paste textarea "BFV"
type textarea "(24 ROKU BFV) [PERSON_NAME] Family Values 619: Sister Secrets"
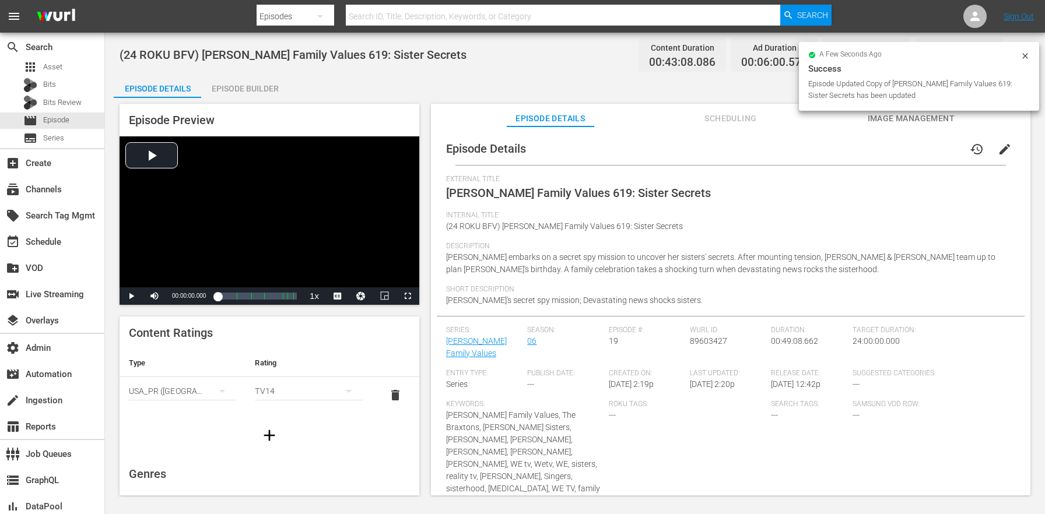
click at [230, 86] on div "Episode Builder" at bounding box center [244, 89] width 87 height 28
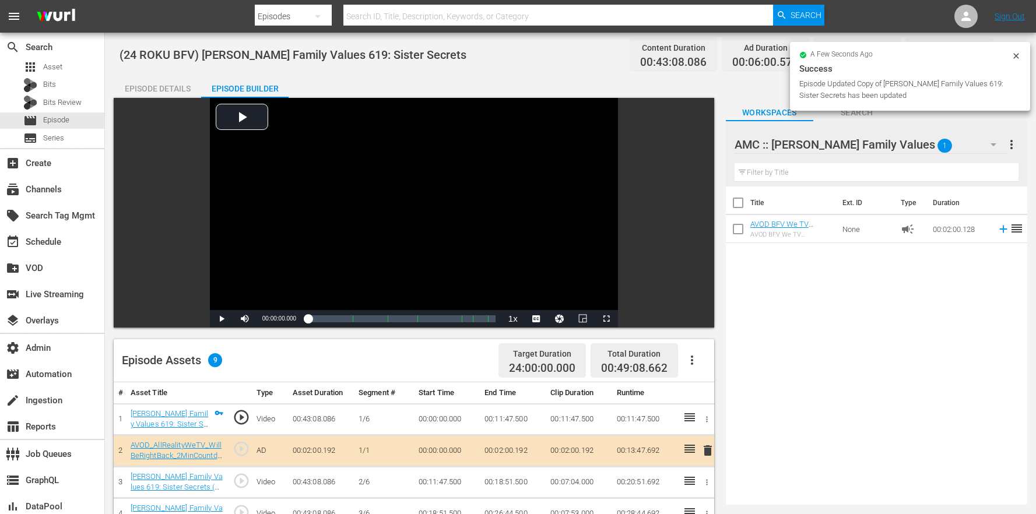
click at [693, 376] on div "Target Duration 24:00:00.000 Total Duration 00:49:08.662" at bounding box center [600, 361] width 212 height 34
click at [694, 369] on button "button" at bounding box center [692, 360] width 28 height 28
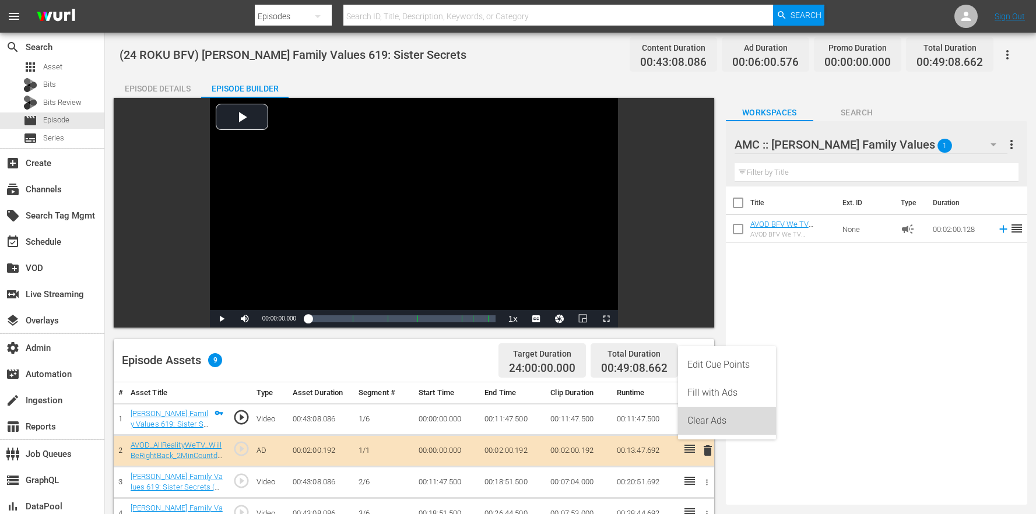
click at [708, 419] on div "Clear Ads" at bounding box center [727, 421] width 79 height 28
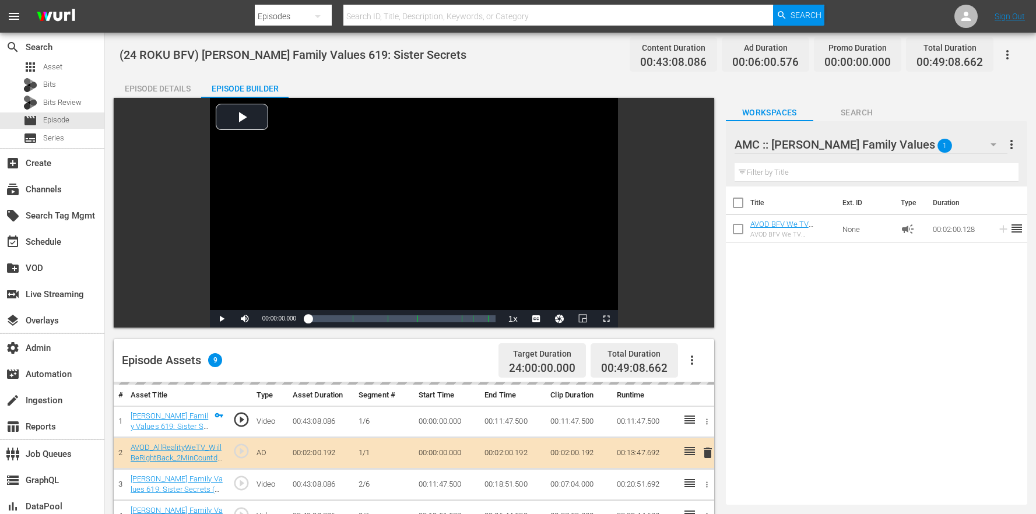
scroll to position [303, 0]
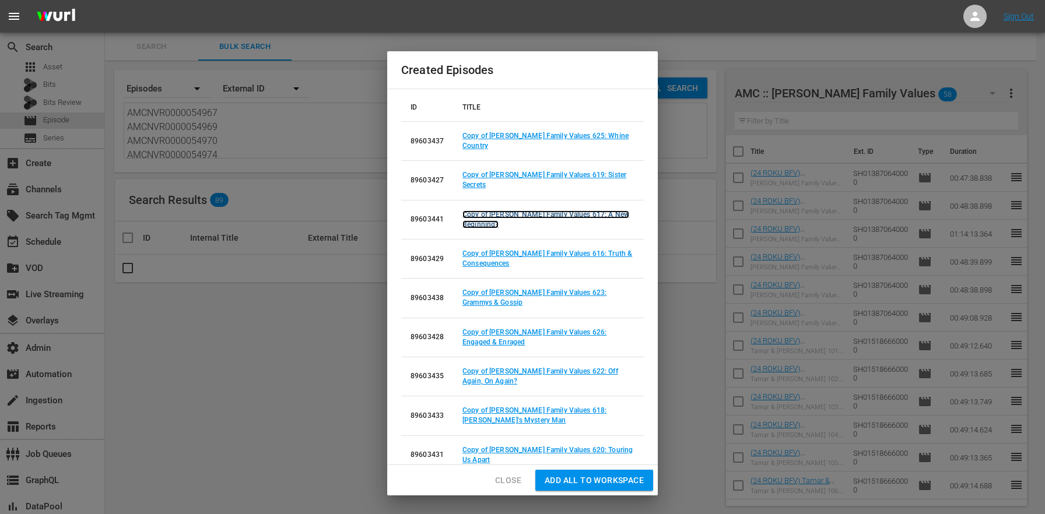
click at [580, 211] on link "Copy of [PERSON_NAME] Family Values 617: A New Beginning?" at bounding box center [546, 220] width 167 height 18
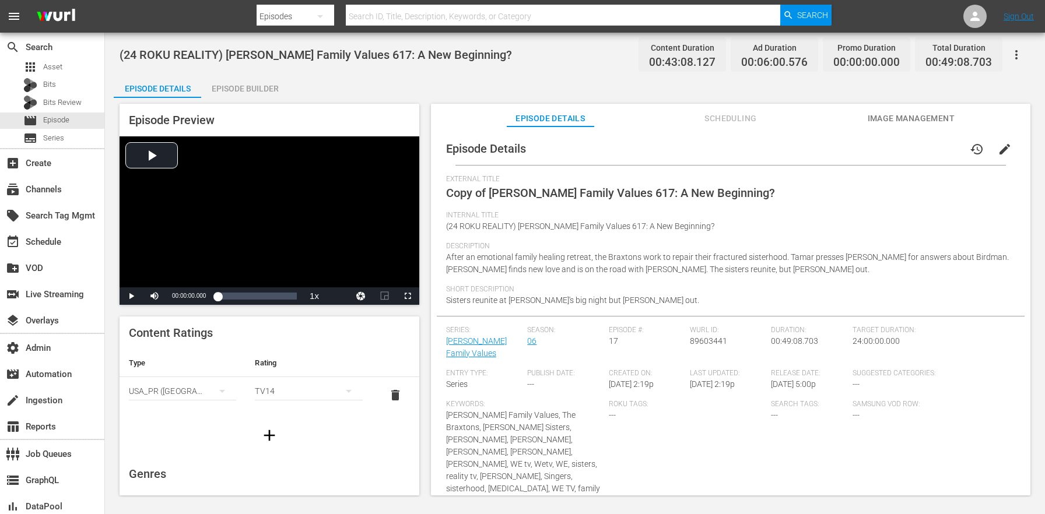
click at [1006, 148] on button "edit" at bounding box center [1005, 149] width 28 height 28
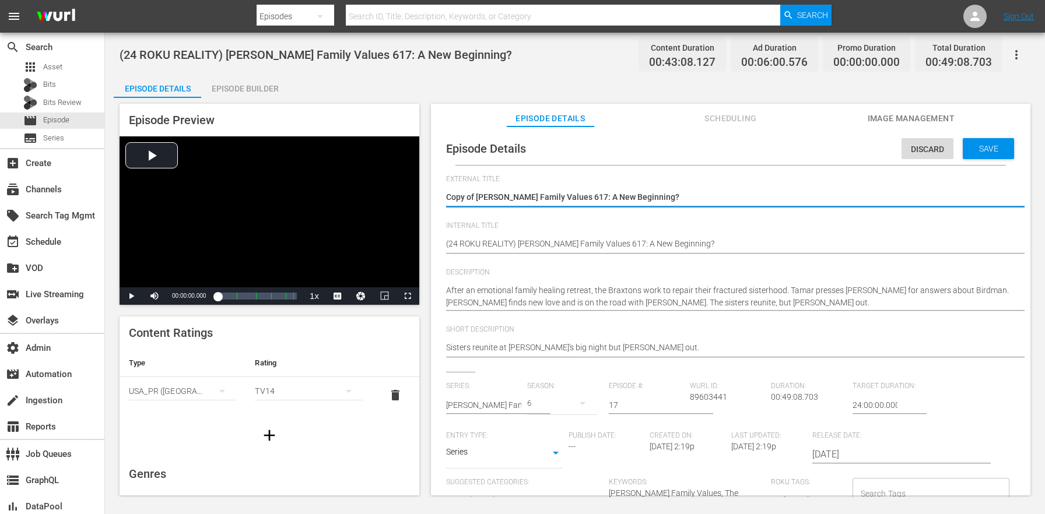
click at [478, 197] on textarea "Copy of [PERSON_NAME] Family Values 617: A New Beginning?" at bounding box center [727, 198] width 563 height 14
click at [478, 195] on textarea "Copy of [PERSON_NAME] Family Values 617: A New Beginning?" at bounding box center [727, 198] width 563 height 14
drag, startPoint x: 477, startPoint y: 195, endPoint x: 449, endPoint y: 193, distance: 28.1
click at [449, 193] on textarea "Copy of [PERSON_NAME] Family Values 617: A New Beginning?" at bounding box center [727, 198] width 563 height 14
click at [487, 201] on textarea "Copy of [PERSON_NAME] Family Values 617: A New Beginning?" at bounding box center [727, 198] width 563 height 14
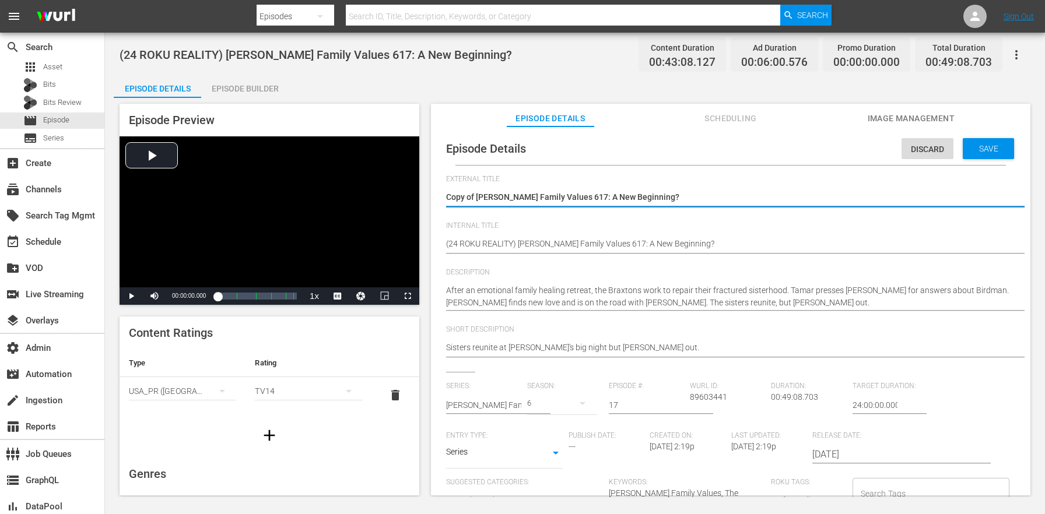
drag, startPoint x: 477, startPoint y: 194, endPoint x: 430, endPoint y: 188, distance: 47.0
click at [431, 188] on div "Episode Details Discard Save External Title Copy of Braxton Family Values 617: …" at bounding box center [731, 317] width 600 height 380
type textarea "[PERSON_NAME] Family Values 617: A New Beginning?"
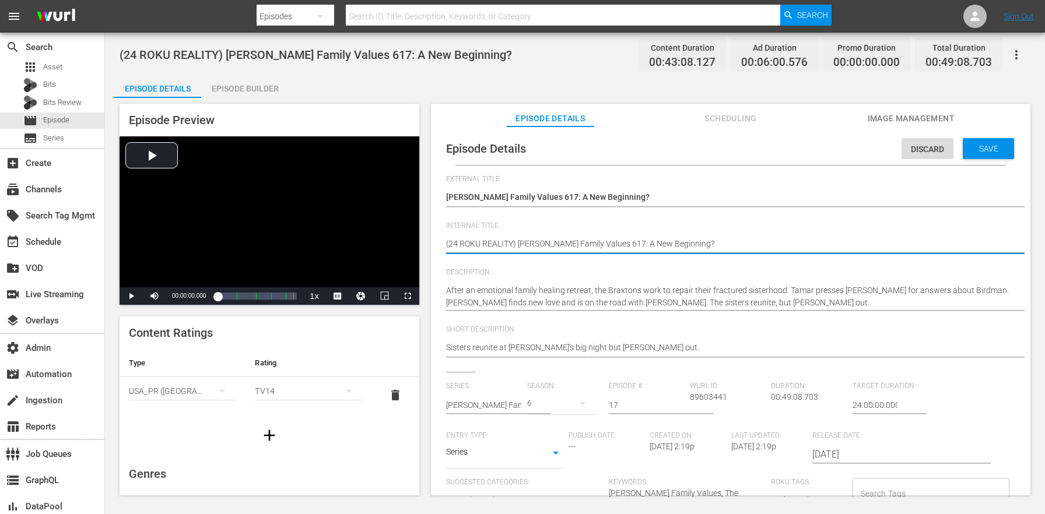
click at [505, 238] on textarea "(24 ROKU REALITY) [PERSON_NAME] Family Values 617: A New Beginning?" at bounding box center [727, 245] width 563 height 14
click at [504, 240] on textarea "(24 ROKU REALITY) [PERSON_NAME] Family Values 617: A New Beginning?" at bounding box center [727, 245] width 563 height 14
paste textarea "BFV"
type textarea "(24 ROKU BFV) [PERSON_NAME] Family Values 617: A New Beginning?"
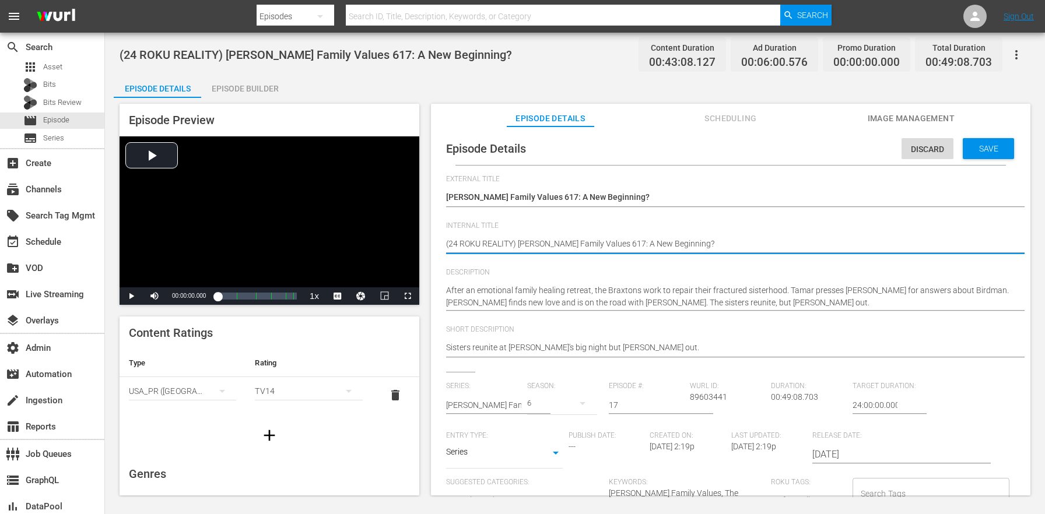
type textarea "(24 ROKU BFV) [PERSON_NAME] Family Values 617: A New Beginning?"
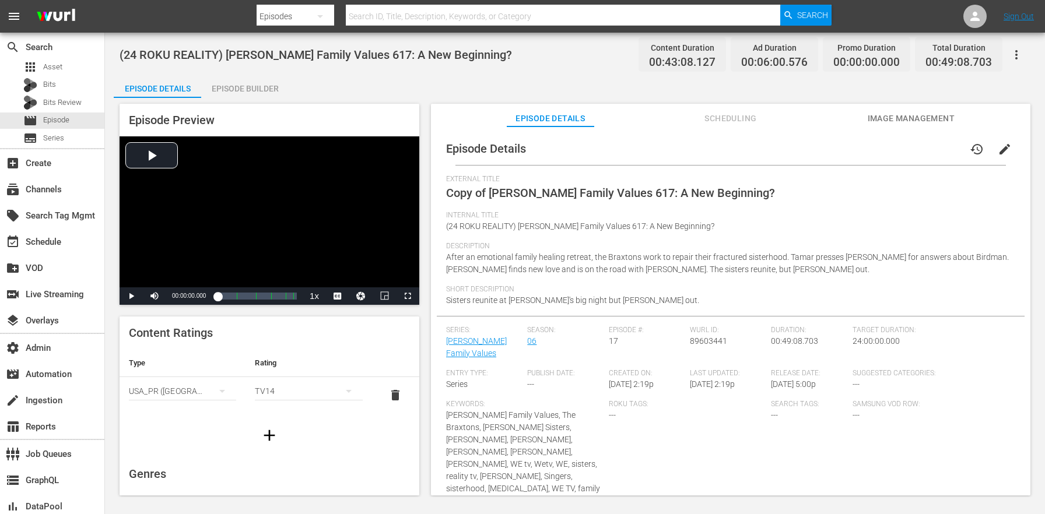
click at [270, 88] on div "Episode Builder" at bounding box center [244, 89] width 87 height 28
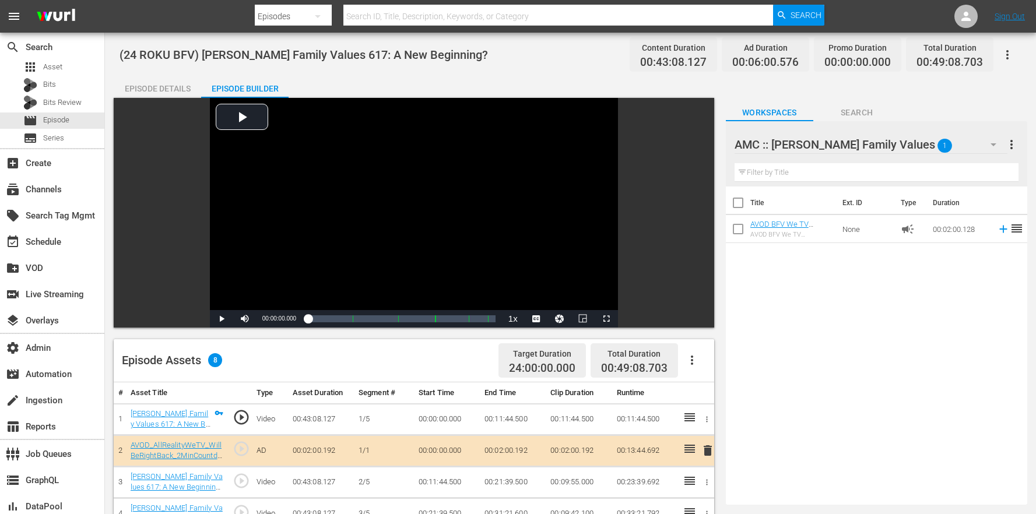
click at [685, 359] on button "button" at bounding box center [692, 360] width 28 height 28
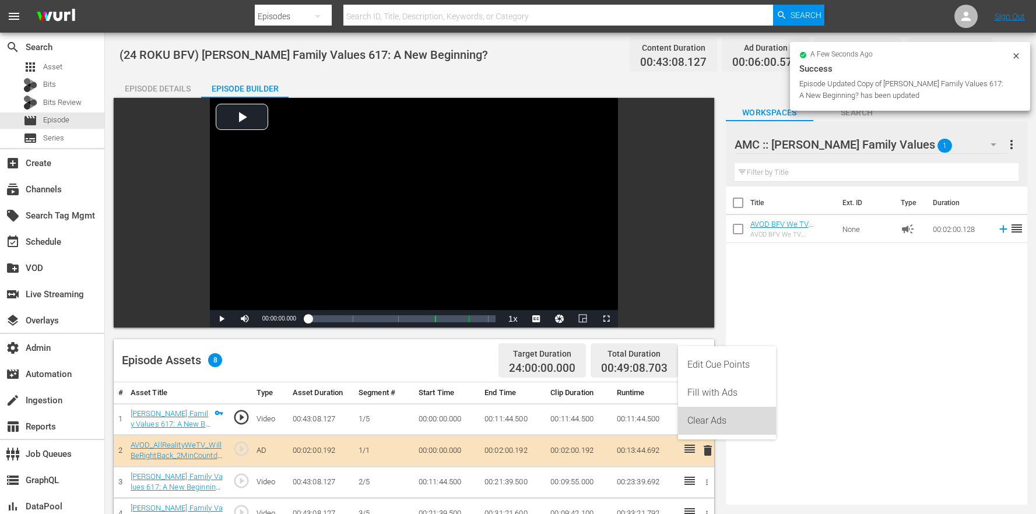
click at [724, 433] on div "Clear Ads" at bounding box center [727, 421] width 79 height 28
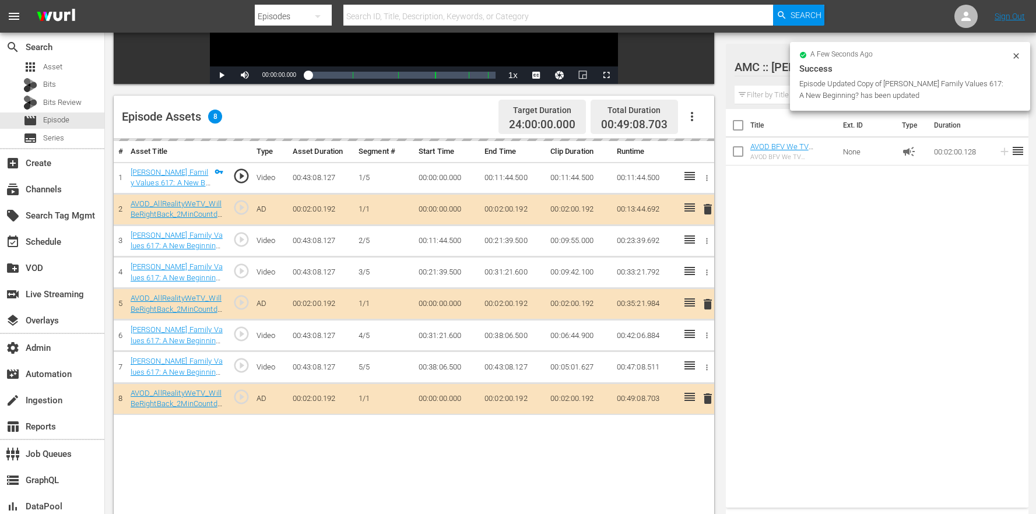
scroll to position [303, 0]
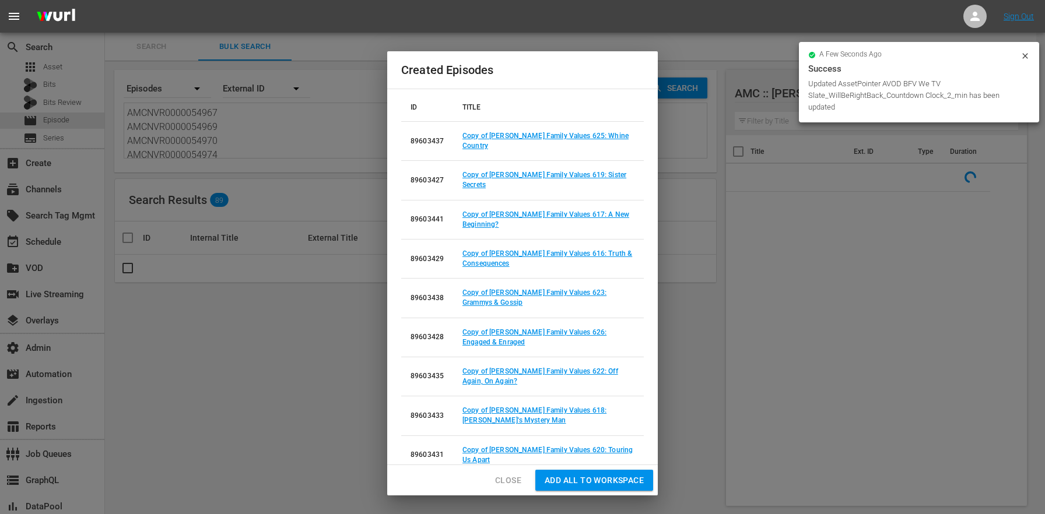
click at [565, 240] on td "Copy of [PERSON_NAME] Family Values 616: Truth & Consequences" at bounding box center [548, 258] width 191 height 39
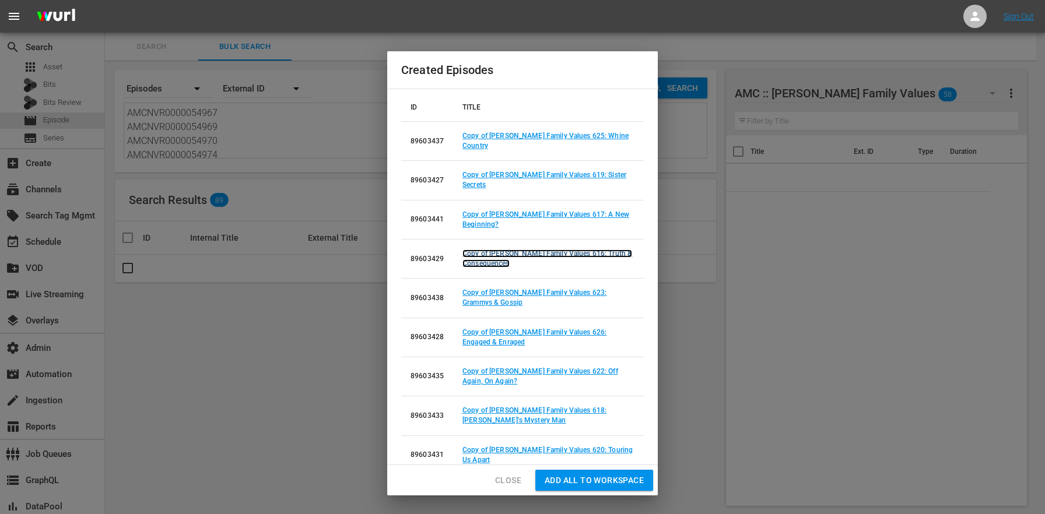
click at [569, 250] on link "Copy of [PERSON_NAME] Family Values 616: Truth & Consequences" at bounding box center [548, 259] width 170 height 18
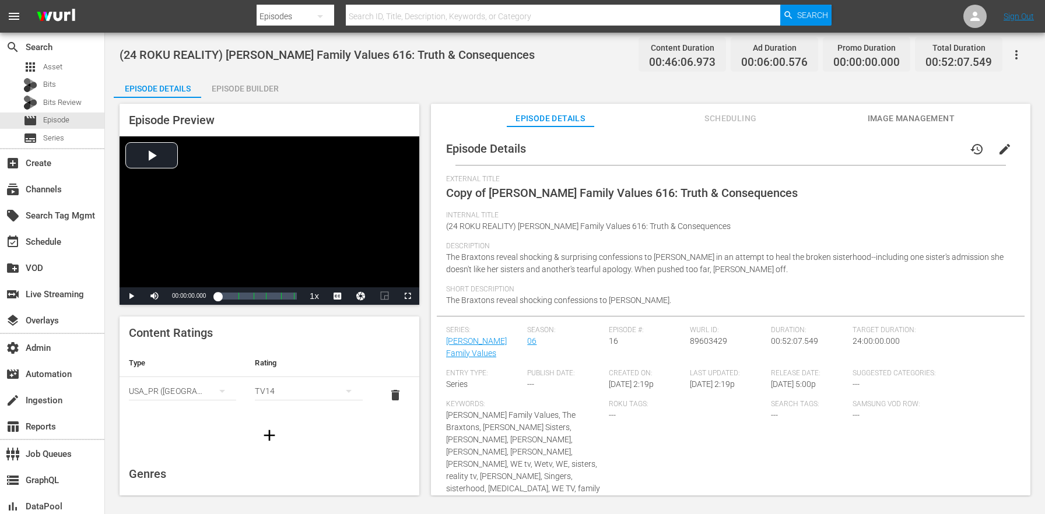
click at [998, 160] on button "edit" at bounding box center [1005, 149] width 28 height 28
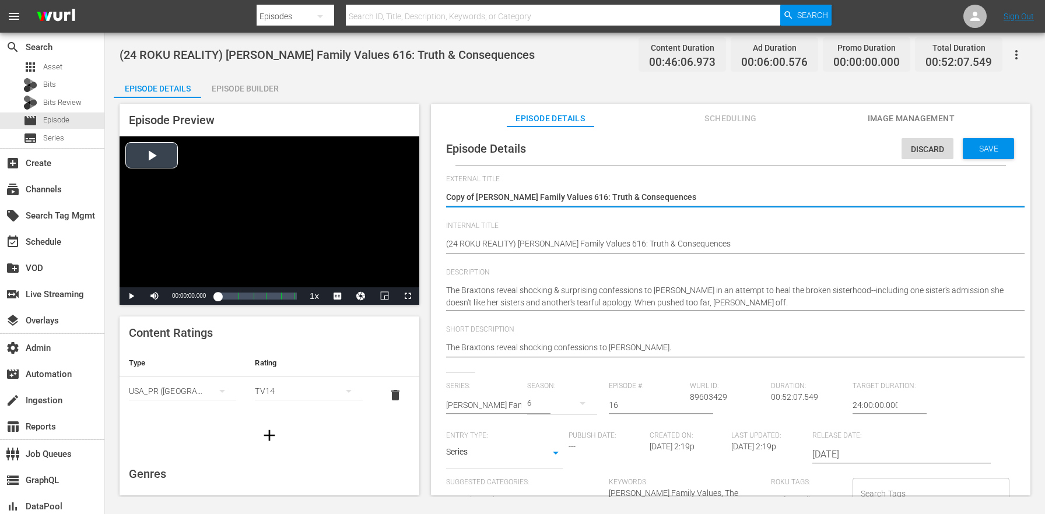
drag, startPoint x: 477, startPoint y: 195, endPoint x: 367, endPoint y: 178, distance: 111.0
click at [367, 178] on div "Episode Preview Video Player is loading. Play Video Play Mute Current Time 00:0…" at bounding box center [575, 301] width 923 height 407
type textarea "[PERSON_NAME] Family Values 616: Truth & Consequences"
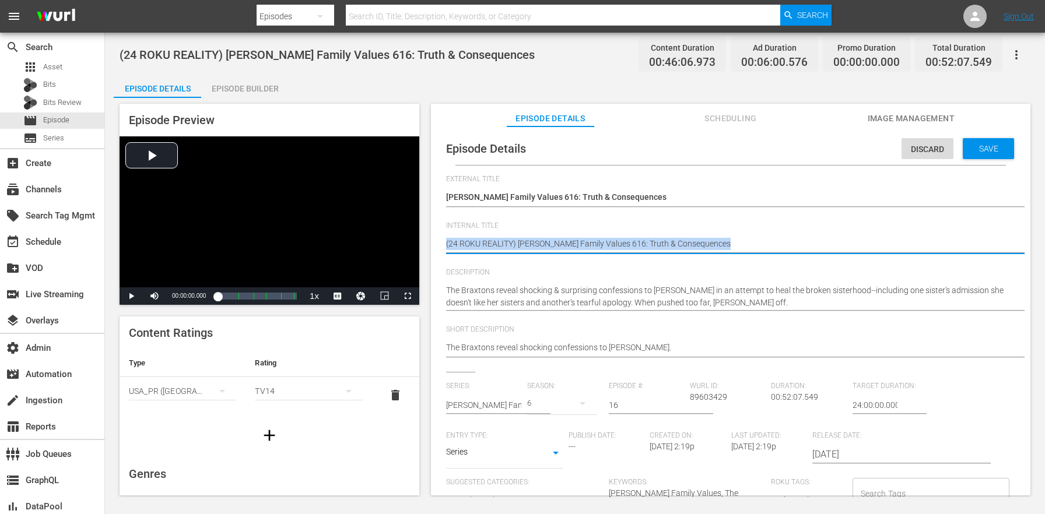
click at [485, 267] on div "Internal Title (24 ROKU REALITY) Braxton Family Values 616: Truth & Consequence…" at bounding box center [730, 245] width 569 height 47
click at [495, 243] on textarea "(24 ROKU REALITY) [PERSON_NAME] Family Values 616: Truth & Consequences" at bounding box center [727, 245] width 563 height 14
paste textarea "BFV"
type textarea "(24 ROKU BFV) [PERSON_NAME] Family Values 616: Truth & Consequences"
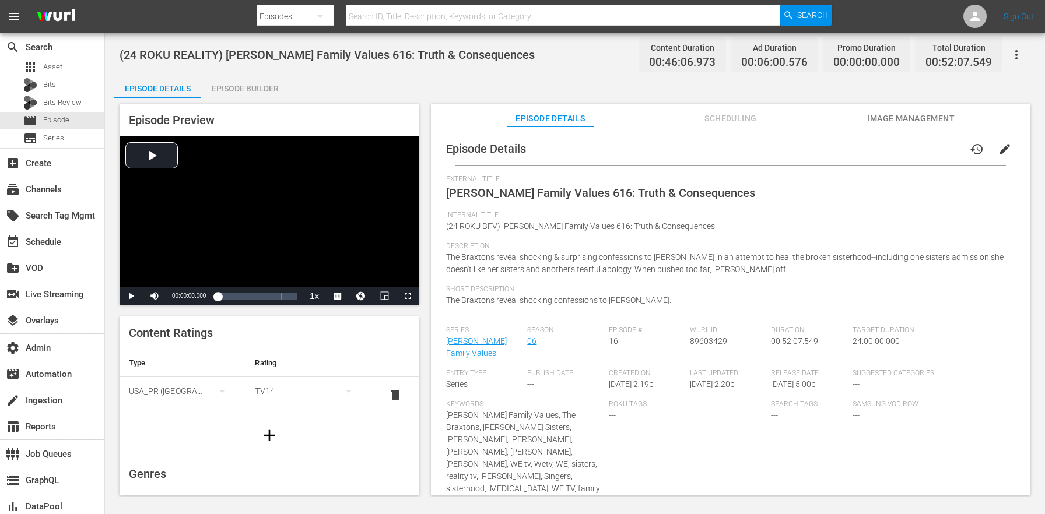
click at [260, 90] on div "Episode Builder" at bounding box center [244, 89] width 87 height 28
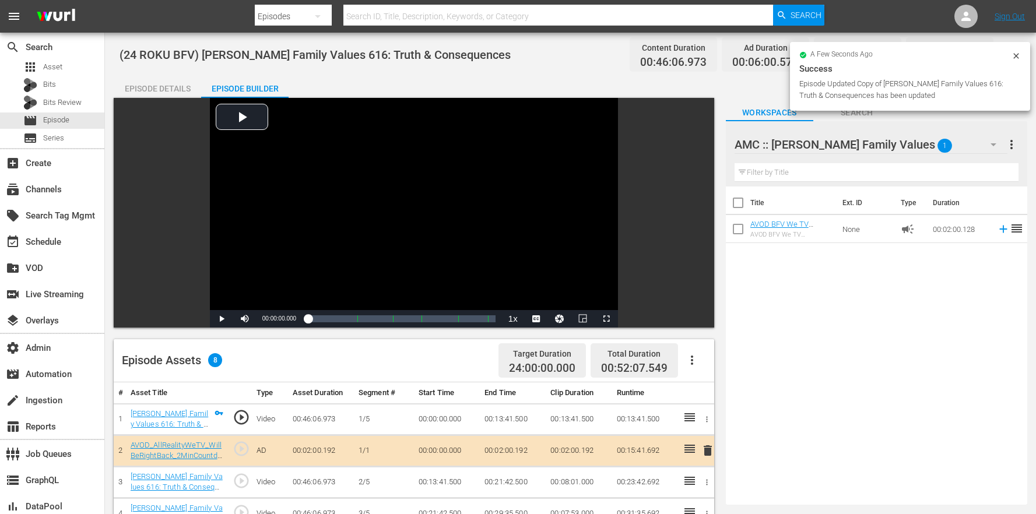
click at [687, 369] on button "button" at bounding box center [692, 360] width 28 height 28
click at [715, 419] on div "Clear Ads" at bounding box center [727, 421] width 79 height 28
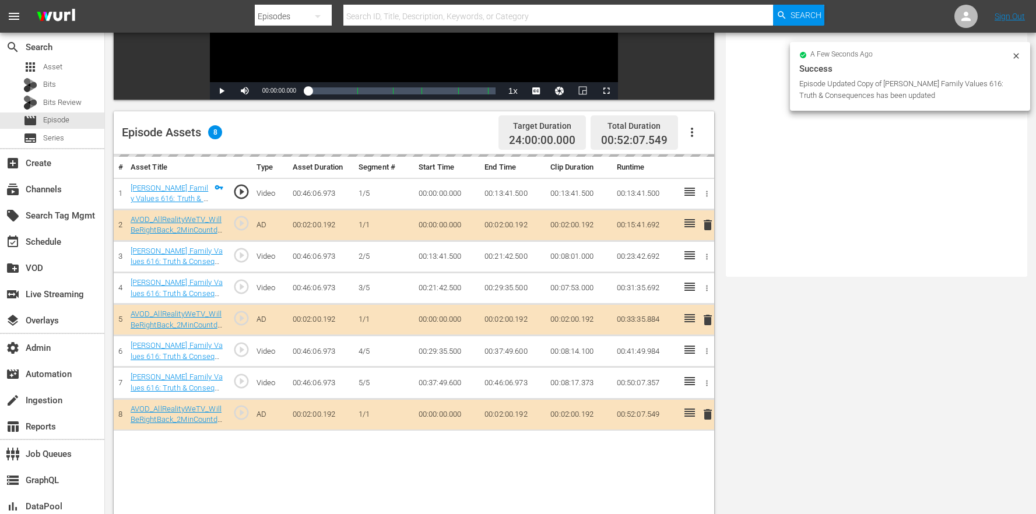
scroll to position [303, 0]
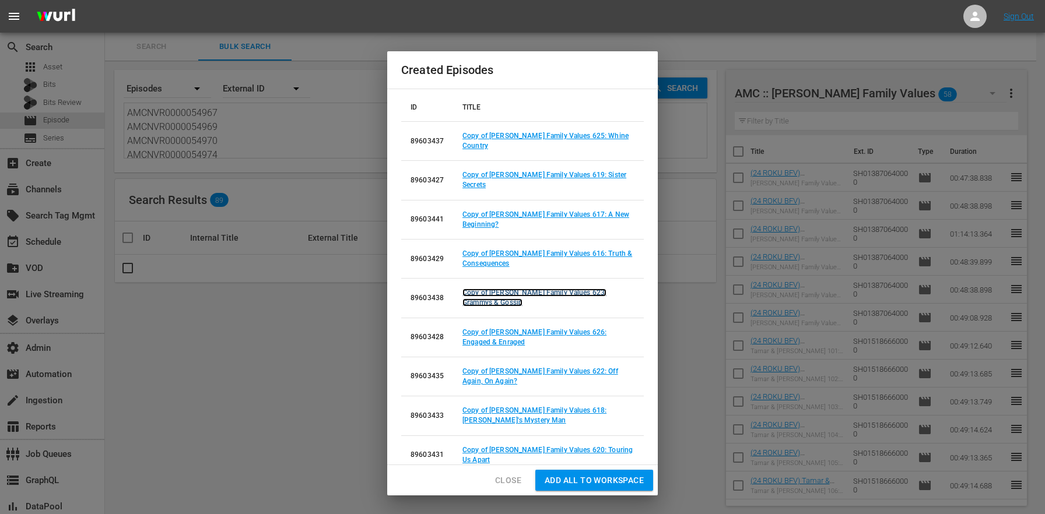
click at [590, 289] on link "Copy of [PERSON_NAME] Family Values 623: Grammys & Gossip" at bounding box center [535, 298] width 144 height 18
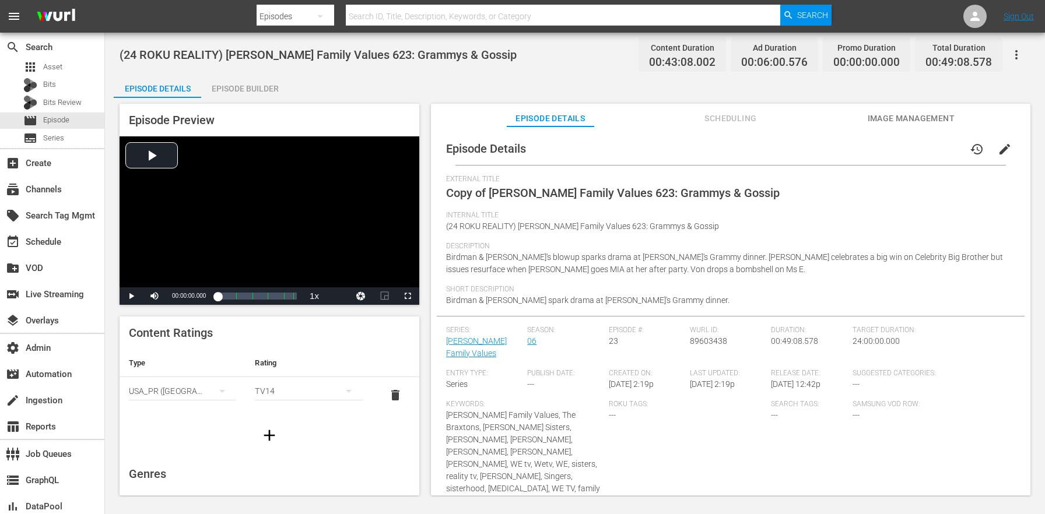
click at [997, 158] on button "edit" at bounding box center [1005, 149] width 28 height 28
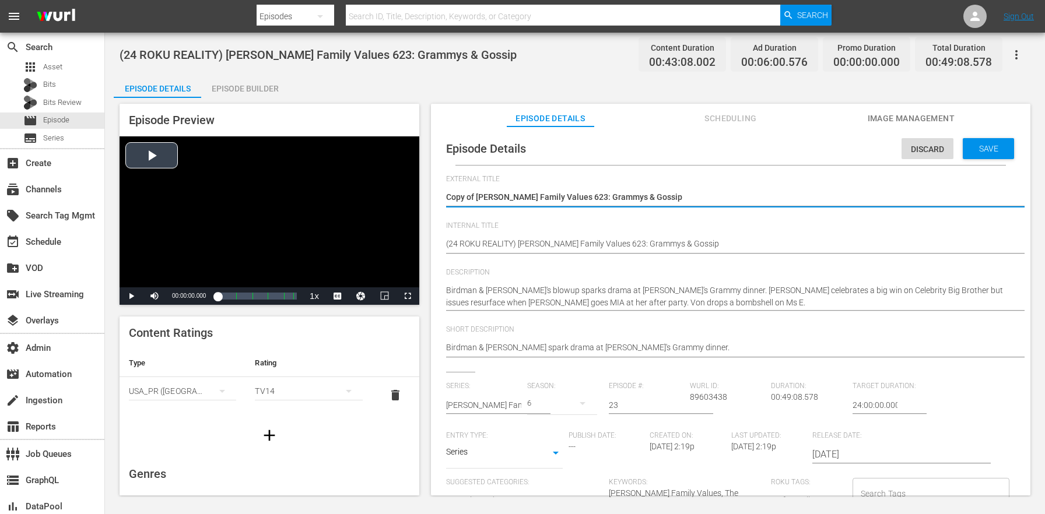
drag, startPoint x: 477, startPoint y: 195, endPoint x: 377, endPoint y: 179, distance: 101.6
click at [380, 180] on div "Episode Preview Video Player is loading. Play Video Play Mute Current Time 00:0…" at bounding box center [575, 301] width 923 height 407
type textarea "[PERSON_NAME] Family Values 623: Grammys & Gossip"
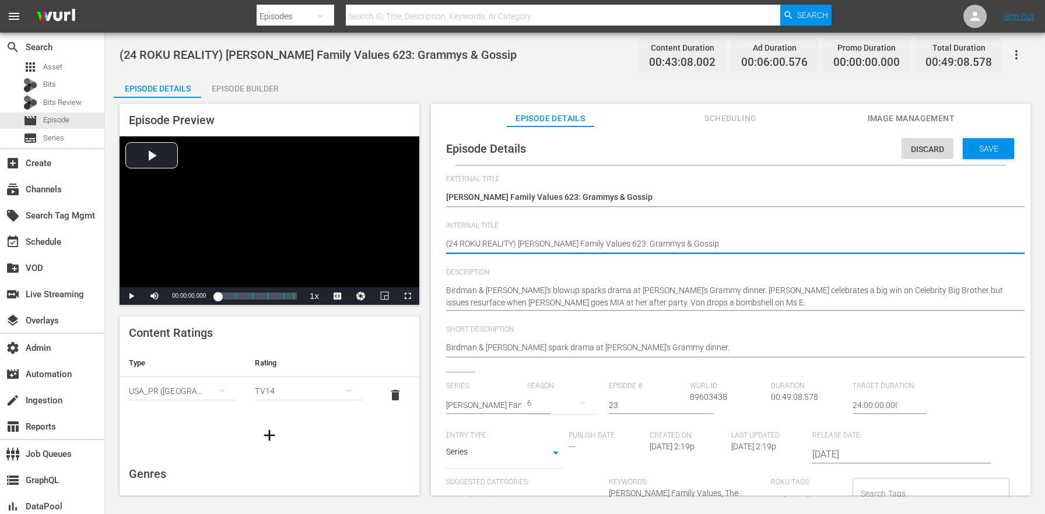
click at [506, 241] on textarea "(24 ROKU REALITY) [PERSON_NAME] Family Values 623: Grammys & Gossip" at bounding box center [727, 245] width 563 height 14
paste textarea "BFV"
type textarea "(24 ROKU BFV) [PERSON_NAME] Family Values 623: Grammys & Gossip"
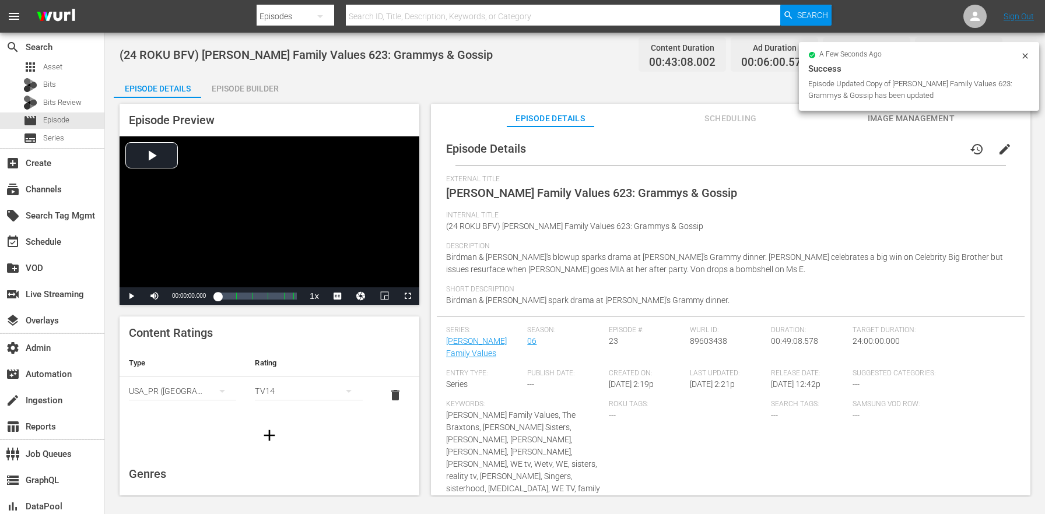
click at [204, 86] on div "Episode Builder" at bounding box center [244, 89] width 87 height 28
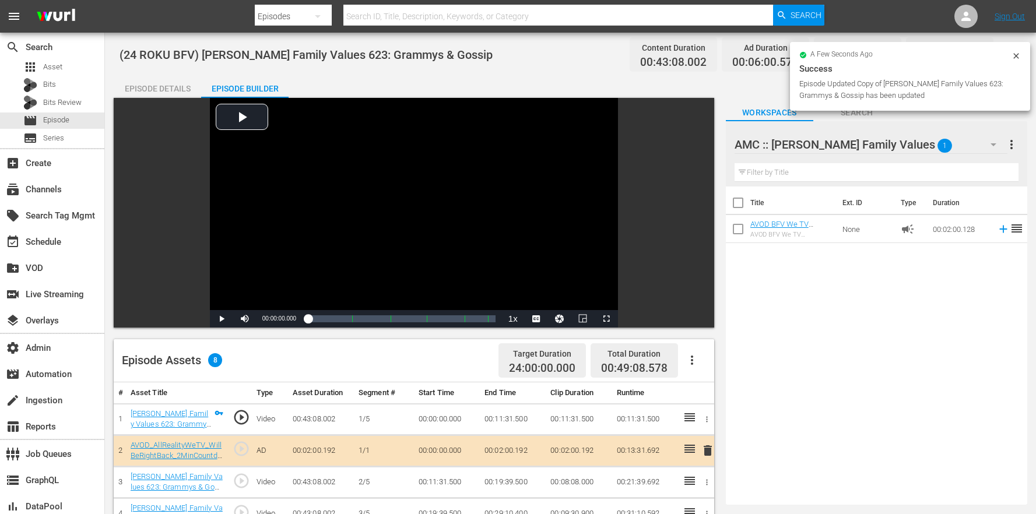
click at [685, 356] on icon "button" at bounding box center [692, 360] width 14 height 14
click at [726, 429] on div "Clear Ads" at bounding box center [727, 421] width 79 height 28
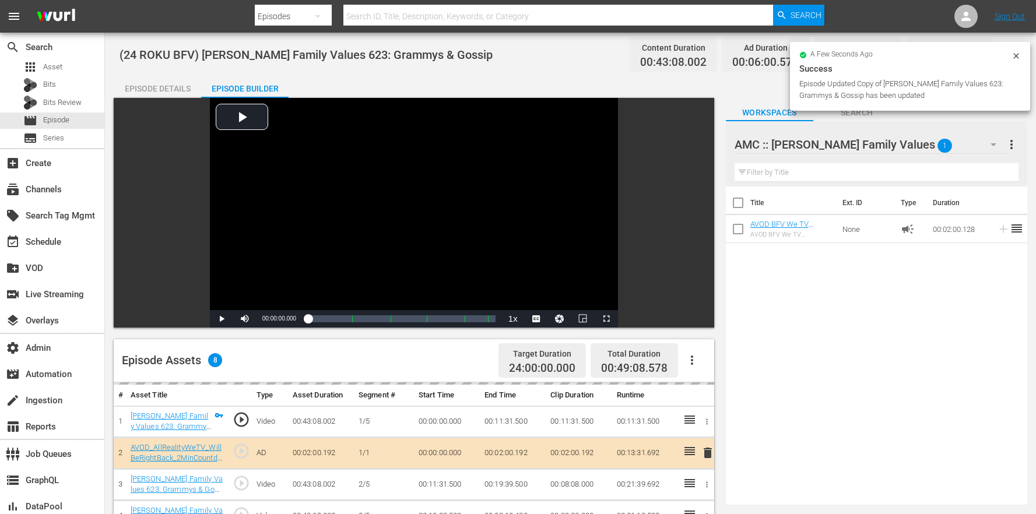
scroll to position [303, 0]
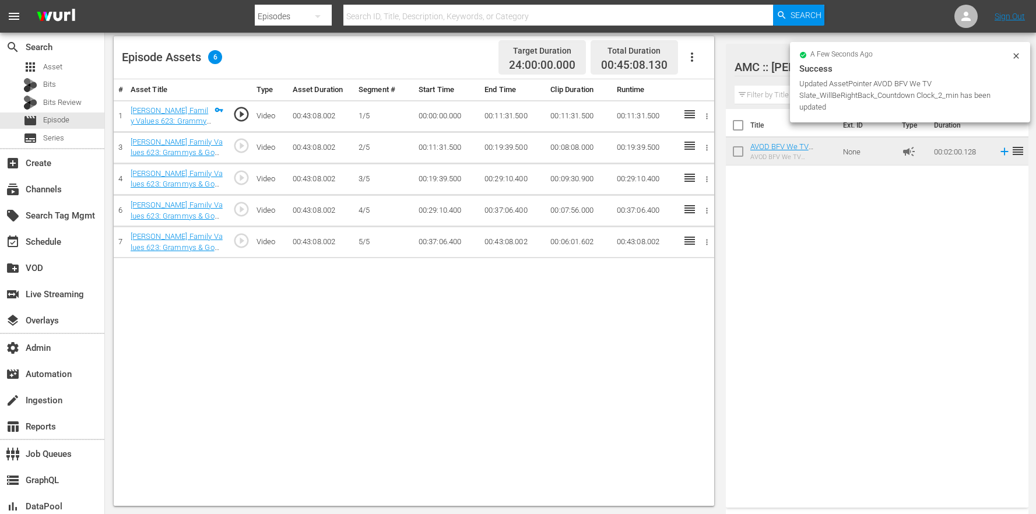
click at [554, 286] on div "# Asset Title Type Asset Duration Segment # Start Time End Time Clip Duration R…" at bounding box center [414, 292] width 601 height 427
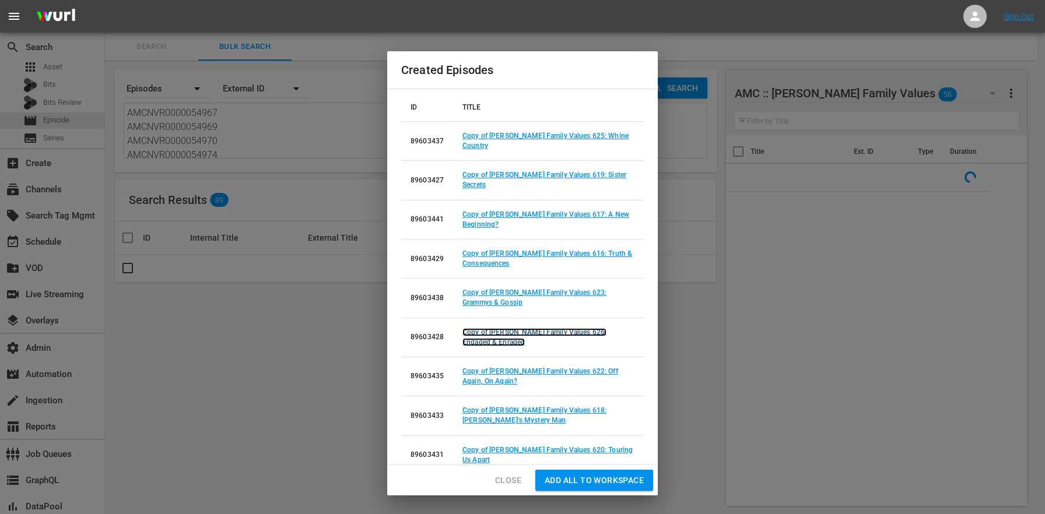
click at [591, 328] on link "Copy of [PERSON_NAME] Family Values 626: Engaged & Enraged" at bounding box center [535, 337] width 144 height 18
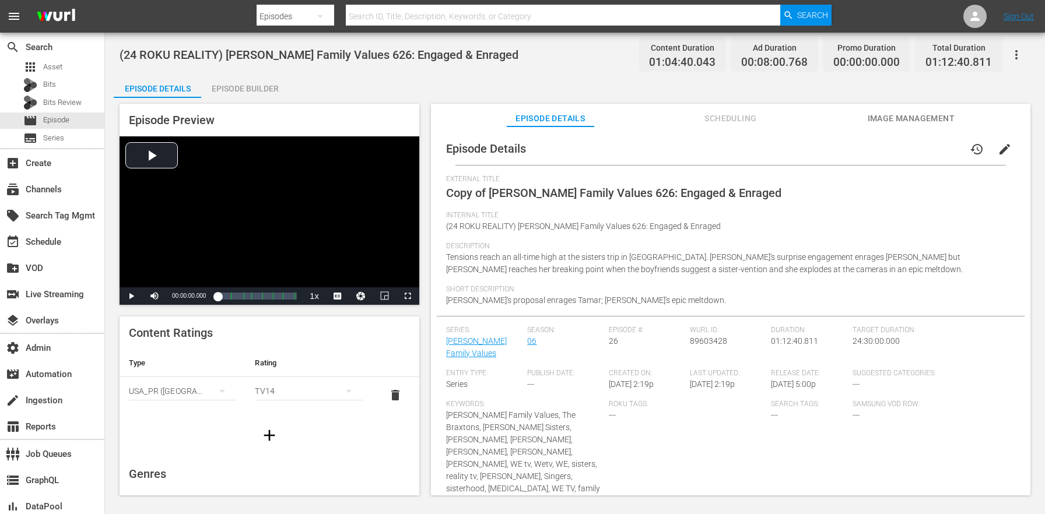
click at [991, 148] on button "edit" at bounding box center [1005, 149] width 28 height 28
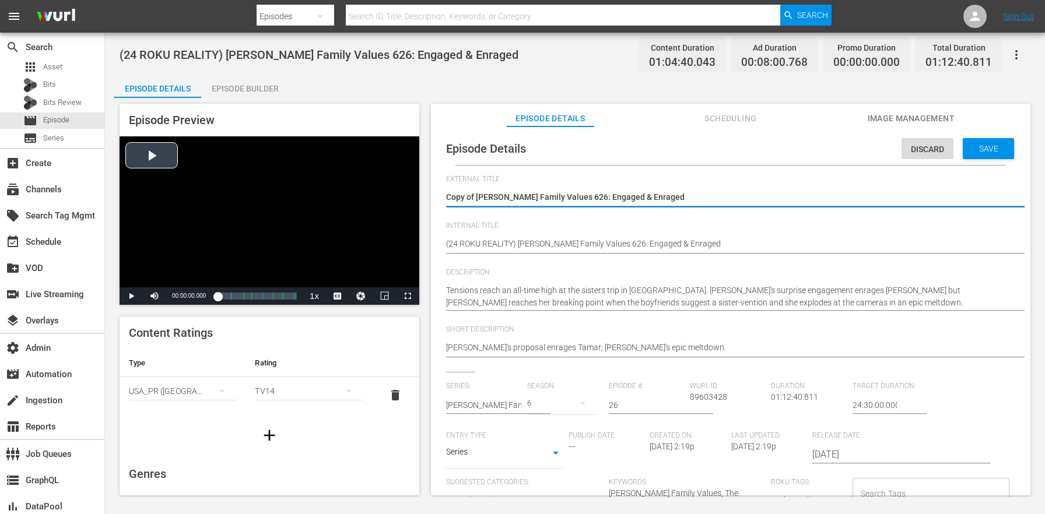
drag, startPoint x: 475, startPoint y: 195, endPoint x: 399, endPoint y: 183, distance: 76.8
click at [399, 183] on div "Episode Preview Video Player is loading. Play Video Play Mute Current Time 00:0…" at bounding box center [575, 301] width 923 height 407
type textarea "[PERSON_NAME] Family Values 626: Engaged & Enraged"
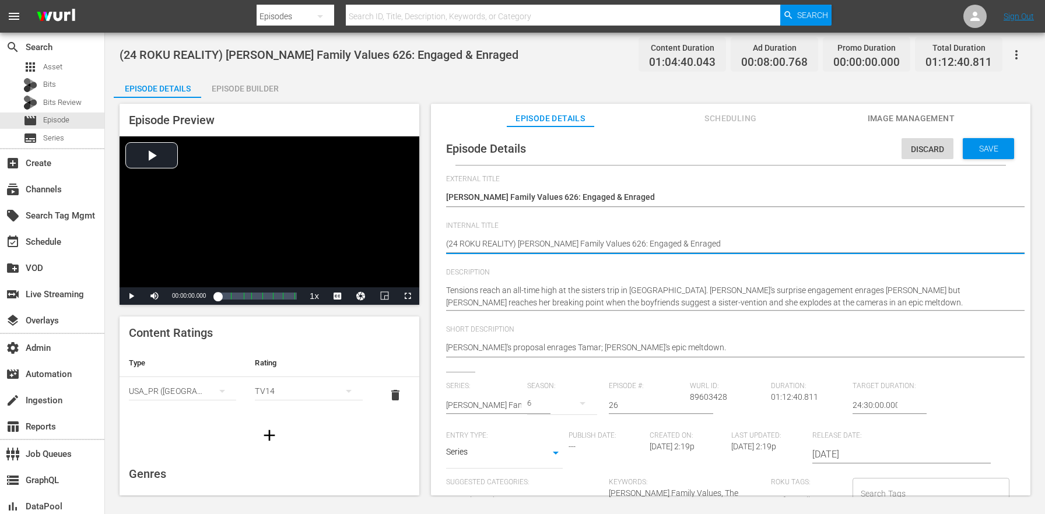
click at [499, 244] on textarea "(24 ROKU REALITY) [PERSON_NAME] Family Values 626: Engaged & Enraged" at bounding box center [727, 245] width 563 height 14
paste textarea "BFV"
type textarea "(24 ROKU BFV) [PERSON_NAME] Family Values 626: Engaged & Enraged"
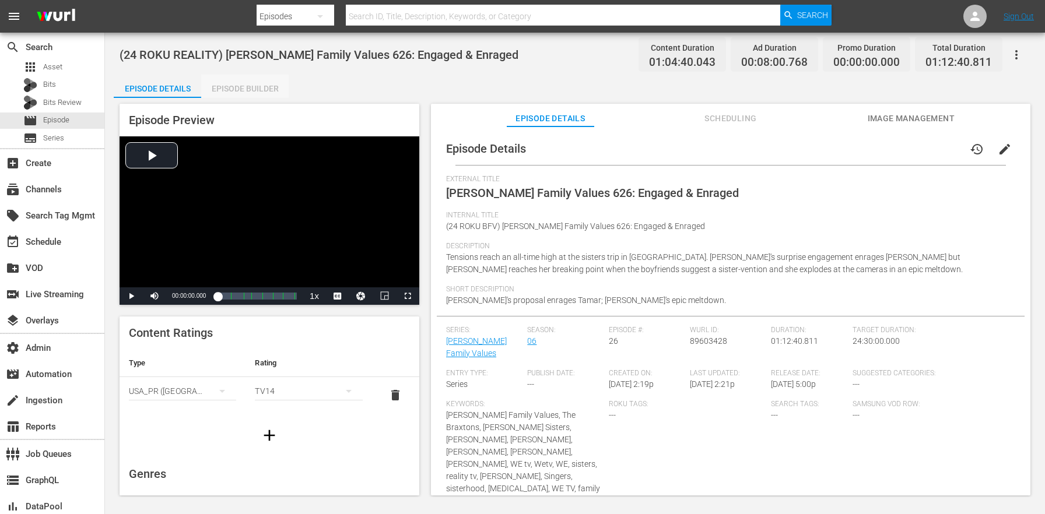
click at [225, 82] on div "Episode Builder" at bounding box center [244, 89] width 87 height 28
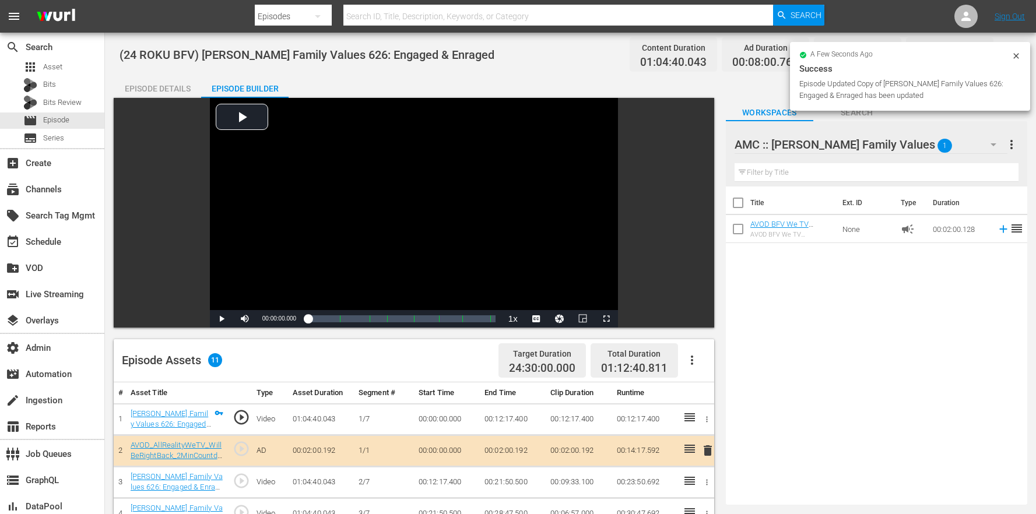
click at [688, 356] on icon "button" at bounding box center [692, 360] width 14 height 14
click at [726, 414] on div "Clear Ads" at bounding box center [727, 421] width 79 height 28
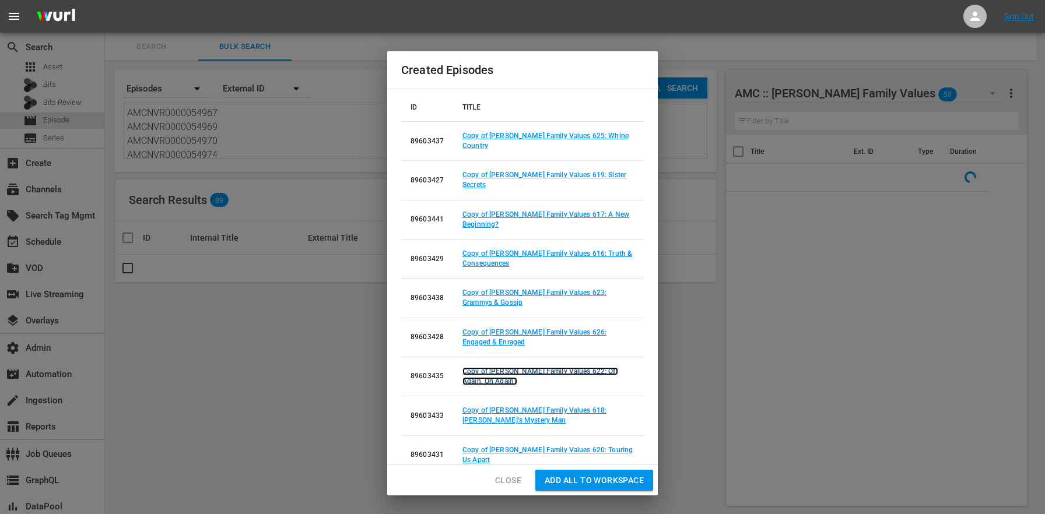
click at [561, 367] on link "Copy of [PERSON_NAME] Family Values 622: Off Again, On Again?" at bounding box center [541, 376] width 156 height 18
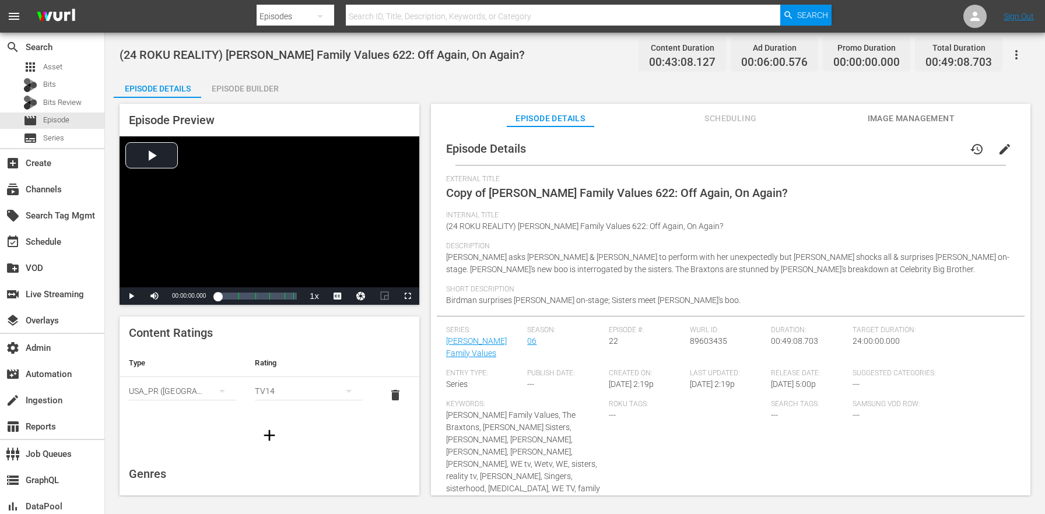
click at [998, 149] on span "edit" at bounding box center [1005, 149] width 14 height 14
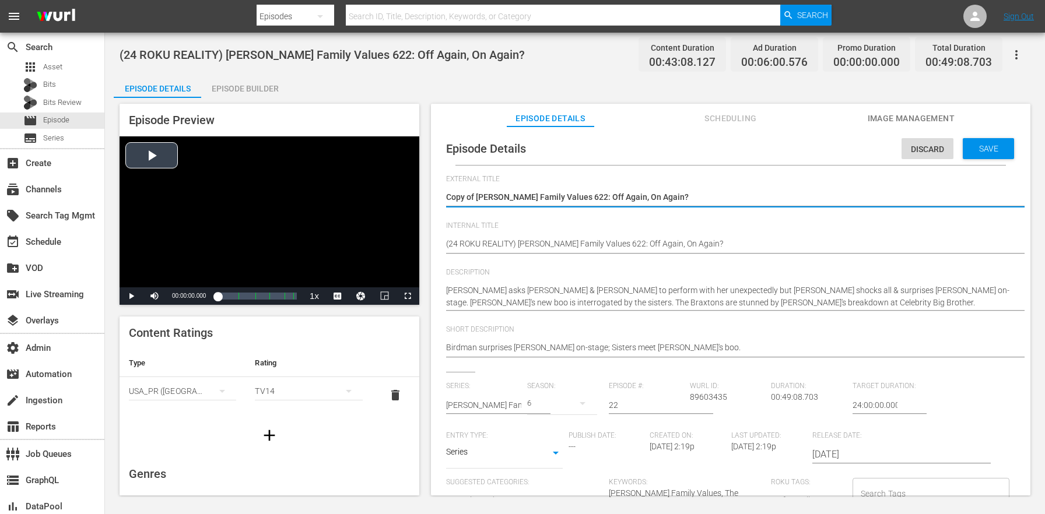
drag, startPoint x: 478, startPoint y: 195, endPoint x: 388, endPoint y: 190, distance: 90.0
click at [394, 191] on div "Episode Preview Video Player is loading. Play Video Play Mute Current Time 00:0…" at bounding box center [575, 301] width 923 height 407
type textarea "[PERSON_NAME] Family Values 622: Off Again, On Again?"
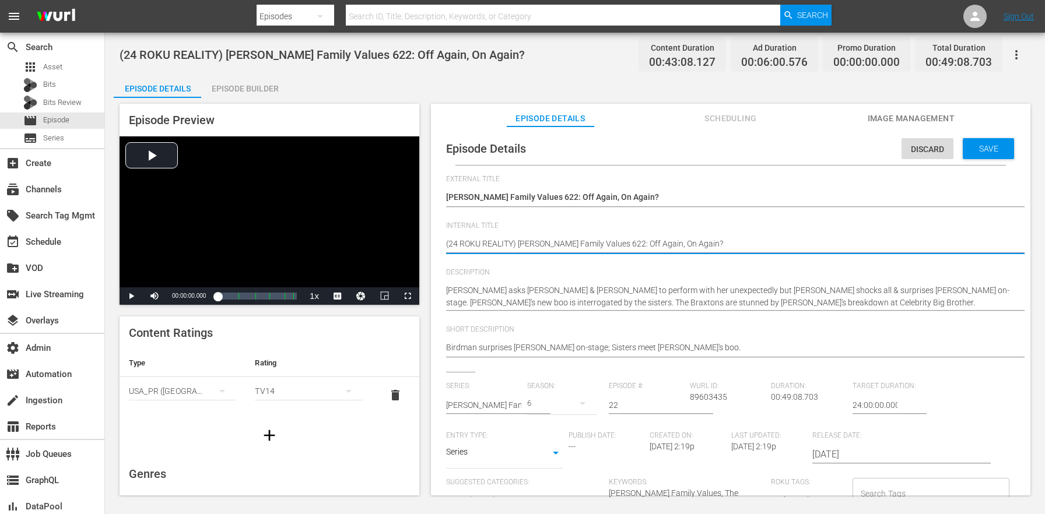
click at [492, 243] on textarea "(24 ROKU REALITY) [PERSON_NAME] Family Values 622: Off Again, On Again?" at bounding box center [727, 245] width 563 height 14
paste textarea "BFV"
type textarea "(24 ROKU BFV) [PERSON_NAME] Family Values 622: Off Again, On Again?"
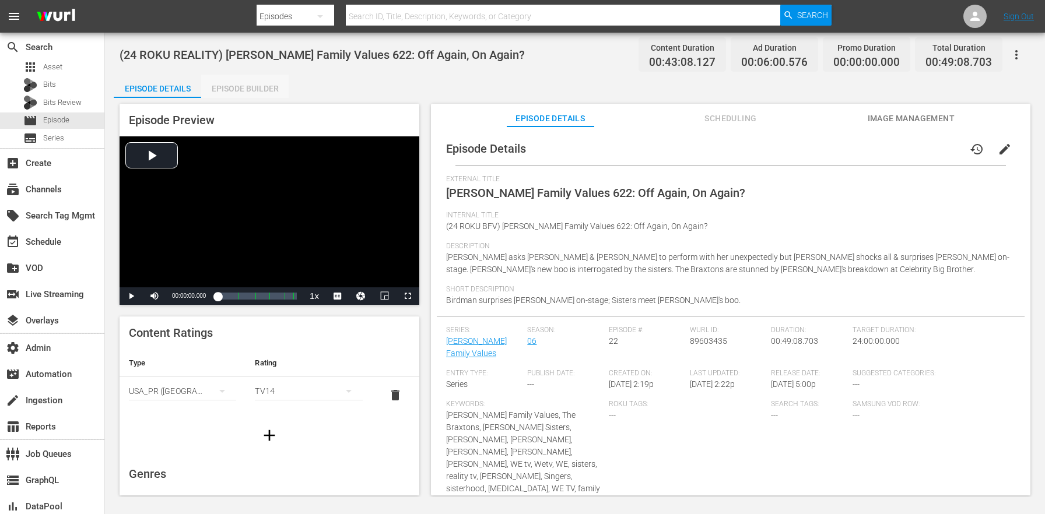
click at [239, 93] on div "Episode Builder" at bounding box center [244, 89] width 87 height 28
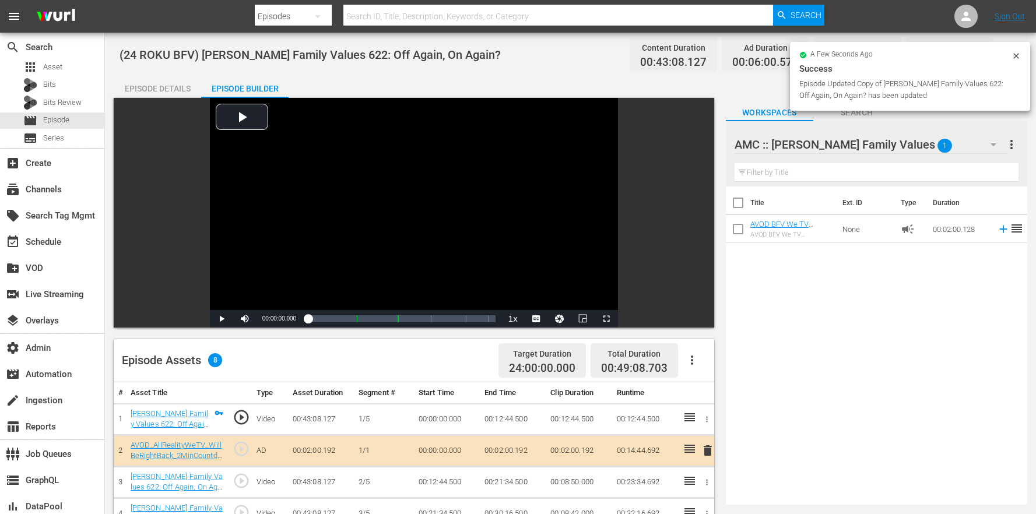
click at [703, 365] on button "button" at bounding box center [692, 360] width 28 height 28
click at [721, 422] on div "Clear Ads" at bounding box center [727, 421] width 79 height 28
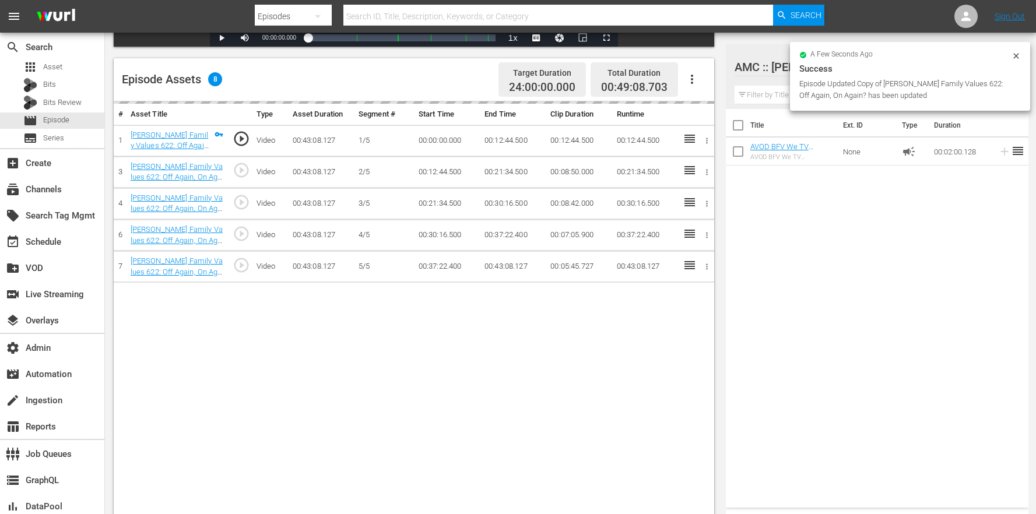
scroll to position [303, 0]
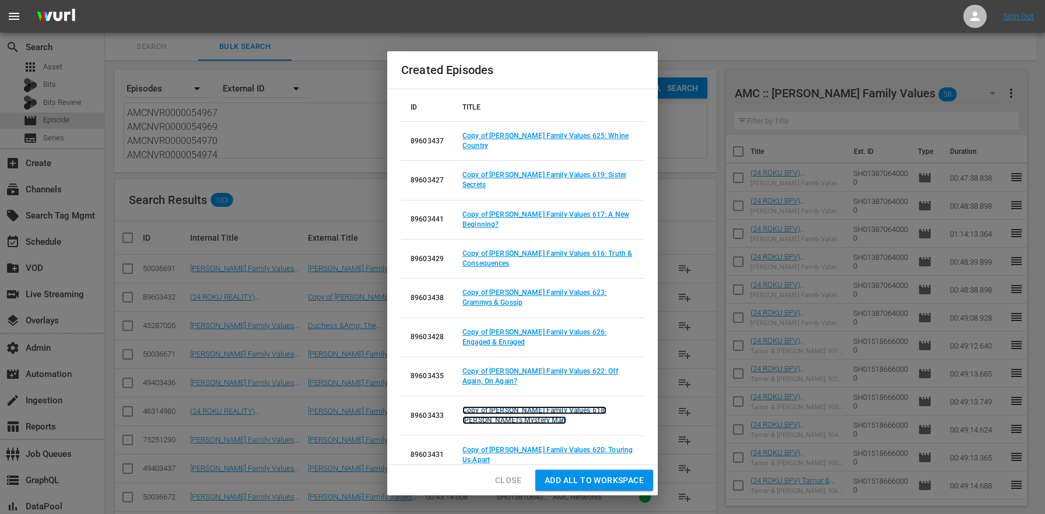
click at [580, 407] on link "Copy of [PERSON_NAME] Family Values 618: [PERSON_NAME]'s Mystery Man" at bounding box center [535, 416] width 144 height 18
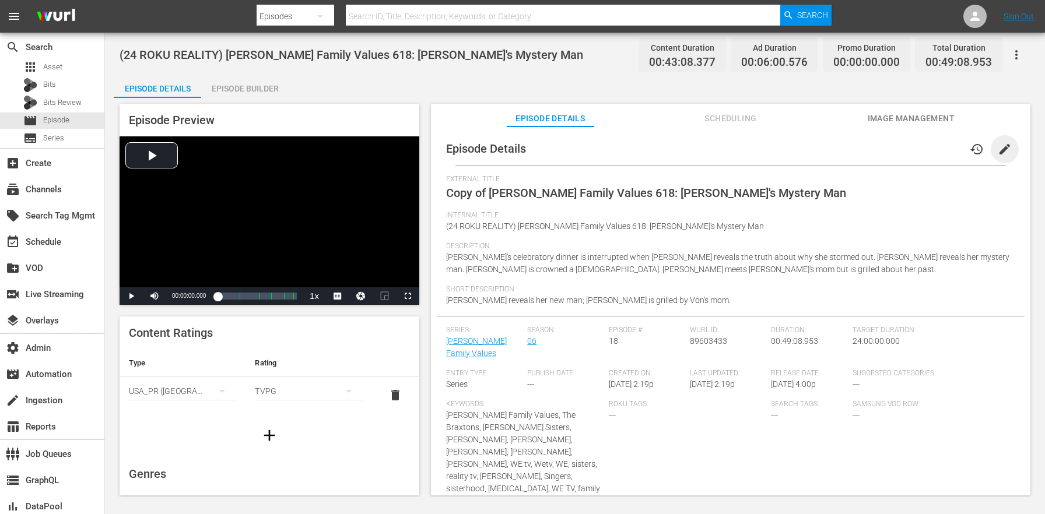
click at [1004, 146] on span "edit" at bounding box center [1005, 149] width 14 height 14
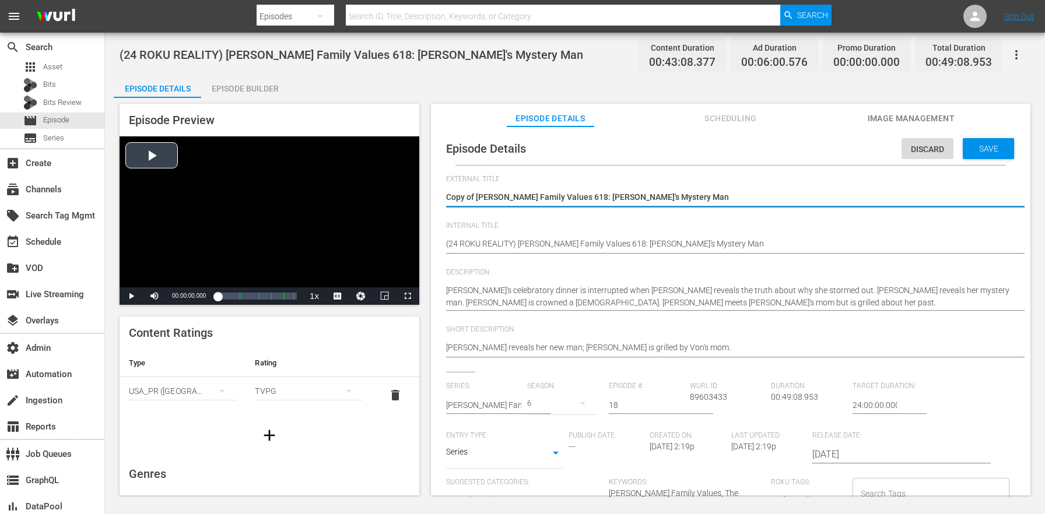
drag, startPoint x: 477, startPoint y: 197, endPoint x: 324, endPoint y: 184, distance: 153.4
click at [325, 184] on div "Episode Preview Video Player is loading. Play Video Play Mute Current Time 00:0…" at bounding box center [575, 301] width 923 height 407
type textarea "[PERSON_NAME] Family Values 618: [PERSON_NAME]'s Mystery Man"
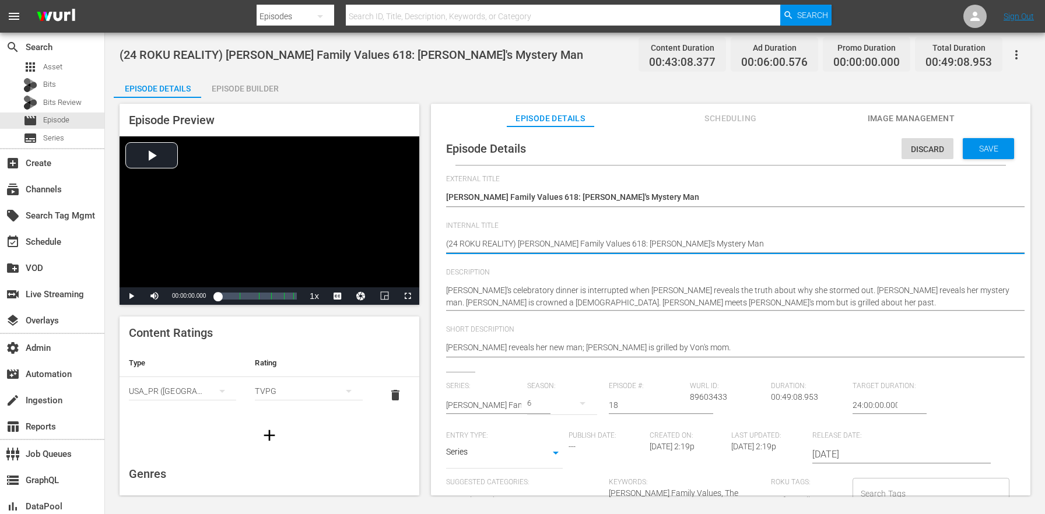
click at [492, 245] on textarea "(24 ROKU REALITY) [PERSON_NAME] Family Values 618: [PERSON_NAME]'s Mystery Man" at bounding box center [727, 245] width 563 height 14
paste textarea "BFV"
type textarea "(24 ROKU BFV) [PERSON_NAME] Family Values 618: [PERSON_NAME]'s Mystery Man"
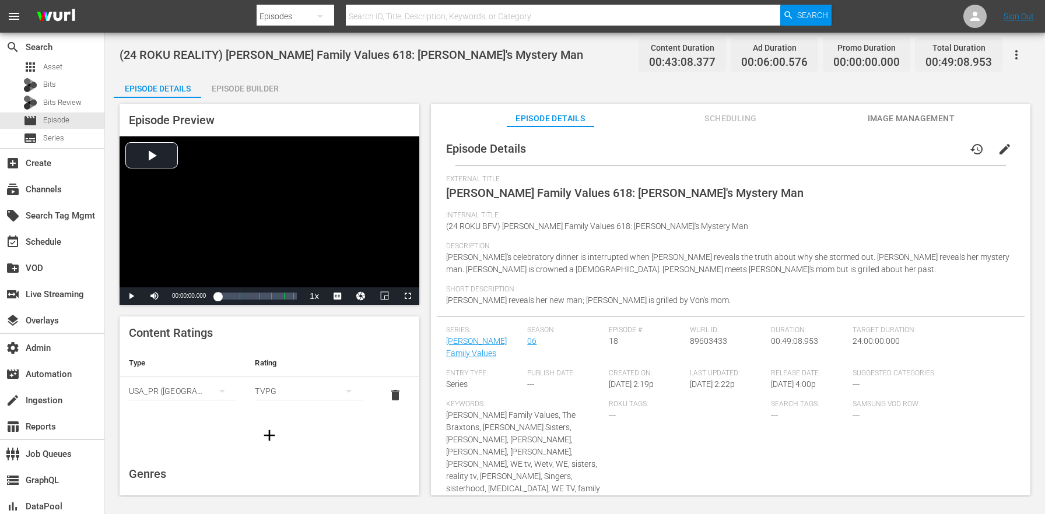
click at [253, 78] on div "Episode Builder" at bounding box center [244, 89] width 87 height 28
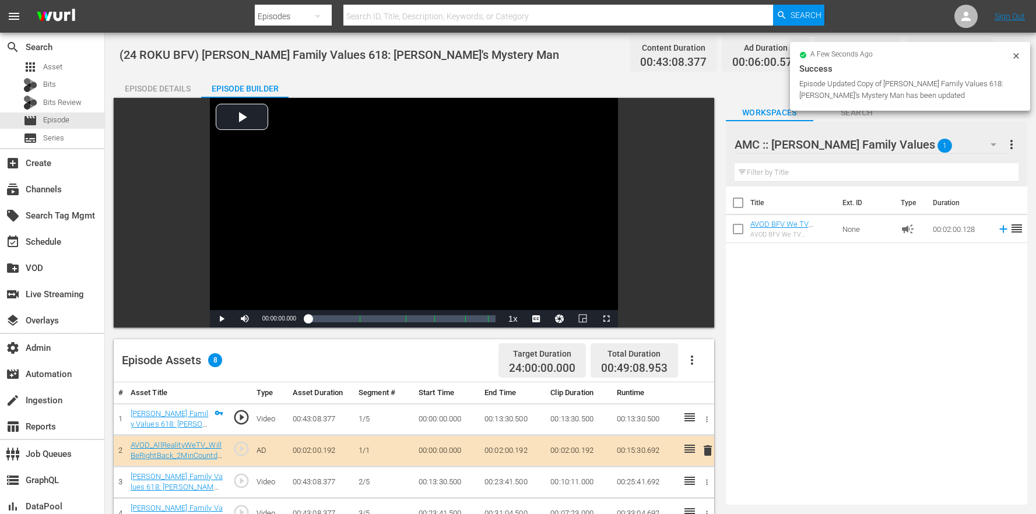
click at [697, 363] on icon "button" at bounding box center [692, 360] width 14 height 14
click at [713, 418] on div "Clear Ads" at bounding box center [727, 421] width 79 height 28
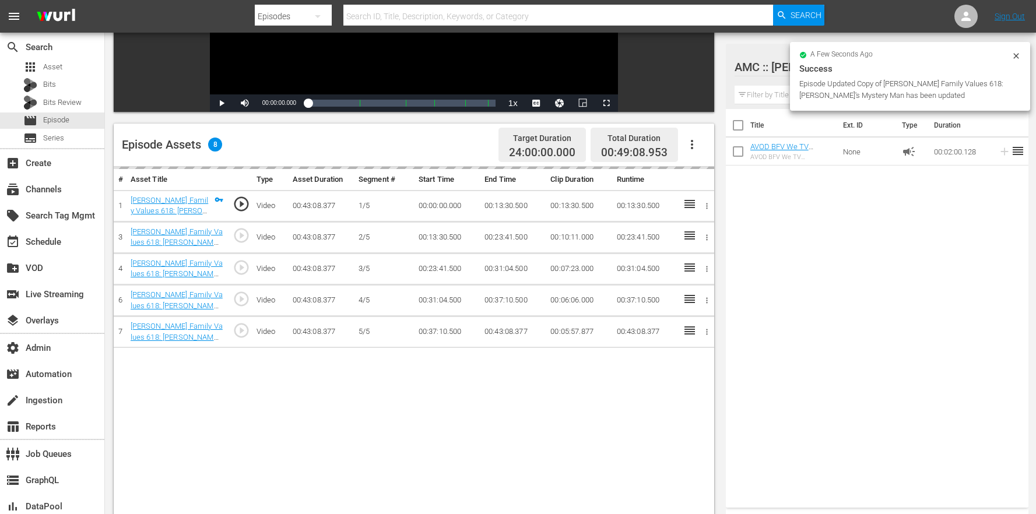
scroll to position [303, 0]
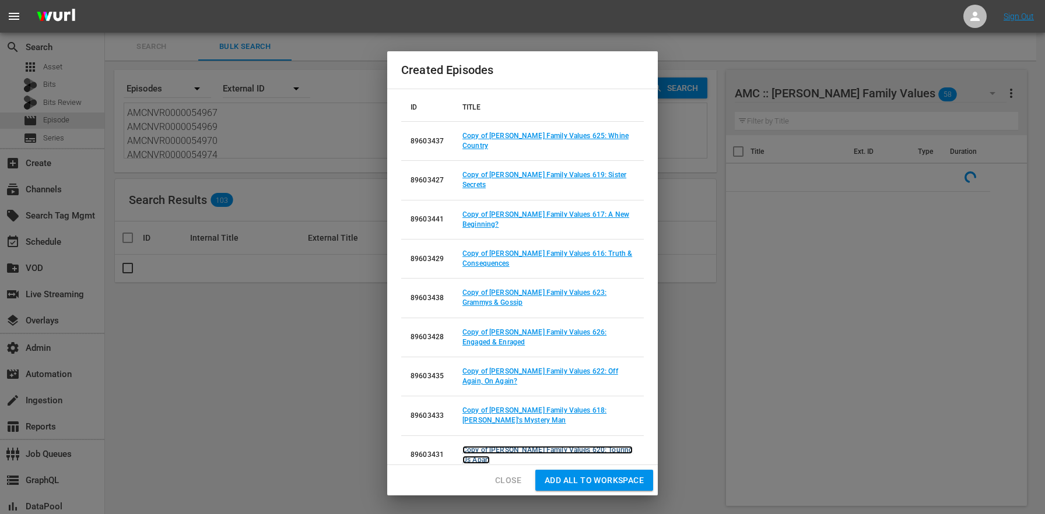
click at [586, 446] on link "Copy of [PERSON_NAME] Family Values 620: Touring Us Apart" at bounding box center [548, 455] width 170 height 18
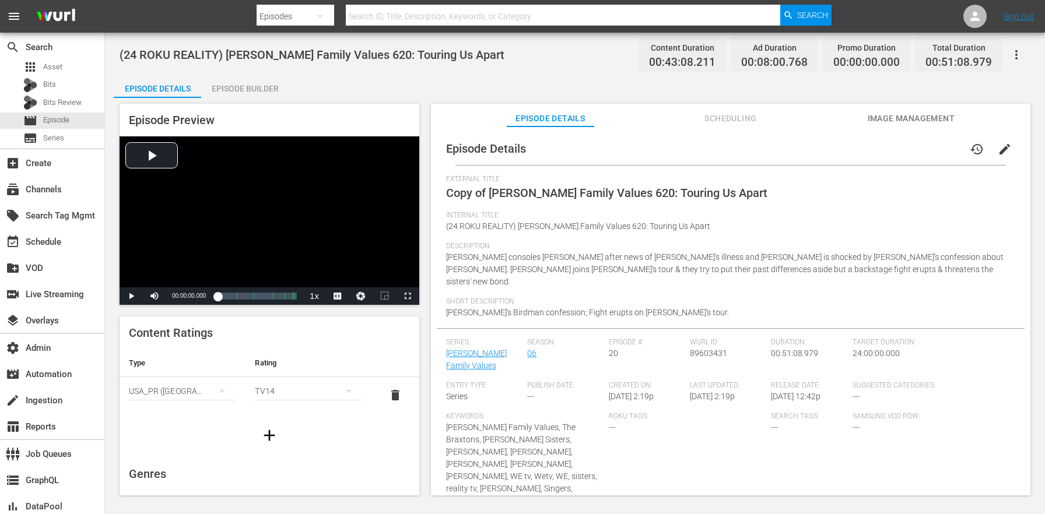
click at [1002, 148] on span "edit" at bounding box center [1005, 149] width 14 height 14
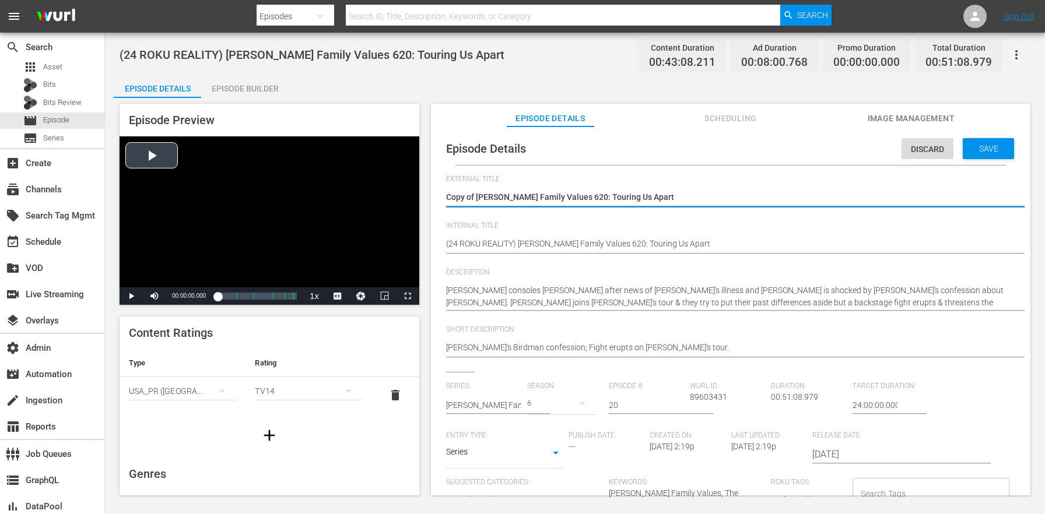
drag, startPoint x: 477, startPoint y: 197, endPoint x: 352, endPoint y: 179, distance: 125.5
click at [354, 180] on div "Episode Preview Video Player is loading. Play Video Play Mute Current Time 00:0…" at bounding box center [575, 301] width 923 height 407
type textarea "[PERSON_NAME] Family Values 620: Touring Us Apart"
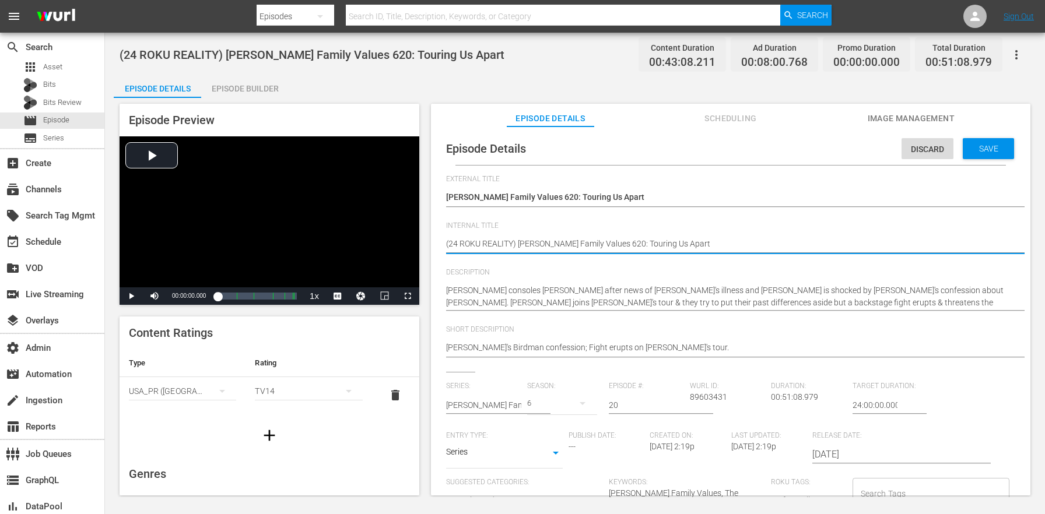
click at [496, 241] on textarea "(24 ROKU REALITY) [PERSON_NAME] Family Values 620: Touring Us Apart" at bounding box center [727, 245] width 563 height 14
paste textarea "BFV"
type textarea "(24 ROKU BFV) [PERSON_NAME] Family Values 620: Touring Us Apart"
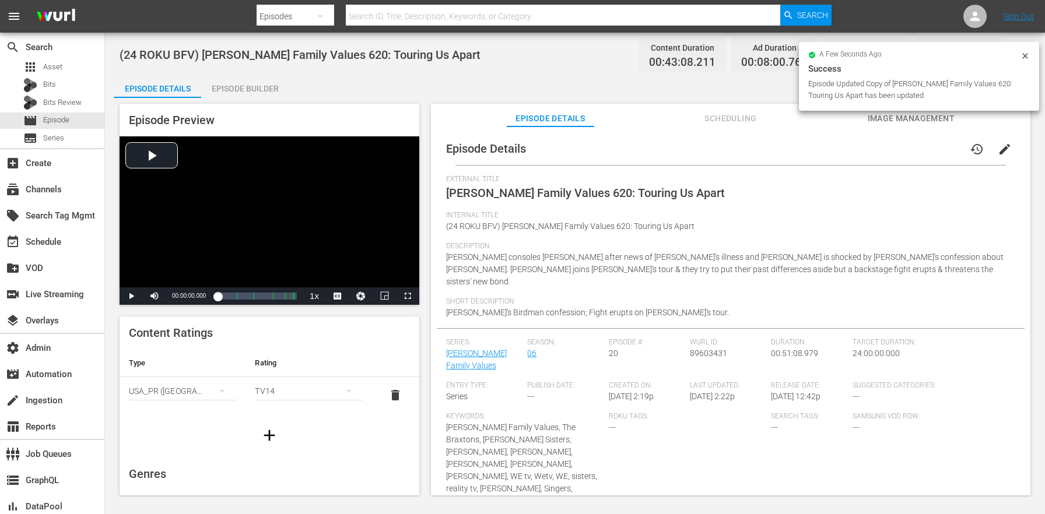
click at [287, 87] on div "Episode Builder" at bounding box center [244, 89] width 87 height 28
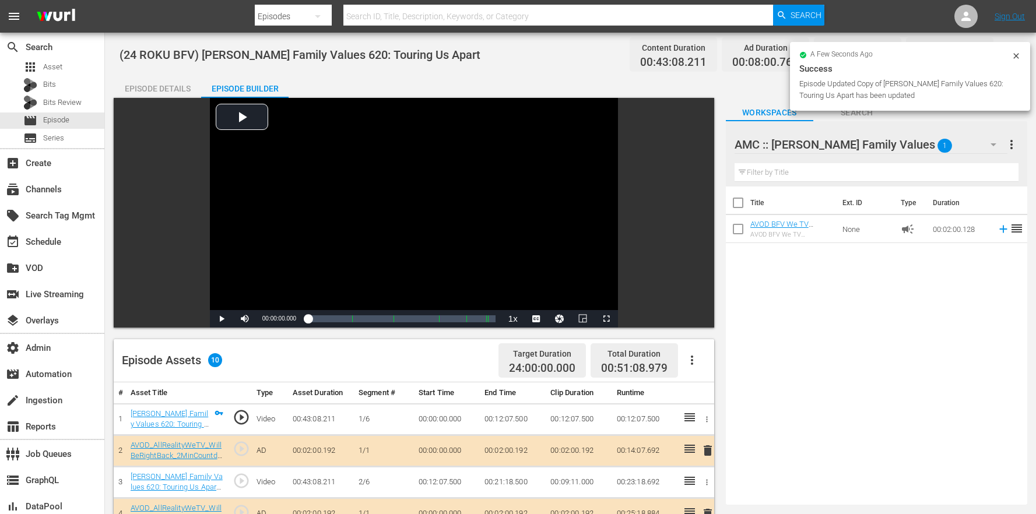
click at [698, 358] on icon "button" at bounding box center [692, 360] width 14 height 14
click at [717, 421] on div "Clear Ads" at bounding box center [727, 421] width 79 height 28
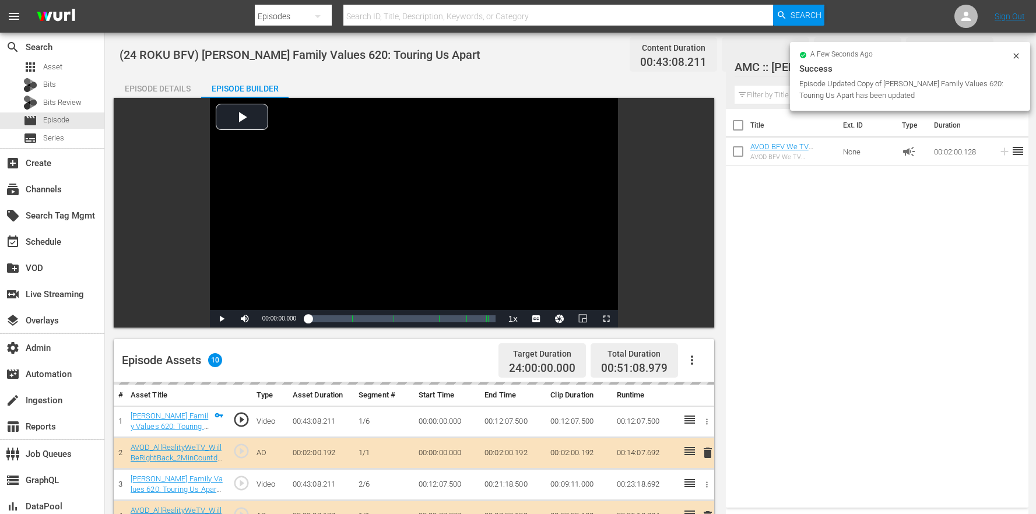
scroll to position [303, 0]
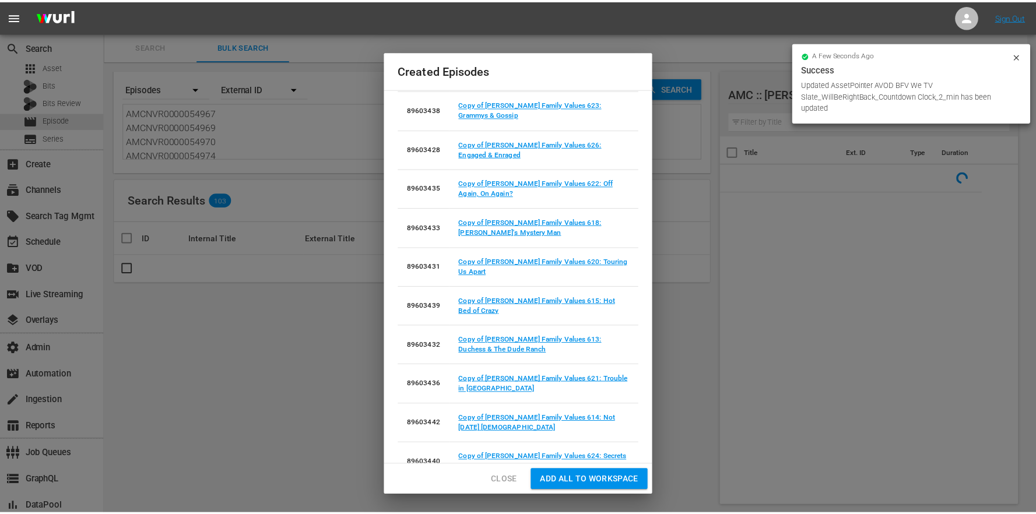
scroll to position [191, 0]
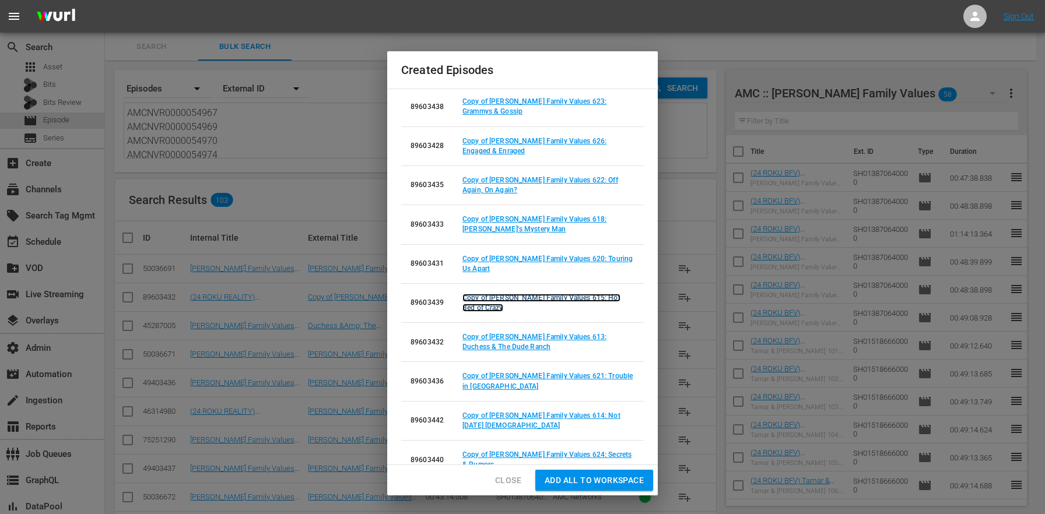
click at [583, 294] on link "Copy of [PERSON_NAME] Family Values 615: Hot Bed of Crazy" at bounding box center [542, 303] width 158 height 18
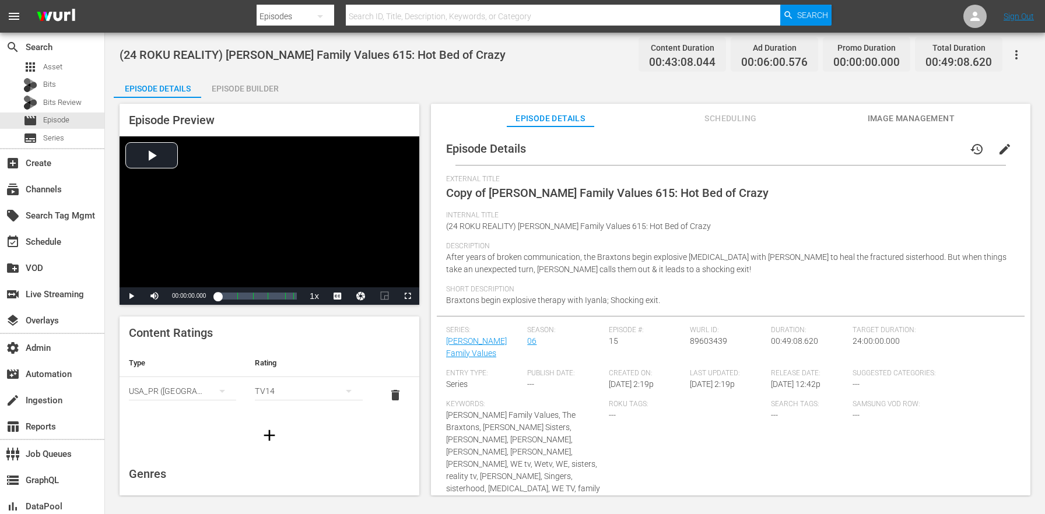
click at [998, 155] on span "edit" at bounding box center [1005, 149] width 14 height 14
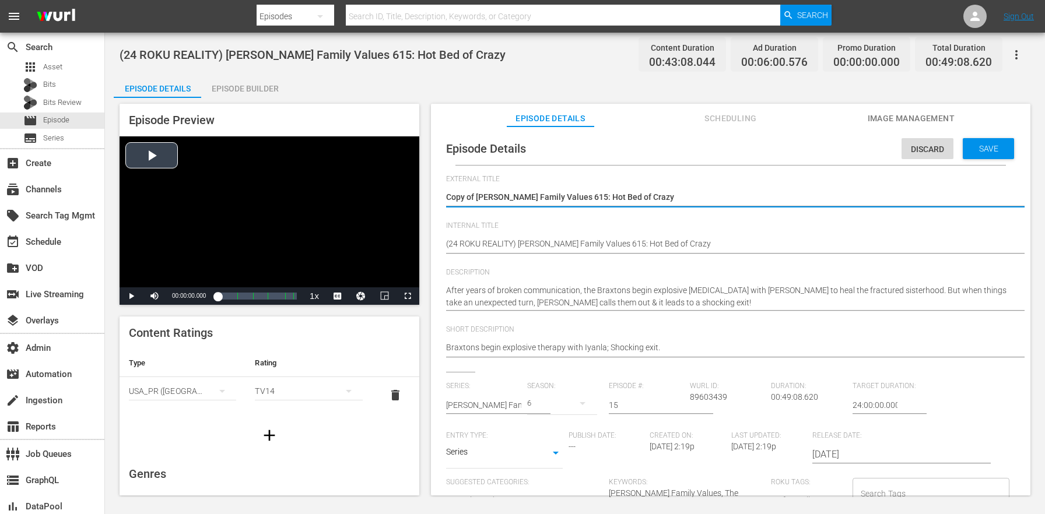
drag, startPoint x: 477, startPoint y: 194, endPoint x: 393, endPoint y: 183, distance: 84.1
click at [393, 183] on div "Episode Preview Video Player is loading. Play Video Play Mute Current Time 00:0…" at bounding box center [575, 301] width 923 height 407
type textarea "[PERSON_NAME] Family Values 615: Hot Bed of Crazy"
click at [493, 269] on span "Description" at bounding box center [727, 272] width 563 height 9
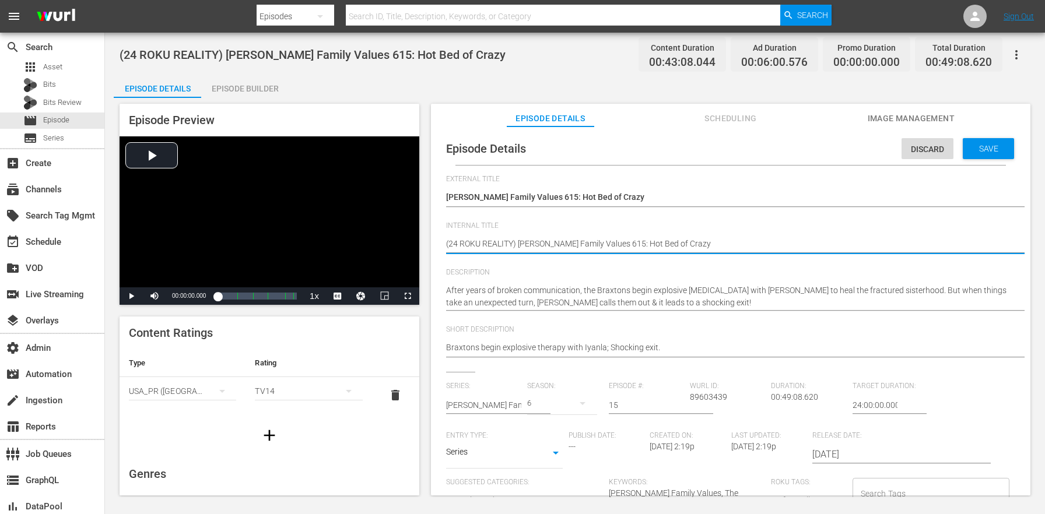
click at [497, 246] on textarea "(24 ROKU REALITY) [PERSON_NAME] Family Values 615: Hot Bed of Crazy" at bounding box center [727, 245] width 563 height 14
paste textarea "BFV"
type textarea "(24 ROKU BFV) [PERSON_NAME] Family Values 615: Hot Bed of Crazy"
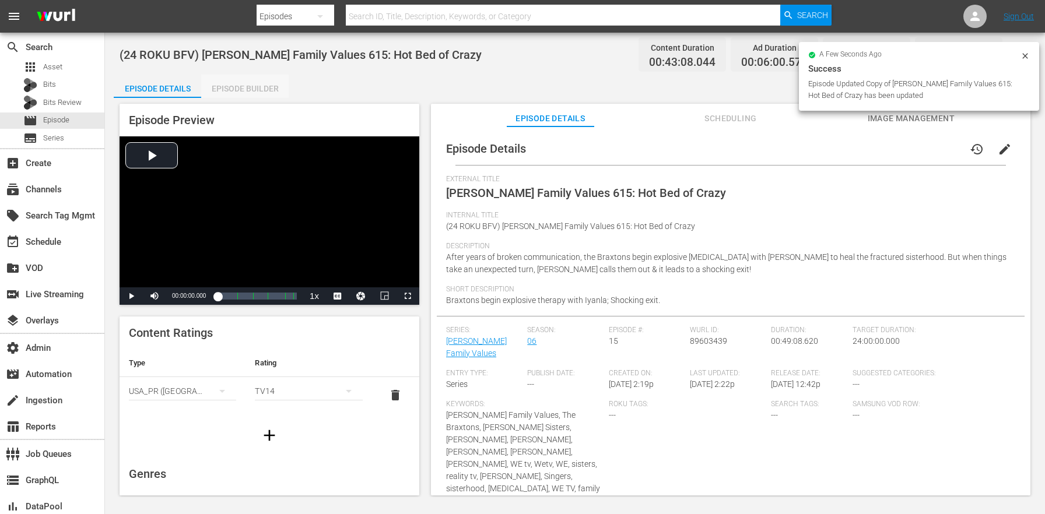
click at [226, 93] on div "Episode Builder" at bounding box center [244, 89] width 87 height 28
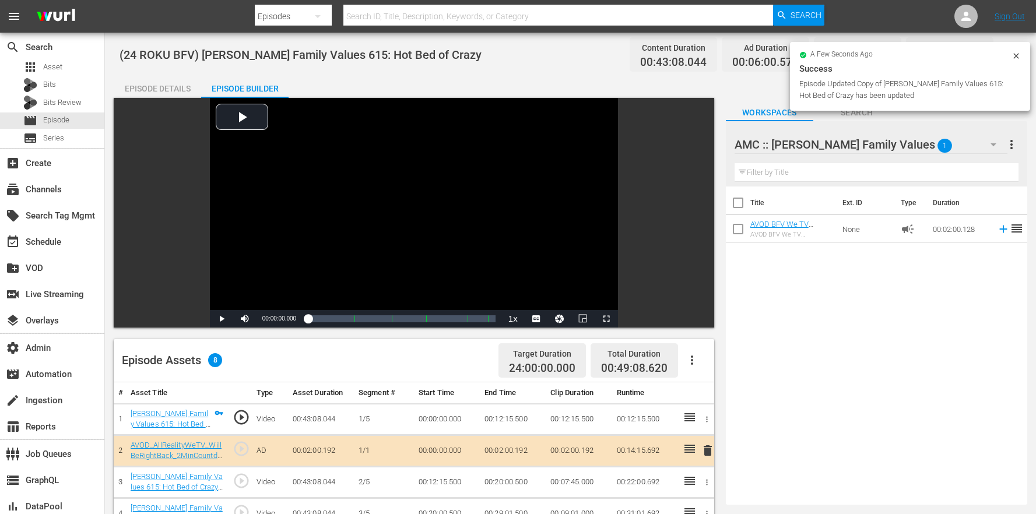
click at [710, 365] on div "Episode Assets 8 Target Duration 24:00:00.000 Total Duration 00:49:08.620" at bounding box center [414, 360] width 601 height 43
click at [697, 366] on icon "button" at bounding box center [692, 360] width 14 height 14
click at [706, 422] on div "Clear Ads" at bounding box center [727, 421] width 79 height 28
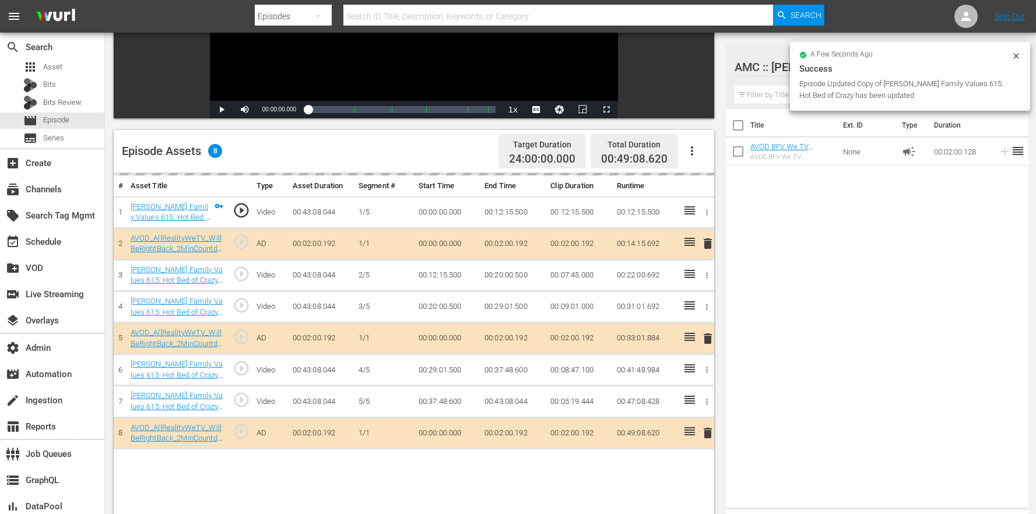
scroll to position [303, 0]
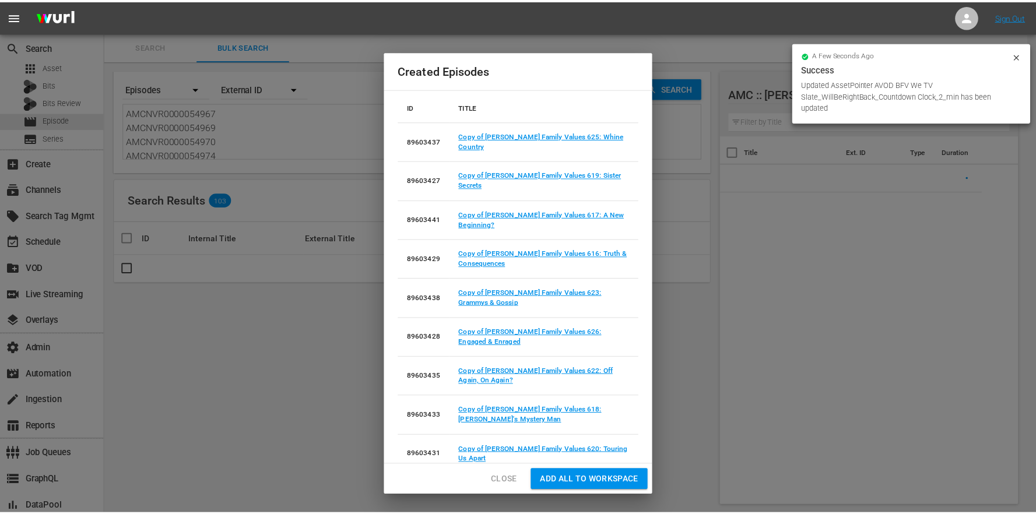
scroll to position [191, 0]
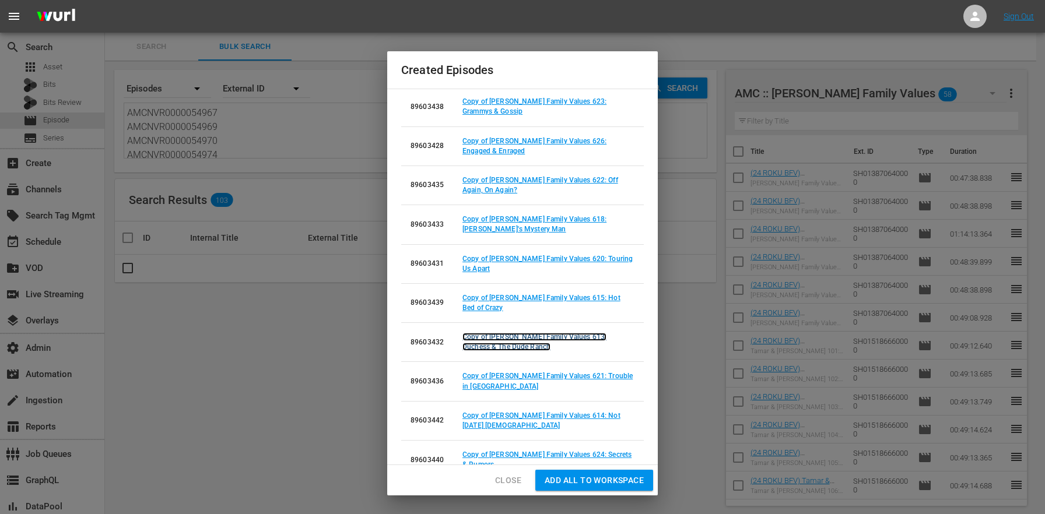
click at [594, 333] on link "Copy of [PERSON_NAME] Family Values 613: Duchess & The Dude Ranch" at bounding box center [535, 342] width 144 height 18
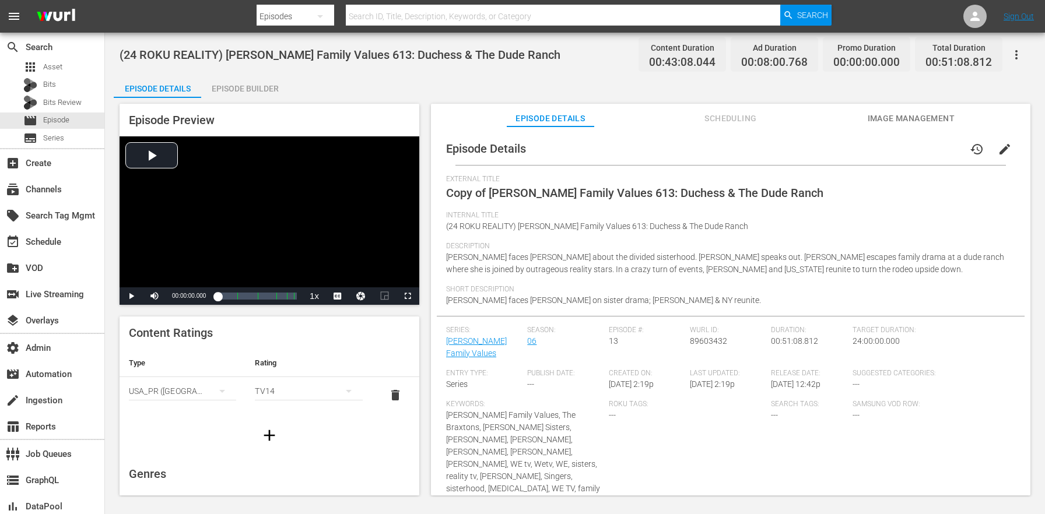
click at [1000, 156] on button "edit" at bounding box center [1005, 149] width 28 height 28
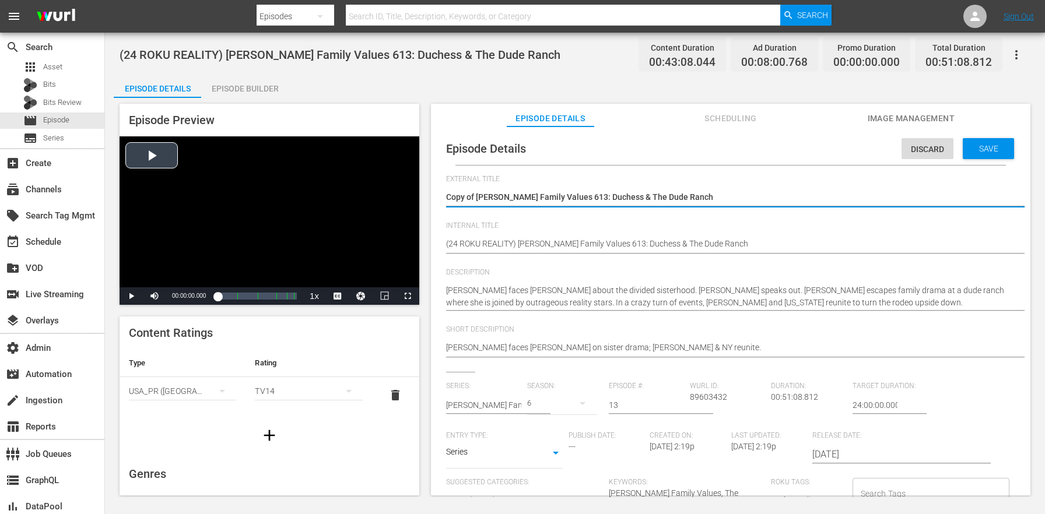
drag, startPoint x: 477, startPoint y: 195, endPoint x: 393, endPoint y: 183, distance: 84.3
click at [397, 184] on div "Episode Preview Video Player is loading. Play Video Play Mute Current Time 00:0…" at bounding box center [575, 301] width 923 height 407
type textarea "[PERSON_NAME] Family Values 613: Duchess & The Dude Ranch"
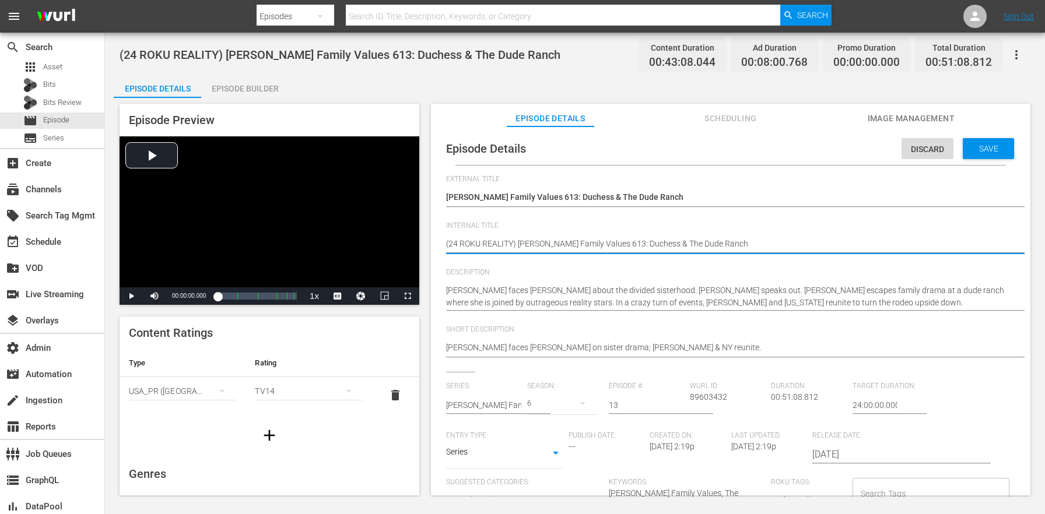
click at [498, 244] on textarea "(24 ROKU REALITY) [PERSON_NAME] Family Values 613: Duchess & The Dude Ranch" at bounding box center [727, 245] width 563 height 14
paste textarea "BFV"
type textarea "(24 ROKU BFV) [PERSON_NAME] Family Values 613: Duchess & The Dude Ranch"
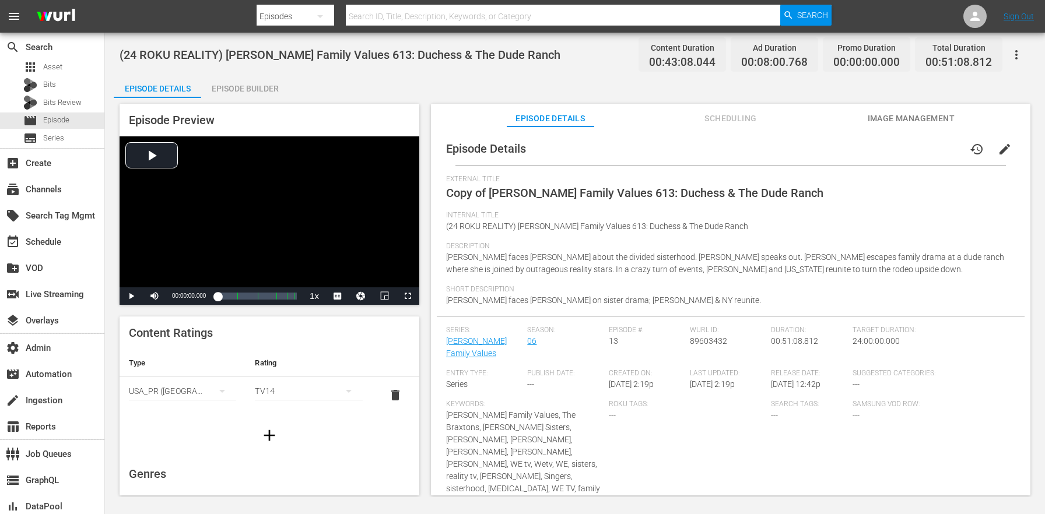
click at [250, 89] on div "Episode Builder" at bounding box center [244, 89] width 87 height 28
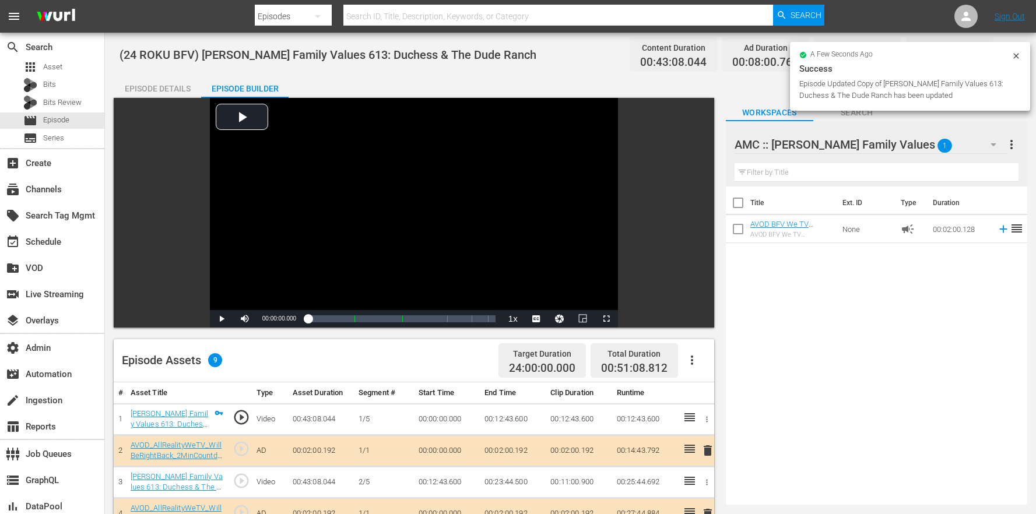
click at [701, 370] on button "button" at bounding box center [692, 360] width 28 height 28
click at [710, 424] on div "Clear Ads" at bounding box center [727, 421] width 79 height 28
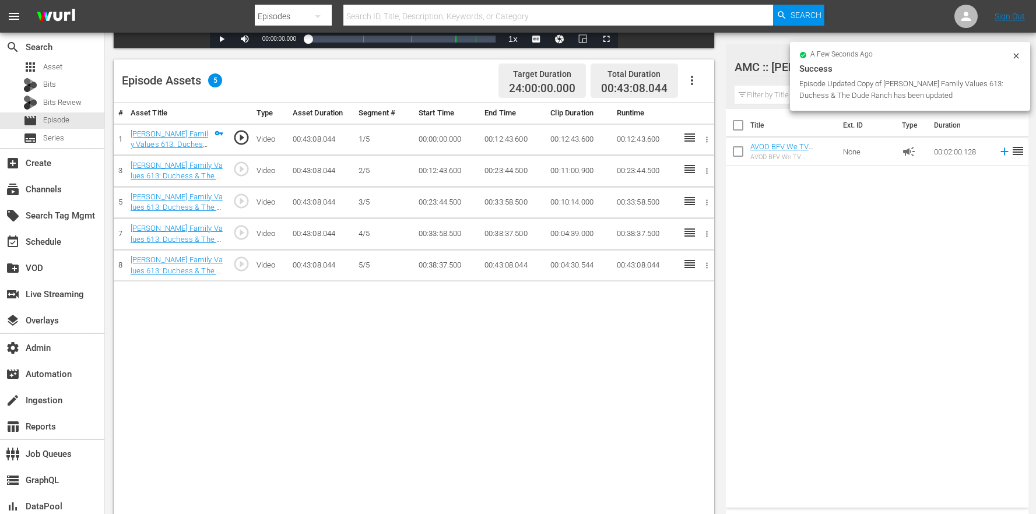
scroll to position [303, 0]
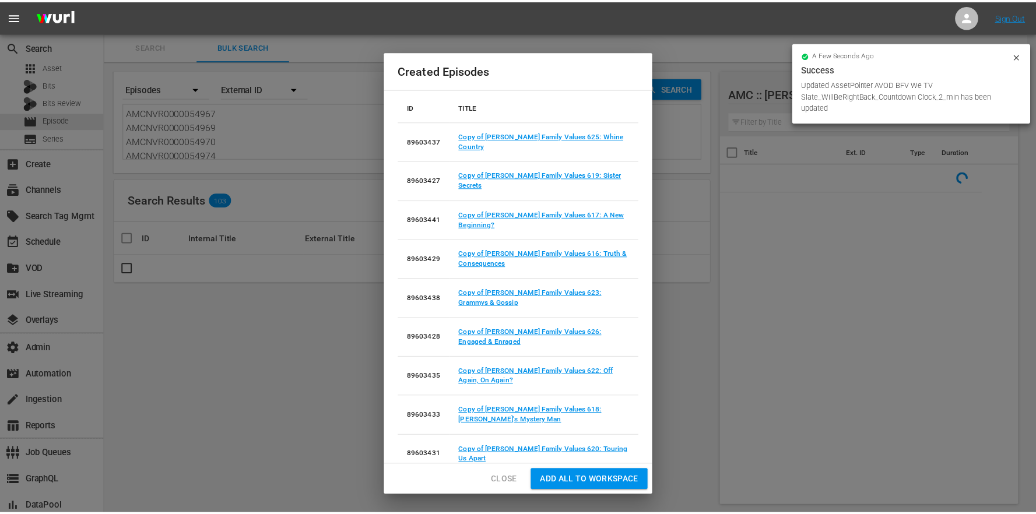
scroll to position [191, 0]
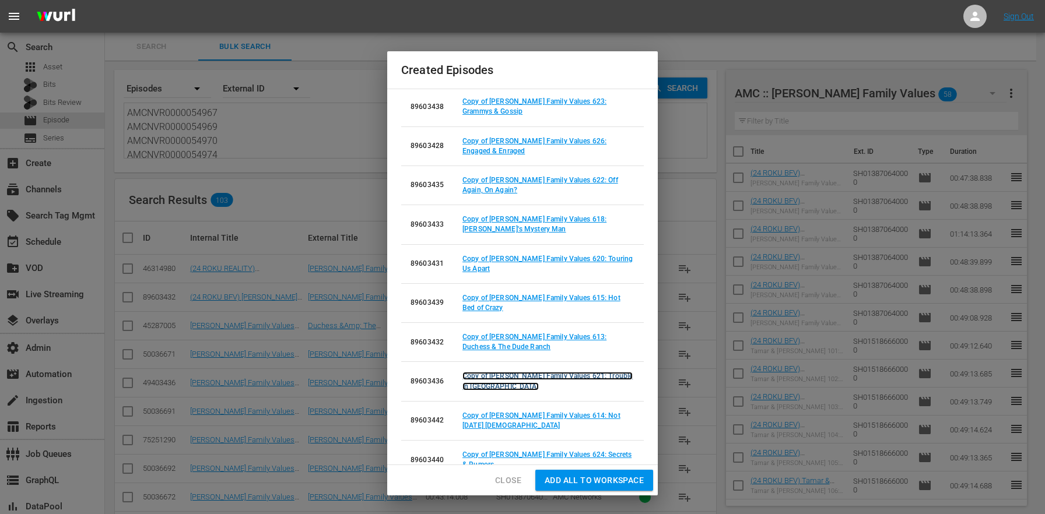
click at [597, 372] on link "Copy of [PERSON_NAME] Family Values 621: Trouble in [GEOGRAPHIC_DATA]" at bounding box center [548, 381] width 170 height 18
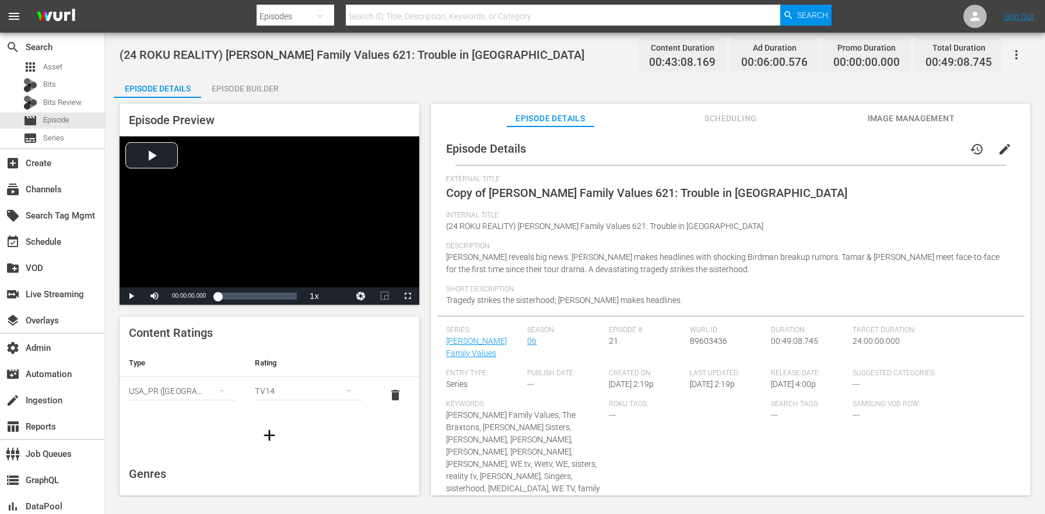
click at [1003, 153] on span "edit" at bounding box center [1005, 149] width 14 height 14
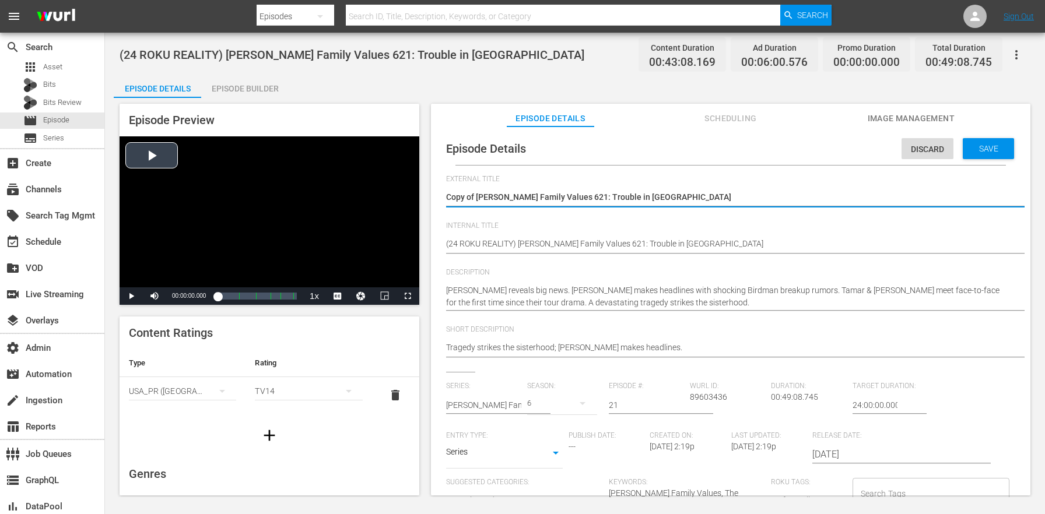
drag, startPoint x: 478, startPoint y: 197, endPoint x: 395, endPoint y: 185, distance: 83.7
click at [397, 185] on div "Episode Preview Video Player is loading. Play Video Play Mute Current Time 00:0…" at bounding box center [575, 301] width 923 height 407
type textarea "[PERSON_NAME] Family Values 621: Trouble in Paradise"
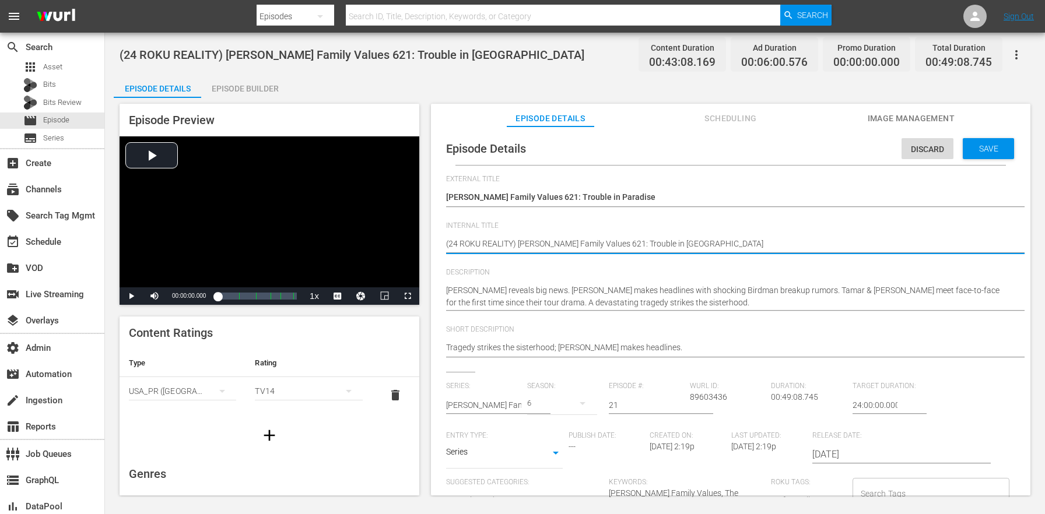
click at [501, 248] on textarea "(24 ROKU REALITY) [PERSON_NAME] Family Values 621: Trouble in [GEOGRAPHIC_DATA]" at bounding box center [727, 245] width 563 height 14
paste textarea "BFV"
type textarea "(24 ROKU BFV) [PERSON_NAME] Family Values 621: Trouble in [GEOGRAPHIC_DATA]"
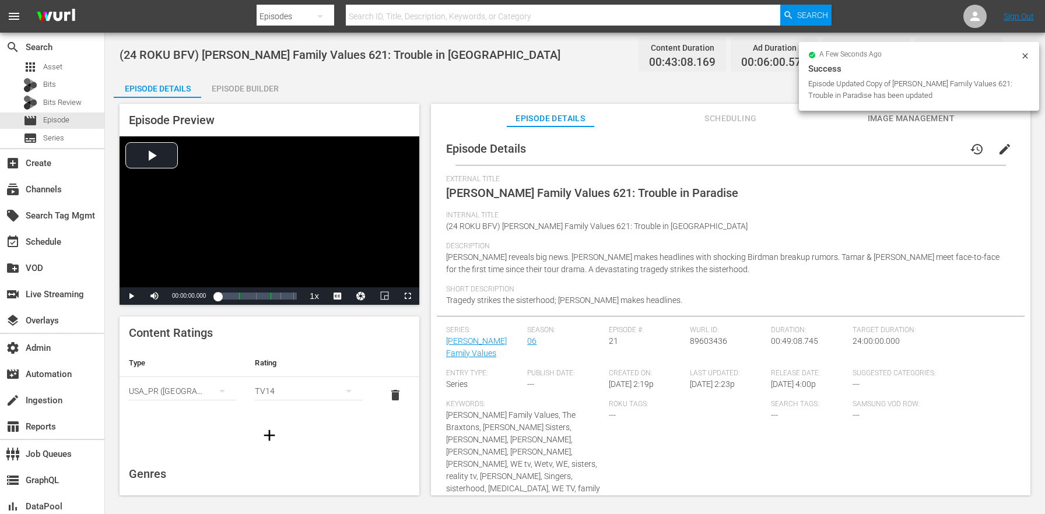
click at [271, 77] on div "Episode Builder" at bounding box center [244, 89] width 87 height 28
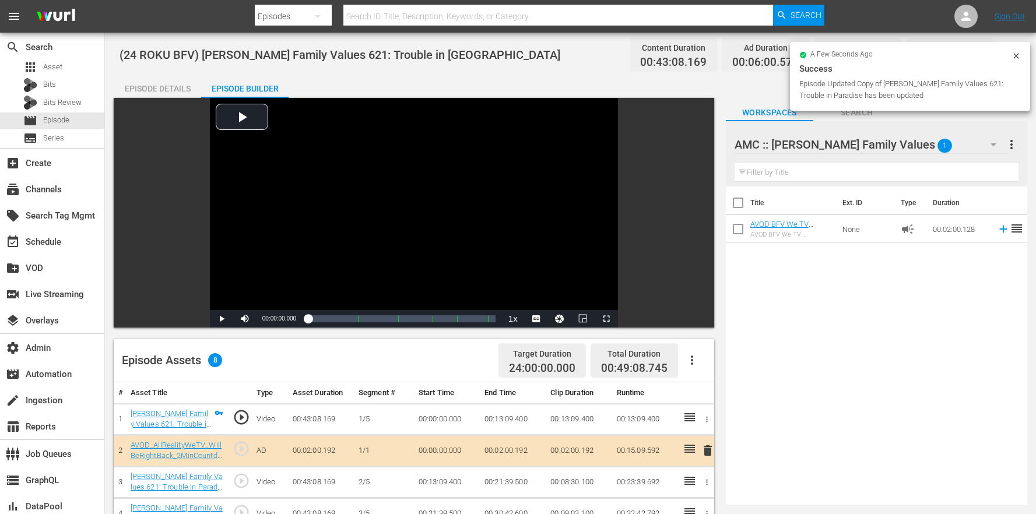
click at [705, 360] on button "button" at bounding box center [692, 360] width 28 height 28
click at [726, 422] on div "Clear Ads" at bounding box center [727, 421] width 79 height 28
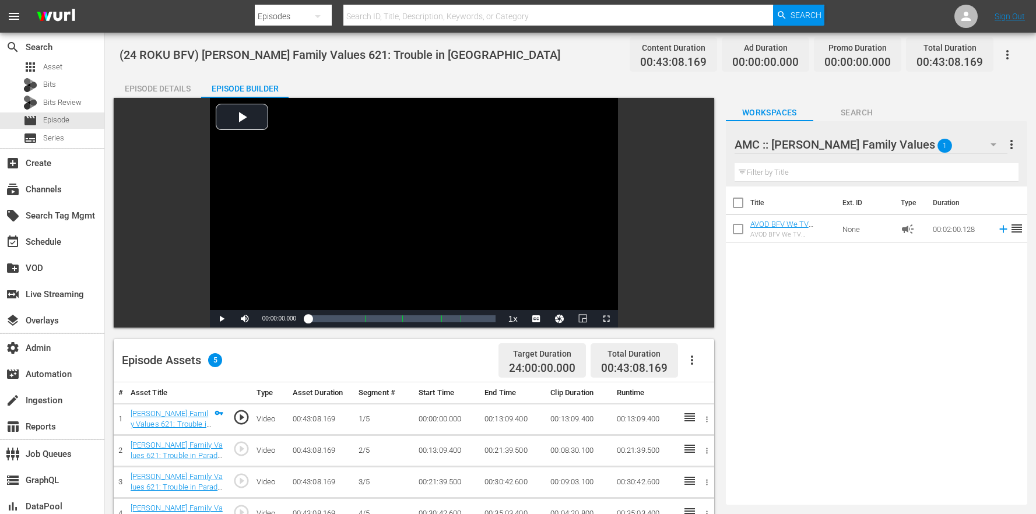
scroll to position [303, 0]
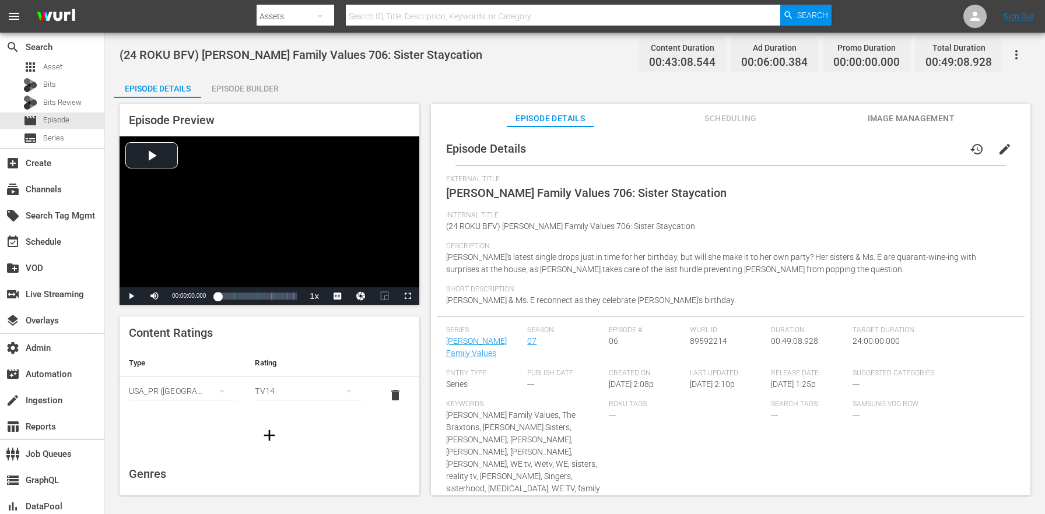
click at [267, 92] on div "Episode Builder" at bounding box center [244, 89] width 87 height 28
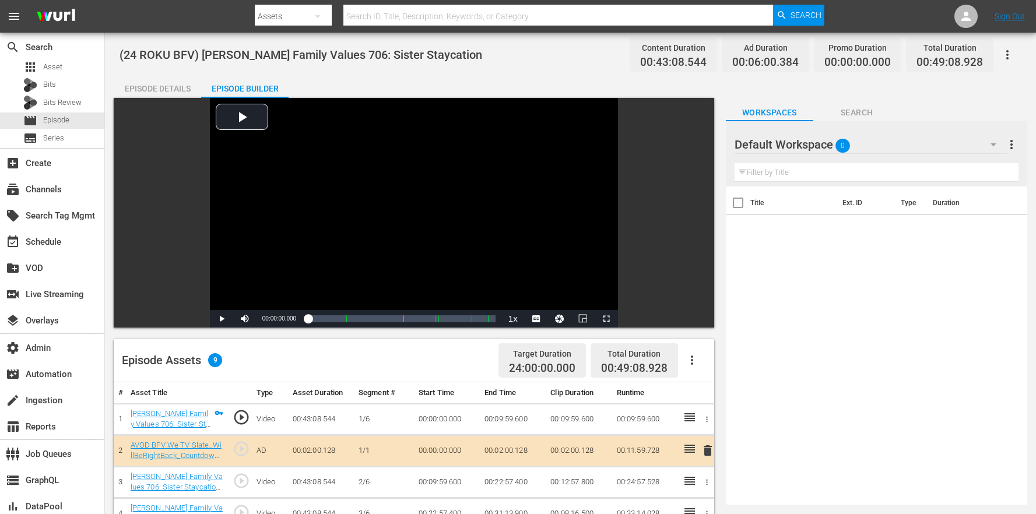
scroll to position [303, 0]
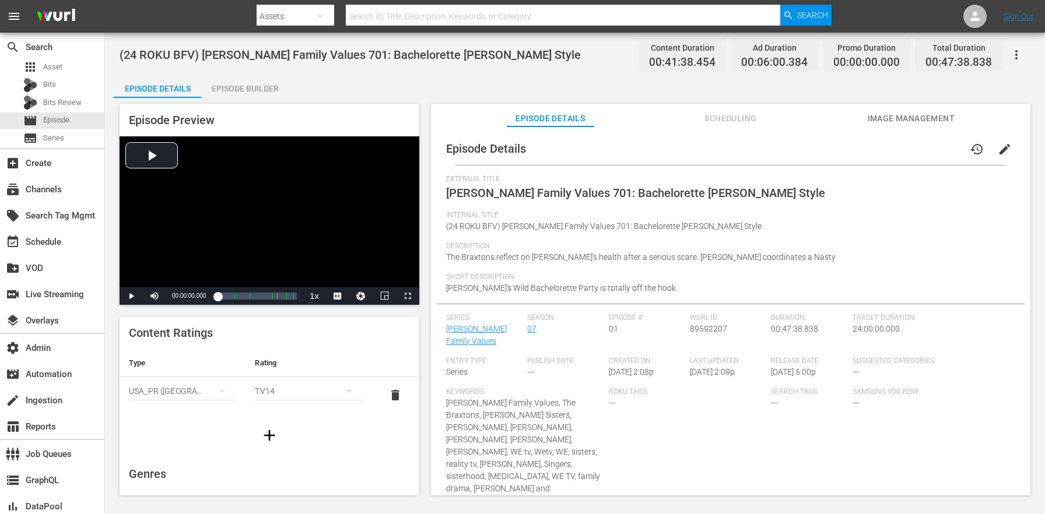
click at [267, 90] on div "Episode Builder" at bounding box center [244, 89] width 87 height 28
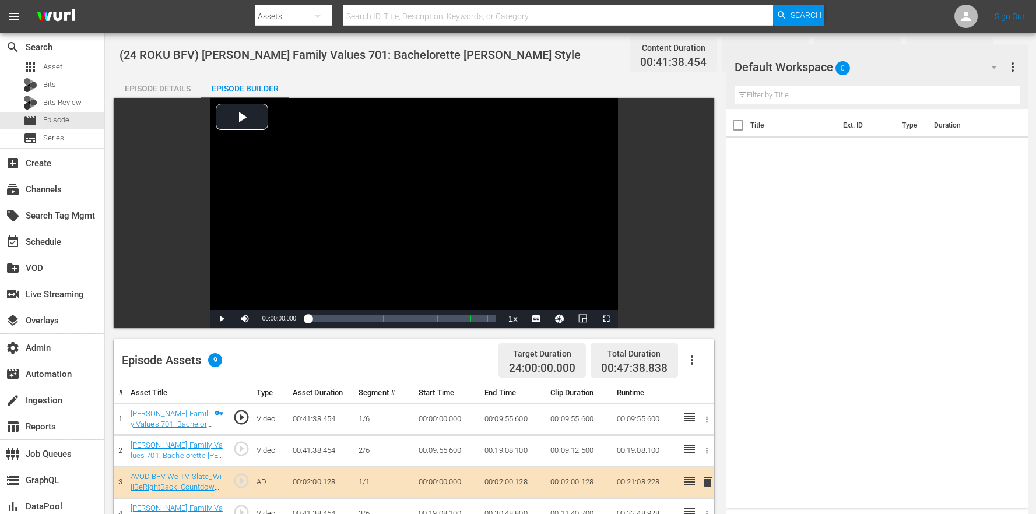
scroll to position [303, 0]
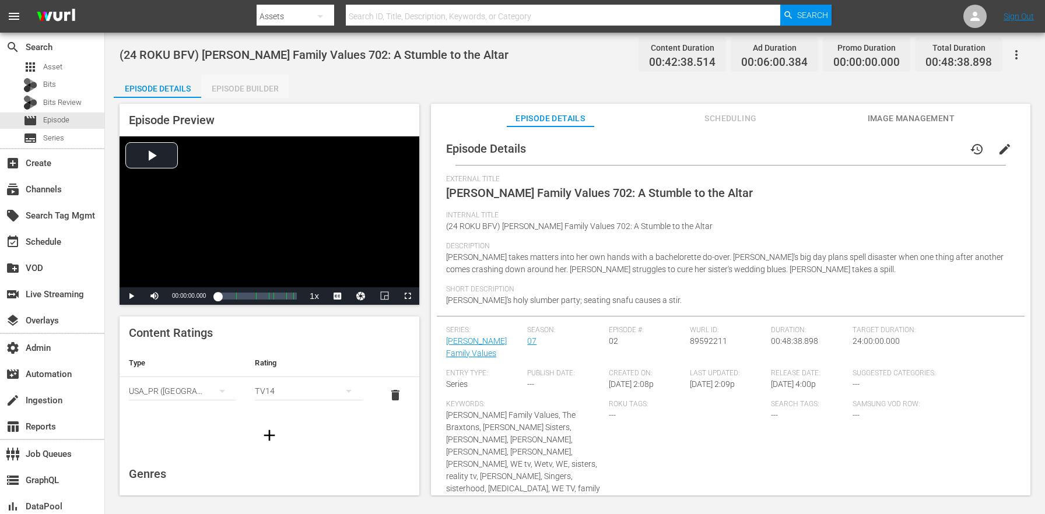
click at [264, 90] on div "Episode Builder" at bounding box center [244, 89] width 87 height 28
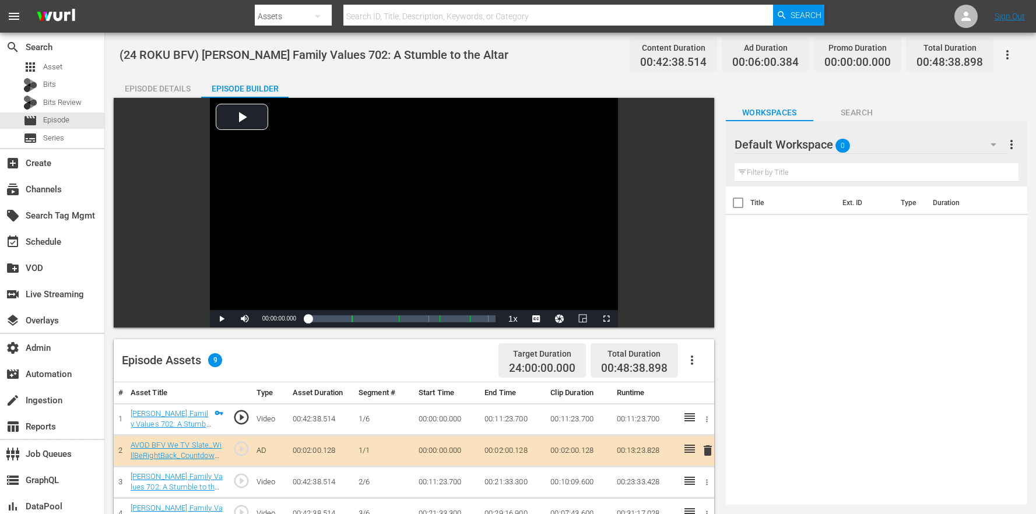
scroll to position [303, 0]
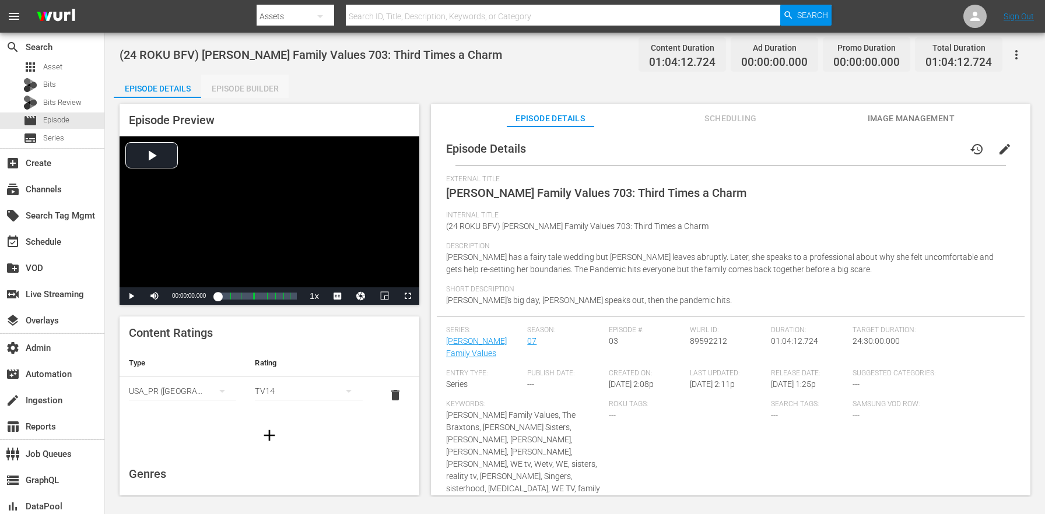
click at [263, 84] on div "Episode Builder" at bounding box center [244, 89] width 87 height 28
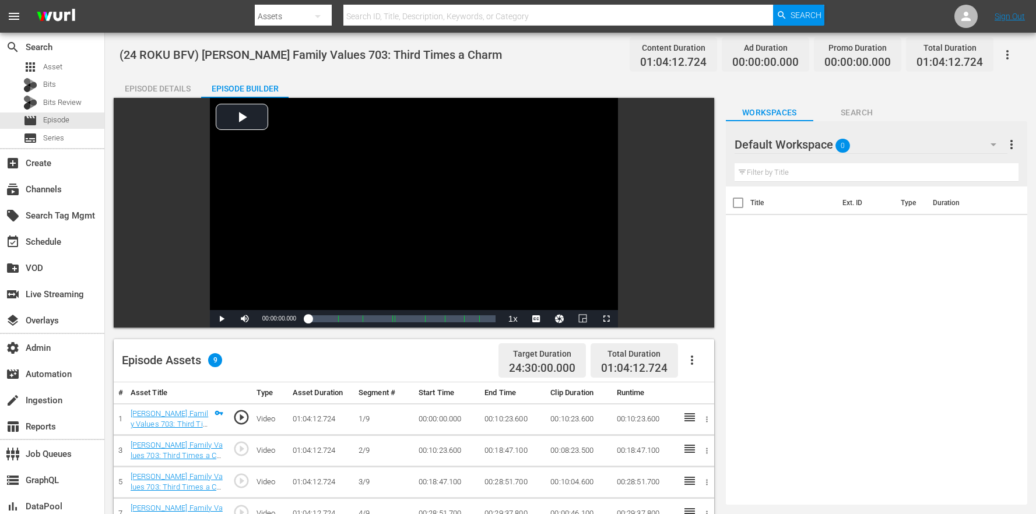
scroll to position [303, 0]
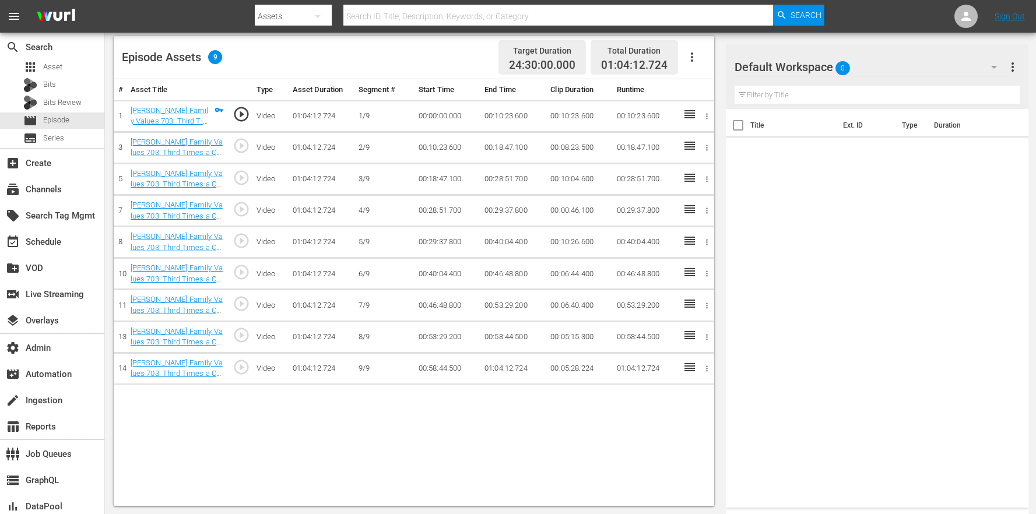
click at [896, 66] on div "Default Workspace 0" at bounding box center [872, 67] width 274 height 33
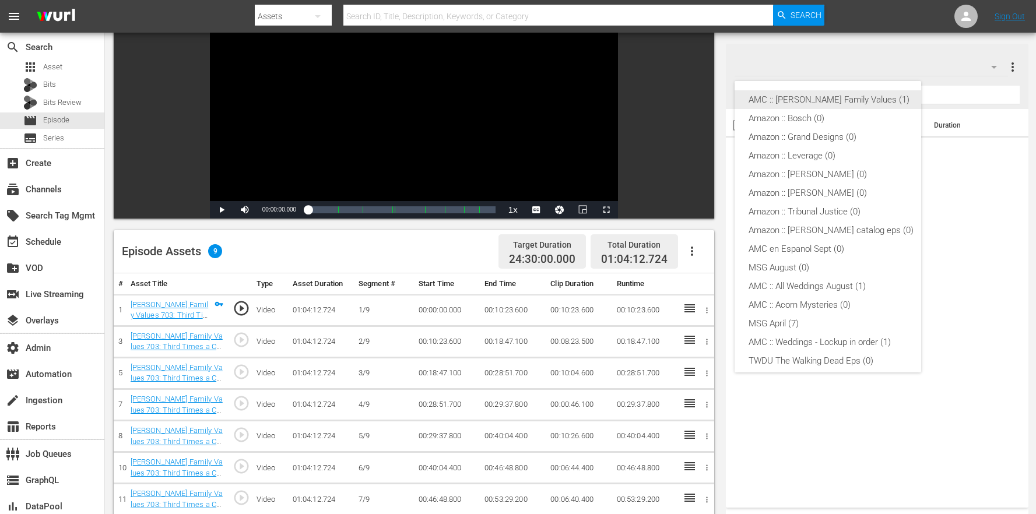
scroll to position [101, 0]
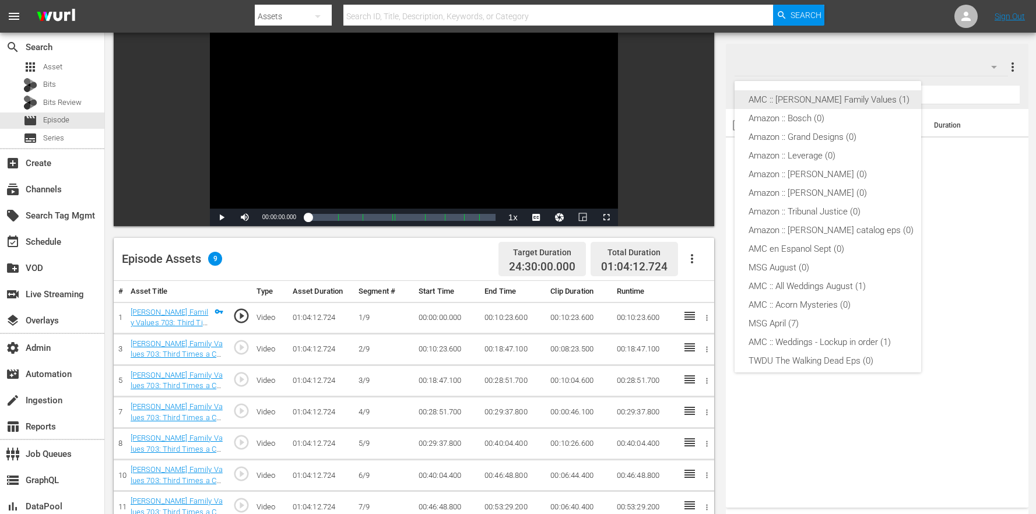
click at [836, 96] on div "AMC :: Braxton Family Values (1)" at bounding box center [831, 99] width 165 height 19
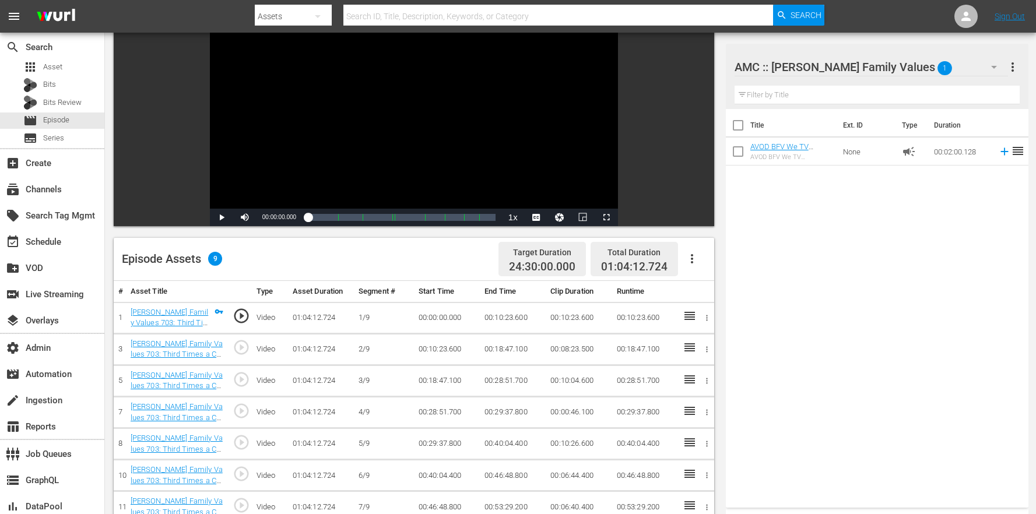
scroll to position [303, 0]
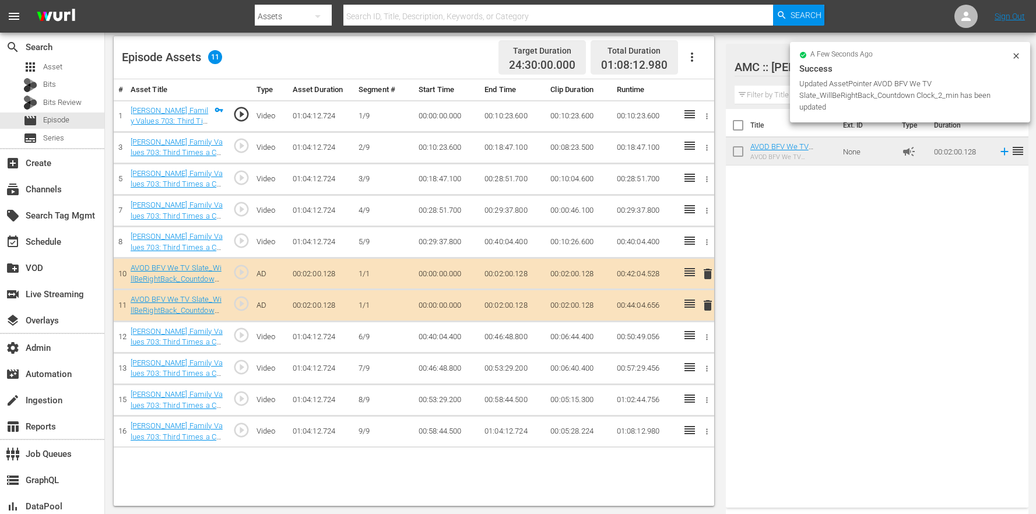
click at [682, 53] on button "button" at bounding box center [692, 57] width 28 height 28
click at [696, 121] on div "Clear Ads" at bounding box center [727, 118] width 79 height 28
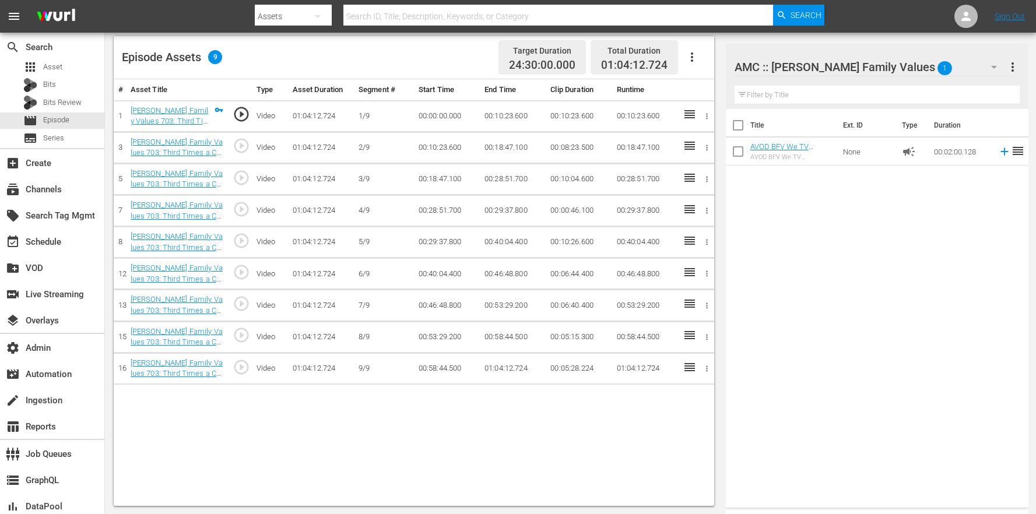
click at [328, 462] on div "# Asset Title Type Asset Duration Segment # Start Time End Time Clip Duration R…" at bounding box center [414, 292] width 601 height 427
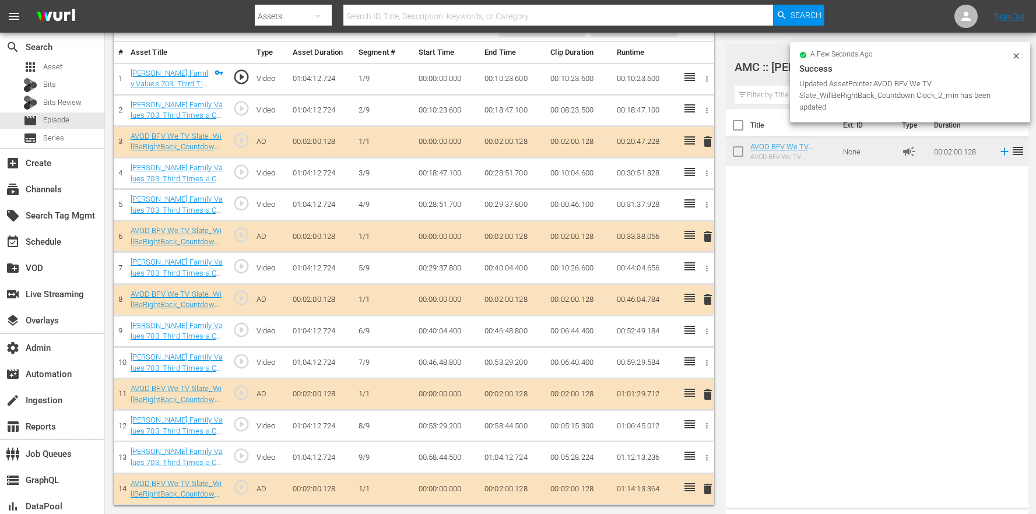
scroll to position [0, 0]
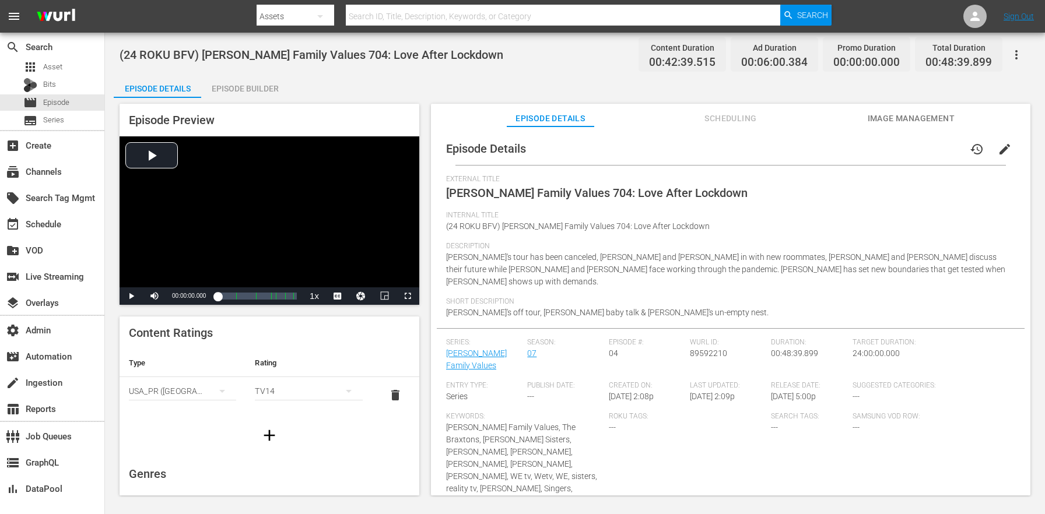
click at [265, 89] on div "Episode Builder" at bounding box center [244, 89] width 87 height 28
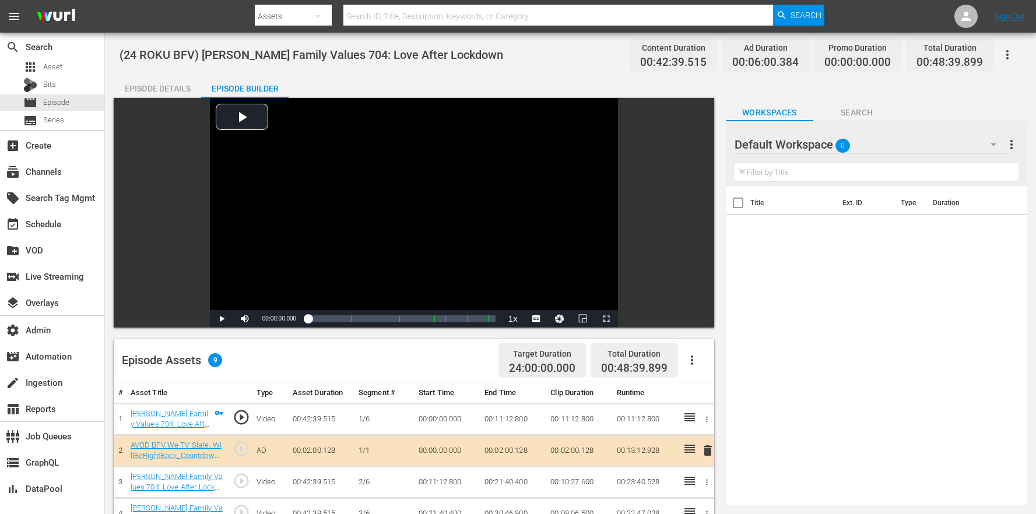
scroll to position [251, 0]
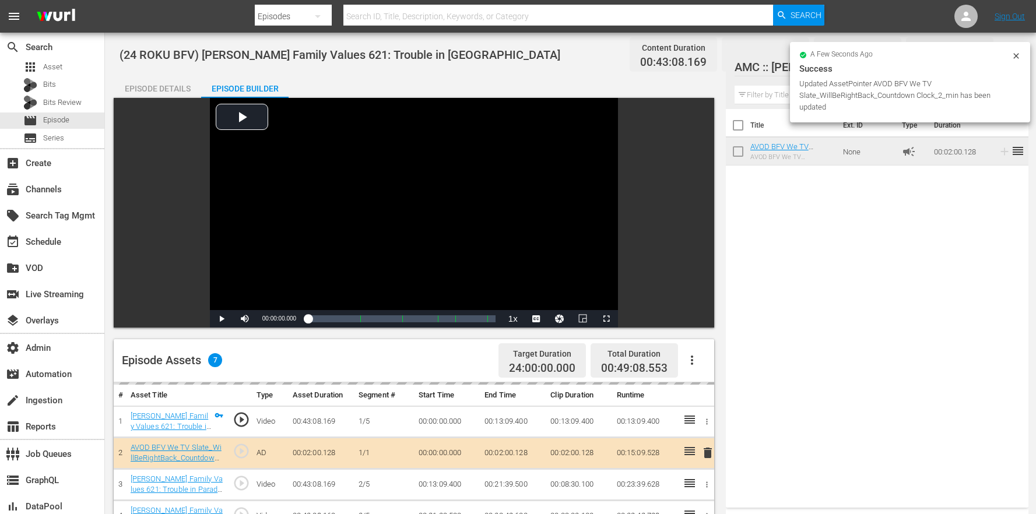
scroll to position [303, 0]
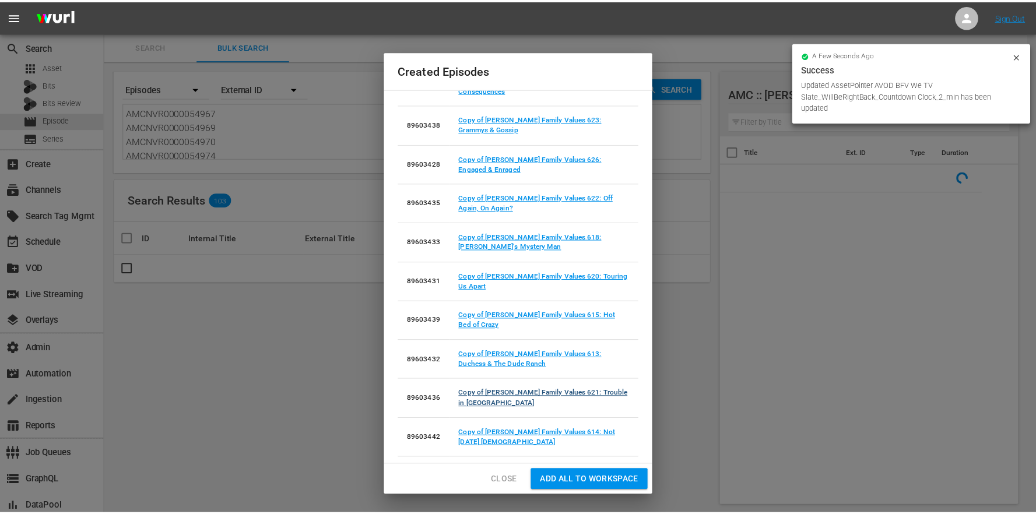
scroll to position [191, 0]
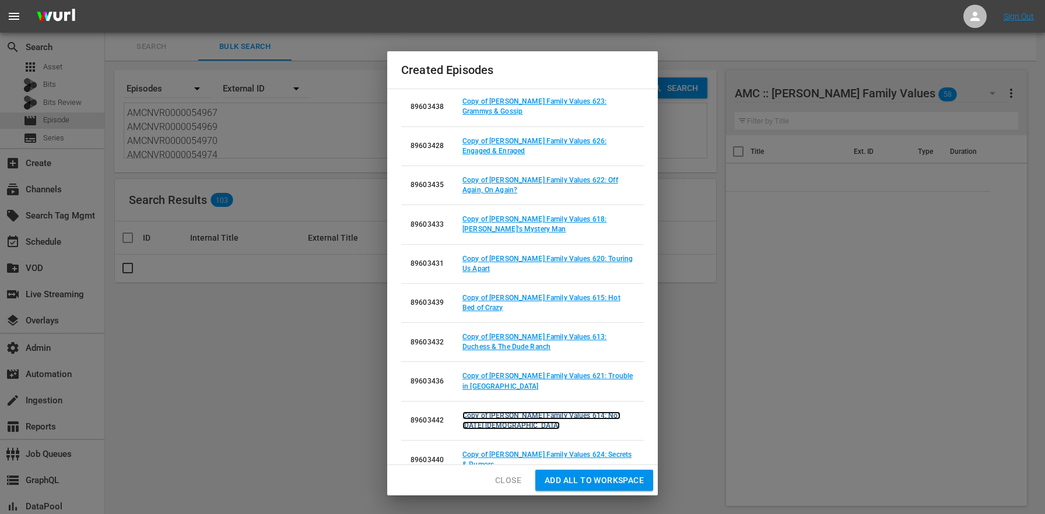
click at [576, 412] on link "Copy of [PERSON_NAME] Family Values 614: Not [DATE] [DEMOGRAPHIC_DATA]" at bounding box center [542, 421] width 158 height 18
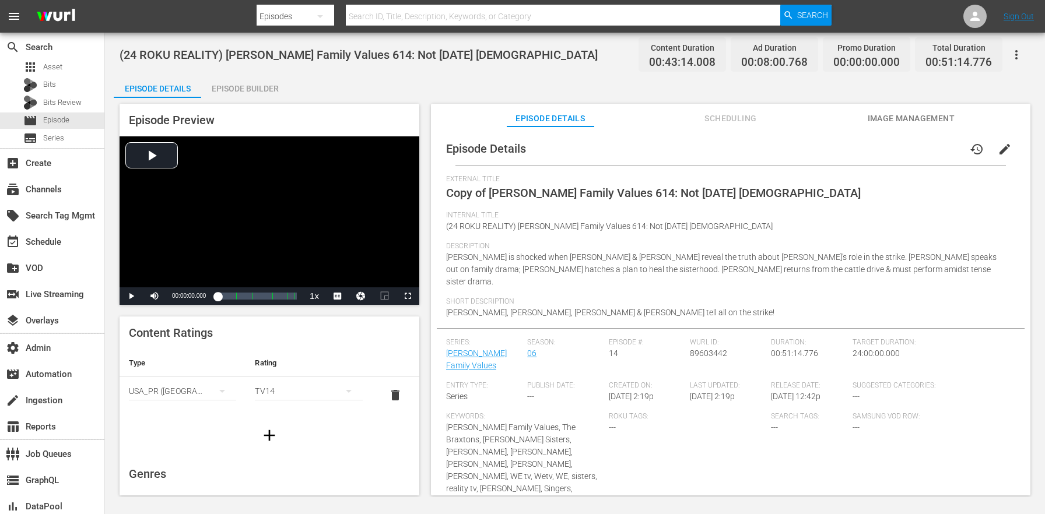
click at [998, 153] on span "edit" at bounding box center [1005, 149] width 14 height 14
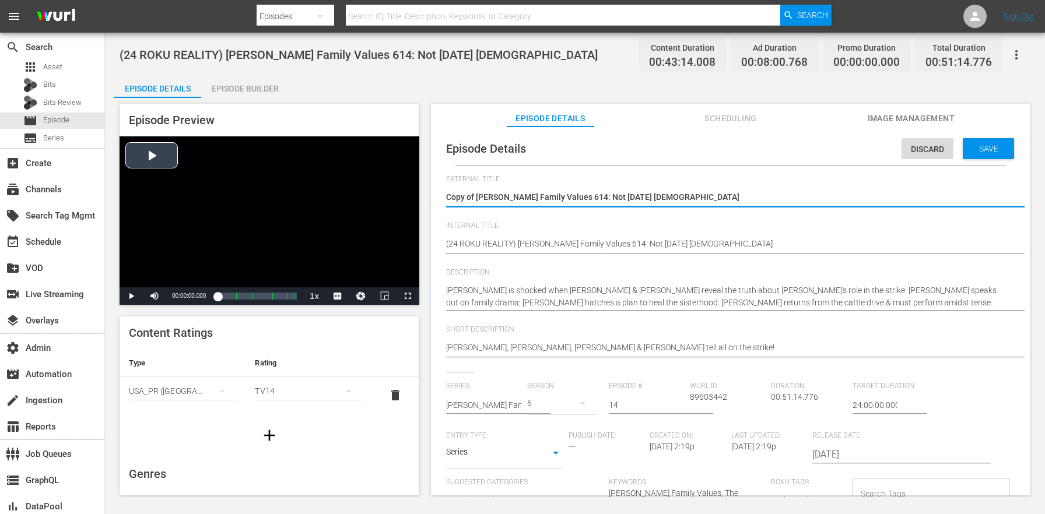
drag, startPoint x: 476, startPoint y: 198, endPoint x: 323, endPoint y: 177, distance: 154.3
click at [329, 178] on div "Episode Preview Video Player is loading. Play Video Play Mute Current Time 00:0…" at bounding box center [575, 301] width 923 height 407
type textarea "[PERSON_NAME] Family Values 614: Not [DATE] [DEMOGRAPHIC_DATA]"
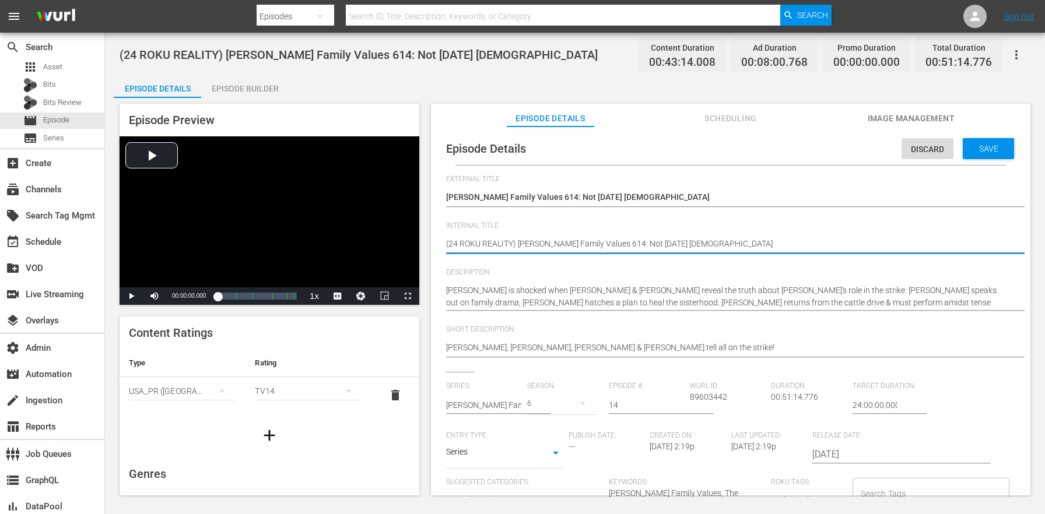
click at [510, 241] on textarea "(24 ROKU REALITY) [PERSON_NAME] Family Values 614: Not [DATE] [DEMOGRAPHIC_DATA]" at bounding box center [727, 245] width 563 height 14
paste textarea "BFV"
type textarea "(24 ROKU BFV) [PERSON_NAME] Family Values 614: Not [DATE] [DEMOGRAPHIC_DATA]"
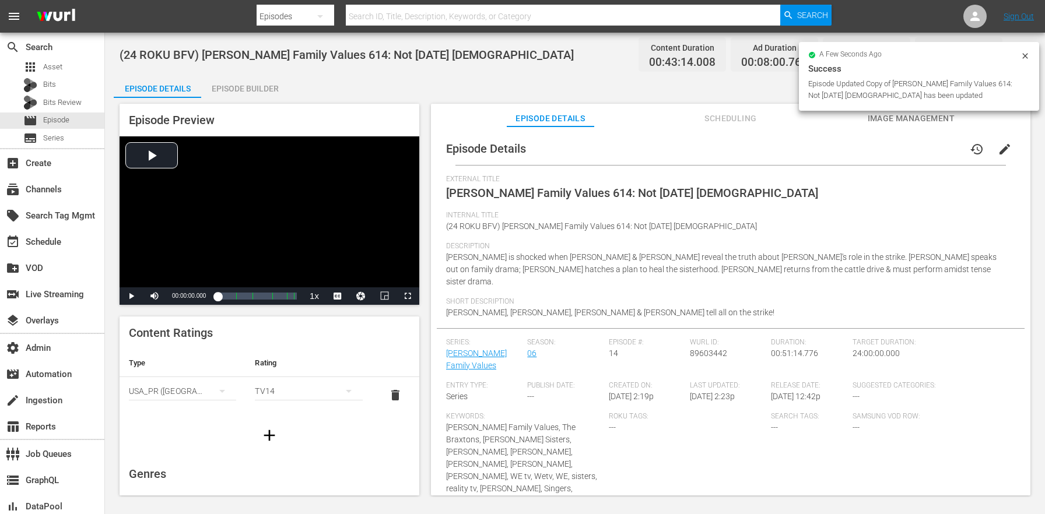
click at [265, 94] on div "Episode Builder" at bounding box center [244, 89] width 87 height 28
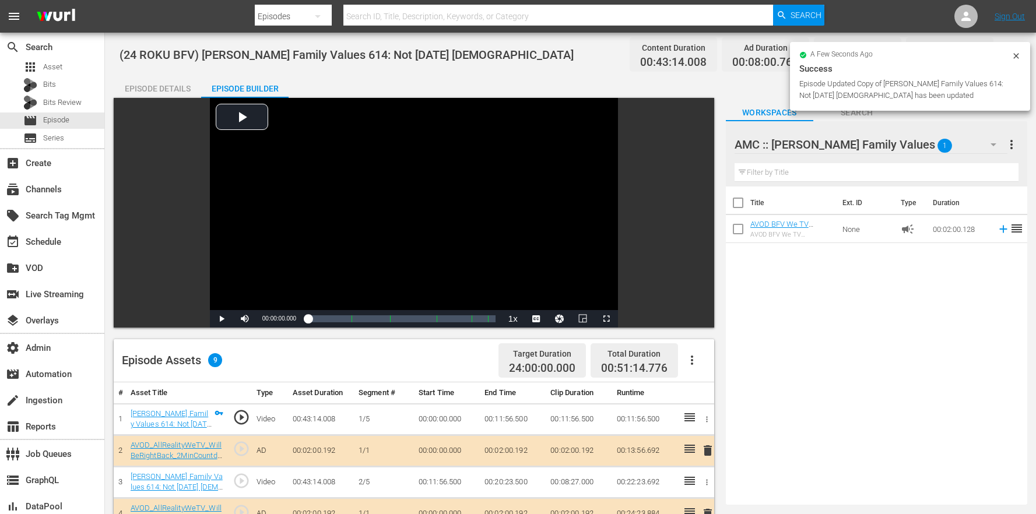
click at [686, 356] on icon "button" at bounding box center [692, 360] width 14 height 14
click at [724, 424] on div "Clear Ads" at bounding box center [727, 421] width 79 height 28
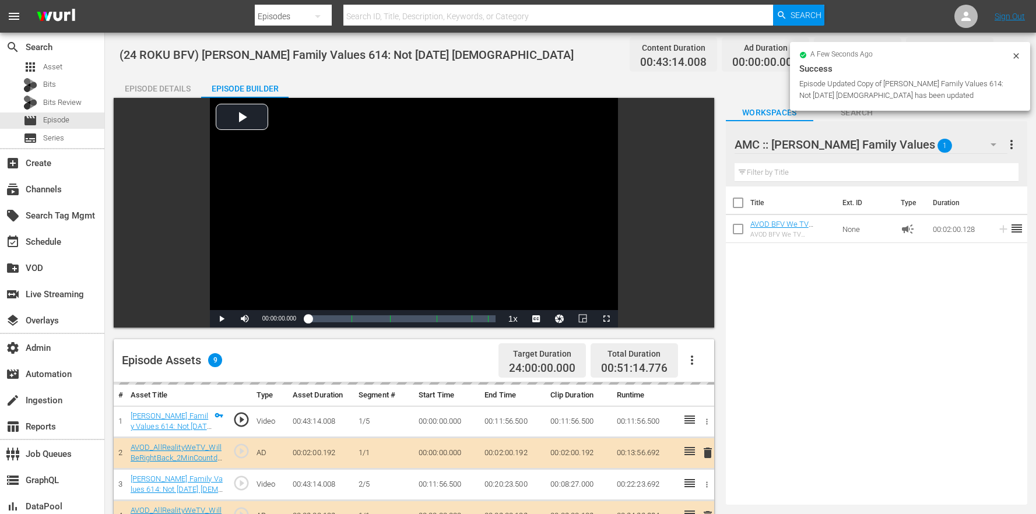
scroll to position [303, 0]
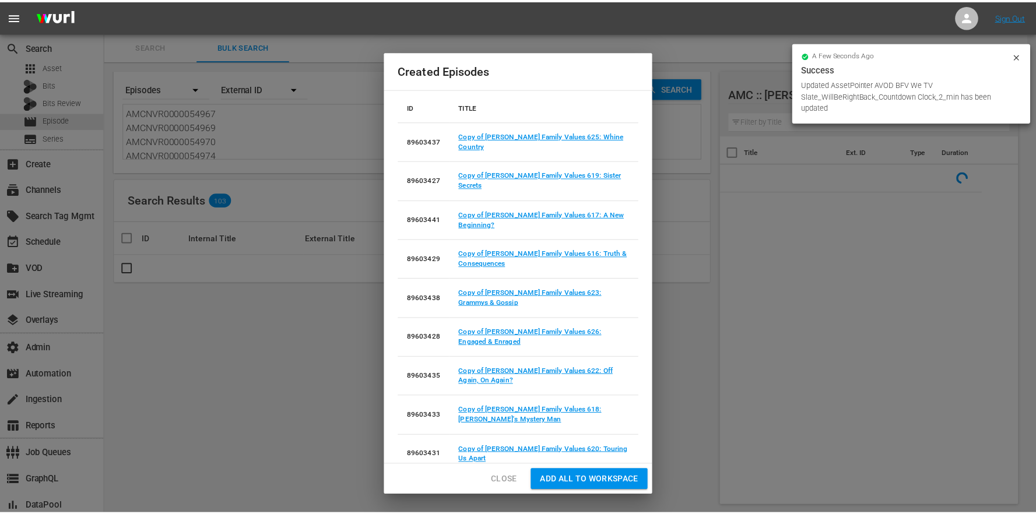
scroll to position [191, 0]
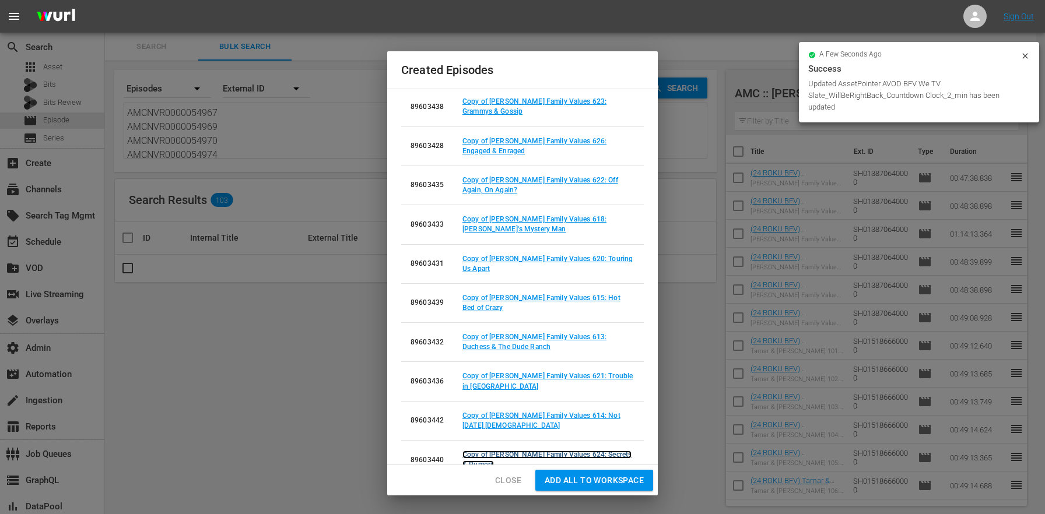
click at [580, 451] on link "Copy of [PERSON_NAME] Family Values 624: Secrets & Rumors" at bounding box center [547, 460] width 169 height 18
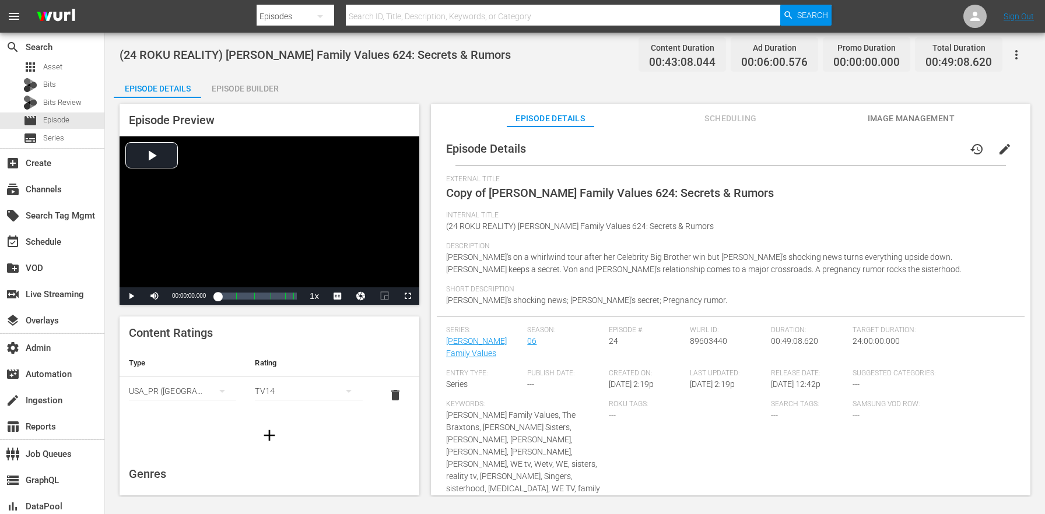
click at [998, 160] on button "edit" at bounding box center [1005, 149] width 28 height 28
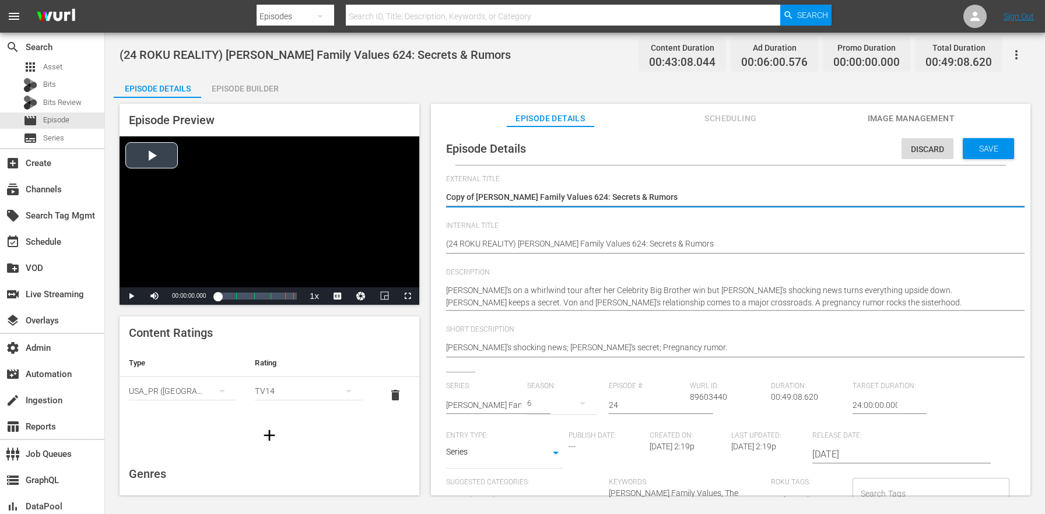
drag, startPoint x: 477, startPoint y: 199, endPoint x: 369, endPoint y: 186, distance: 108.7
click at [377, 187] on div "Episode Preview Video Player is loading. Play Video Play Mute Current Time 00:0…" at bounding box center [575, 301] width 923 height 407
type textarea "[PERSON_NAME] Family Values 624: Secrets & Rumors"
click at [500, 234] on div "(24 ROKU REALITY) [PERSON_NAME] Family Values 624: Secrets & Rumors (24 ROKU RE…" at bounding box center [727, 245] width 563 height 28
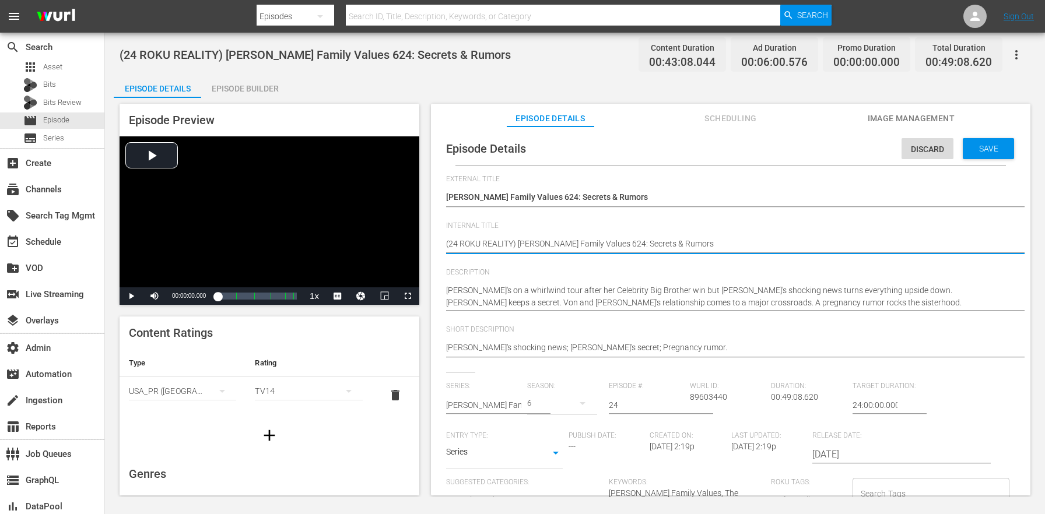
click at [496, 245] on textarea "(24 ROKU REALITY) [PERSON_NAME] Family Values 624: Secrets & Rumors" at bounding box center [727, 245] width 563 height 14
paste textarea "BFV"
type textarea "(24 ROKU BFV) [PERSON_NAME] Family Values 624: Secrets & Rumors"
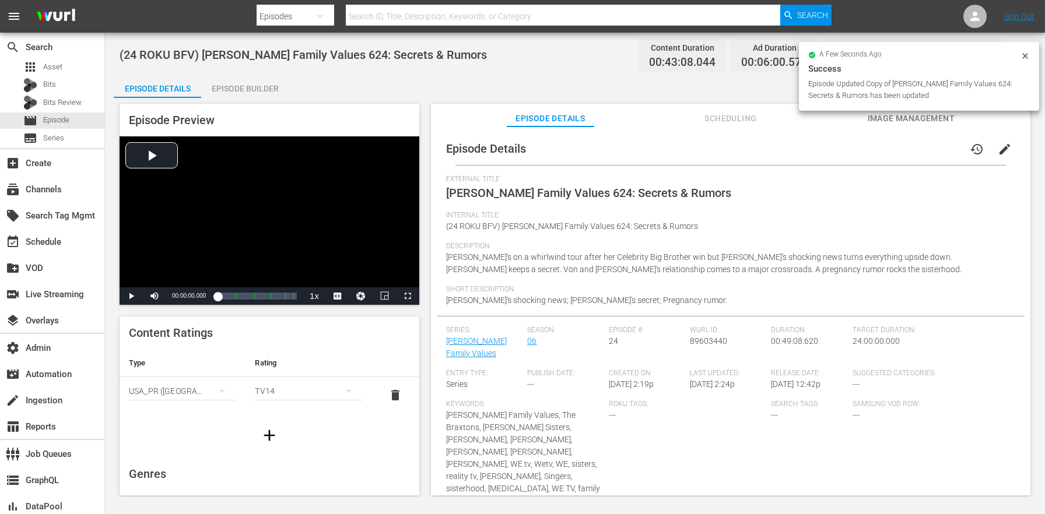
click at [265, 82] on div "Episode Builder" at bounding box center [244, 89] width 87 height 28
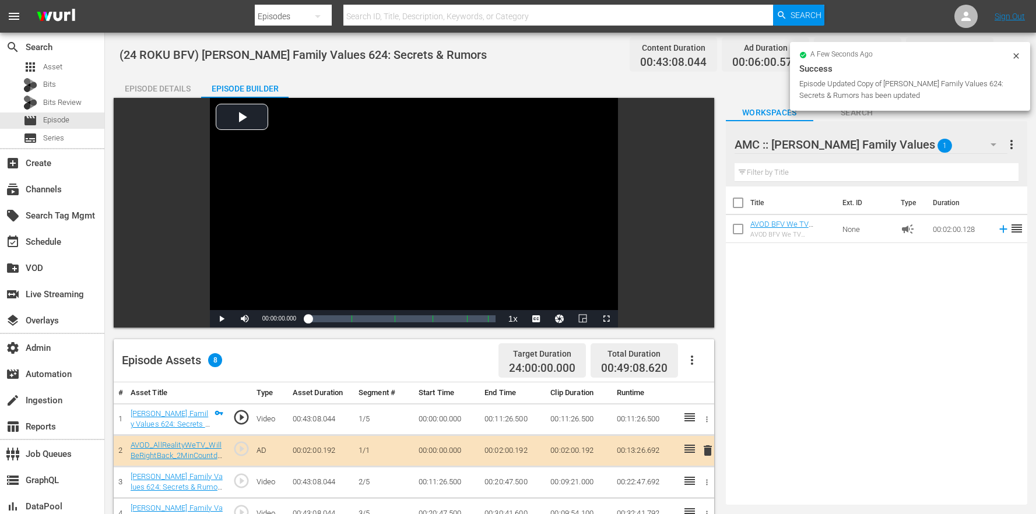
click at [700, 358] on button "button" at bounding box center [692, 360] width 28 height 28
click at [721, 419] on div "Clear Ads" at bounding box center [727, 421] width 79 height 28
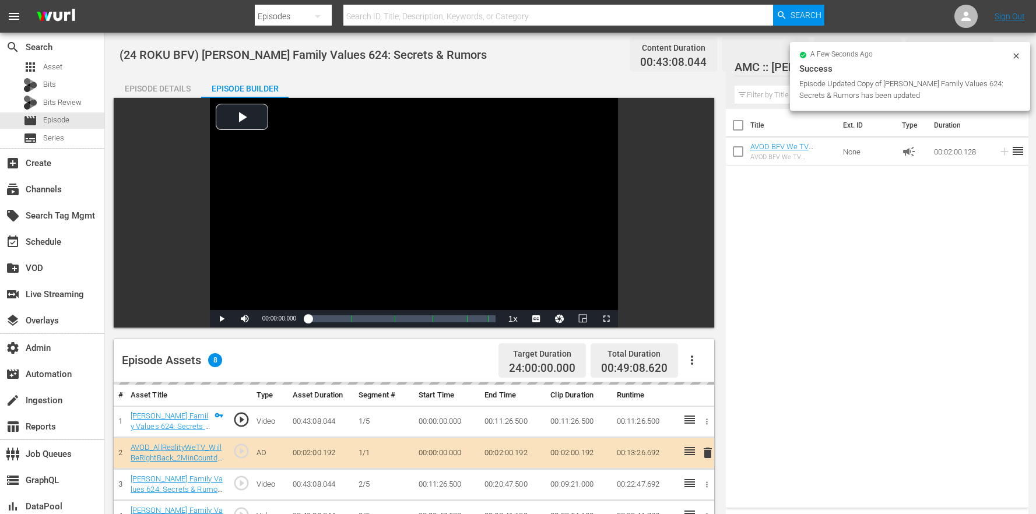
scroll to position [303, 0]
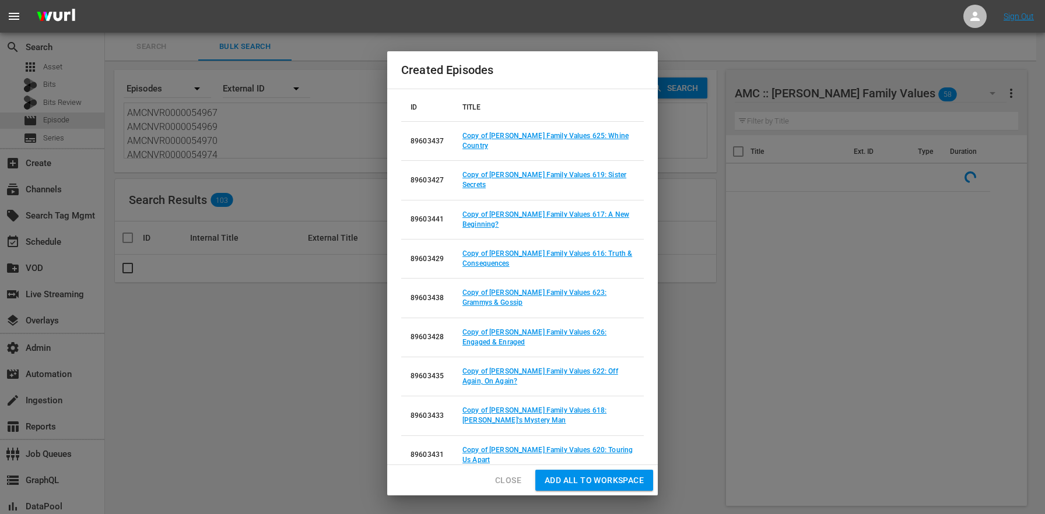
scroll to position [191, 0]
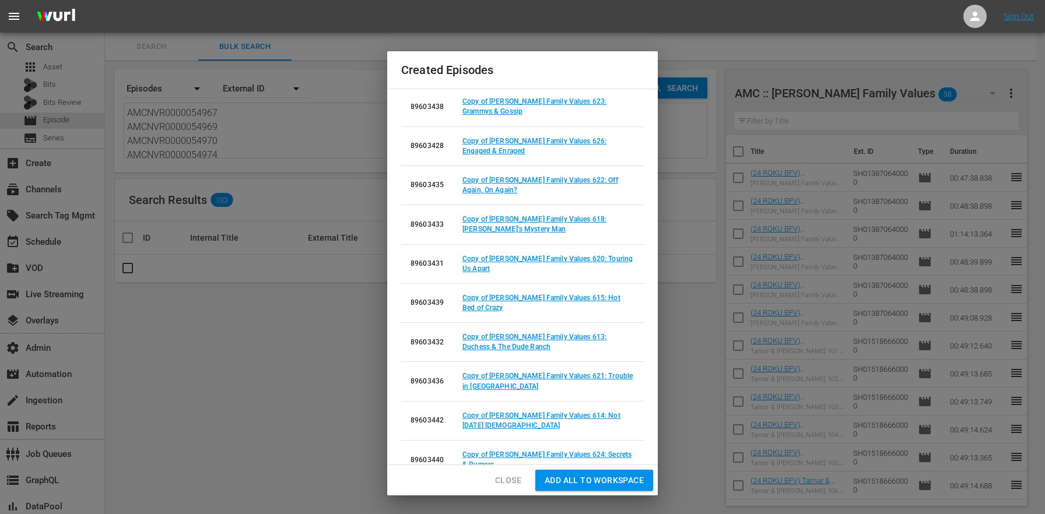
click at [510, 482] on span "Close" at bounding box center [508, 481] width 26 height 15
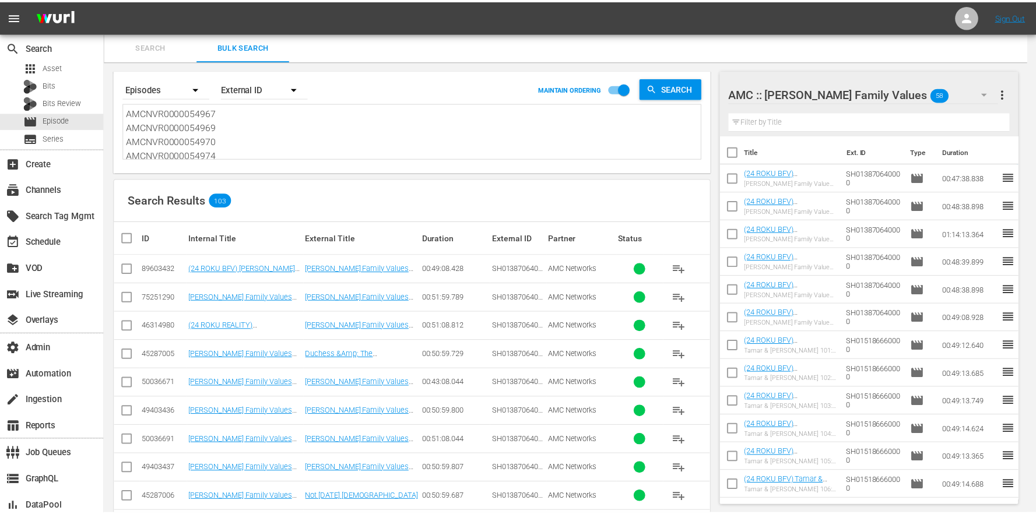
scroll to position [0, 0]
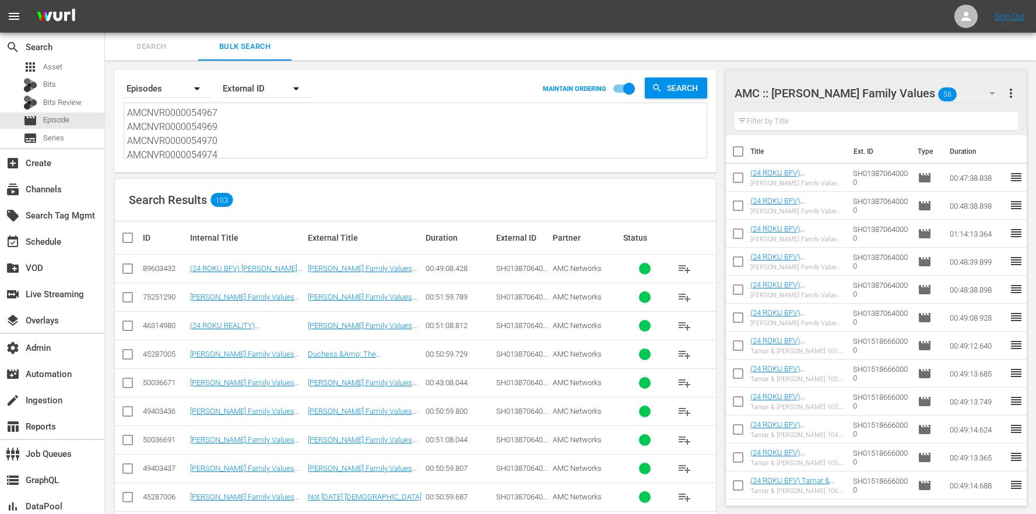
click at [441, 203] on div "Search Results 103" at bounding box center [415, 200] width 601 height 43
click at [434, 206] on div "Search Results 103" at bounding box center [415, 200] width 601 height 43
click at [121, 271] on input "checkbox" at bounding box center [128, 271] width 14 height 14
checkbox input "true"
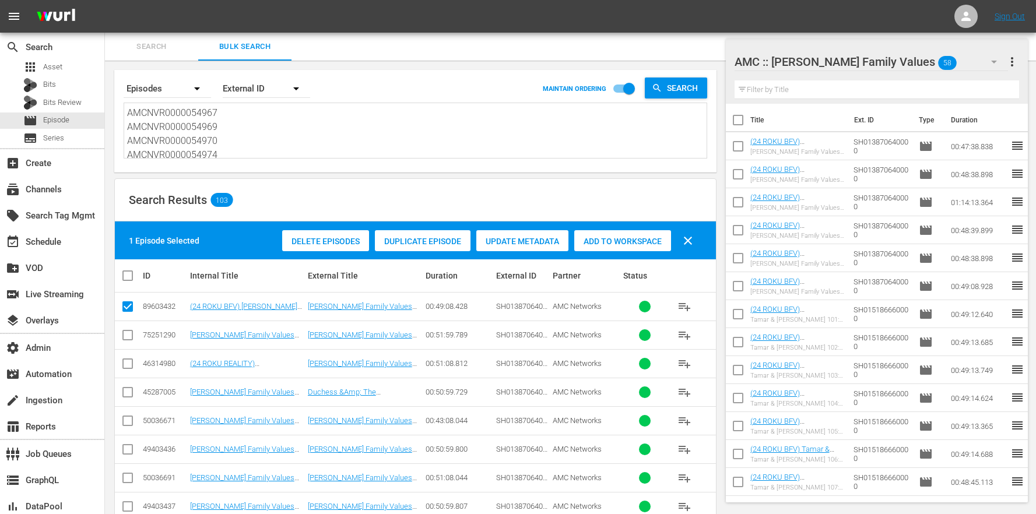
scroll to position [209, 0]
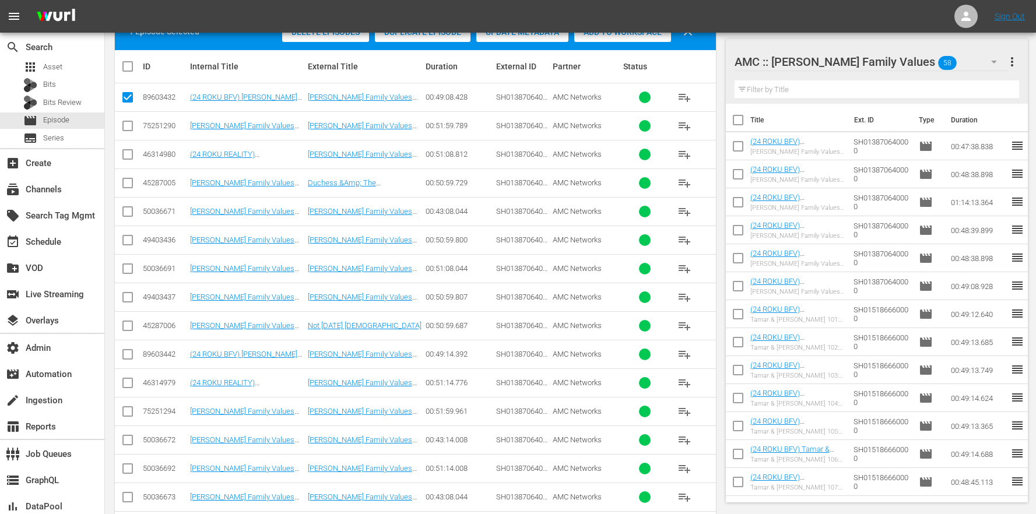
click at [127, 358] on input "checkbox" at bounding box center [128, 357] width 14 height 14
checkbox input "true"
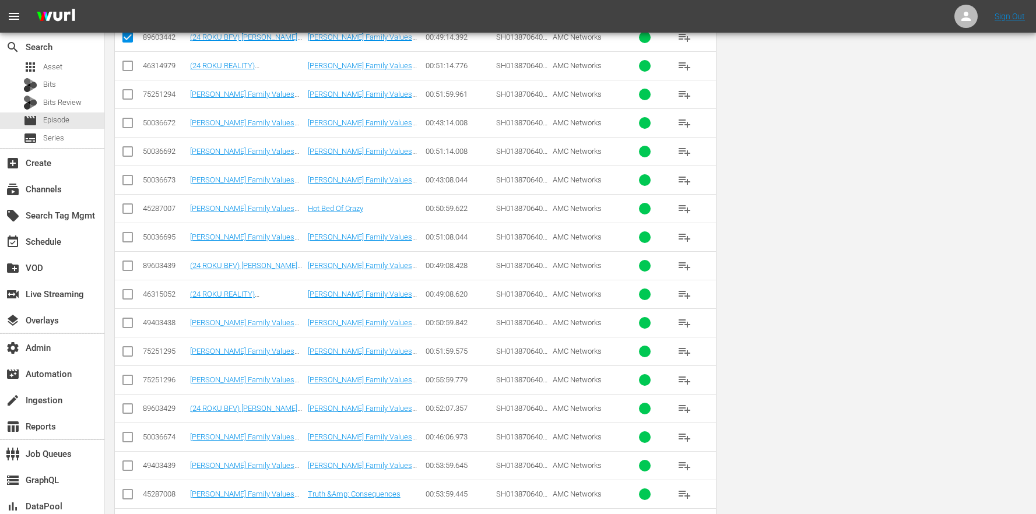
scroll to position [0, 0]
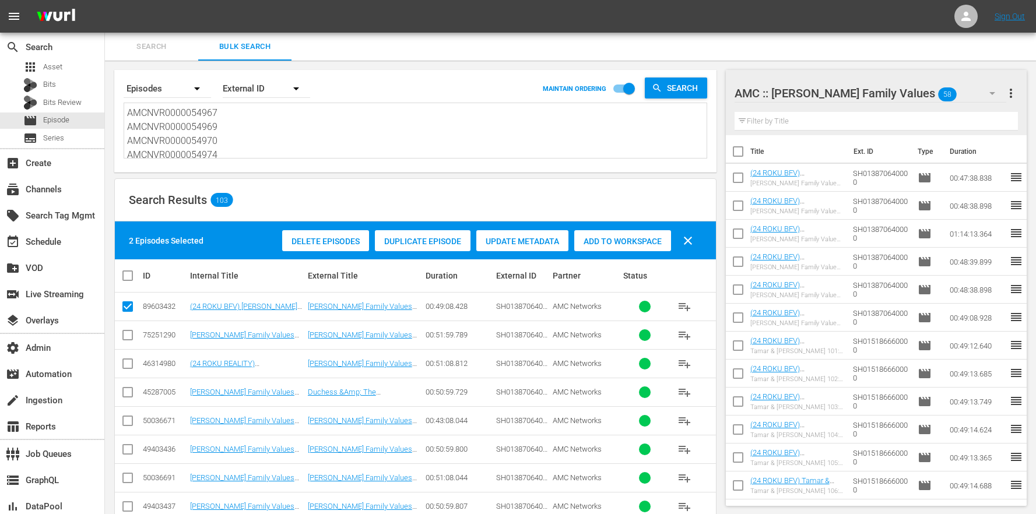
click at [276, 132] on textarea "AMCNVR0000054967 AMCNVR0000054969 AMCNVR0000054970 AMCNVR0000054974 AMCNVR00000…" at bounding box center [417, 132] width 580 height 53
click at [267, 128] on textarea "AMCNVR0000054967 AMCNVR0000054969 AMCNVR0000054970 AMCNVR0000054974 AMCNVR00000…" at bounding box center [417, 132] width 580 height 53
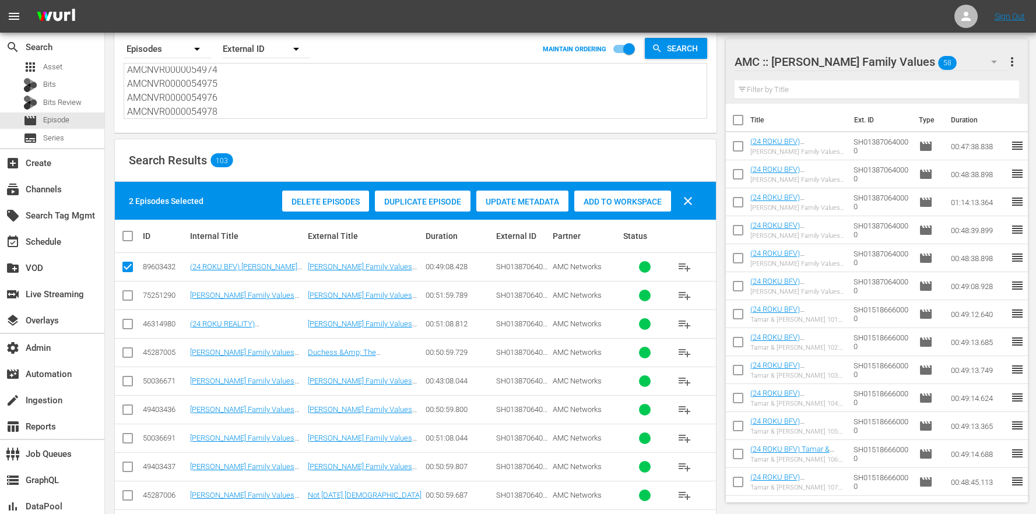
scroll to position [0, 0]
drag, startPoint x: 232, startPoint y: 111, endPoint x: 183, endPoint y: 6, distance: 115.6
click at [178, 0] on html "menu Sign Out search Search apps Asset Bits Bits Review movie Episode subtitles…" at bounding box center [518, 217] width 1036 height 514
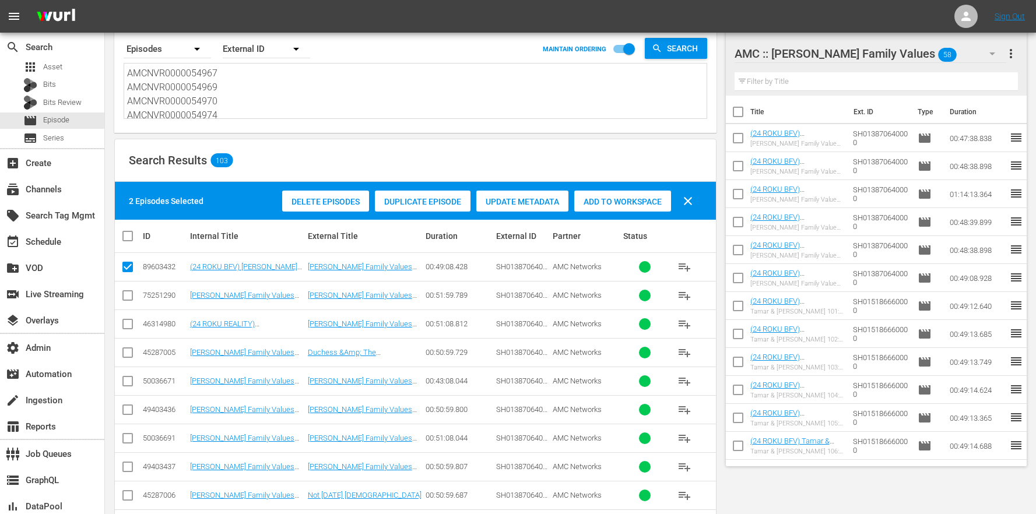
paste textarea "AMCNVR0000054955 AMCNVR0000054956 AMCNVR0000054957 AMCNVR0000054958 AMCNVR00000…"
type textarea "AMCNVR0000054955 AMCNVR0000054956 AMCNVR0000054957 AMCNVR0000054958 AMCNVR00000…"
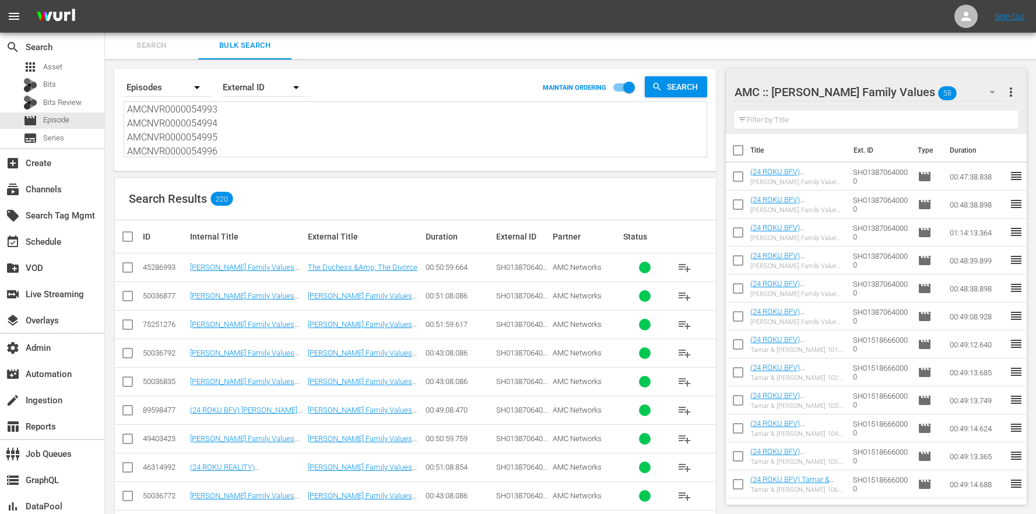
scroll to position [26, 0]
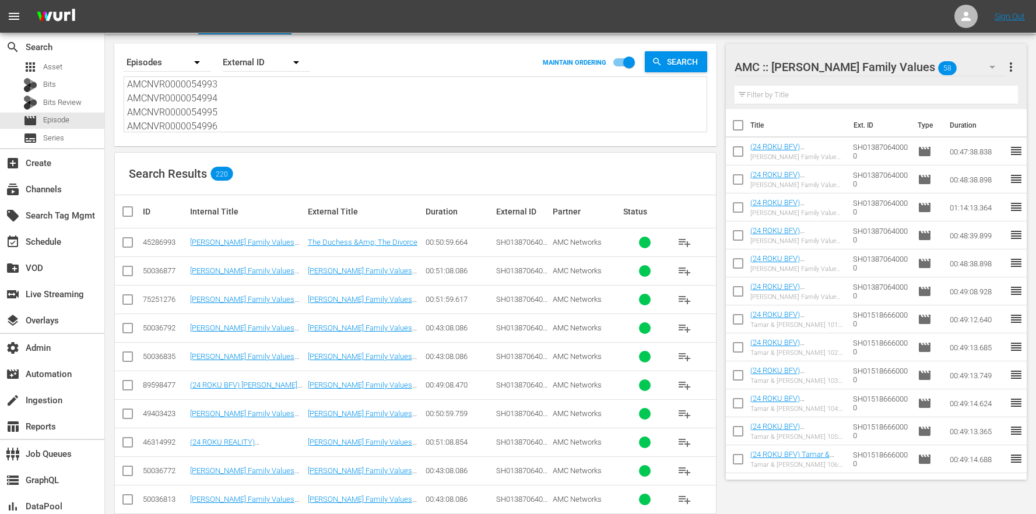
type textarea "AMCNVR0000054955 AMCNVR0000054956 AMCNVR0000054957 AMCNVR0000054958 AMCNVR00000…"
click at [337, 191] on div "Search Results 220" at bounding box center [415, 174] width 601 height 43
click at [133, 387] on input "checkbox" at bounding box center [128, 388] width 14 height 14
checkbox input "true"
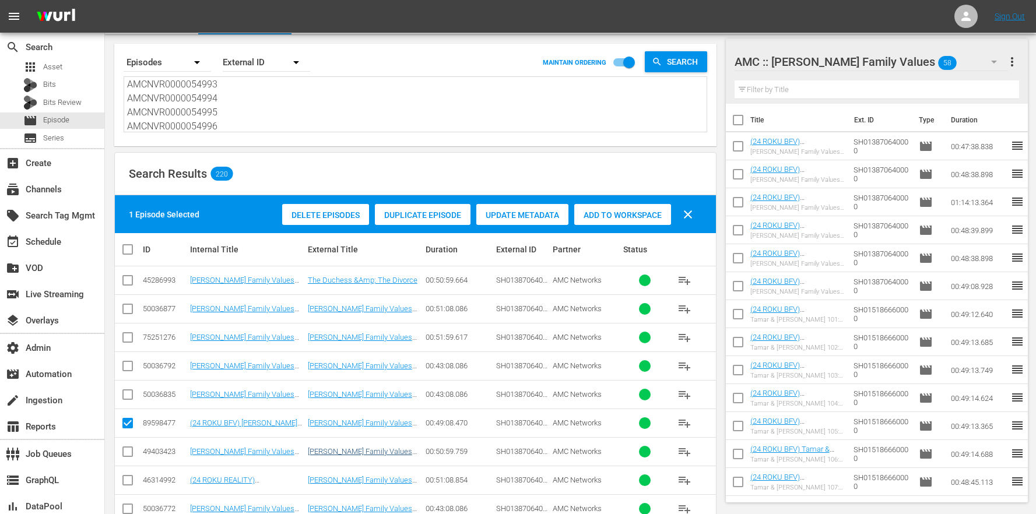
scroll to position [214, 0]
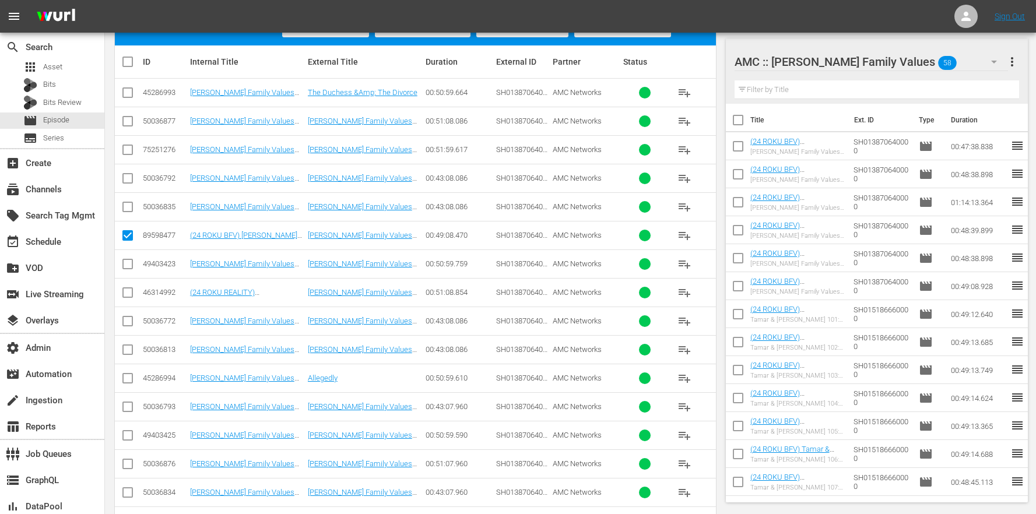
click at [594, 313] on td "AMC Networks" at bounding box center [586, 321] width 71 height 29
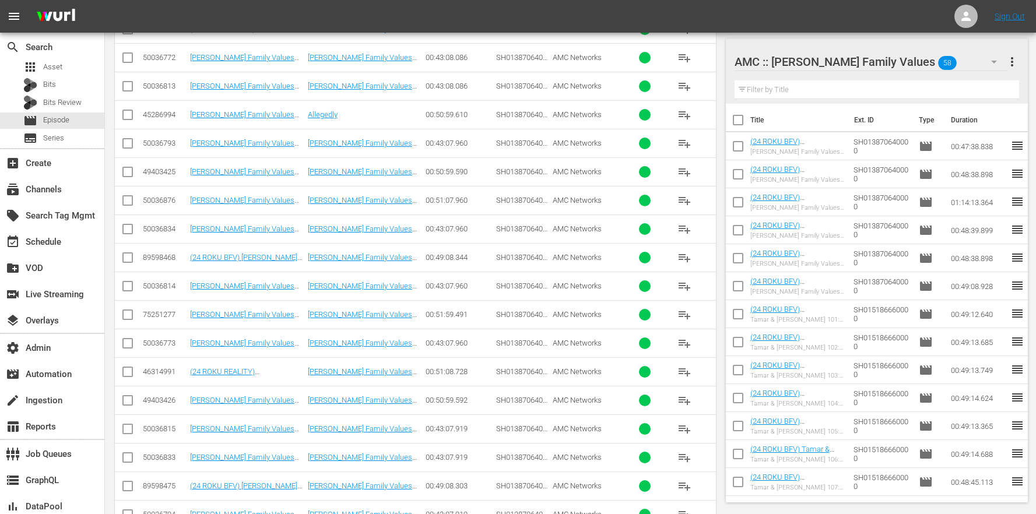
click at [122, 258] on input "checkbox" at bounding box center [128, 260] width 14 height 14
checkbox input "true"
click at [138, 485] on td at bounding box center [128, 486] width 26 height 29
click at [129, 487] on input "checkbox" at bounding box center [128, 489] width 14 height 14
checkbox input "true"
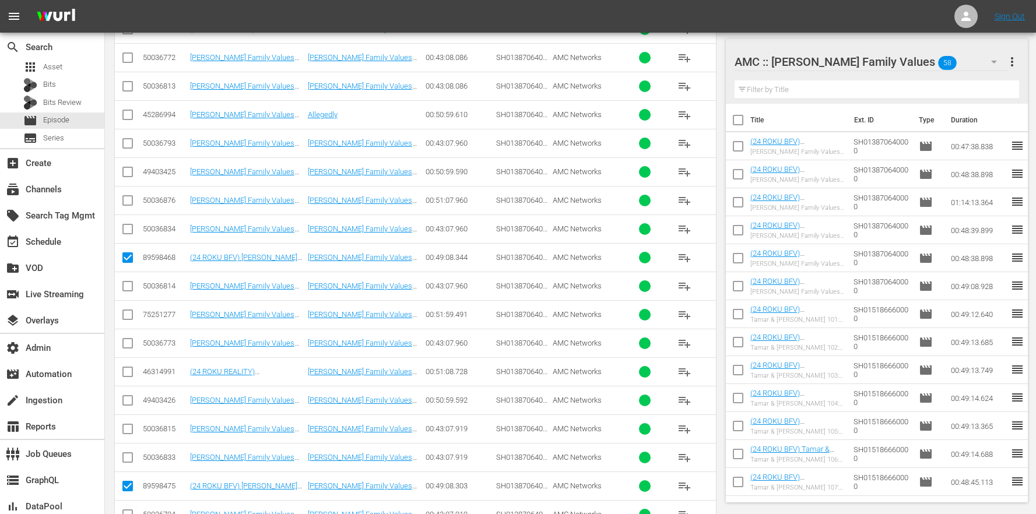
scroll to position [759, 0]
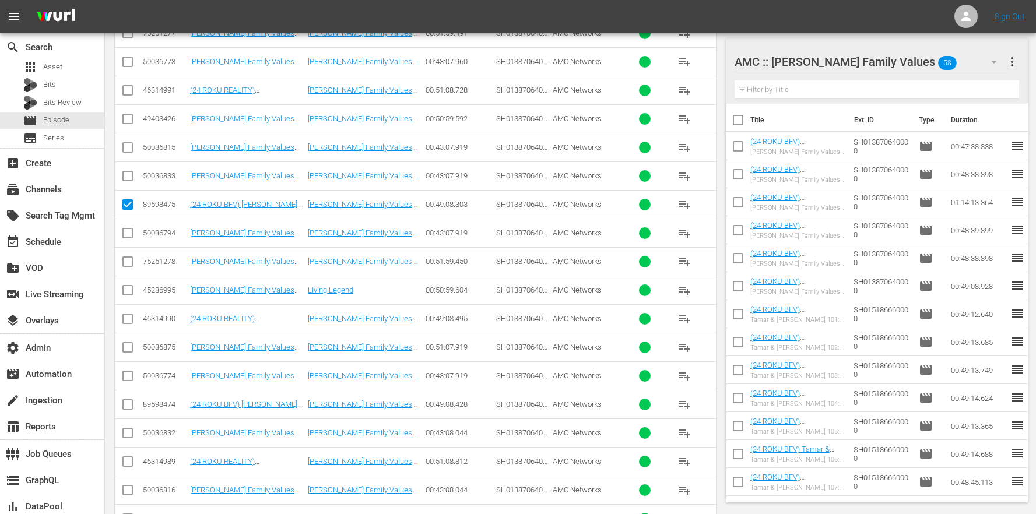
click at [125, 407] on input "checkbox" at bounding box center [128, 407] width 14 height 14
checkbox input "true"
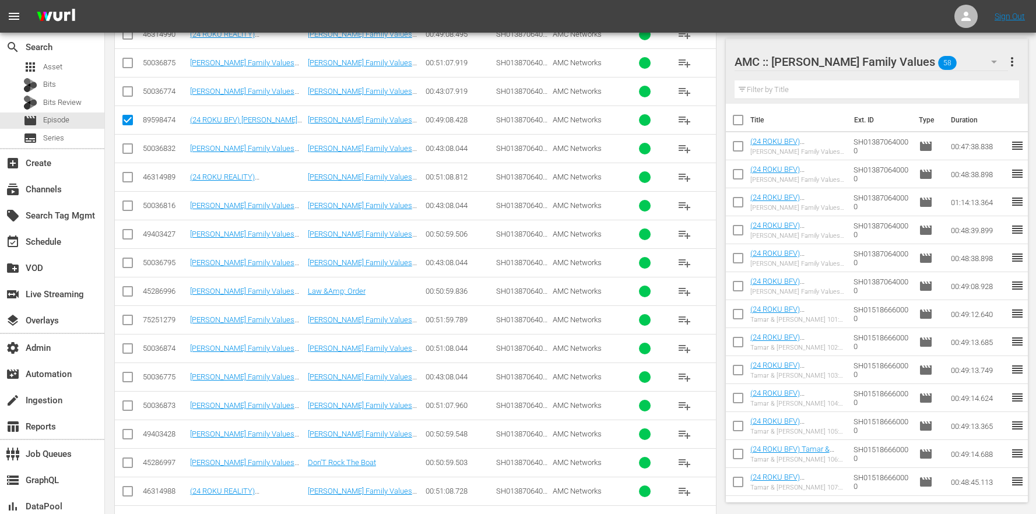
scroll to position [1166, 0]
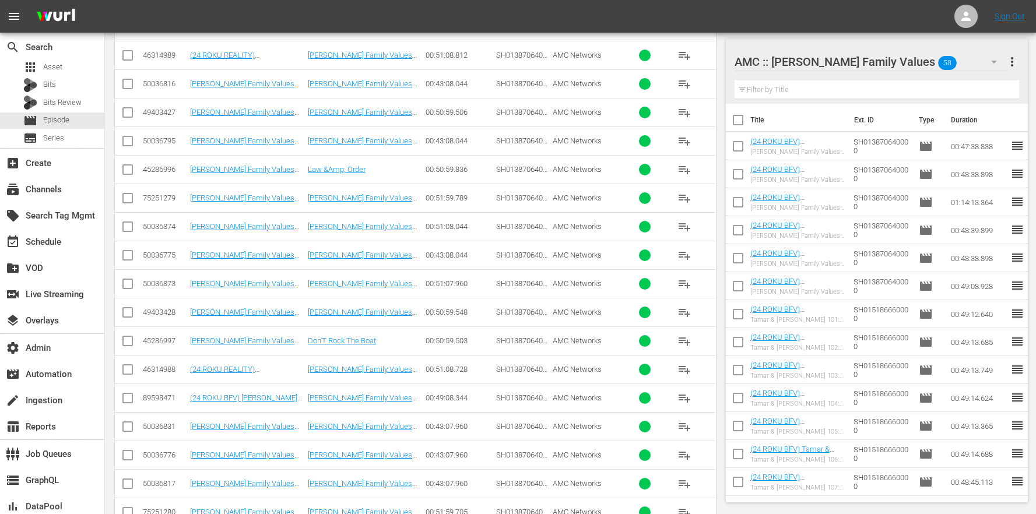
click at [127, 404] on input "checkbox" at bounding box center [128, 401] width 14 height 14
checkbox input "true"
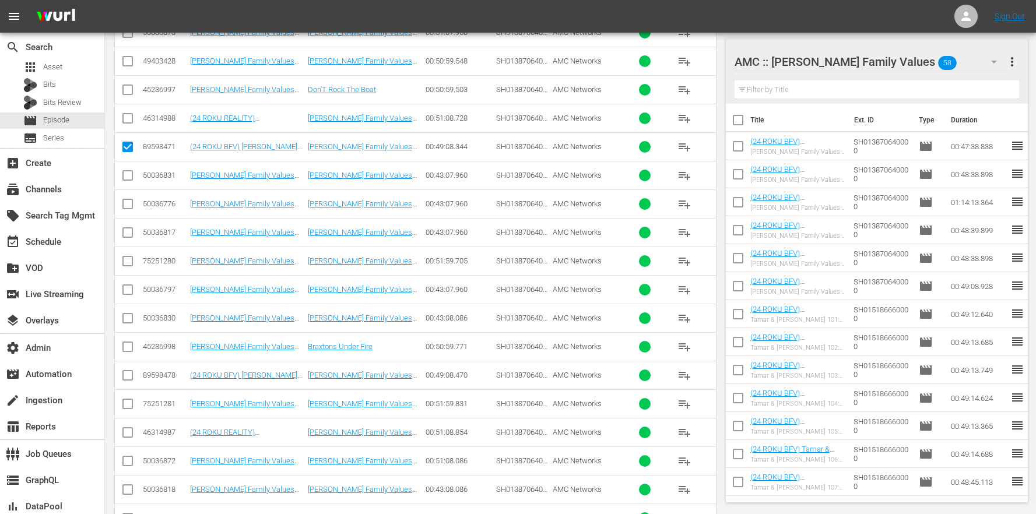
click at [131, 377] on input "checkbox" at bounding box center [128, 378] width 14 height 14
checkbox input "true"
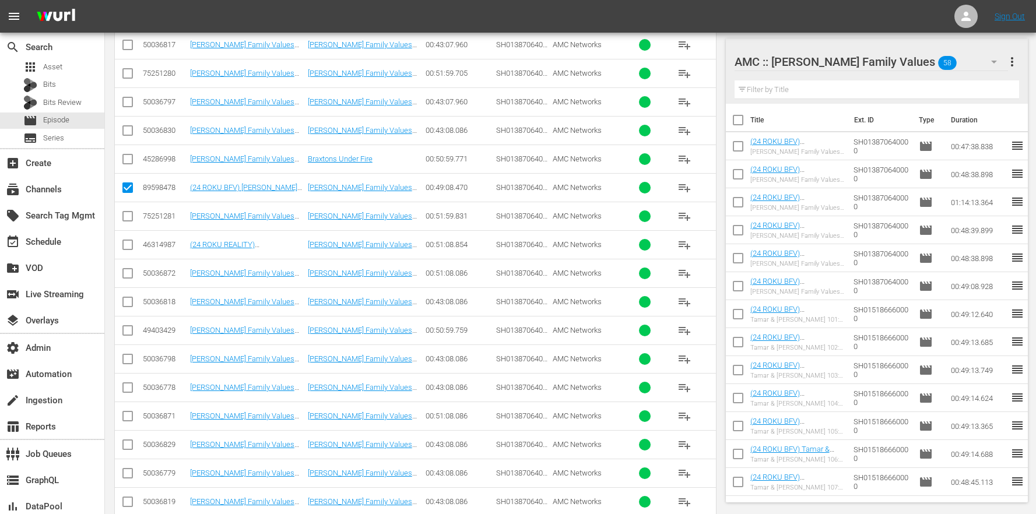
scroll to position [1752, 0]
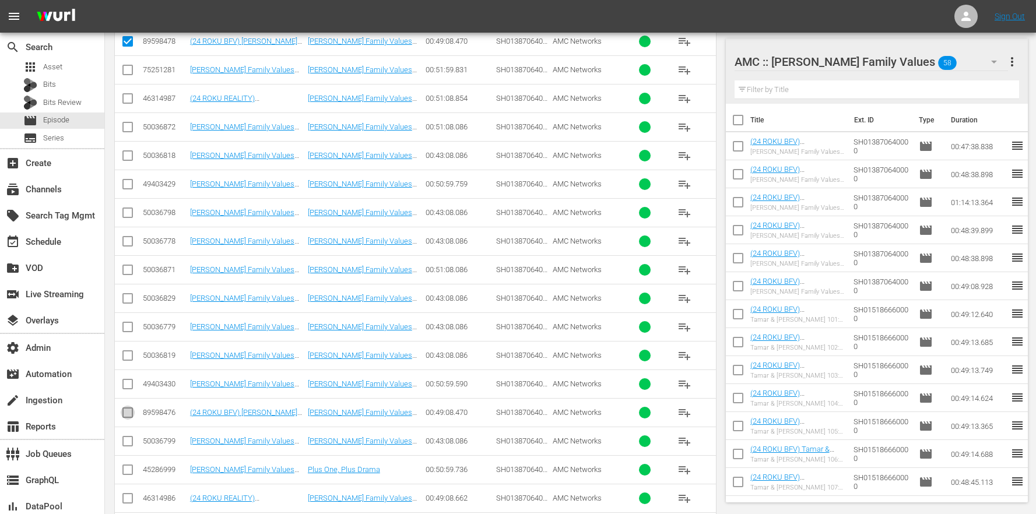
click at [132, 419] on input "checkbox" at bounding box center [128, 415] width 14 height 14
checkbox input "true"
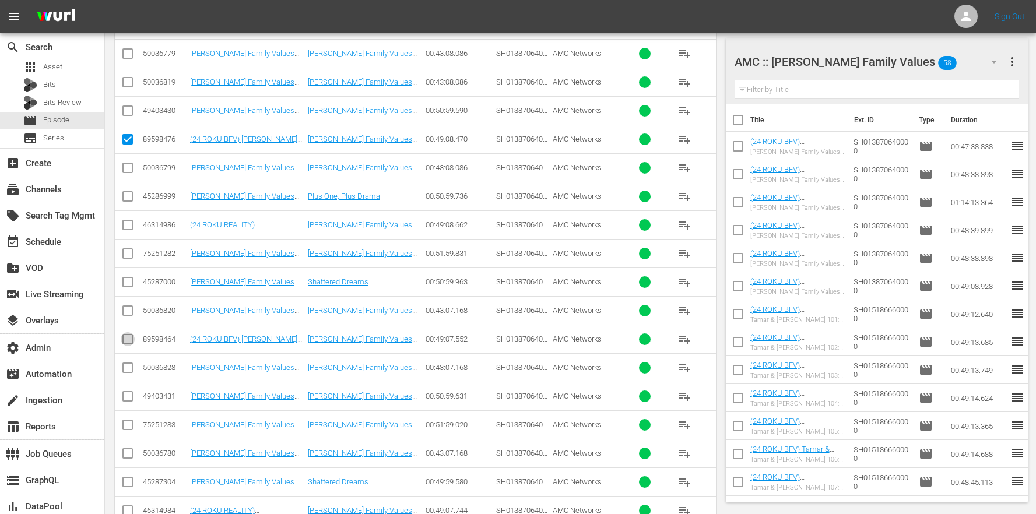
click at [127, 341] on input "checkbox" at bounding box center [128, 342] width 14 height 14
checkbox input "true"
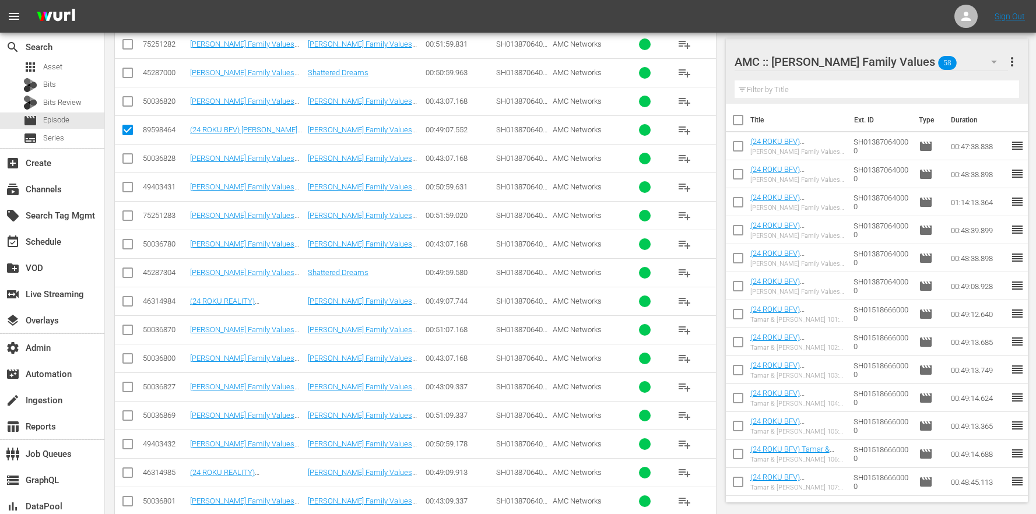
scroll to position [2467, 0]
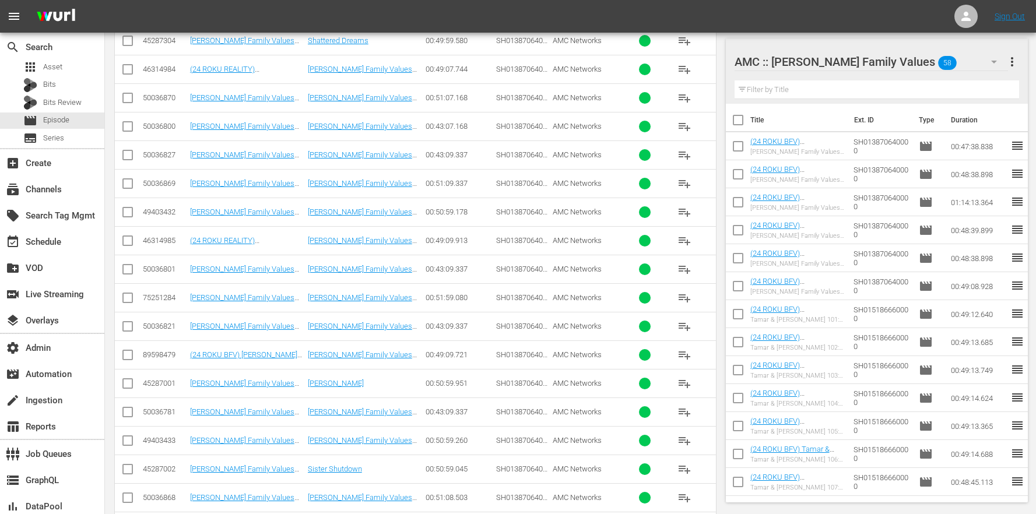
click at [125, 361] on input "checkbox" at bounding box center [128, 358] width 14 height 14
checkbox input "true"
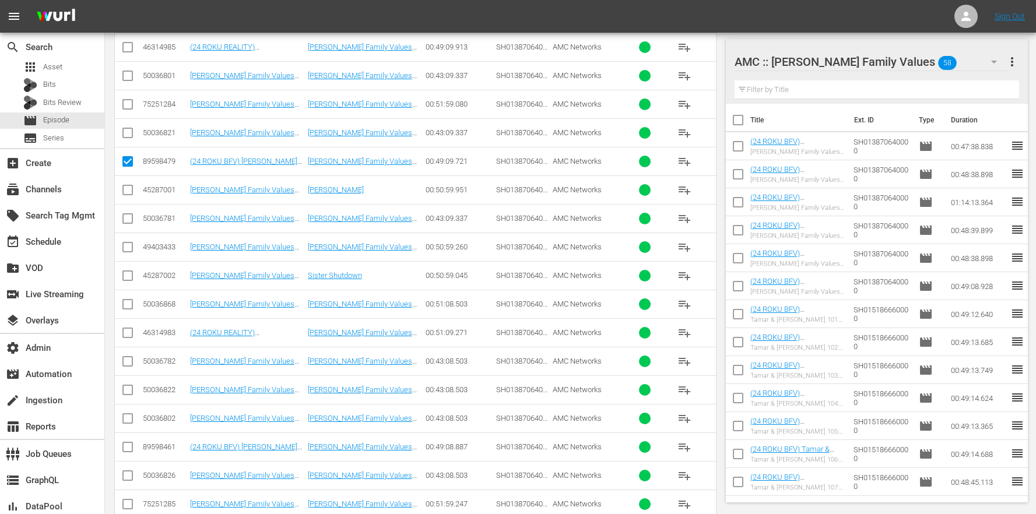
scroll to position [2696, 0]
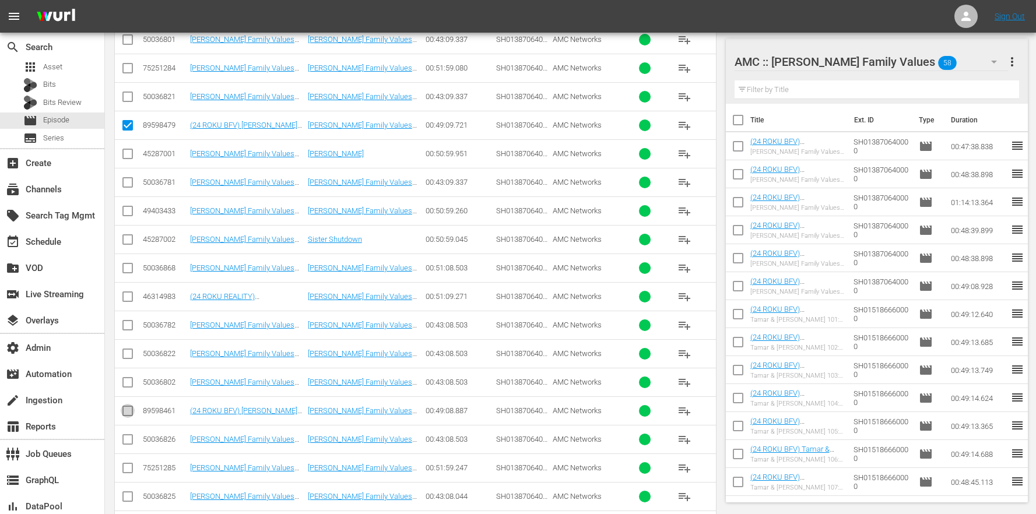
click at [131, 409] on input "checkbox" at bounding box center [128, 414] width 14 height 14
checkbox input "true"
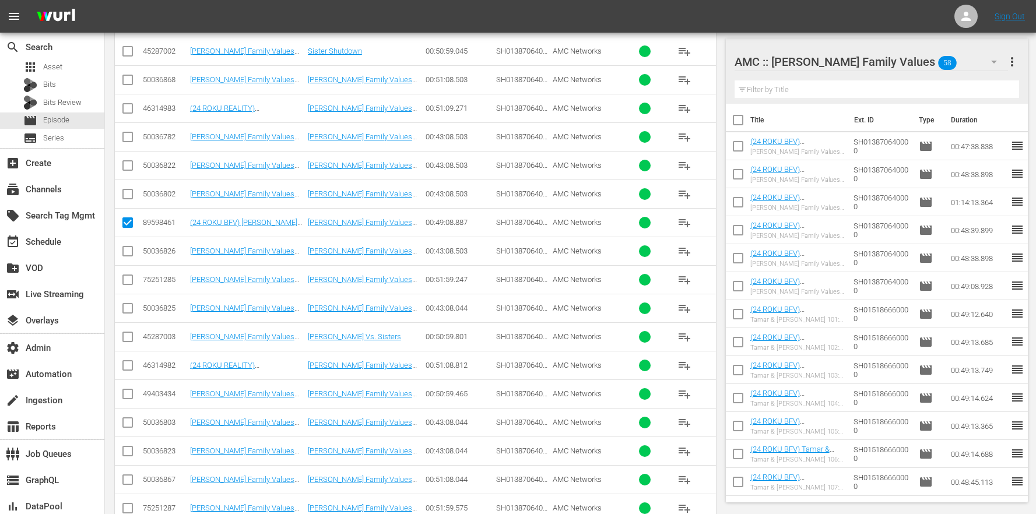
scroll to position [3136, 0]
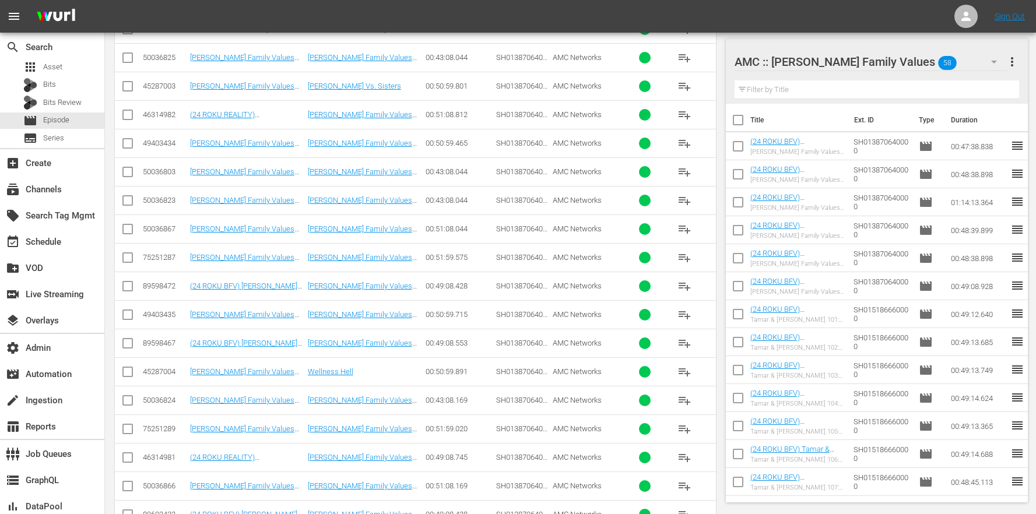
click at [125, 282] on input "checkbox" at bounding box center [128, 289] width 14 height 14
checkbox input "true"
click at [127, 345] on input "checkbox" at bounding box center [128, 346] width 14 height 14
checkbox input "true"
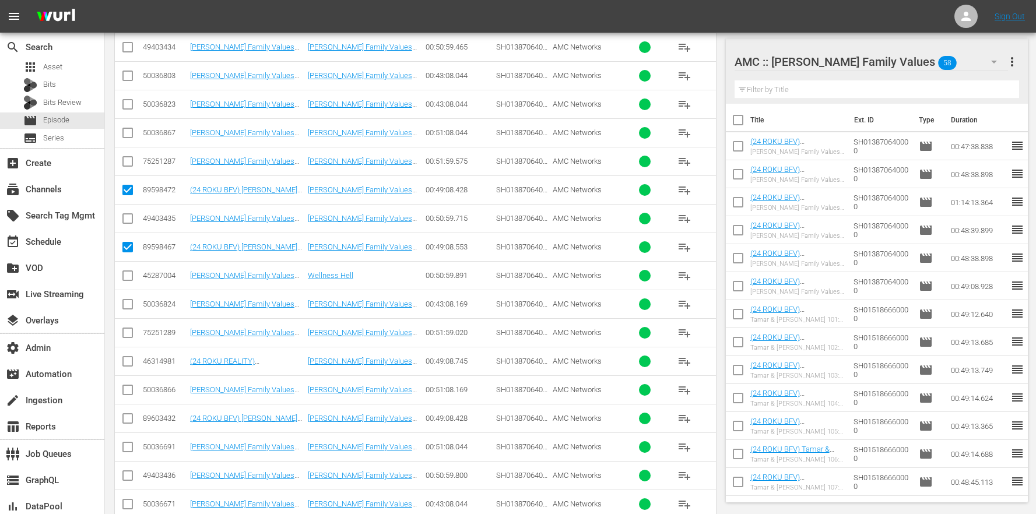
click at [136, 430] on td at bounding box center [128, 418] width 26 height 29
click at [129, 419] on input "checkbox" at bounding box center [128, 421] width 14 height 14
checkbox input "true"
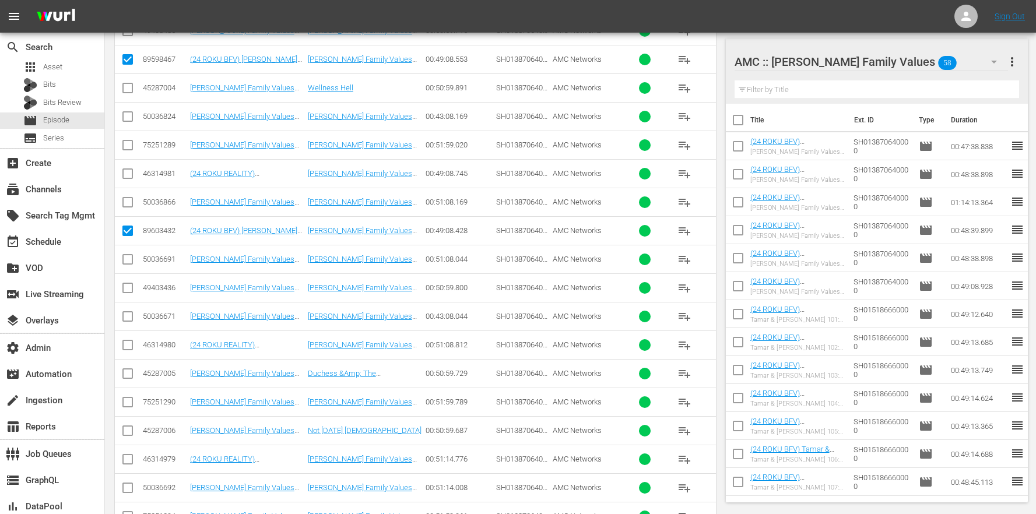
scroll to position [3545, 0]
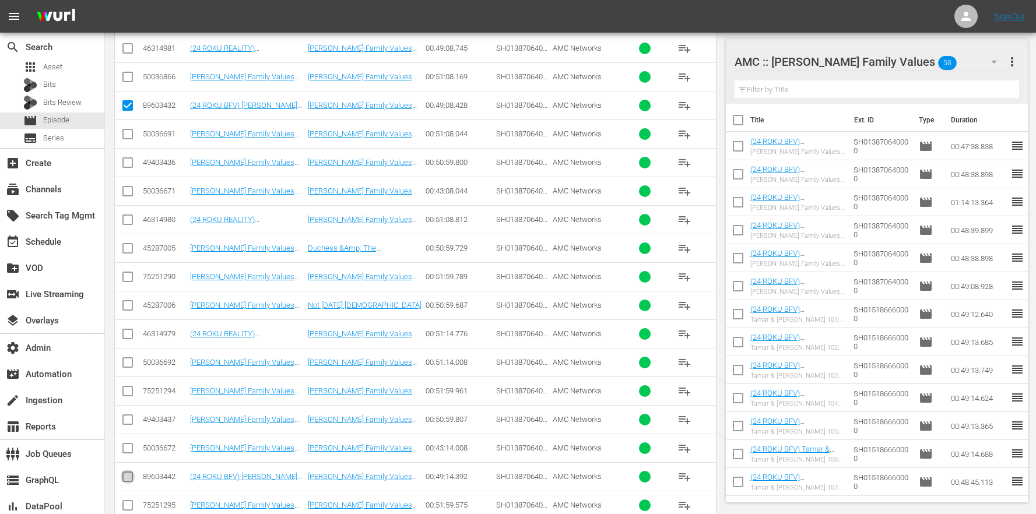
click at [128, 476] on input "checkbox" at bounding box center [128, 479] width 14 height 14
checkbox input "true"
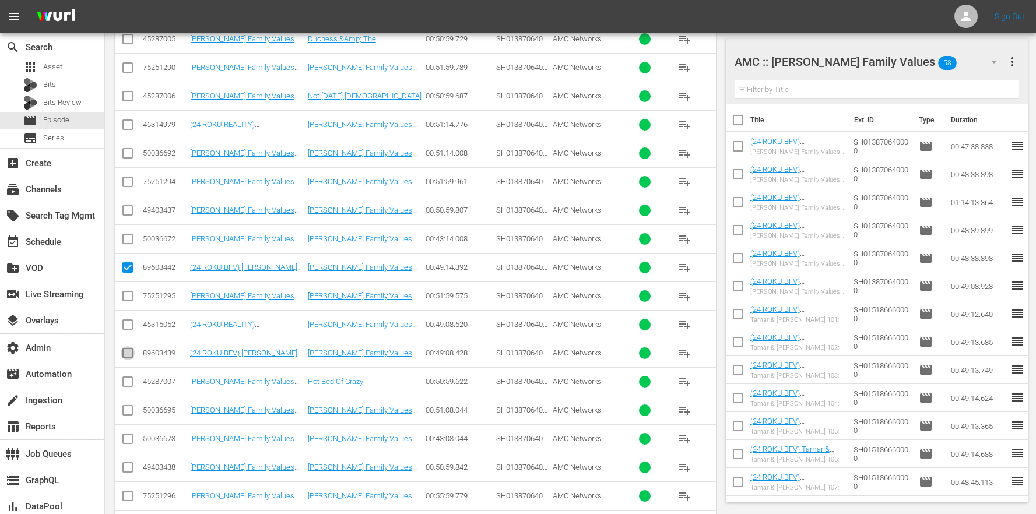
click at [134, 356] on input "checkbox" at bounding box center [128, 356] width 14 height 14
checkbox input "true"
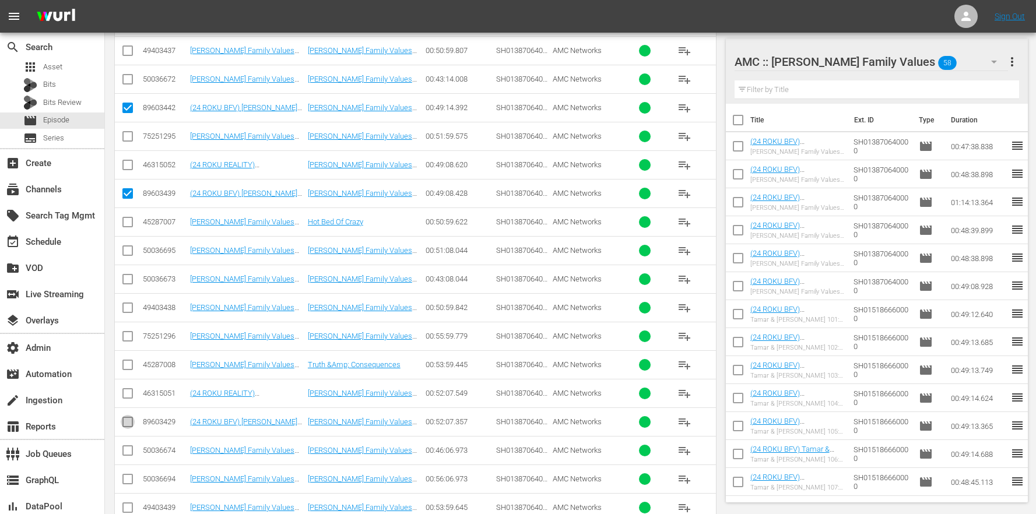
click at [131, 428] on input "checkbox" at bounding box center [128, 425] width 14 height 14
checkbox input "true"
click at [132, 425] on input "checkbox" at bounding box center [128, 425] width 14 height 14
checkbox input "true"
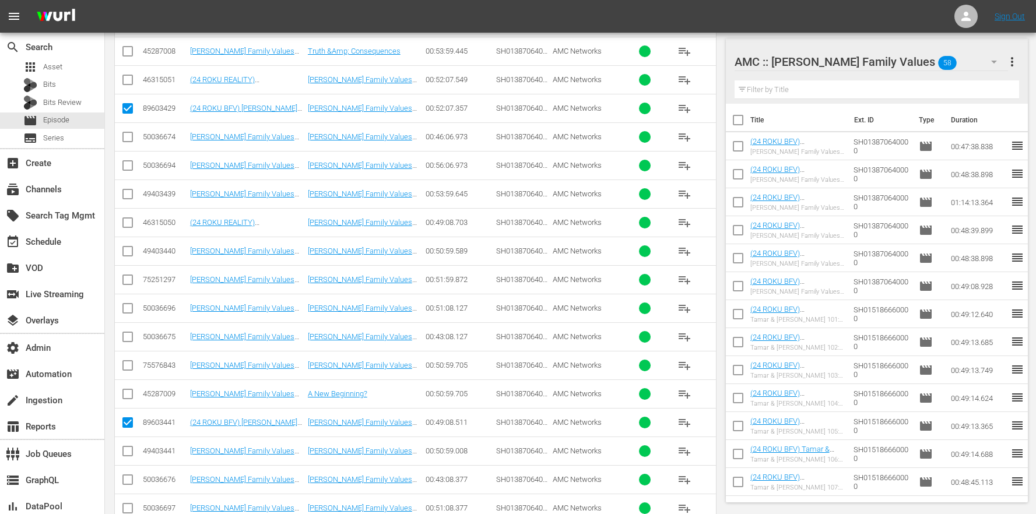
scroll to position [4420, 0]
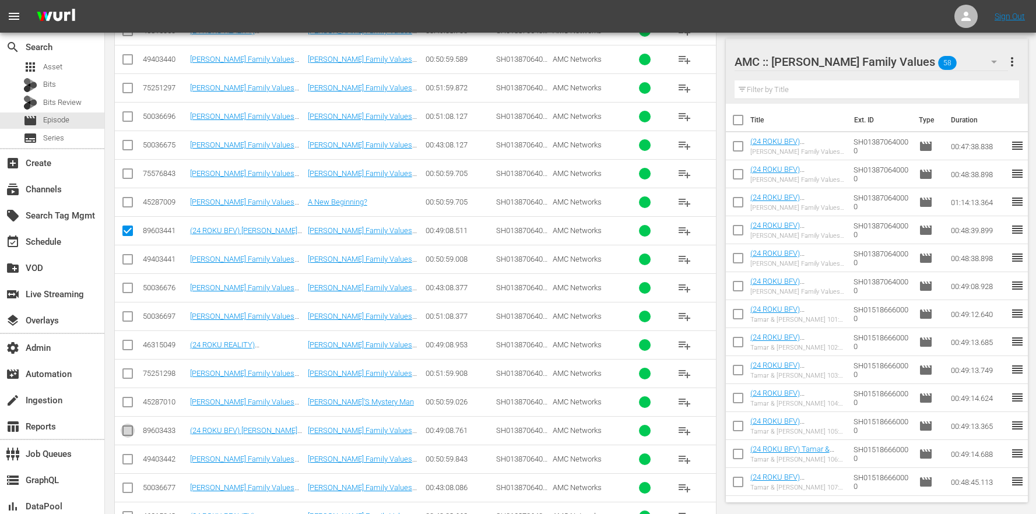
click at [132, 426] on icon at bounding box center [127, 431] width 10 height 10
click at [133, 427] on input "checkbox" at bounding box center [128, 433] width 14 height 14
checkbox input "true"
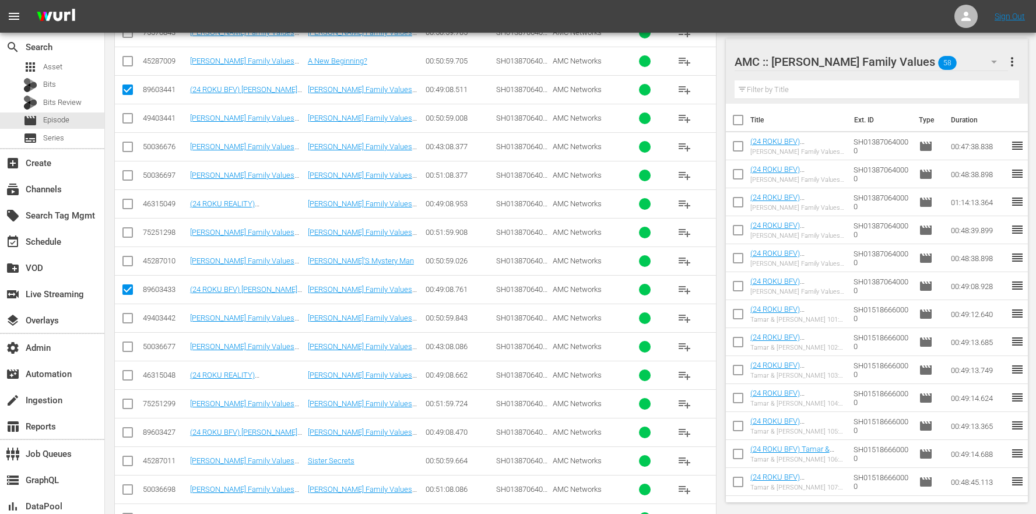
click at [135, 429] on td at bounding box center [128, 432] width 26 height 29
click at [132, 430] on input "checkbox" at bounding box center [128, 435] width 14 height 14
checkbox input "true"
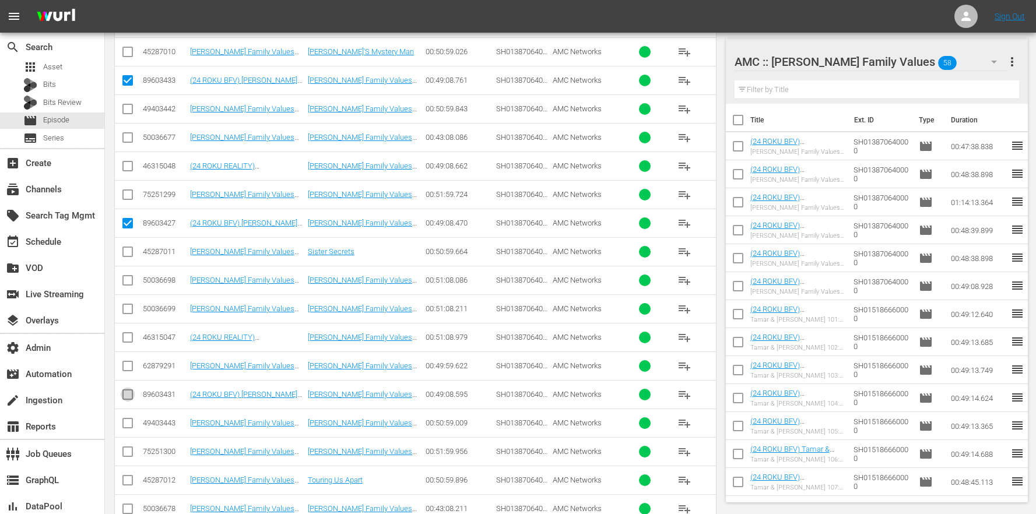
click at [127, 398] on input "checkbox" at bounding box center [128, 397] width 14 height 14
checkbox input "true"
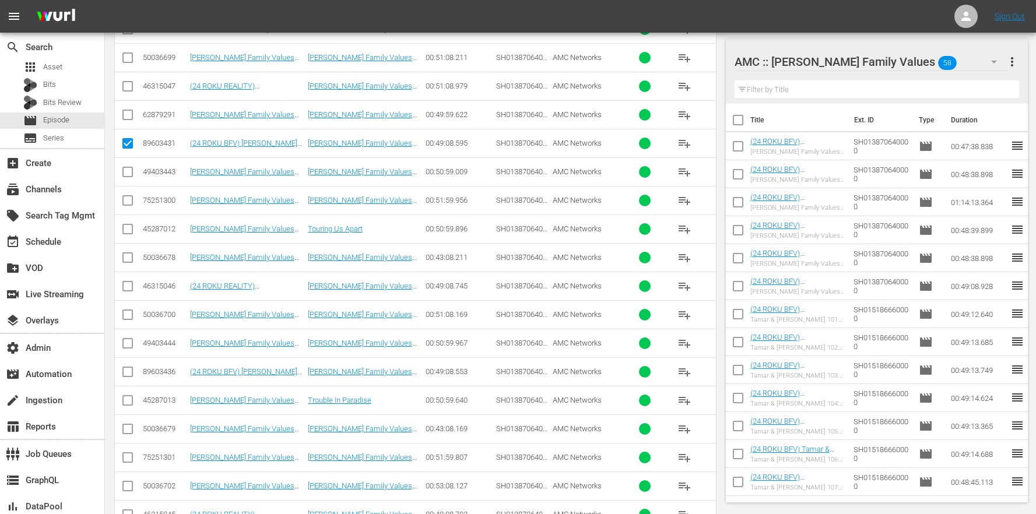
click at [134, 377] on input "checkbox" at bounding box center [128, 374] width 14 height 14
checkbox input "true"
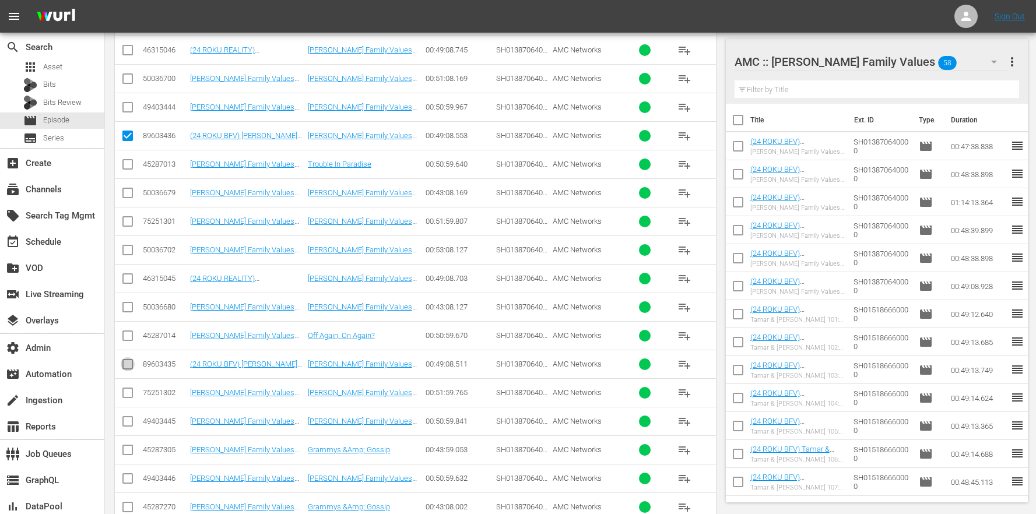
click at [132, 365] on input "checkbox" at bounding box center [128, 367] width 14 height 14
checkbox input "true"
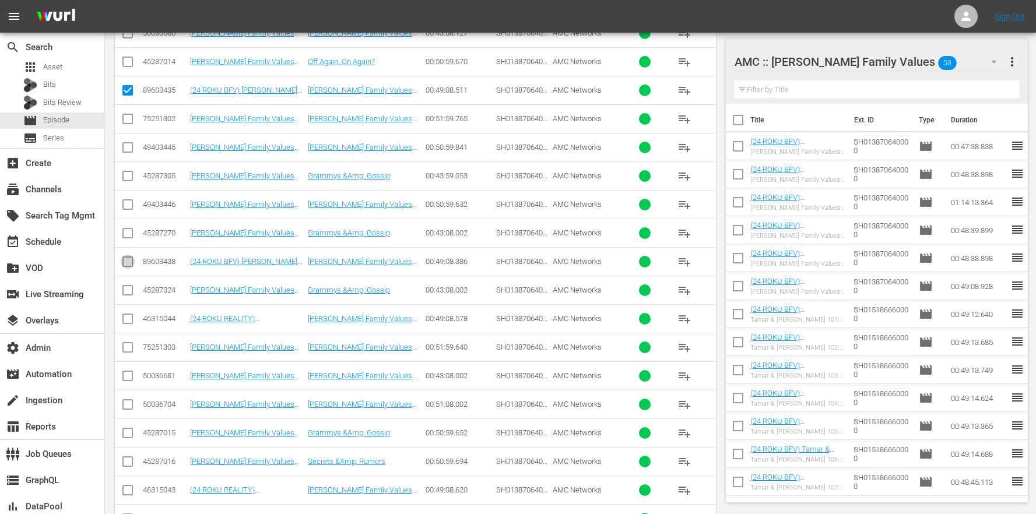
click at [131, 259] on input "checkbox" at bounding box center [128, 264] width 14 height 14
checkbox input "true"
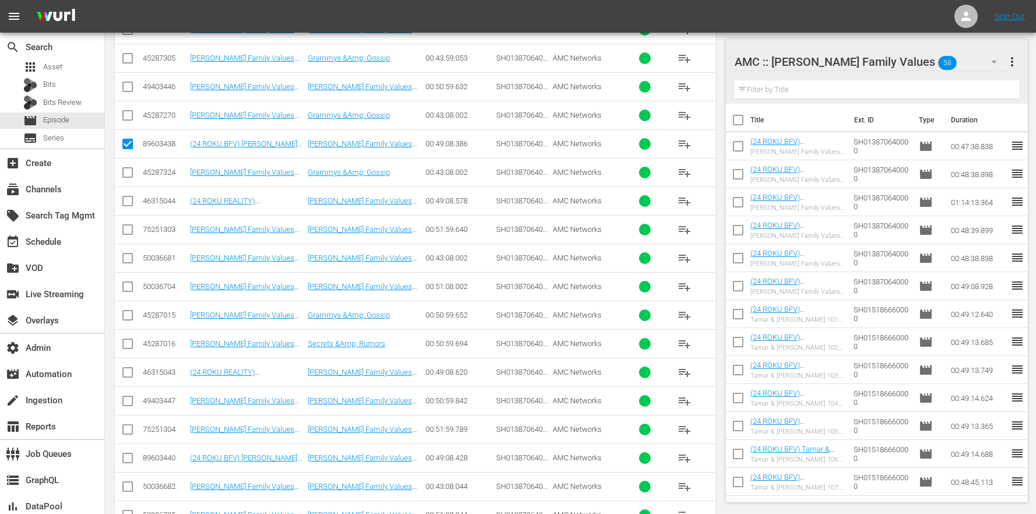
scroll to position [5777, 0]
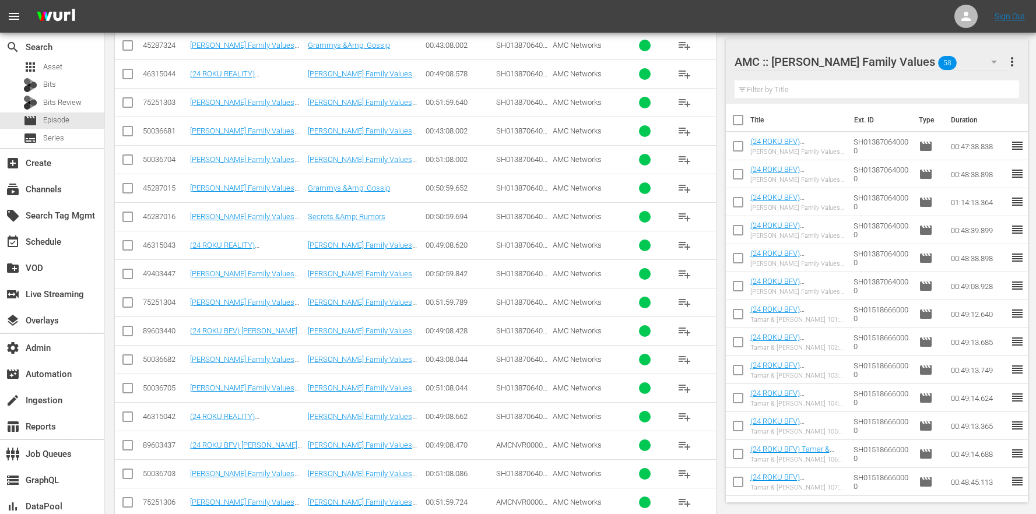
click at [132, 329] on input "checkbox" at bounding box center [128, 334] width 14 height 14
checkbox input "true"
click at [132, 447] on input "checkbox" at bounding box center [128, 448] width 14 height 14
checkbox input "true"
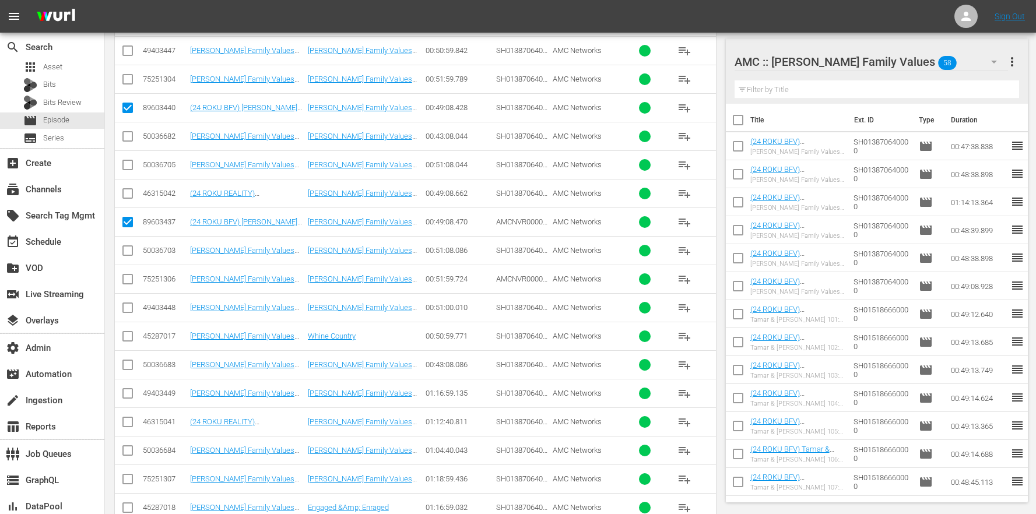
scroll to position [6087, 0]
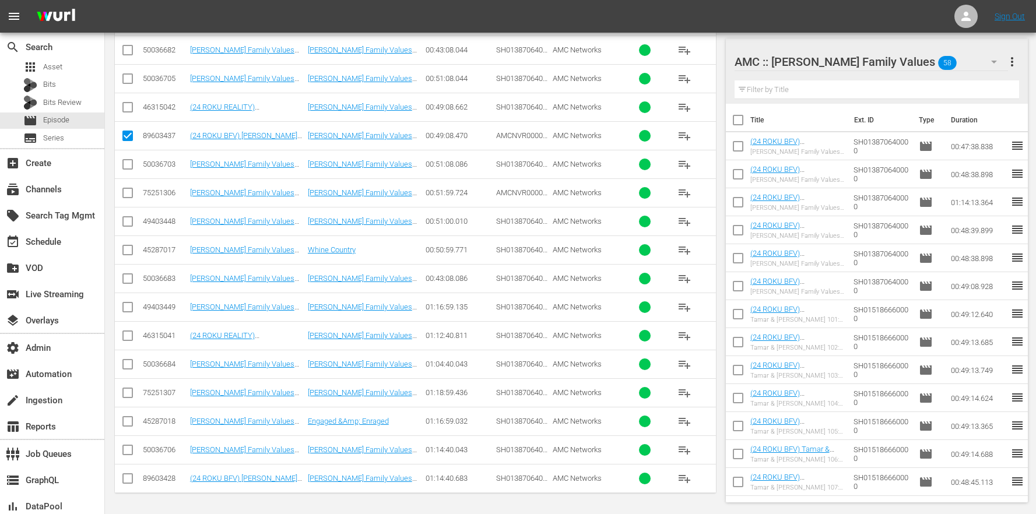
drag, startPoint x: 131, startPoint y: 479, endPoint x: 349, endPoint y: 382, distance: 238.9
click at [131, 479] on input "checkbox" at bounding box center [128, 481] width 14 height 14
checkbox input "true"
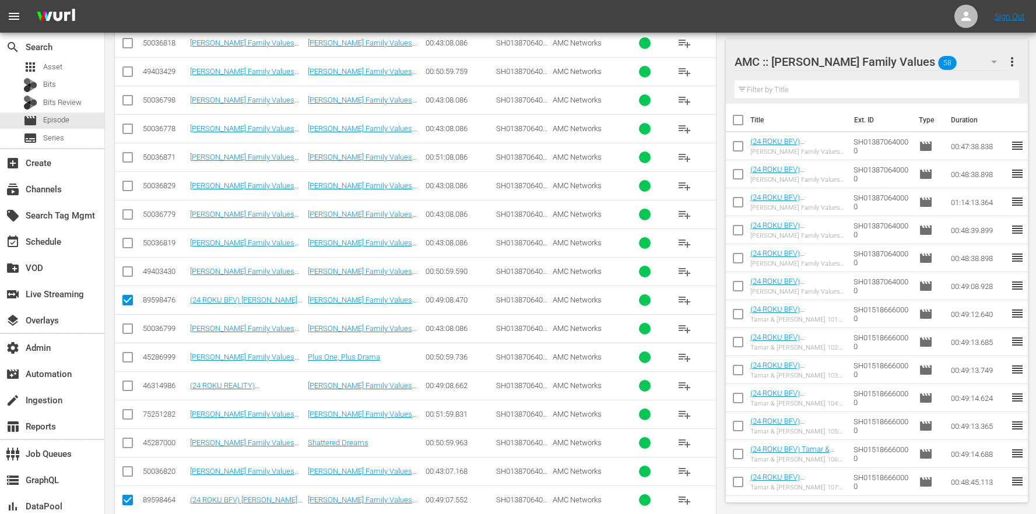
scroll to position [0, 0]
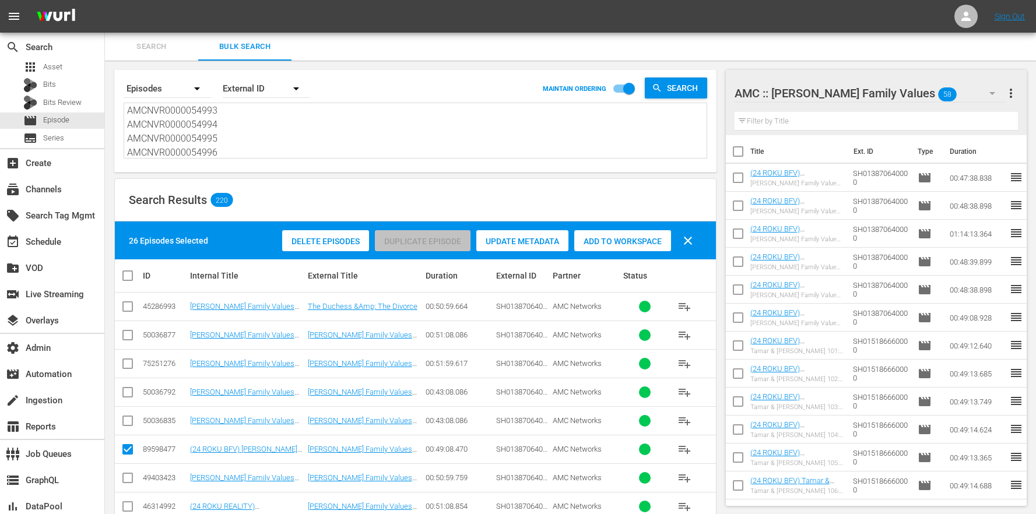
click at [634, 242] on span "Add to Workspace" at bounding box center [623, 241] width 97 height 9
click at [447, 210] on div "Search Results 220" at bounding box center [415, 200] width 601 height 43
